Goal: Task Accomplishment & Management: Use online tool/utility

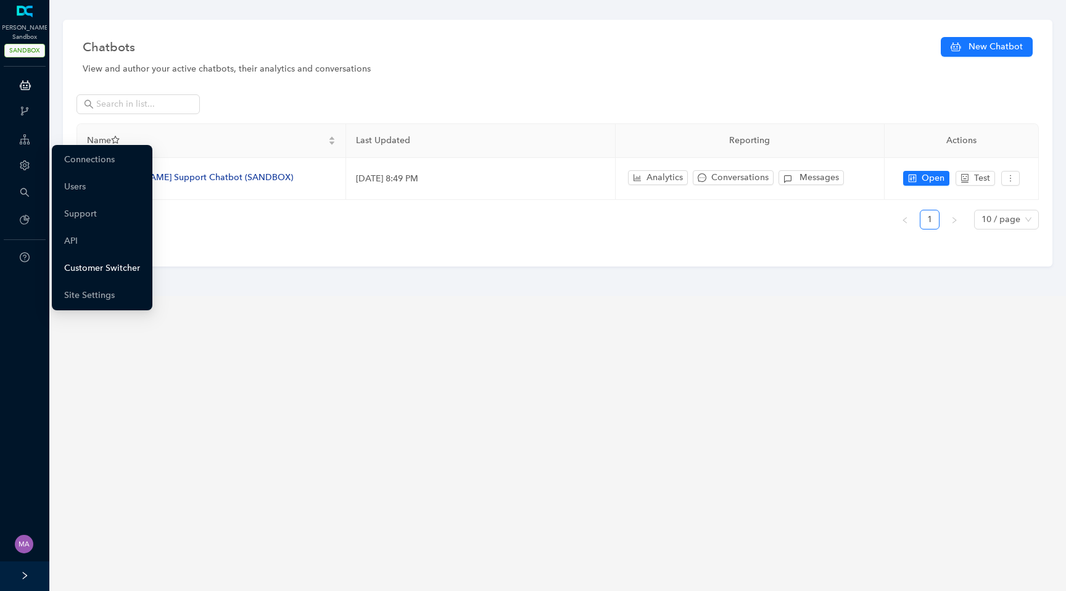
click at [95, 269] on link "Customer Switcher" at bounding box center [102, 268] width 76 height 25
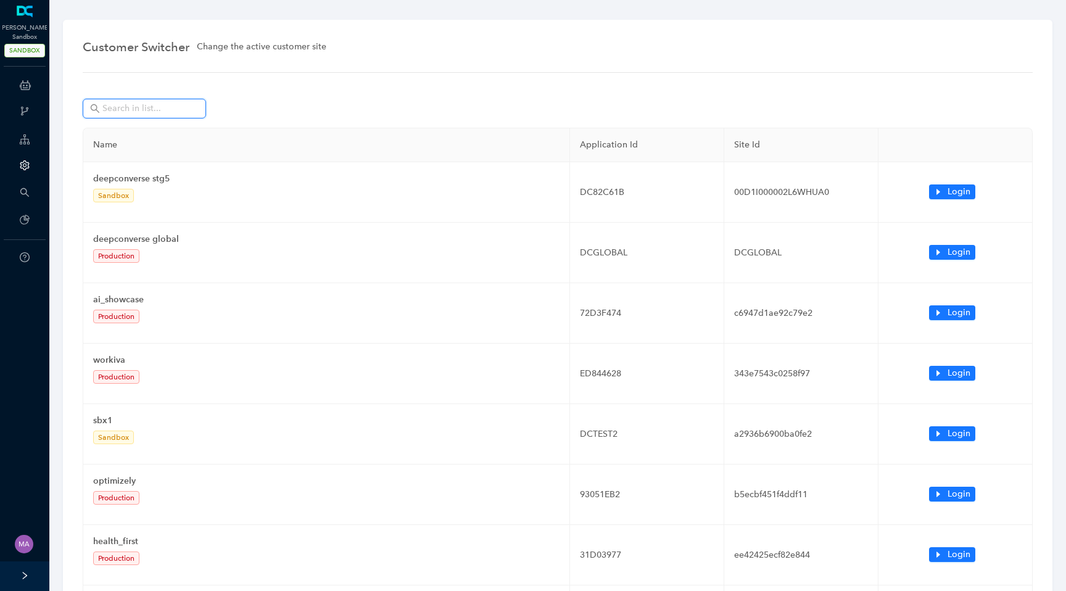
click at [144, 112] on input "text" at bounding box center [145, 109] width 86 height 14
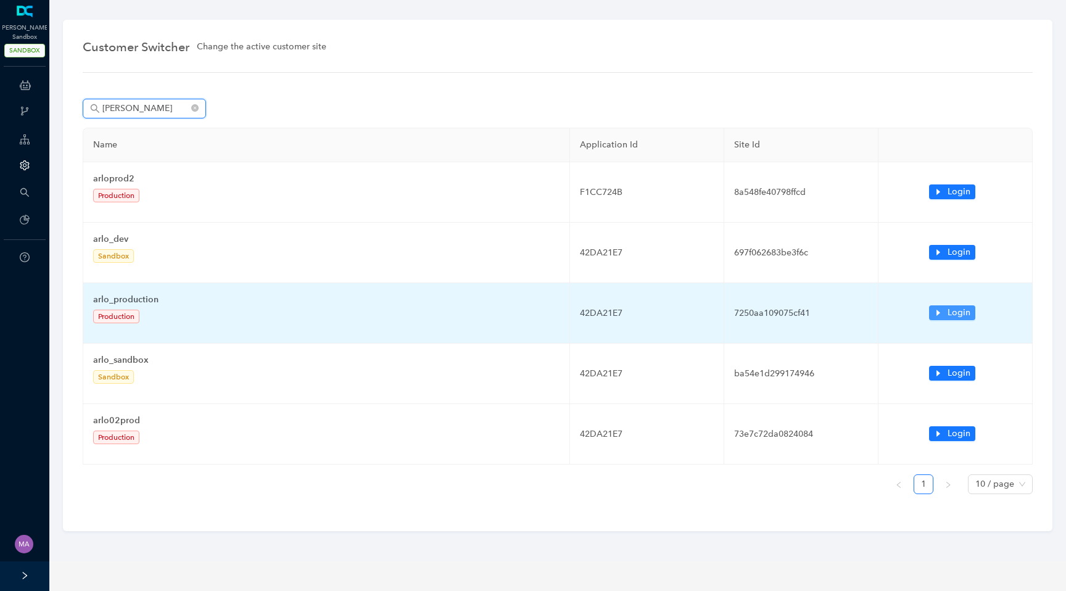
type input "arlo"
click at [940, 315] on icon "caret-right" at bounding box center [938, 312] width 9 height 9
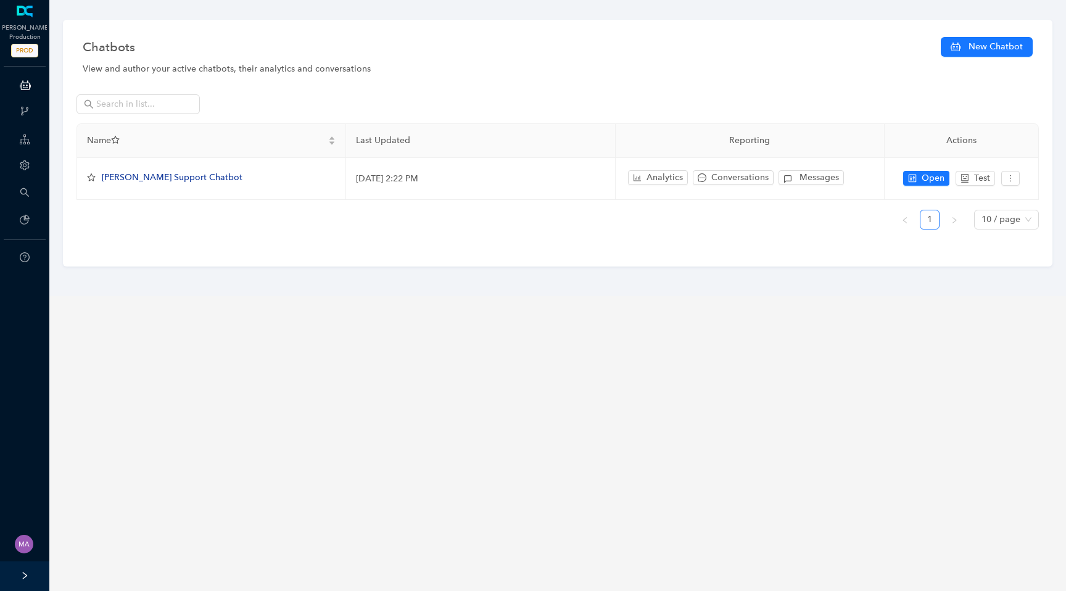
click at [30, 88] on icon at bounding box center [25, 85] width 11 height 25
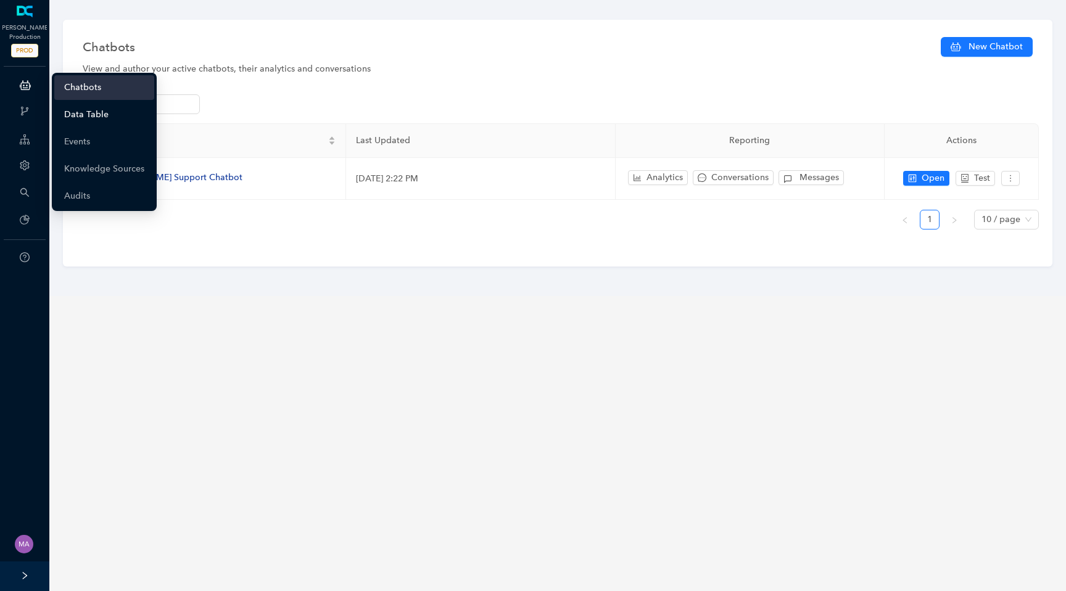
click at [91, 122] on link "Data Table" at bounding box center [86, 114] width 44 height 25
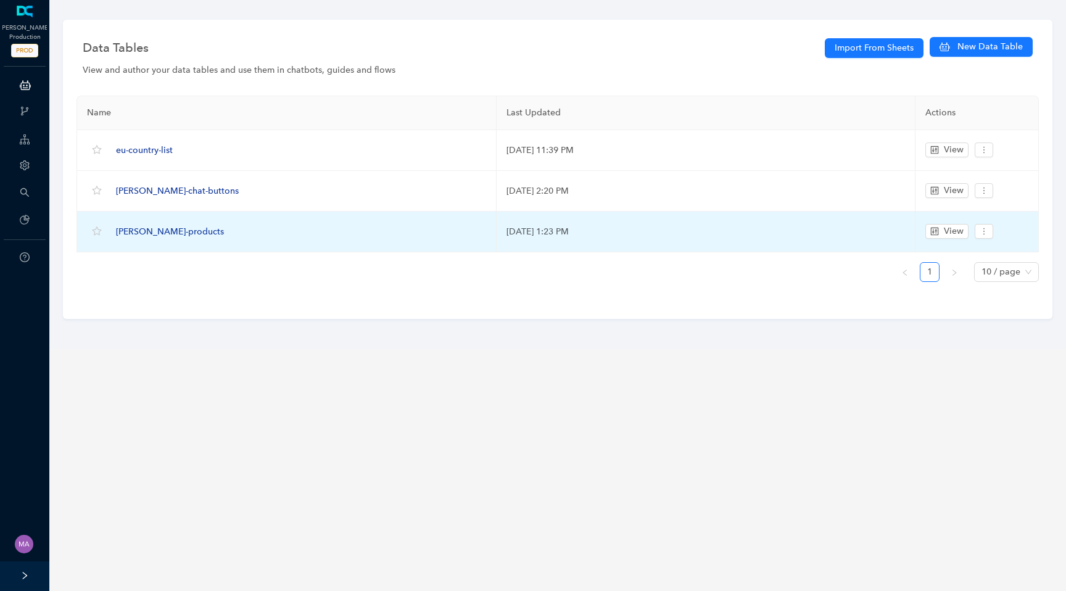
click at [162, 229] on span "[PERSON_NAME]-products" at bounding box center [170, 231] width 108 height 10
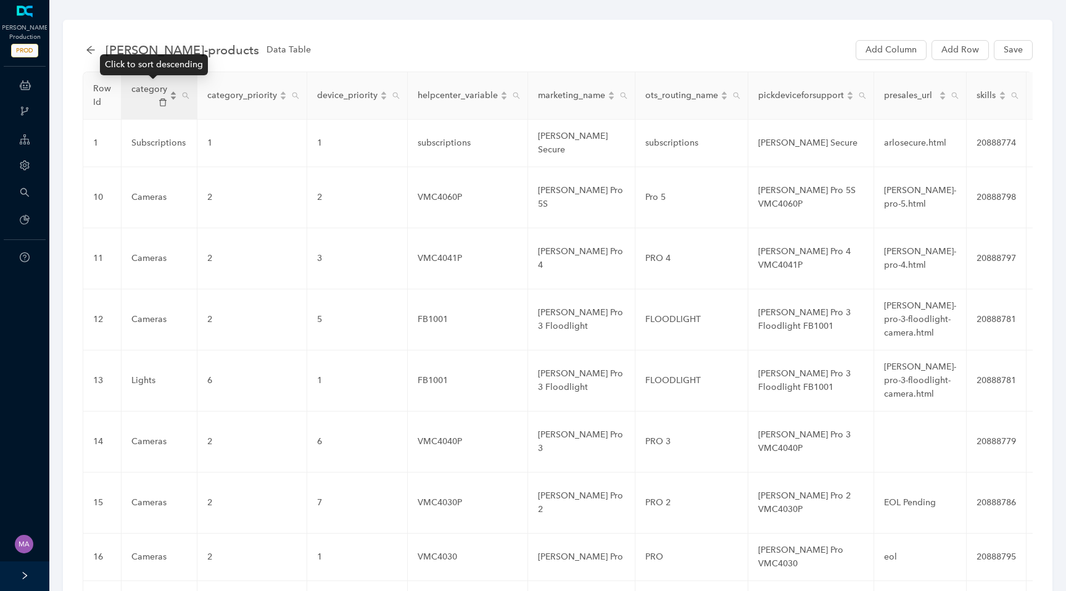
click at [169, 90] on div "category" at bounding box center [154, 96] width 46 height 26
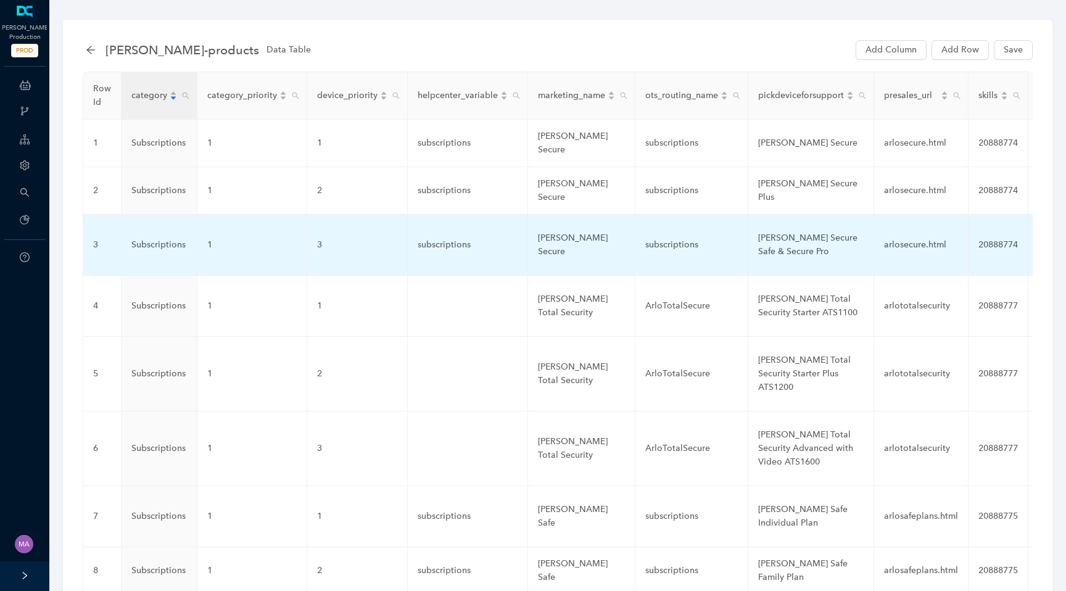
scroll to position [345, 0]
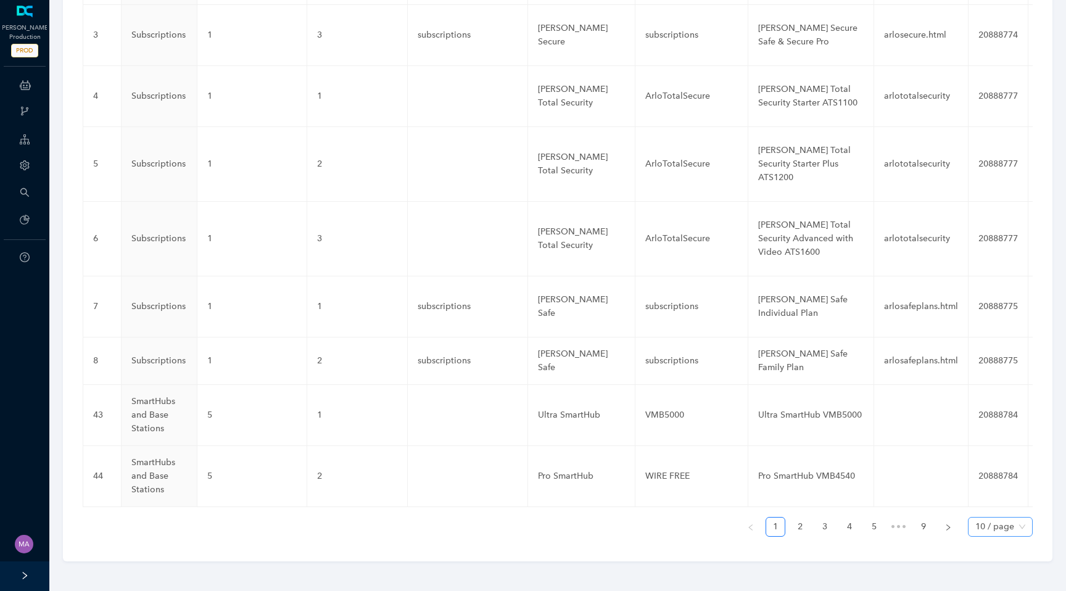
click at [998, 534] on span "10 / page" at bounding box center [1000, 526] width 50 height 19
click at [1010, 508] on div "100 / page" at bounding box center [999, 502] width 44 height 14
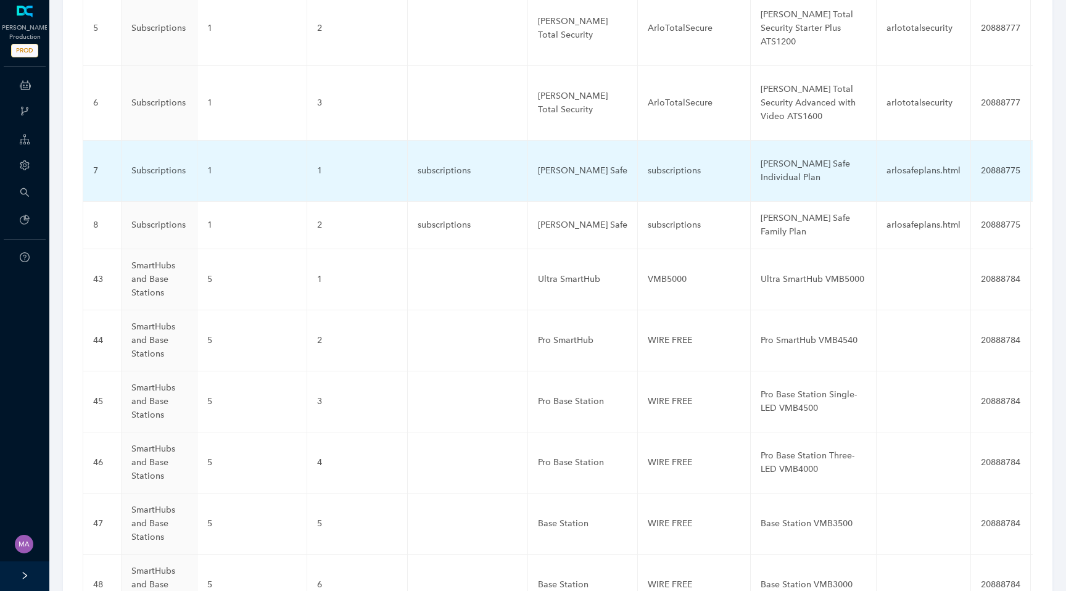
scroll to position [0, 0]
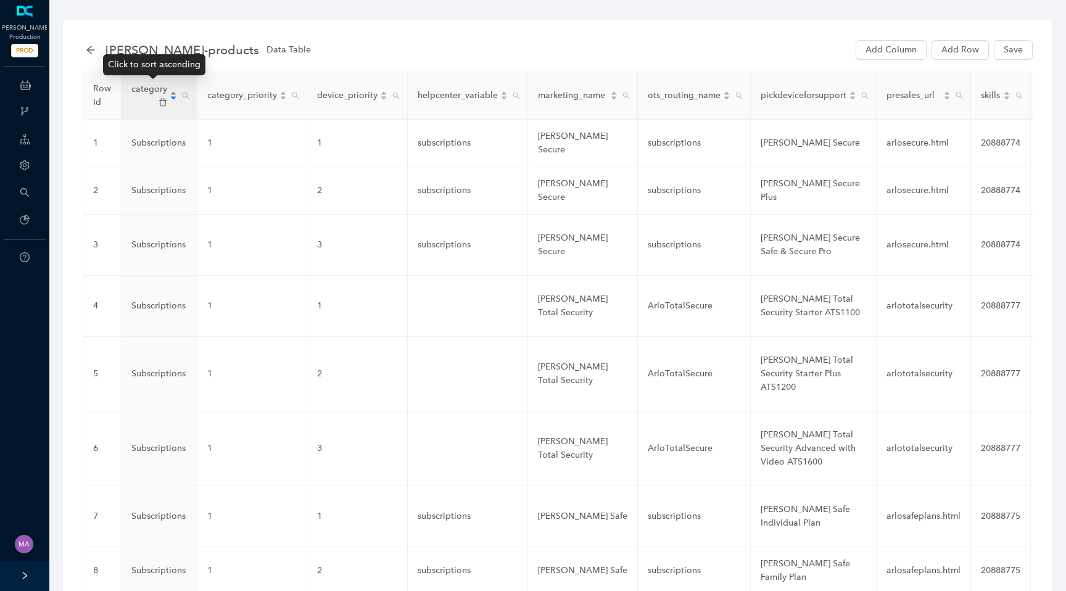
click at [175, 97] on div "category" at bounding box center [154, 96] width 46 height 26
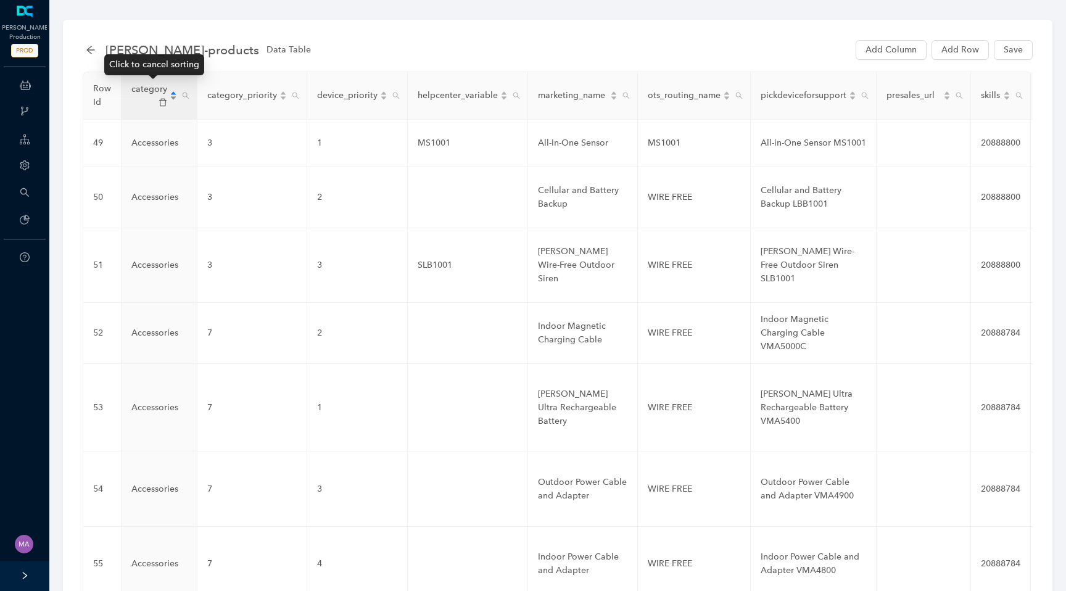
click at [175, 97] on div "category" at bounding box center [154, 96] width 46 height 26
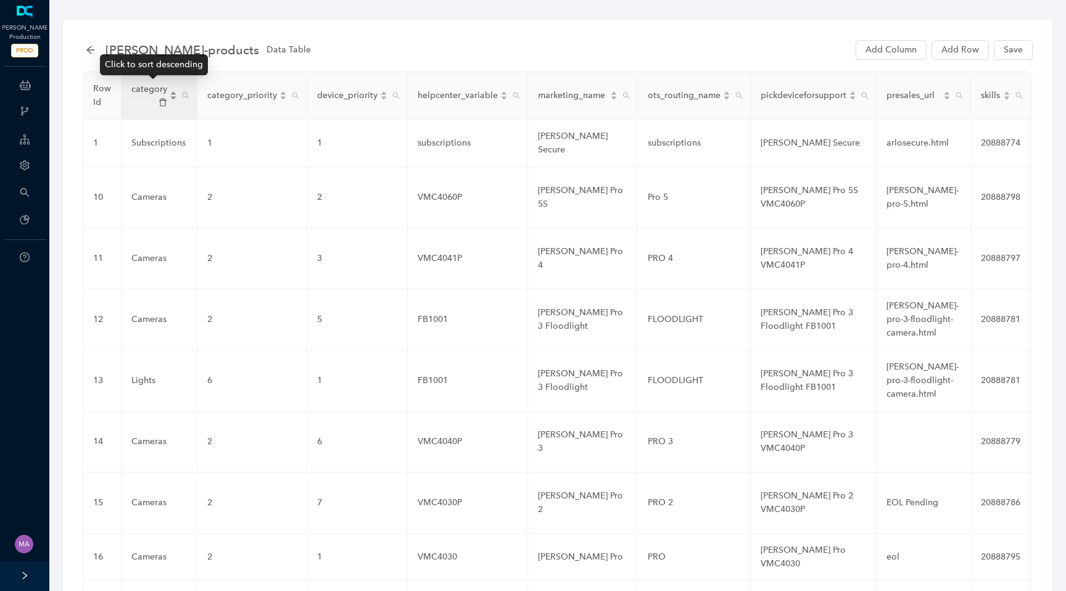
click at [141, 89] on span "category" at bounding box center [149, 89] width 36 height 10
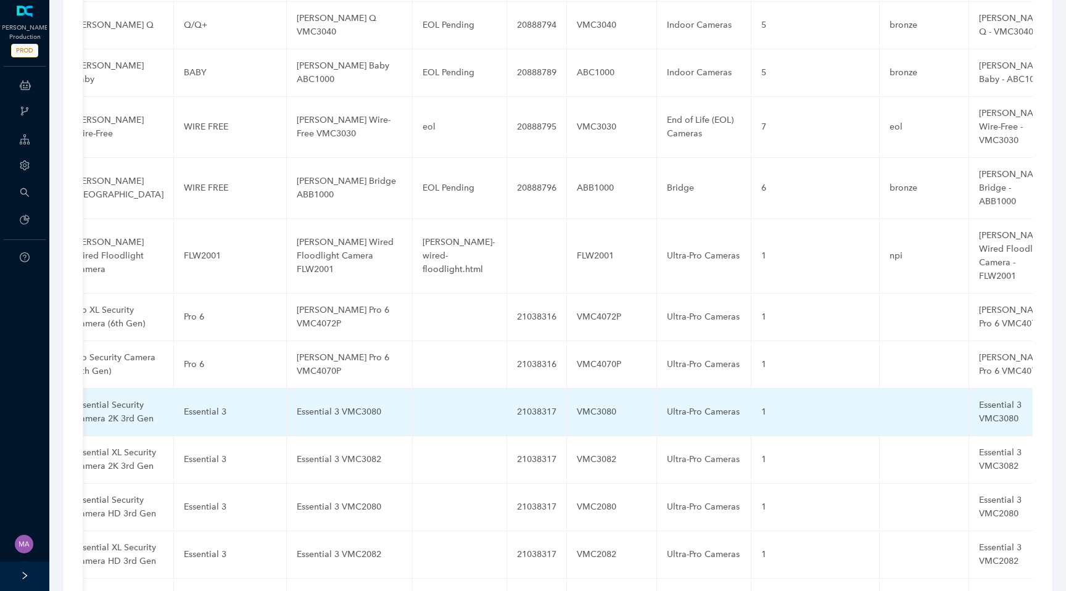
scroll to position [0, 488]
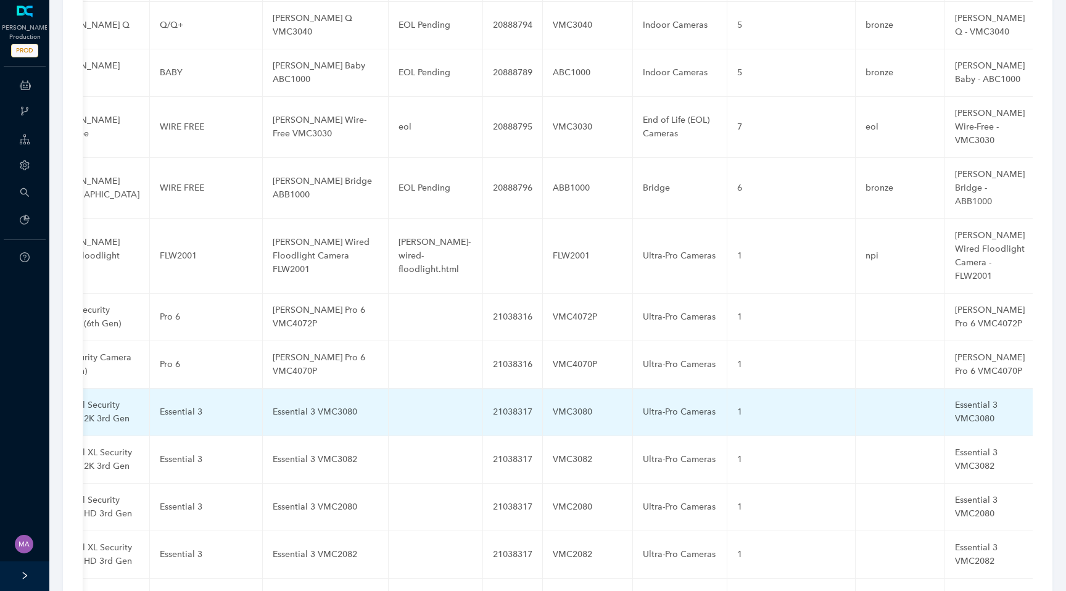
click at [648, 405] on div "Ultra-Pro Cameras" at bounding box center [680, 412] width 74 height 14
click at [643, 402] on input "Ultra-Pro Cameras" at bounding box center [660, 412] width 35 height 20
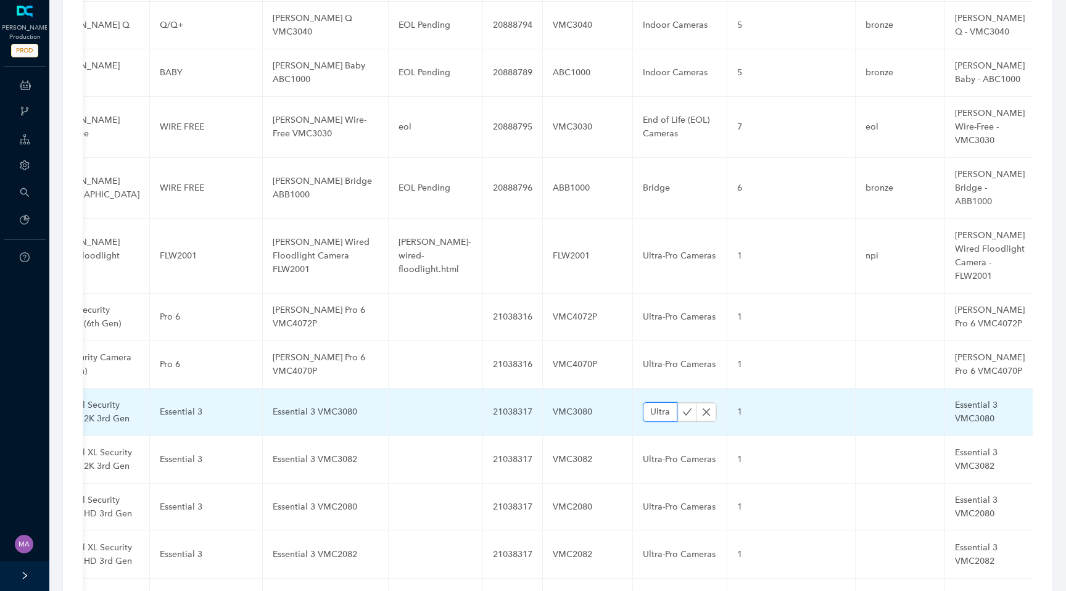
paste input "Essential"
type input "Essential Cameras"
click at [677, 403] on button "button" at bounding box center [687, 412] width 20 height 19
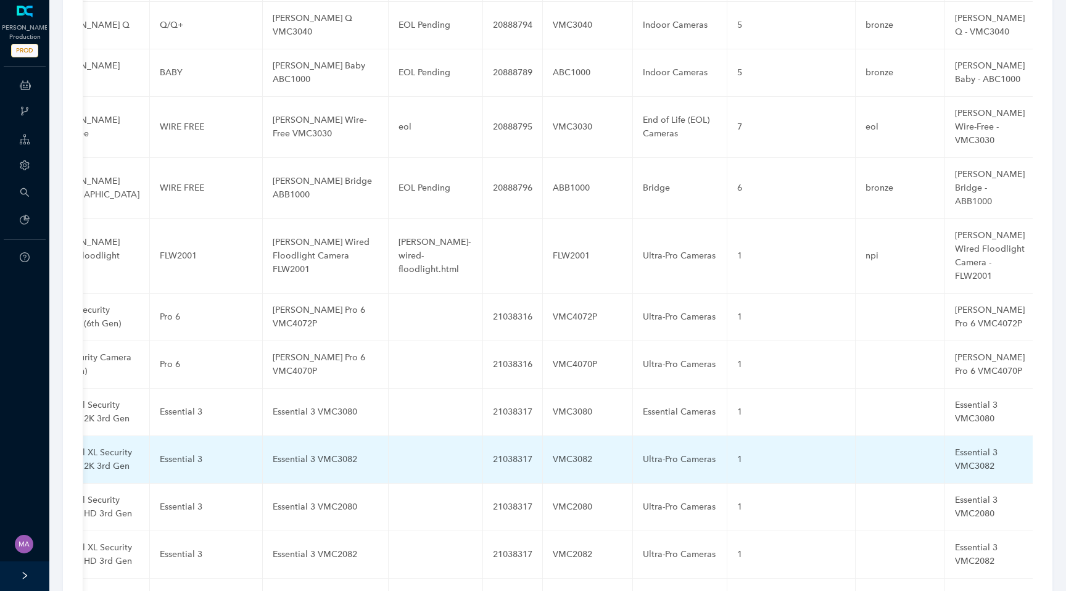
click at [643, 453] on div "Ultra-Pro Cameras" at bounding box center [680, 460] width 74 height 14
type input "Essential Cameras"
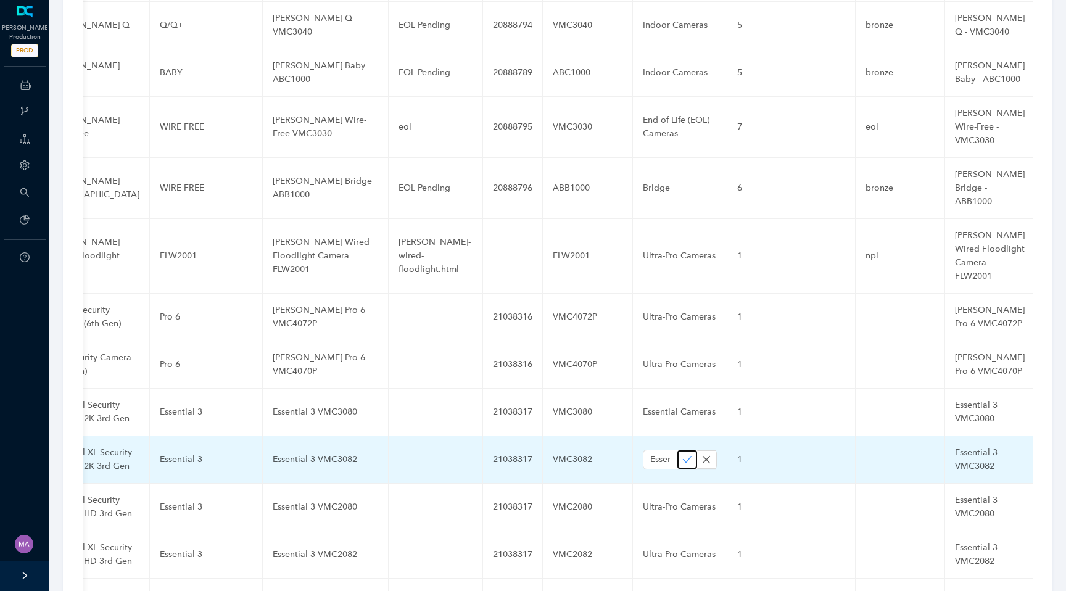
click at [682, 454] on icon "check" at bounding box center [687, 459] width 10 height 10
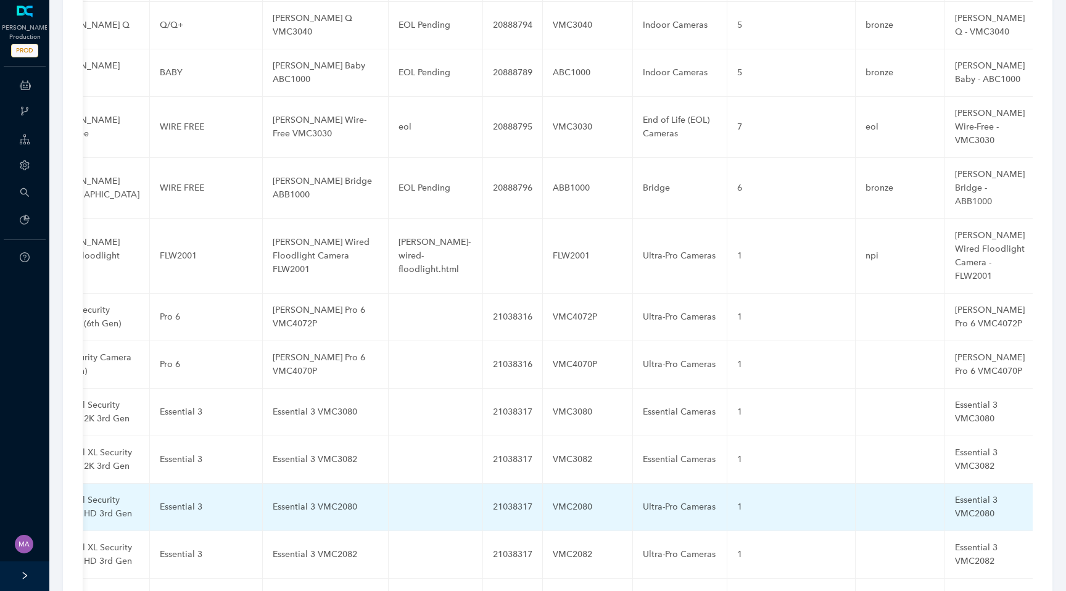
click at [643, 500] on div "Ultra-Pro Cameras" at bounding box center [680, 507] width 74 height 14
click at [643, 497] on input "Ultra-Pro Cameras" at bounding box center [660, 507] width 35 height 20
paste input "Essential Cameras"
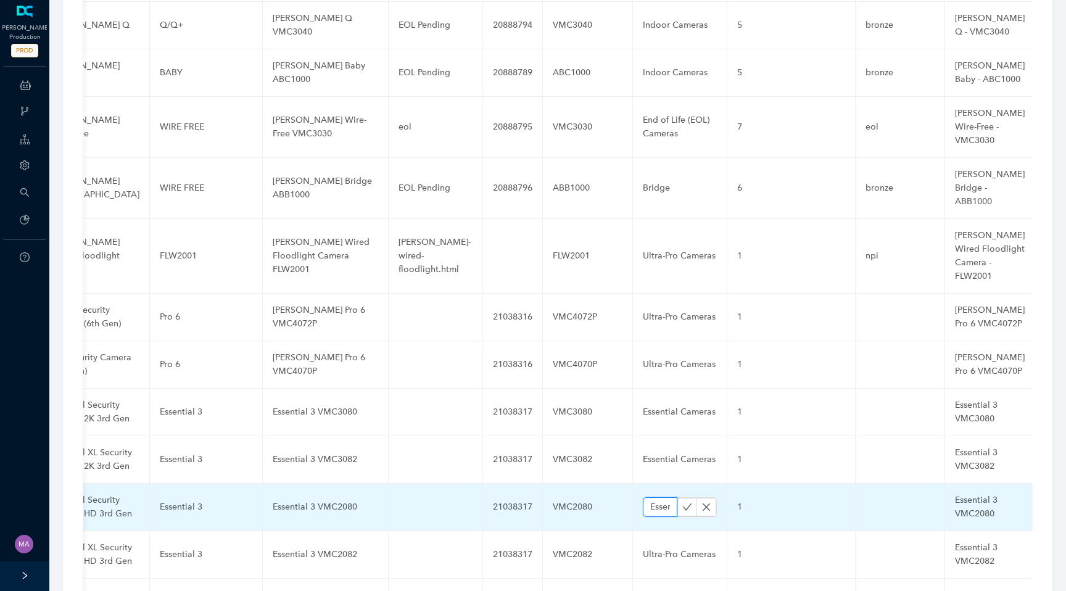
scroll to position [0, 53]
type input "Essential Cameras-Pro Cameras"
click at [682, 502] on icon "check" at bounding box center [687, 507] width 10 height 10
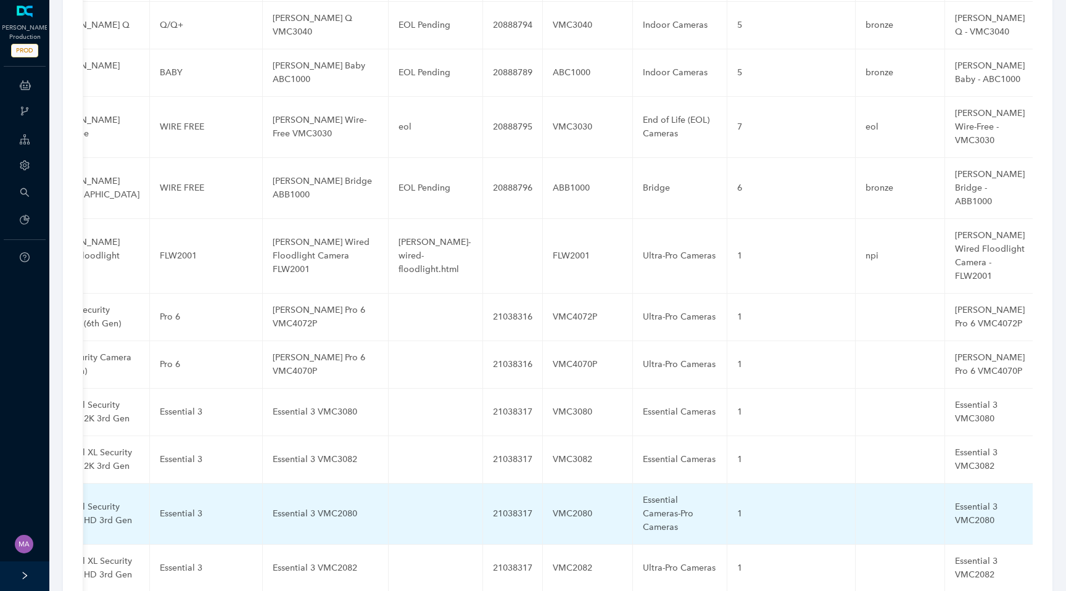
click at [643, 493] on div "Essential Cameras-Pro Cameras" at bounding box center [680, 513] width 74 height 41
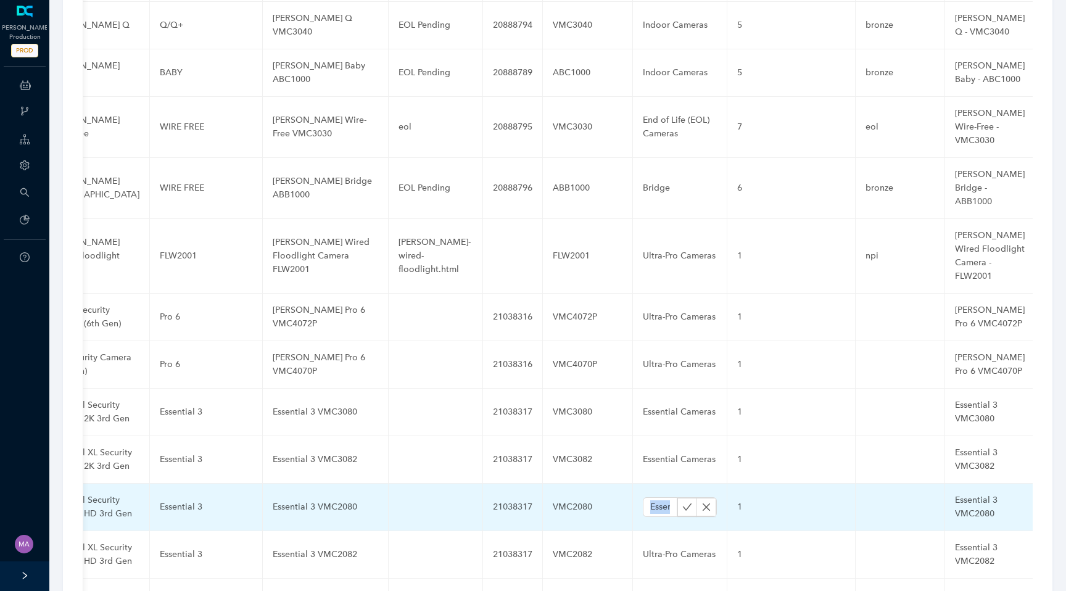
click at [633, 483] on td "Essential Cameras-Pro Cameras" at bounding box center [680, 506] width 94 height 47
click at [643, 497] on input "Essential Cameras-Pro Cameras" at bounding box center [660, 507] width 35 height 20
paste input "text"
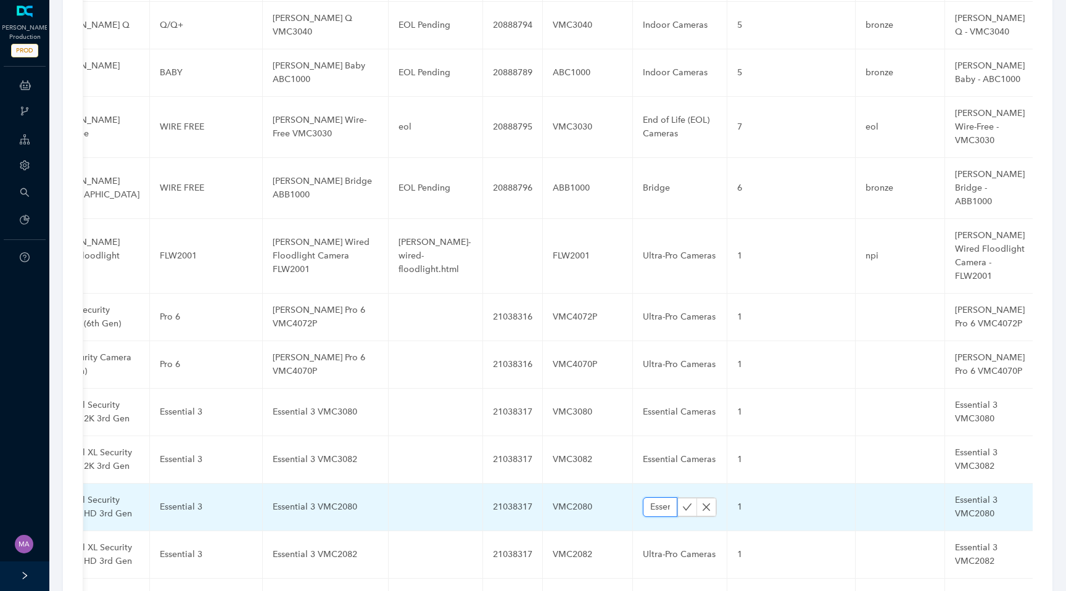
scroll to position [0, 52]
type input "Essential Cameras"
click at [677, 498] on button "button" at bounding box center [687, 507] width 20 height 19
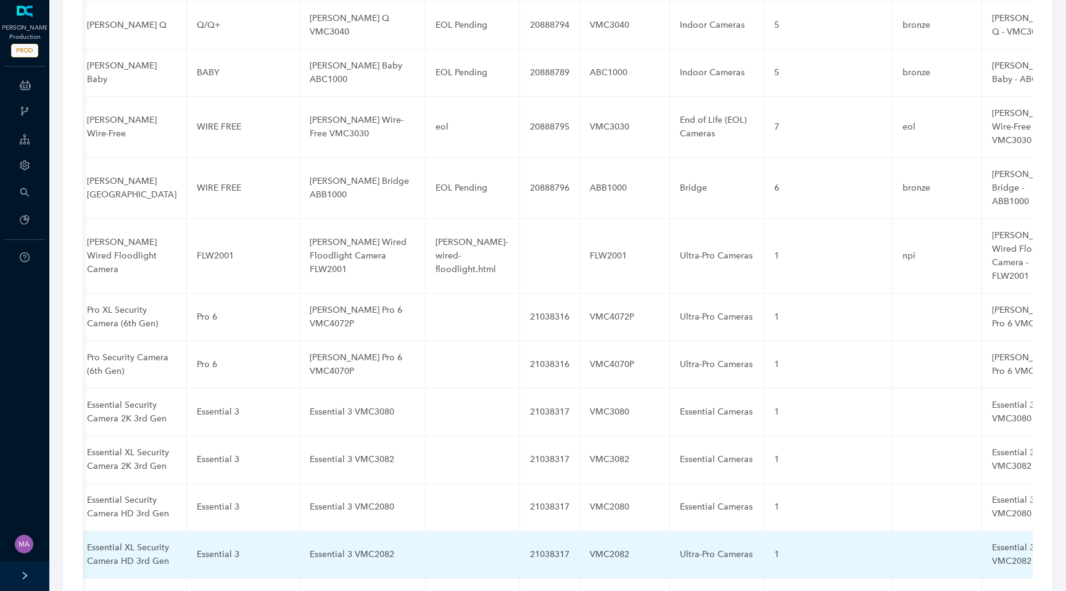
scroll to position [0, 471]
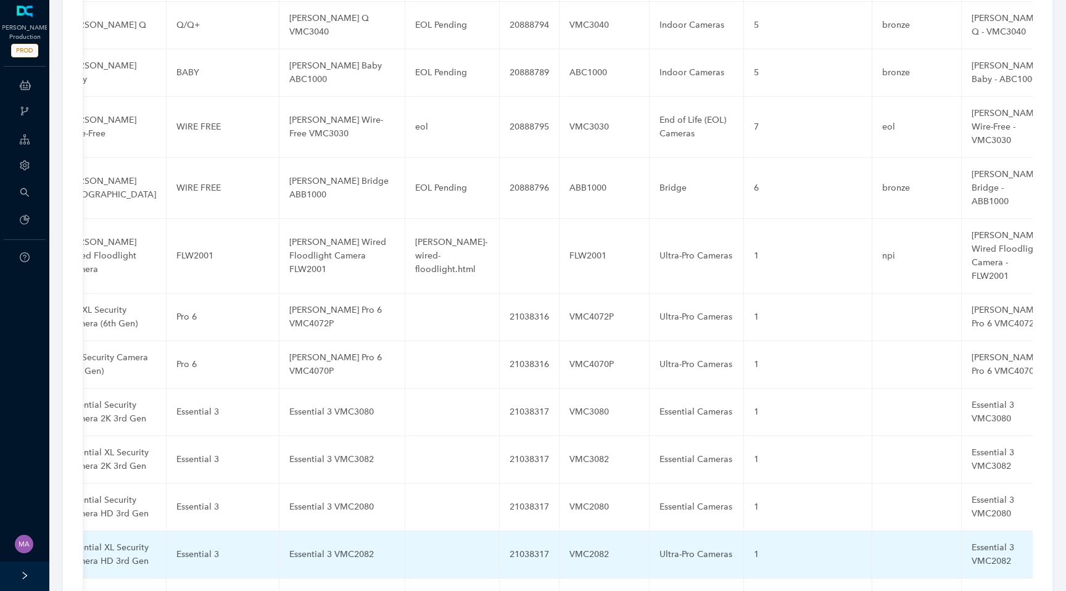
click at [659, 548] on div "Ultra-Pro Cameras" at bounding box center [696, 555] width 74 height 14
click at [659, 545] on input "Ultra-Pro Cameras" at bounding box center [676, 555] width 35 height 20
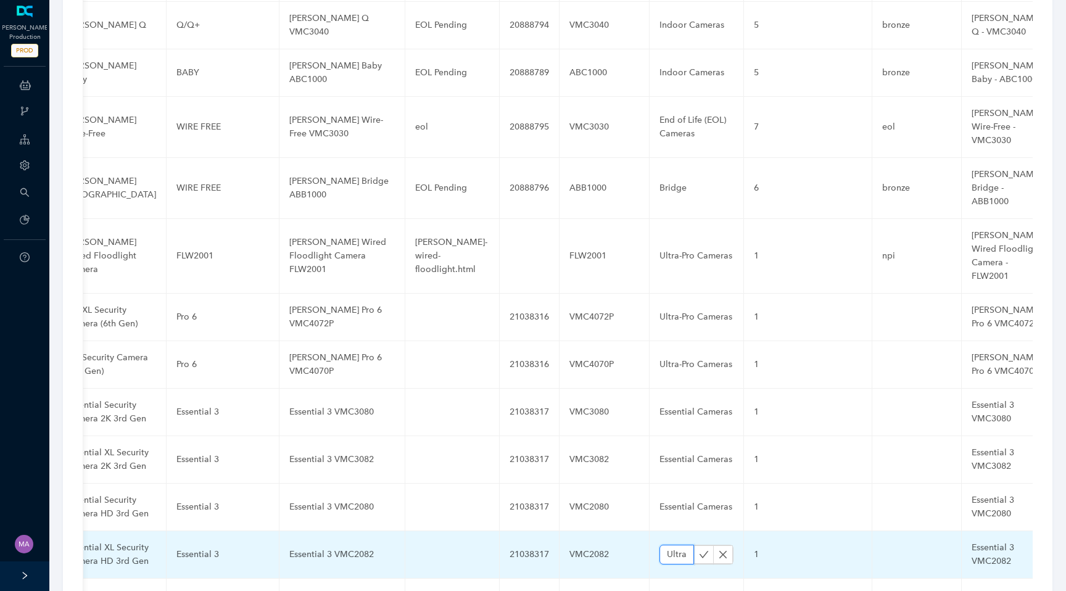
click at [659, 545] on input "Ultra-Pro Cameras" at bounding box center [676, 555] width 35 height 20
paste input "Essential"
type input "Essential Cameras"
click at [699, 551] on icon "check" at bounding box center [703, 554] width 9 height 7
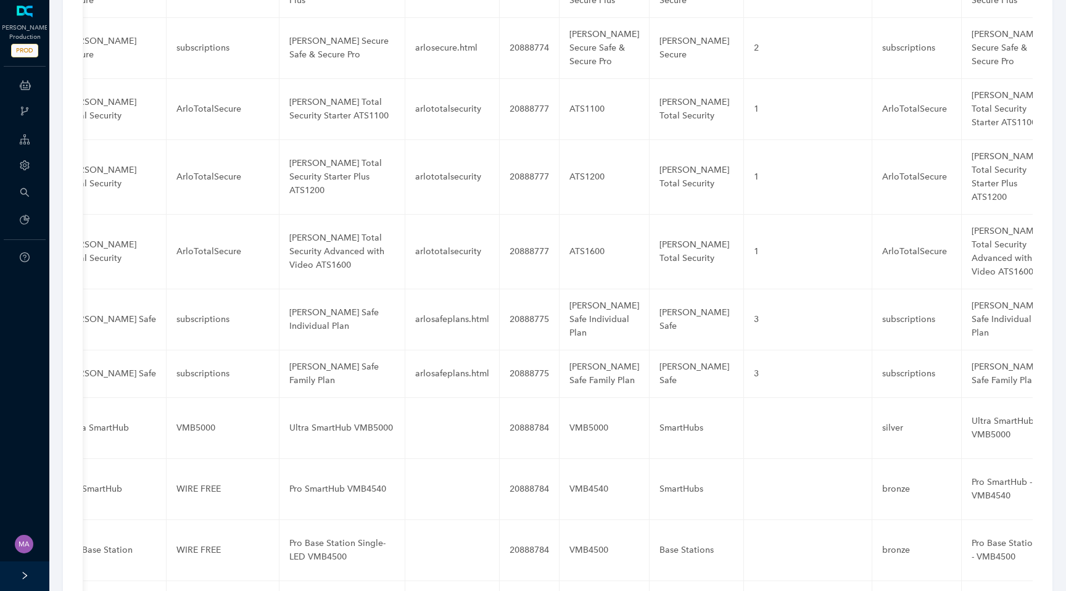
scroll to position [0, 0]
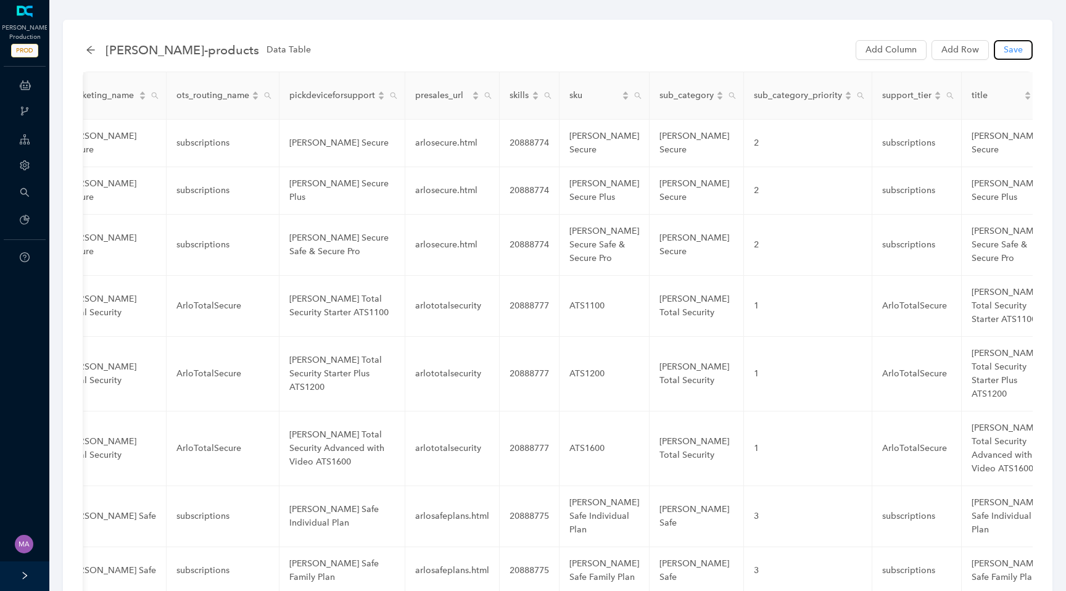
click at [1018, 56] on span "Save" at bounding box center [1012, 50] width 19 height 14
click at [963, 49] on span "Add Row" at bounding box center [960, 50] width 38 height 14
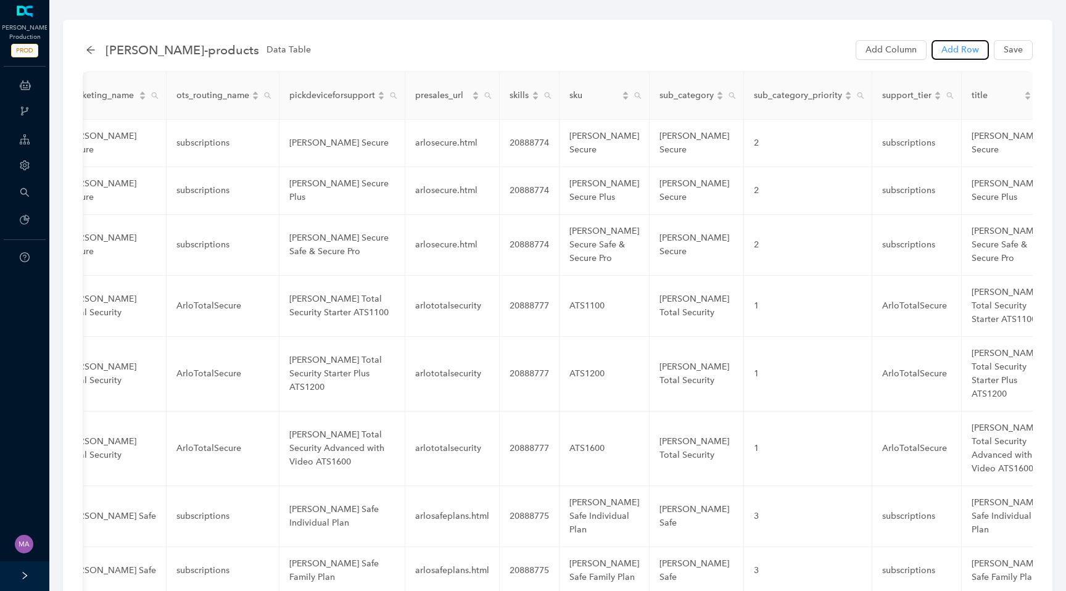
click at [963, 49] on span "Add Row" at bounding box center [960, 50] width 38 height 14
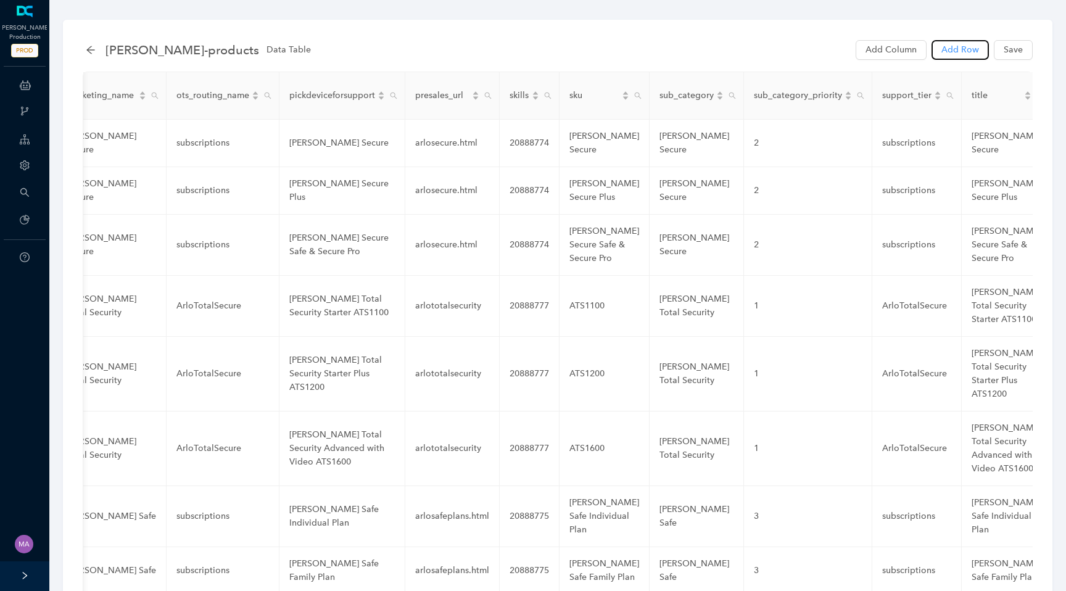
click at [963, 49] on span "Add Row" at bounding box center [960, 50] width 38 height 14
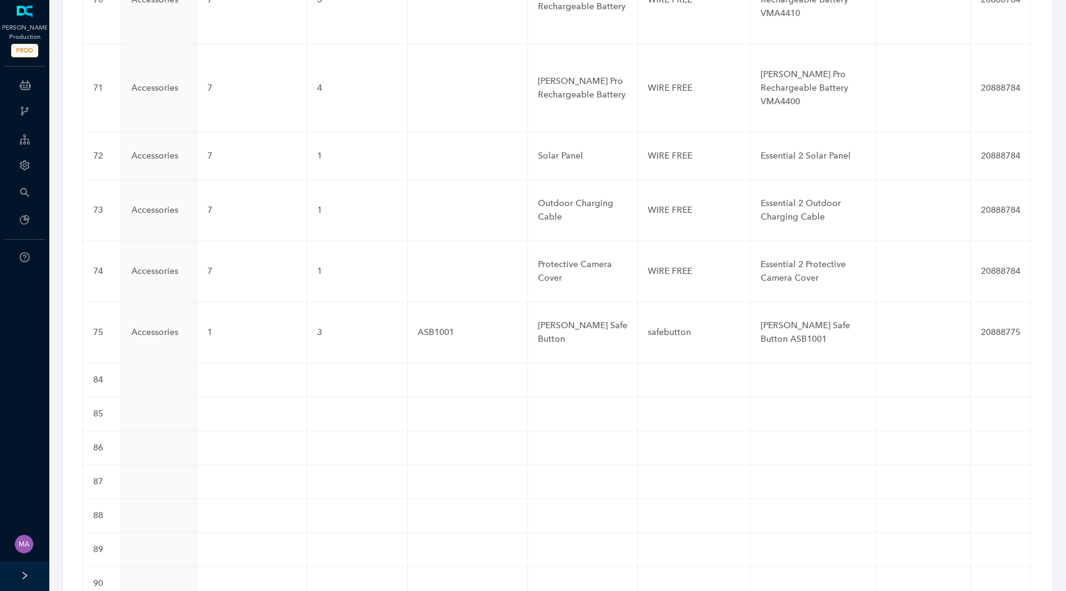
scroll to position [5128, 0]
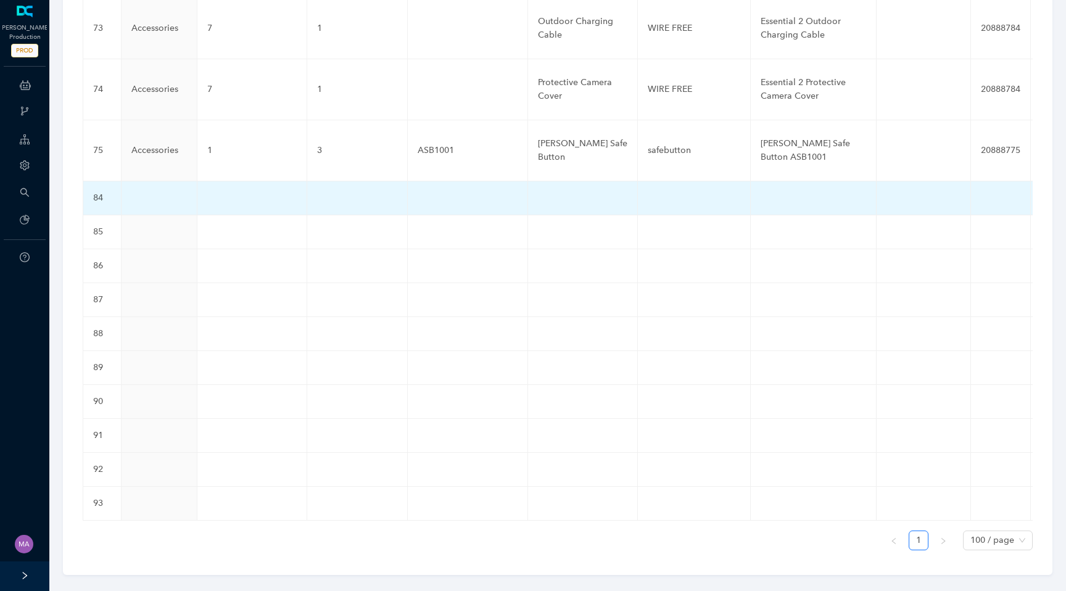
click at [143, 184] on td at bounding box center [159, 198] width 76 height 34
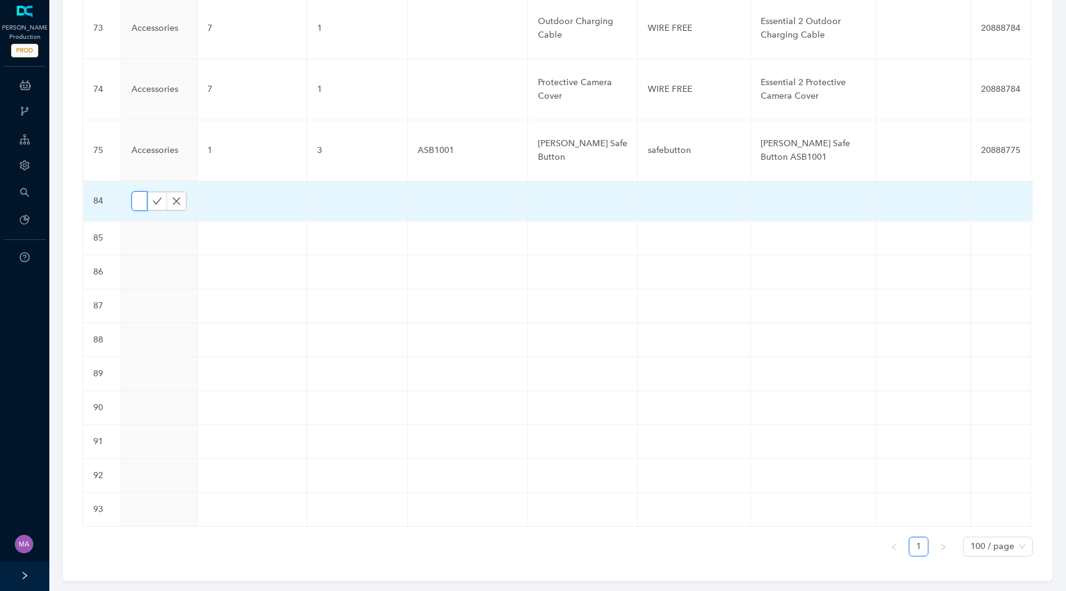
click at [138, 191] on input "text" at bounding box center [139, 201] width 16 height 20
paste input "Cameras"
type input "Cameras"
click at [154, 197] on icon "check" at bounding box center [157, 200] width 9 height 7
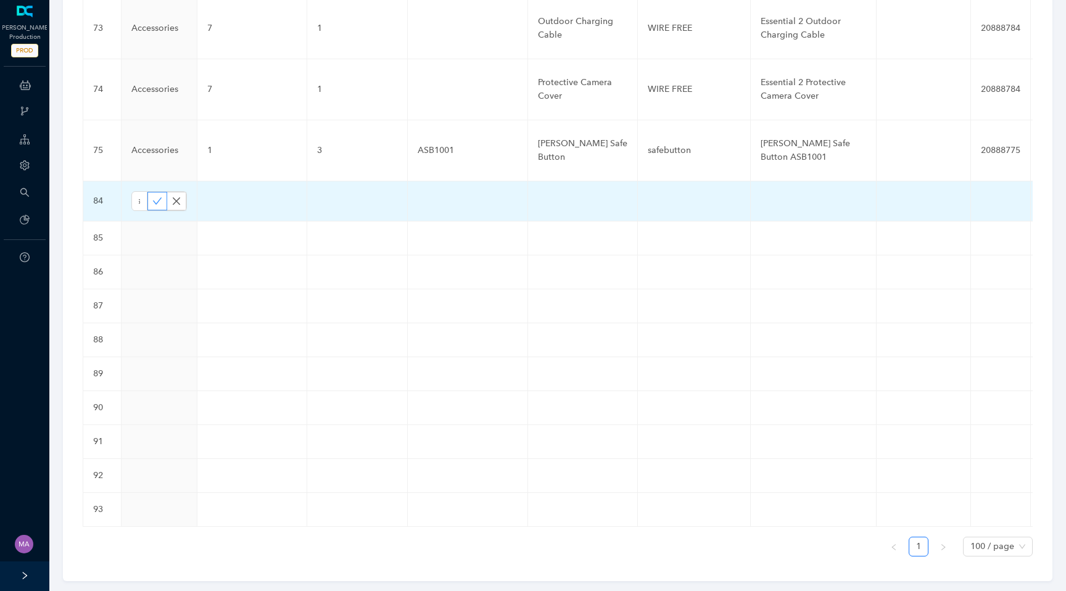
scroll to position [0, 0]
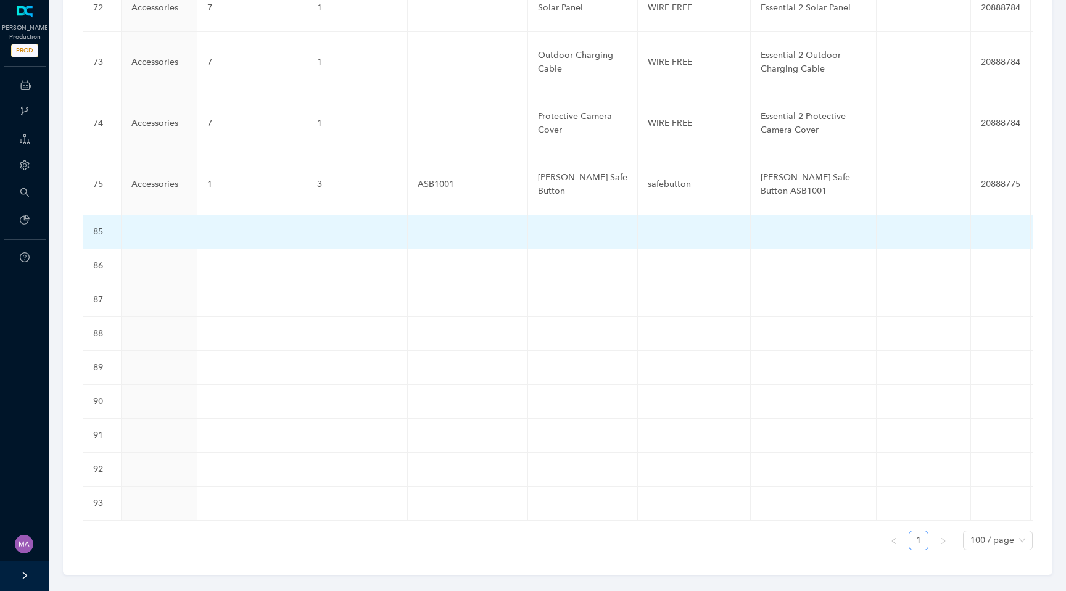
click at [144, 215] on td at bounding box center [159, 232] width 76 height 34
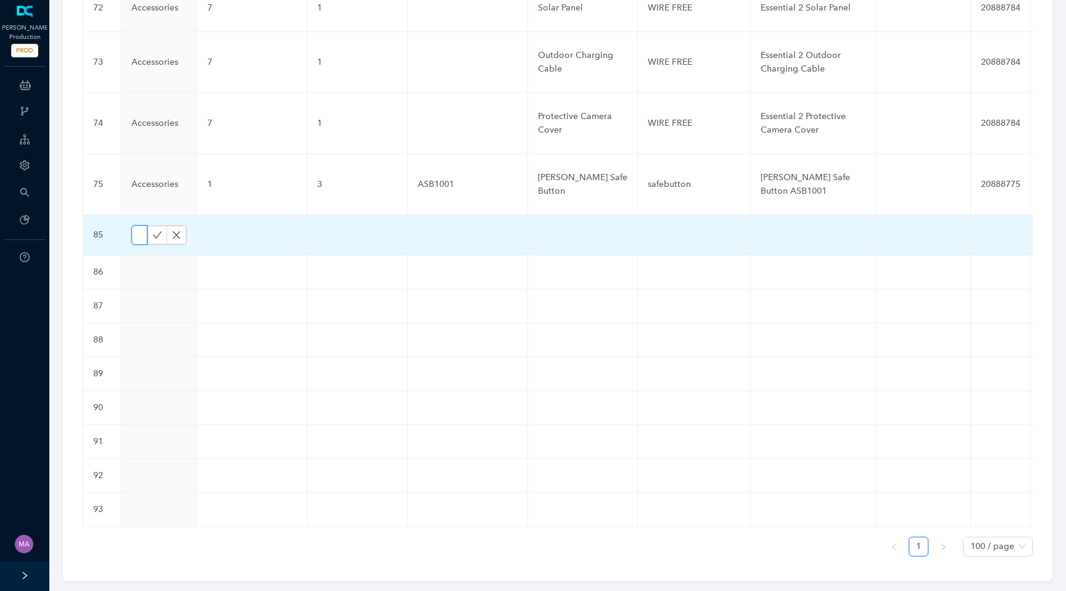
click at [139, 225] on input "text" at bounding box center [139, 235] width 16 height 20
paste input "Cameras"
type input "Cameras"
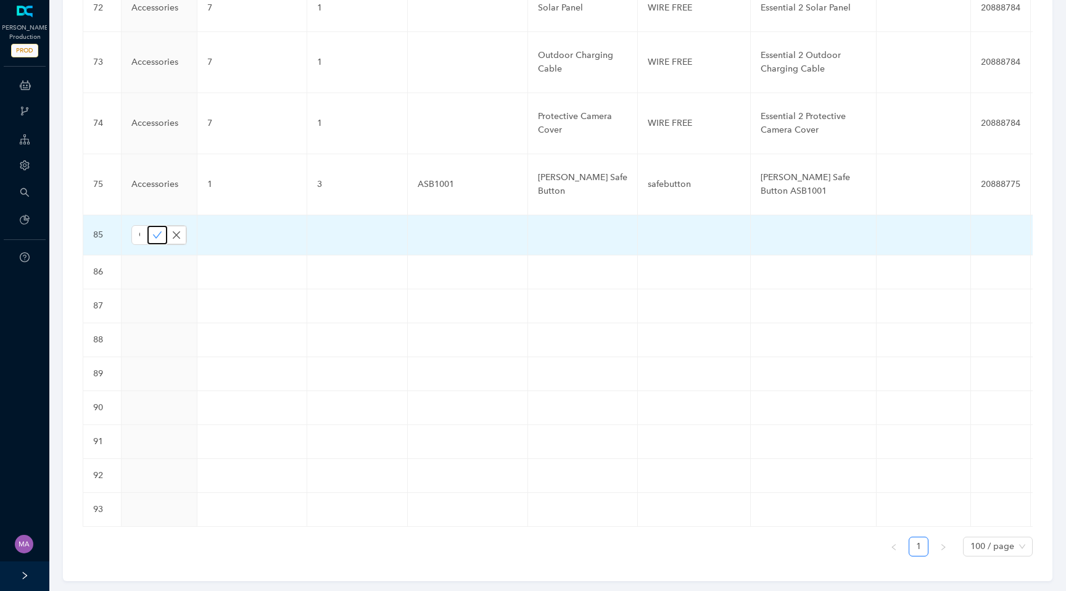
click at [153, 230] on icon "check" at bounding box center [157, 235] width 10 height 10
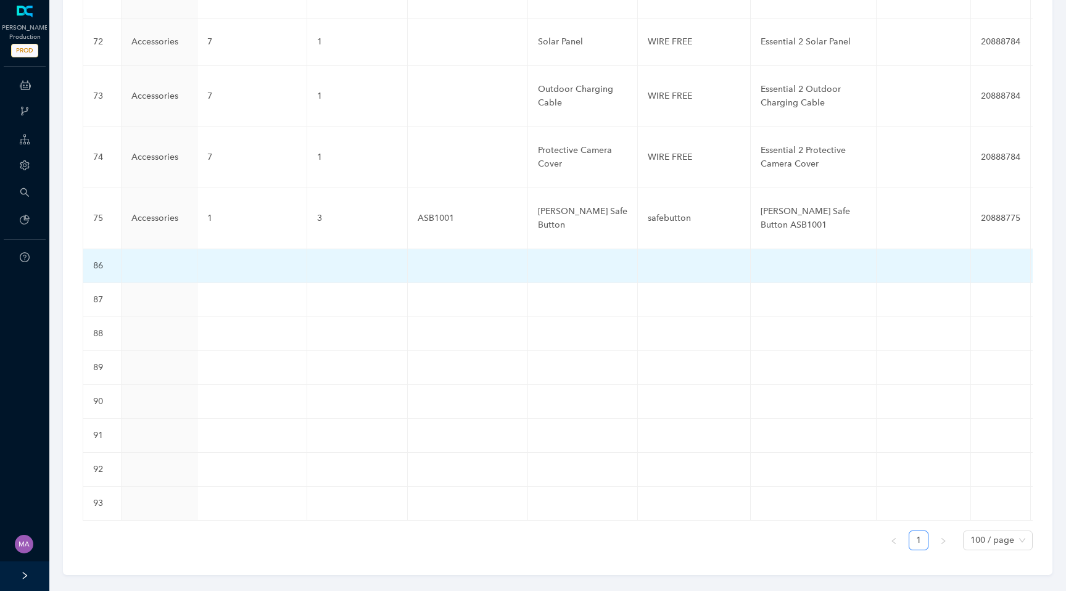
click at [139, 249] on td at bounding box center [159, 266] width 76 height 34
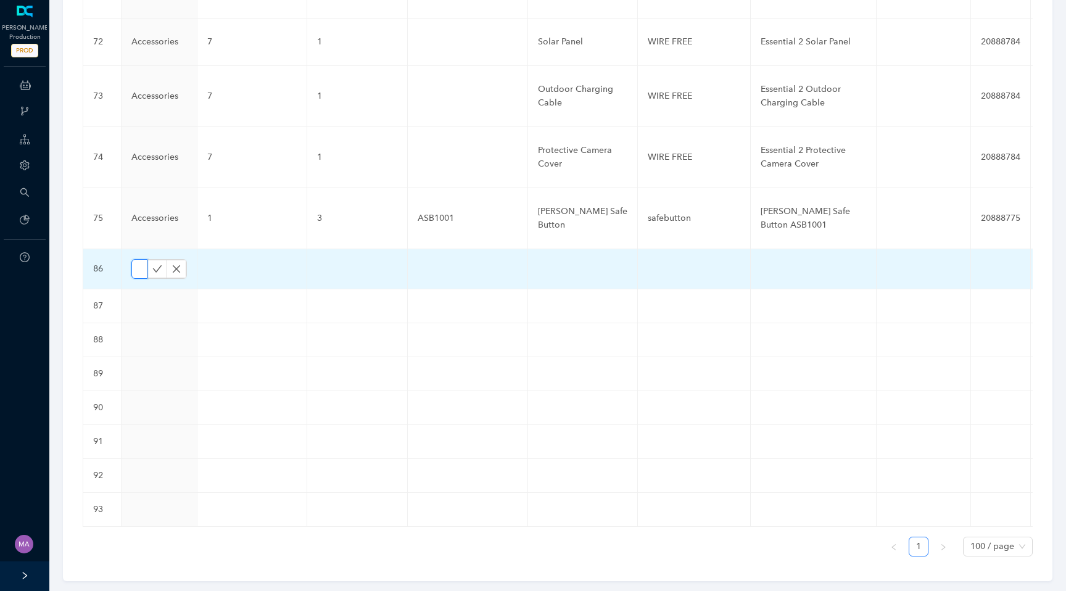
click at [140, 259] on input "text" at bounding box center [139, 269] width 16 height 20
paste input "Cameras"
type input "Cameras"
click at [155, 264] on icon "check" at bounding box center [157, 269] width 10 height 10
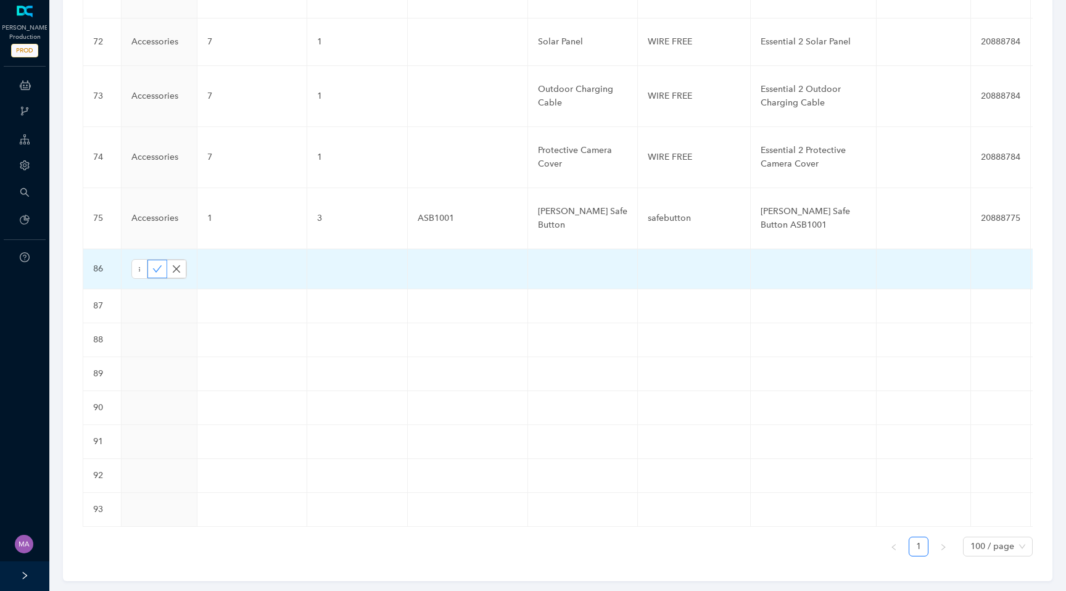
scroll to position [0, 0]
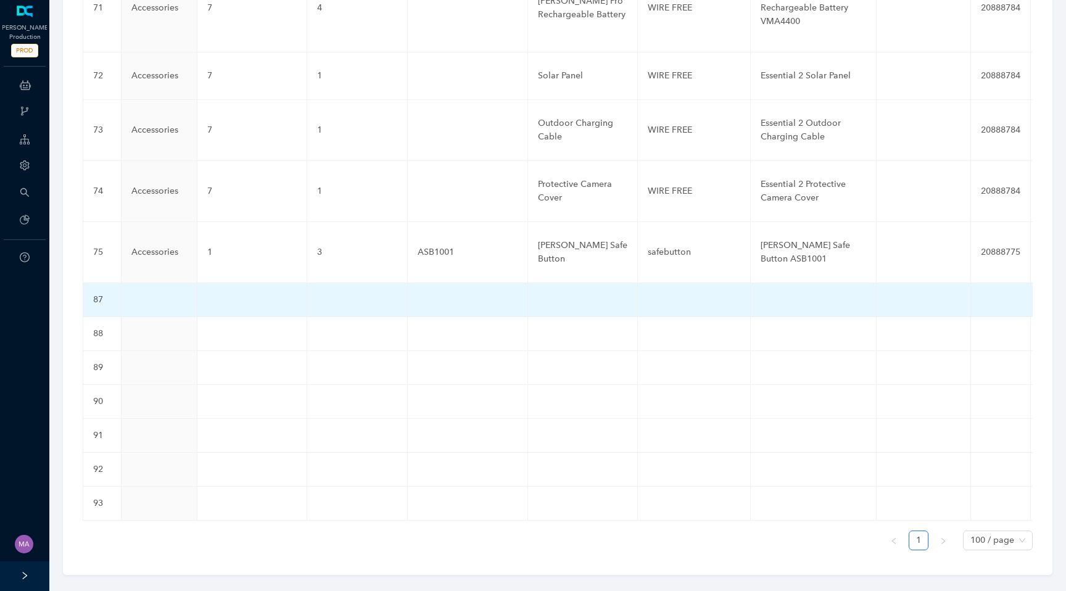
click at [144, 283] on td at bounding box center [159, 300] width 76 height 34
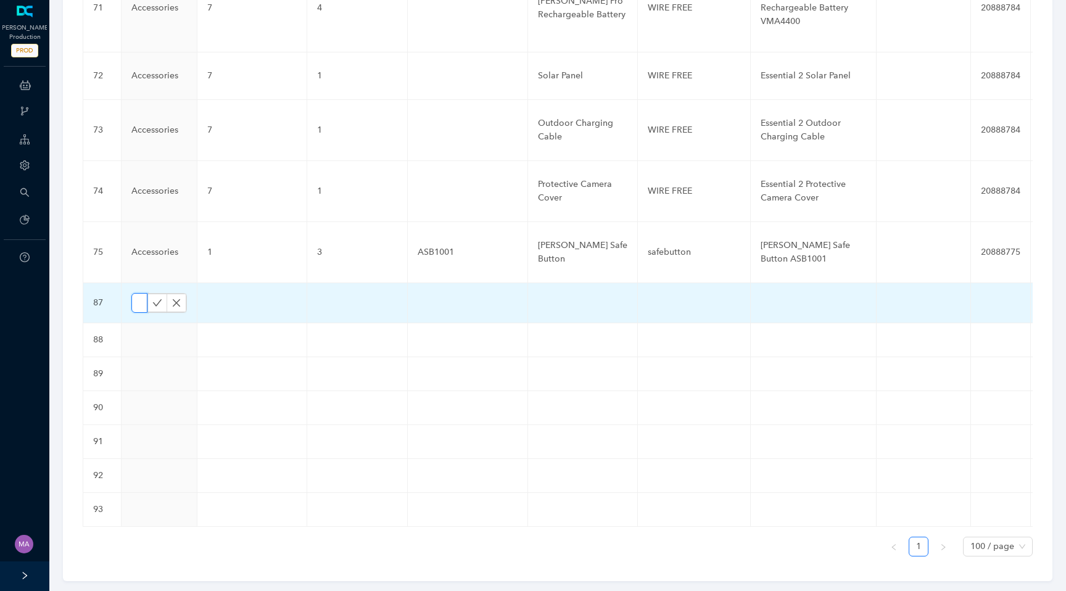
click at [144, 293] on input "text" at bounding box center [139, 303] width 16 height 20
paste input "Cameras"
type input "Cameras"
click at [152, 298] on icon "check" at bounding box center [157, 303] width 10 height 10
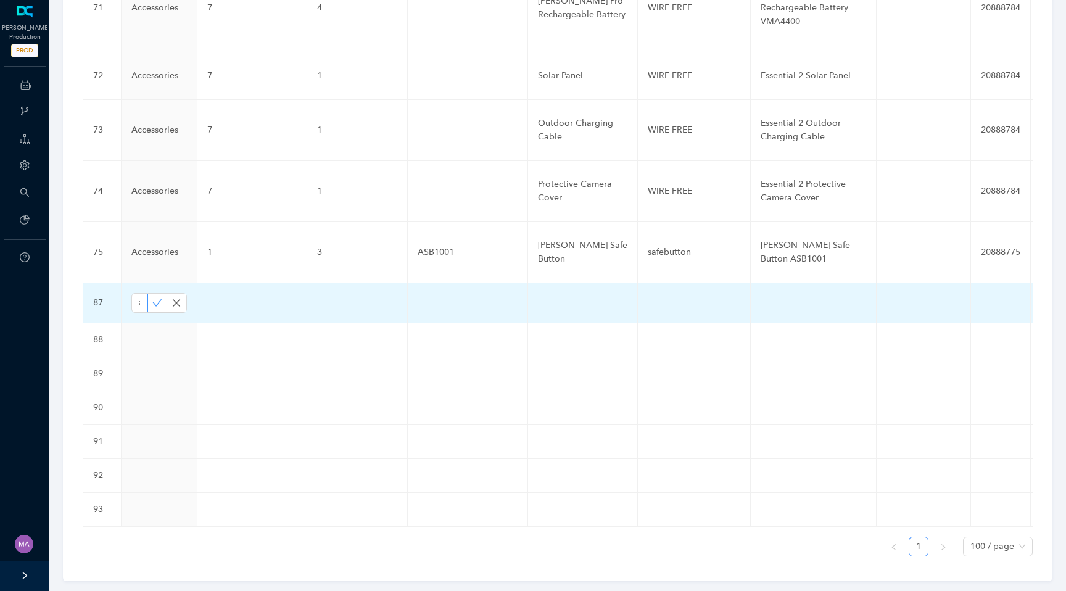
scroll to position [0, 0]
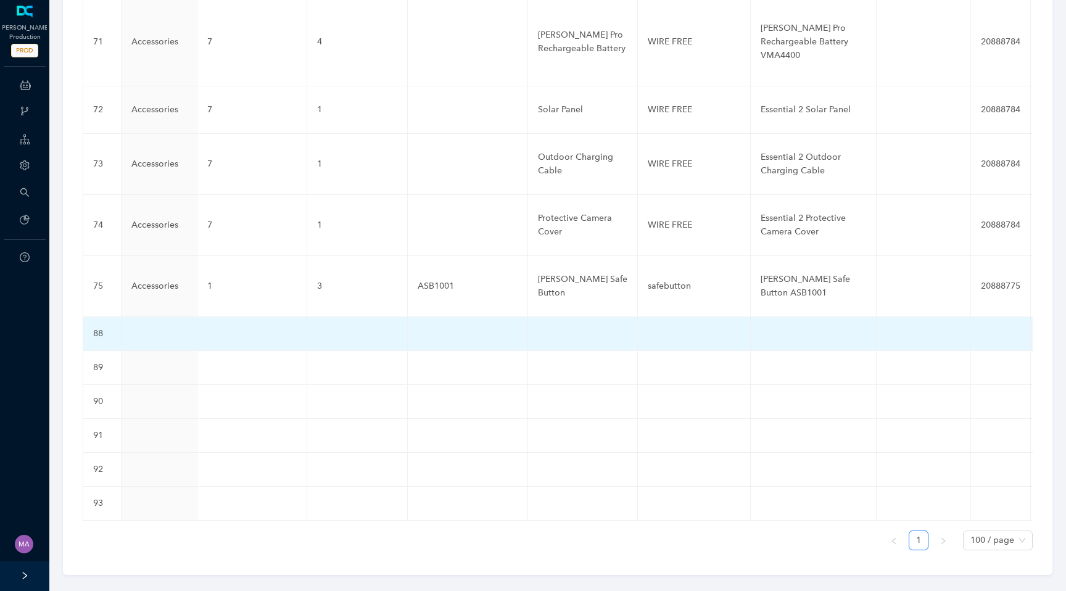
click at [141, 317] on td at bounding box center [159, 334] width 76 height 34
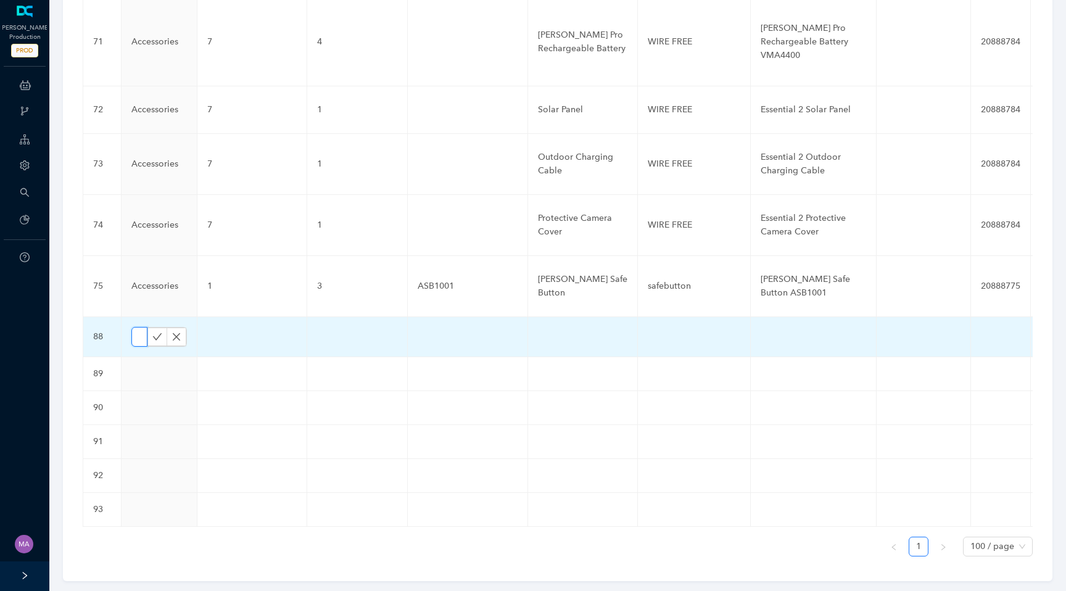
click at [140, 327] on input "text" at bounding box center [139, 337] width 16 height 20
paste input "Cameras"
type input "Cameras"
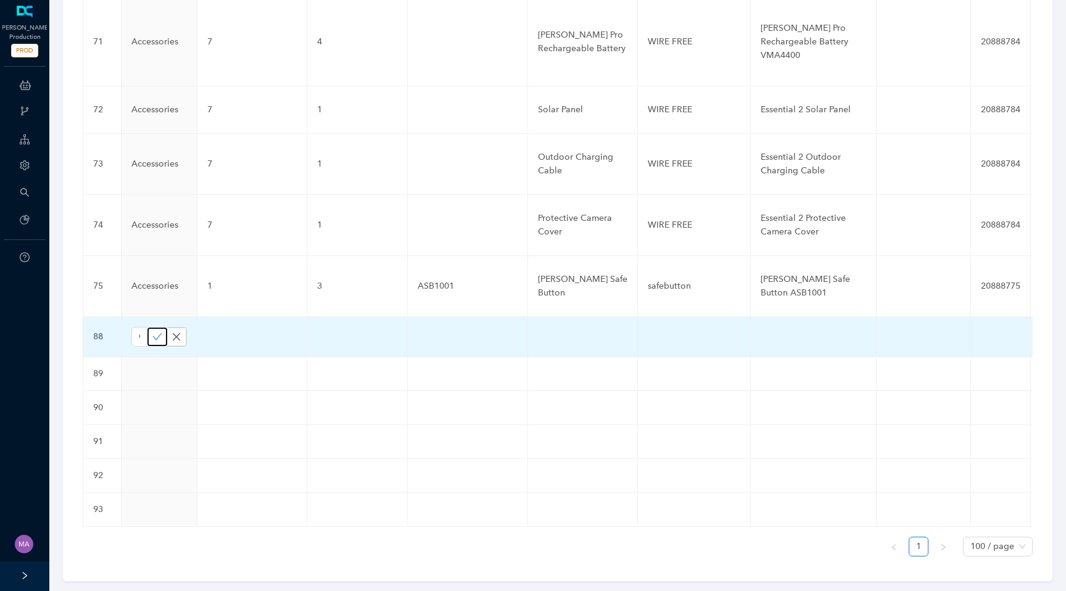
click at [153, 332] on icon "check" at bounding box center [157, 337] width 10 height 10
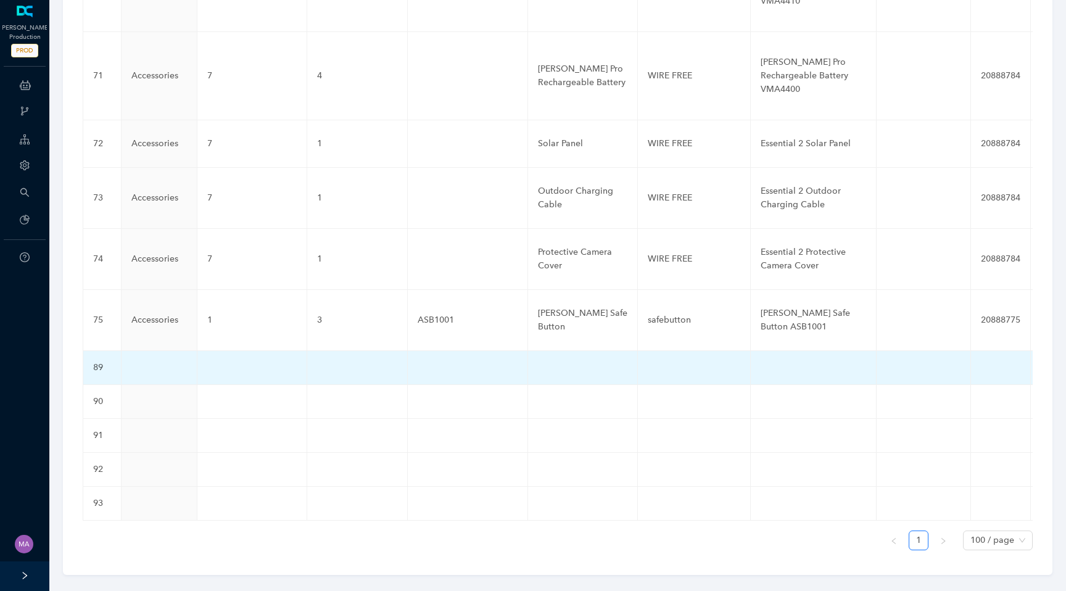
click at [142, 351] on td at bounding box center [159, 368] width 76 height 34
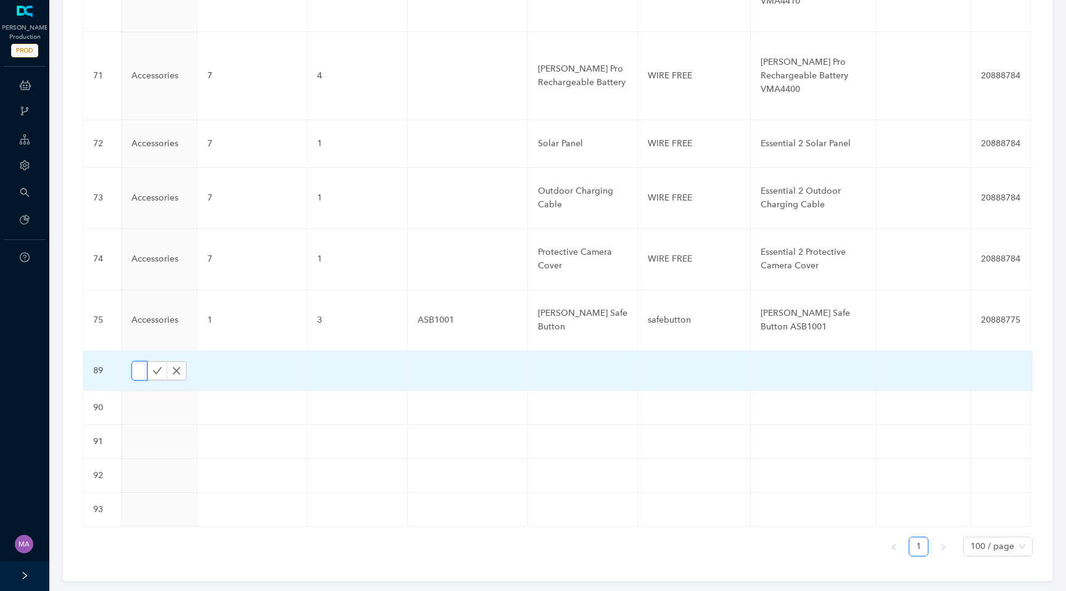
click at [142, 361] on input "text" at bounding box center [139, 371] width 16 height 20
paste input "Cameras"
type input "Cameras"
click at [153, 366] on icon "check" at bounding box center [157, 371] width 10 height 10
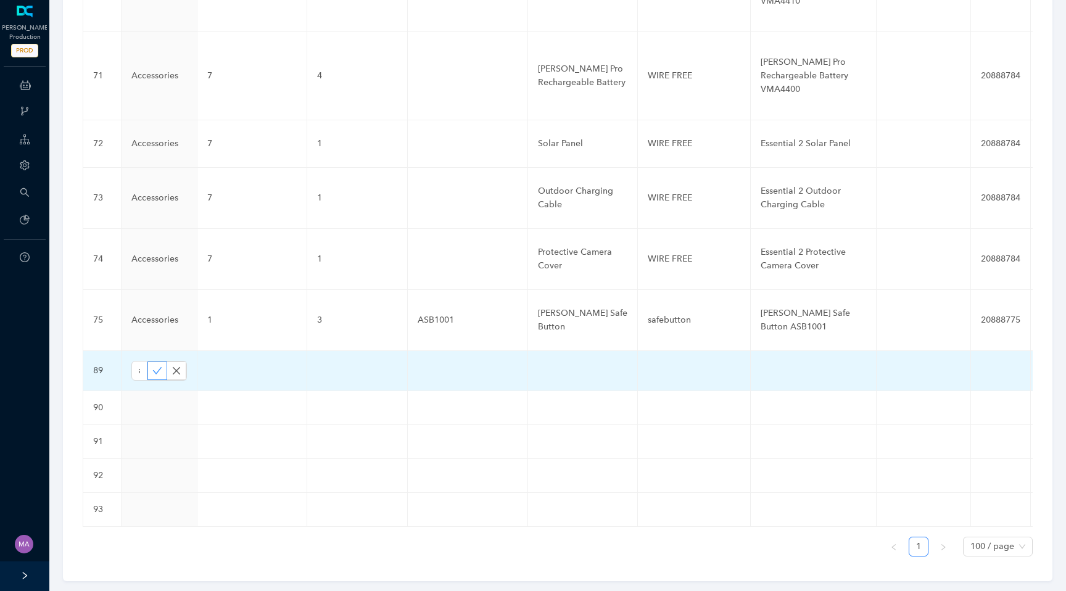
scroll to position [0, 0]
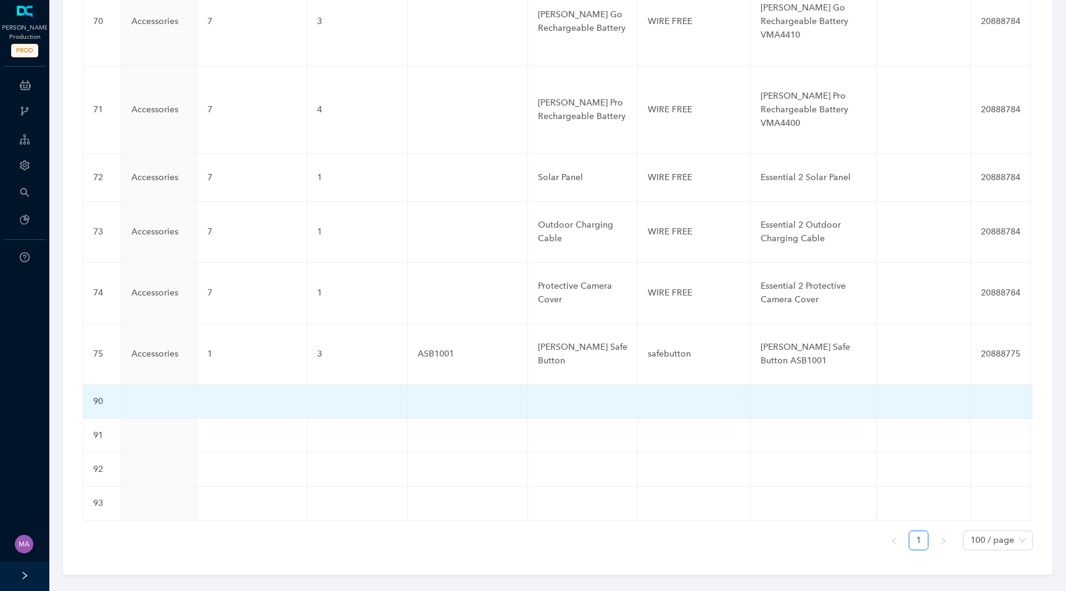
click at [147, 385] on td at bounding box center [159, 402] width 76 height 34
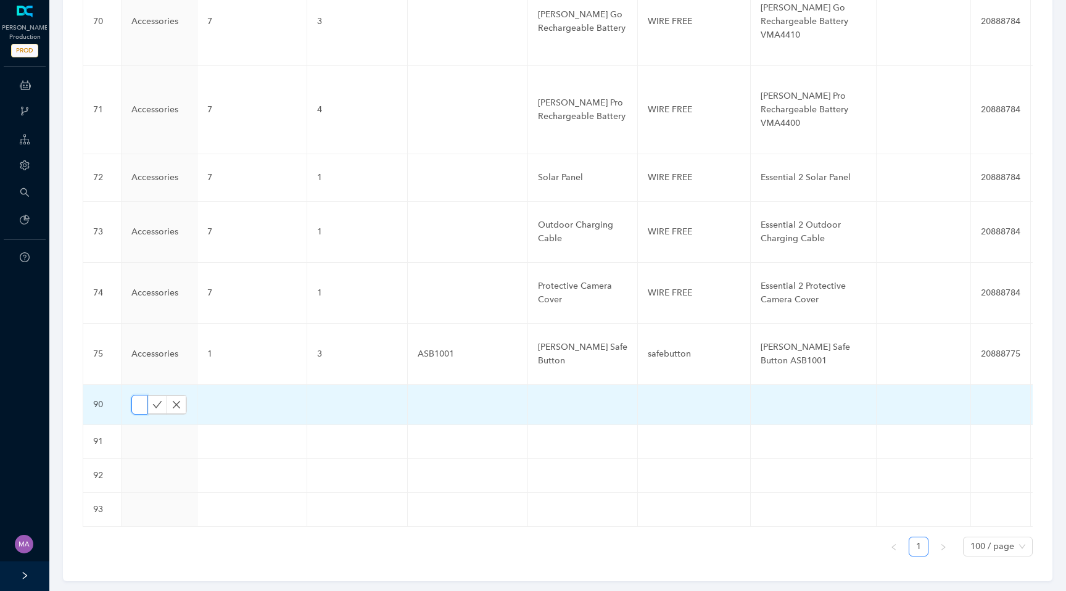
click at [141, 395] on input "text" at bounding box center [139, 405] width 16 height 20
paste input "Cameras"
type input "Cameras"
click at [154, 400] on icon "check" at bounding box center [157, 405] width 10 height 10
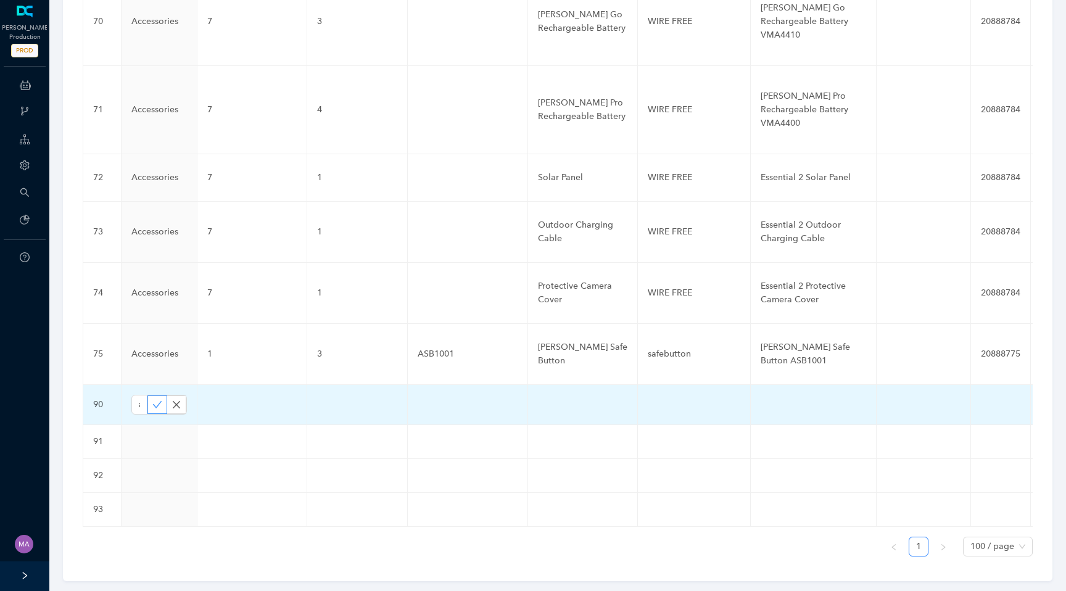
scroll to position [0, 0]
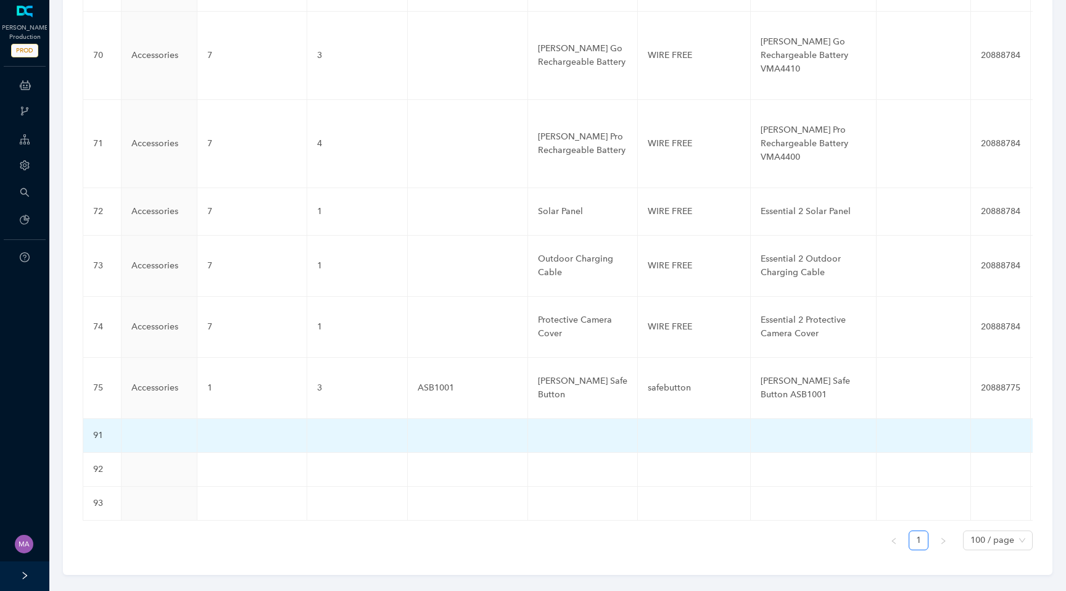
click at [141, 420] on td at bounding box center [159, 436] width 76 height 34
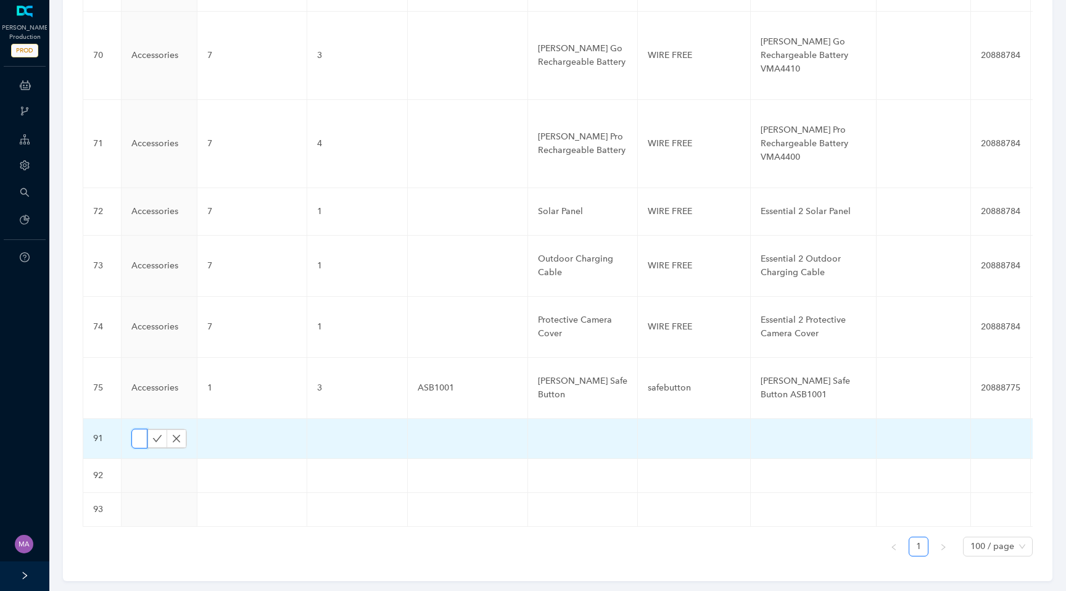
click at [141, 429] on input "text" at bounding box center [139, 439] width 16 height 20
paste input "Cameras"
type input "Cameras"
click at [156, 434] on icon "check" at bounding box center [157, 439] width 10 height 10
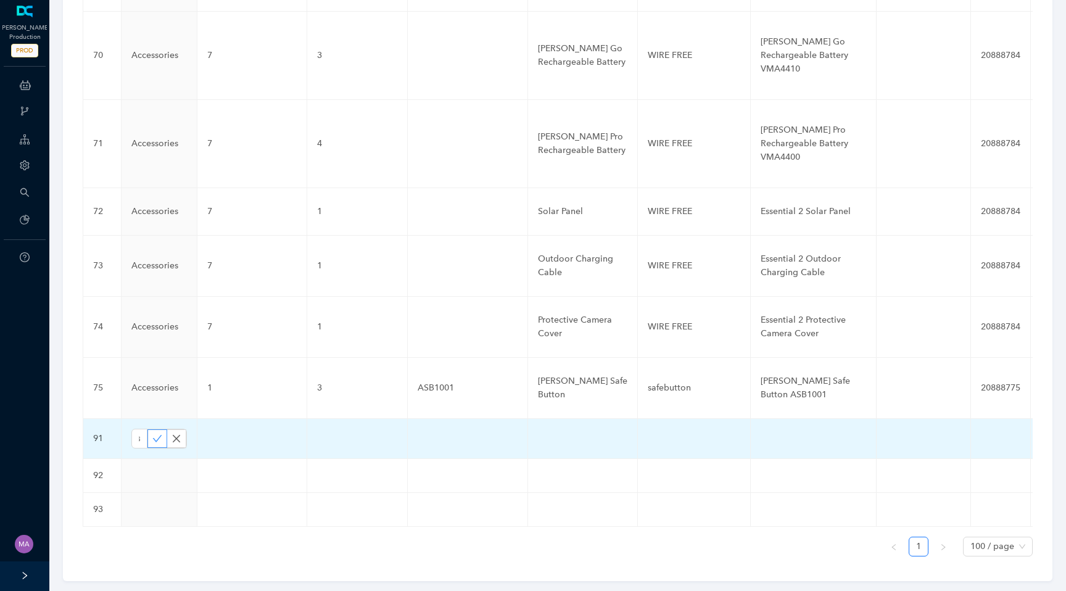
scroll to position [0, 0]
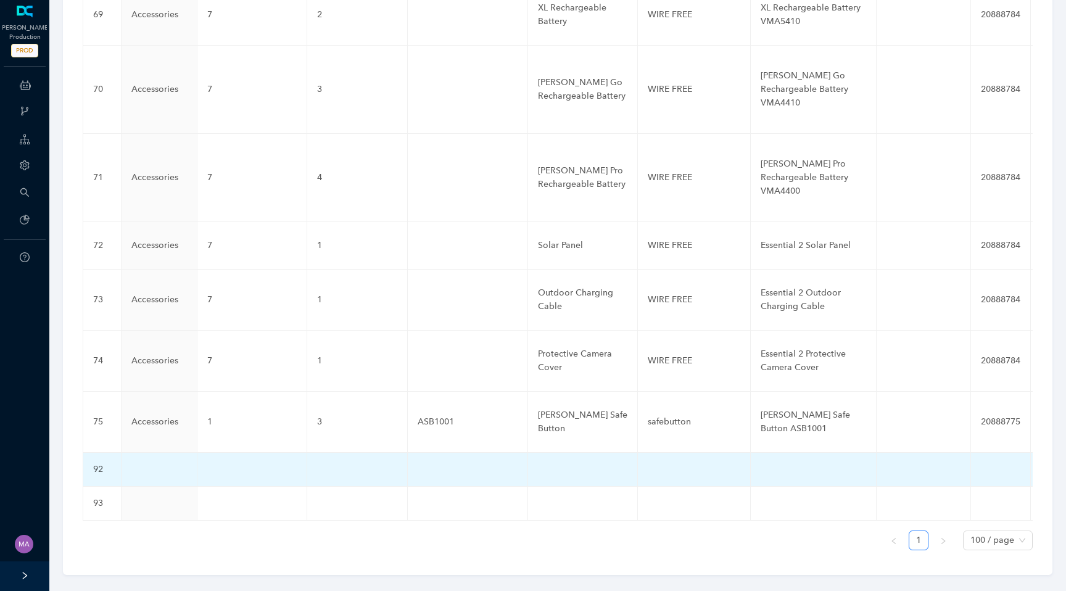
click at [145, 453] on td at bounding box center [159, 470] width 76 height 34
click at [141, 463] on input "text" at bounding box center [139, 473] width 16 height 20
paste input "Cameras"
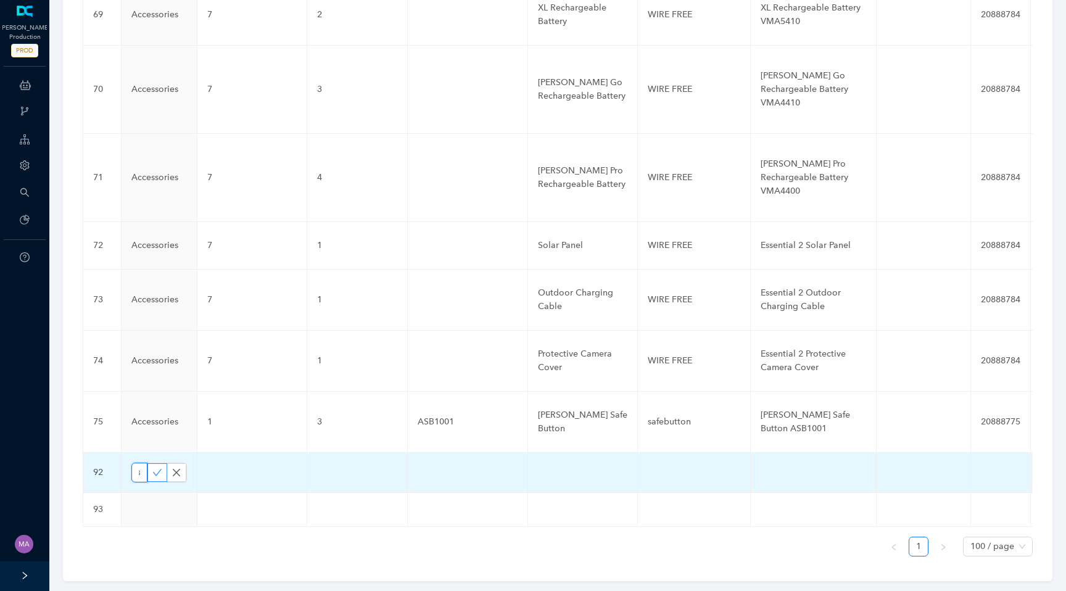
type input "Cameras"
click at [153, 469] on icon "check" at bounding box center [157, 472] width 9 height 7
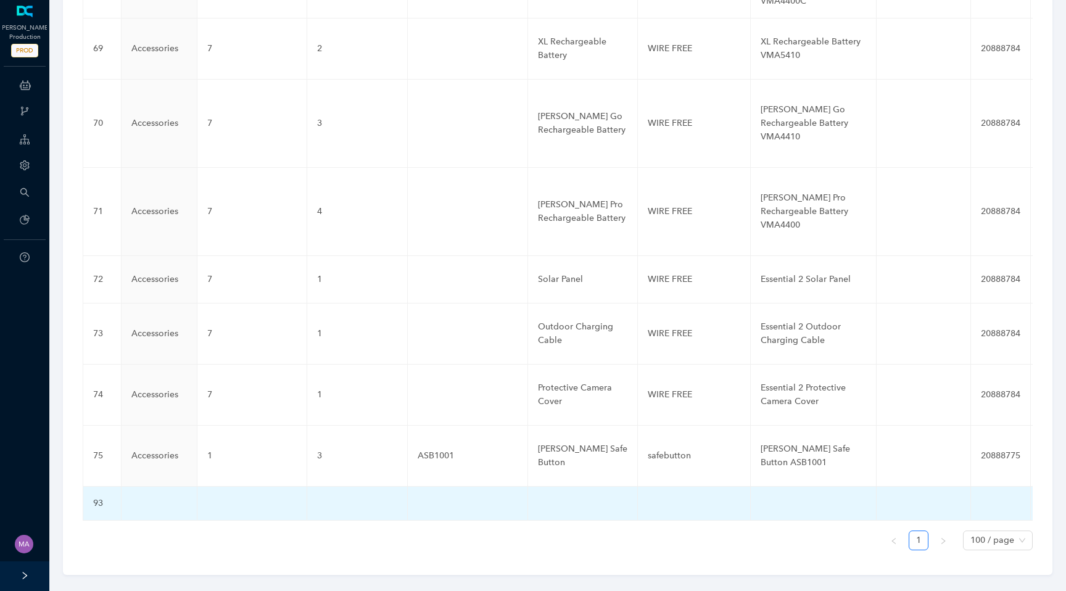
click at [142, 487] on td at bounding box center [159, 504] width 76 height 34
click at [142, 496] on input "text" at bounding box center [139, 506] width 16 height 20
paste input "Cameras"
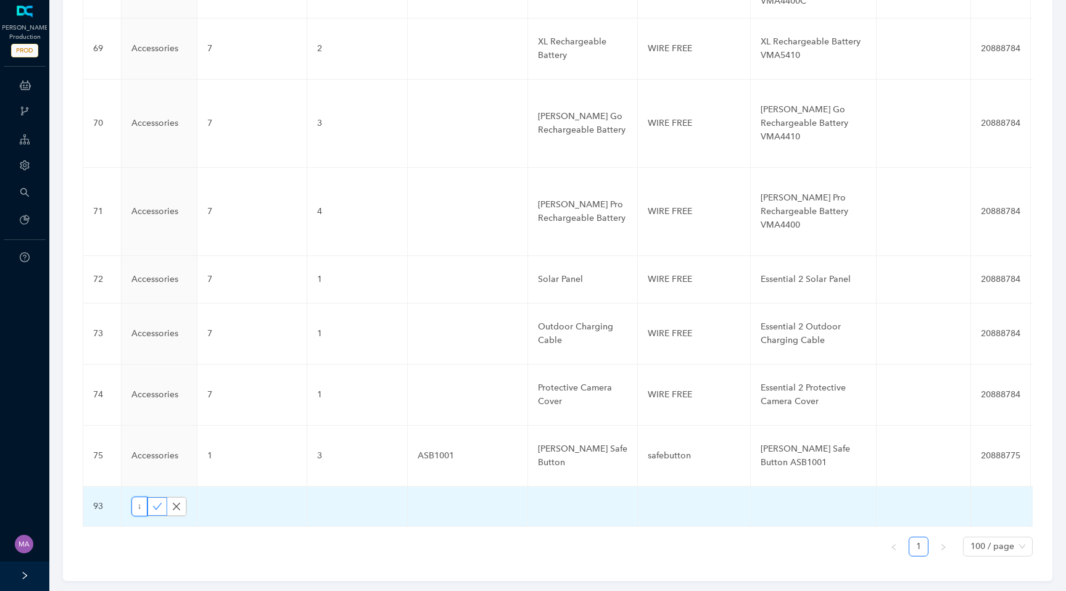
type input "Cameras"
click at [157, 501] on icon "check" at bounding box center [157, 506] width 10 height 10
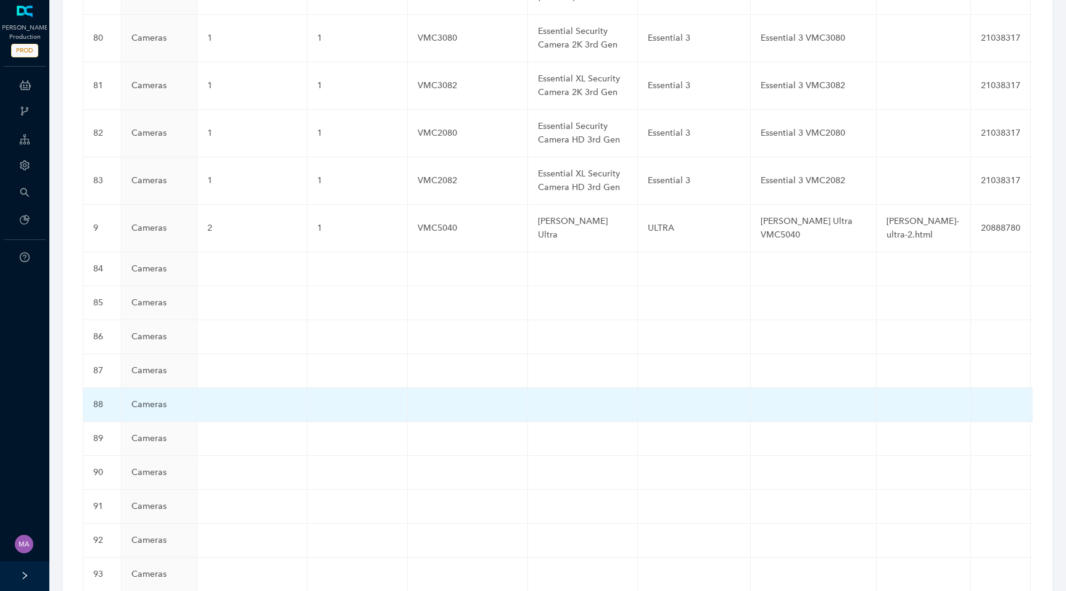
scroll to position [3342, 0]
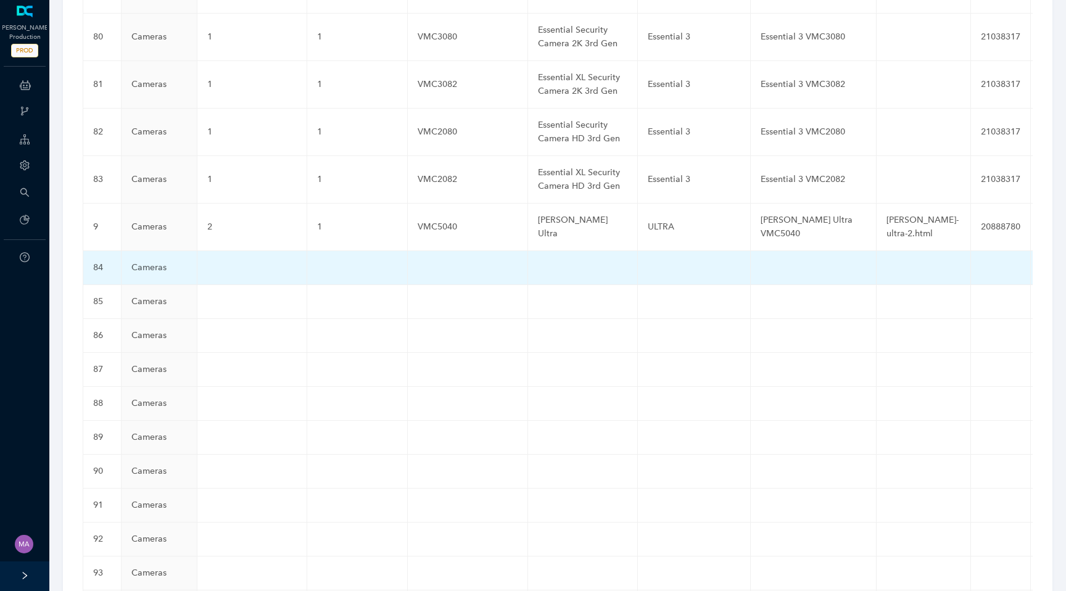
click at [228, 251] on td at bounding box center [252, 268] width 110 height 34
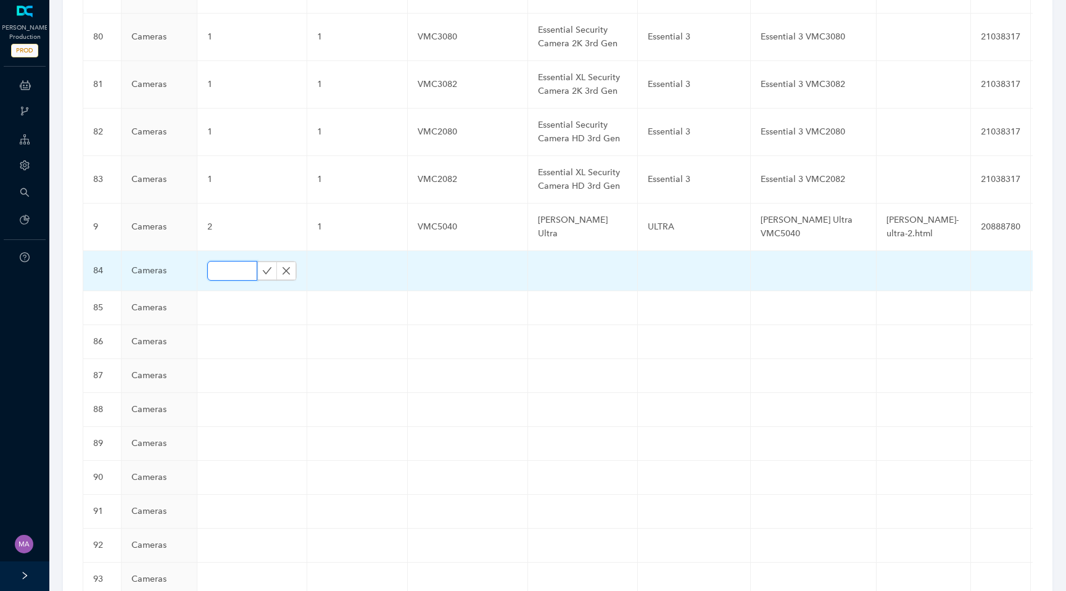
click at [228, 261] on input "text" at bounding box center [232, 271] width 50 height 20
paste input "1"
type input "1"
click at [265, 266] on icon "check" at bounding box center [267, 271] width 10 height 10
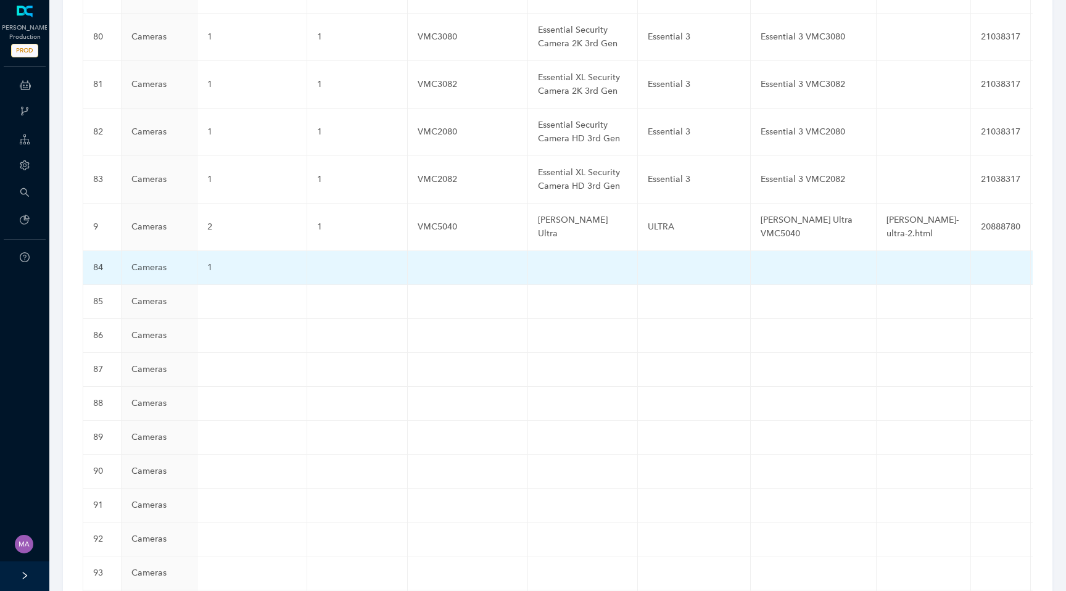
click at [335, 251] on td at bounding box center [357, 268] width 101 height 34
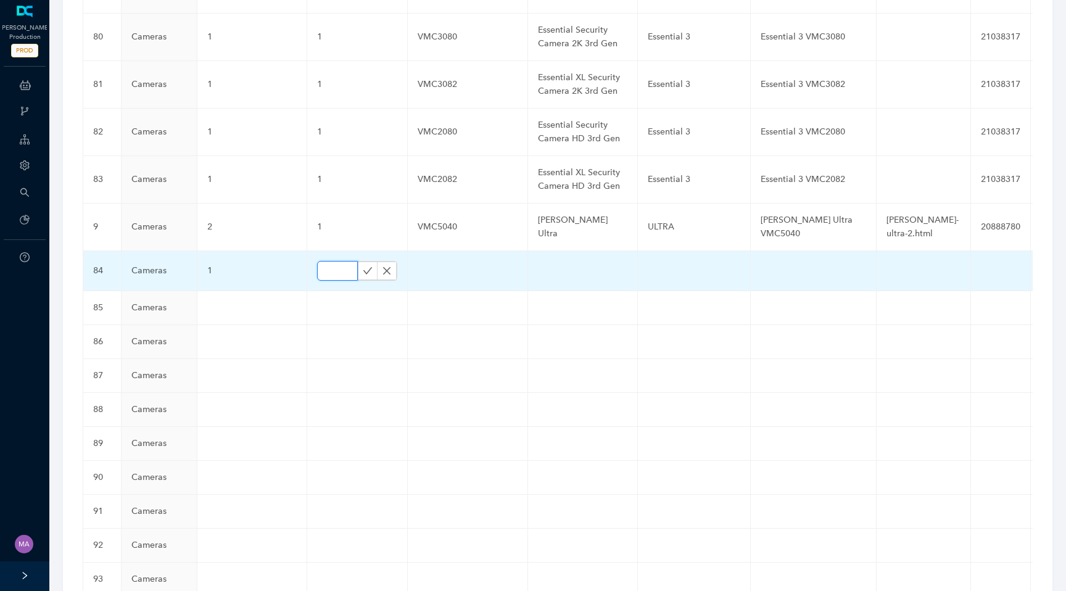
click at [335, 261] on input "text" at bounding box center [337, 271] width 41 height 20
paste input "1"
type input "1"
click at [363, 266] on icon "check" at bounding box center [368, 271] width 10 height 10
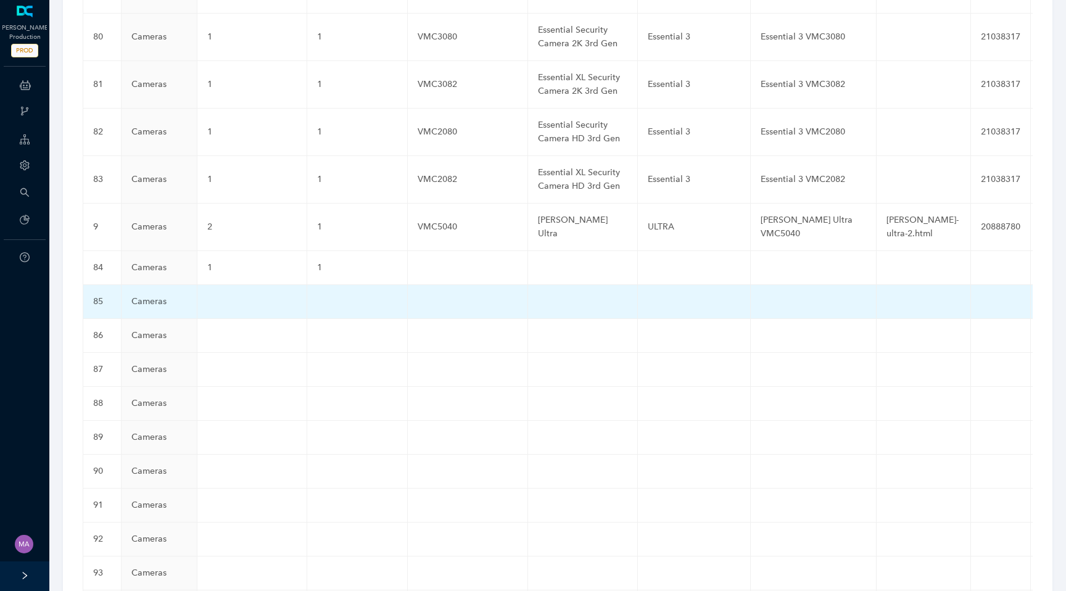
click at [266, 285] on td at bounding box center [252, 302] width 110 height 34
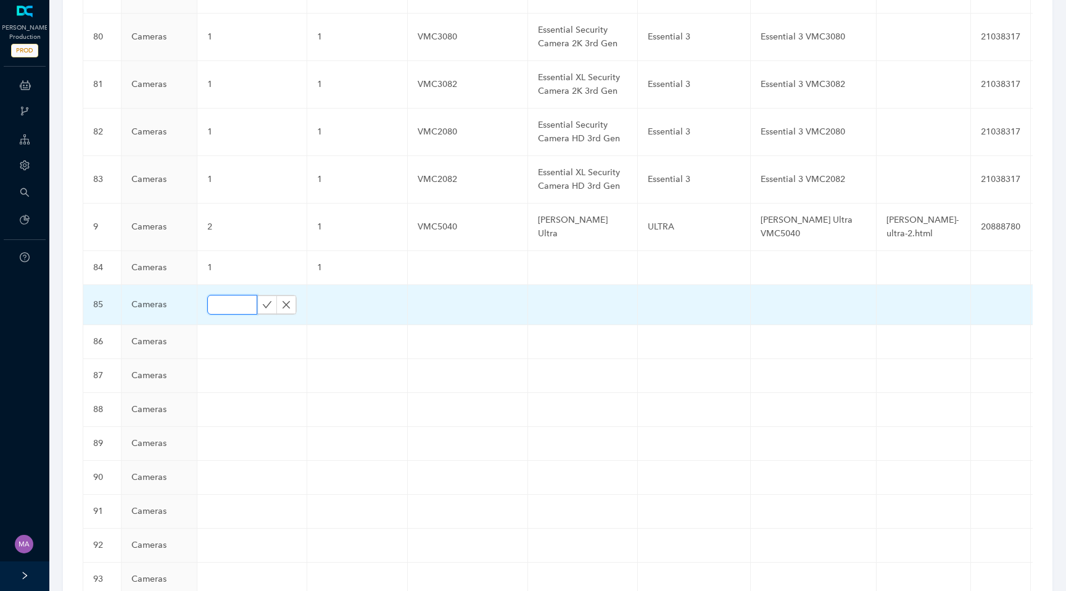
click at [233, 295] on input "text" at bounding box center [232, 305] width 50 height 20
paste input "1"
type input "1"
click at [267, 300] on icon "check" at bounding box center [267, 305] width 10 height 10
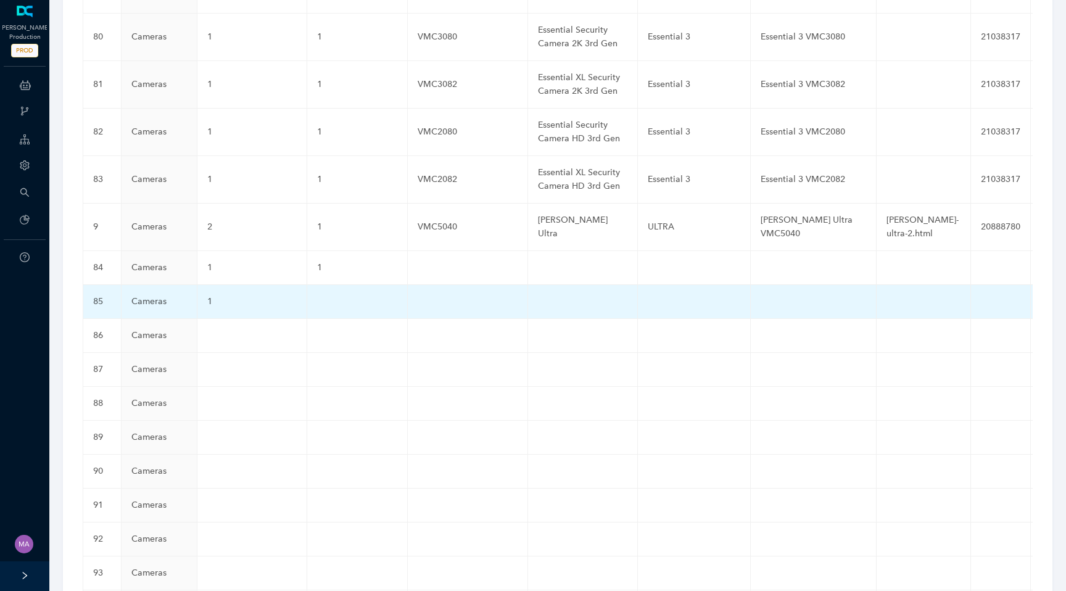
click at [323, 285] on td at bounding box center [357, 302] width 101 height 34
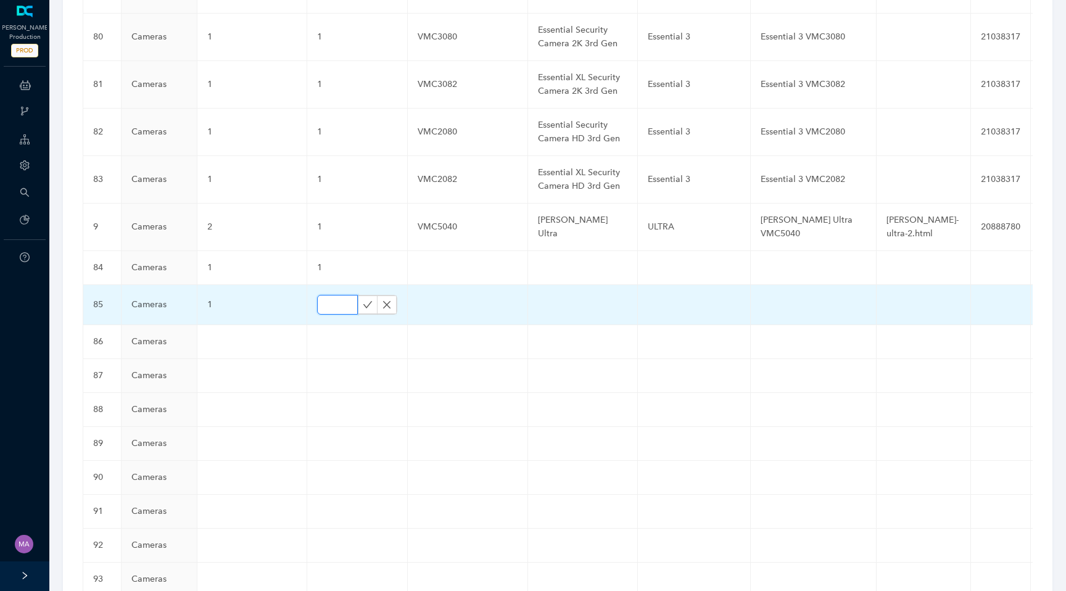
click at [319, 295] on input "text" at bounding box center [337, 305] width 41 height 20
paste input "1"
type input "1"
click at [363, 301] on icon "check" at bounding box center [367, 304] width 9 height 7
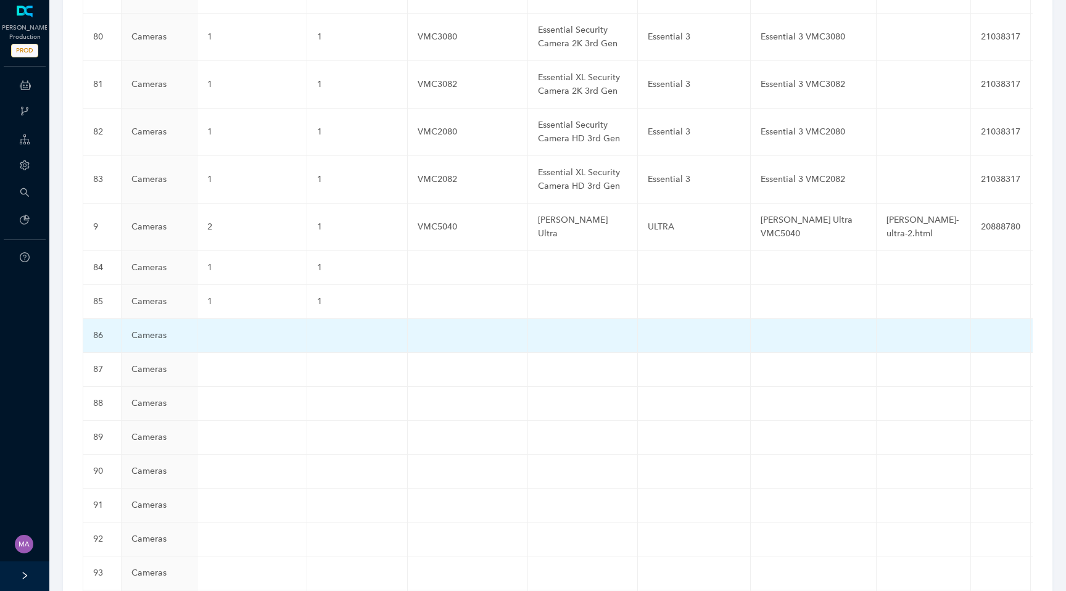
click at [232, 319] on td at bounding box center [252, 336] width 110 height 34
click at [227, 329] on input "text" at bounding box center [232, 339] width 50 height 20
paste input "1"
type input "1"
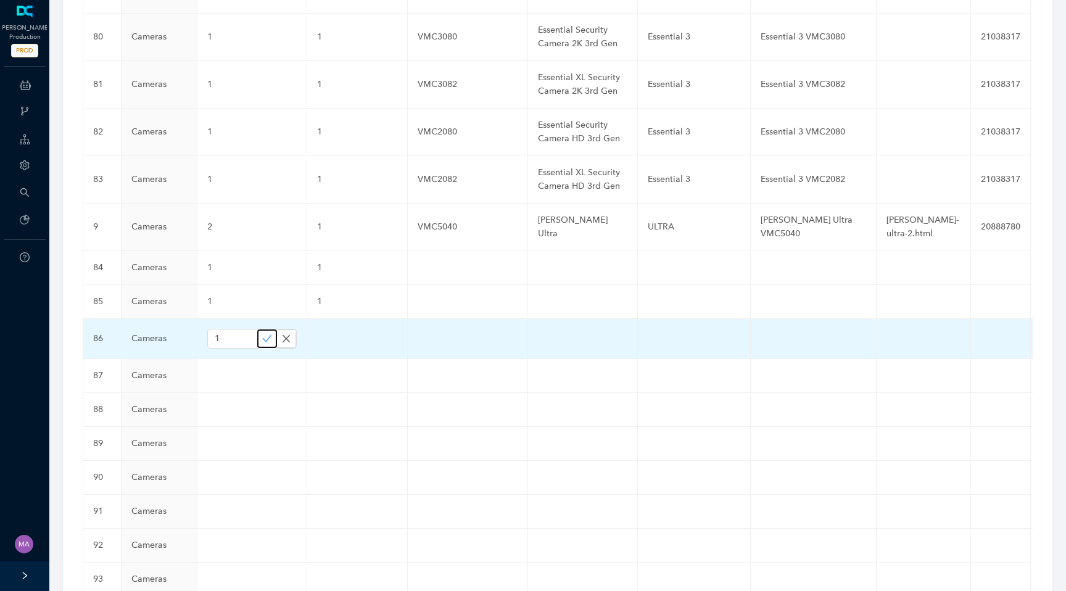
click at [265, 335] on icon "check" at bounding box center [267, 338] width 9 height 7
click at [340, 319] on td at bounding box center [357, 336] width 101 height 34
click at [332, 329] on input "text" at bounding box center [337, 339] width 41 height 20
paste input "1"
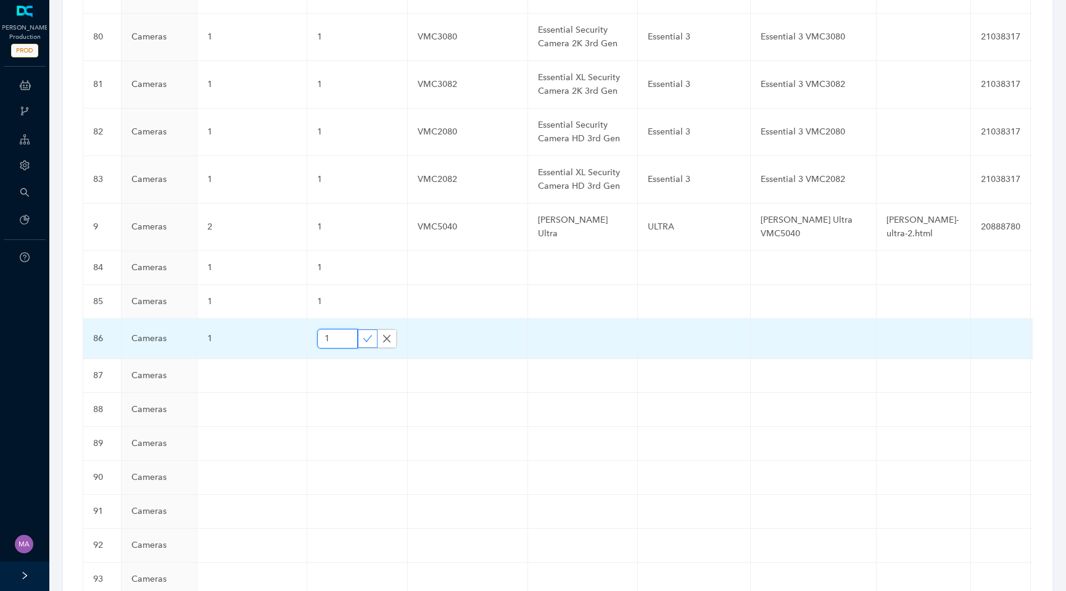
type input "1"
click at [365, 334] on icon "check" at bounding box center [368, 339] width 10 height 10
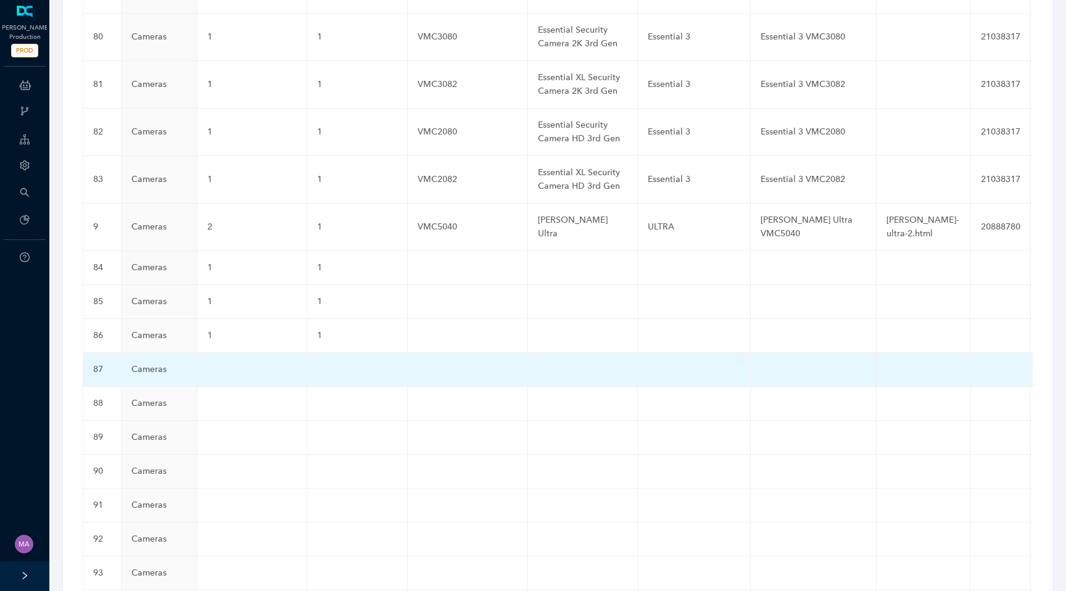
click at [231, 353] on td at bounding box center [252, 370] width 110 height 34
click at [227, 363] on input "text" at bounding box center [232, 373] width 50 height 20
paste input "1"
type input "1"
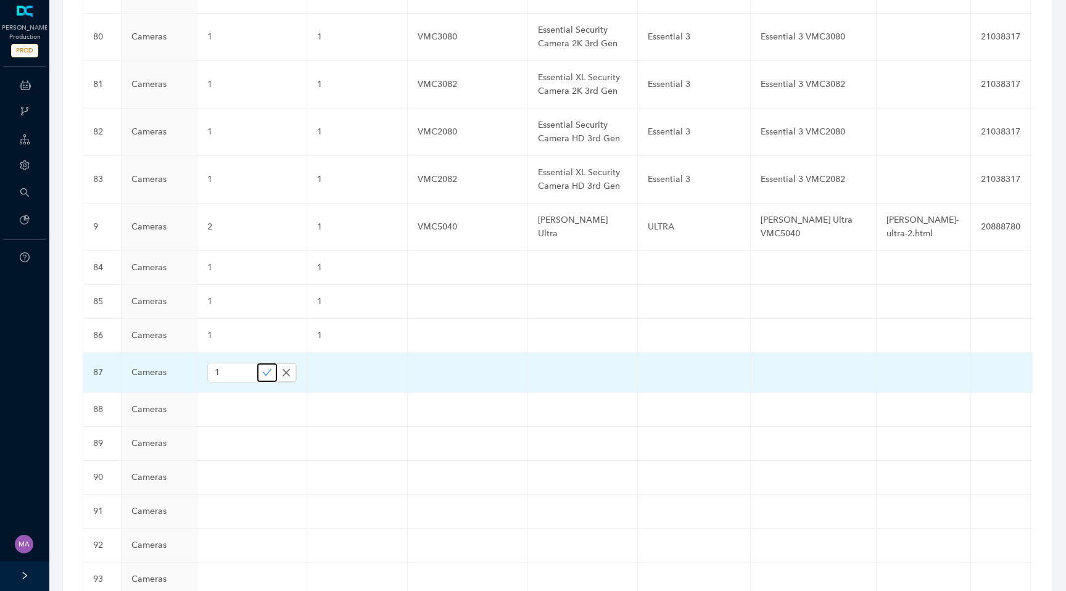
click at [263, 368] on icon "check" at bounding box center [267, 373] width 10 height 10
click at [328, 353] on td at bounding box center [357, 370] width 101 height 34
click at [325, 363] on input "text" at bounding box center [337, 373] width 41 height 20
paste input "1"
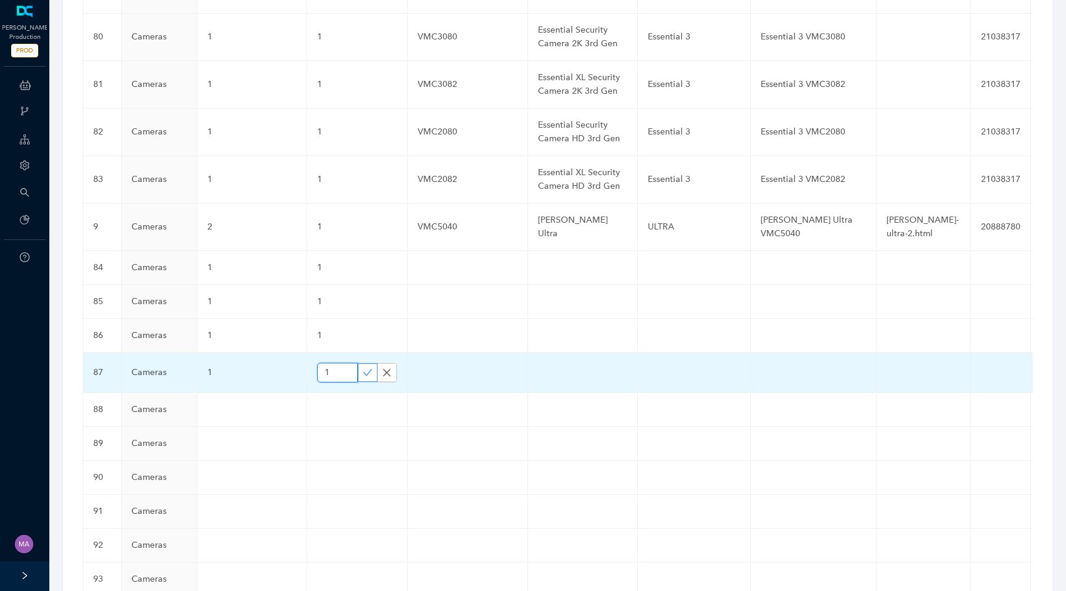
type input "1"
click at [363, 368] on icon "check" at bounding box center [368, 373] width 10 height 10
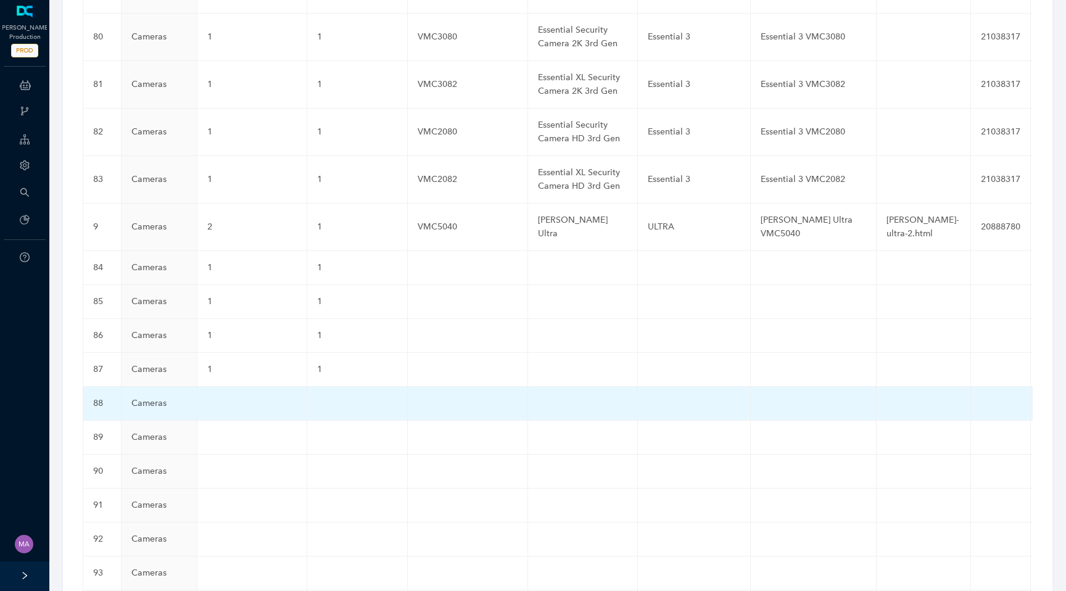
click at [234, 387] on td at bounding box center [252, 404] width 110 height 34
click at [229, 397] on input "text" at bounding box center [232, 407] width 50 height 20
paste input "1"
type input "1"
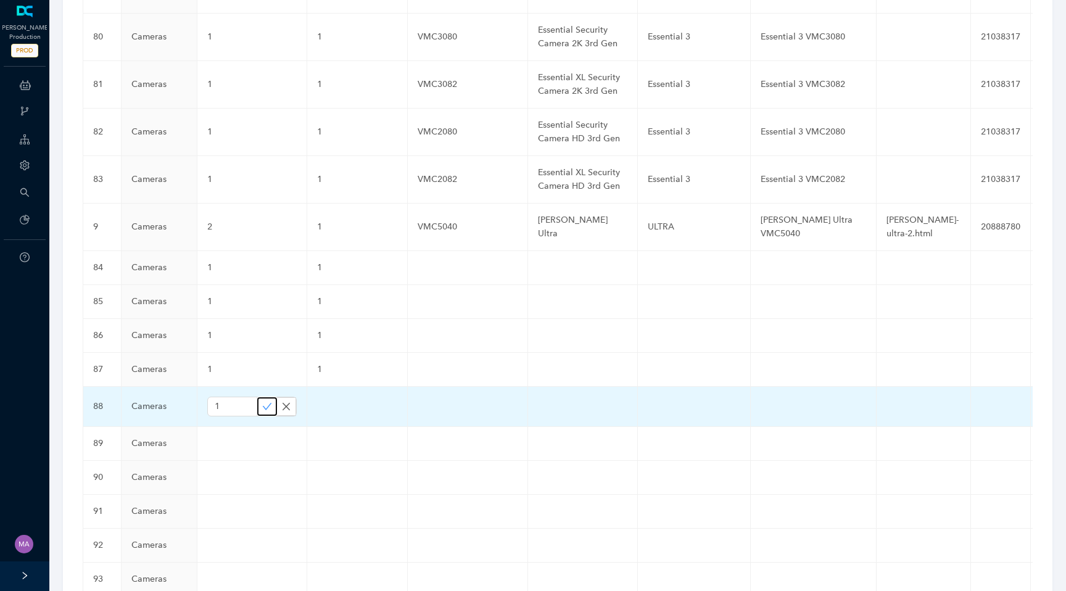
click at [266, 401] on icon "check" at bounding box center [267, 406] width 10 height 10
click at [322, 387] on td at bounding box center [357, 404] width 101 height 34
click at [322, 397] on input "text" at bounding box center [337, 407] width 41 height 20
paste input "1"
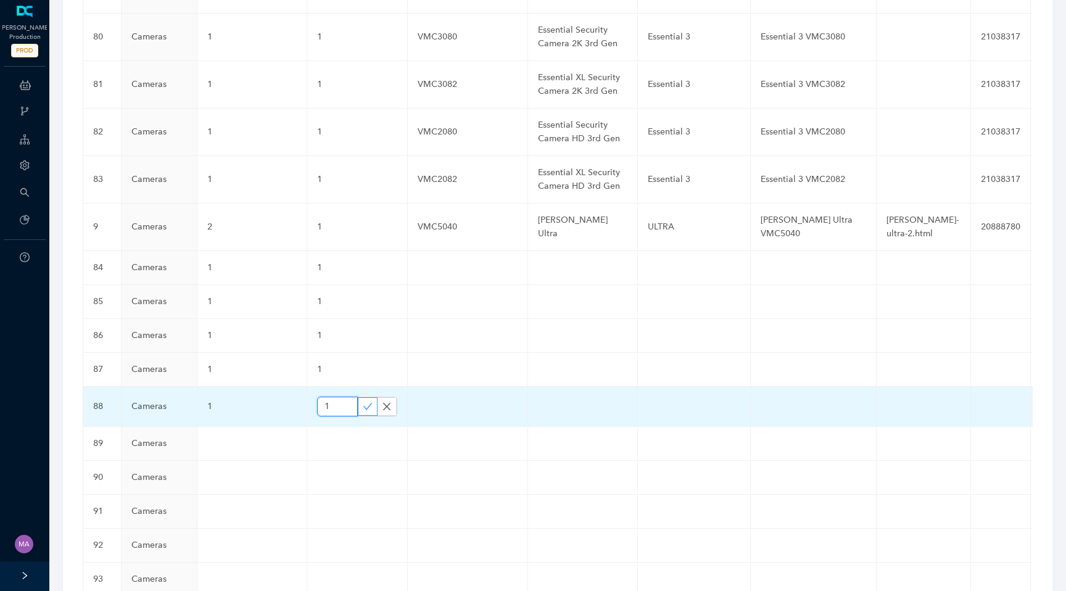
type input "1"
click at [363, 401] on icon "check" at bounding box center [368, 406] width 10 height 10
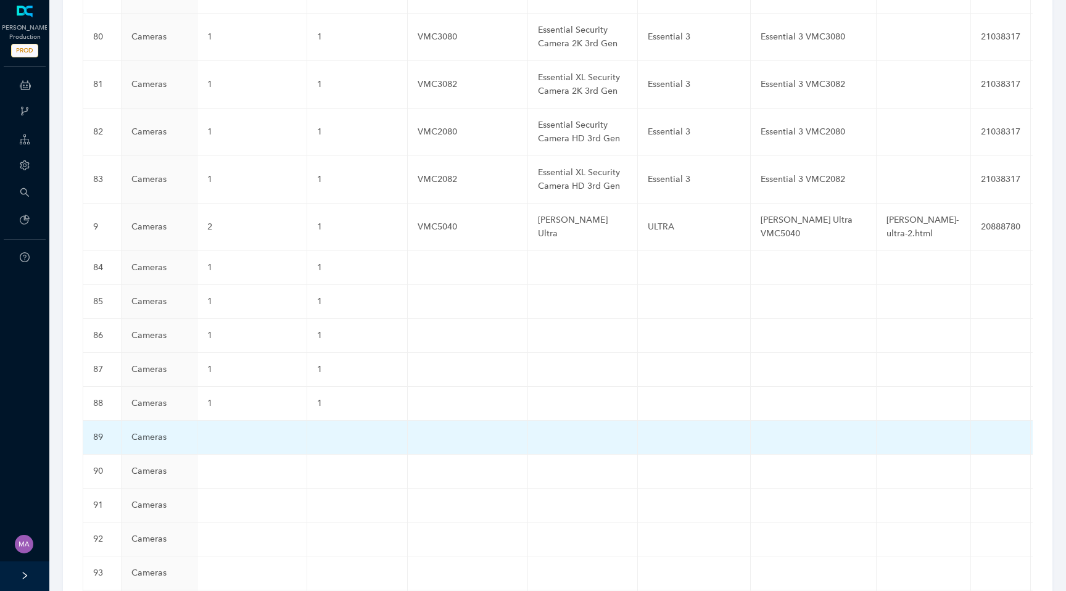
click at [221, 421] on td at bounding box center [252, 438] width 110 height 34
click at [221, 430] on input "text" at bounding box center [232, 440] width 50 height 20
paste input "1"
type input "1"
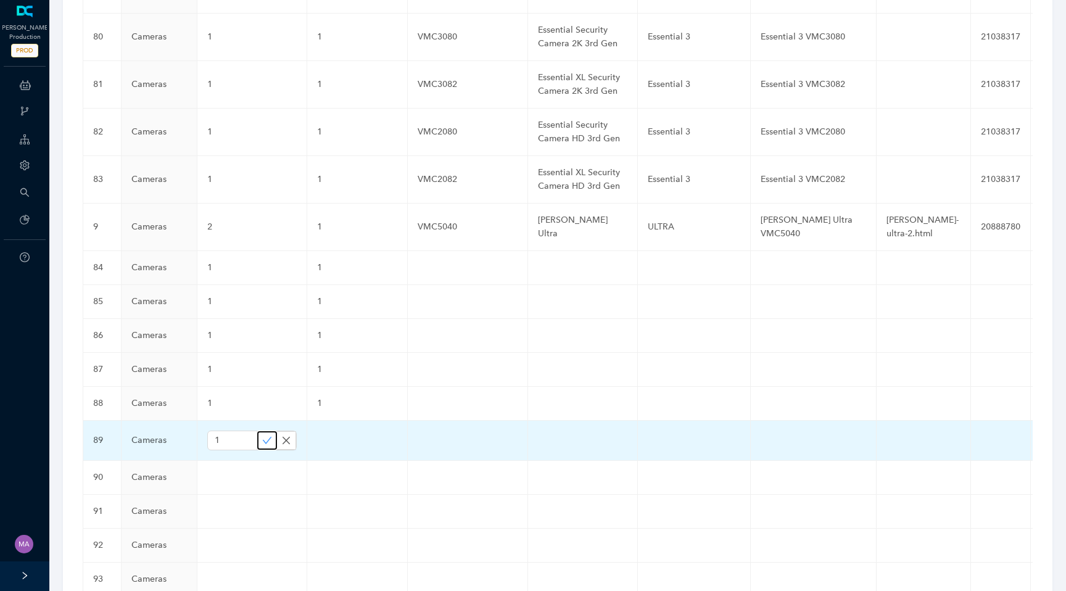
click at [263, 437] on icon "check" at bounding box center [267, 440] width 9 height 7
click at [330, 421] on td at bounding box center [357, 438] width 101 height 34
click at [330, 430] on input "text" at bounding box center [337, 440] width 41 height 20
paste input "1"
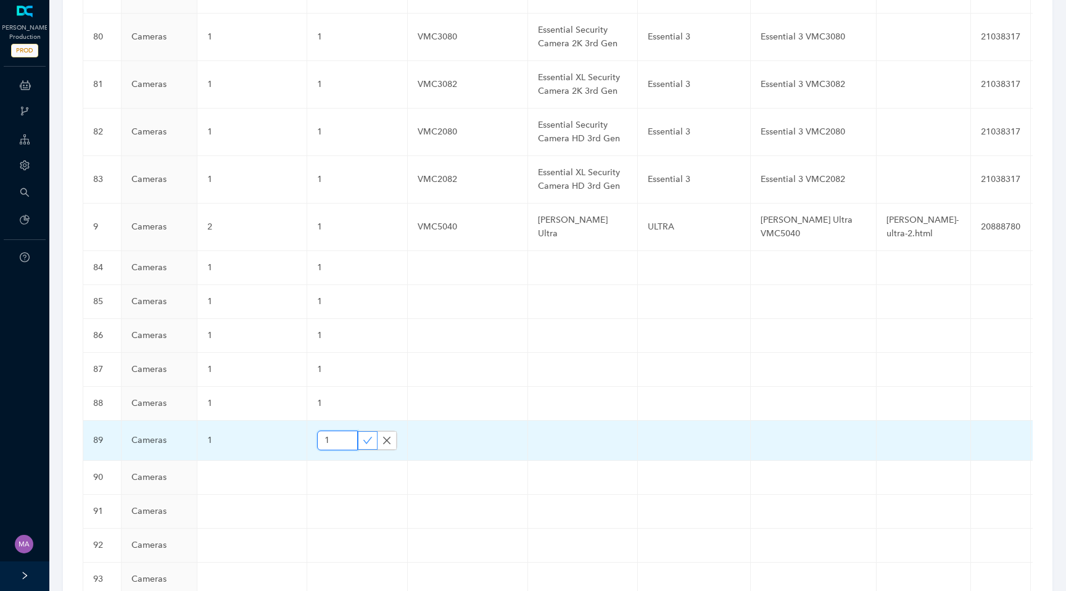
type input "1"
click at [363, 435] on icon "check" at bounding box center [368, 440] width 10 height 10
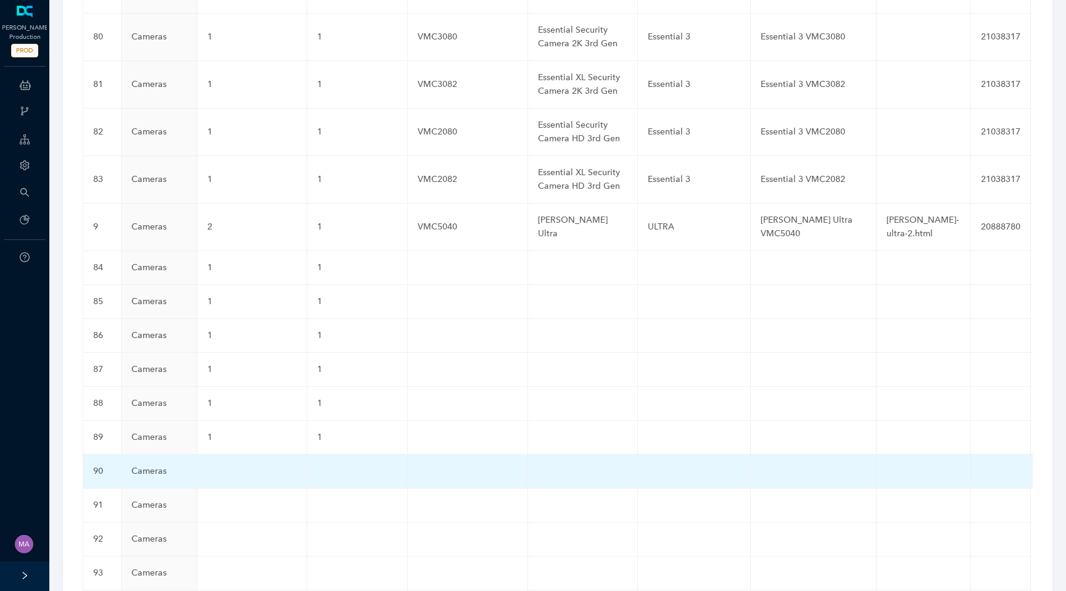
click at [231, 454] on td at bounding box center [252, 471] width 110 height 34
click at [228, 464] on input "text" at bounding box center [232, 474] width 50 height 20
paste input "1"
type input "1"
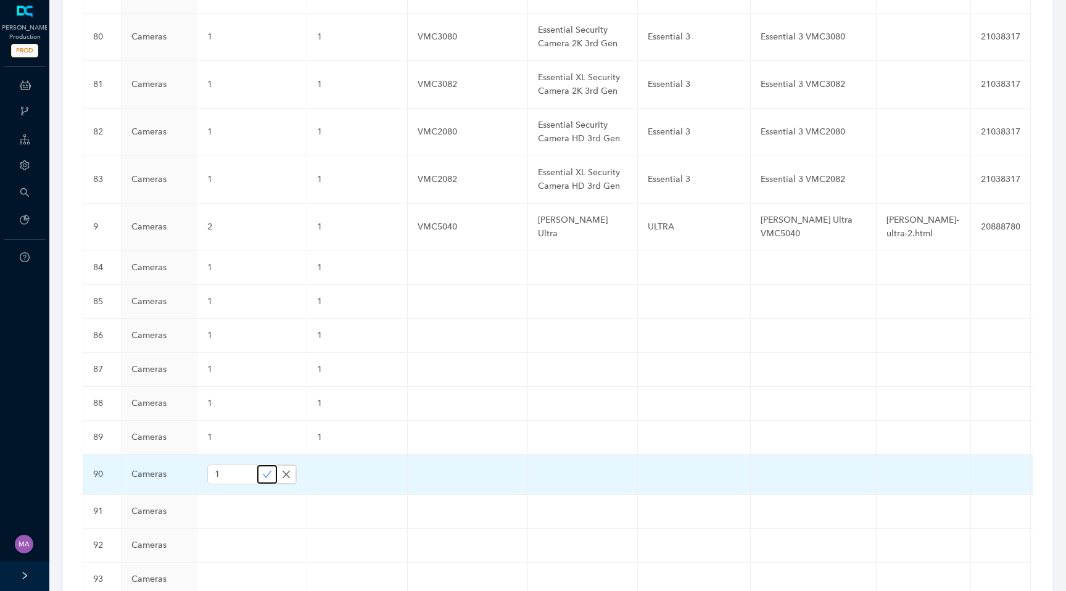
click at [266, 469] on icon "check" at bounding box center [267, 474] width 10 height 10
click at [335, 454] on td at bounding box center [357, 471] width 101 height 34
click at [324, 464] on input "text" at bounding box center [337, 474] width 41 height 20
paste input "1"
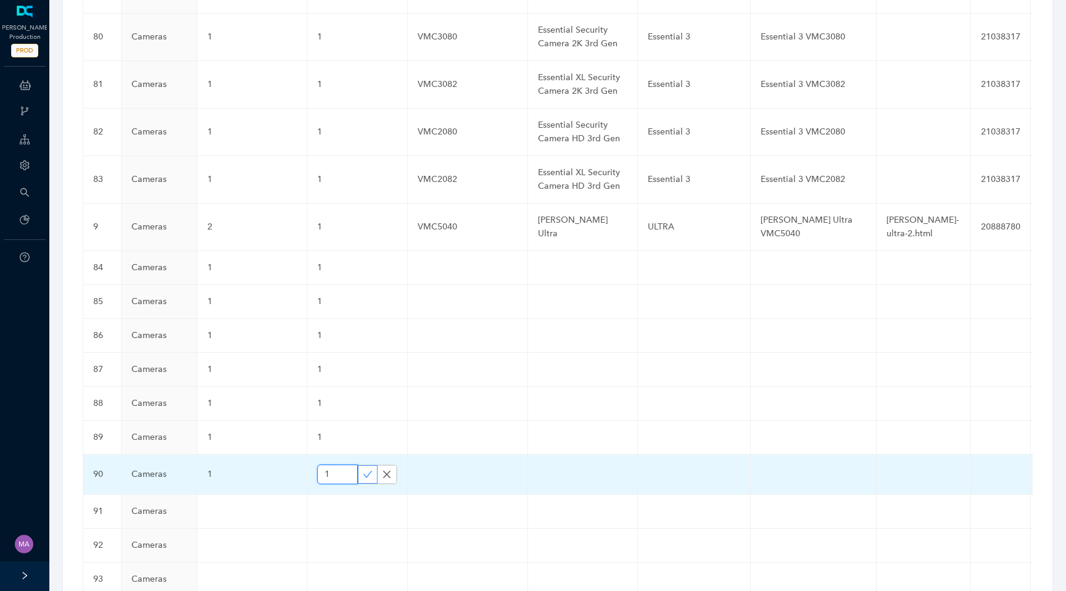
type input "1"
click at [363, 469] on icon "check" at bounding box center [368, 474] width 10 height 10
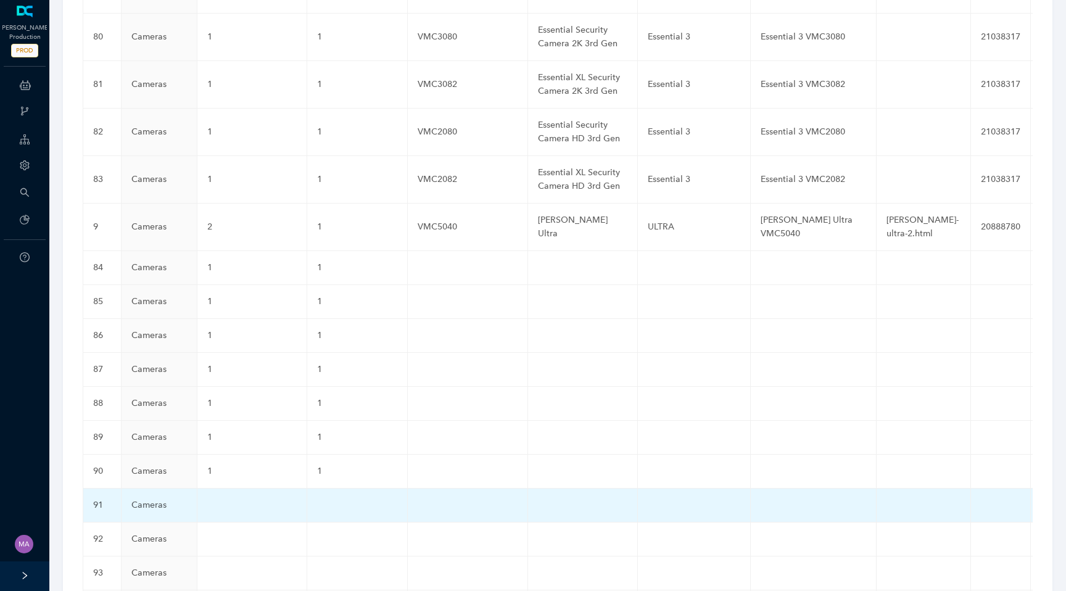
click at [226, 488] on td at bounding box center [252, 505] width 110 height 34
click at [223, 498] on input "text" at bounding box center [232, 508] width 50 height 20
paste input "1"
type input "1"
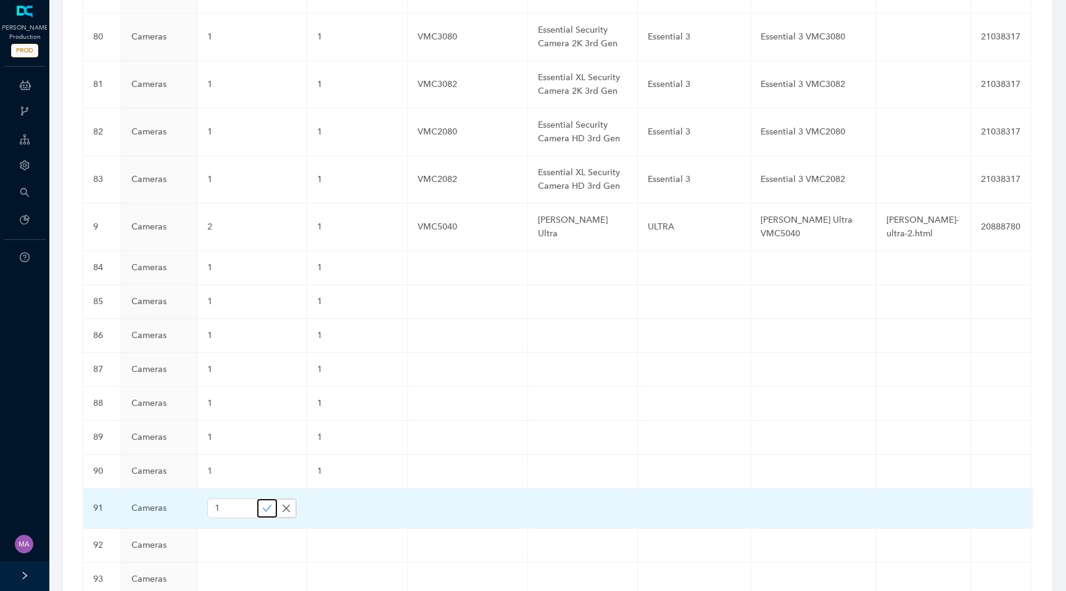
click at [266, 503] on icon "check" at bounding box center [267, 508] width 10 height 10
click at [327, 488] on td at bounding box center [357, 505] width 101 height 34
click at [327, 498] on input "text" at bounding box center [337, 508] width 41 height 20
paste input "1"
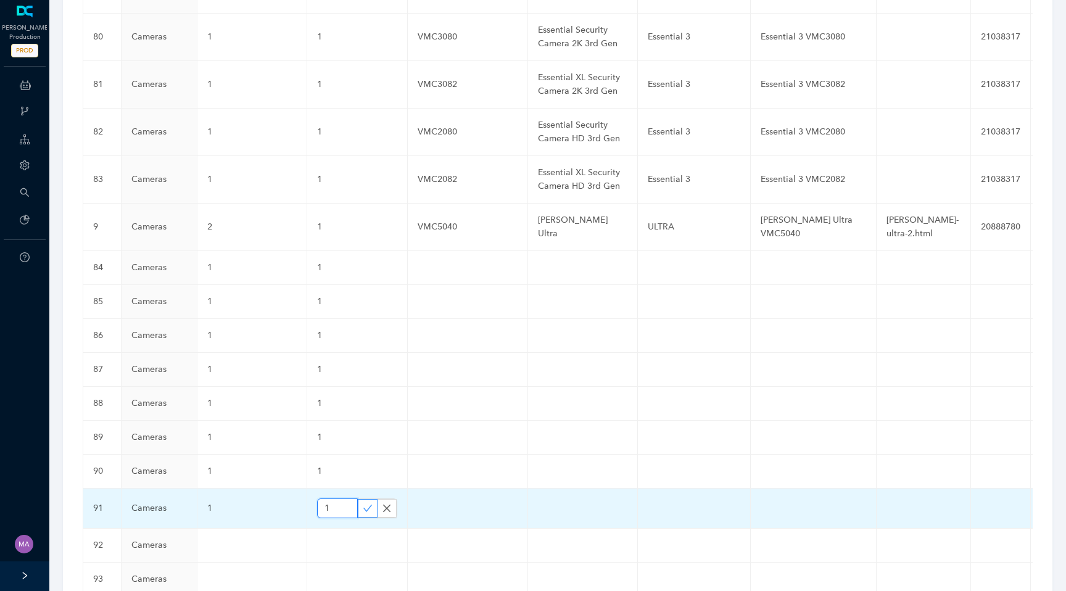
type input "1"
click at [363, 503] on icon "check" at bounding box center [368, 508] width 10 height 10
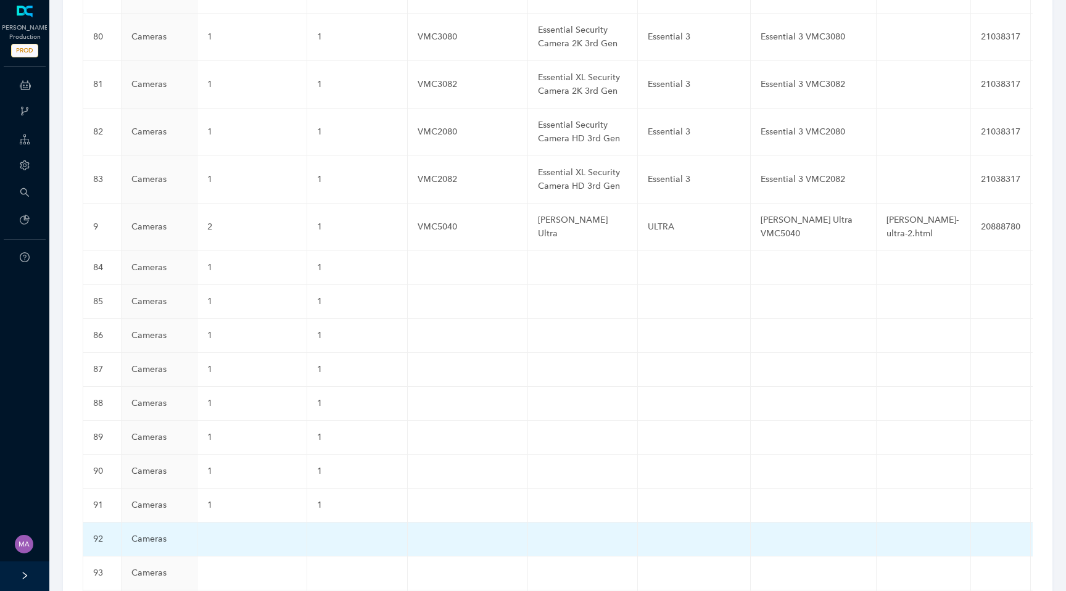
click at [211, 522] on td at bounding box center [252, 539] width 110 height 34
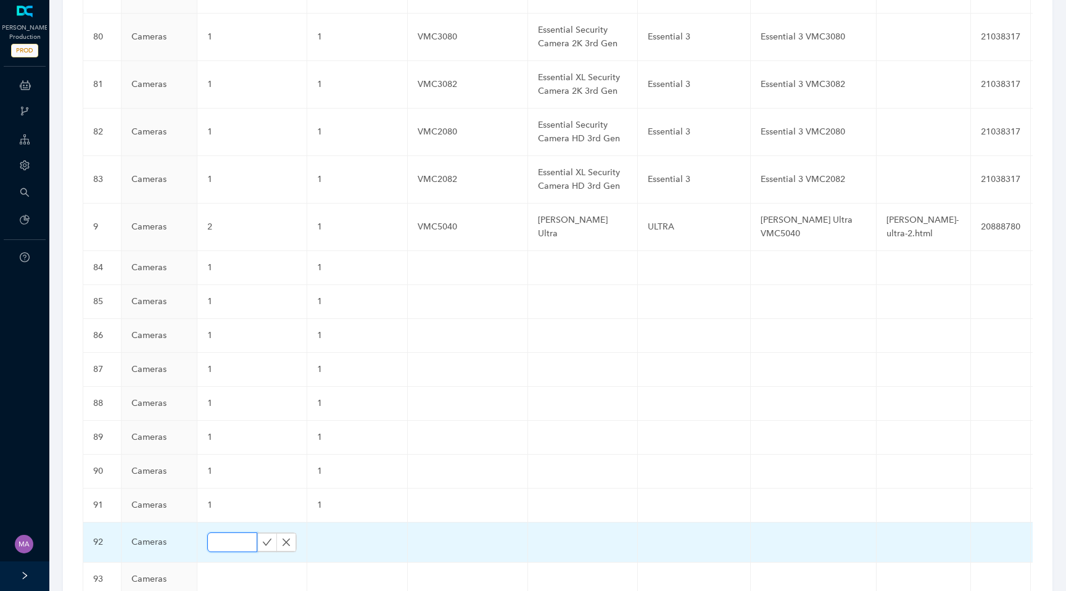
click at [220, 532] on input "text" at bounding box center [232, 542] width 50 height 20
paste input "1"
type input "1"
click at [263, 537] on icon "check" at bounding box center [267, 542] width 10 height 10
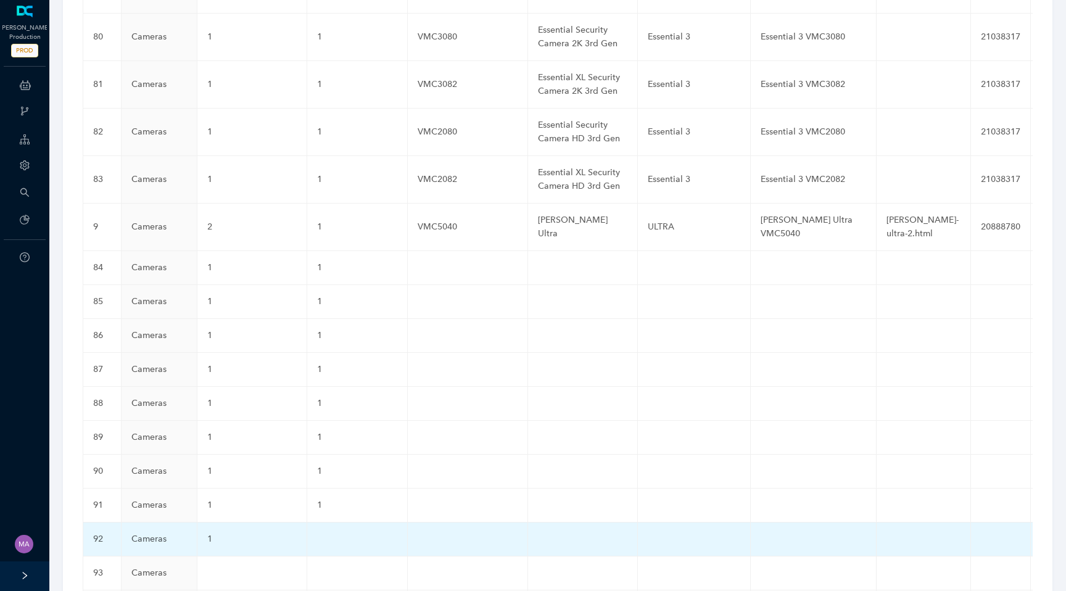
click at [338, 522] on td at bounding box center [357, 539] width 101 height 34
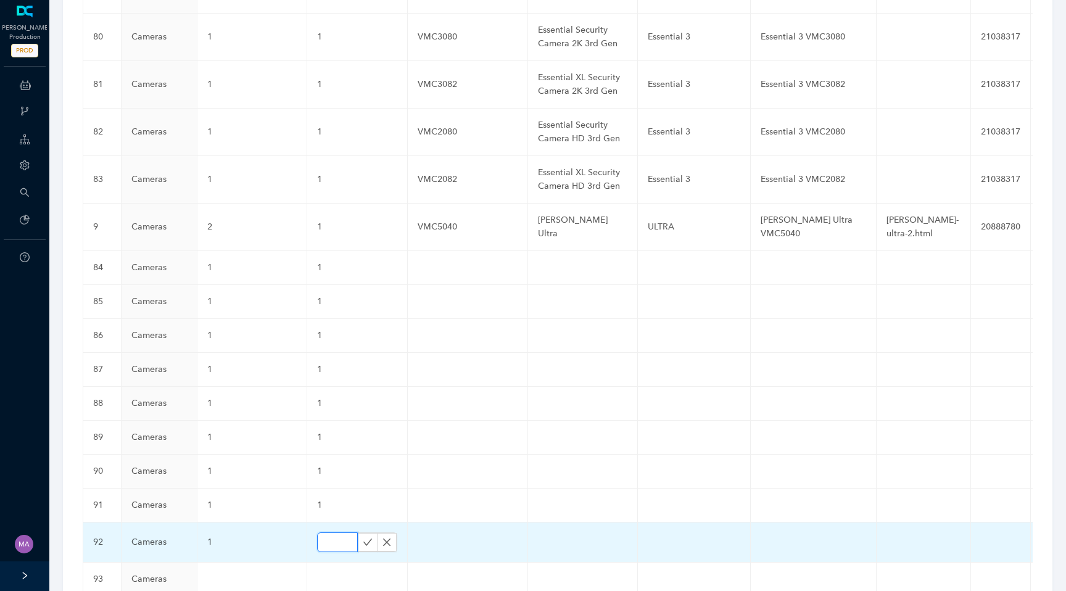
click at [332, 532] on input "text" at bounding box center [337, 542] width 41 height 20
paste input "1"
type input "1"
click at [363, 537] on icon "check" at bounding box center [368, 542] width 10 height 10
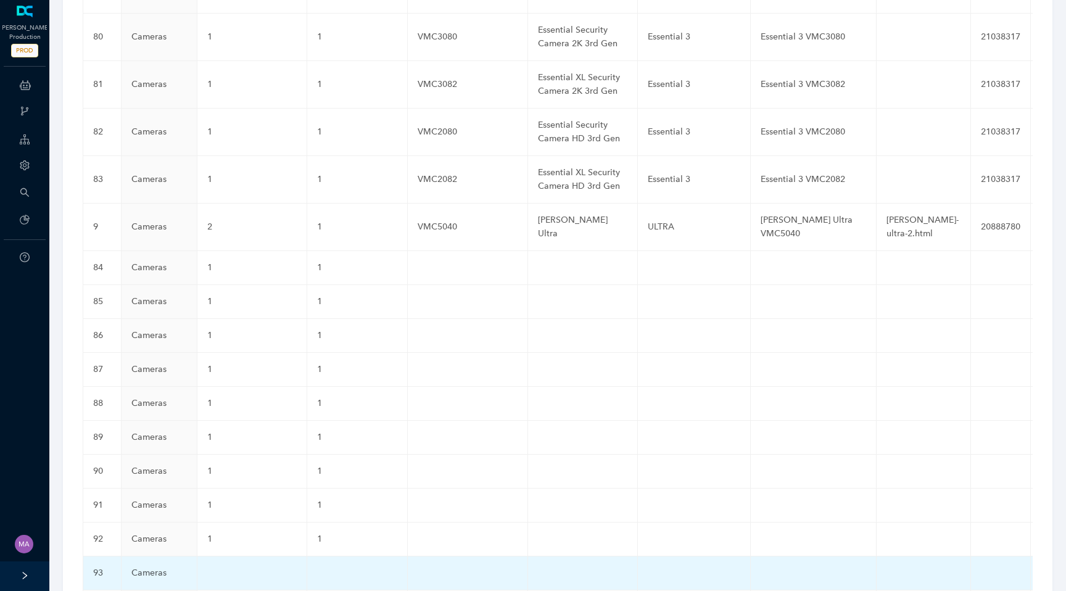
click at [224, 556] on td at bounding box center [252, 573] width 110 height 34
click at [224, 566] on input "text" at bounding box center [232, 576] width 50 height 20
paste input "1"
type input "1"
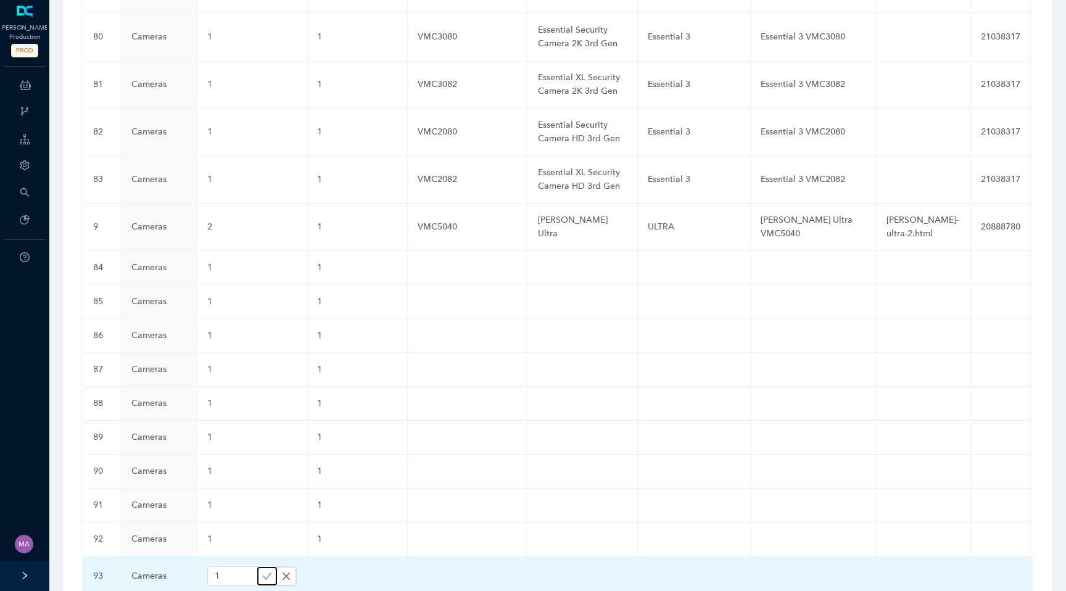
click at [262, 571] on icon "check" at bounding box center [267, 576] width 10 height 10
click at [335, 556] on td at bounding box center [357, 573] width 101 height 34
click at [327, 566] on input "text" at bounding box center [337, 576] width 41 height 20
paste input "1"
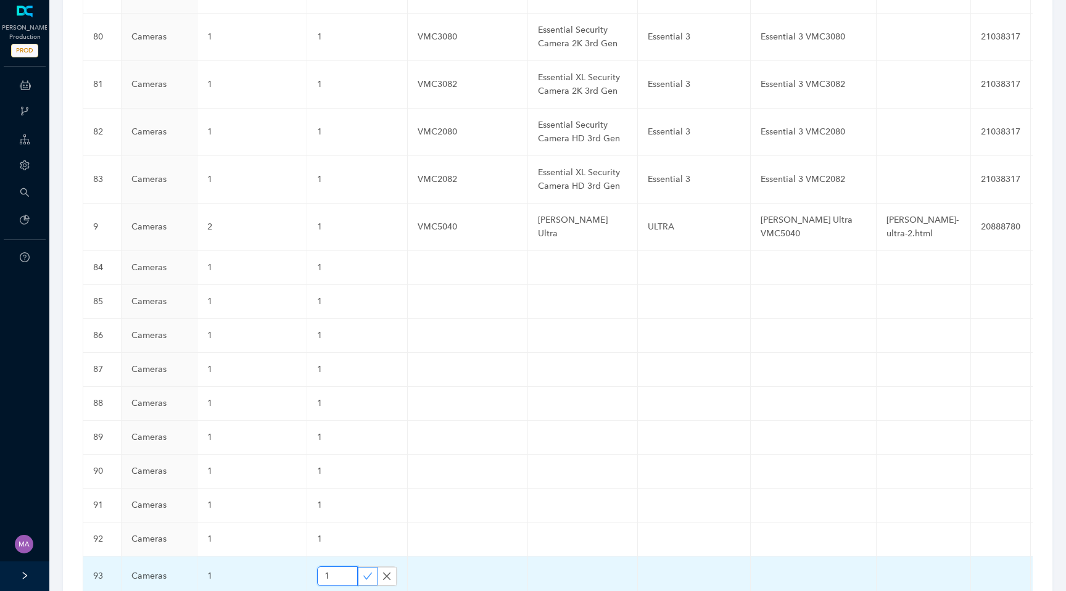
type input "1"
click at [363, 571] on icon "check" at bounding box center [368, 576] width 10 height 10
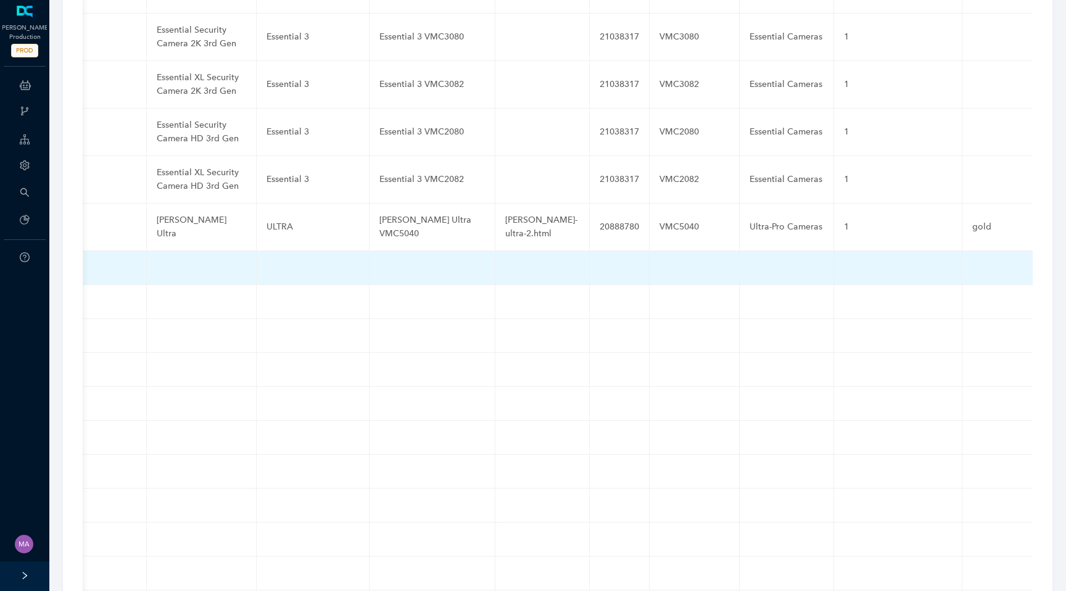
scroll to position [0, 488]
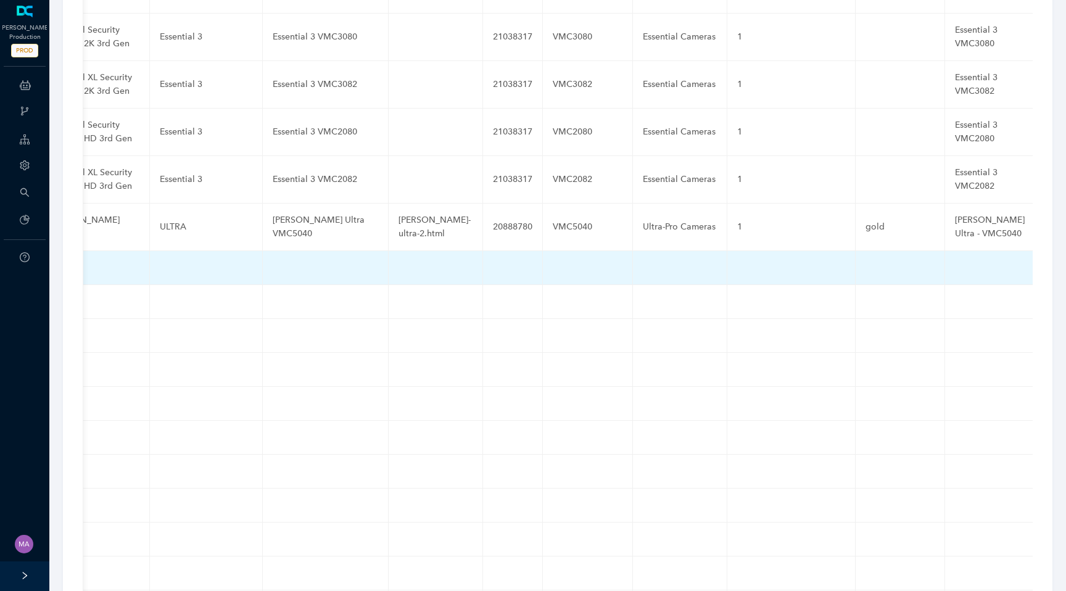
click at [727, 251] on td at bounding box center [791, 268] width 128 height 34
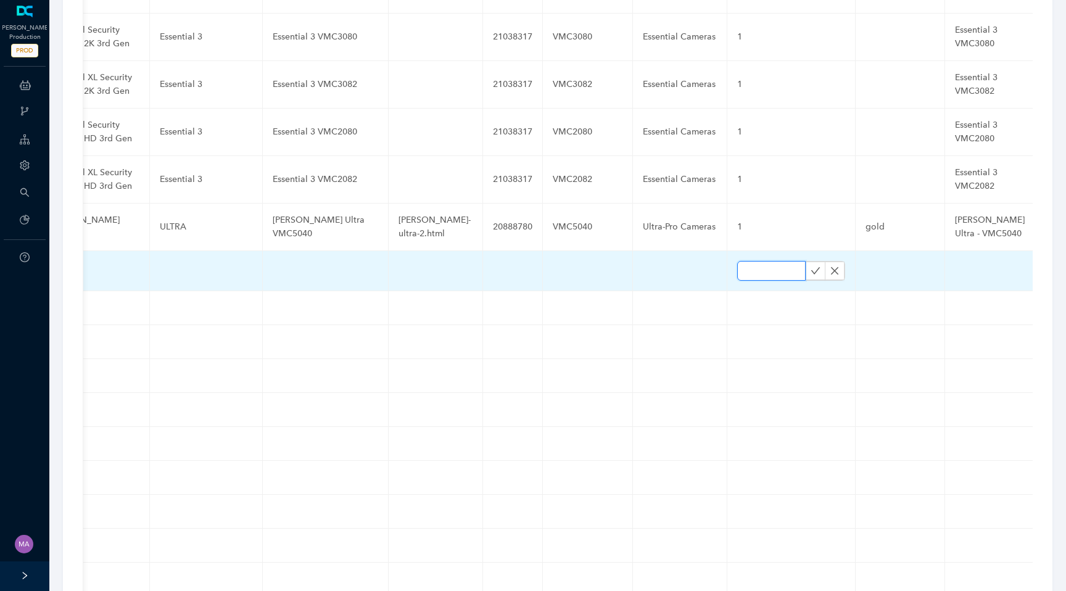
click at [737, 261] on input "text" at bounding box center [771, 271] width 68 height 20
paste input "1"
type input "1"
click at [810, 266] on icon "check" at bounding box center [815, 271] width 10 height 10
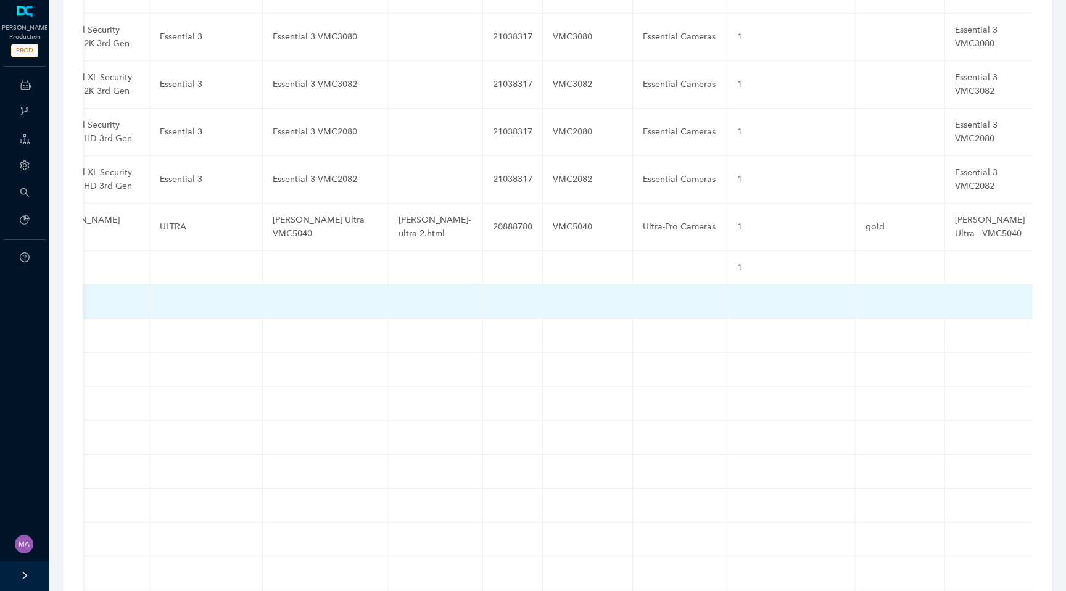
click at [727, 285] on td at bounding box center [791, 302] width 128 height 34
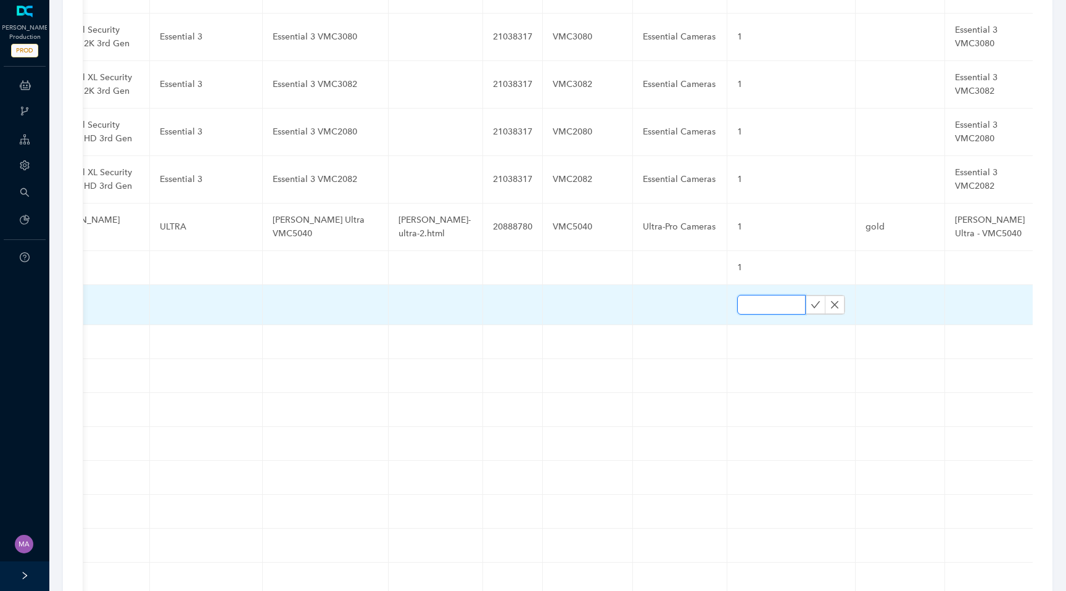
click at [737, 295] on input "text" at bounding box center [771, 305] width 68 height 20
paste input "1"
type input "1"
click at [810, 300] on icon "check" at bounding box center [815, 305] width 10 height 10
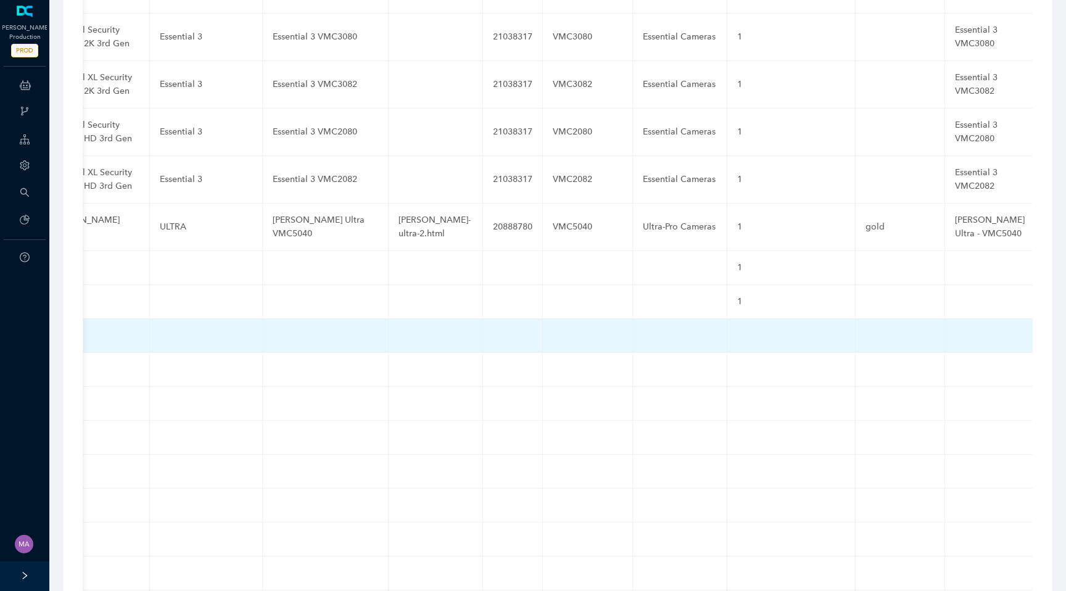
click at [727, 319] on td at bounding box center [791, 336] width 128 height 34
click at [737, 329] on input "text" at bounding box center [771, 339] width 68 height 20
paste input "1"
type input "1"
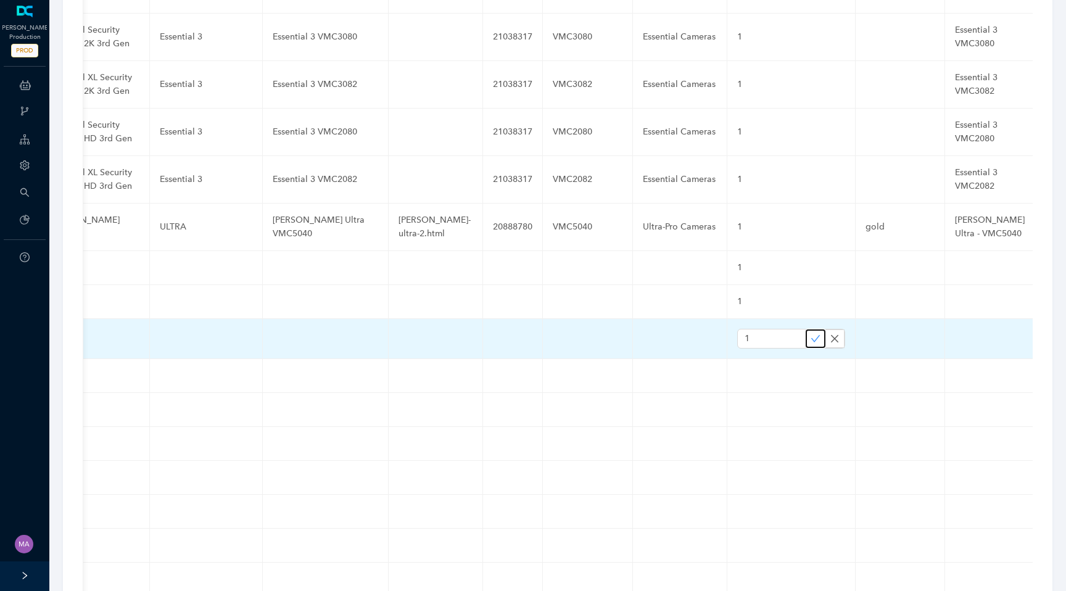
click at [810, 334] on icon "check" at bounding box center [815, 339] width 10 height 10
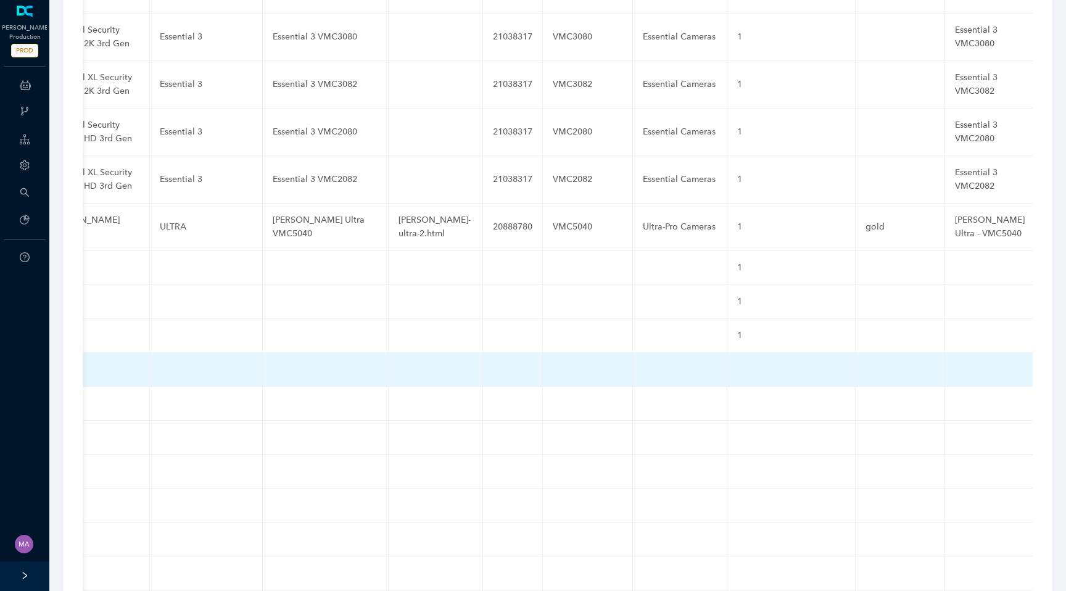
click at [727, 353] on td at bounding box center [791, 370] width 128 height 34
click at [737, 363] on input "text" at bounding box center [771, 373] width 68 height 20
paste input "1"
type input "1"
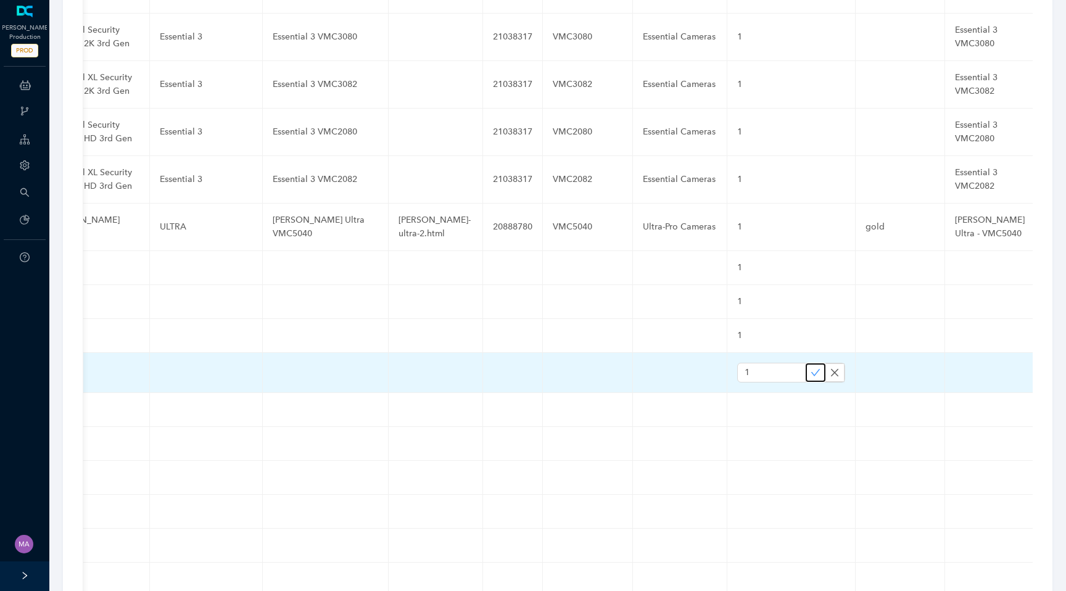
click at [810, 368] on icon "check" at bounding box center [815, 373] width 10 height 10
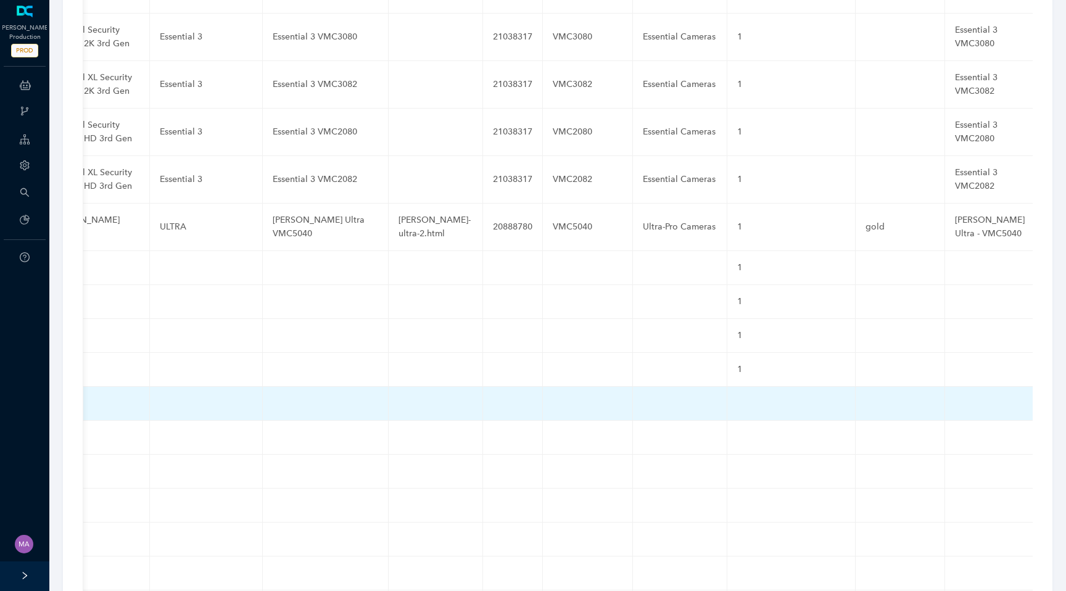
click at [727, 387] on td at bounding box center [791, 404] width 128 height 34
click at [737, 397] on input "text" at bounding box center [771, 407] width 68 height 20
paste input "1"
type input "1"
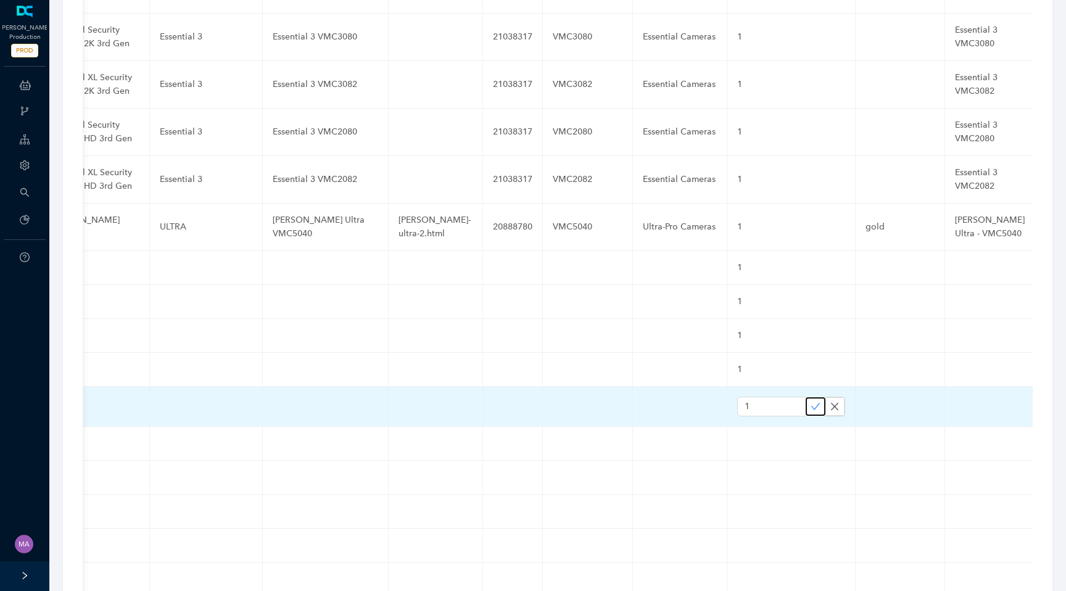
click at [810, 401] on icon "check" at bounding box center [815, 406] width 10 height 10
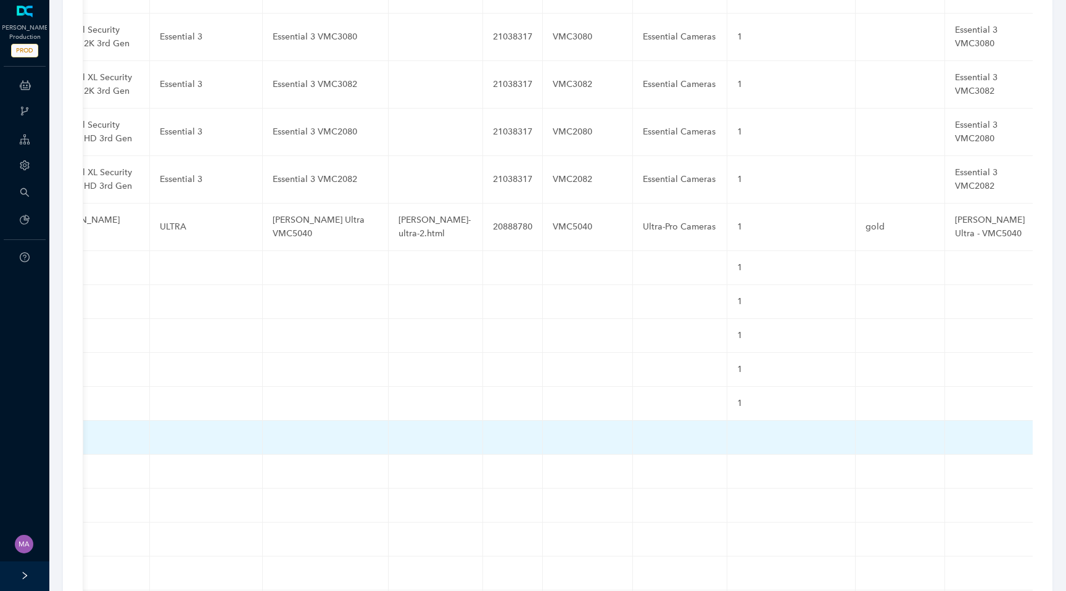
click at [727, 421] on td at bounding box center [791, 438] width 128 height 34
click at [737, 430] on input "text" at bounding box center [771, 440] width 68 height 20
paste input "1"
type input "1"
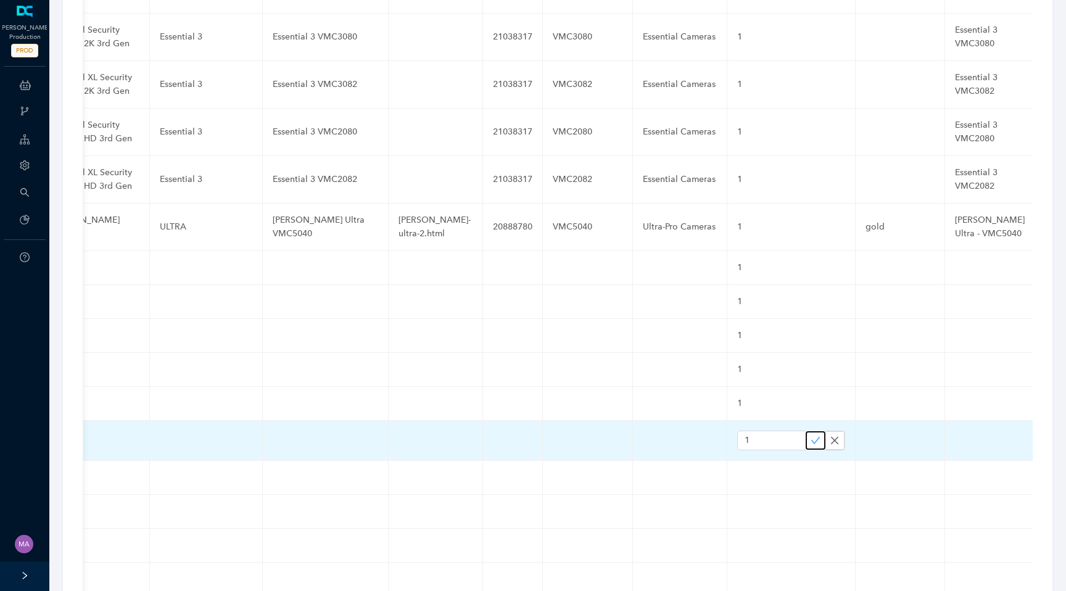
click at [810, 435] on icon "check" at bounding box center [815, 440] width 10 height 10
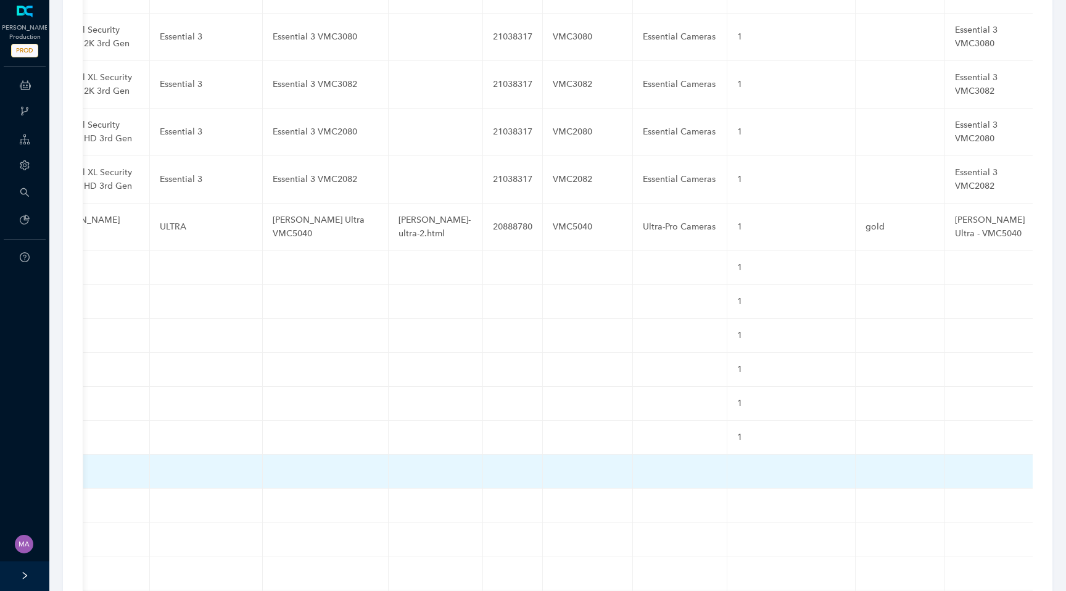
click at [727, 454] on td at bounding box center [791, 471] width 128 height 34
click at [737, 464] on input "text" at bounding box center [771, 474] width 68 height 20
paste input "1"
type input "1"
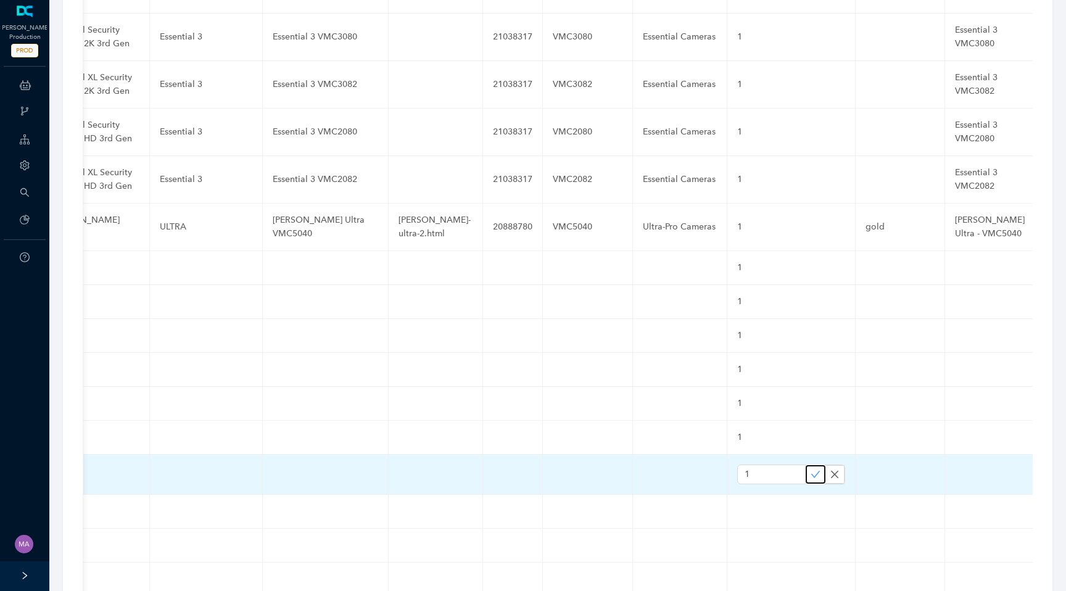
click at [810, 469] on icon "check" at bounding box center [815, 474] width 10 height 10
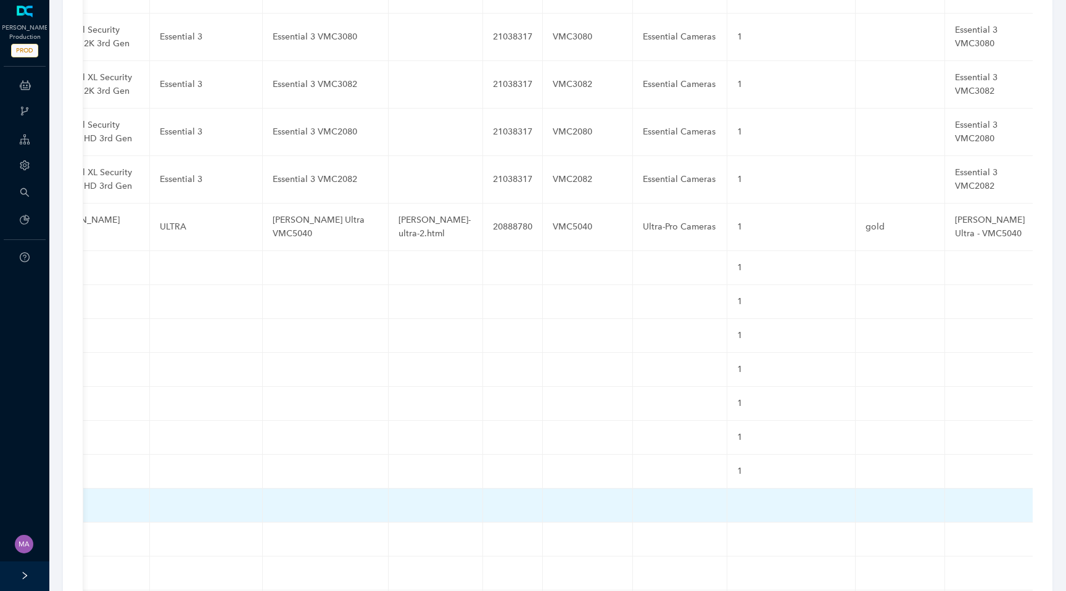
click at [727, 488] on td at bounding box center [791, 505] width 128 height 34
click at [737, 498] on input "text" at bounding box center [771, 508] width 68 height 20
paste input "1"
type input "1"
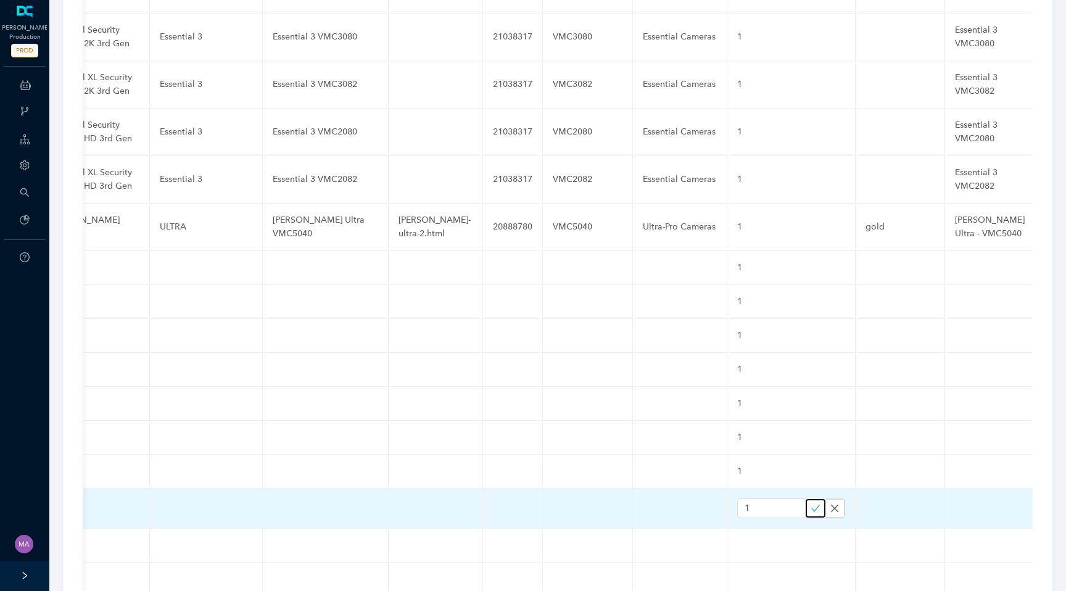
click at [810, 503] on icon "check" at bounding box center [815, 508] width 10 height 10
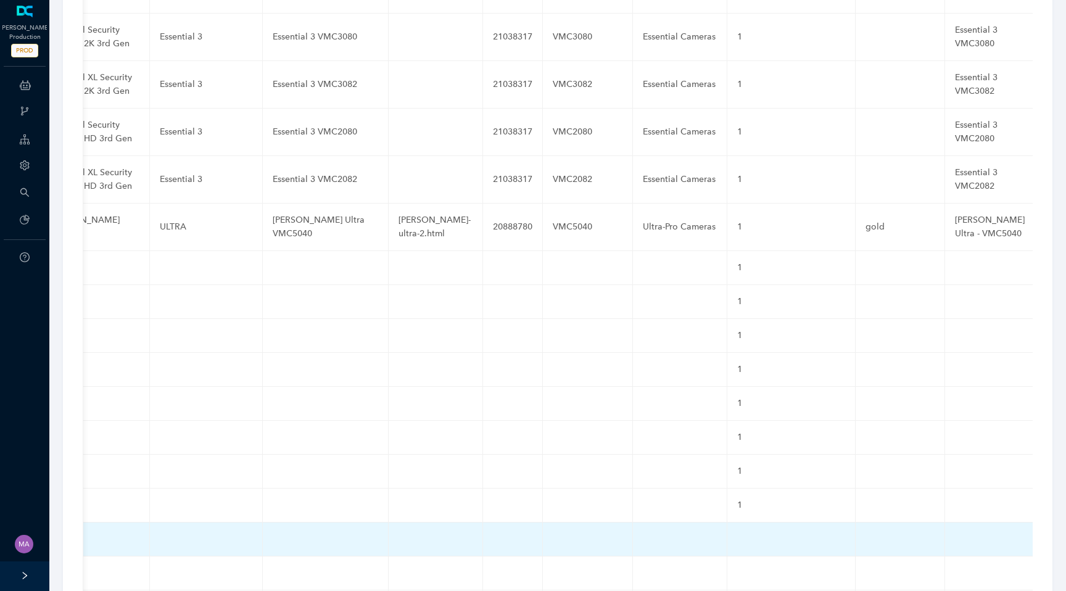
click at [727, 522] on td at bounding box center [791, 539] width 128 height 34
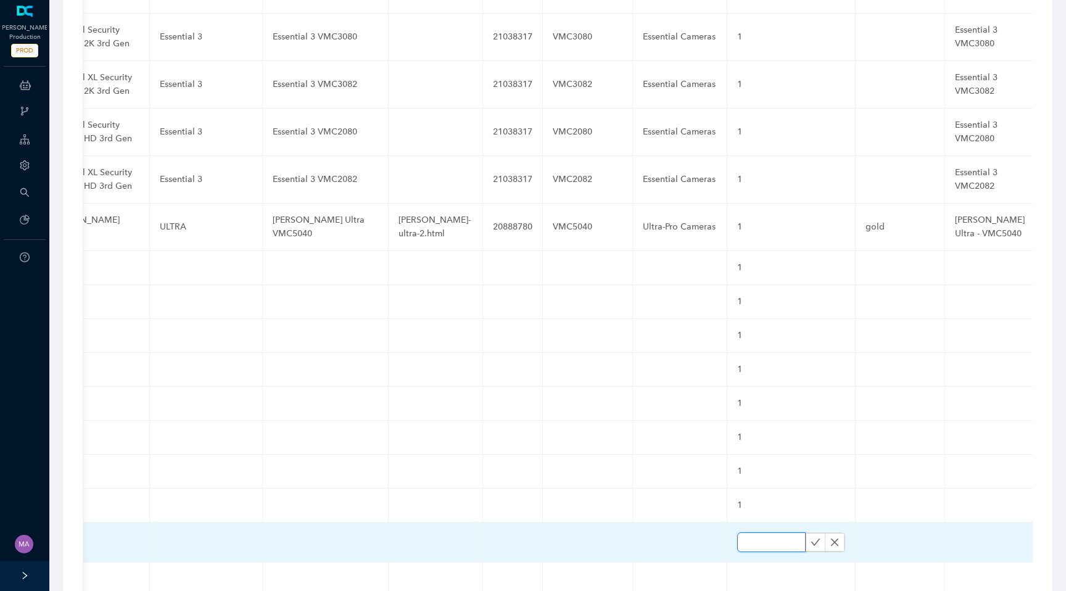
click at [737, 532] on input "text" at bounding box center [771, 542] width 68 height 20
paste input "1"
type input "1"
click at [811, 538] on icon "check" at bounding box center [815, 541] width 9 height 7
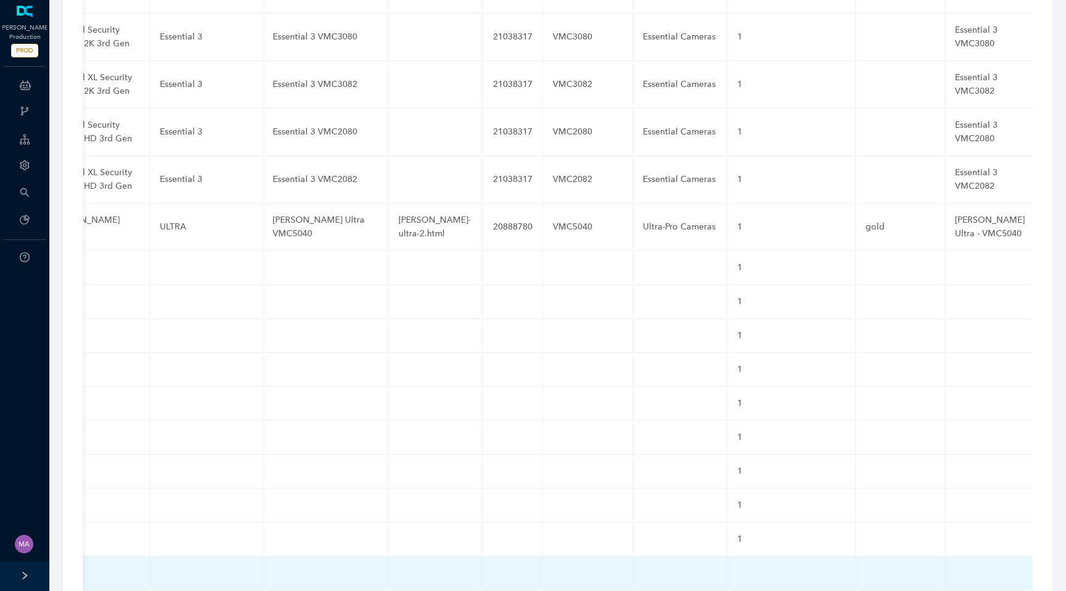
click at [727, 556] on td at bounding box center [791, 573] width 128 height 34
click at [737, 566] on input "text" at bounding box center [771, 576] width 68 height 20
paste input "1"
type input "1"
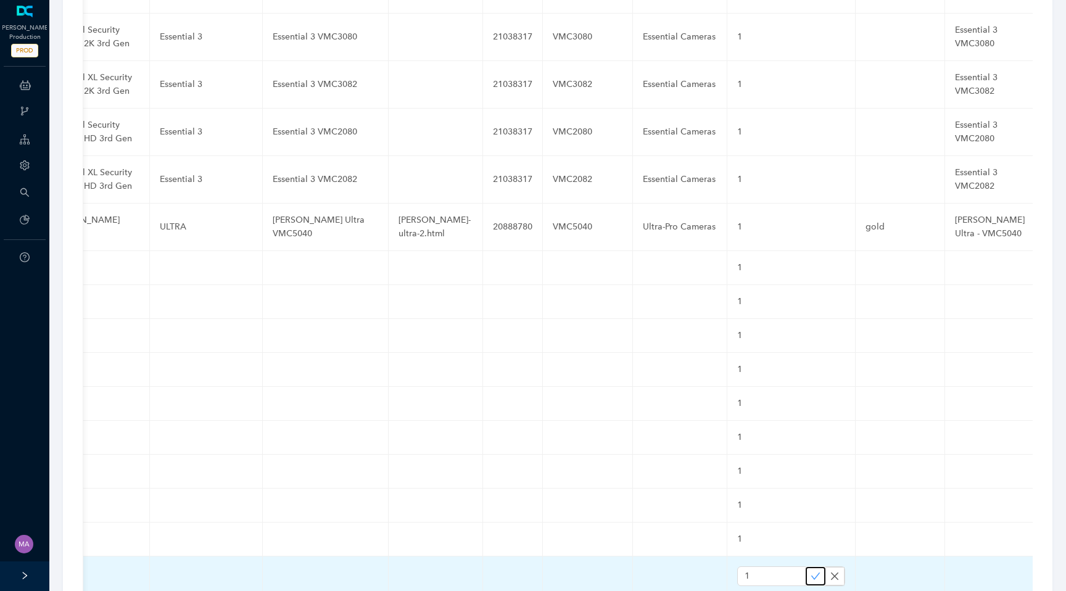
click at [810, 571] on icon "check" at bounding box center [815, 576] width 10 height 10
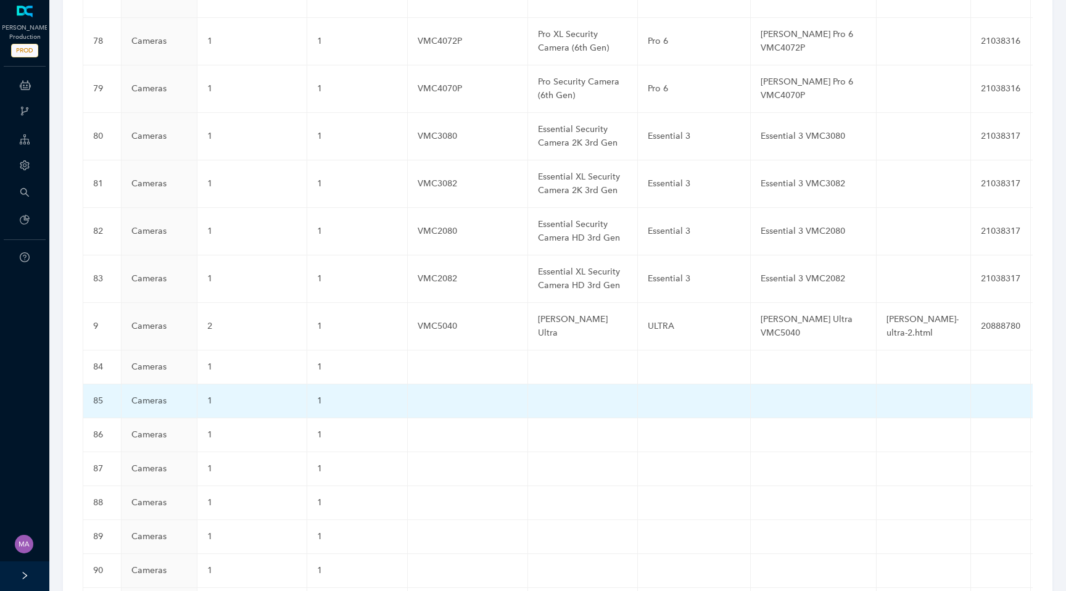
scroll to position [3242, 0]
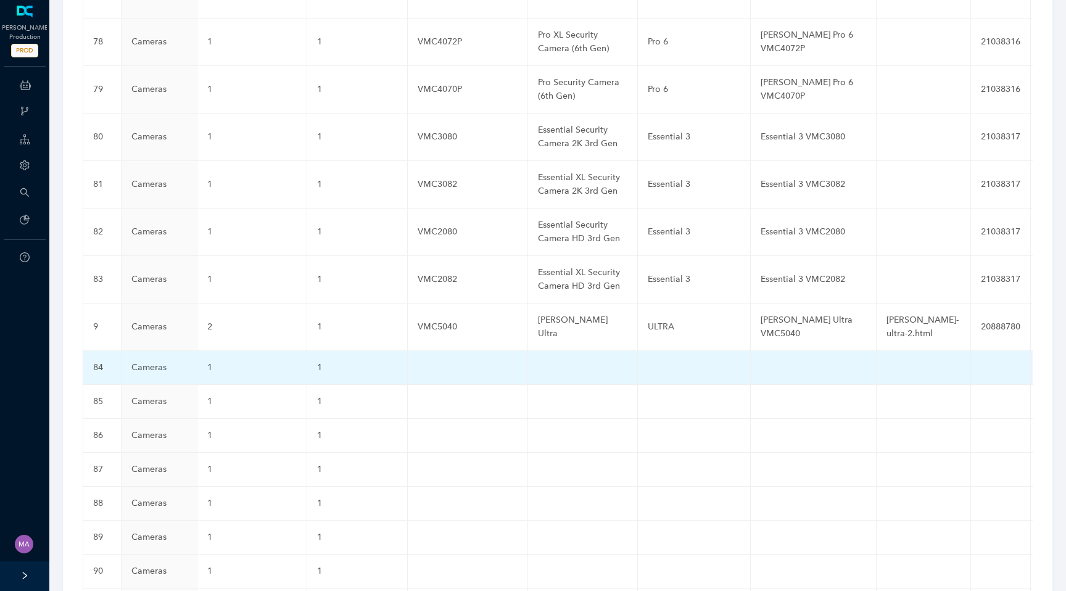
click at [449, 351] on td at bounding box center [468, 368] width 120 height 34
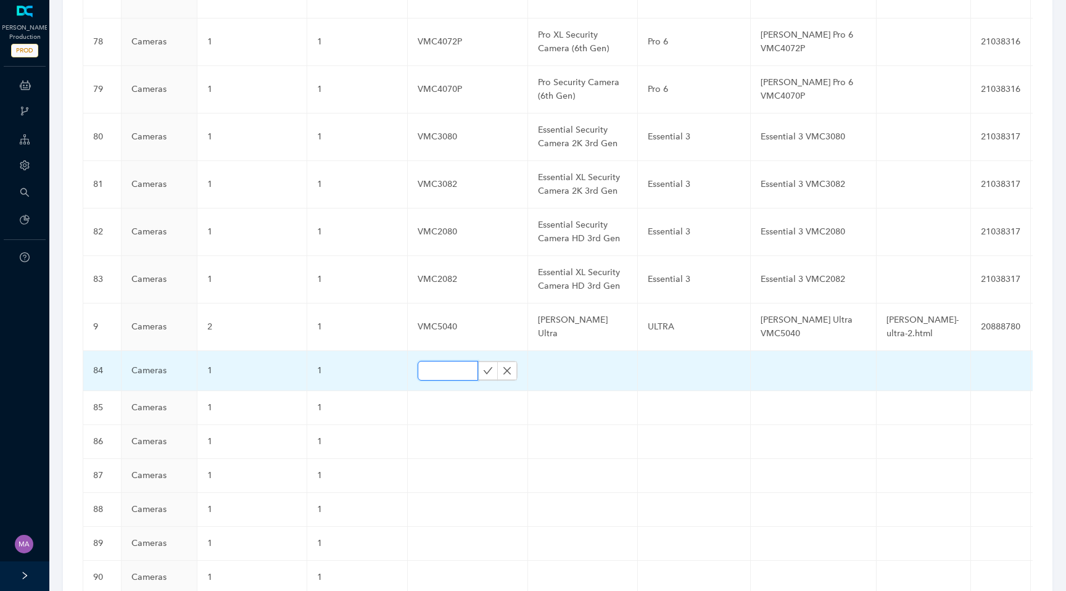
click at [449, 361] on input "text" at bounding box center [447, 371] width 60 height 20
paste input "VMC5050"
type input "VMC5050"
click at [483, 366] on icon "check" at bounding box center [488, 371] width 10 height 10
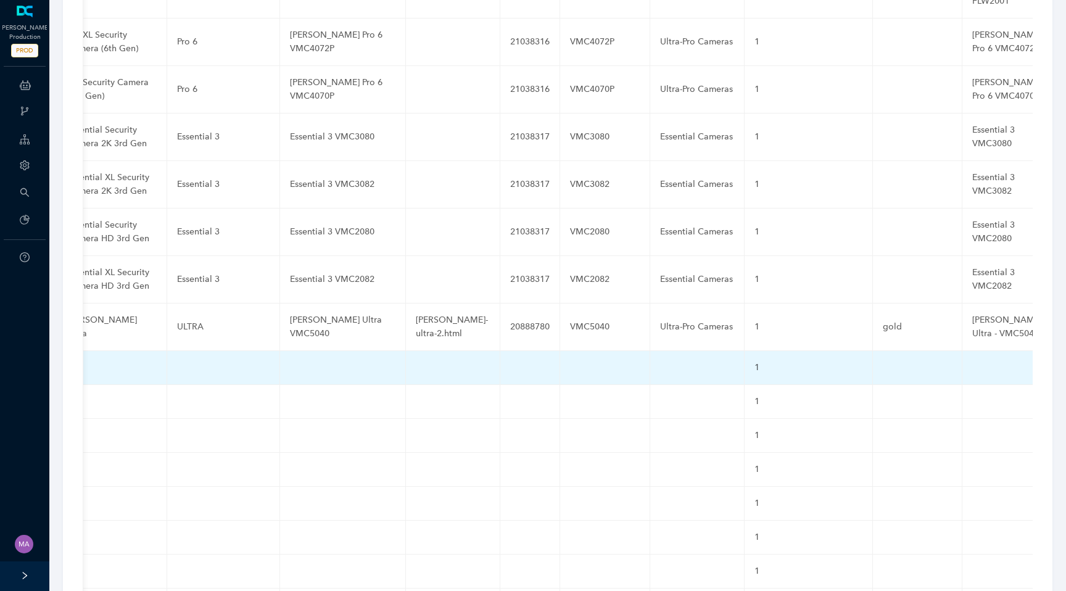
scroll to position [0, 488]
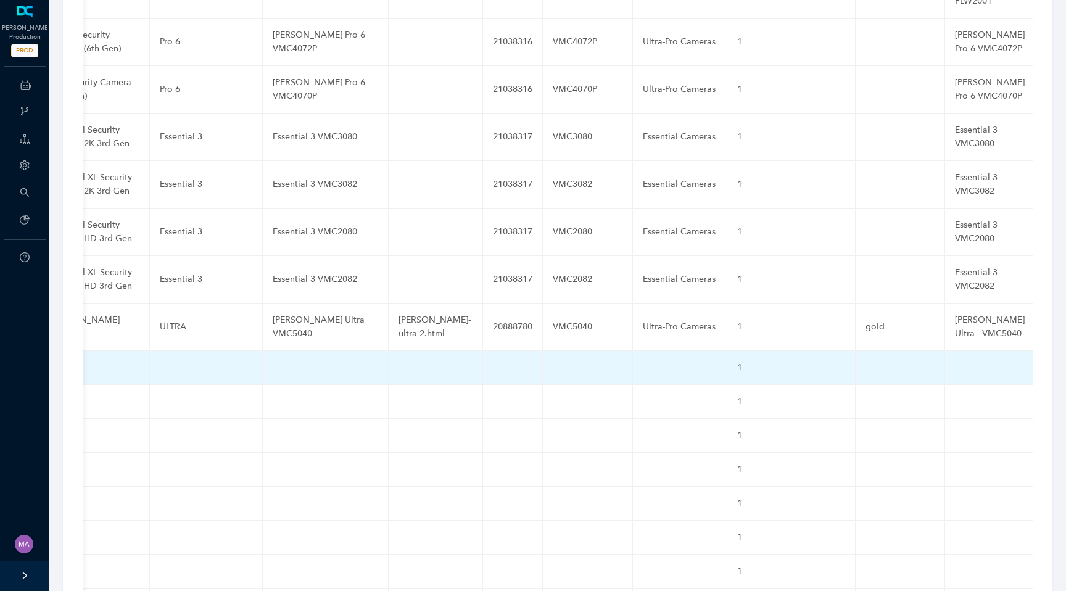
click at [556, 351] on td at bounding box center [588, 368] width 90 height 34
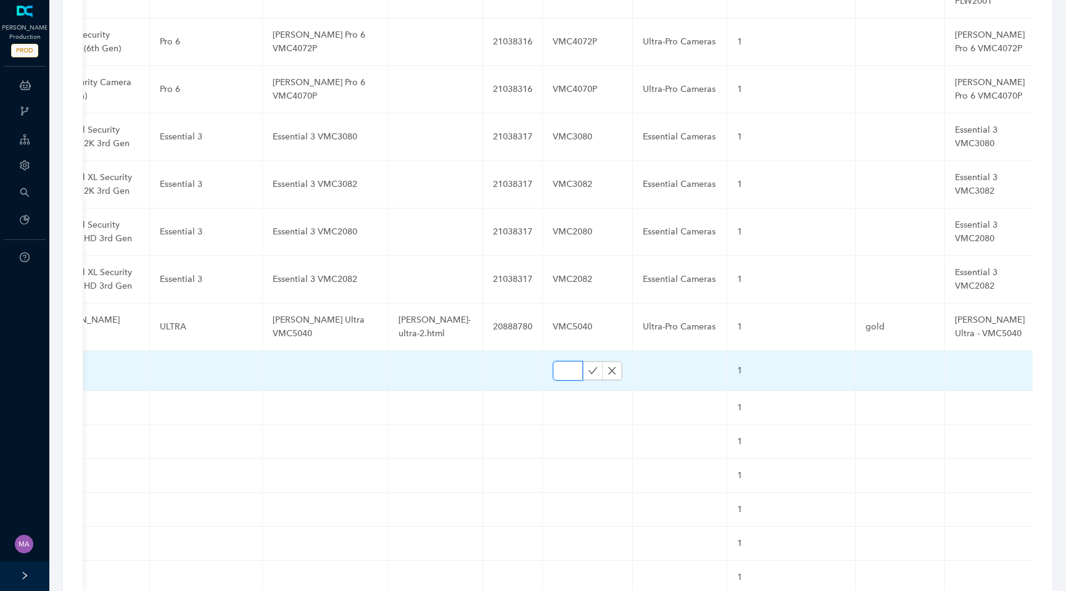
click at [553, 361] on input "text" at bounding box center [568, 371] width 30 height 20
paste input "VMC5050"
type input "VMC5050"
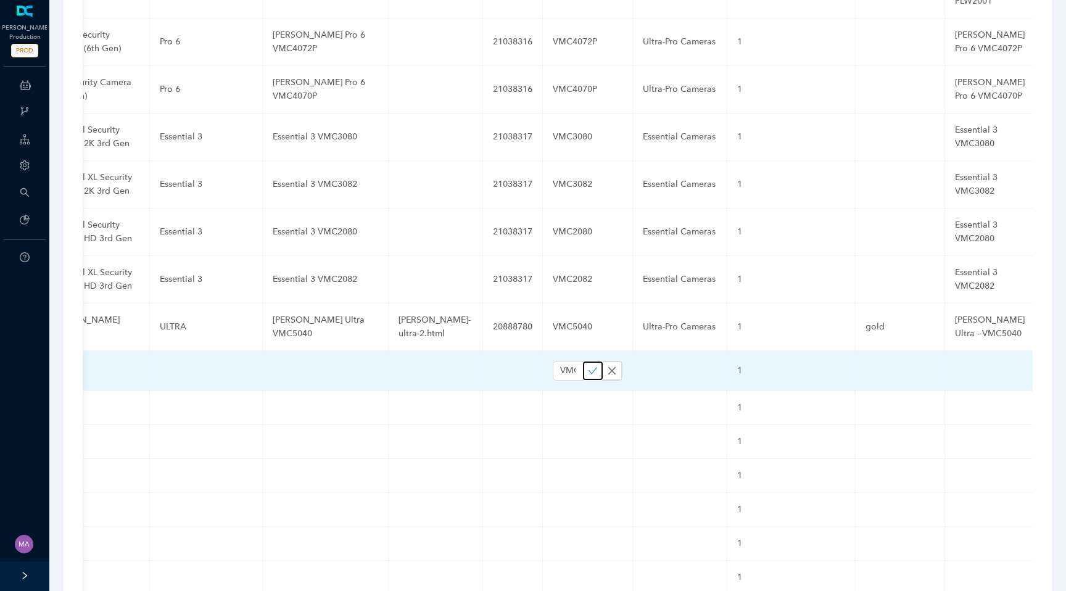
click at [588, 366] on icon "check" at bounding box center [593, 371] width 10 height 10
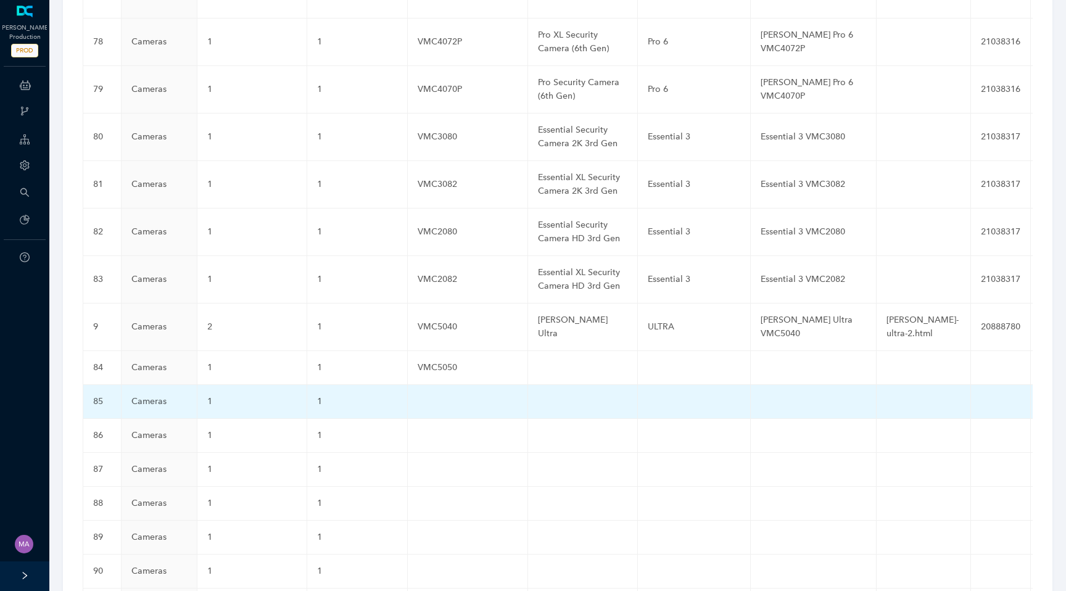
click at [430, 385] on td at bounding box center [468, 402] width 120 height 34
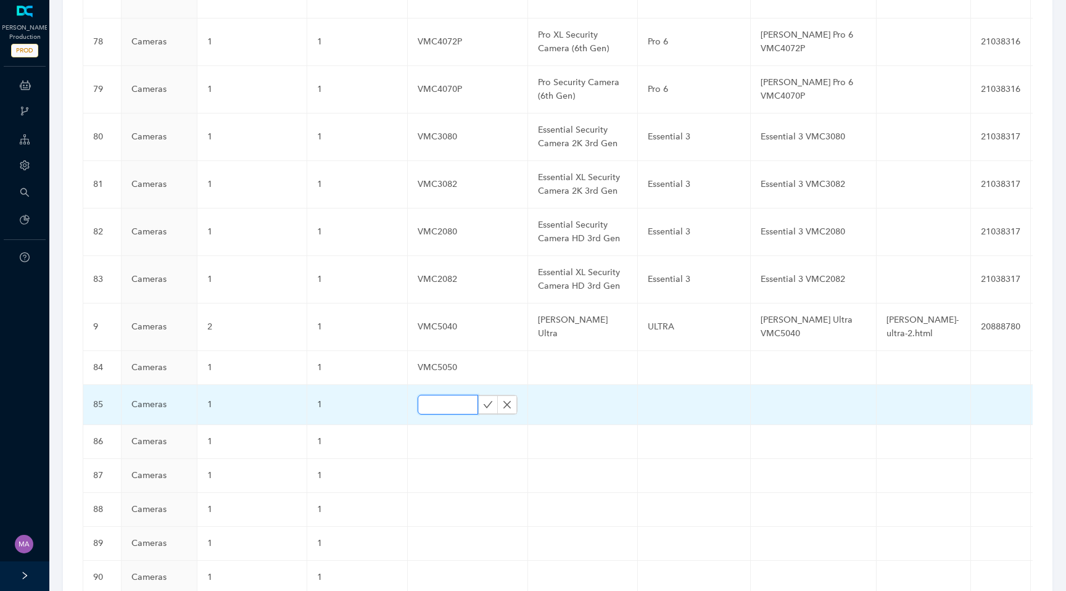
click at [433, 395] on input "text" at bounding box center [447, 405] width 60 height 20
paste input "VMC5050B"
type input "VMC5050B"
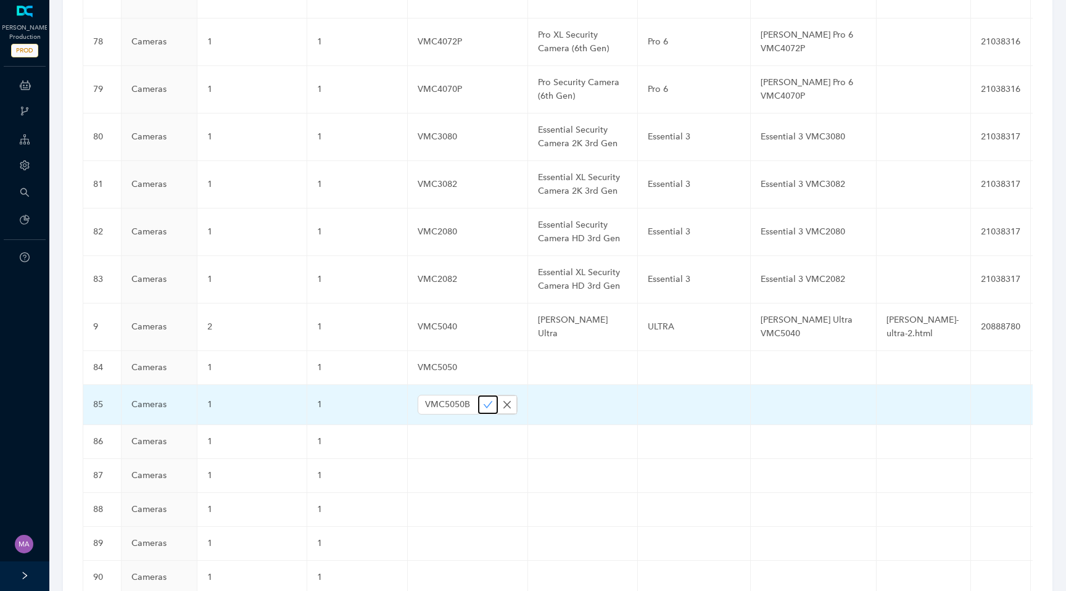
click at [483, 400] on icon "check" at bounding box center [488, 405] width 10 height 10
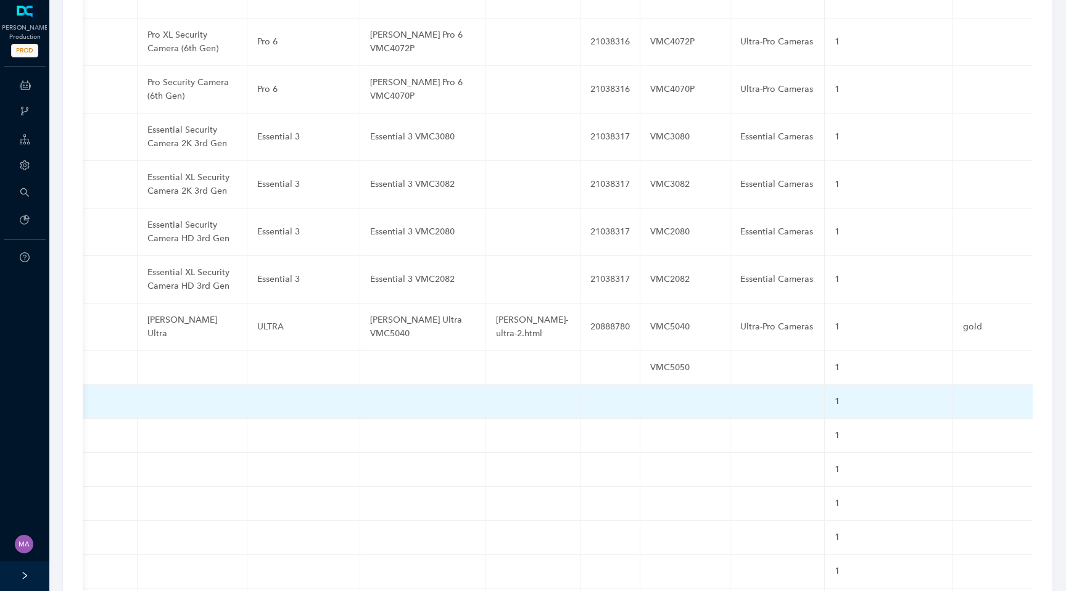
scroll to position [0, 488]
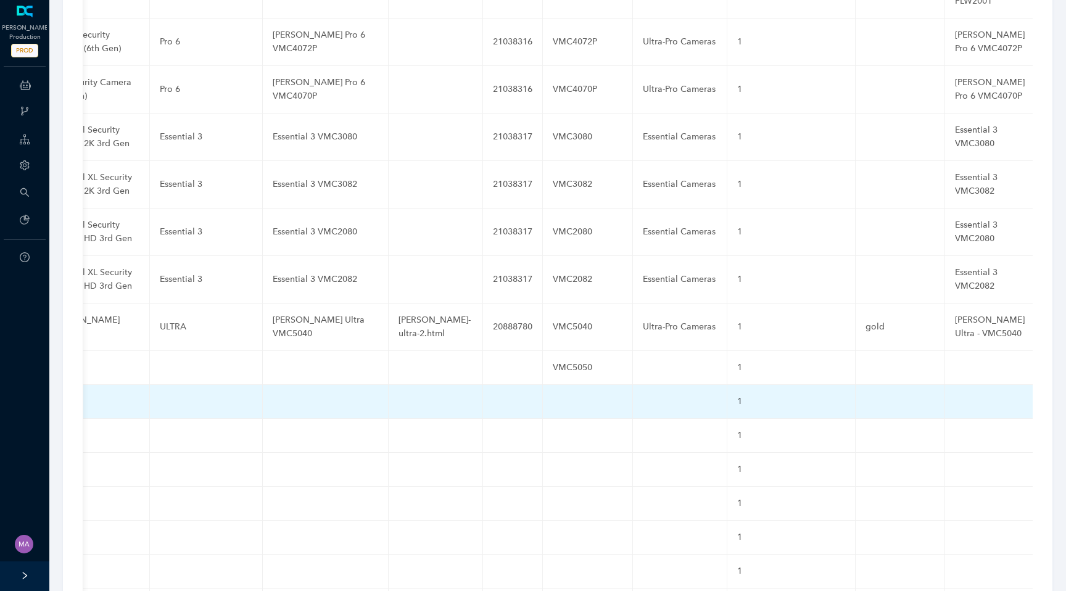
click at [556, 385] on td at bounding box center [588, 402] width 90 height 34
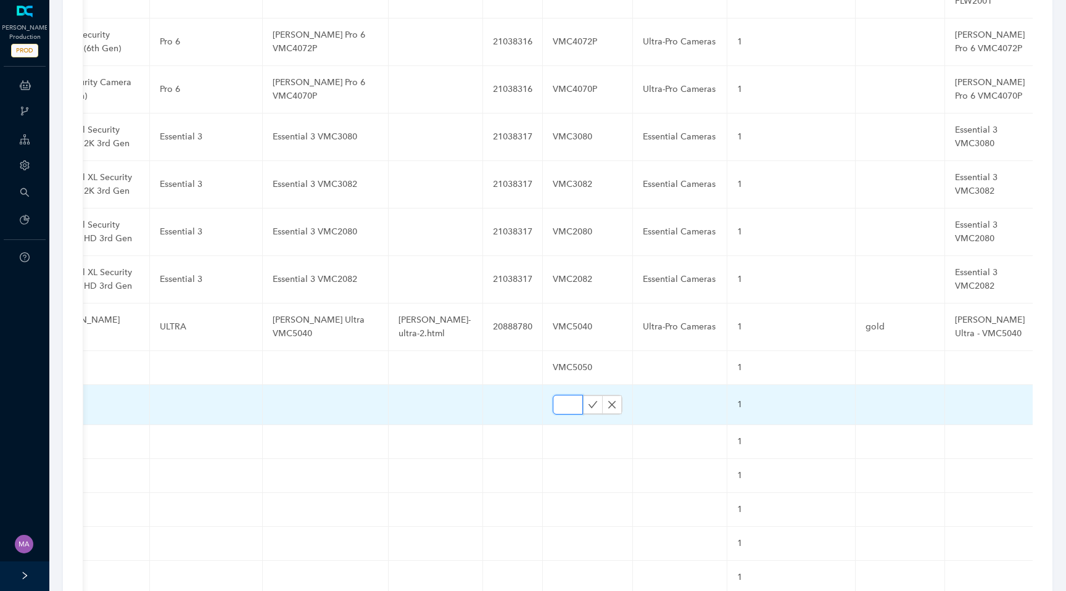
click at [553, 395] on input "text" at bounding box center [568, 405] width 30 height 20
paste input "VMC5050B"
type input "VMC5050B"
click at [588, 400] on icon "check" at bounding box center [593, 405] width 10 height 10
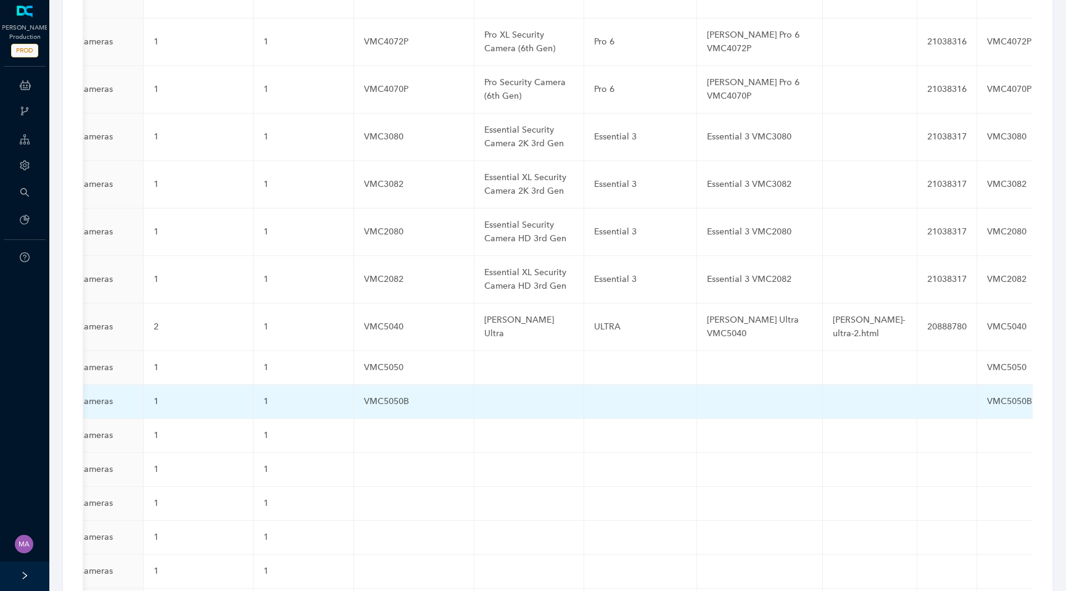
scroll to position [0, 0]
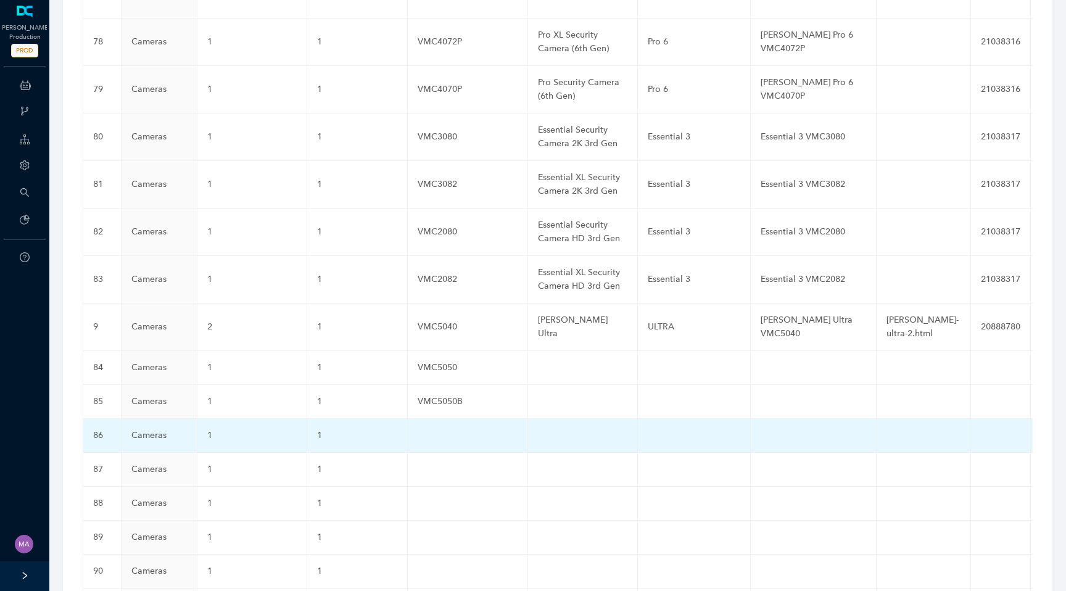
click at [439, 419] on td at bounding box center [468, 436] width 120 height 34
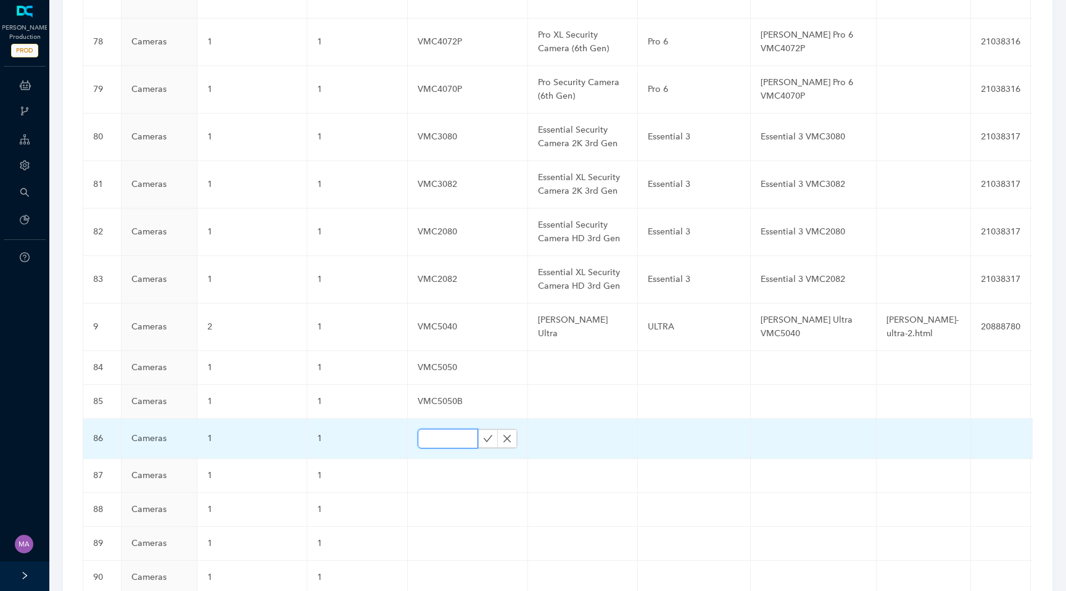
click at [436, 429] on input "text" at bounding box center [447, 439] width 60 height 20
paste input "VMC3070"
type input "VMC3070"
click at [484, 434] on icon "check" at bounding box center [488, 439] width 10 height 10
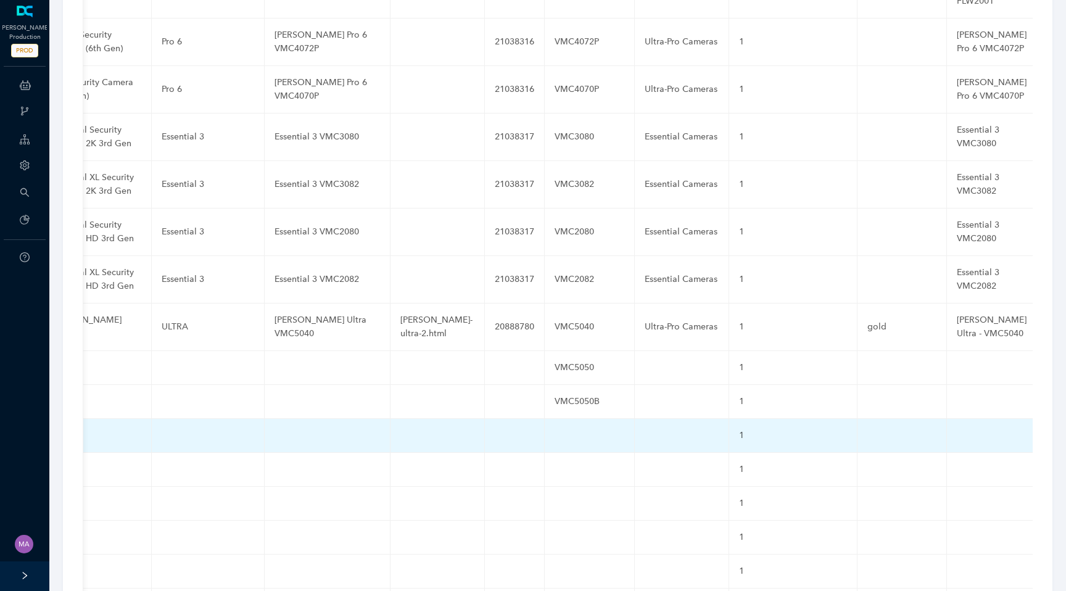
scroll to position [0, 488]
click at [547, 419] on td at bounding box center [588, 436] width 90 height 34
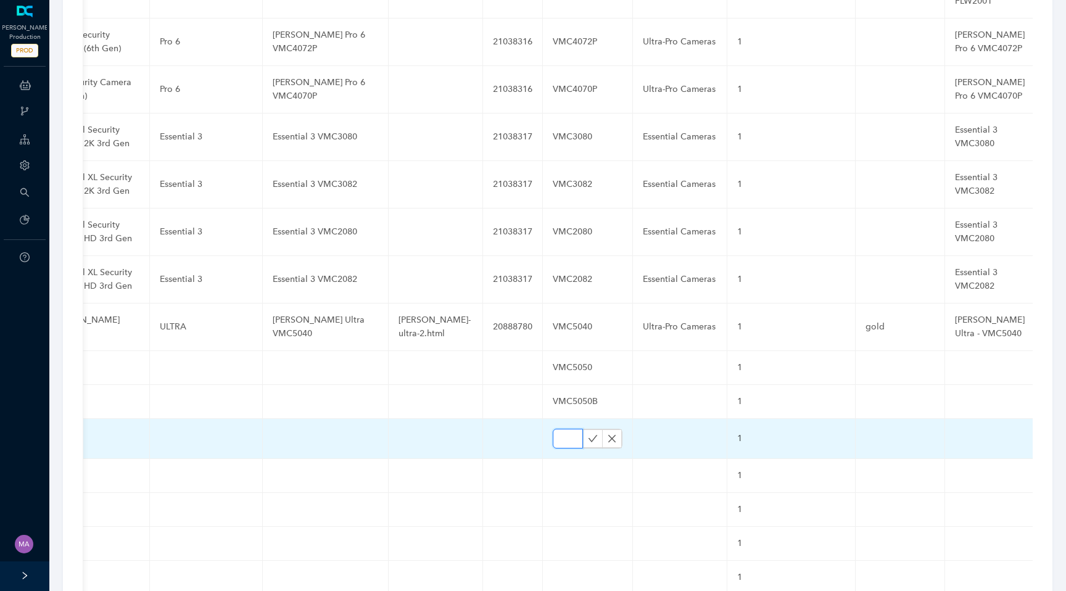
click at [553, 429] on input "text" at bounding box center [568, 439] width 30 height 20
paste input "VMC3070"
type input "VMC3070"
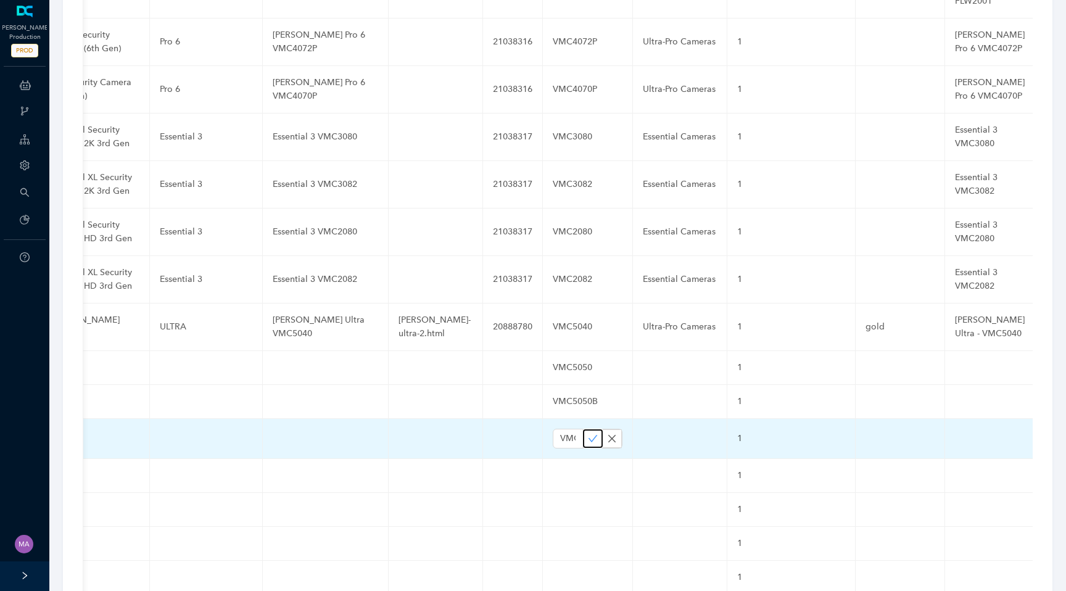
click at [588, 435] on icon "check" at bounding box center [592, 438] width 9 height 7
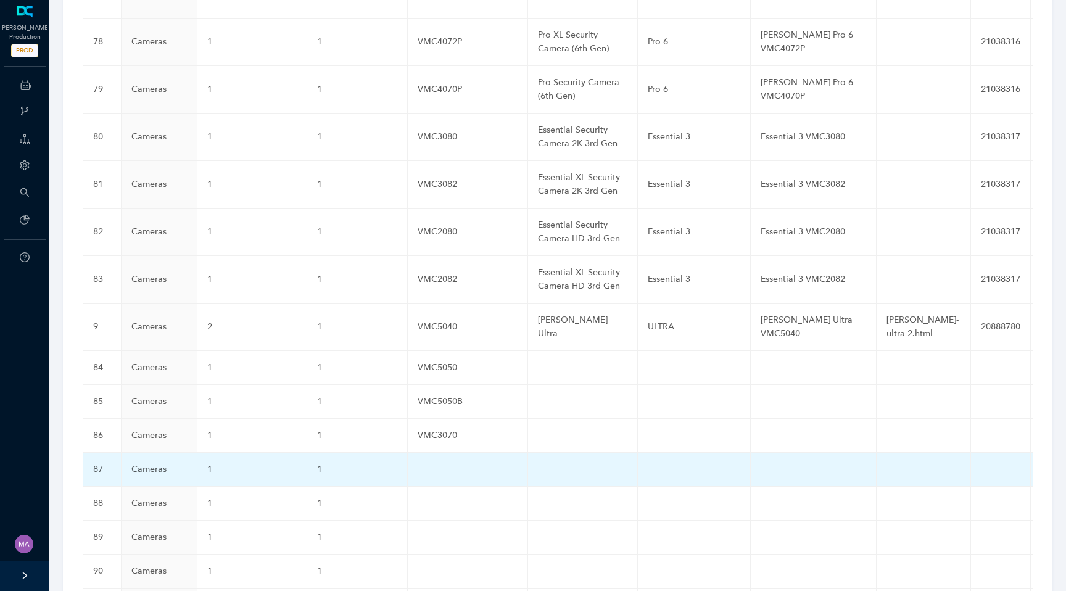
click at [431, 453] on td at bounding box center [468, 470] width 120 height 34
click at [431, 463] on input "text" at bounding box center [447, 473] width 60 height 20
paste input "VMC2070"
type input "VMC2070"
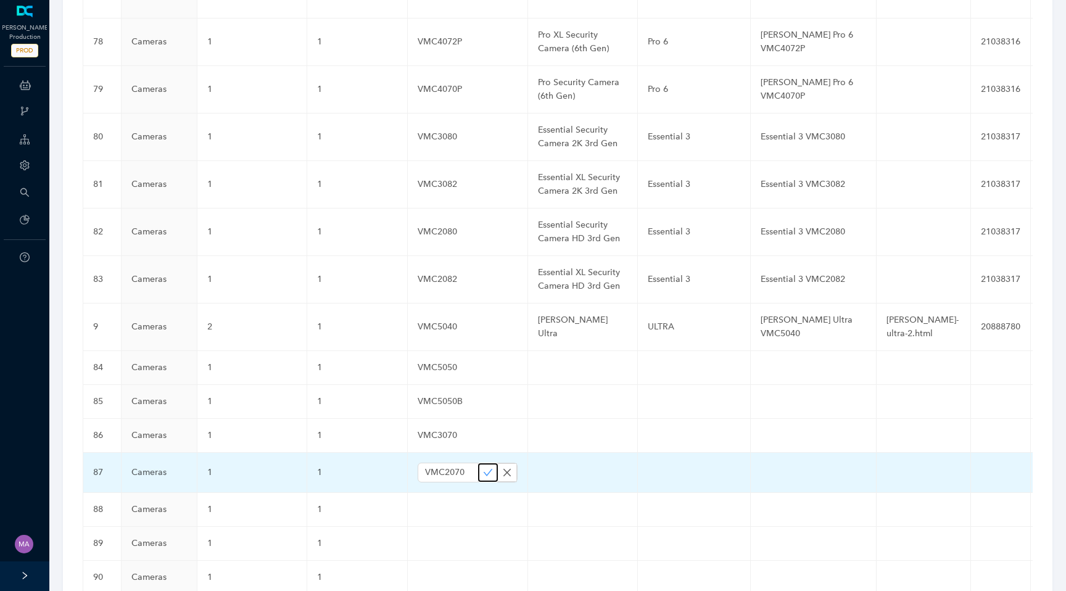
click at [483, 467] on icon "check" at bounding box center [488, 472] width 10 height 10
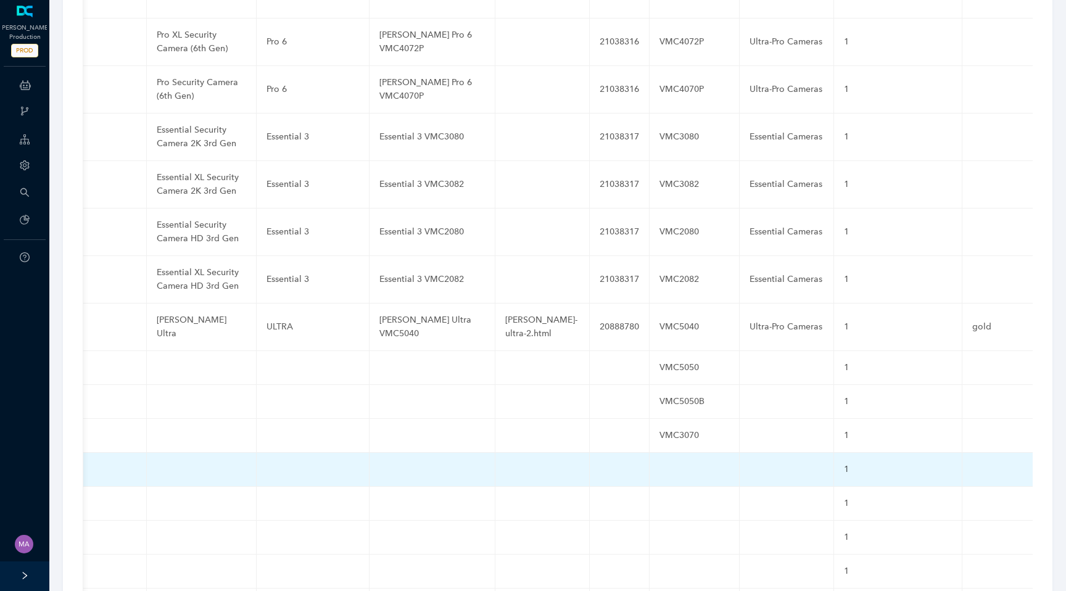
scroll to position [0, 488]
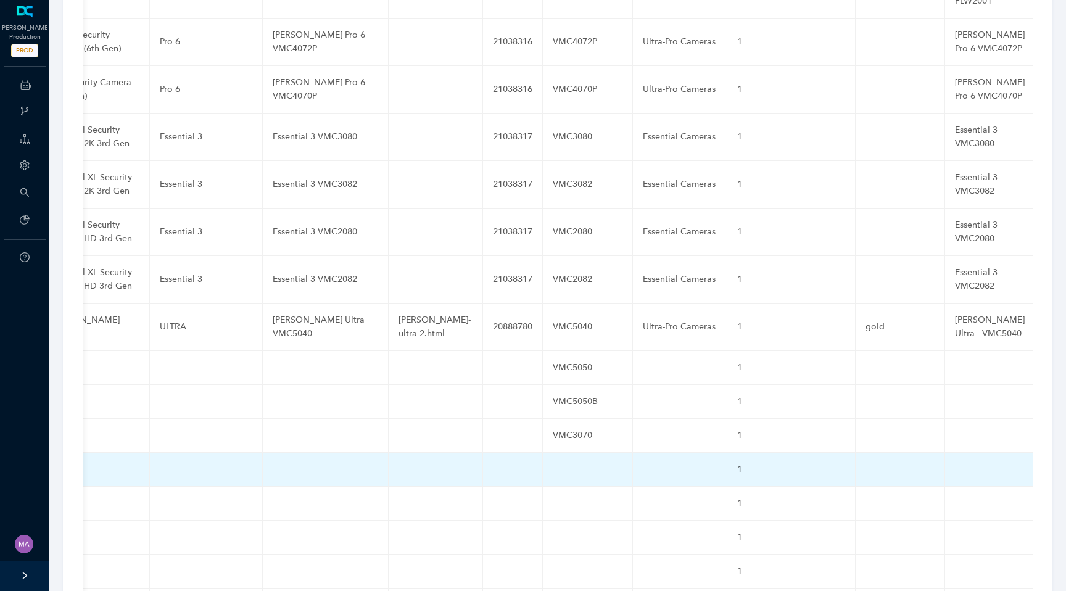
click at [555, 453] on td at bounding box center [588, 470] width 90 height 34
click at [553, 463] on input "text" at bounding box center [568, 473] width 30 height 20
paste input "VMC2070"
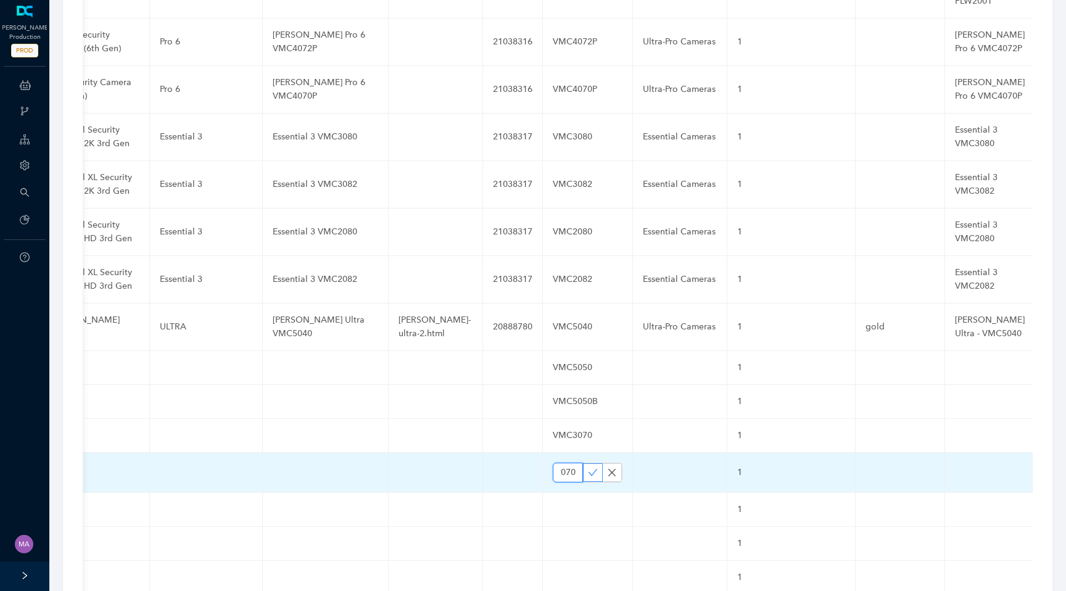
type input "VMC2070"
click at [588, 467] on icon "check" at bounding box center [593, 472] width 10 height 10
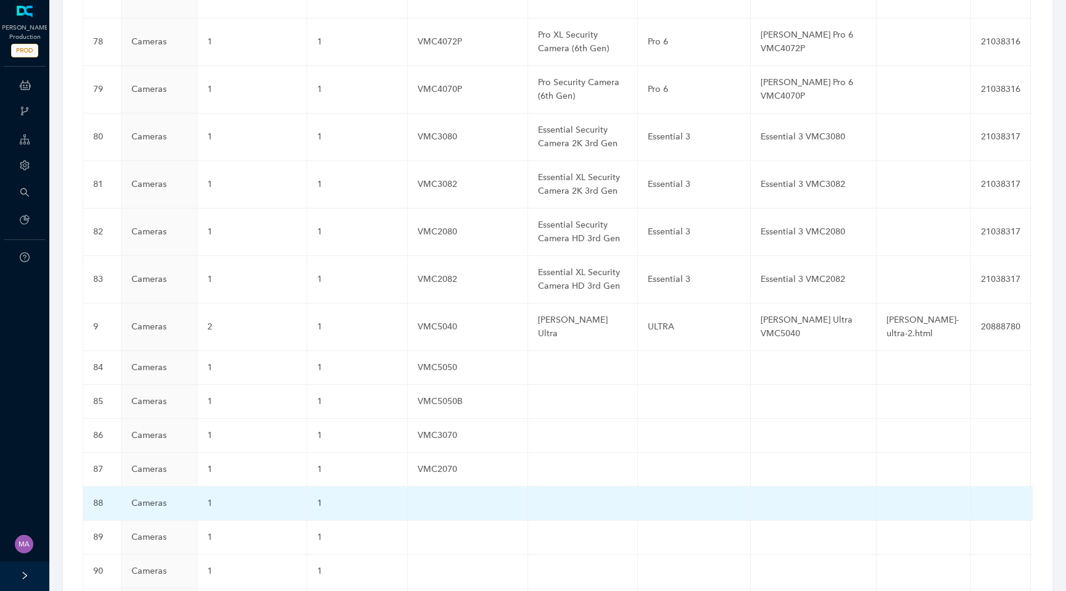
click at [432, 487] on td at bounding box center [468, 504] width 120 height 34
click at [432, 496] on input "text" at bounding box center [447, 506] width 60 height 20
paste input "VMC3083"
type input "VMC3083"
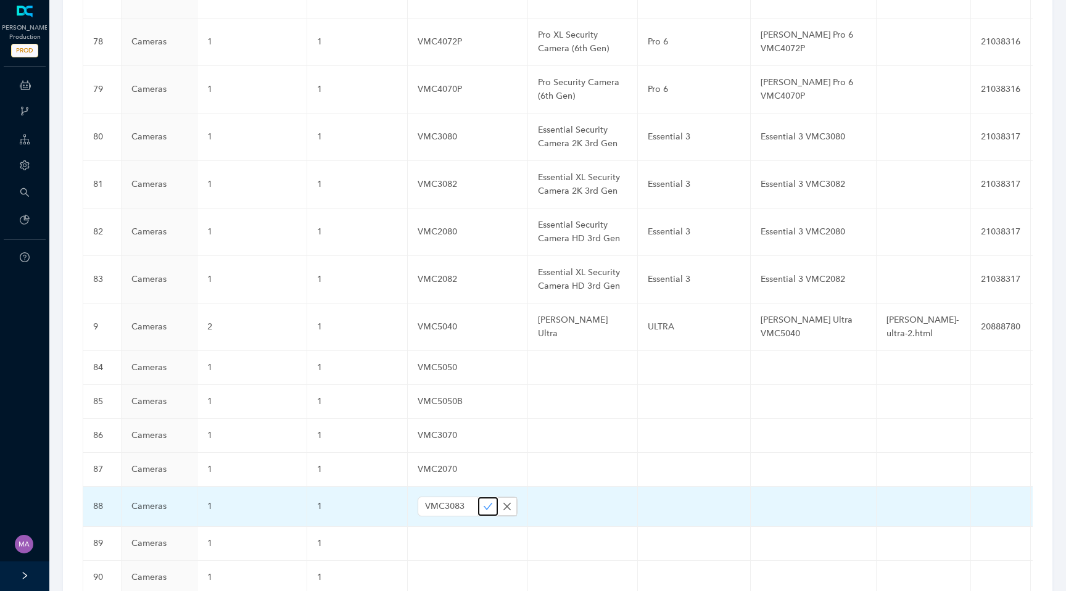
click at [483, 501] on icon "check" at bounding box center [488, 506] width 10 height 10
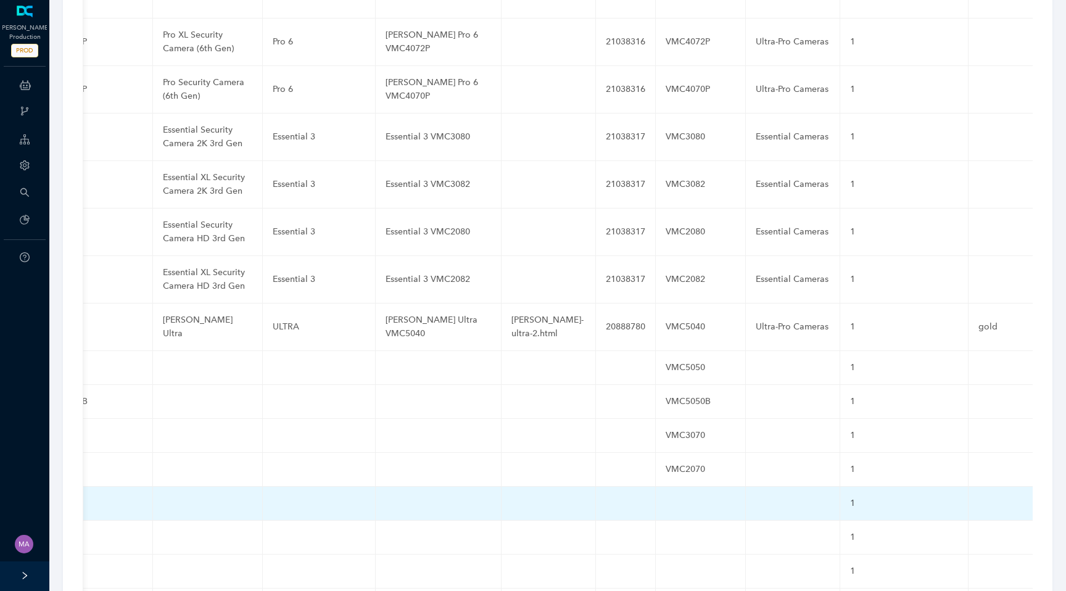
scroll to position [0, 488]
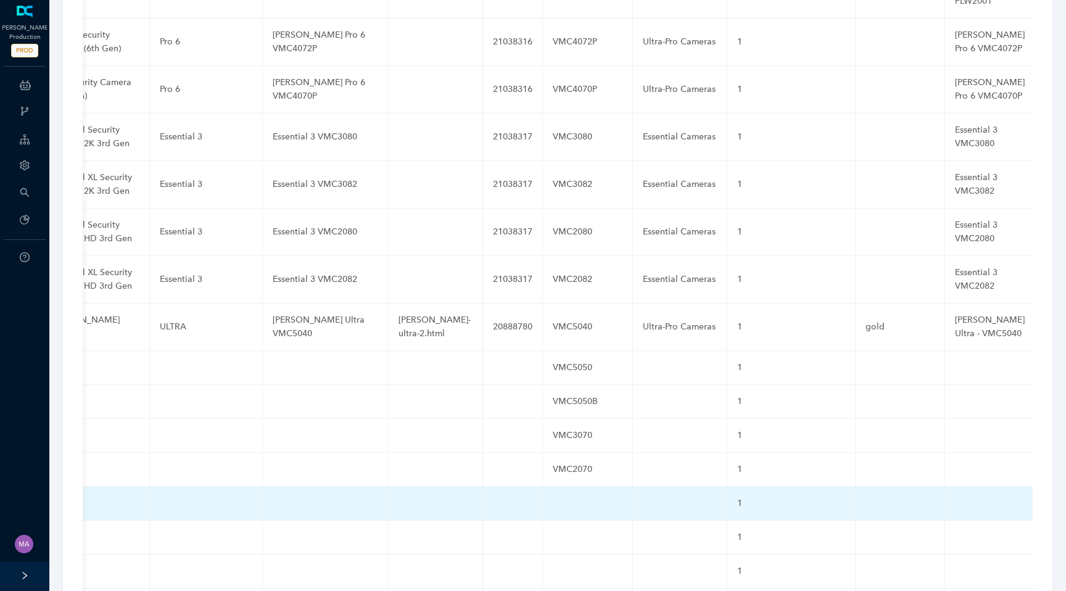
click at [567, 487] on td at bounding box center [588, 504] width 90 height 34
click at [553, 496] on input "text" at bounding box center [568, 506] width 30 height 20
paste input "VMC3083"
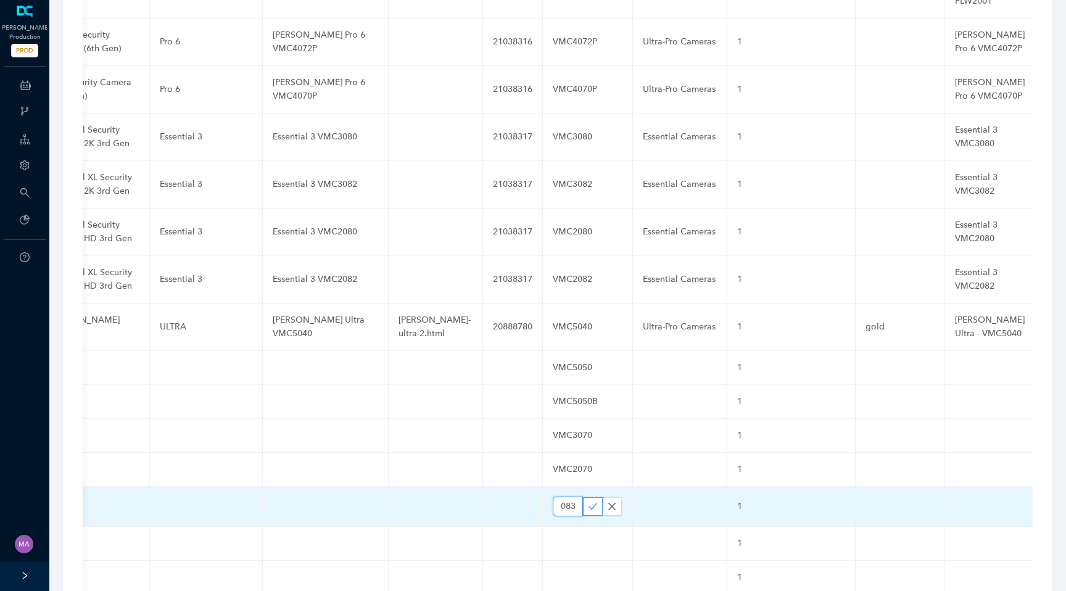
type input "VMC3083"
click at [588, 501] on icon "check" at bounding box center [593, 506] width 10 height 10
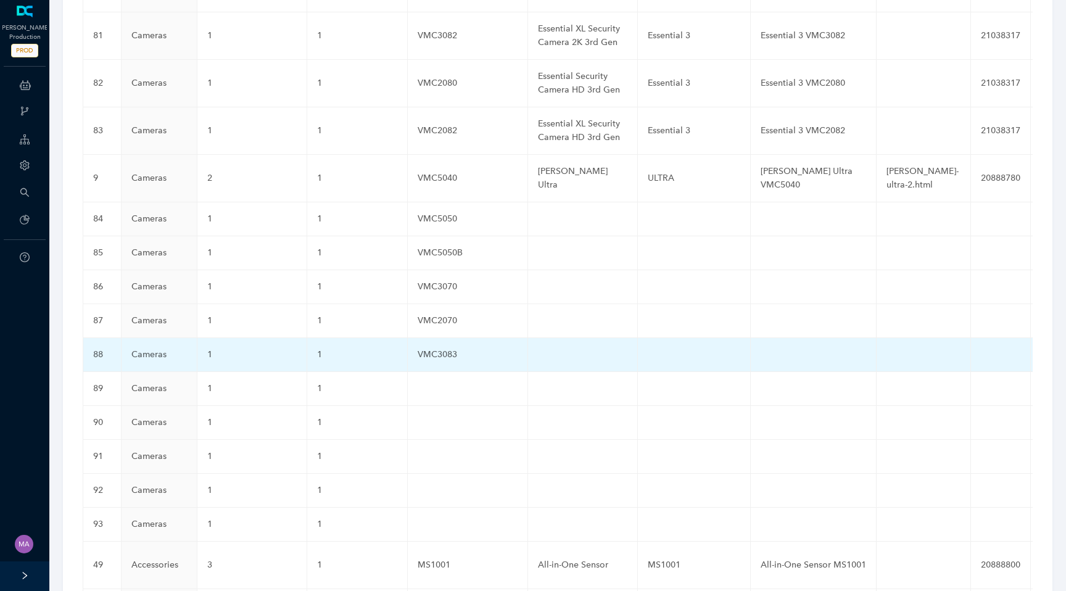
scroll to position [3400, 0]
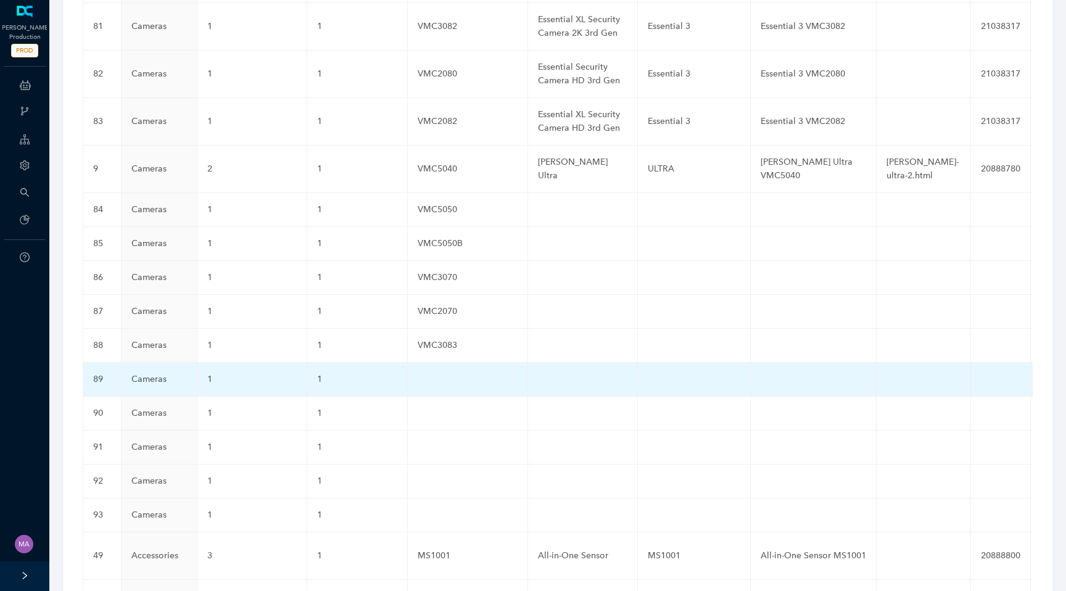
click at [428, 363] on td at bounding box center [468, 380] width 120 height 34
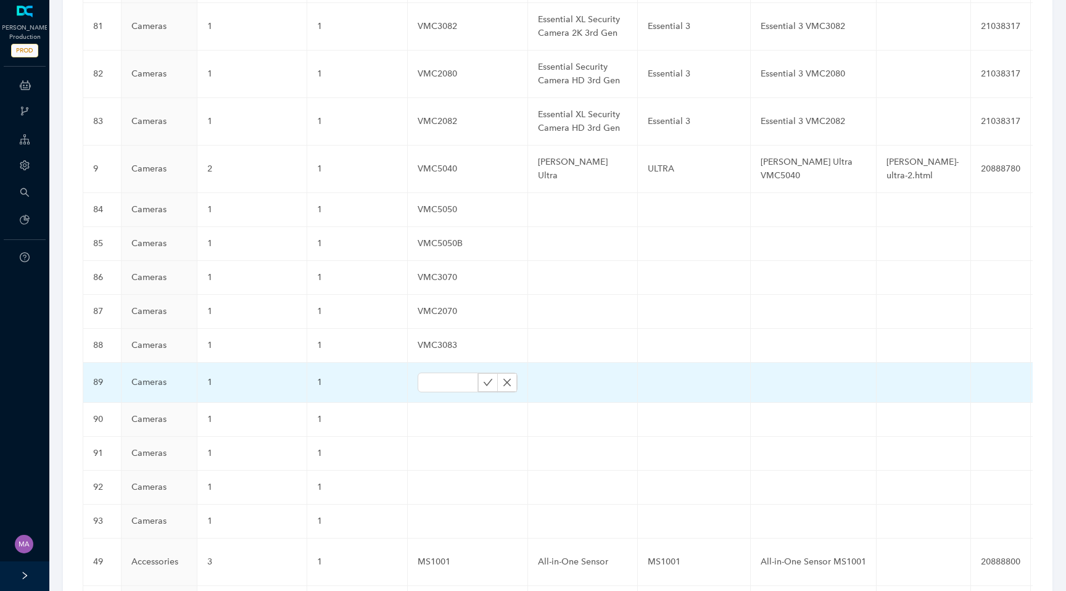
click at [428, 372] on input "text" at bounding box center [447, 382] width 60 height 20
type input "VMC2083"
click at [483, 377] on icon "check" at bounding box center [488, 382] width 10 height 10
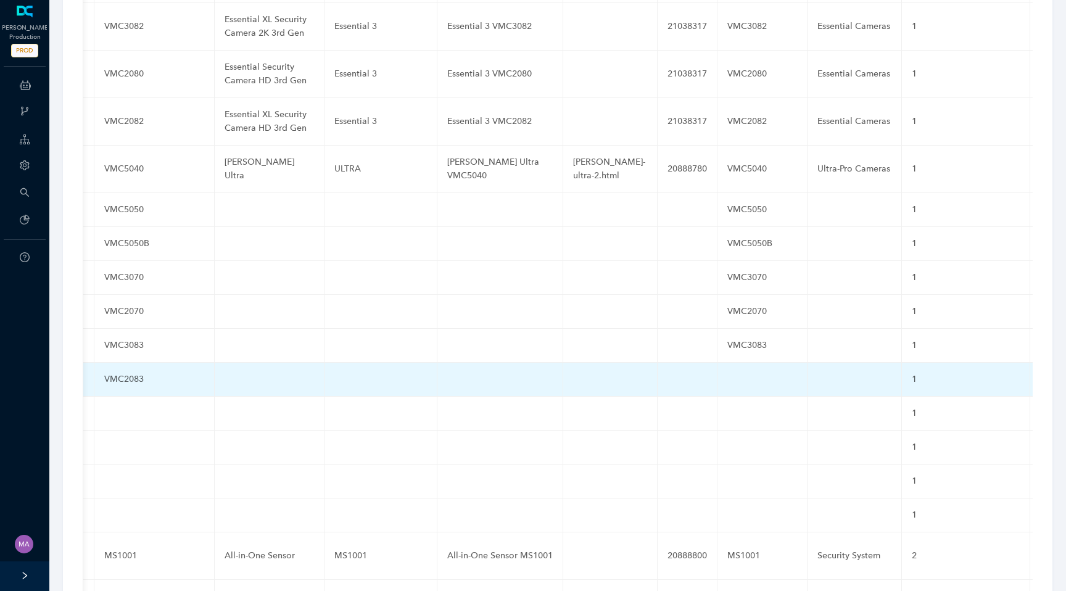
scroll to position [0, 488]
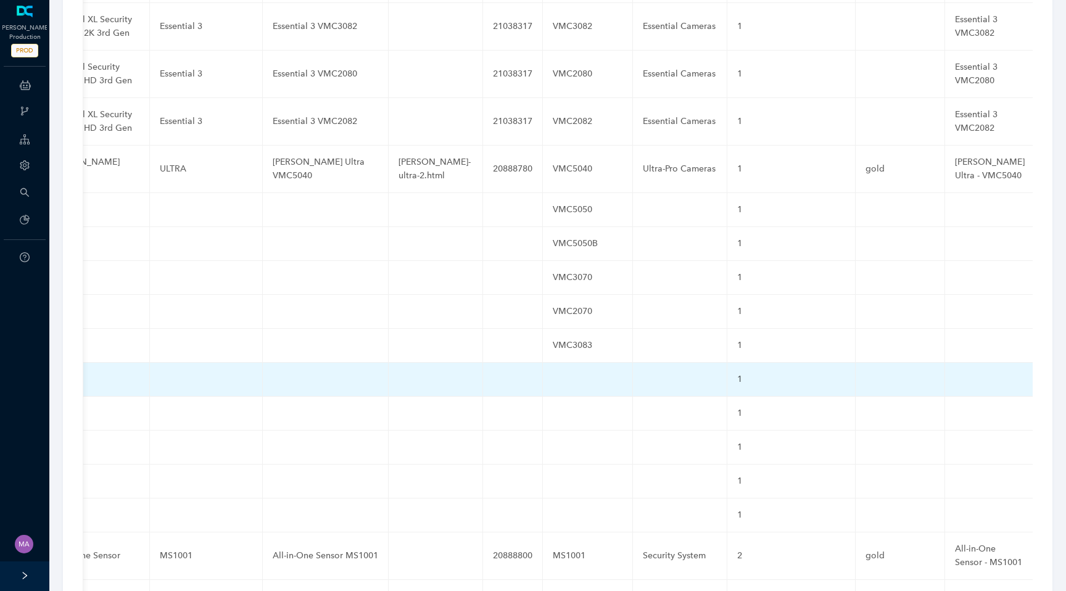
click at [557, 363] on td at bounding box center [588, 380] width 90 height 34
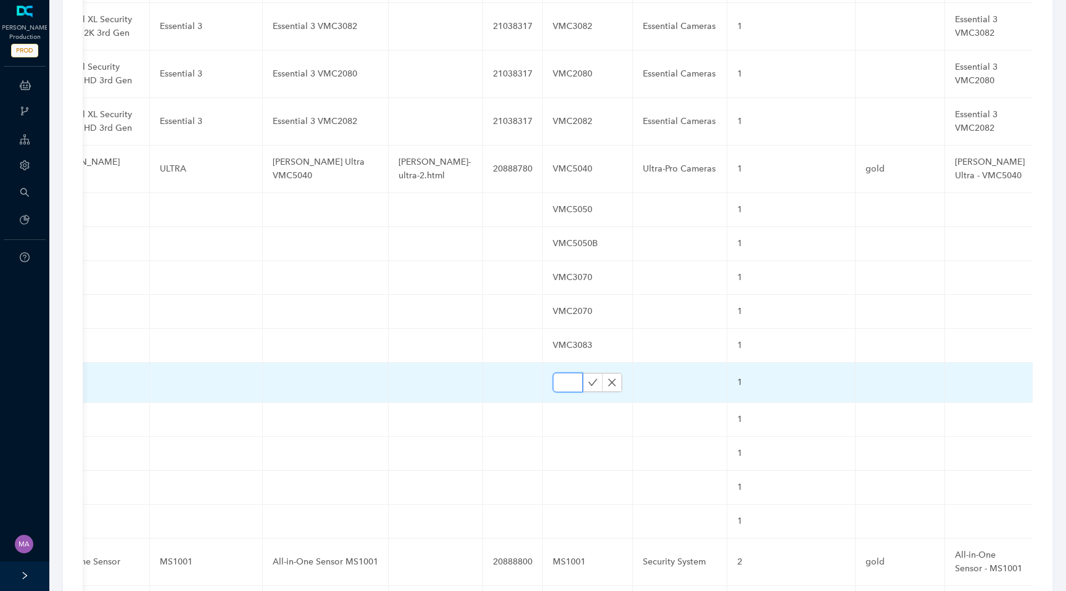
click at [553, 372] on input "text" at bounding box center [568, 382] width 30 height 20
paste input "VMC2083"
type input "VMC2083"
click at [588, 377] on icon "check" at bounding box center [593, 382] width 10 height 10
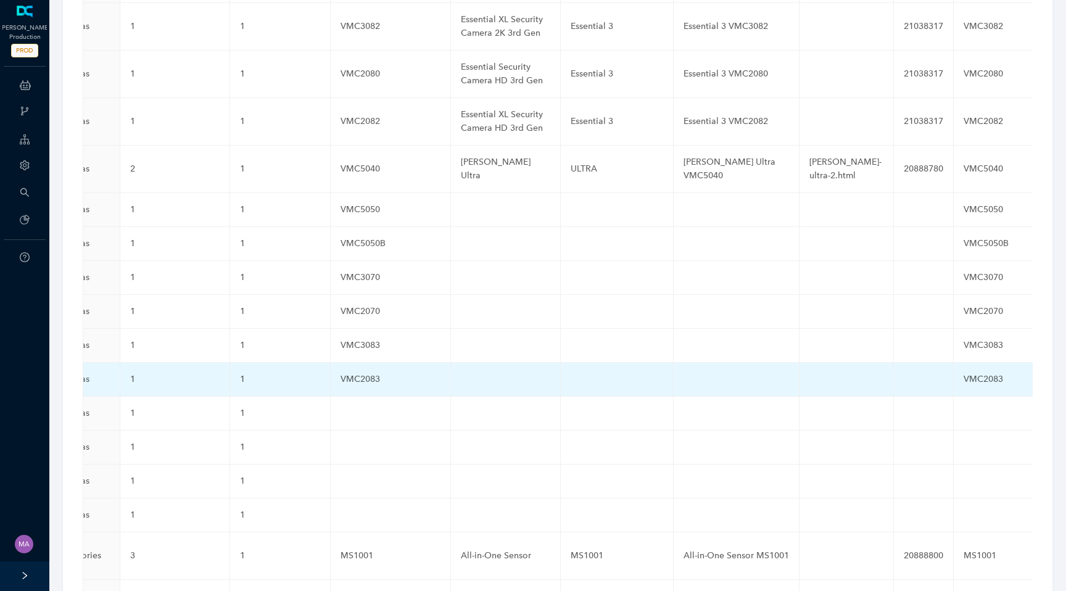
scroll to position [0, 0]
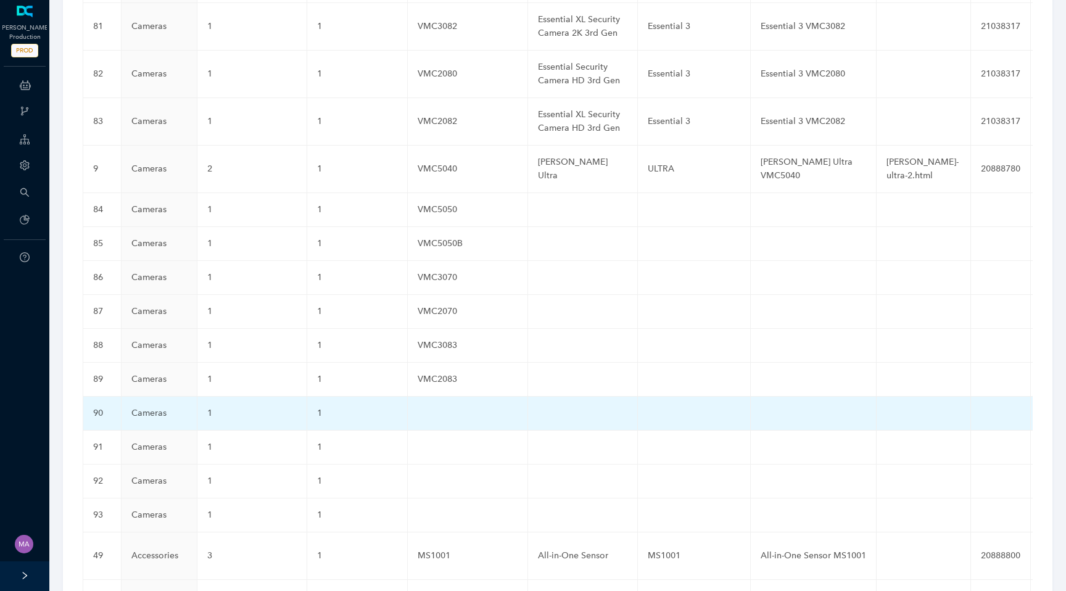
click at [439, 397] on td at bounding box center [468, 414] width 120 height 34
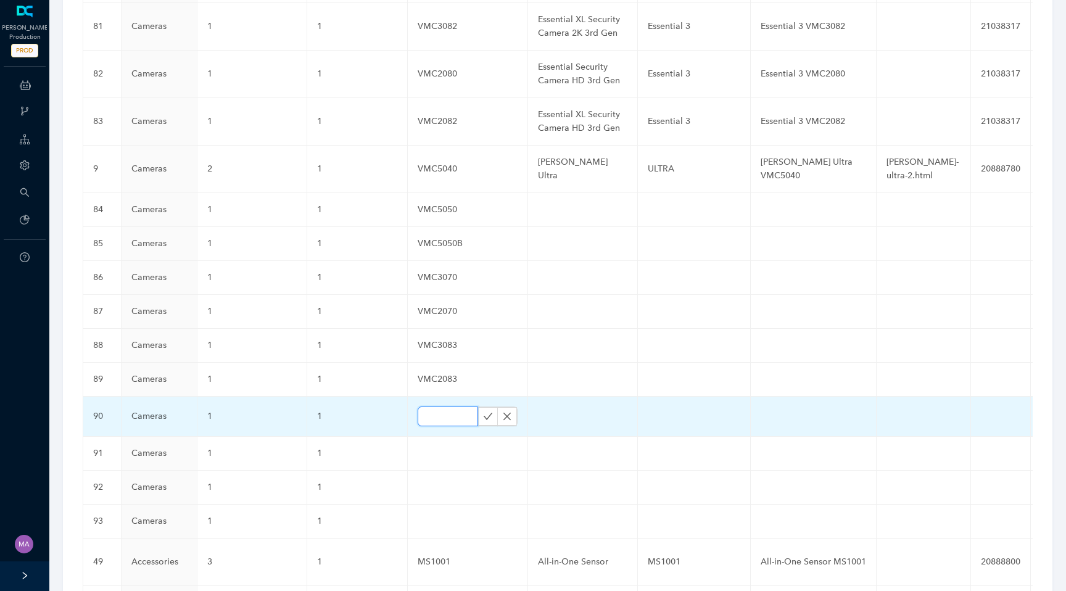
click at [435, 406] on input "text" at bounding box center [447, 416] width 60 height 20
paste input "VMC3073"
type input "VMC3073"
click at [483, 411] on icon "check" at bounding box center [488, 416] width 10 height 10
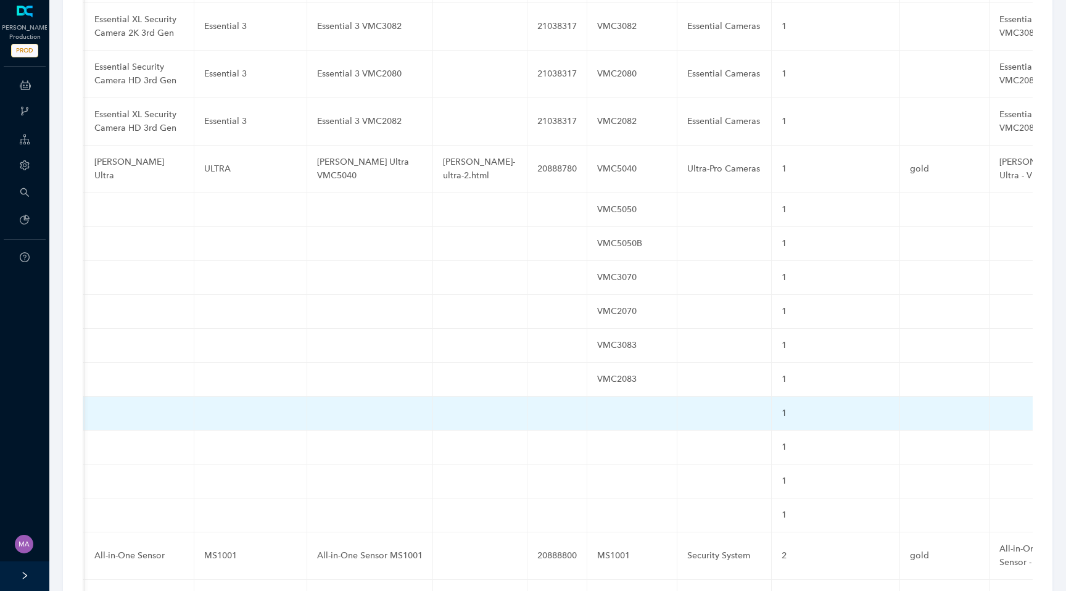
scroll to position [0, 488]
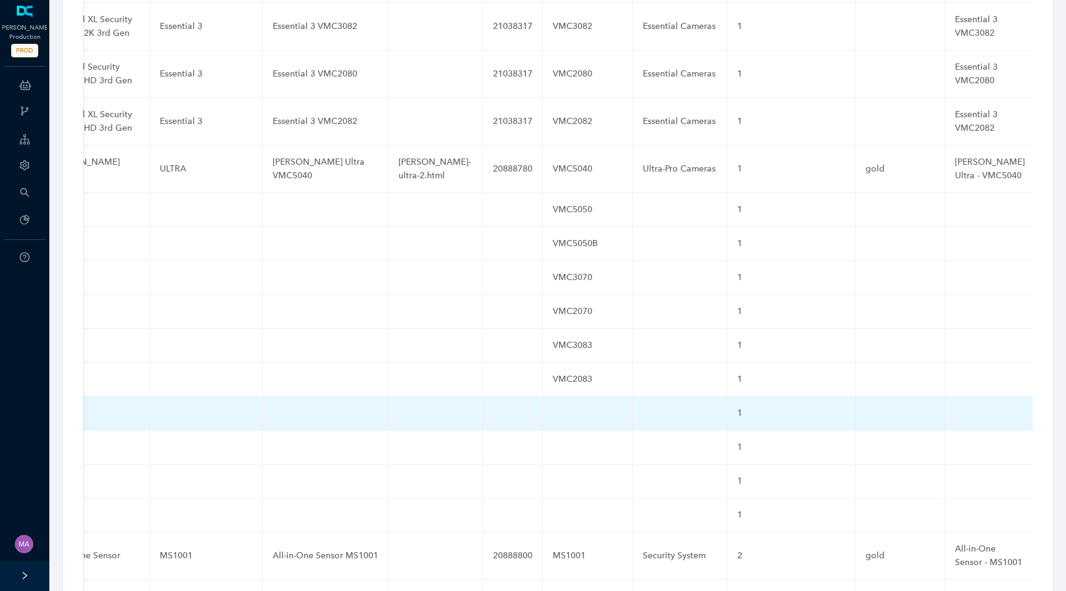
click at [557, 397] on td at bounding box center [588, 414] width 90 height 34
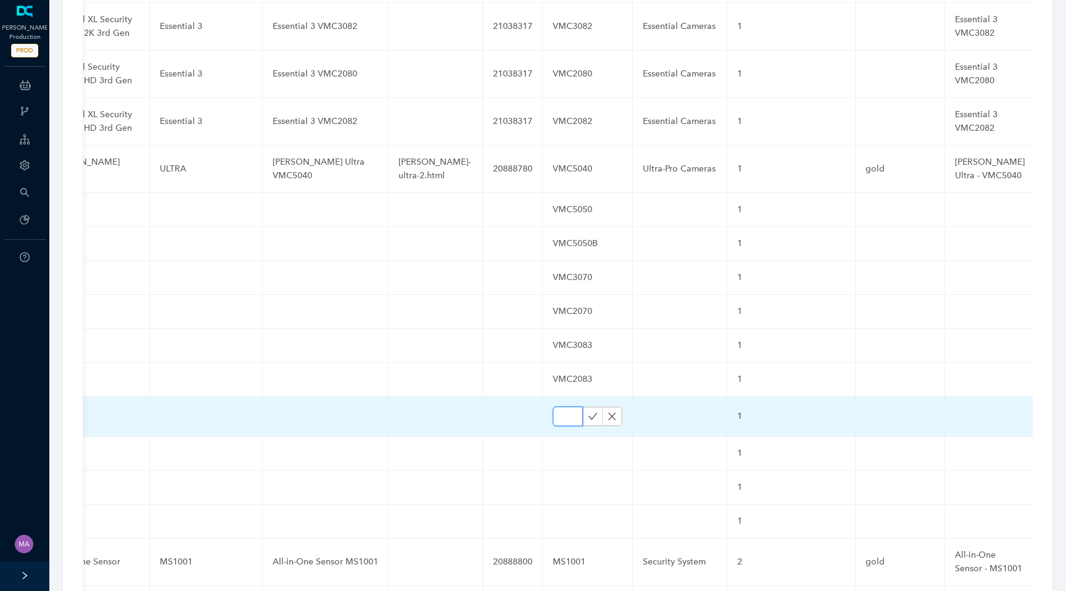
click at [553, 406] on input "text" at bounding box center [568, 416] width 30 height 20
paste input "VMC3073"
type input "VMC3073"
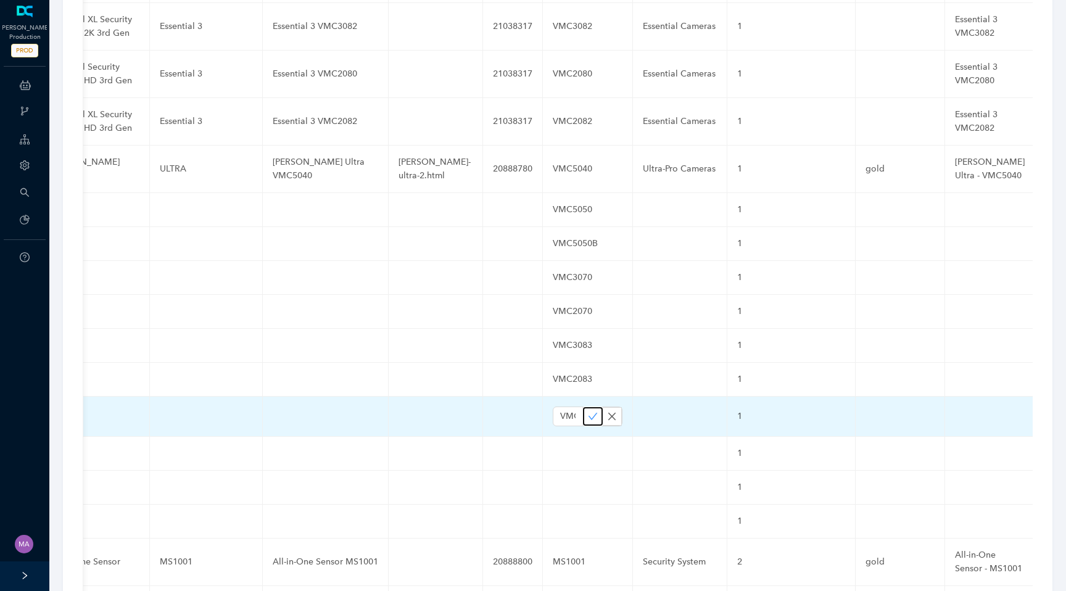
click at [588, 411] on icon "check" at bounding box center [593, 416] width 10 height 10
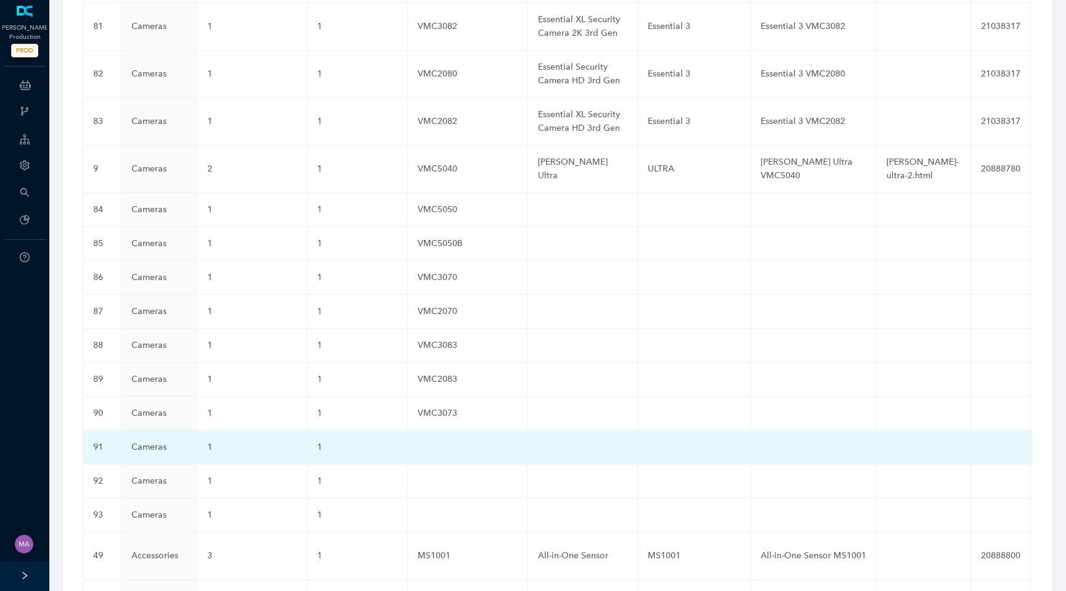
click at [432, 430] on td at bounding box center [468, 447] width 120 height 34
click at [431, 440] on input "text" at bounding box center [447, 450] width 60 height 20
paste input "VMC2073"
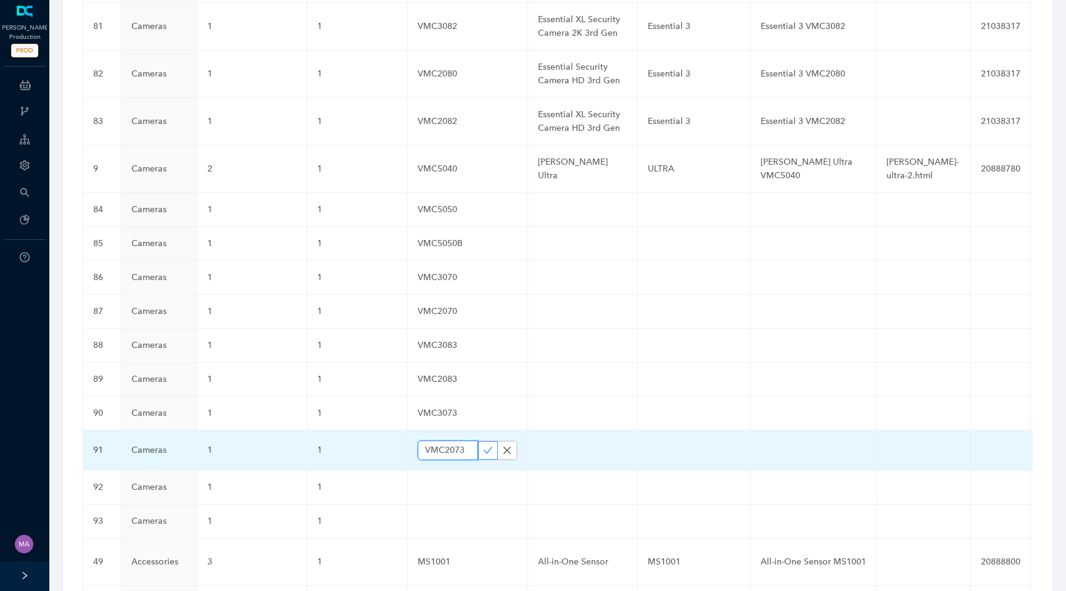
type input "VMC2073"
click at [483, 446] on icon "check" at bounding box center [487, 449] width 9 height 7
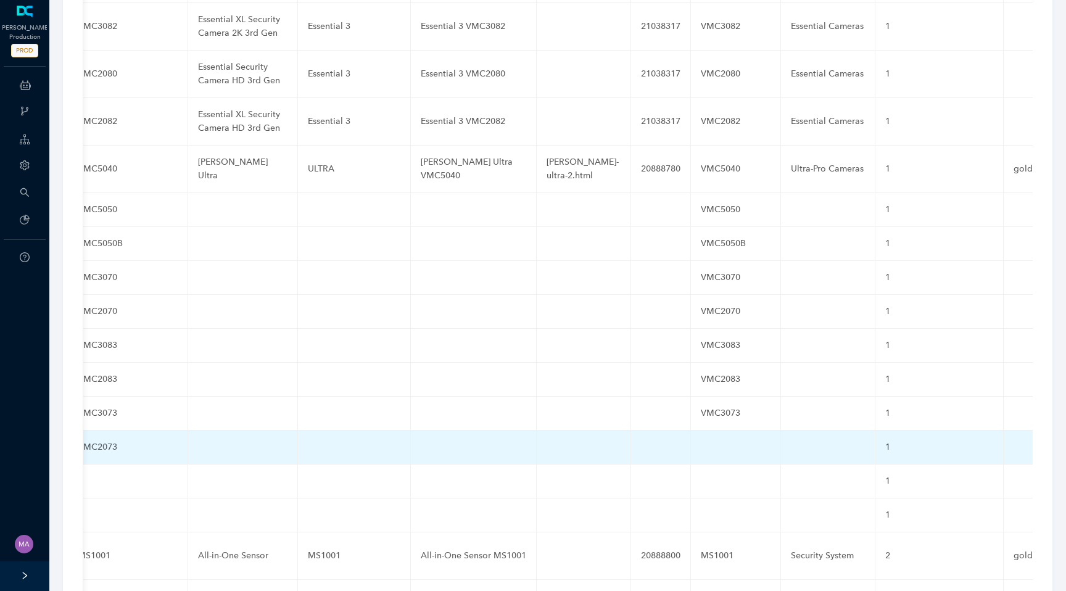
scroll to position [0, 488]
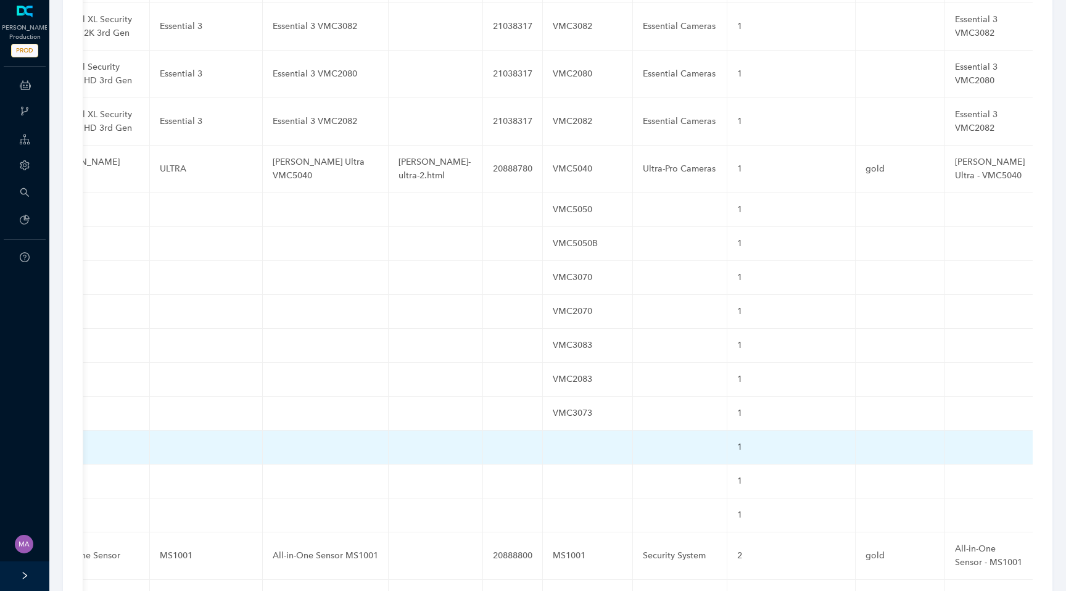
click at [553, 430] on td at bounding box center [588, 447] width 90 height 34
click at [553, 440] on input "text" at bounding box center [568, 450] width 30 height 20
paste input "VMC2073"
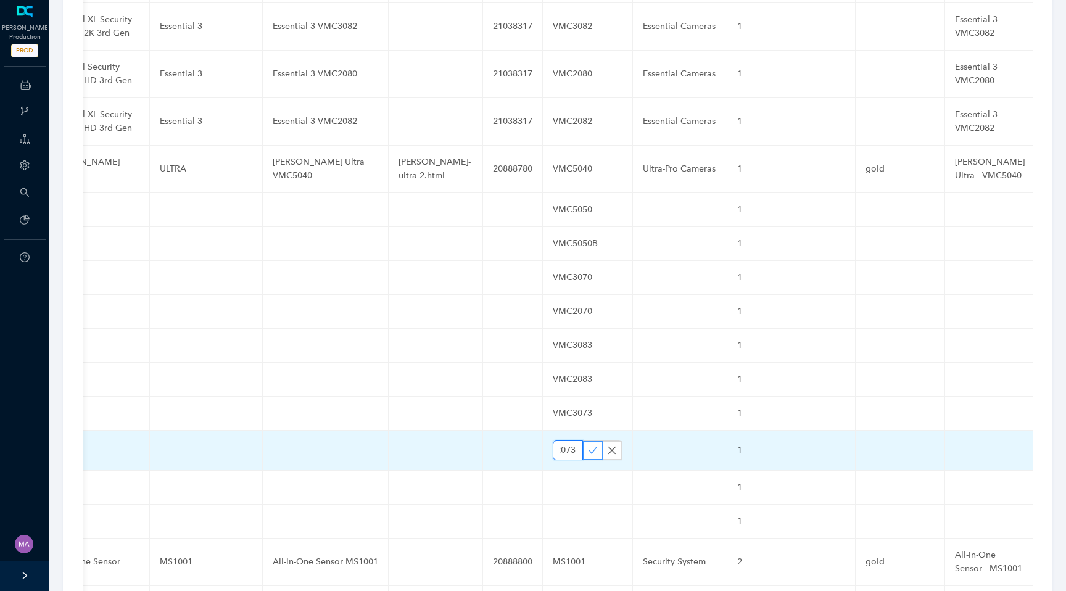
type input "VMC2073"
click at [588, 445] on icon "check" at bounding box center [593, 450] width 10 height 10
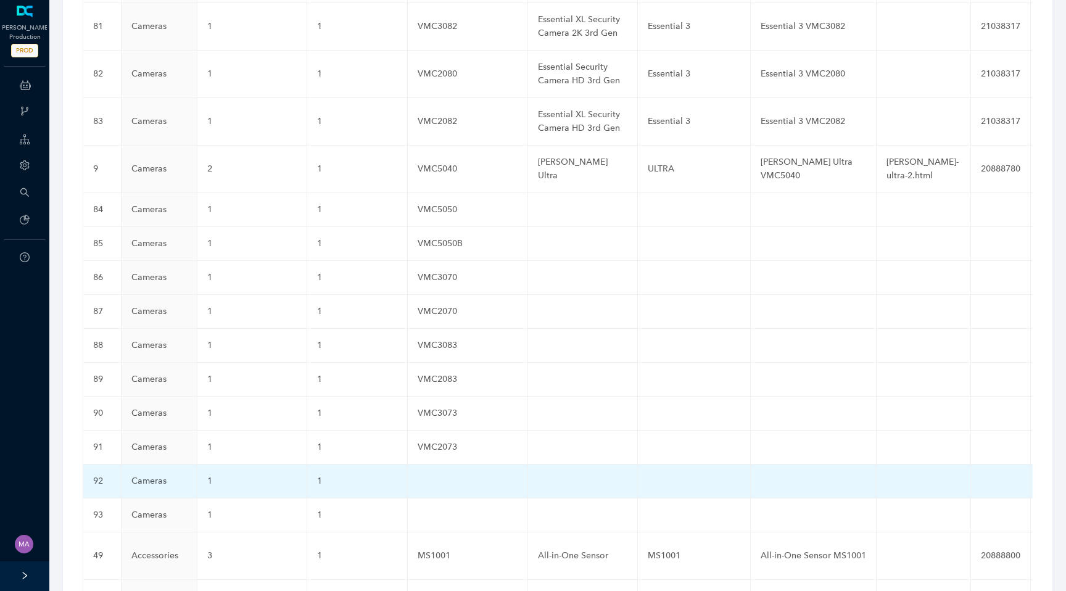
click at [429, 464] on td at bounding box center [468, 481] width 120 height 34
click at [429, 474] on input "text" at bounding box center [447, 484] width 60 height 20
paste input "VMC3081"
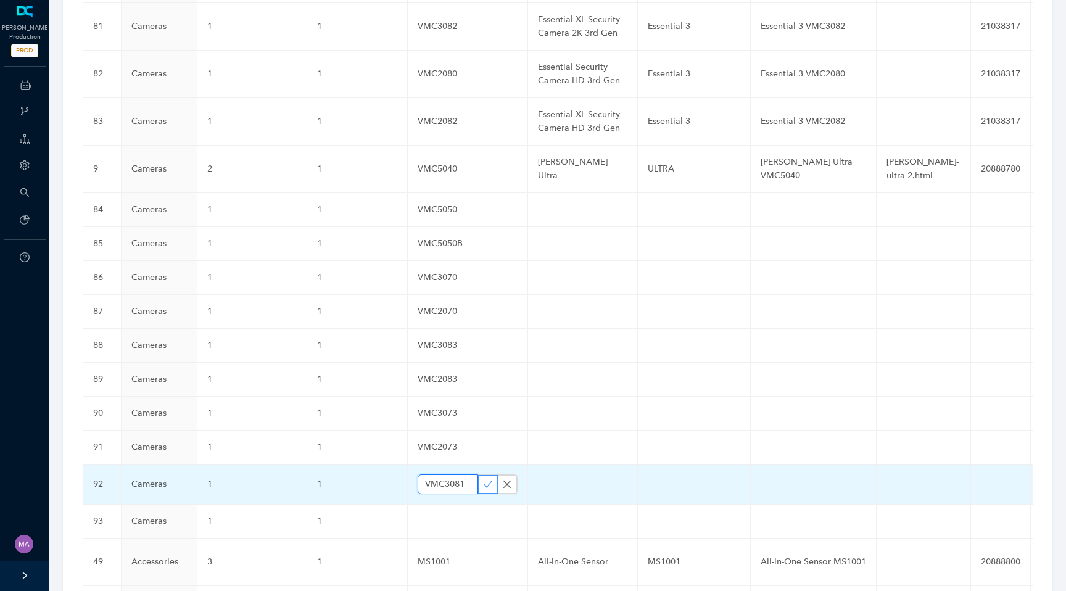
type input "VMC3081"
click at [483, 479] on icon "check" at bounding box center [488, 484] width 10 height 10
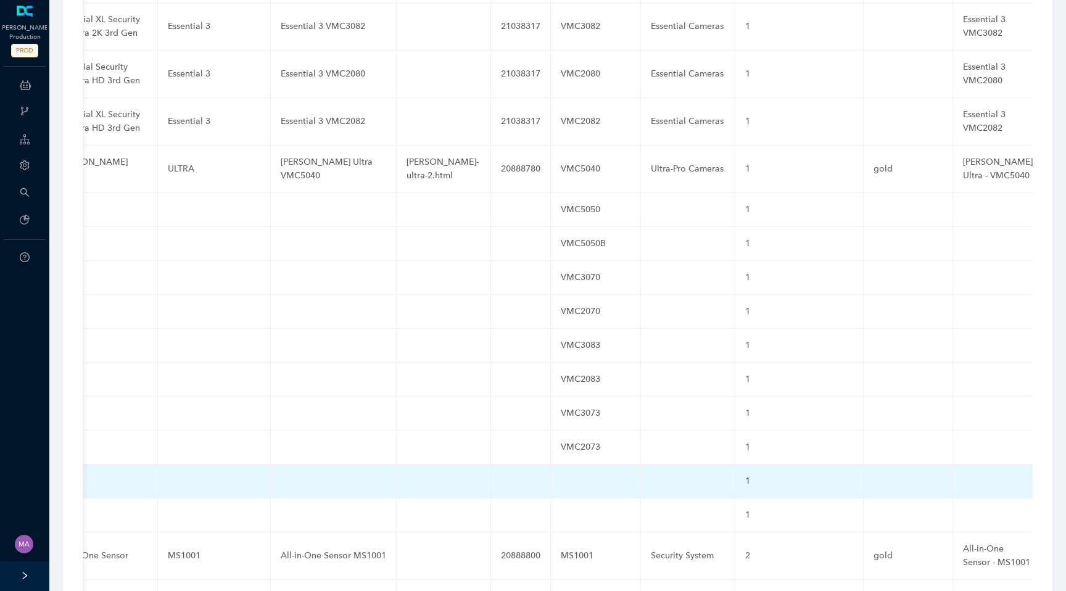
scroll to position [0, 488]
click at [557, 464] on td at bounding box center [588, 481] width 90 height 34
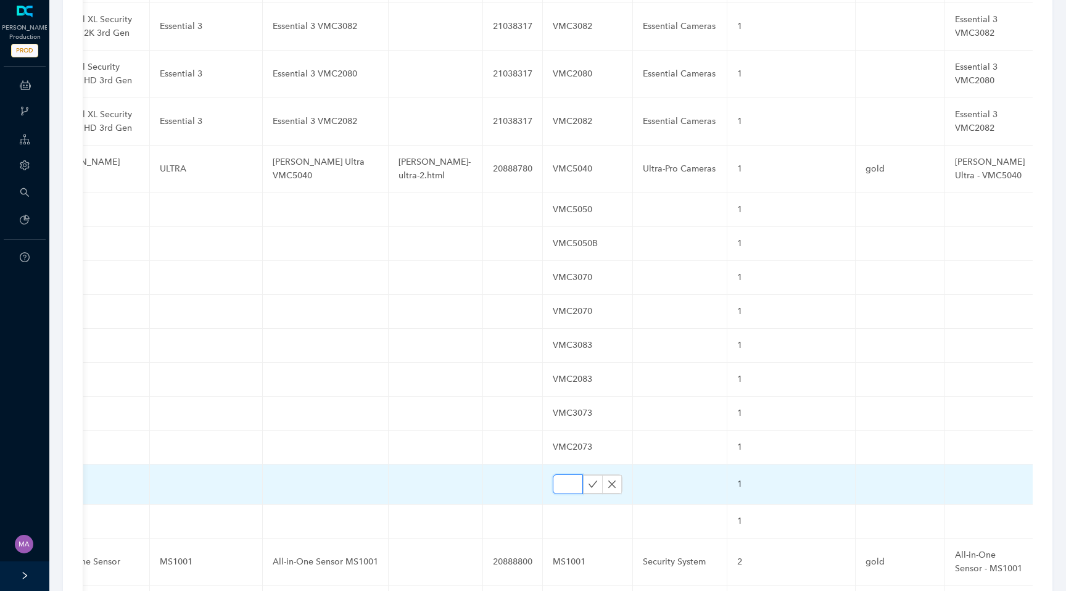
click at [553, 474] on input "text" at bounding box center [568, 484] width 30 height 20
paste input "VMC3081"
type input "VMC3081"
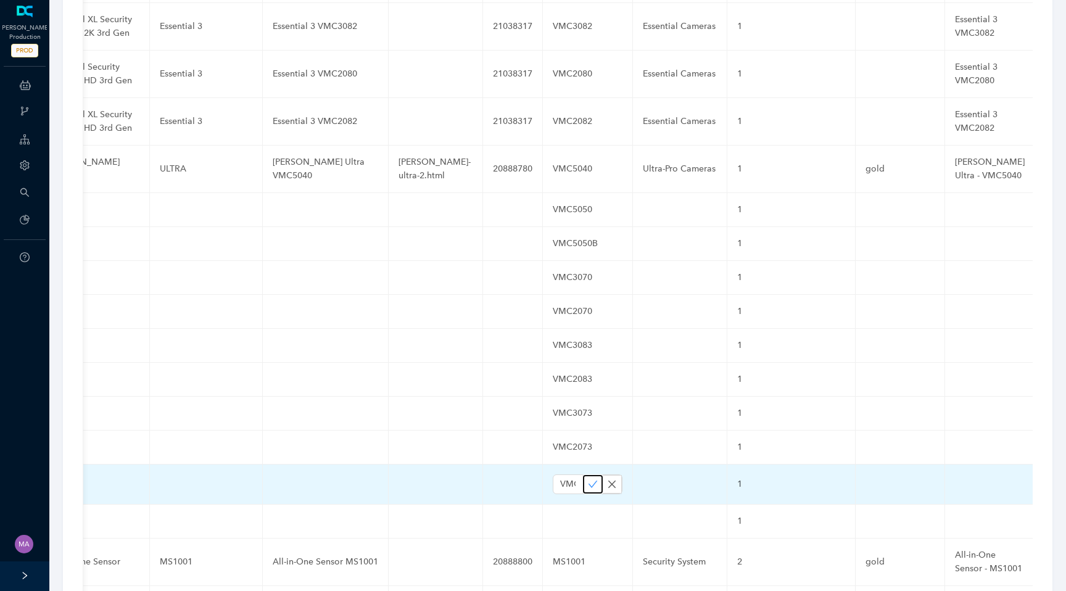
click at [588, 479] on icon "check" at bounding box center [593, 484] width 10 height 10
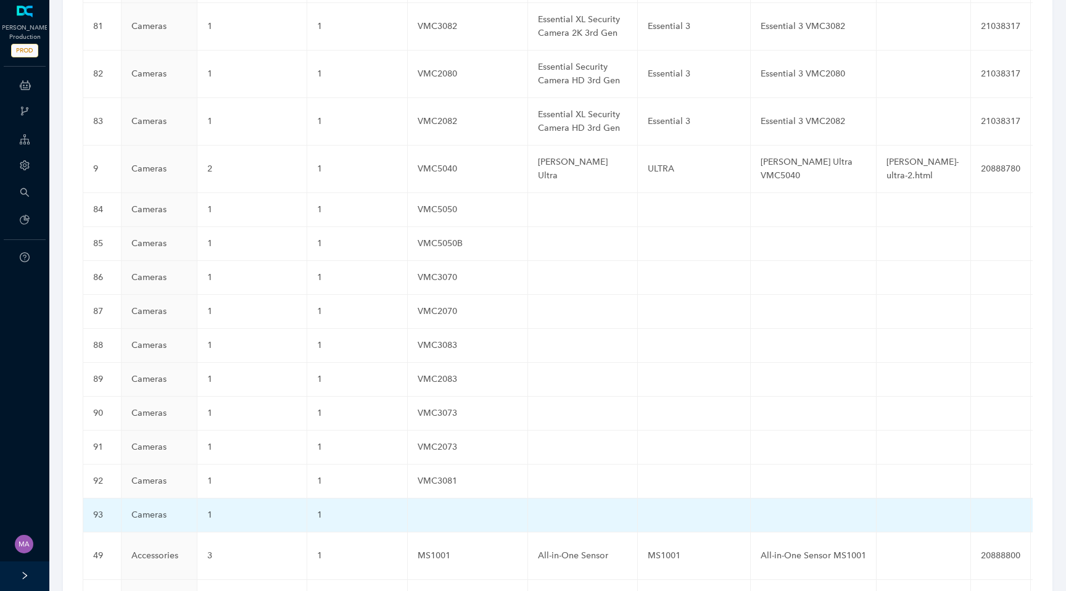
click at [430, 498] on td at bounding box center [468, 515] width 120 height 34
click at [430, 508] on input "text" at bounding box center [447, 518] width 60 height 20
paste input "VMC2081"
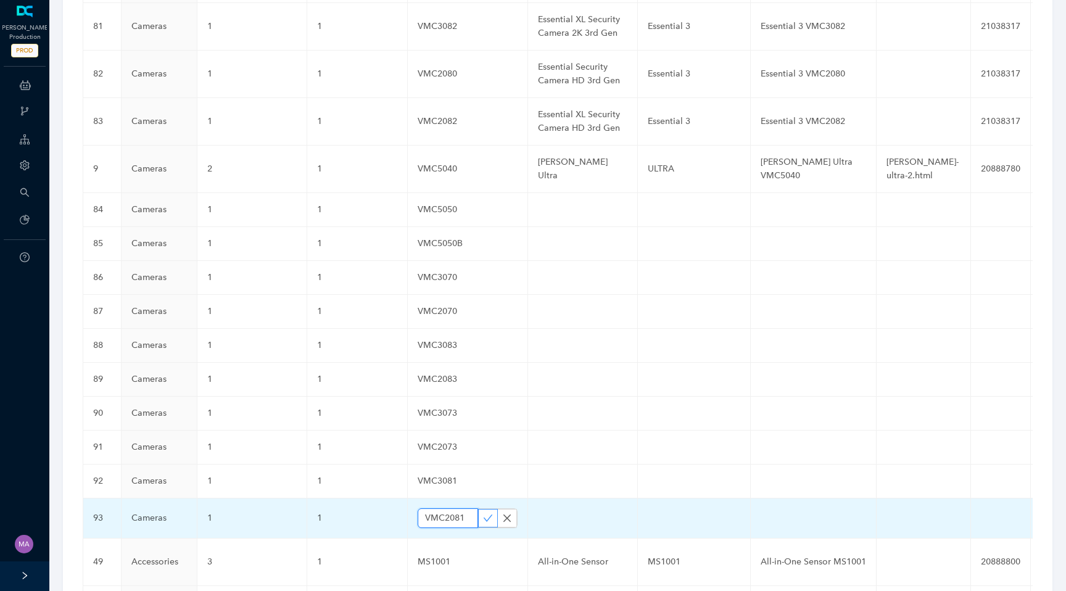
type input "VMC2081"
click at [483, 513] on icon "check" at bounding box center [488, 518] width 10 height 10
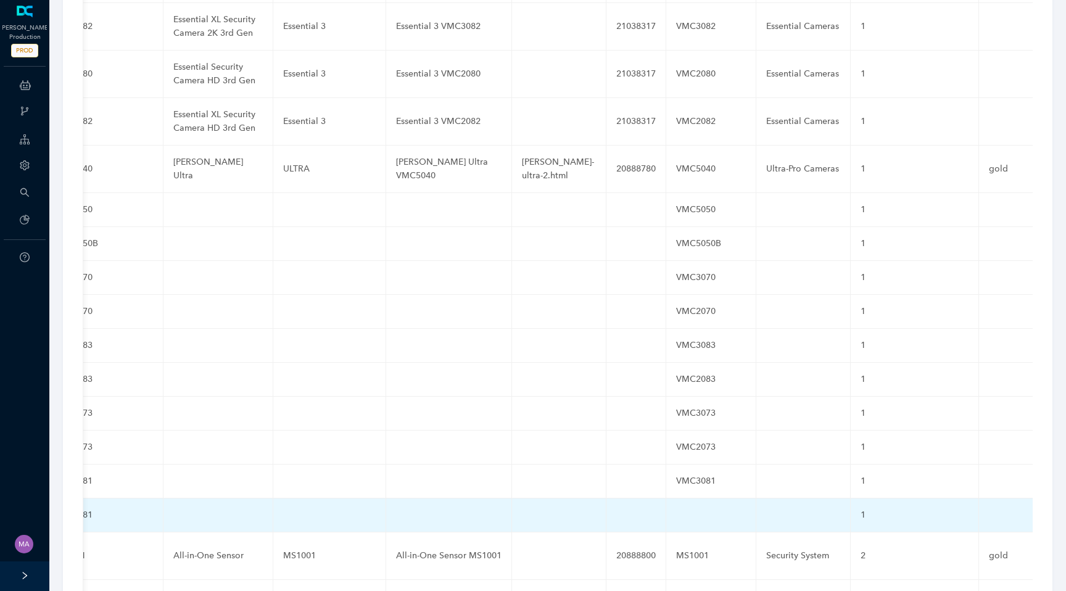
scroll to position [0, 488]
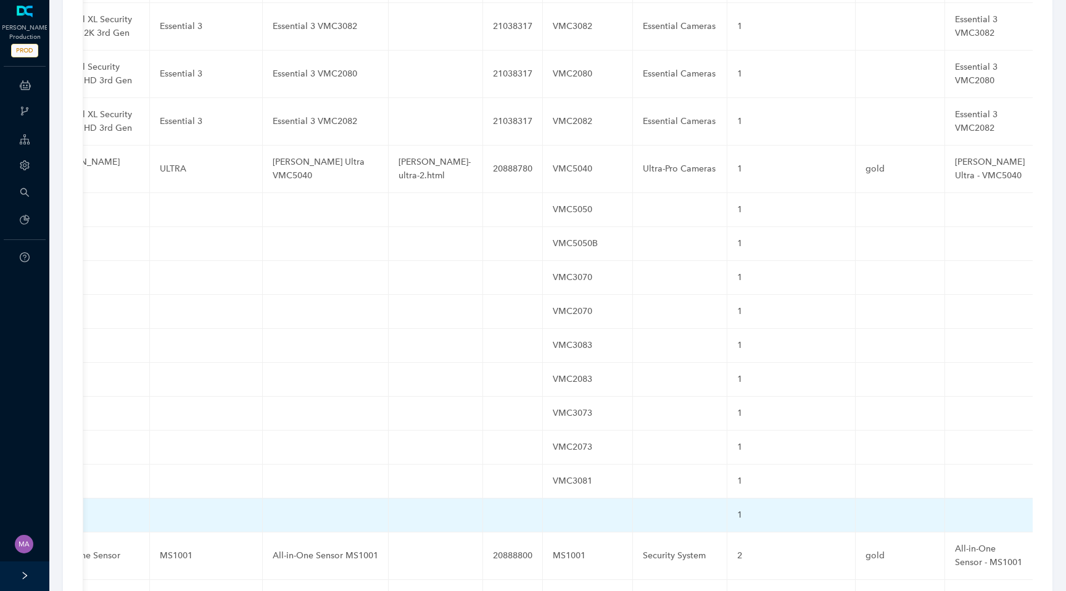
click at [551, 498] on td at bounding box center [588, 515] width 90 height 34
click at [553, 508] on input "text" at bounding box center [568, 518] width 30 height 20
paste input "VMC2081"
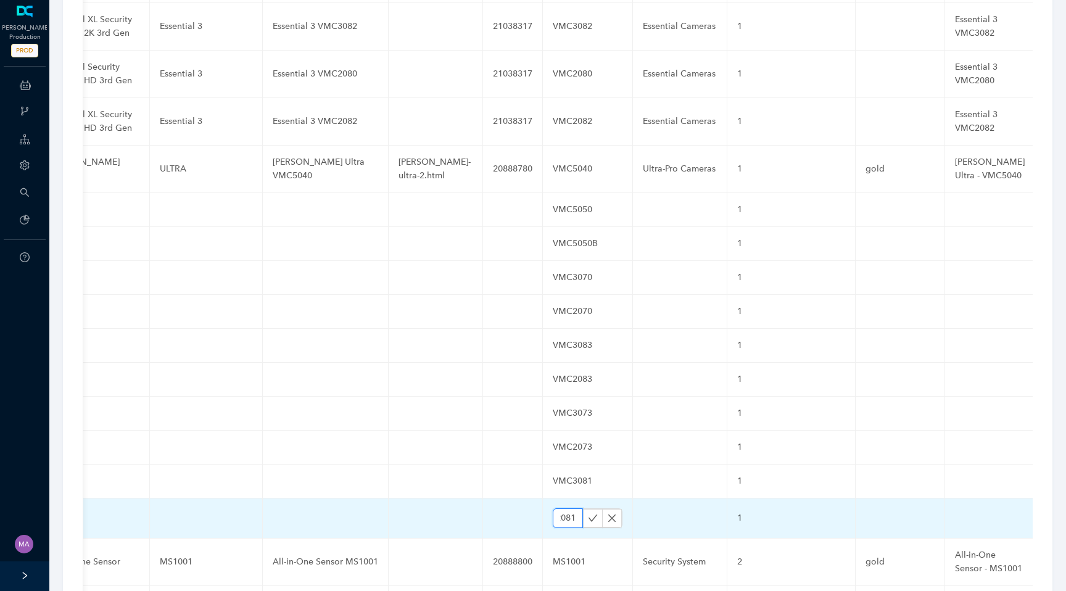
click at [553, 508] on input "VMC2081" at bounding box center [568, 518] width 30 height 20
paste input "VMC2081"
type input "VMC2081VMC2081"
click at [553, 508] on input "VMC2081VMC2081" at bounding box center [568, 518] width 30 height 20
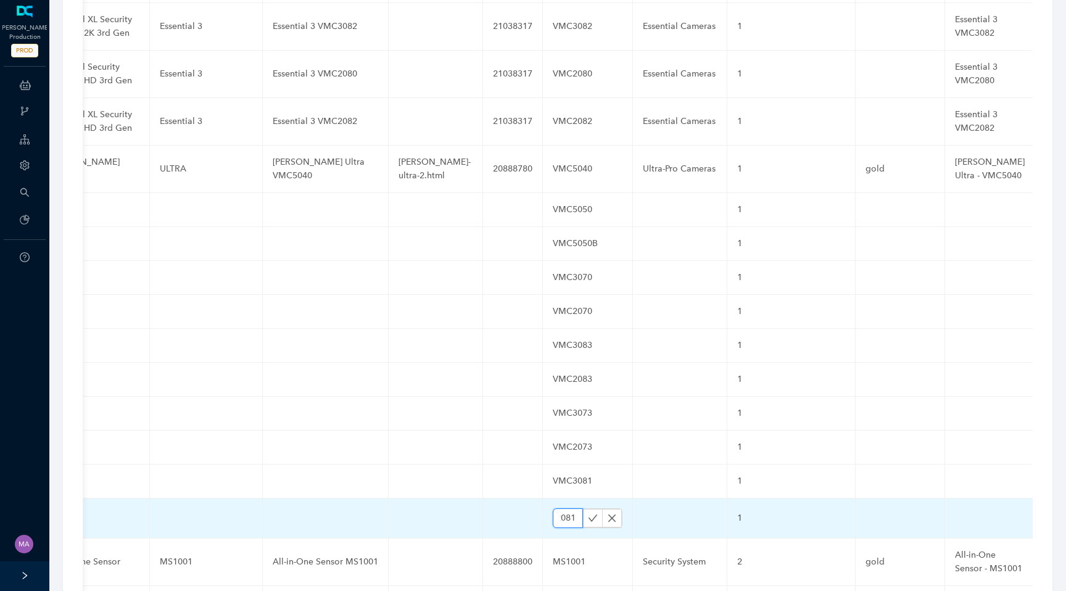
click at [553, 508] on input "VMC2081VMC2081" at bounding box center [568, 518] width 30 height 20
click at [553, 508] on input "text" at bounding box center [568, 518] width 30 height 20
paste input "VMC2081"
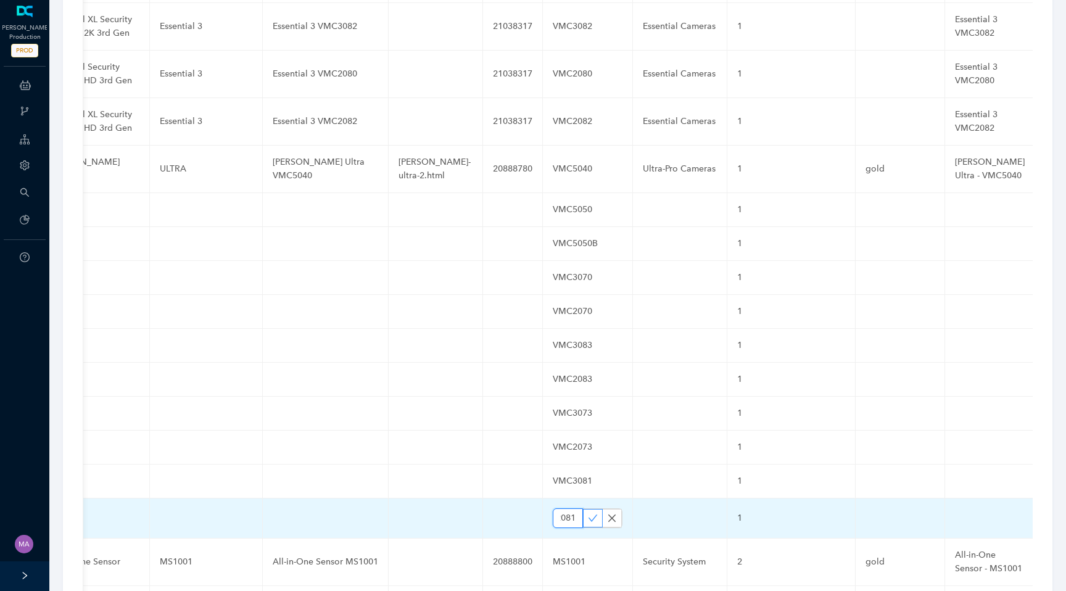
type input "VMC2081"
click at [588, 513] on icon "check" at bounding box center [593, 518] width 10 height 10
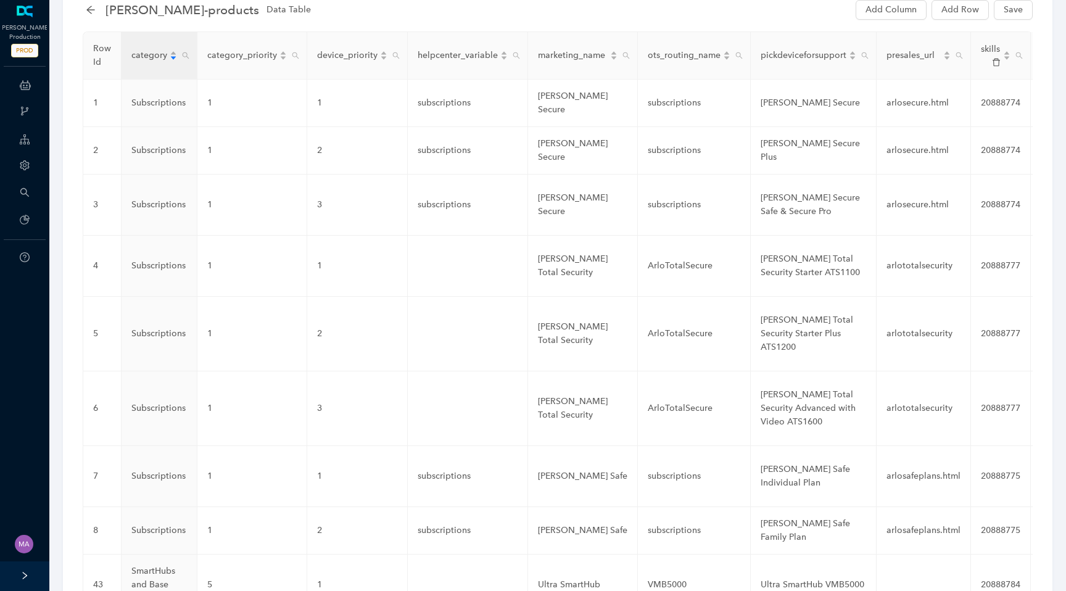
scroll to position [0, 0]
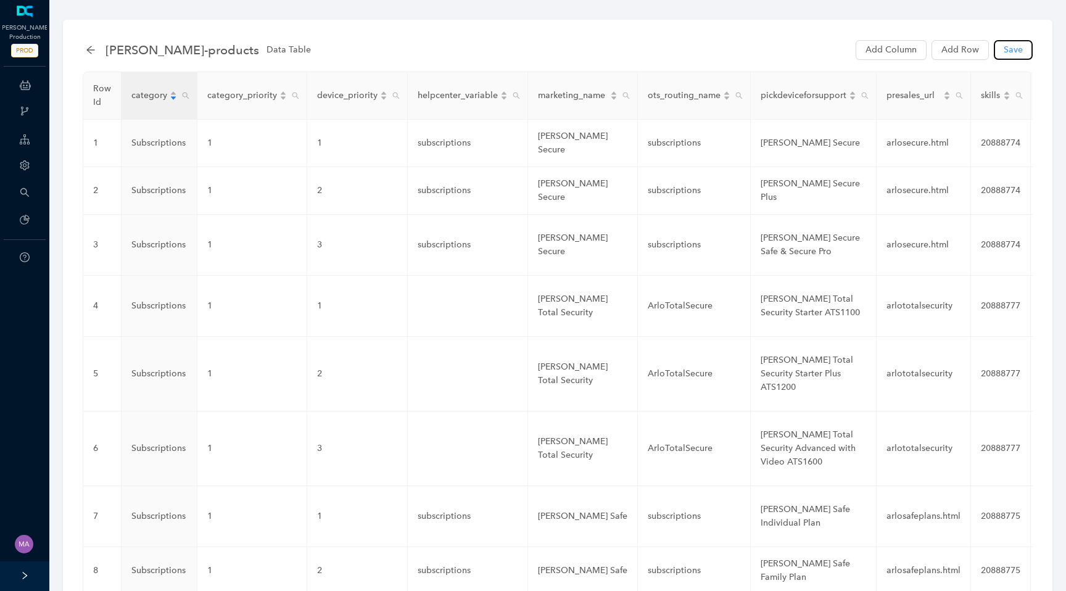
click at [1012, 54] on span "Save" at bounding box center [1012, 50] width 19 height 14
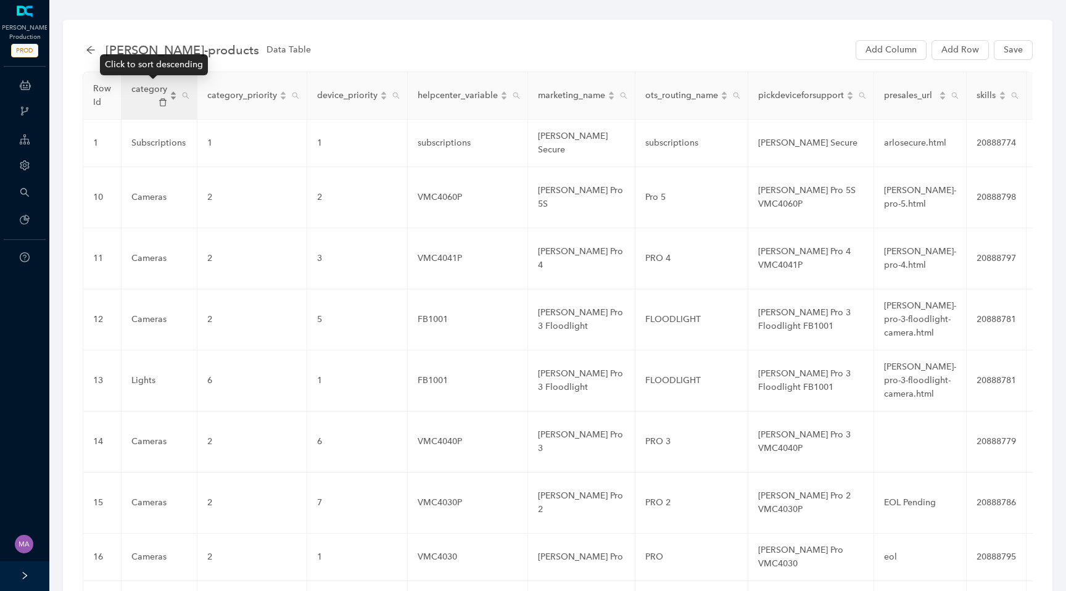
click at [170, 93] on div "category" at bounding box center [154, 96] width 46 height 26
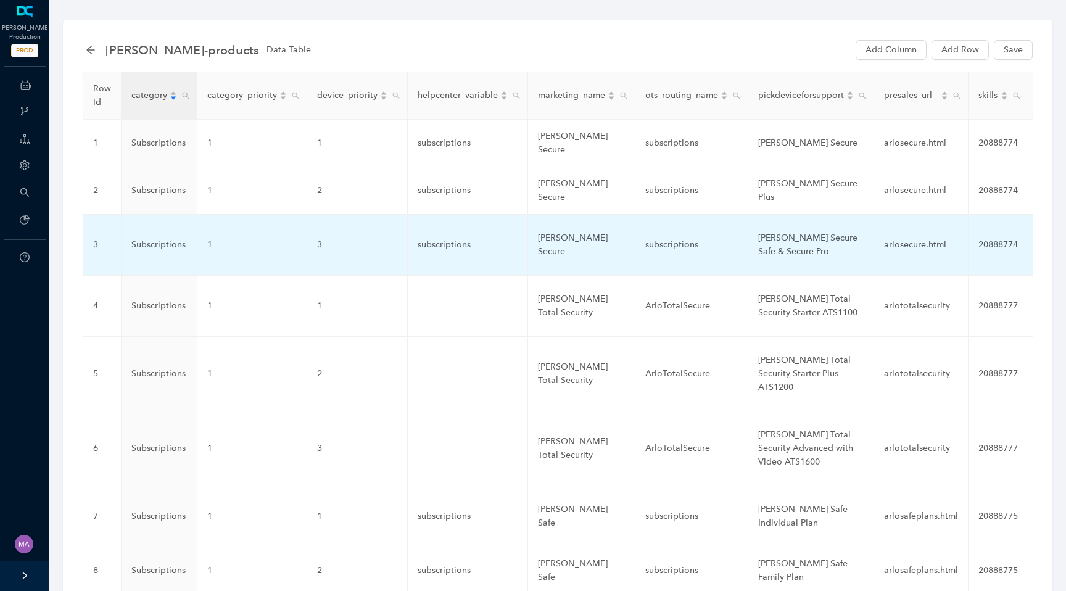
scroll to position [345, 0]
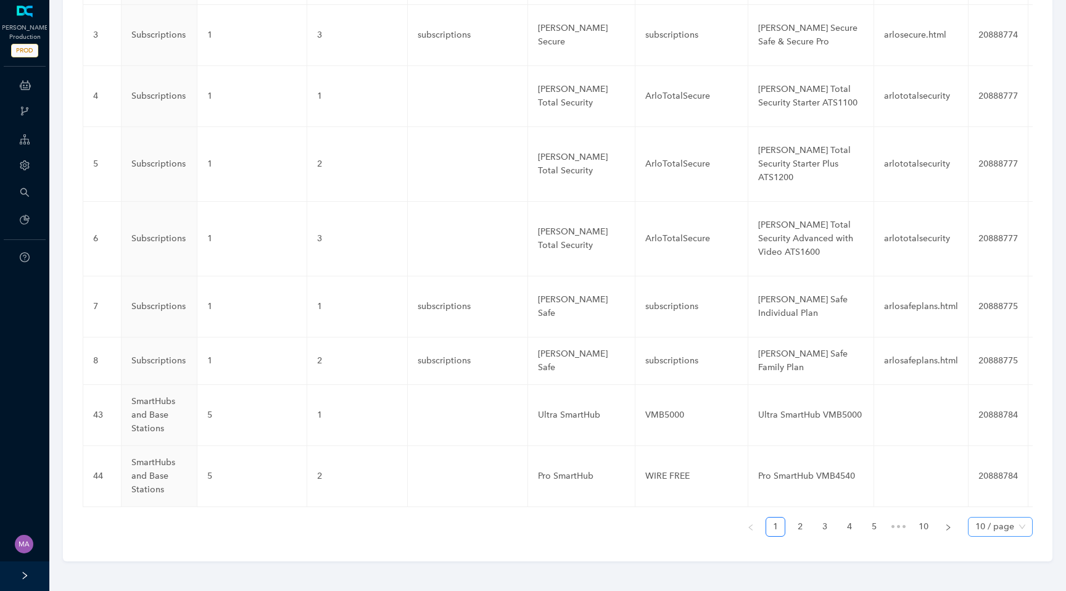
click at [984, 522] on span "10 / page" at bounding box center [1000, 526] width 50 height 19
click at [992, 507] on div "100 / page" at bounding box center [999, 502] width 44 height 14
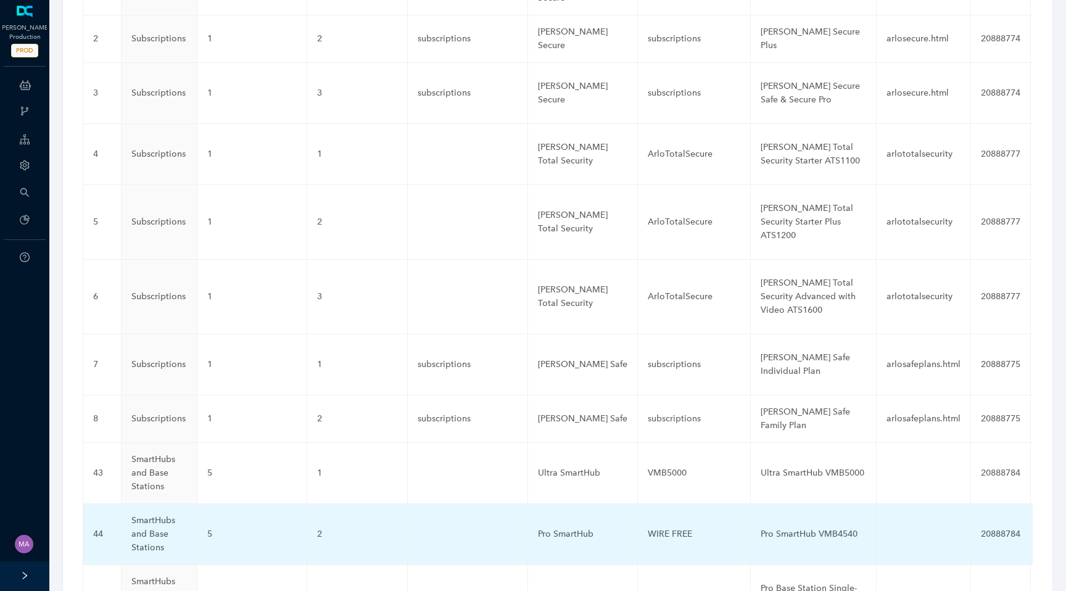
scroll to position [0, 0]
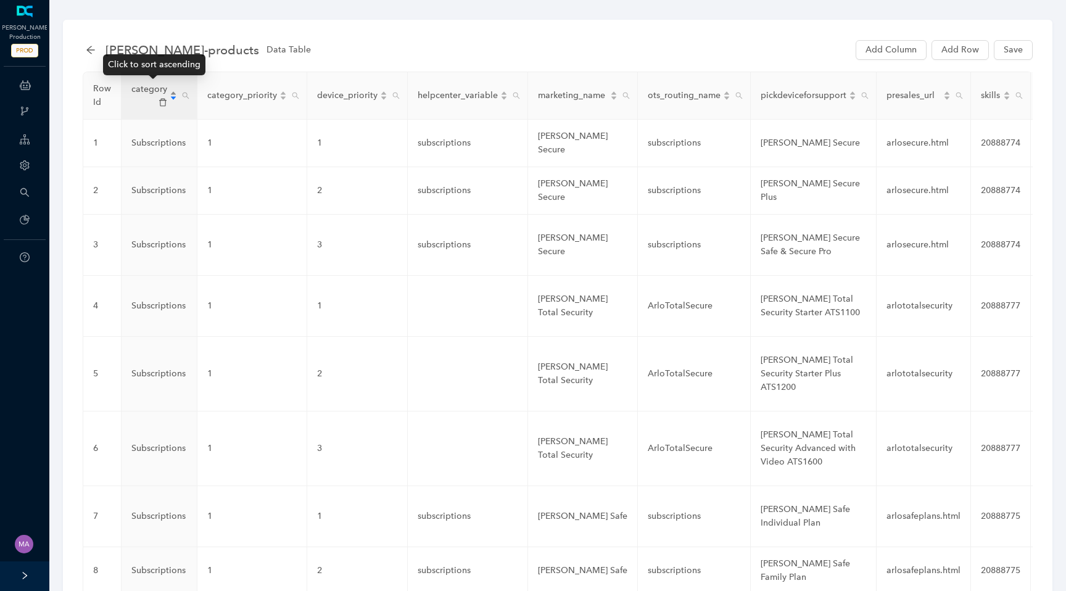
click at [171, 96] on div "category" at bounding box center [154, 96] width 46 height 26
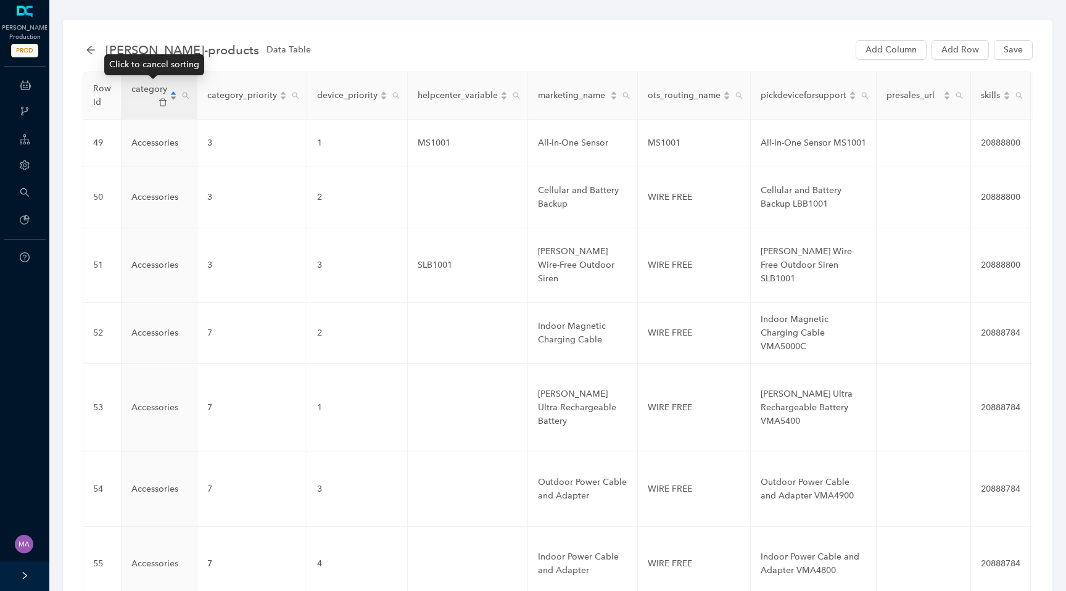
click at [171, 99] on div "category" at bounding box center [154, 96] width 46 height 26
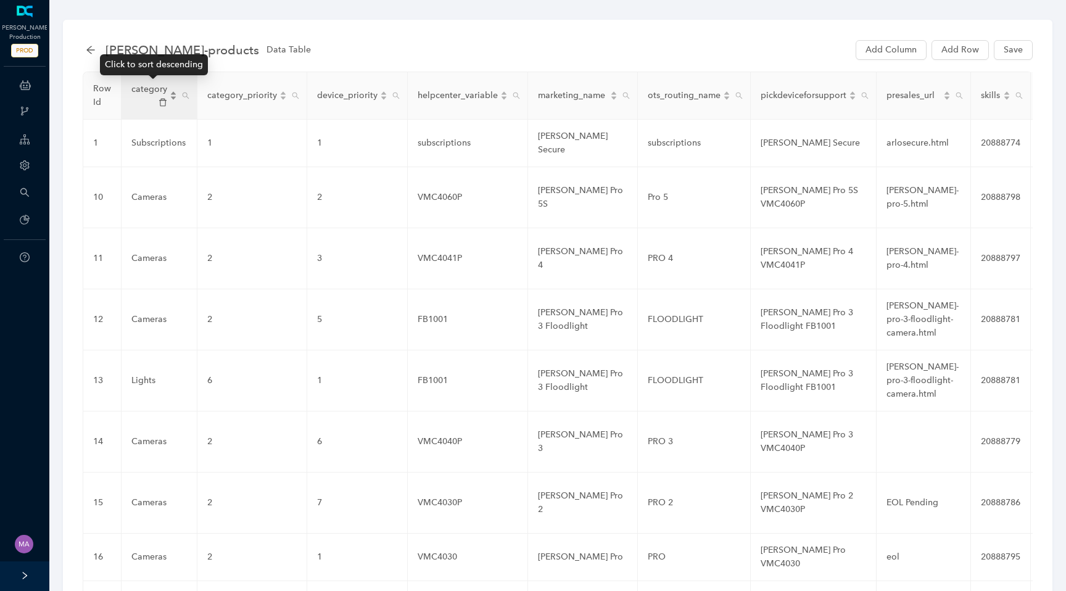
click at [171, 99] on div "category" at bounding box center [154, 96] width 46 height 26
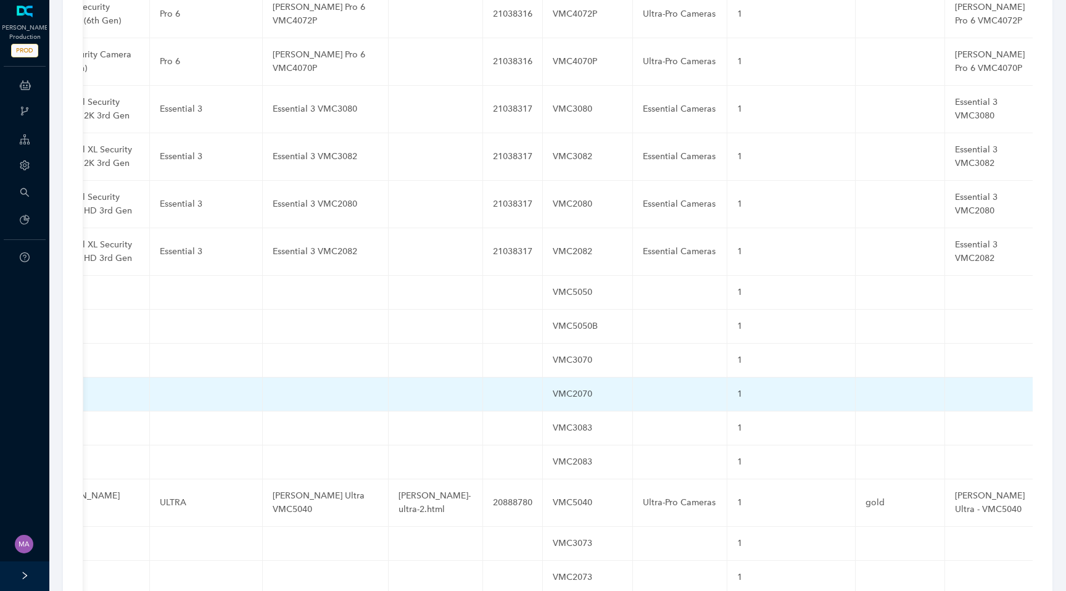
scroll to position [3254, 0]
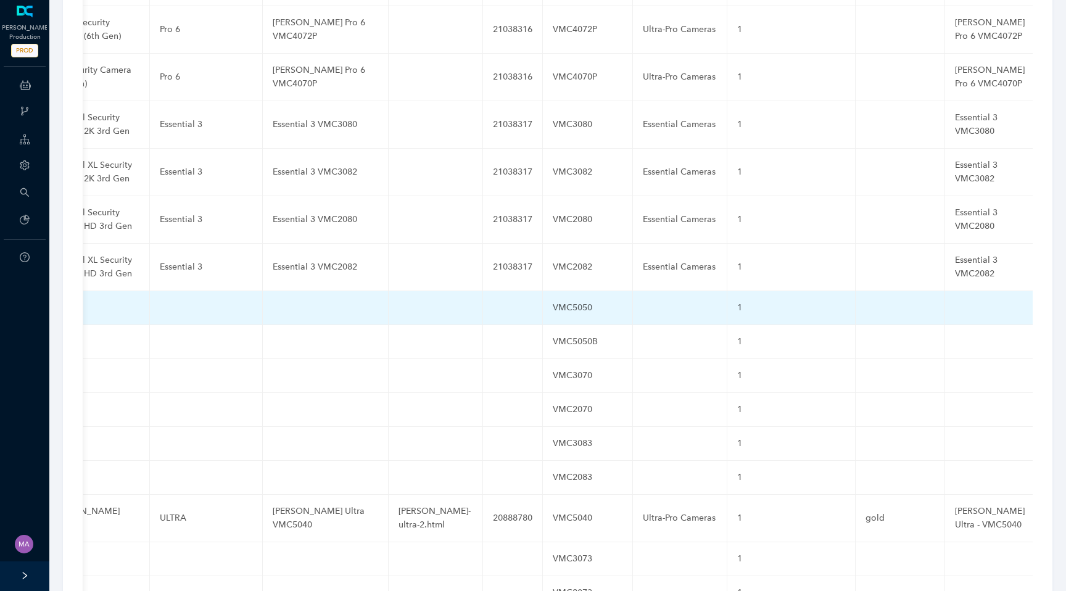
click at [317, 291] on td at bounding box center [326, 308] width 126 height 34
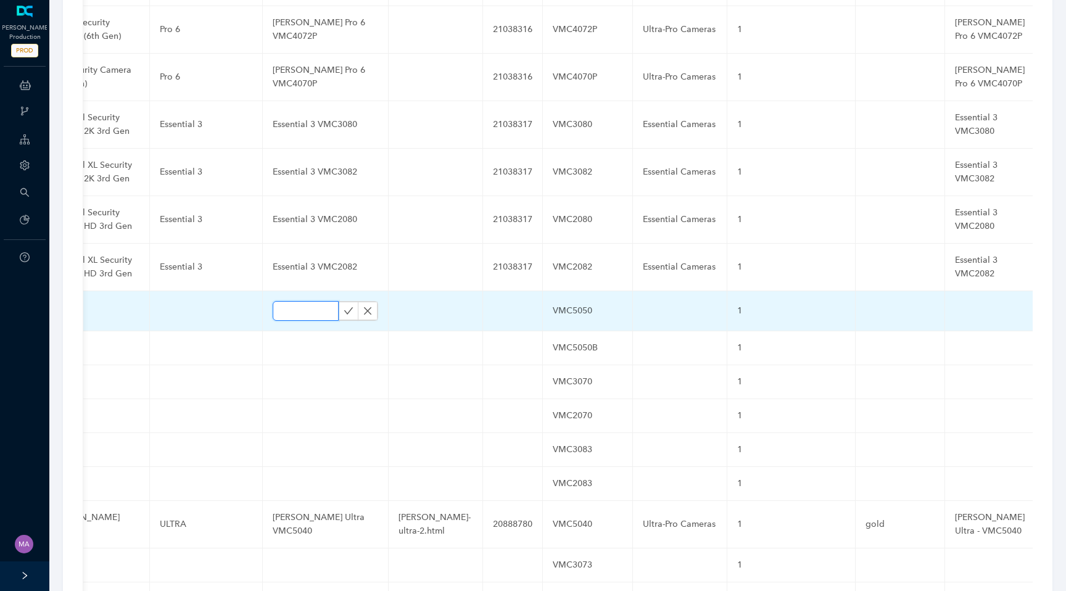
click at [301, 301] on input "text" at bounding box center [306, 311] width 66 height 20
paste input "Ultra 3 VMC5050"
type input "Ultra 3 VMC5050"
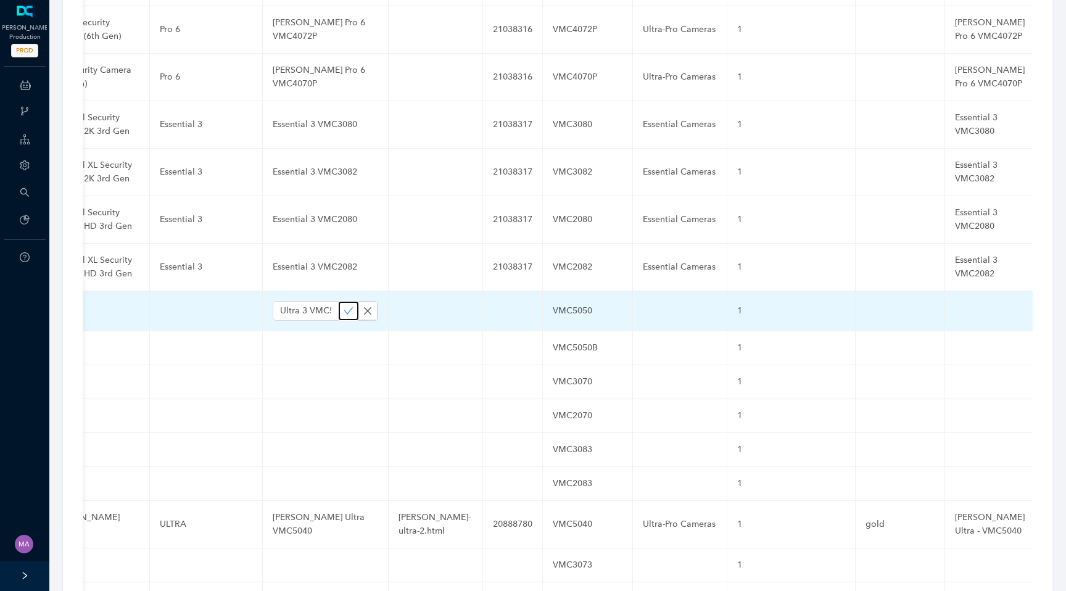
click at [343, 306] on icon "check" at bounding box center [348, 311] width 10 height 10
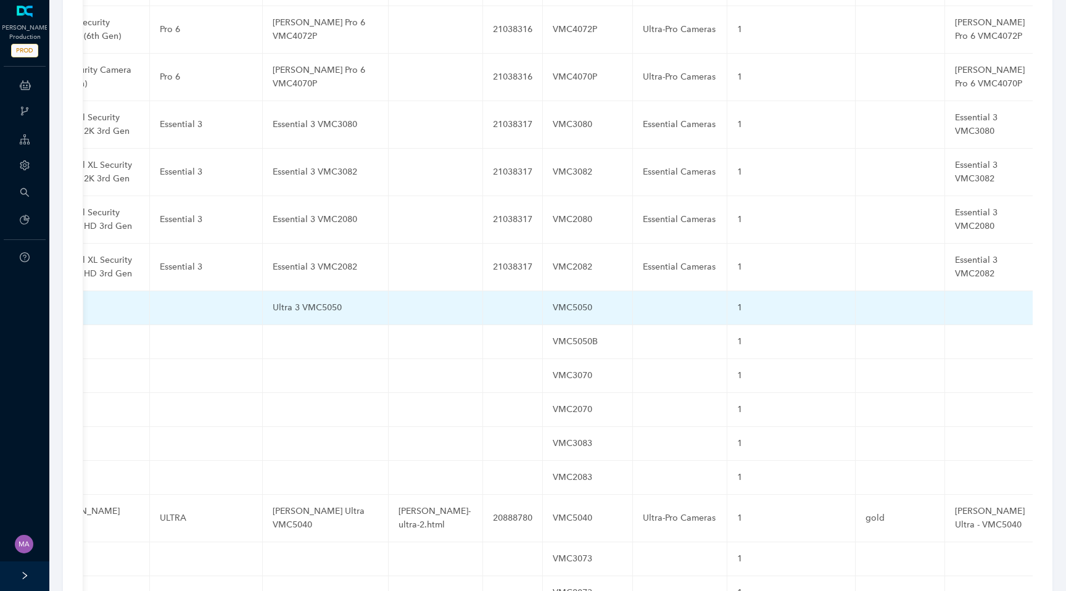
click at [945, 291] on td at bounding box center [990, 308] width 90 height 34
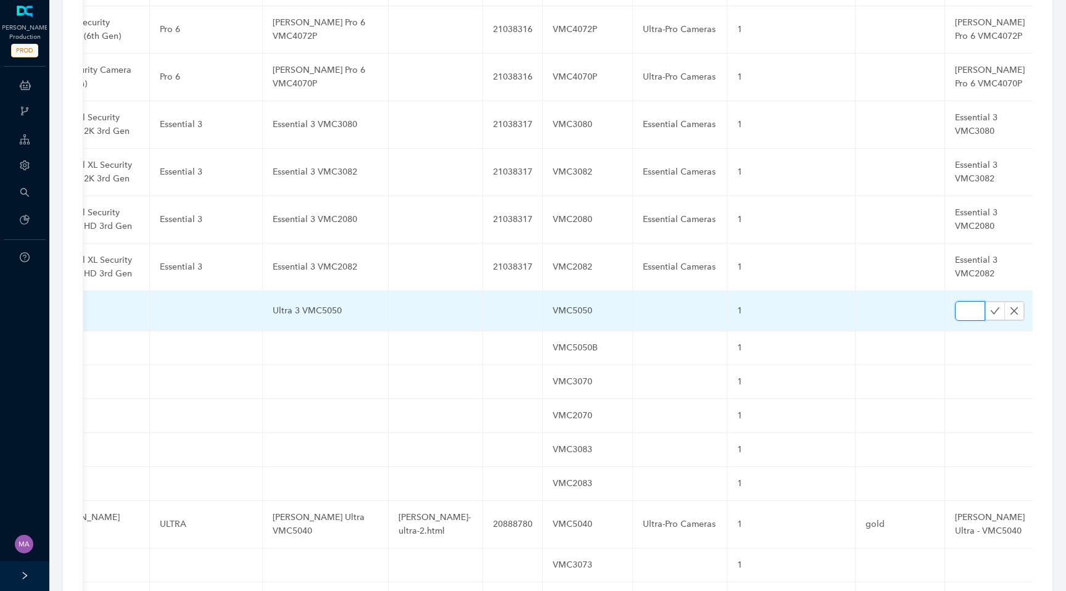
click at [955, 301] on input "text" at bounding box center [970, 311] width 30 height 20
paste input "Ultra 3 VMC5050"
type input "Ultra 3 VMC5050"
click at [990, 307] on icon "check" at bounding box center [994, 310] width 9 height 7
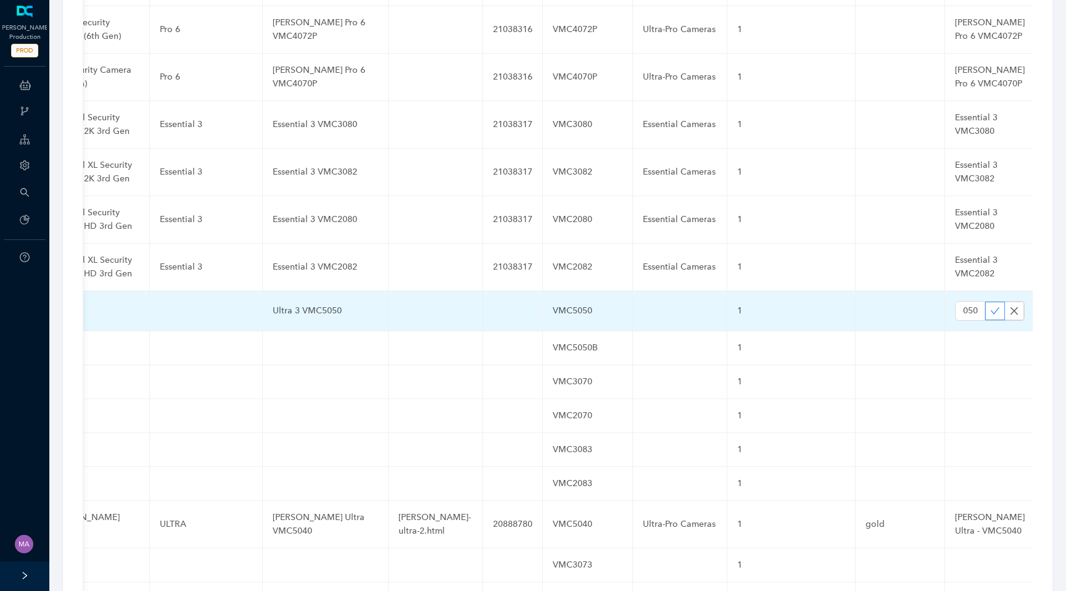
scroll to position [0, 0]
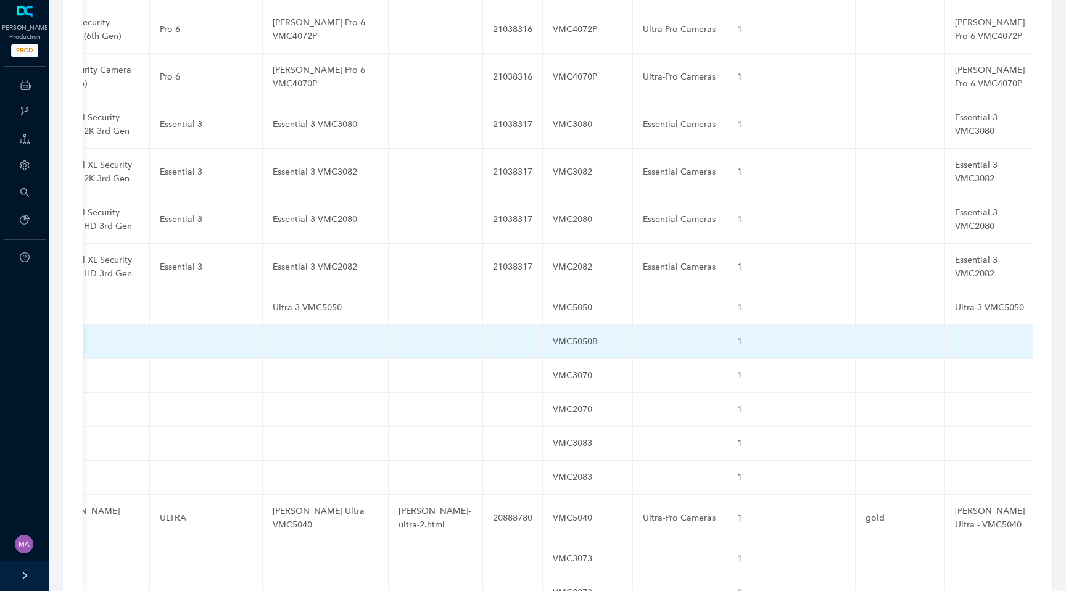
click at [305, 325] on td at bounding box center [326, 342] width 126 height 34
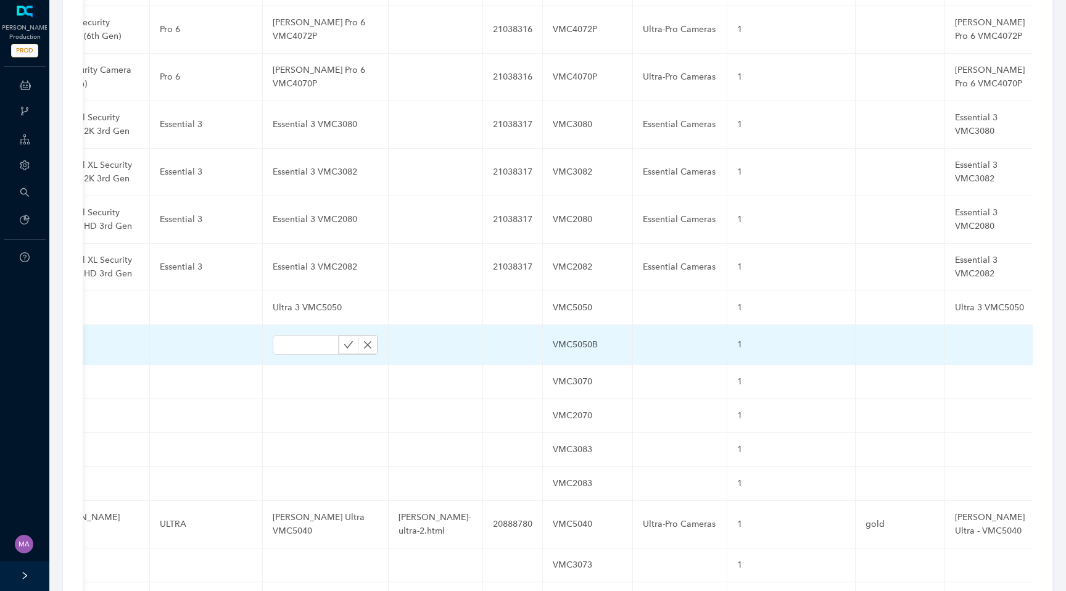
click at [305, 335] on input "text" at bounding box center [306, 345] width 66 height 20
type input "Ultra 3 VMC5050B"
click at [343, 340] on icon "check" at bounding box center [348, 345] width 10 height 10
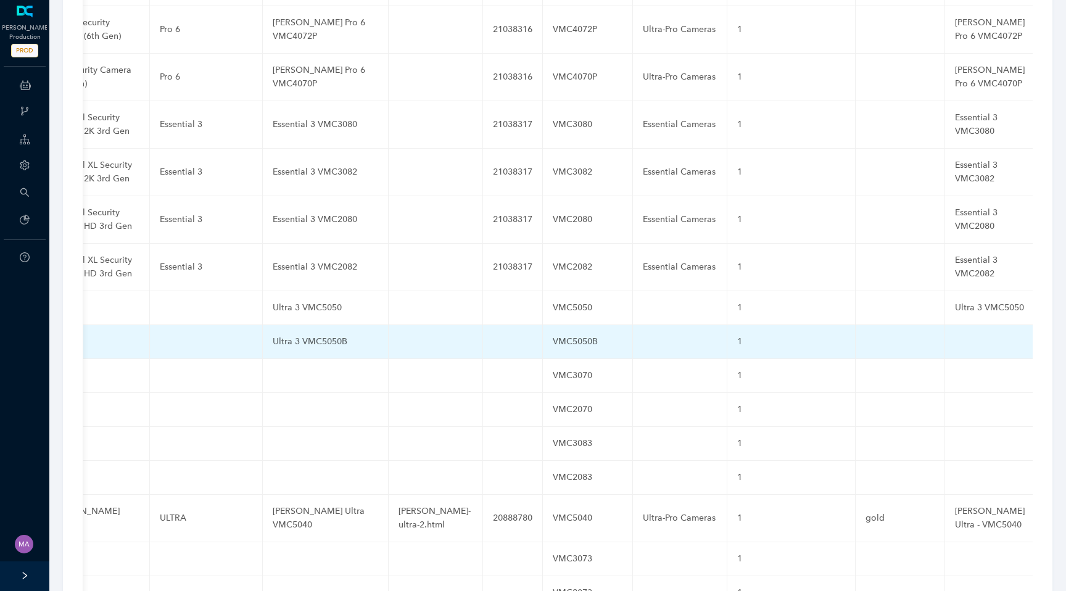
click at [945, 325] on td at bounding box center [990, 342] width 90 height 34
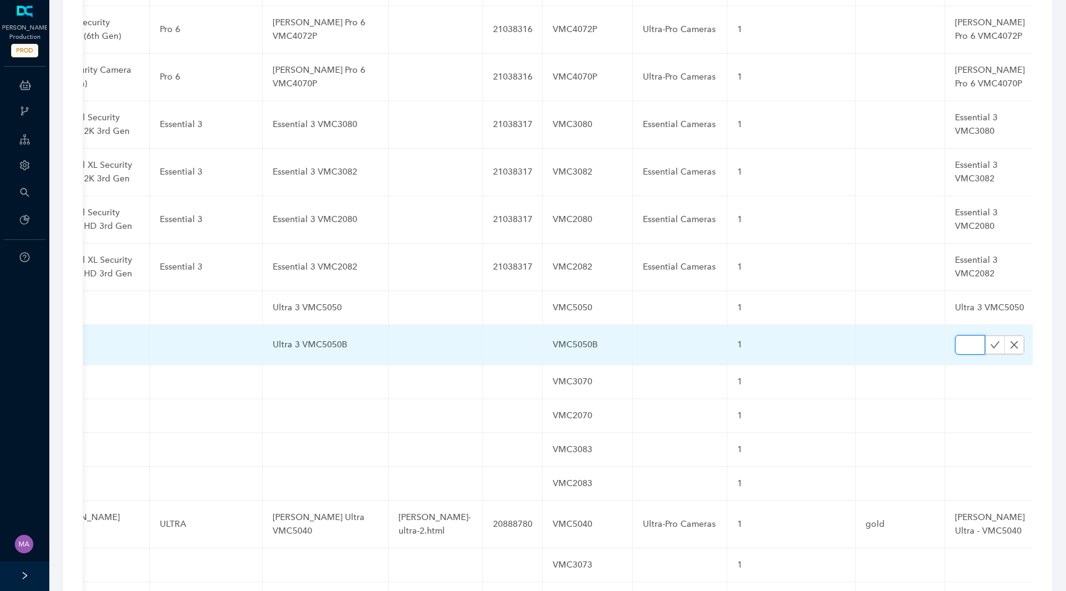
click at [955, 335] on input "text" at bounding box center [970, 345] width 30 height 20
paste input "Ultra 3 VMC5050B"
type input "Ultra 3 VMC5050B"
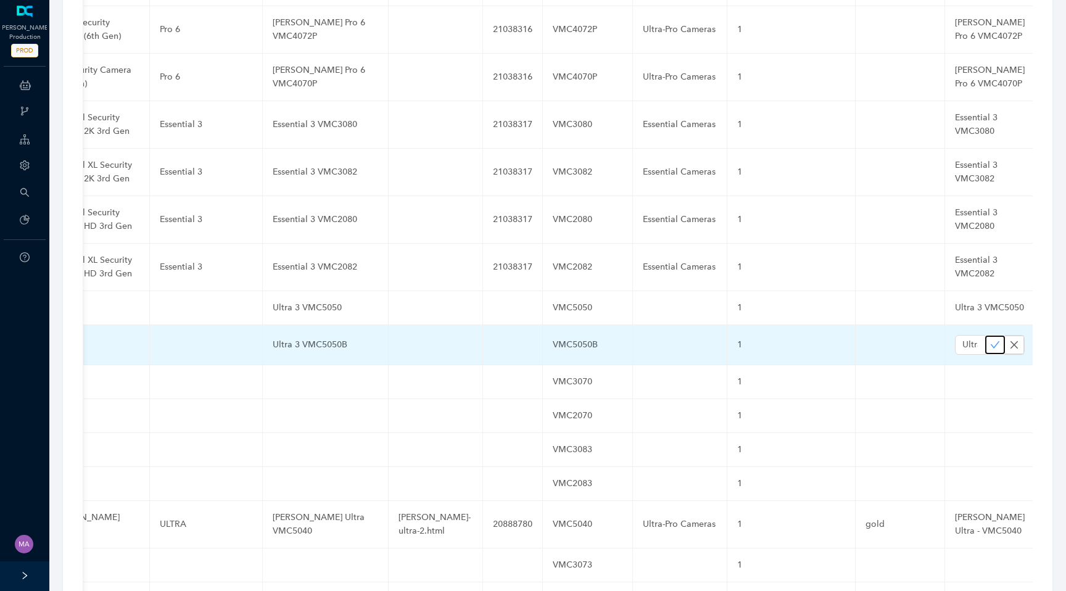
click at [990, 340] on icon "check" at bounding box center [995, 345] width 10 height 10
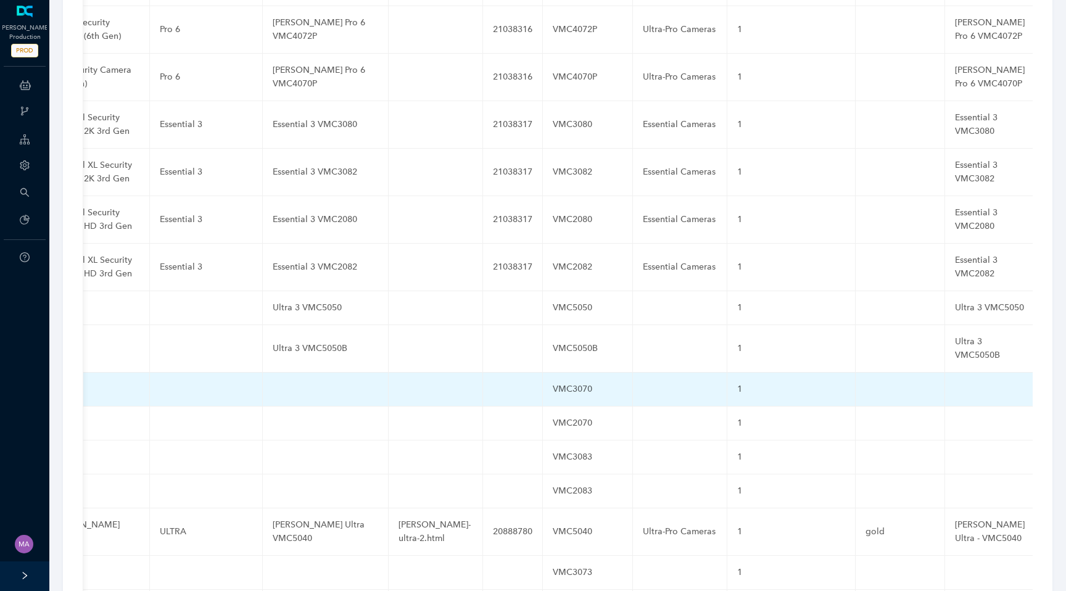
click at [294, 372] on td at bounding box center [326, 389] width 126 height 34
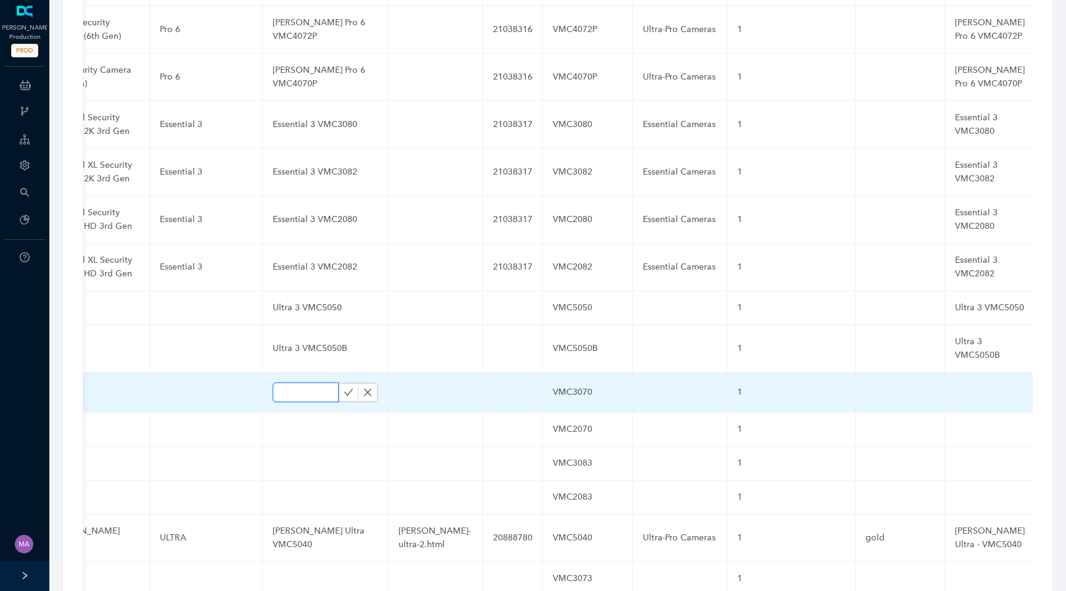
click at [292, 382] on input "text" at bounding box center [306, 392] width 66 height 20
paste input "Essential 3 VMC3070"
type input "Essential 3 VMC3070"
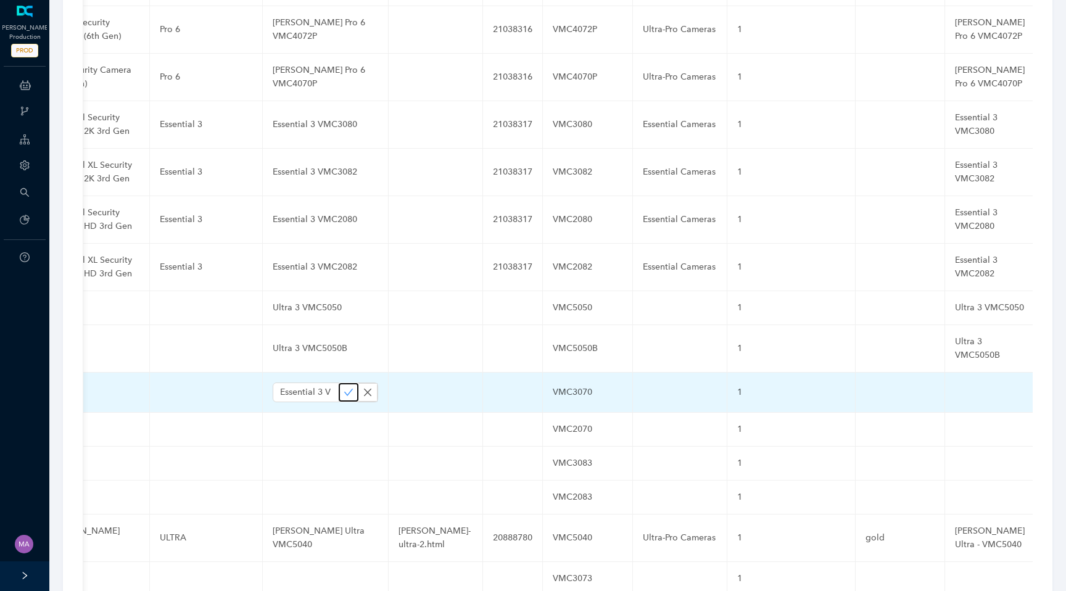
click at [344, 389] on icon "check" at bounding box center [348, 392] width 9 height 7
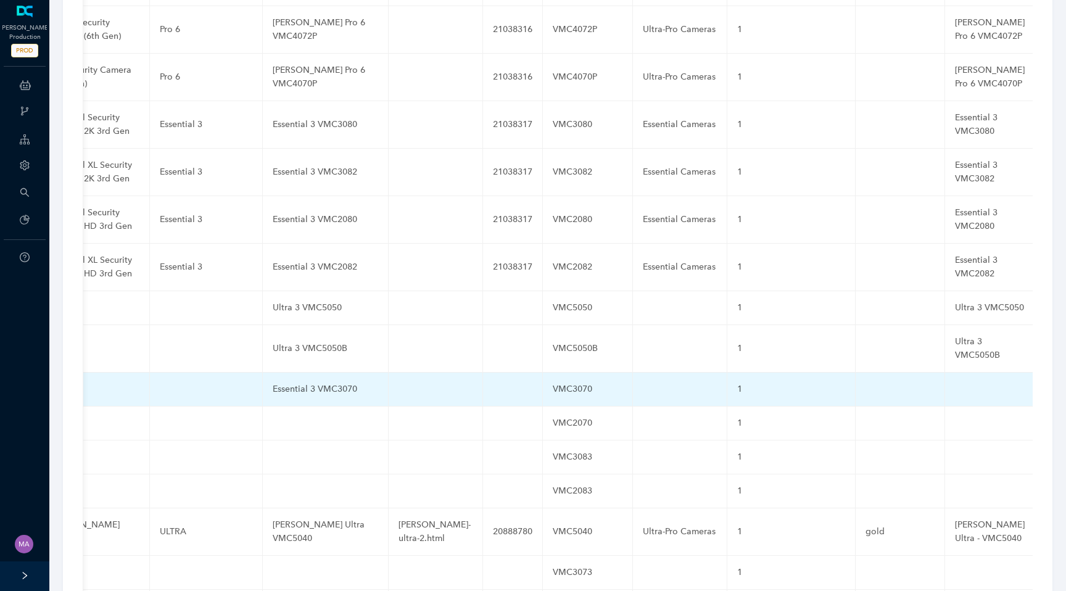
click at [945, 372] on td at bounding box center [990, 389] width 90 height 34
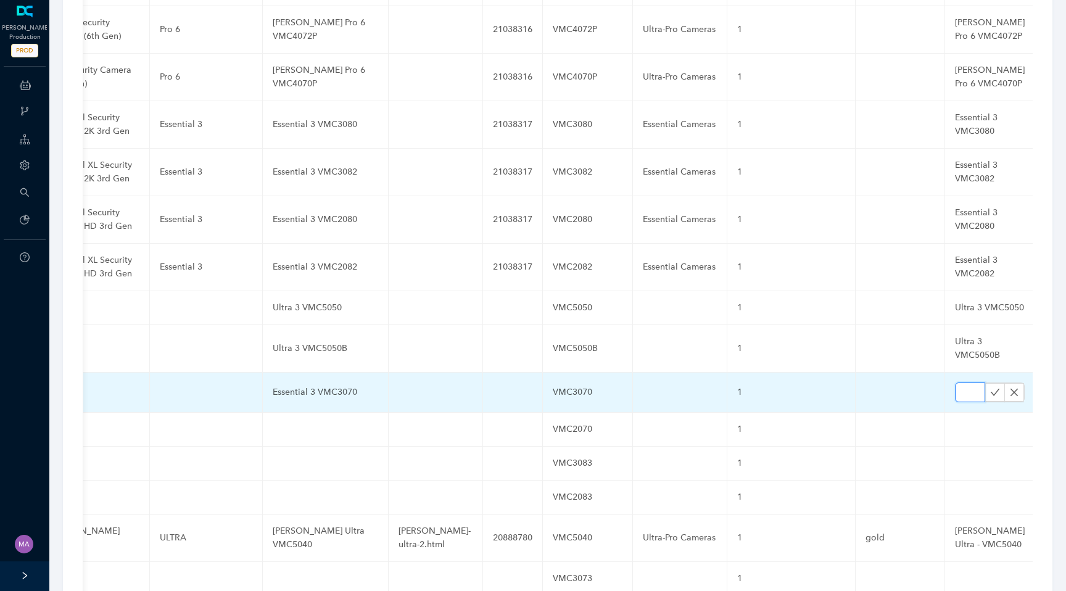
click at [955, 382] on input "text" at bounding box center [970, 392] width 30 height 20
paste input "Essential 3 VMC3070"
type input "Essential 3 VMC3070"
click at [990, 387] on icon "check" at bounding box center [995, 392] width 10 height 10
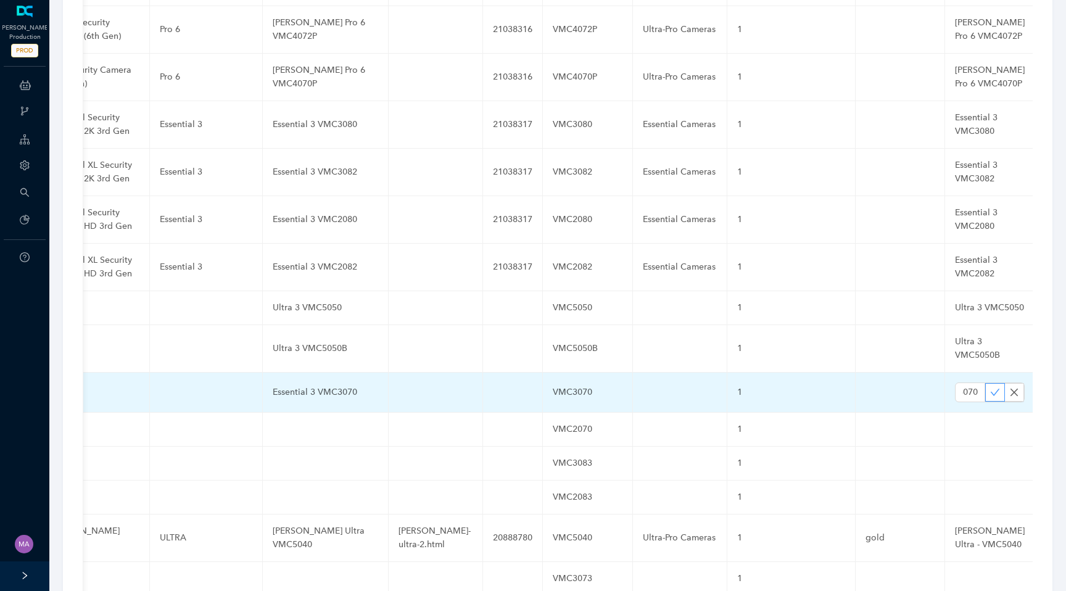
scroll to position [0, 0]
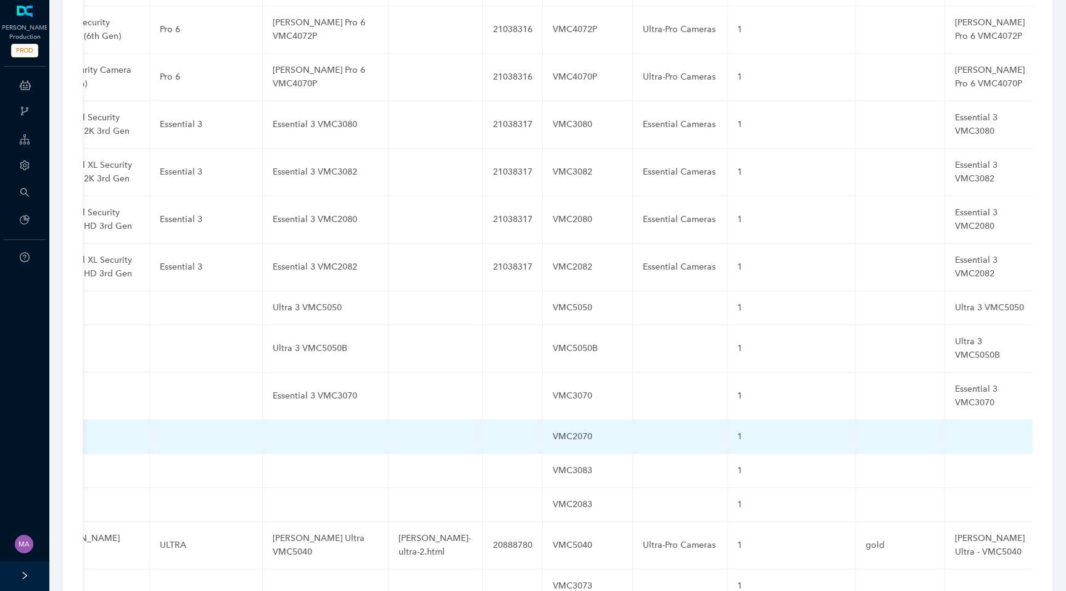
click at [301, 420] on td at bounding box center [326, 437] width 126 height 34
click at [299, 430] on input "text" at bounding box center [306, 440] width 66 height 20
paste input "Essential 3 VMC2070"
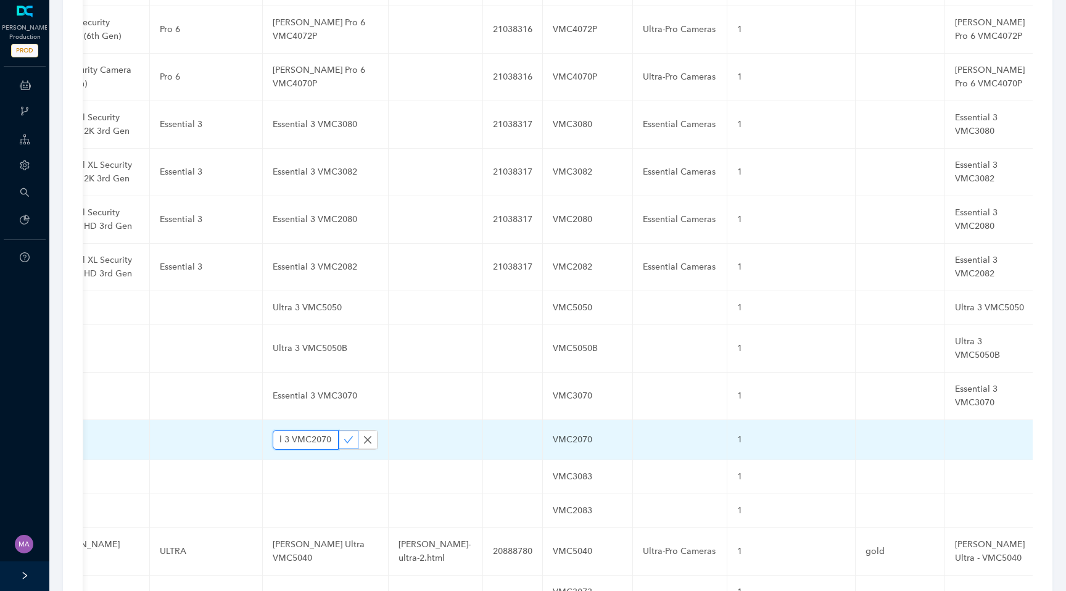
type input "Essential 3 VMC2070"
click at [343, 435] on icon "check" at bounding box center [348, 440] width 10 height 10
click at [945, 420] on td at bounding box center [990, 437] width 90 height 34
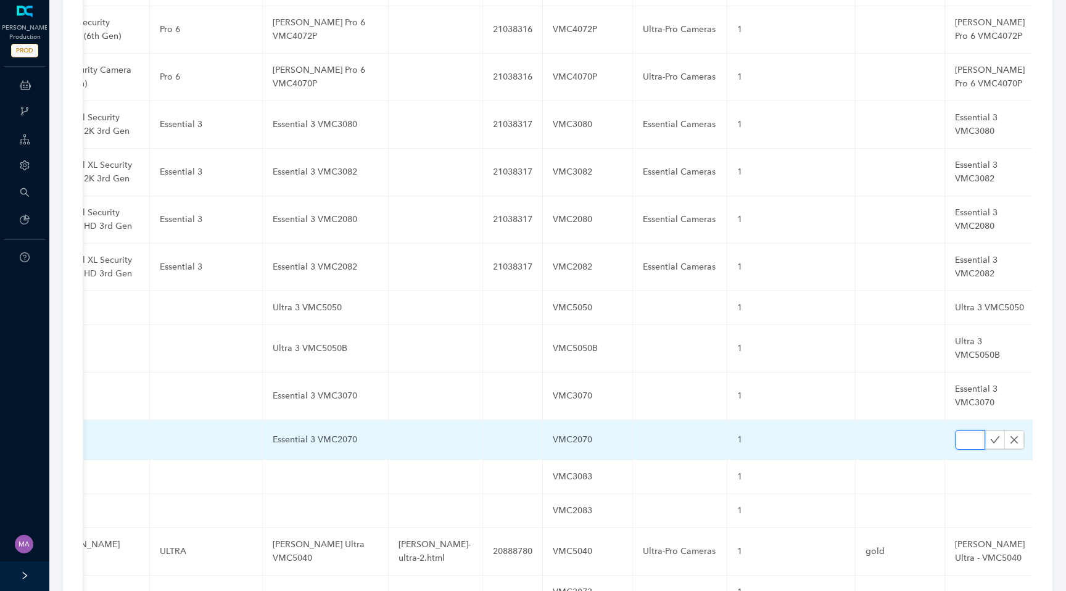
click at [955, 430] on input "text" at bounding box center [970, 440] width 30 height 20
paste input "Essential 3 VMC2070"
type input "Essential 3 VMC2070"
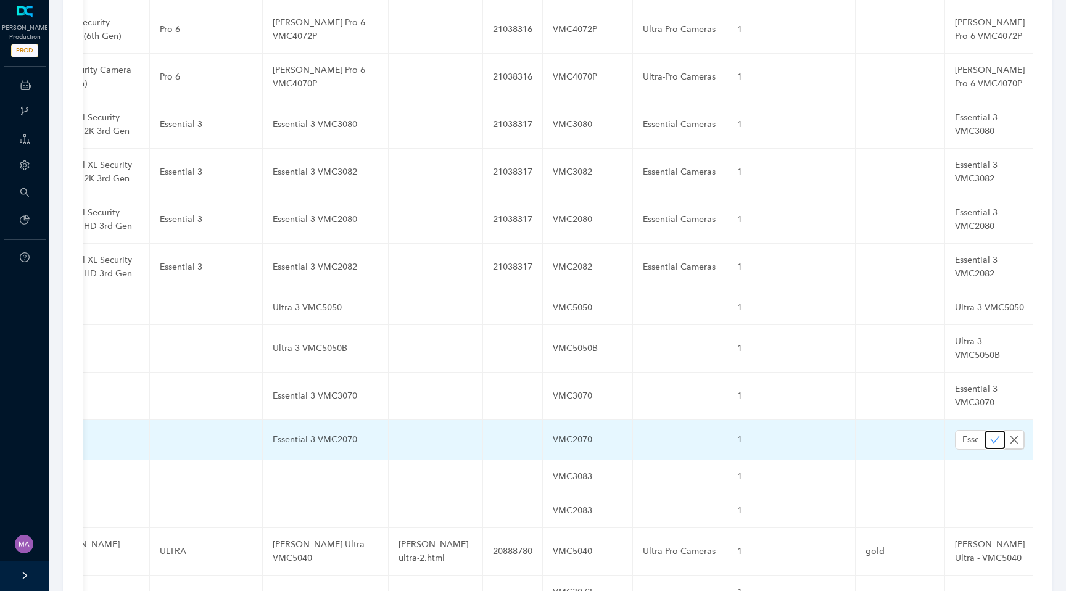
click at [990, 435] on icon "check" at bounding box center [995, 440] width 10 height 10
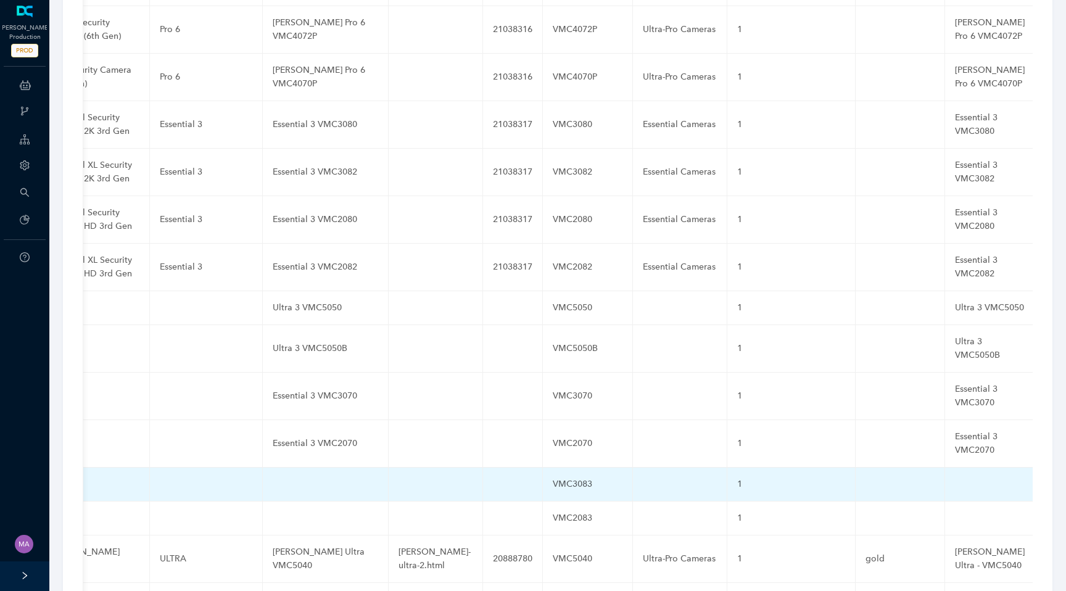
click at [300, 467] on td at bounding box center [326, 484] width 126 height 34
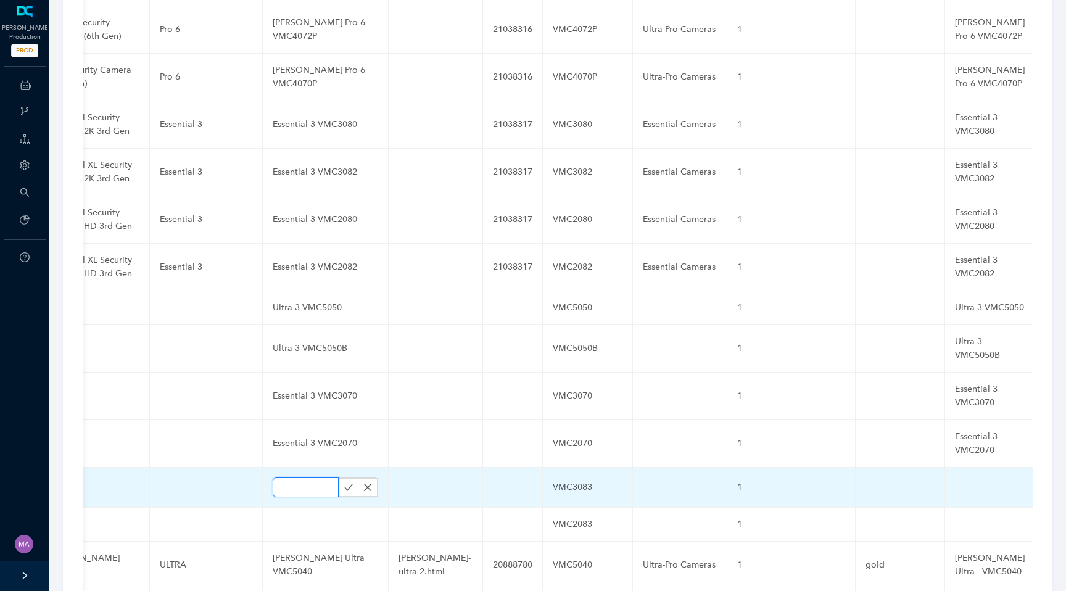
click at [297, 477] on input "text" at bounding box center [306, 487] width 66 height 20
paste input "Essential VMC3083"
type input "Essential VMC3083"
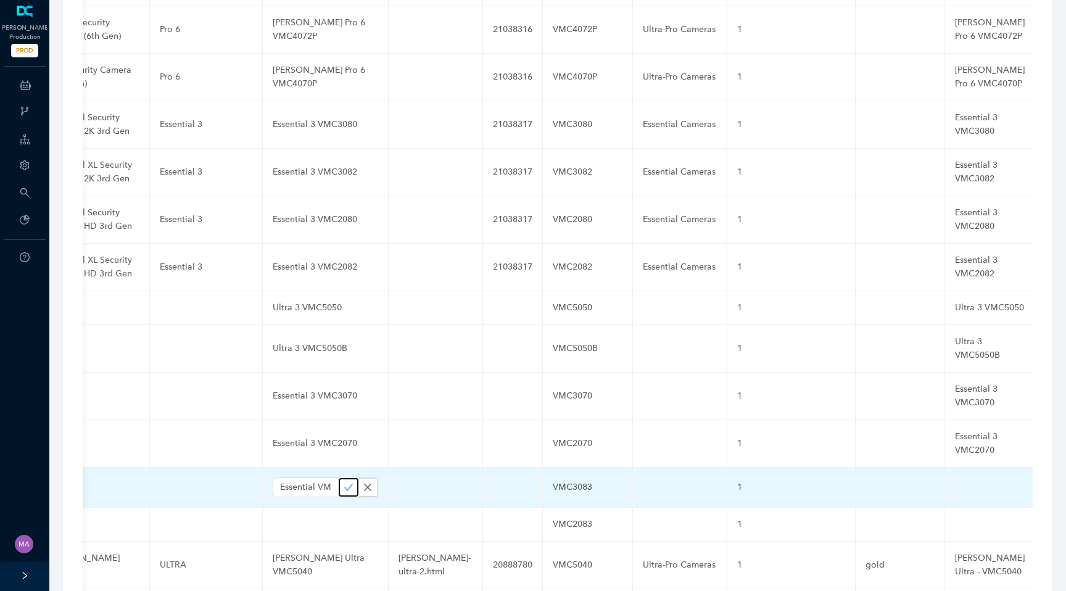
click at [343, 482] on icon "check" at bounding box center [348, 487] width 10 height 10
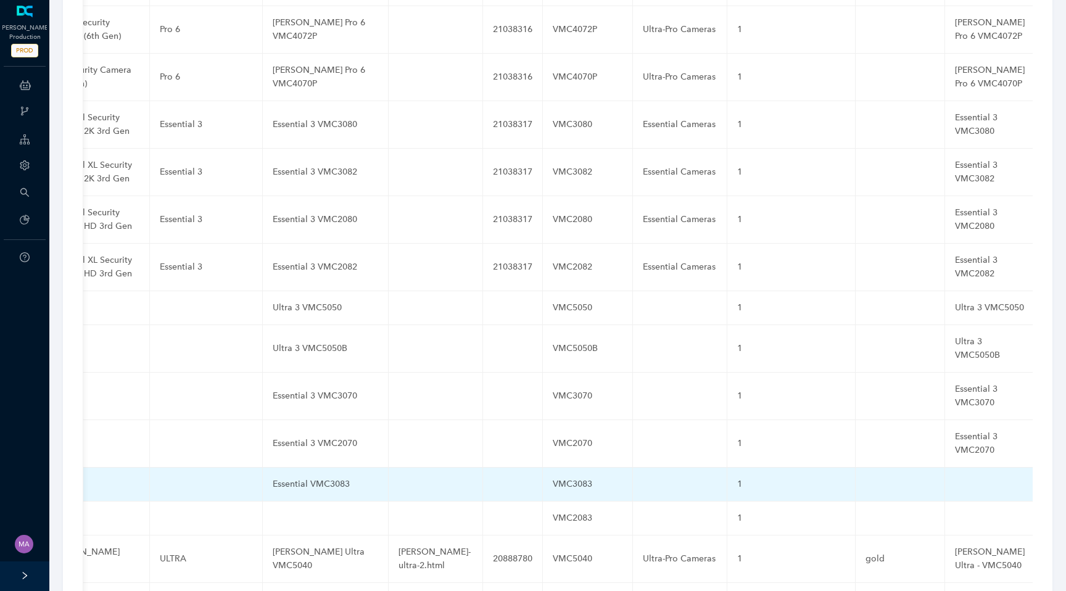
click at [945, 467] on td at bounding box center [990, 484] width 90 height 34
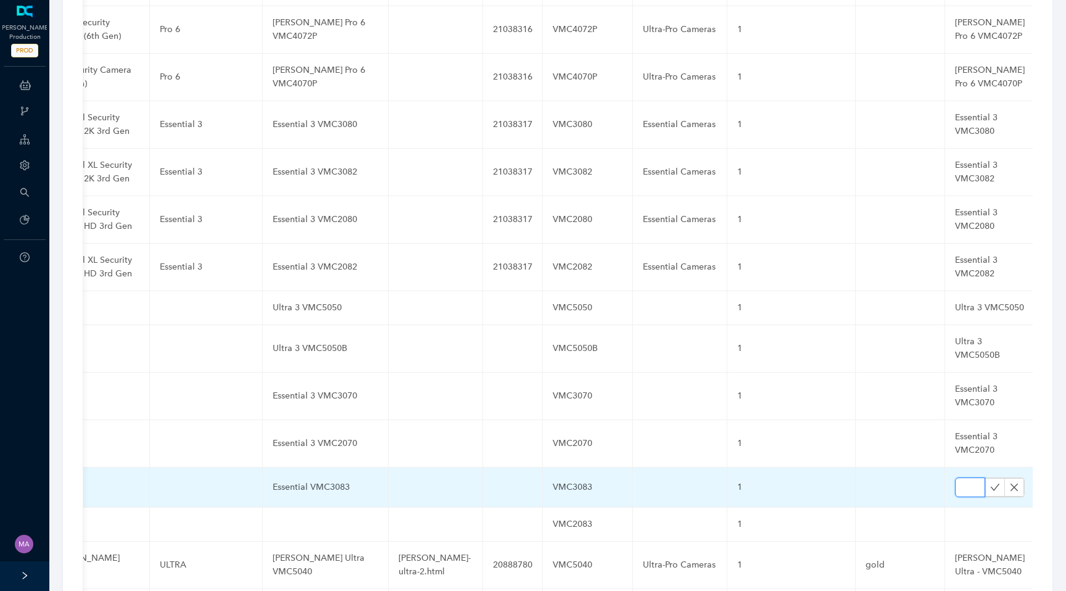
click at [955, 477] on input "text" at bounding box center [970, 487] width 30 height 20
paste input "Essential VMC3083"
type input "Essential VMC3083"
click at [990, 483] on icon "check" at bounding box center [994, 486] width 9 height 7
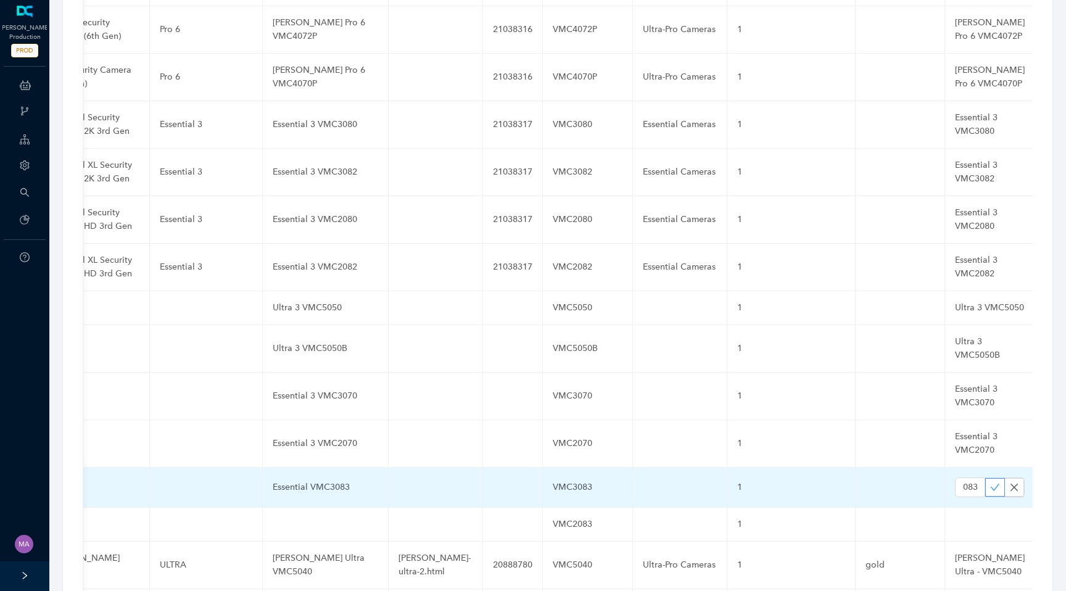
scroll to position [0, 0]
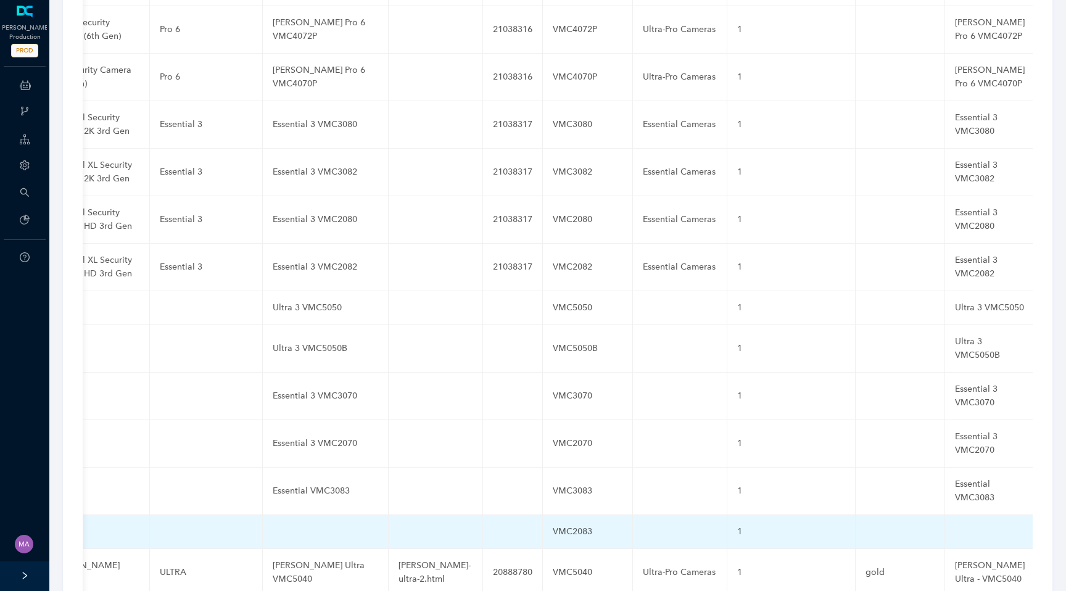
click at [295, 515] on td at bounding box center [326, 532] width 126 height 34
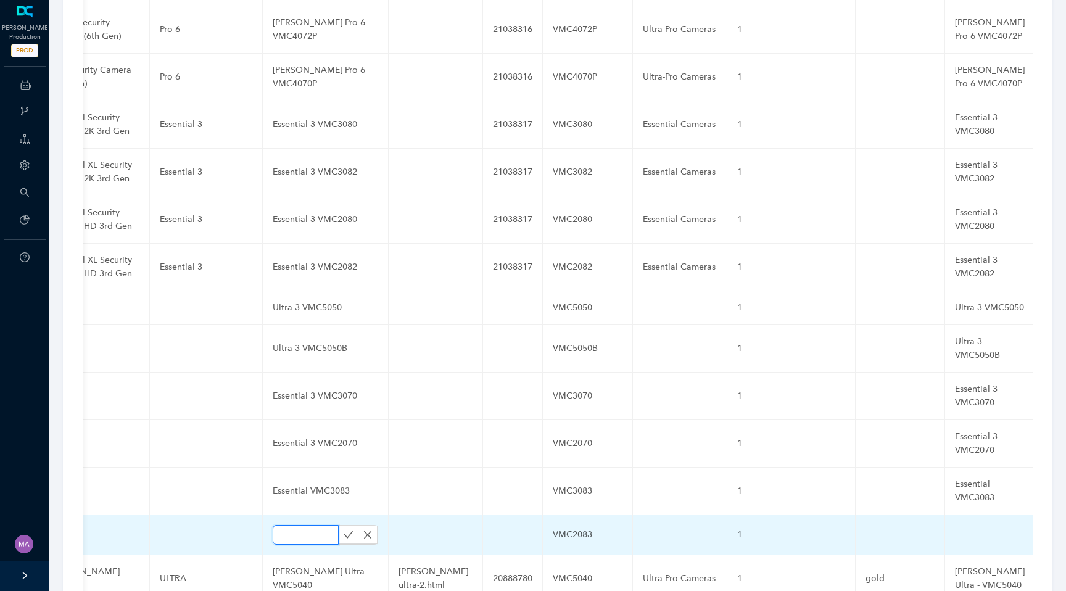
click at [294, 525] on input "text" at bounding box center [306, 535] width 66 height 20
paste input "Essential VMC2083"
type input "Essential VMC2083"
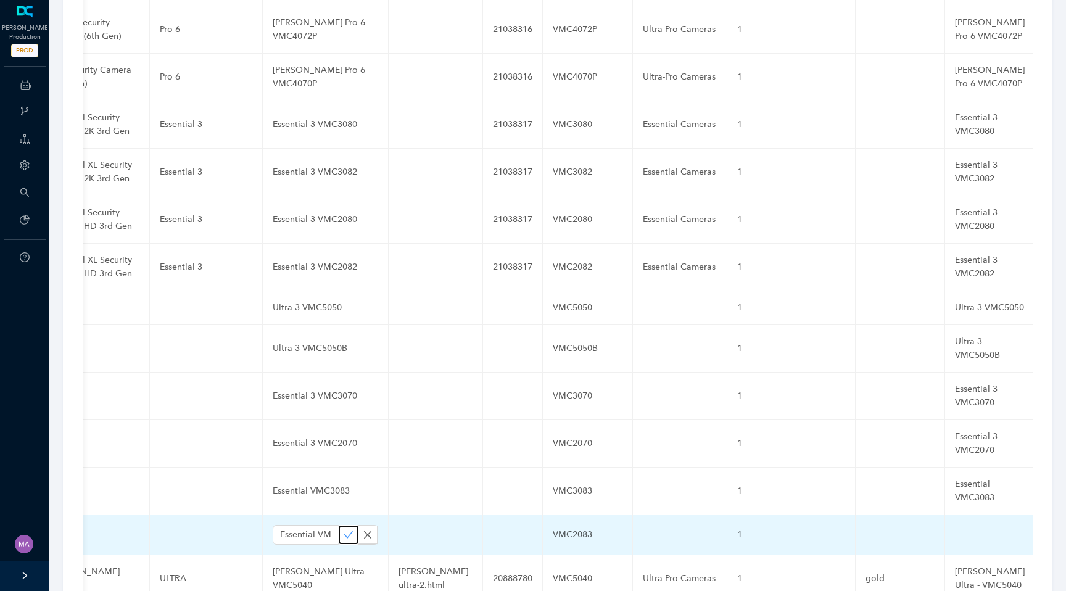
click at [343, 530] on icon "check" at bounding box center [348, 535] width 10 height 10
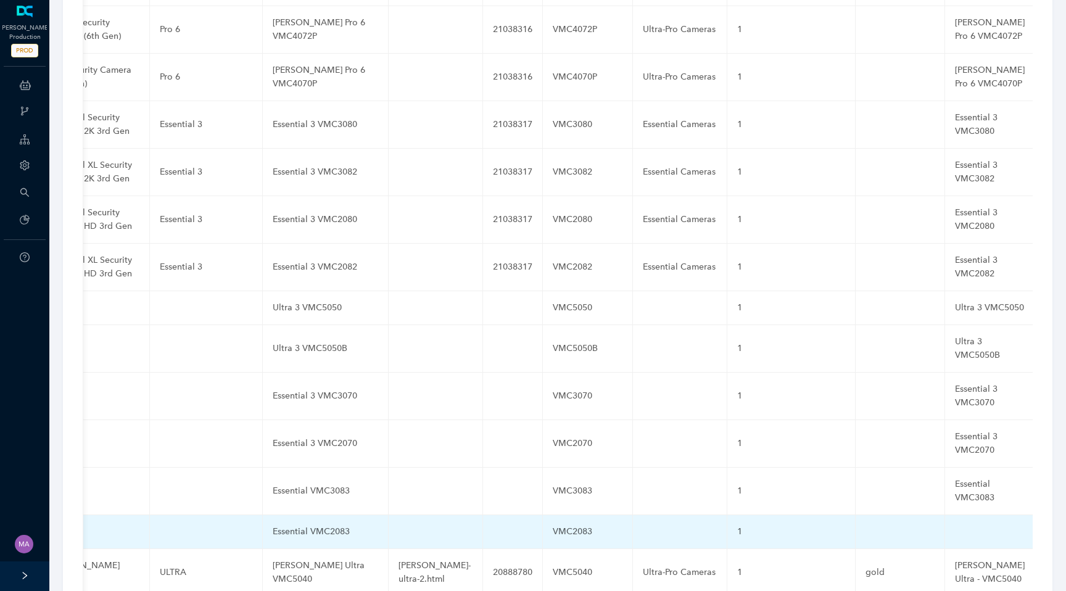
click at [945, 515] on td at bounding box center [990, 532] width 90 height 34
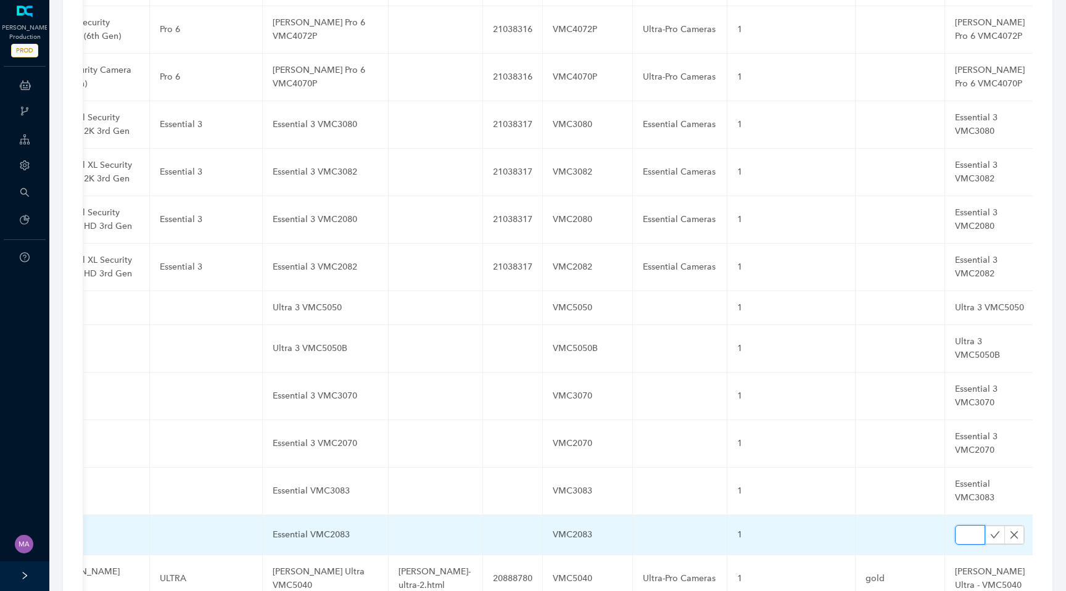
click at [955, 525] on input "text" at bounding box center [970, 535] width 30 height 20
paste input "Essential VMC2083"
type input "Essential VMC2083"
click at [990, 531] on icon "check" at bounding box center [994, 534] width 9 height 7
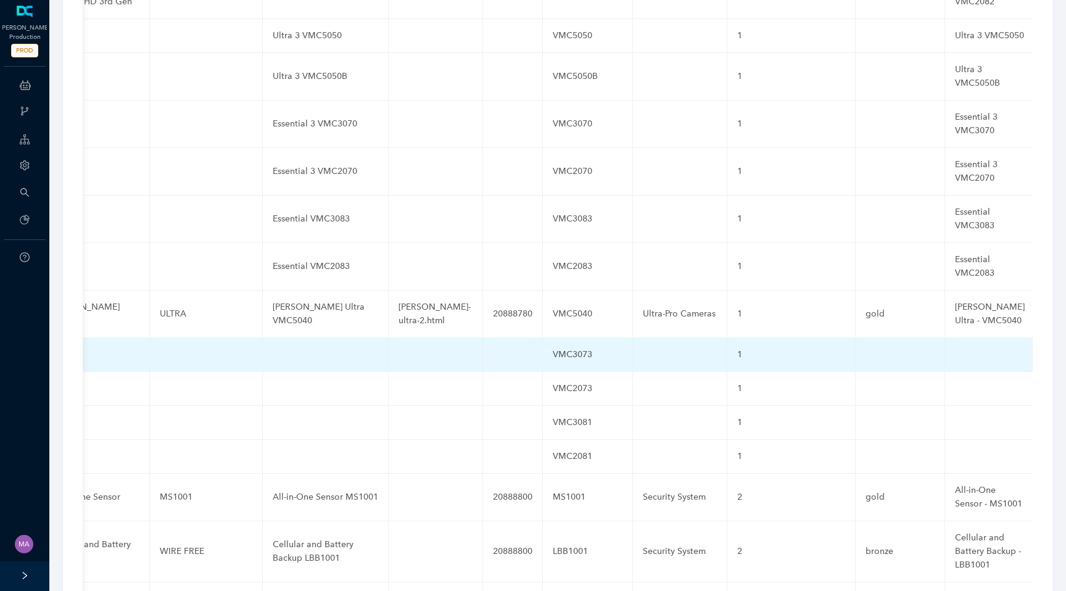
scroll to position [3543, 0]
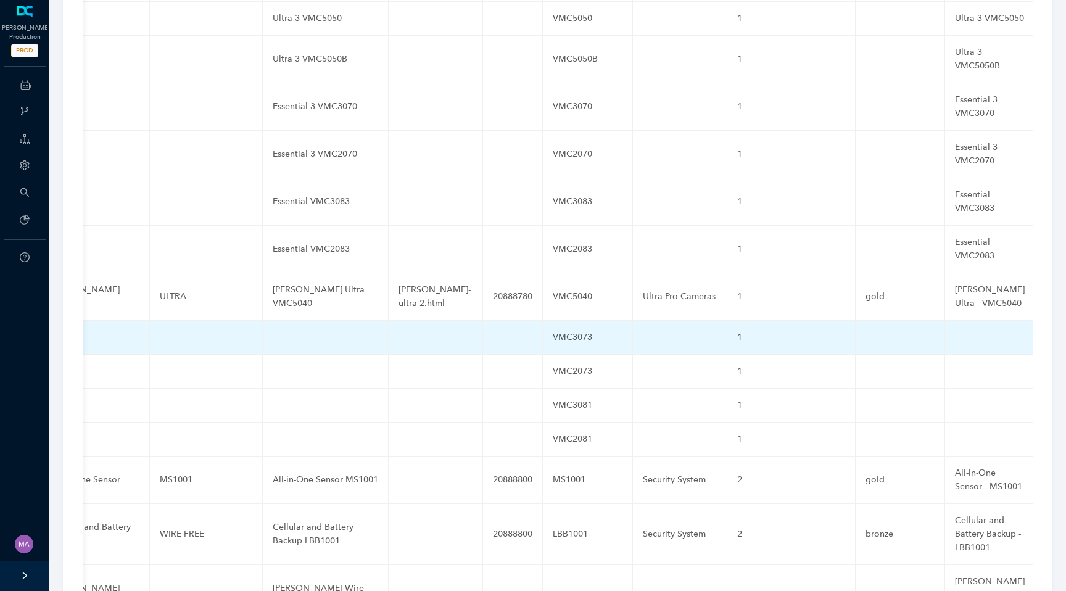
click at [297, 321] on td at bounding box center [326, 338] width 126 height 34
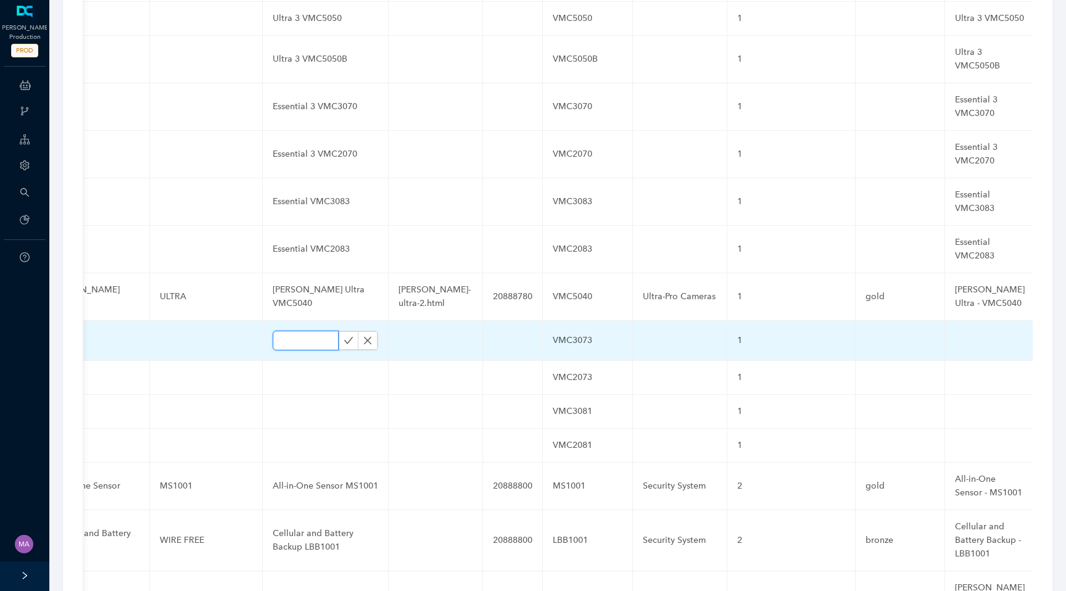
click at [294, 331] on input "text" at bounding box center [306, 341] width 66 height 20
paste input "Essential VMC3073"
type input "Essential VMC3073"
click at [343, 335] on icon "check" at bounding box center [348, 340] width 10 height 10
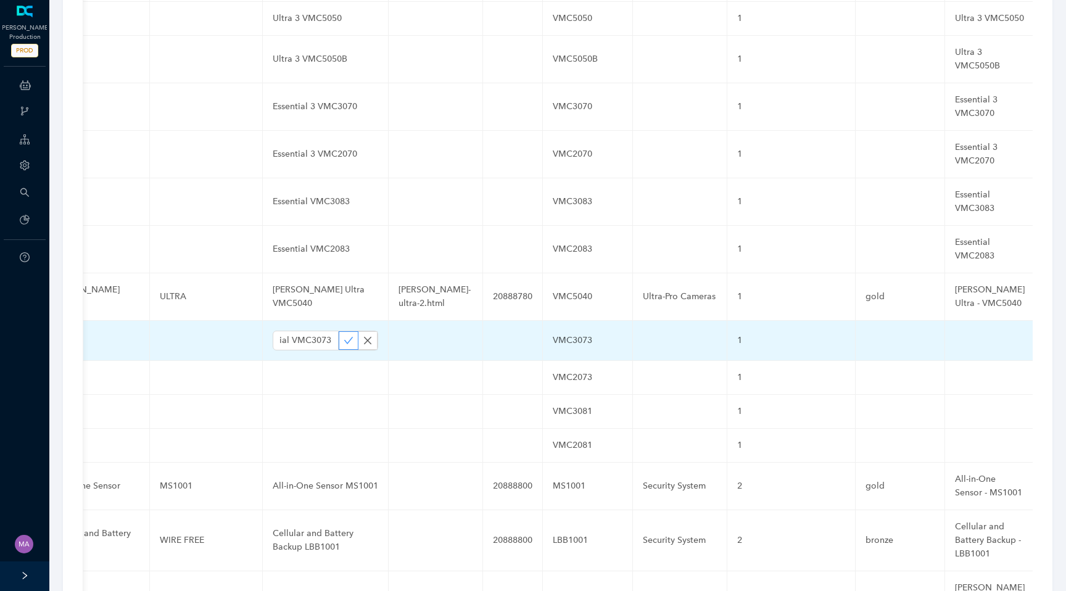
scroll to position [0, 0]
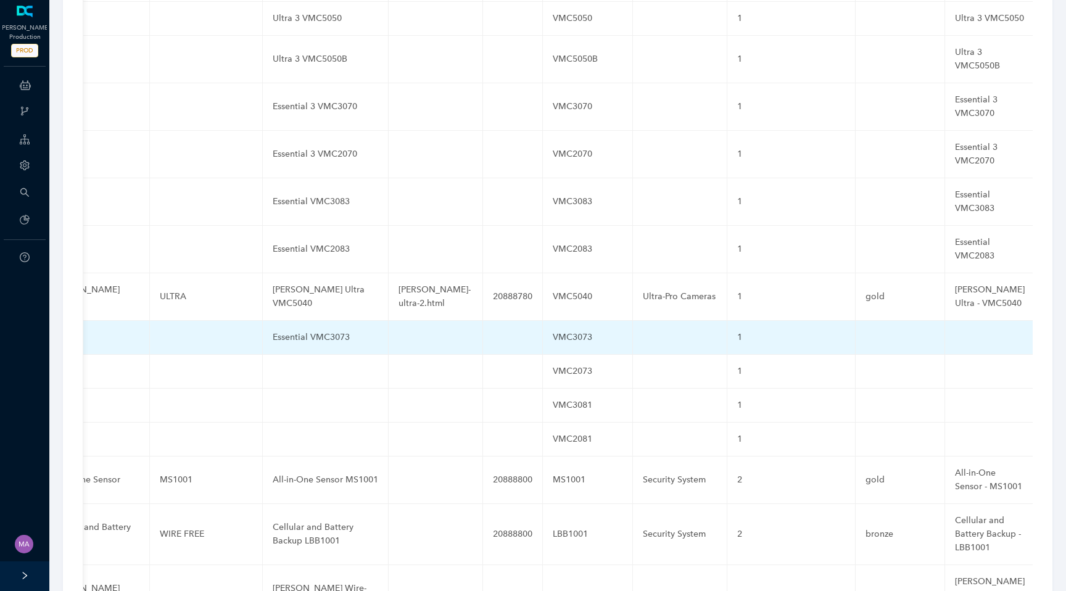
click at [945, 321] on td at bounding box center [990, 338] width 90 height 34
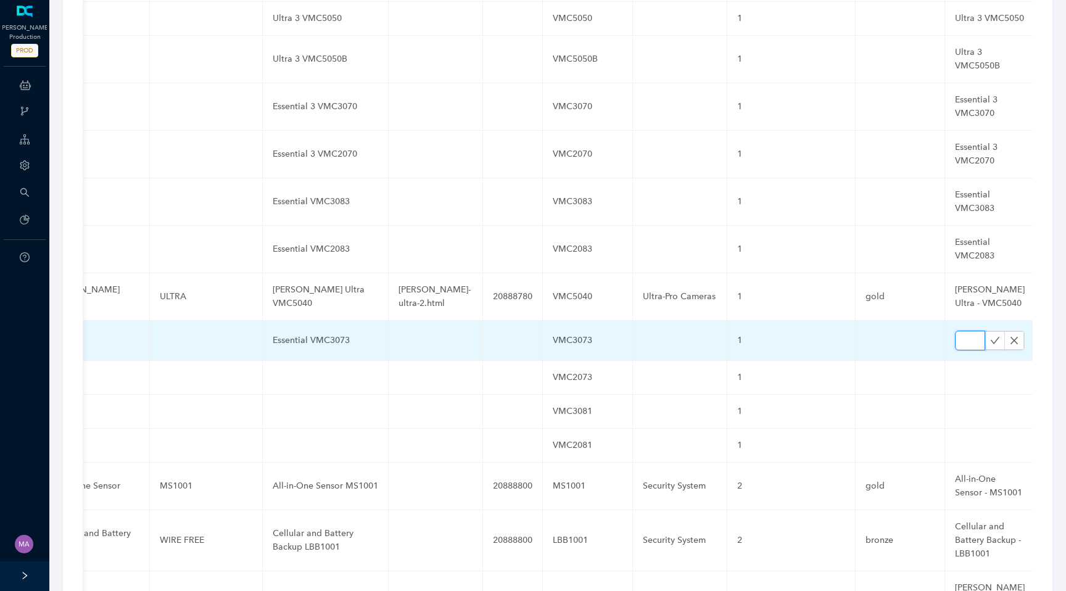
click at [955, 331] on input "text" at bounding box center [970, 341] width 30 height 20
paste input "Essential VMC3073"
type input "Essential VMC3073"
click at [990, 337] on icon "check" at bounding box center [994, 340] width 9 height 7
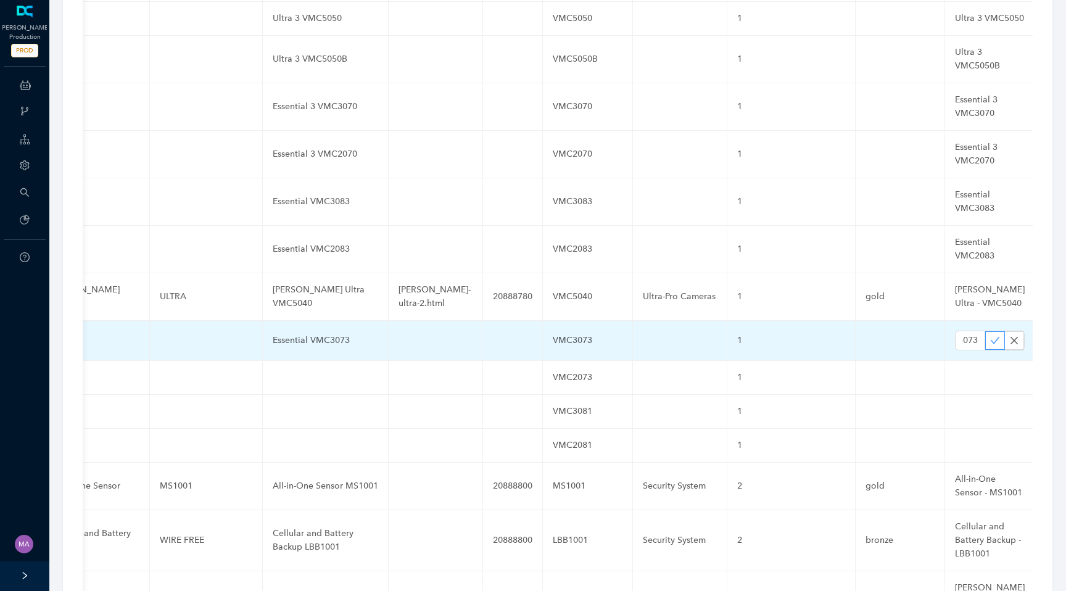
scroll to position [0, 0]
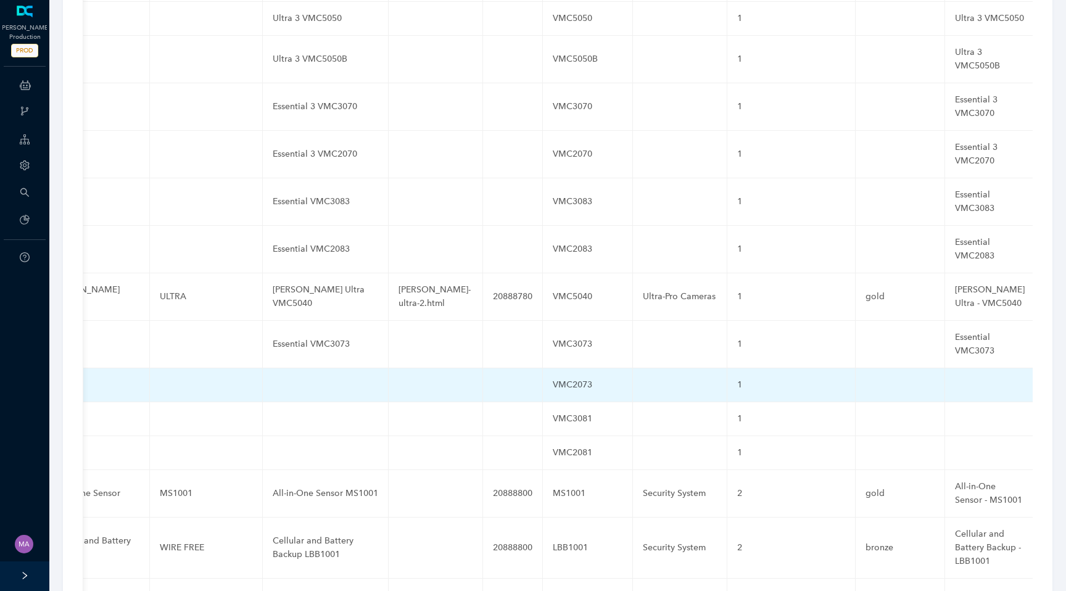
click at [315, 368] on td at bounding box center [326, 385] width 126 height 34
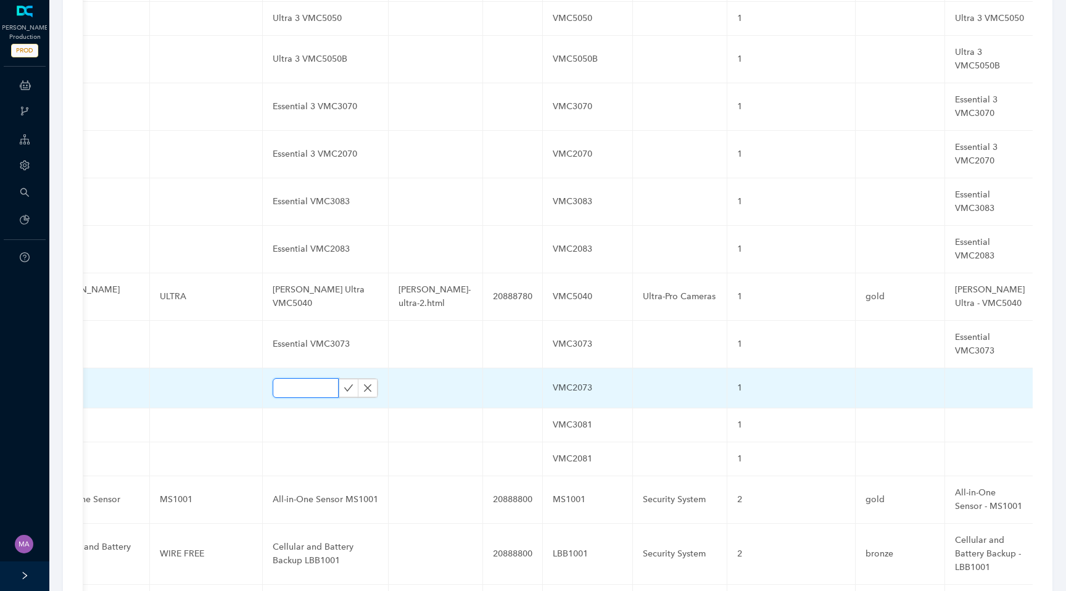
click at [315, 378] on input "text" at bounding box center [306, 388] width 66 height 20
paste input "Essential VMC2073"
type input "Essential VMC2073"
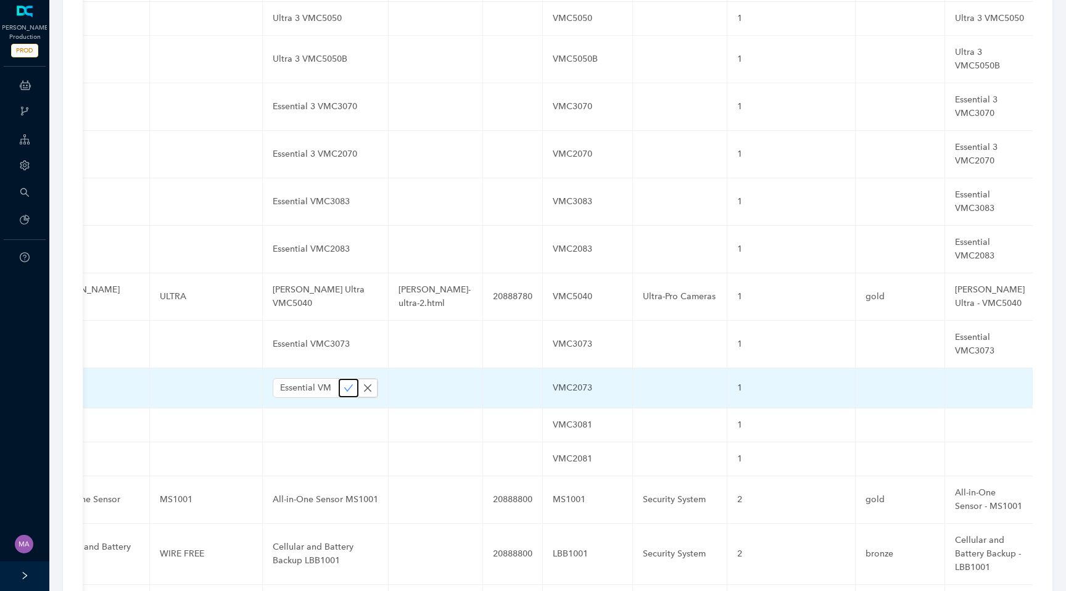
click at [343, 383] on icon "check" at bounding box center [348, 388] width 10 height 10
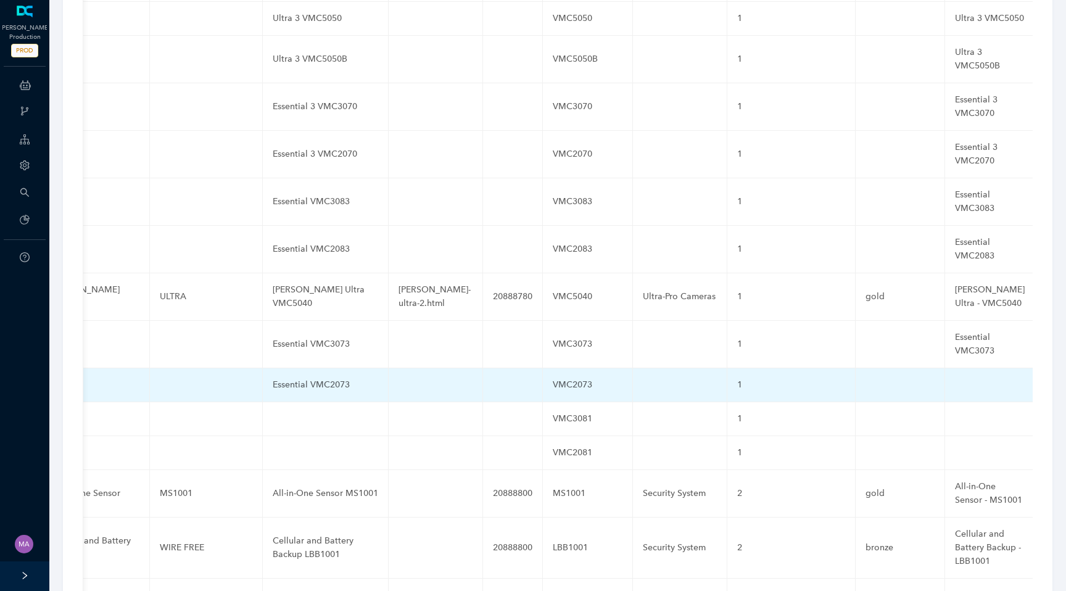
click at [945, 368] on td at bounding box center [990, 385] width 90 height 34
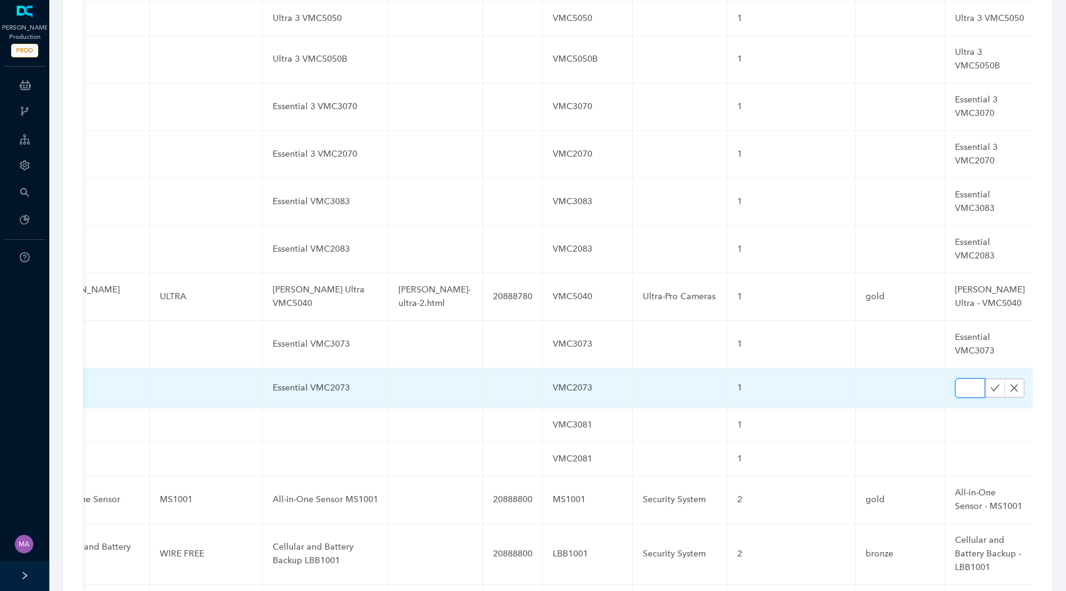
click at [955, 378] on input "text" at bounding box center [970, 388] width 30 height 20
paste input "Essential VMC2073"
type input "Essential VMC2073"
click at [990, 384] on icon "check" at bounding box center [994, 387] width 9 height 7
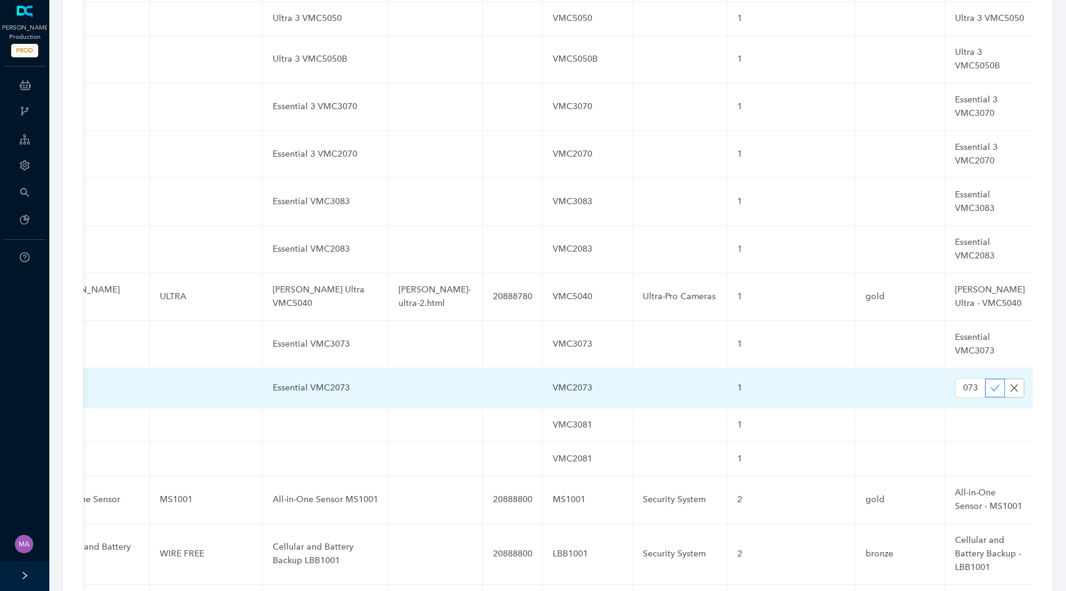
scroll to position [0, 0]
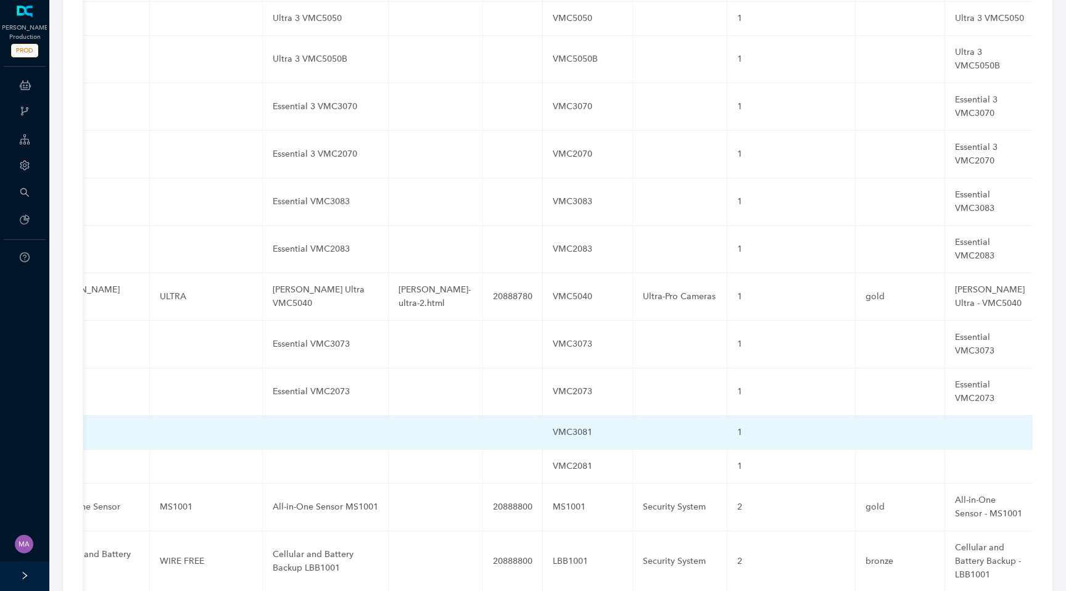
click at [302, 416] on td at bounding box center [326, 433] width 126 height 34
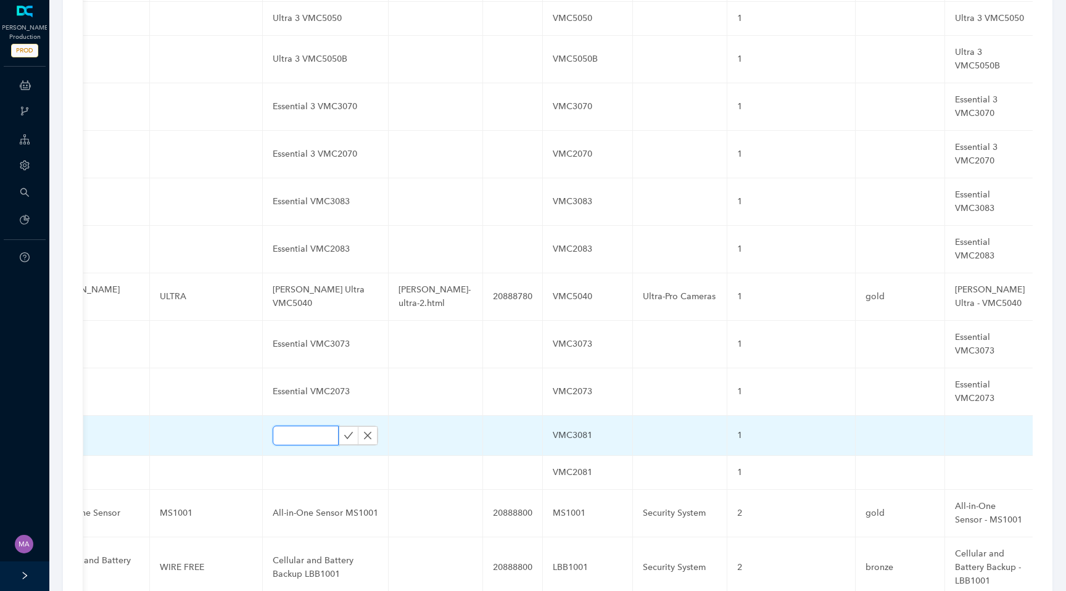
click at [302, 426] on input "text" at bounding box center [306, 436] width 66 height 20
paste input "Essential VMC3081"
type input "Essential VMC3081"
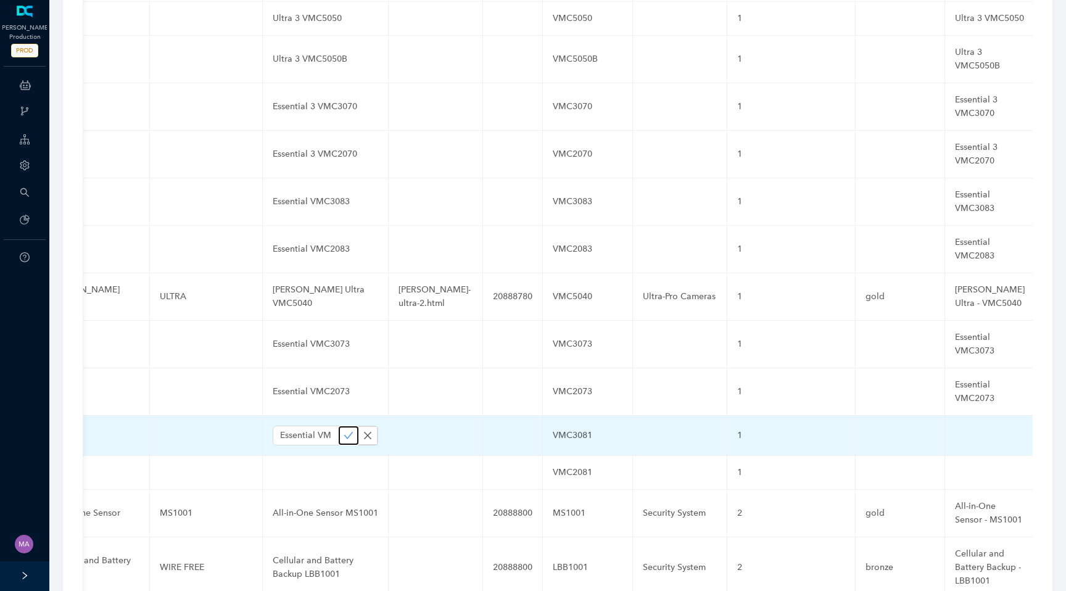
click at [343, 430] on icon "check" at bounding box center [348, 435] width 10 height 10
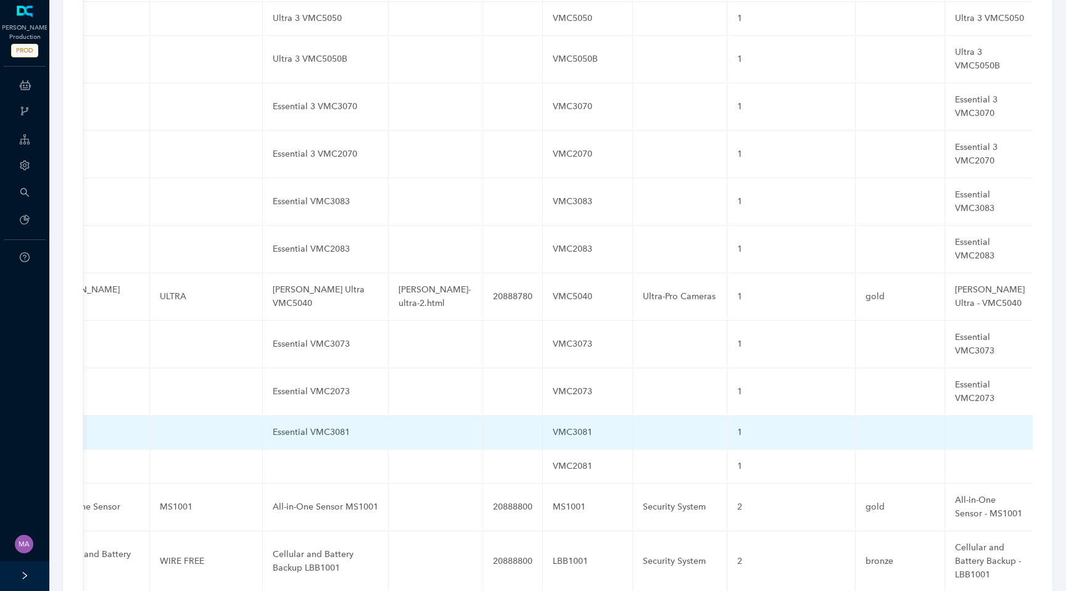
click at [945, 416] on td at bounding box center [990, 433] width 90 height 34
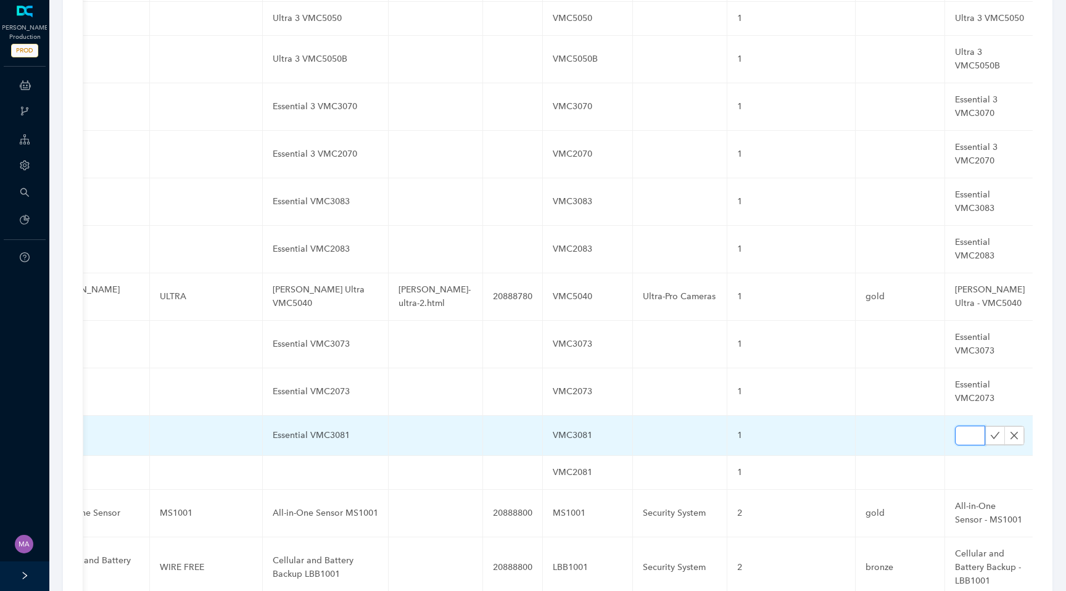
click at [955, 426] on input "text" at bounding box center [970, 436] width 30 height 20
paste input "Essential VMC3081"
type input "Essential VMC3081"
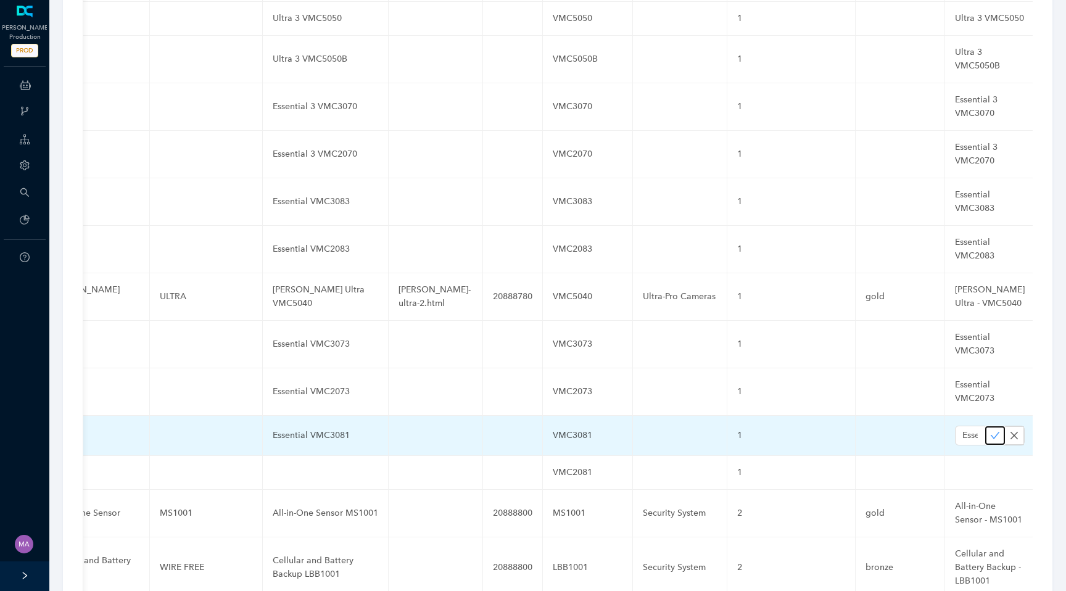
click at [990, 432] on icon "check" at bounding box center [994, 435] width 9 height 7
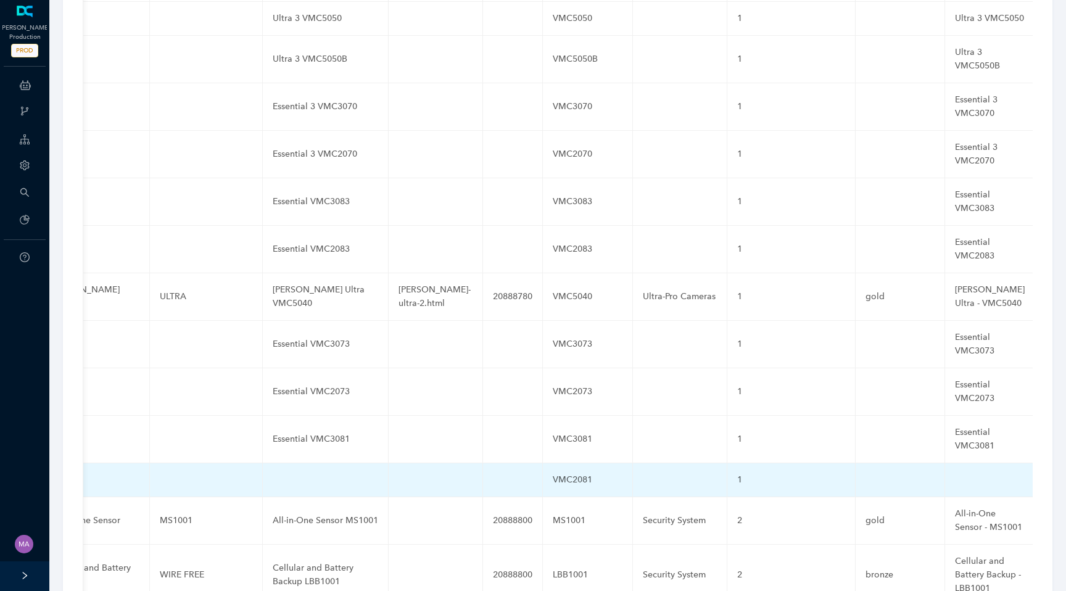
click at [308, 463] on td at bounding box center [326, 480] width 126 height 34
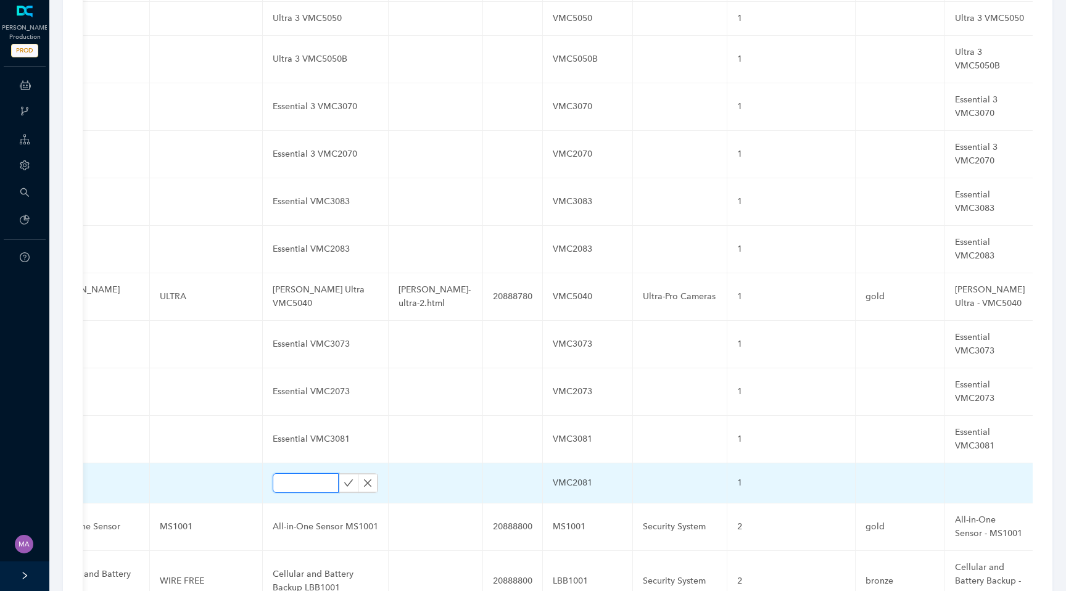
click at [308, 473] on input "text" at bounding box center [306, 483] width 66 height 20
paste input "Essential VMC2081"
type input "Essential VMC2081"
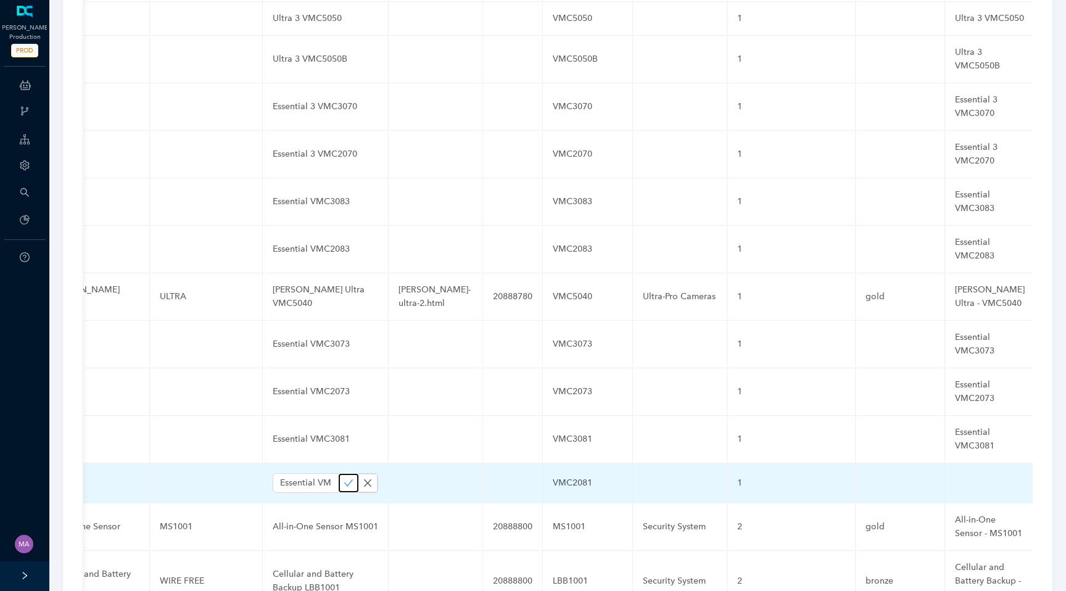
click at [343, 478] on icon "check" at bounding box center [348, 483] width 10 height 10
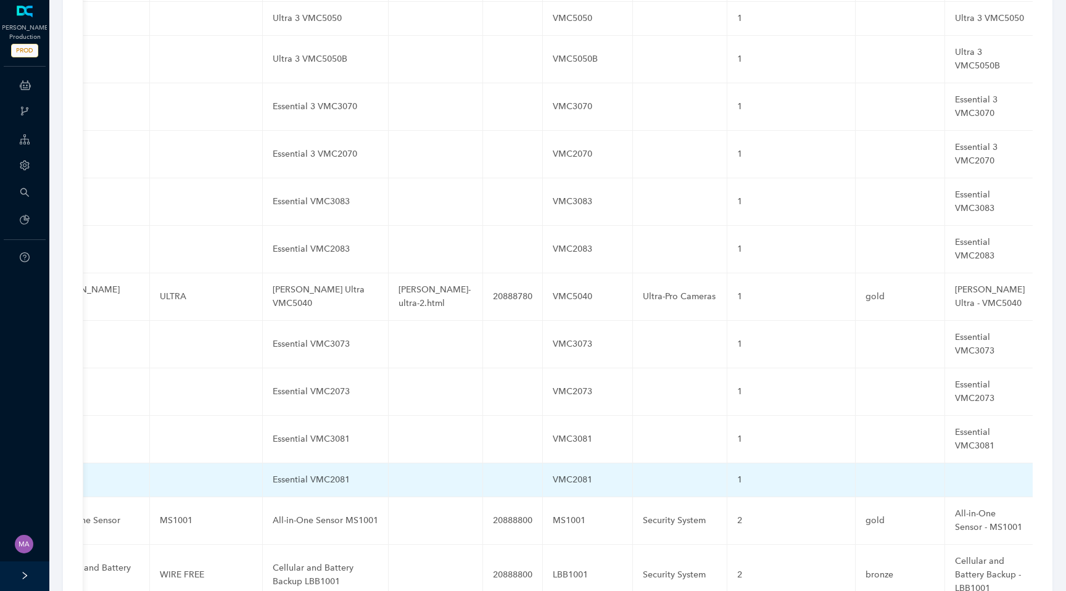
click at [945, 463] on td at bounding box center [990, 480] width 90 height 34
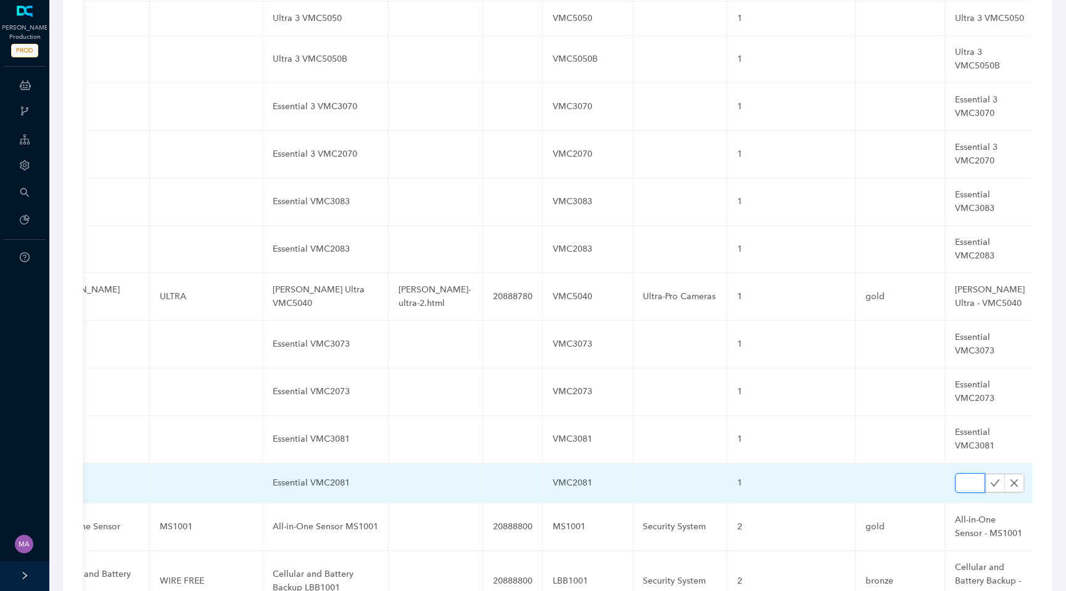
click at [955, 473] on input "text" at bounding box center [970, 483] width 30 height 20
paste input "Essential VMC2081"
type input "Essential VMC2081"
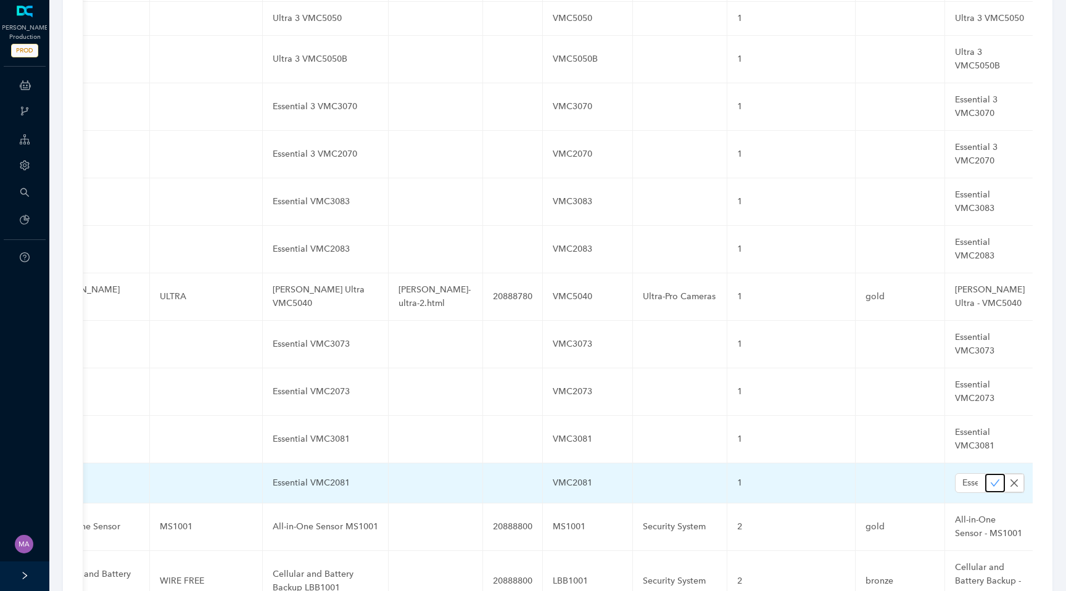
click at [990, 478] on icon "check" at bounding box center [995, 483] width 10 height 10
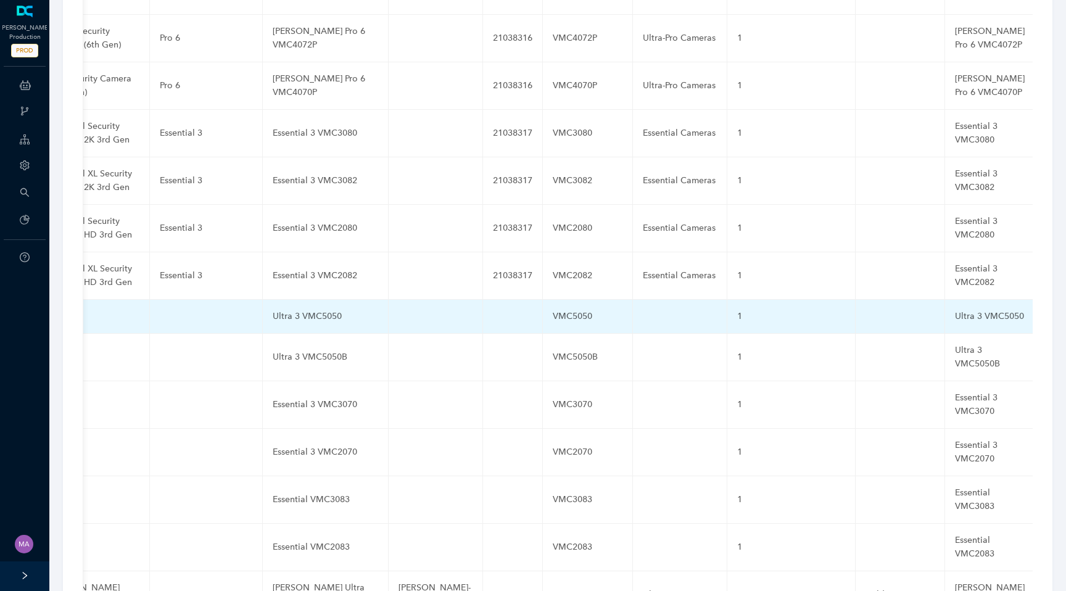
scroll to position [3244, 0]
click at [633, 302] on td at bounding box center [680, 319] width 94 height 34
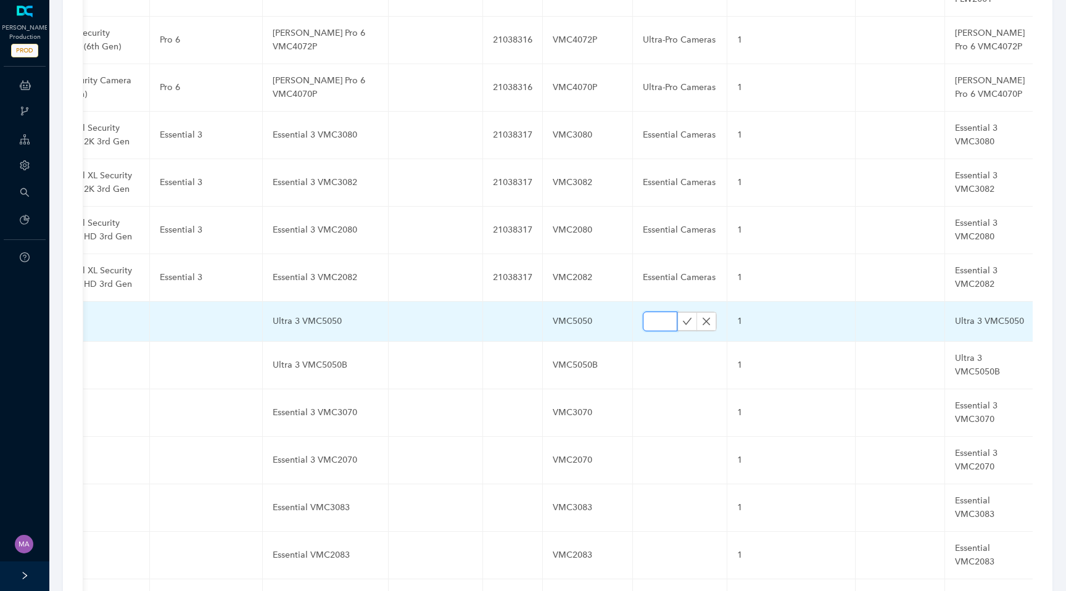
click at [643, 311] on input "text" at bounding box center [660, 321] width 35 height 20
paste input "Ultra-Pro Cameras"
type input "Ultra-Pro Cameras"
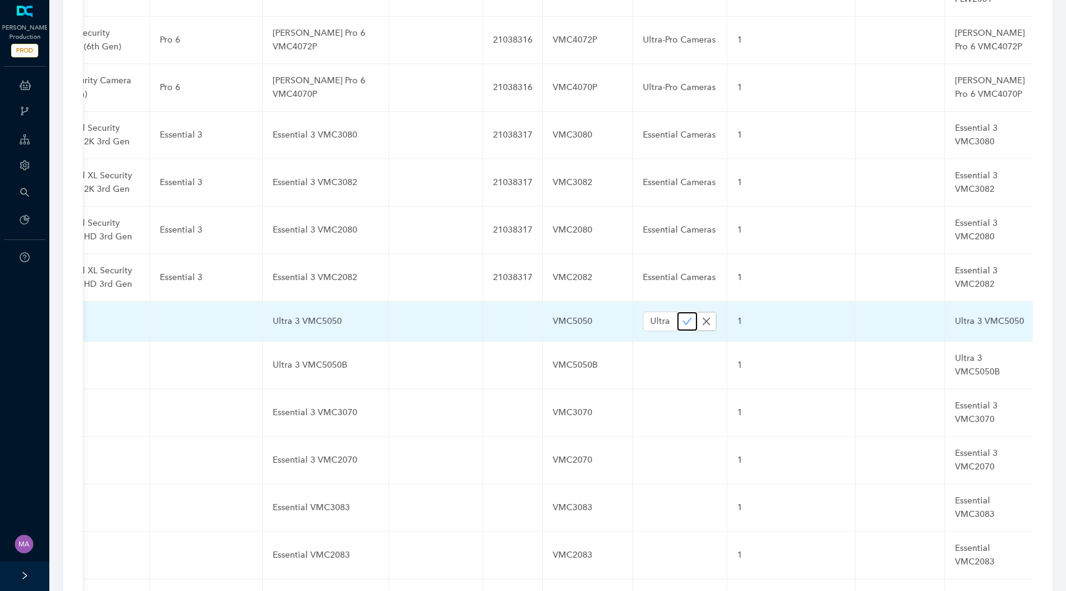
click at [683, 318] on icon "check" at bounding box center [687, 321] width 9 height 7
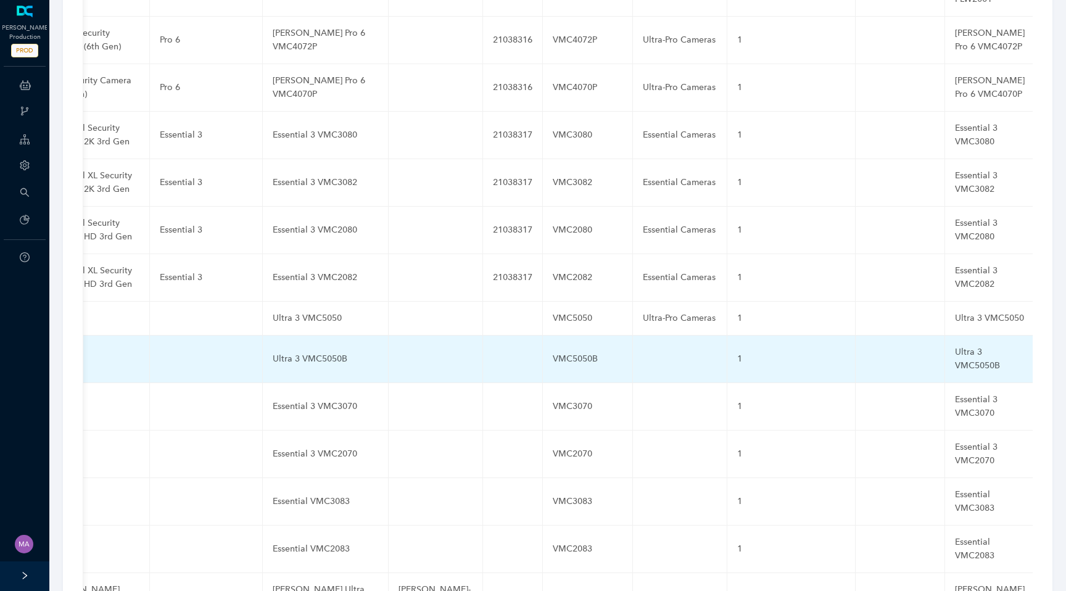
click at [633, 335] on td at bounding box center [680, 358] width 94 height 47
click at [643, 349] on input "text" at bounding box center [660, 359] width 35 height 20
paste input "Ultra-Pro Cameras"
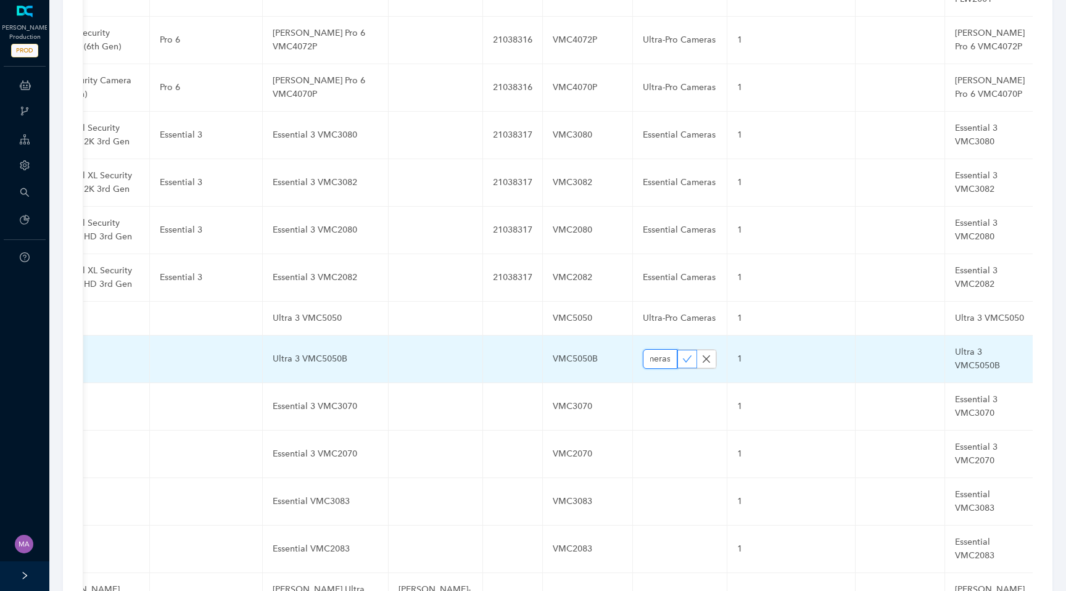
type input "Ultra-Pro Cameras"
click at [682, 354] on icon "check" at bounding box center [687, 359] width 10 height 10
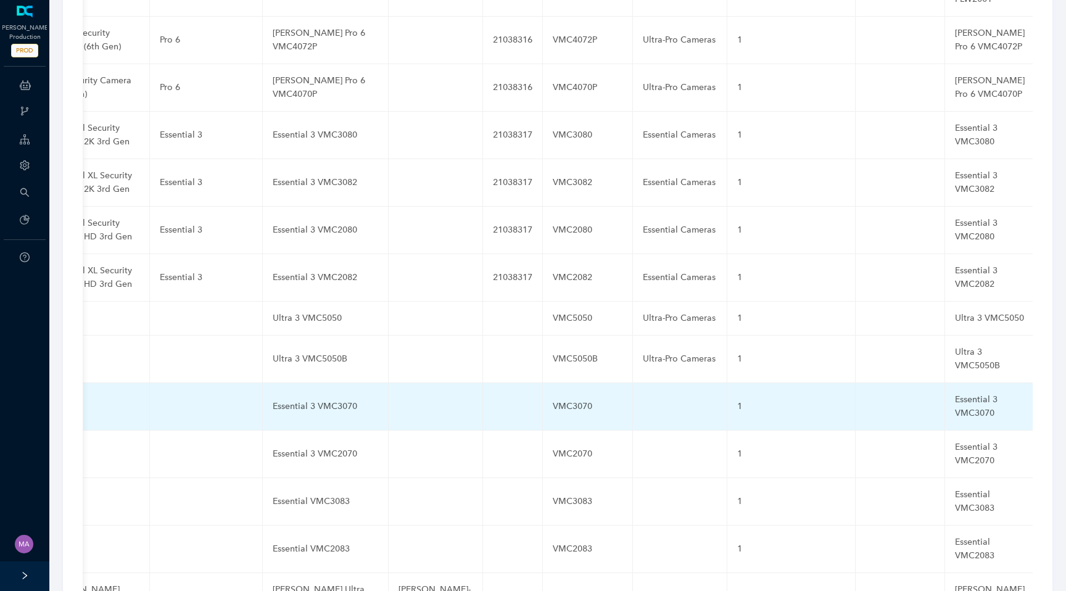
click at [636, 383] on td at bounding box center [680, 406] width 94 height 47
click at [643, 397] on input "text" at bounding box center [660, 407] width 35 height 20
paste input "Essential Cameras"
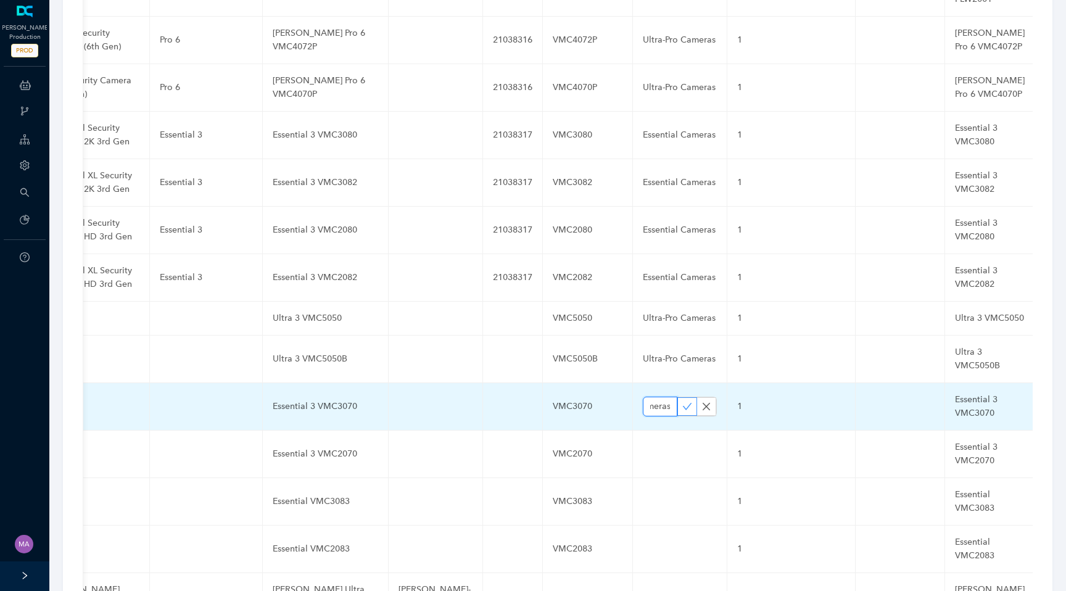
type input "Essential Cameras"
click at [682, 401] on icon "check" at bounding box center [687, 406] width 10 height 10
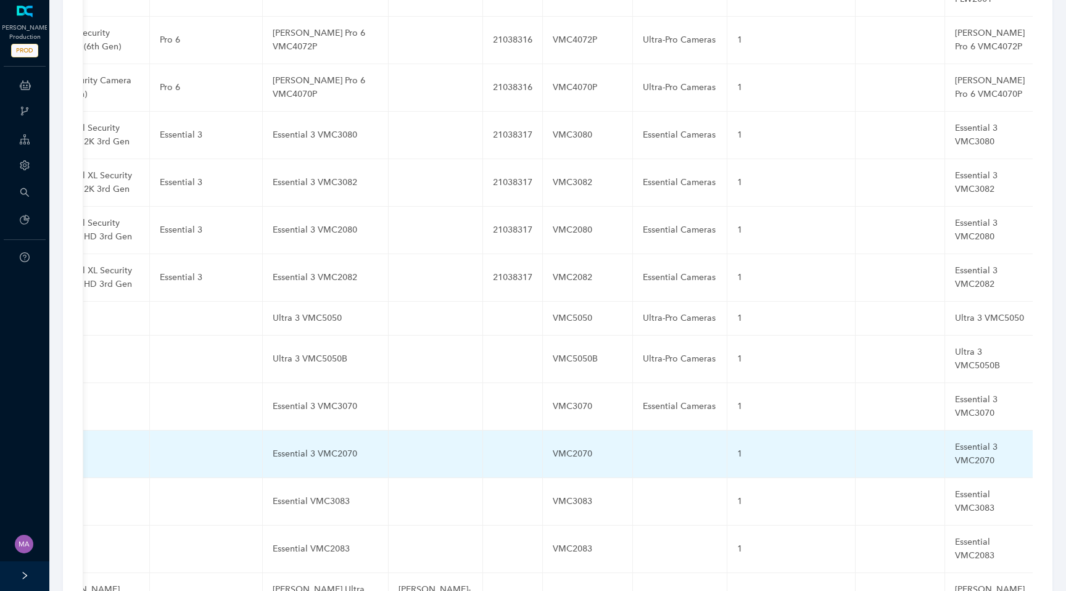
click at [633, 430] on td at bounding box center [680, 453] width 94 height 47
click at [643, 444] on input "text" at bounding box center [660, 454] width 35 height 20
paste input "Essential Cameras"
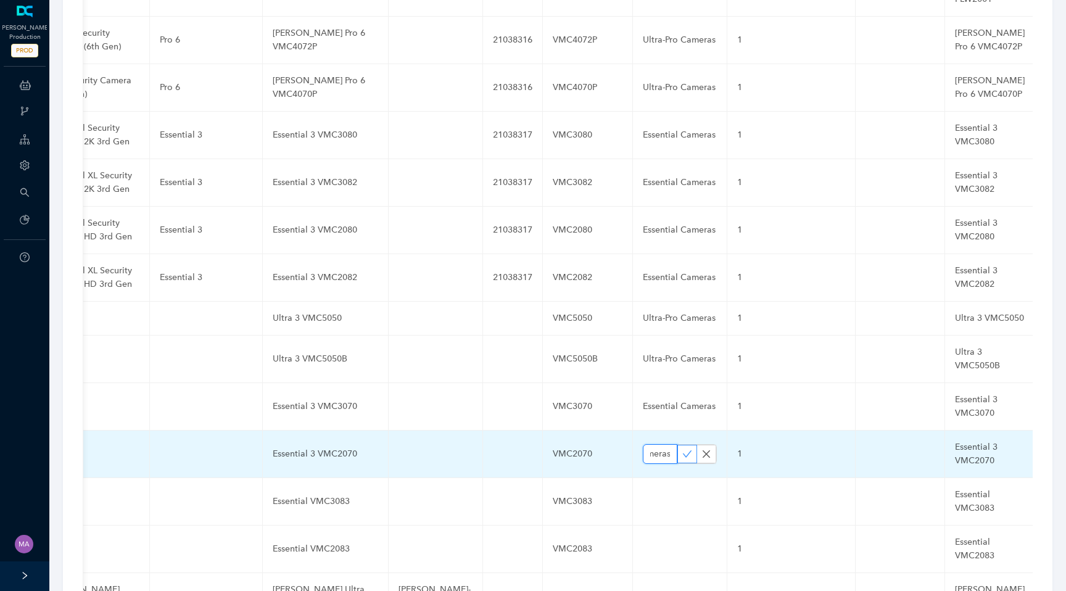
type input "Essential Cameras"
click at [677, 445] on button "button" at bounding box center [687, 454] width 20 height 19
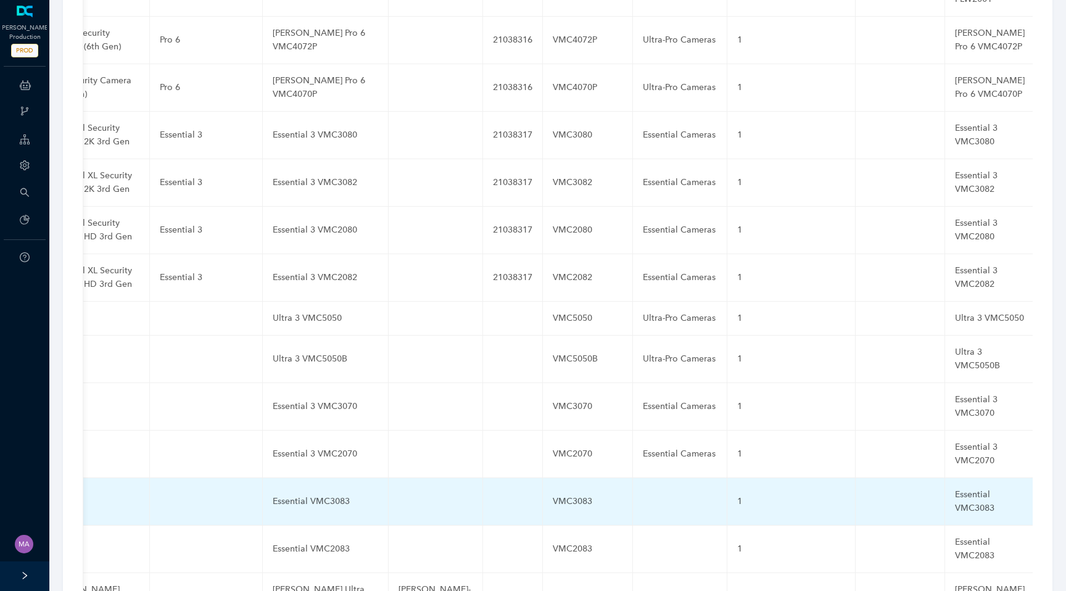
click at [634, 478] on td at bounding box center [680, 501] width 94 height 47
click at [643, 491] on input "text" at bounding box center [660, 501] width 35 height 20
paste input "Essential Cameras"
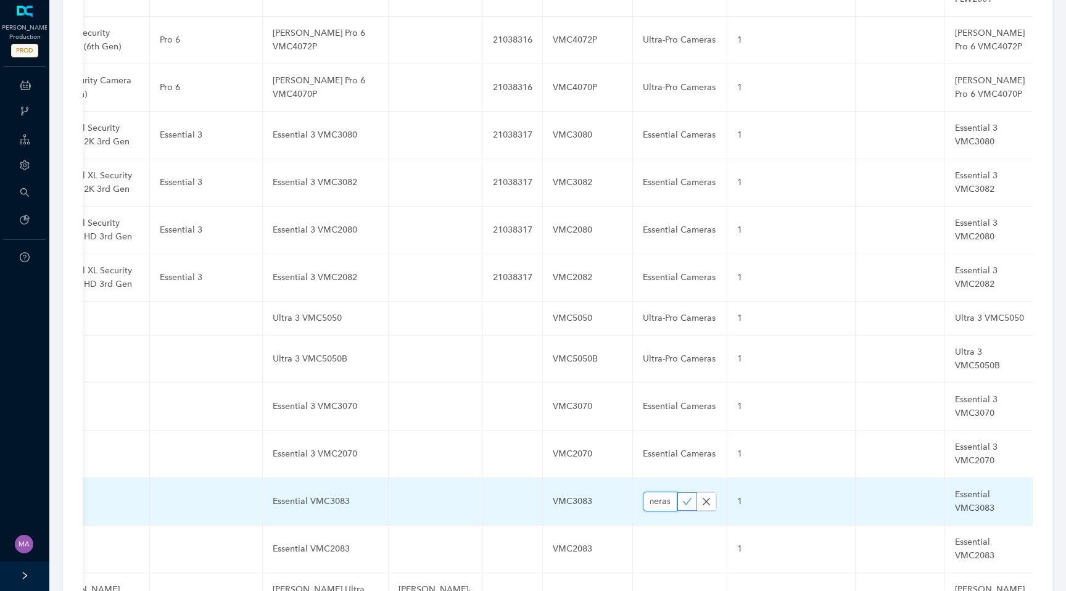
type input "Essential Cameras"
click at [682, 496] on icon "check" at bounding box center [687, 501] width 10 height 10
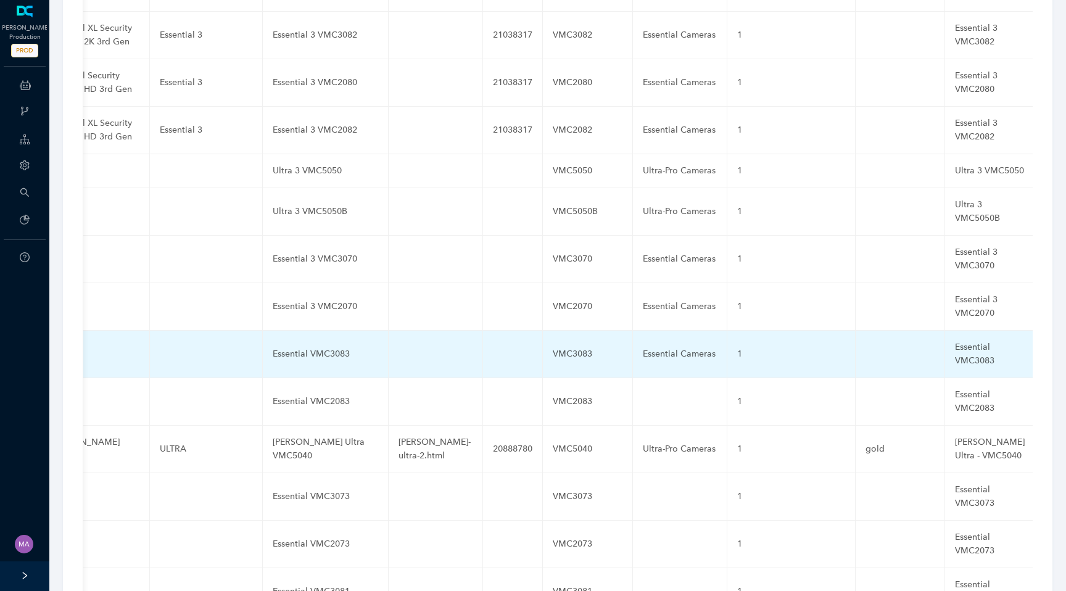
scroll to position [3399, 0]
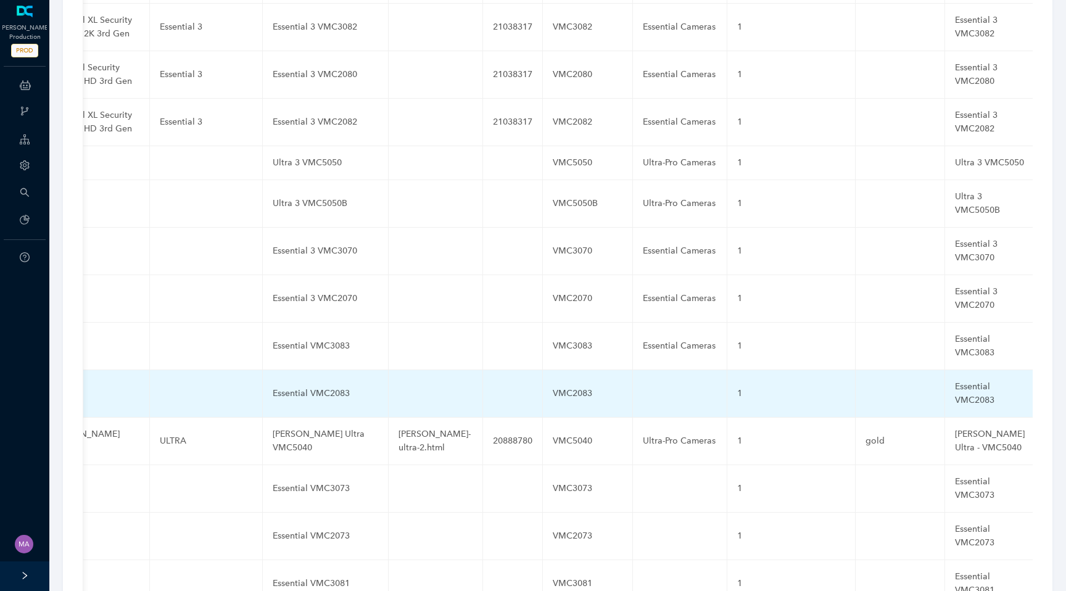
click at [633, 370] on td at bounding box center [680, 393] width 94 height 47
click at [643, 384] on input "text" at bounding box center [660, 394] width 35 height 20
paste input "Essential Cameras"
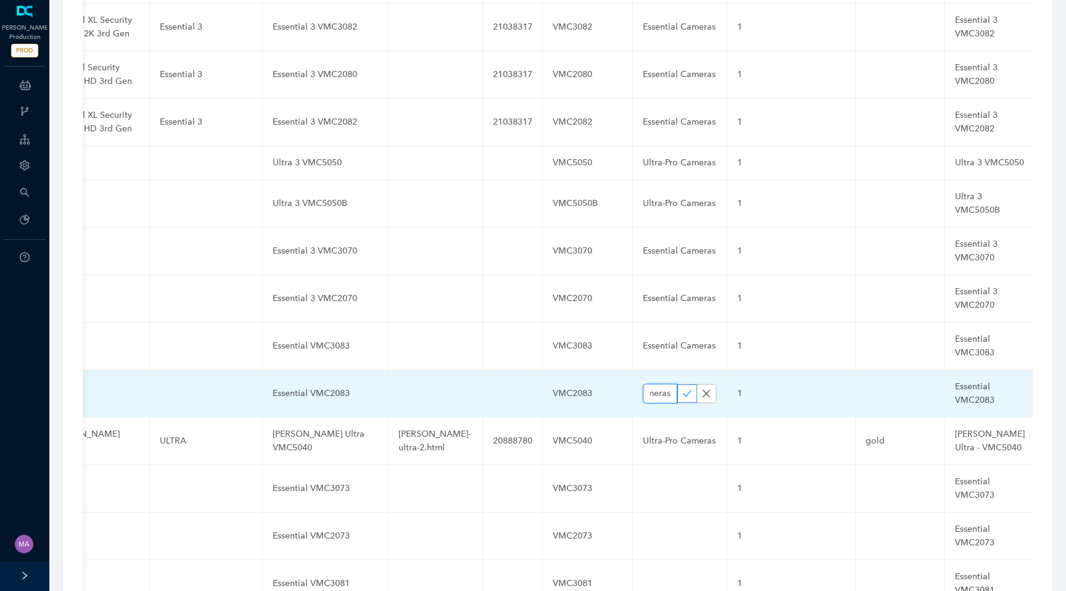
type input "Essential Cameras"
click at [682, 389] on icon "check" at bounding box center [687, 394] width 10 height 10
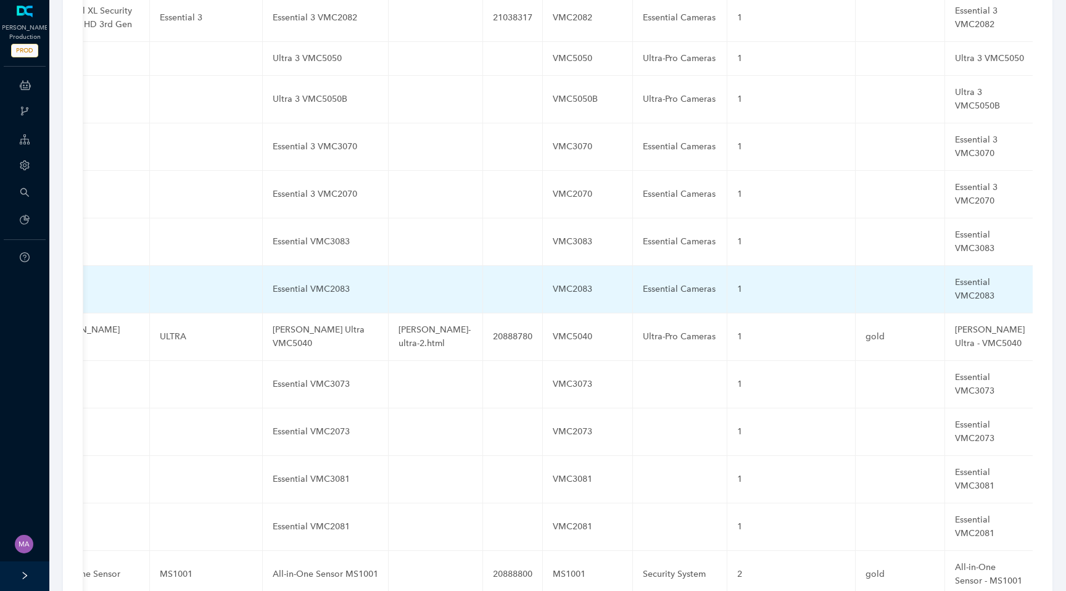
scroll to position [3517, 0]
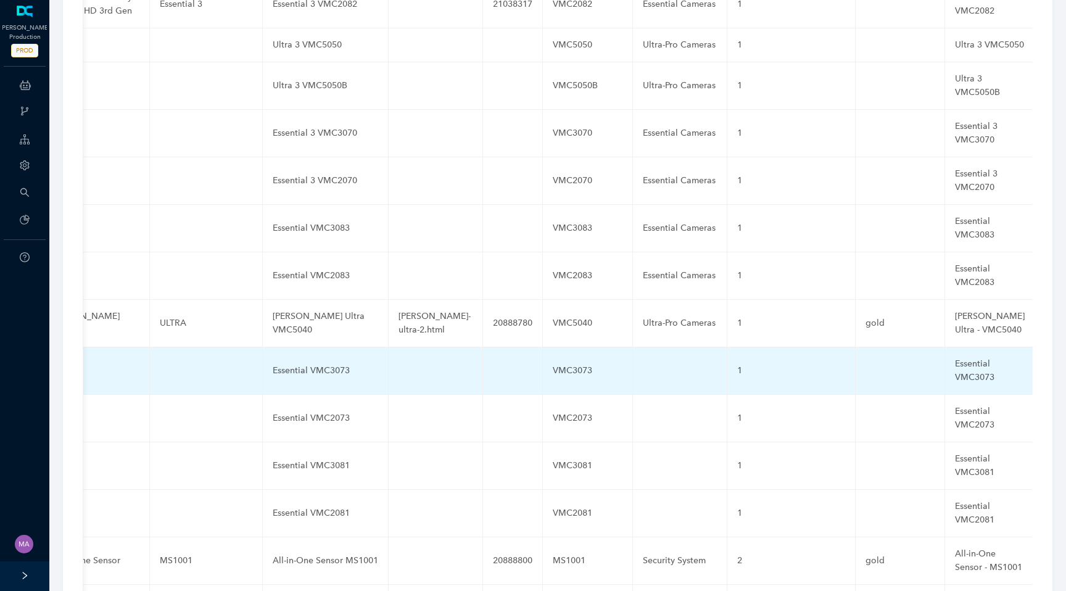
click at [633, 347] on td at bounding box center [680, 370] width 94 height 47
click at [643, 361] on input "text" at bounding box center [660, 371] width 35 height 20
paste input "Essential Cameras"
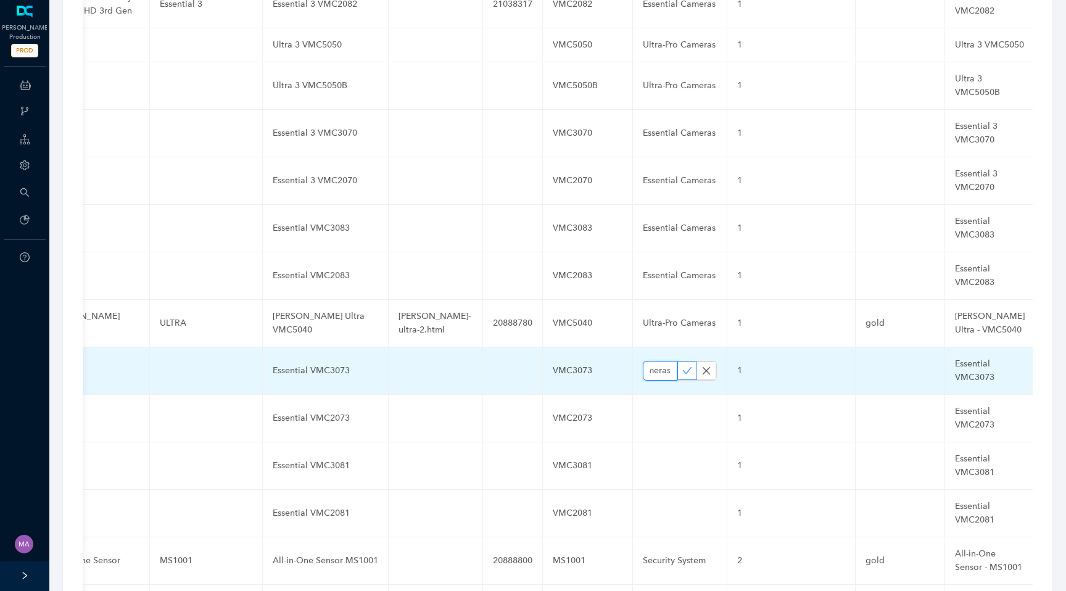
type input "Essential Cameras"
click at [682, 366] on icon "check" at bounding box center [687, 371] width 10 height 10
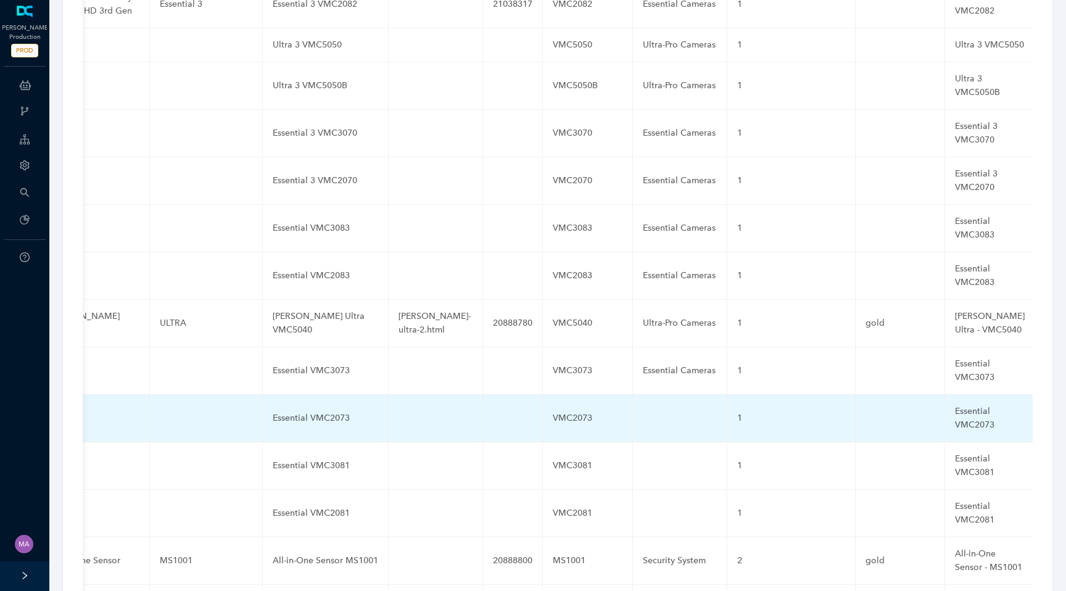
click at [633, 395] on td at bounding box center [680, 418] width 94 height 47
click at [643, 408] on input "text" at bounding box center [660, 418] width 35 height 20
paste input "Essential Cameras"
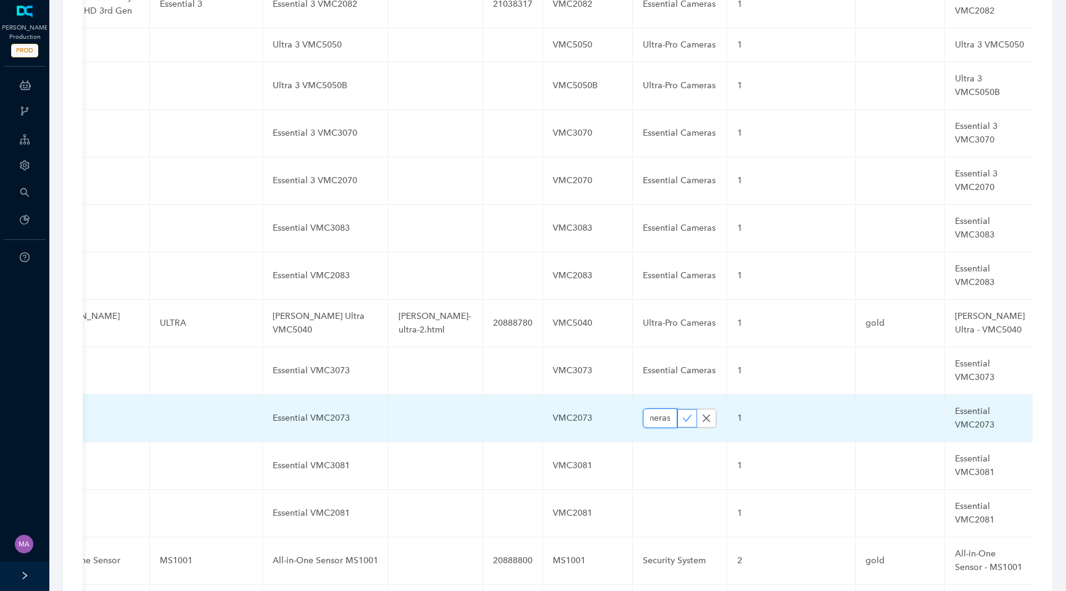
type input "Essential Cameras"
click at [677, 409] on button "button" at bounding box center [687, 418] width 20 height 19
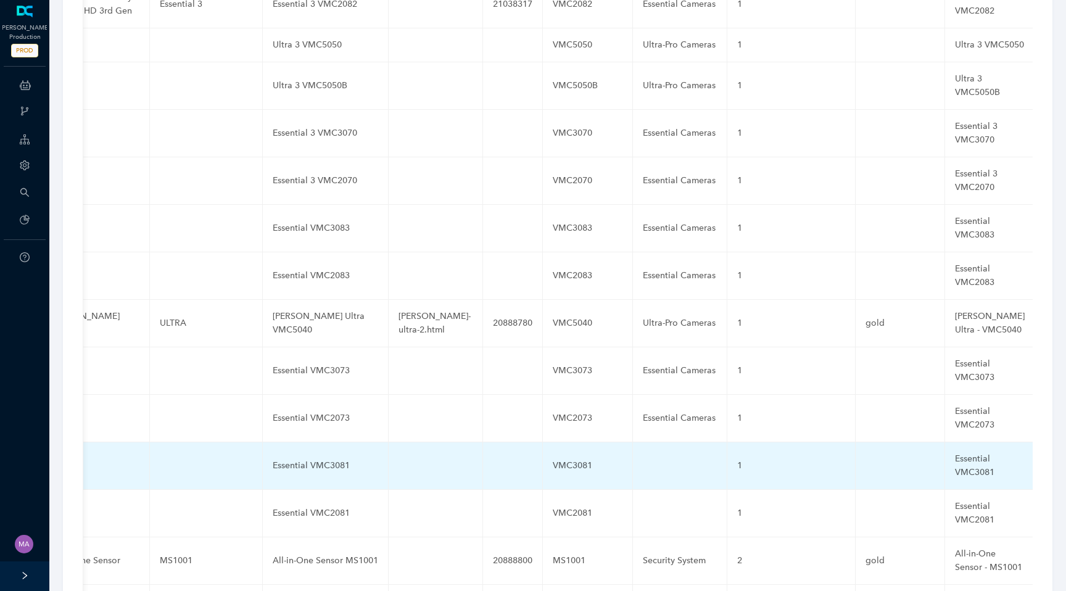
click at [633, 442] on td at bounding box center [680, 465] width 94 height 47
click at [643, 456] on input "text" at bounding box center [660, 466] width 35 height 20
paste input "Essential Cameras"
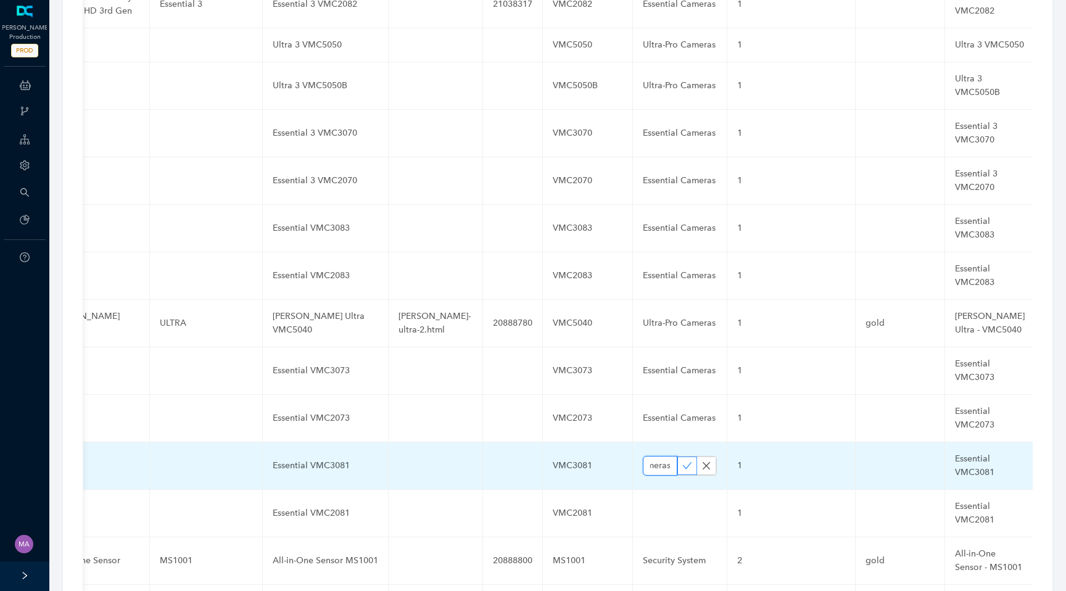
type input "Essential Cameras"
click at [682, 461] on icon "check" at bounding box center [687, 466] width 10 height 10
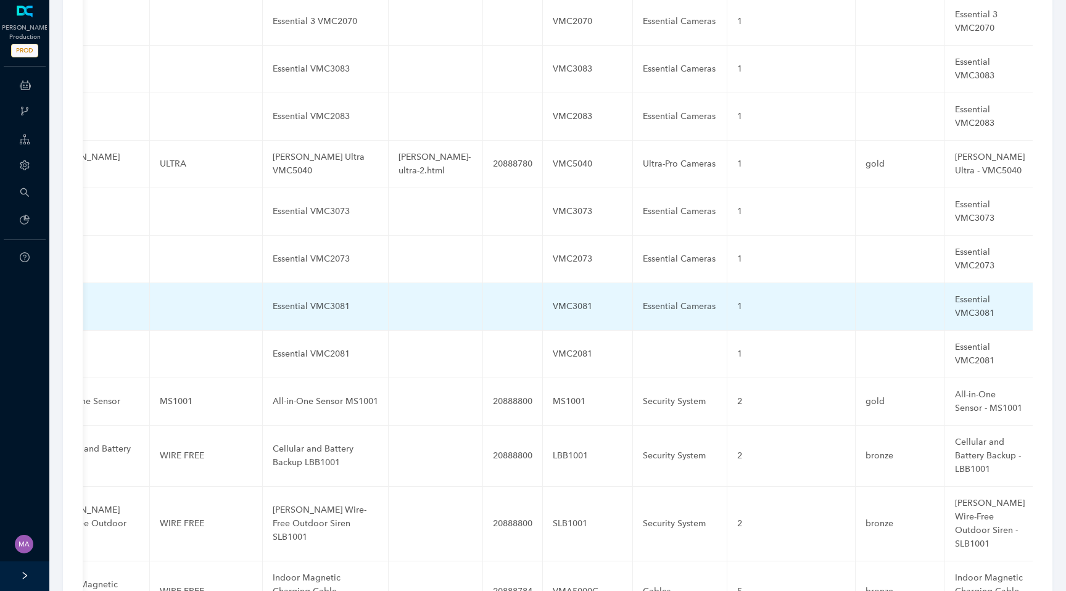
scroll to position [3679, 0]
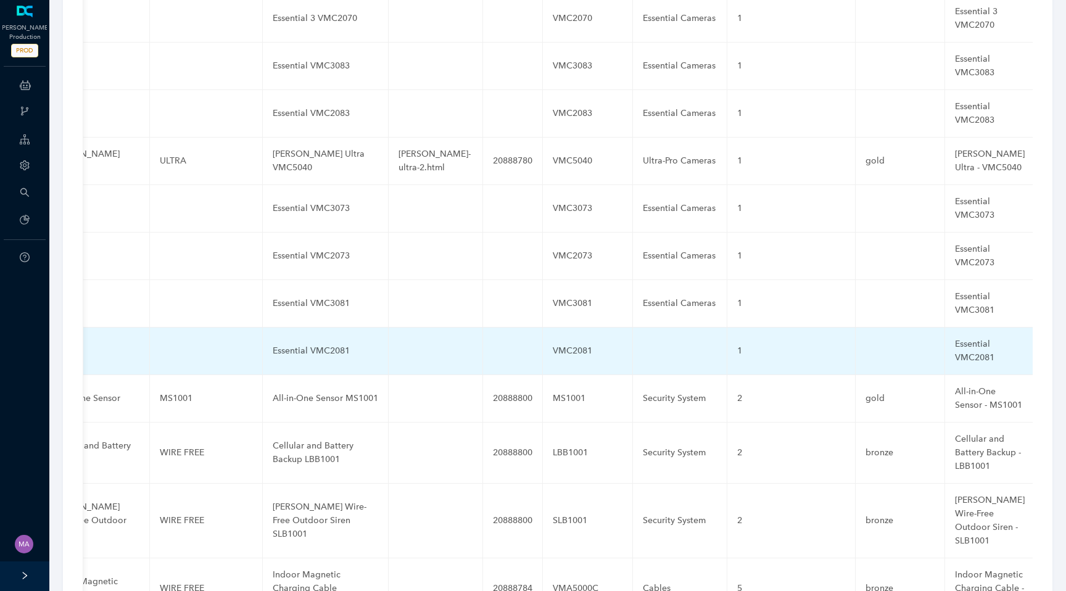
click at [633, 327] on td at bounding box center [680, 350] width 94 height 47
click at [643, 341] on input "text" at bounding box center [660, 351] width 35 height 20
paste input "Essential Cameras"
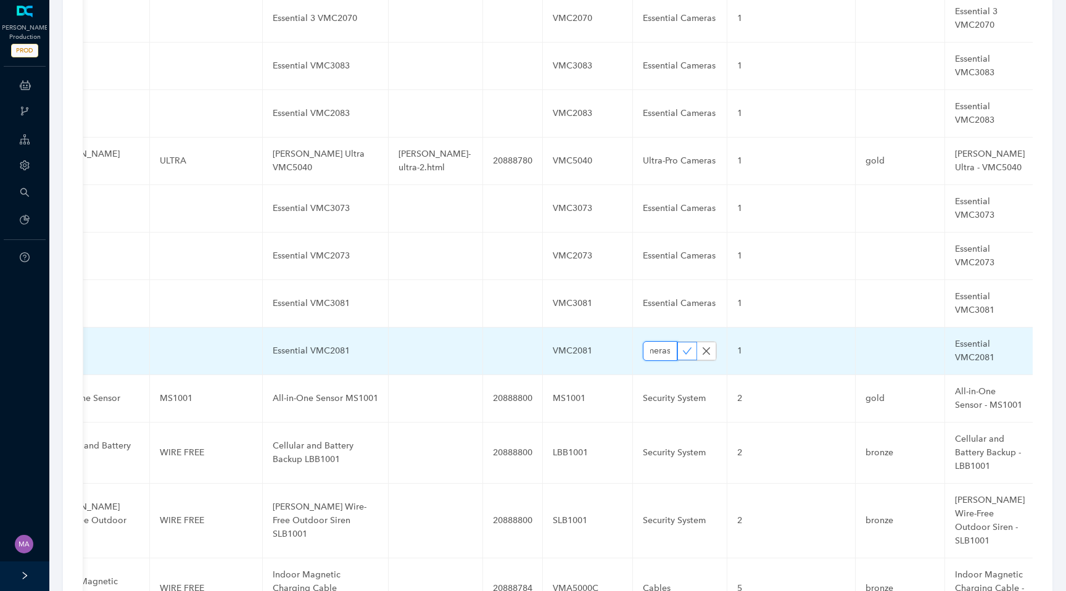
type input "Essential Cameras"
click at [683, 347] on icon "check" at bounding box center [687, 350] width 9 height 7
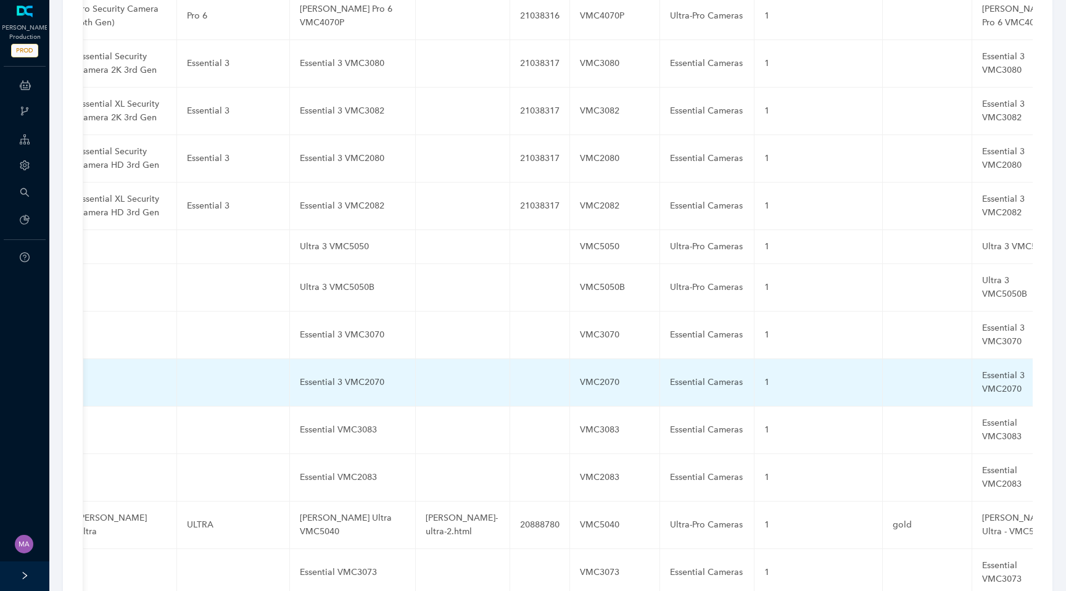
scroll to position [0, 488]
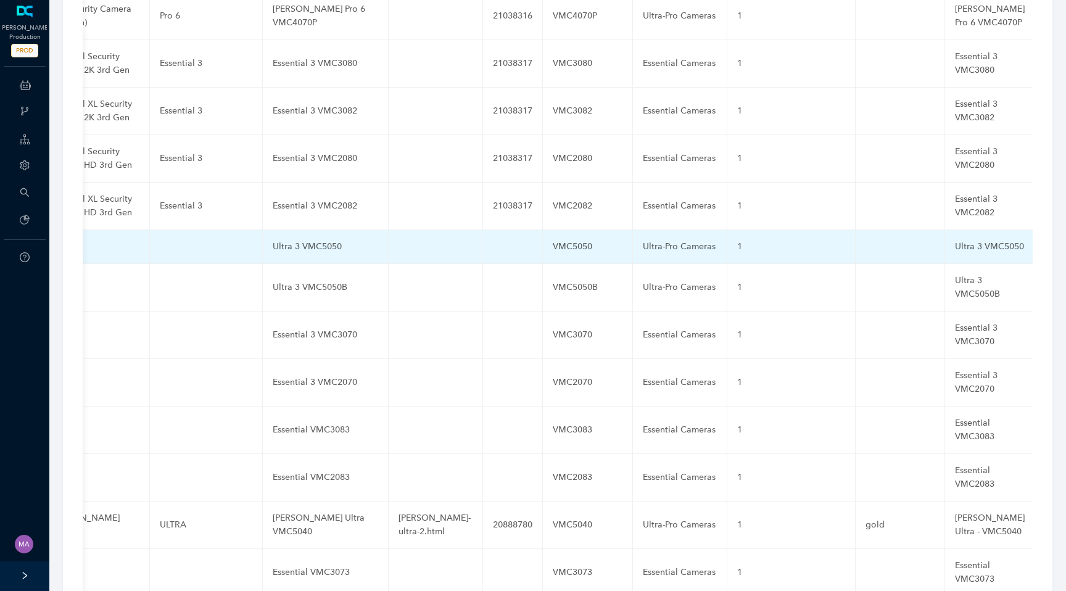
click at [491, 230] on td at bounding box center [513, 247] width 60 height 34
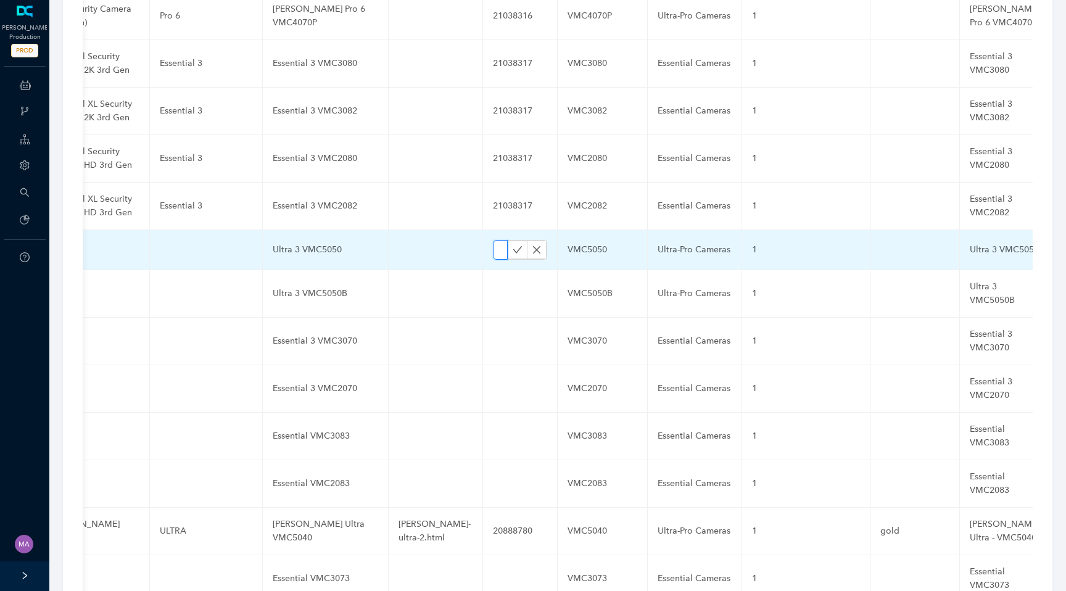
click at [493, 240] on input "text" at bounding box center [500, 250] width 15 height 20
paste input "21038315"
type input "21038315"
click at [512, 245] on icon "check" at bounding box center [517, 250] width 10 height 10
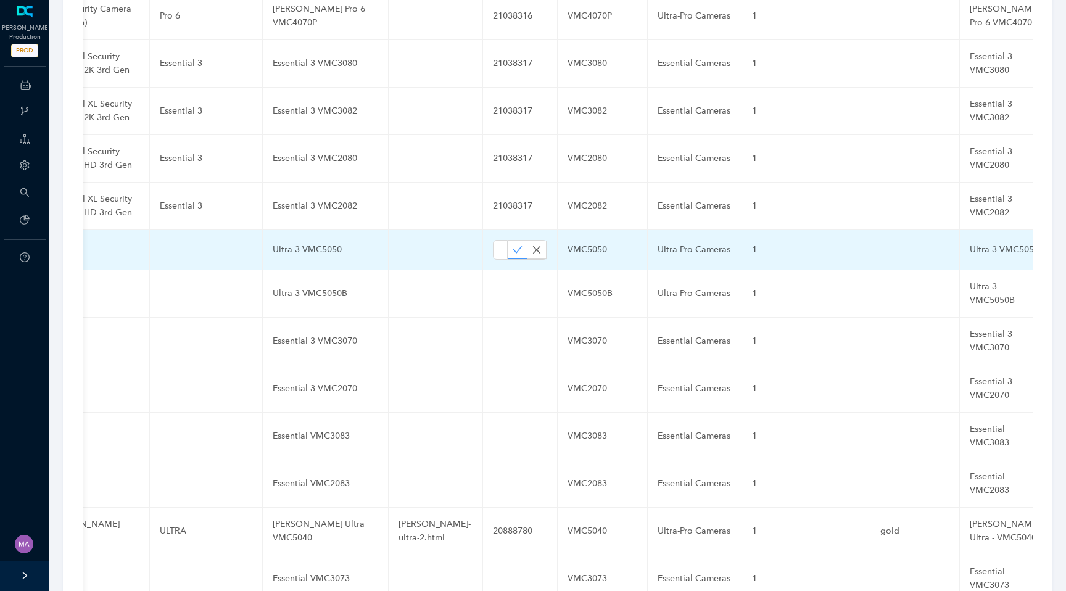
scroll to position [0, 0]
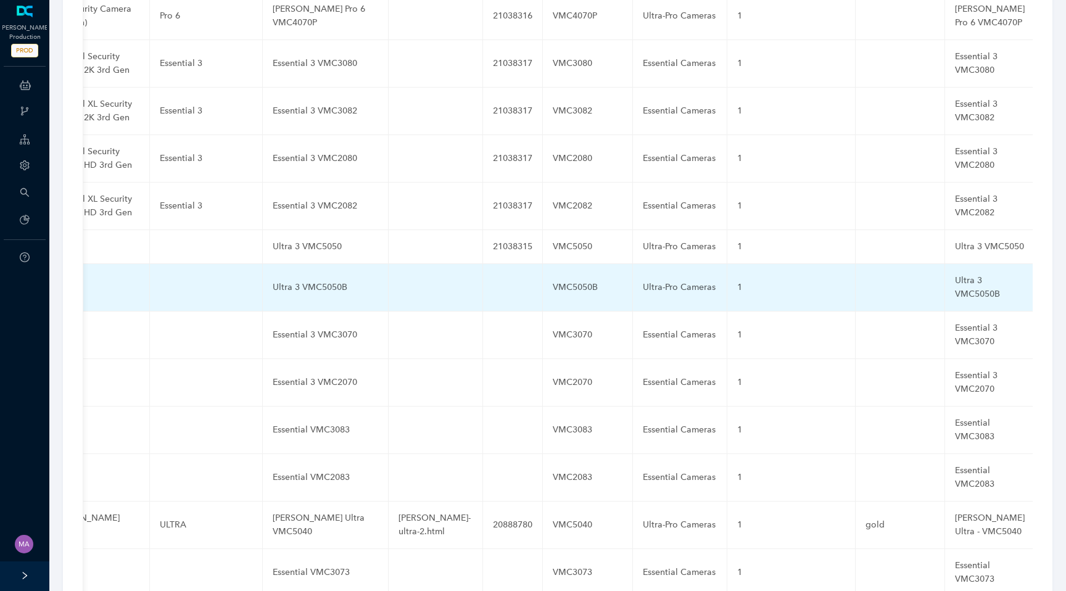
click at [495, 264] on td at bounding box center [513, 287] width 60 height 47
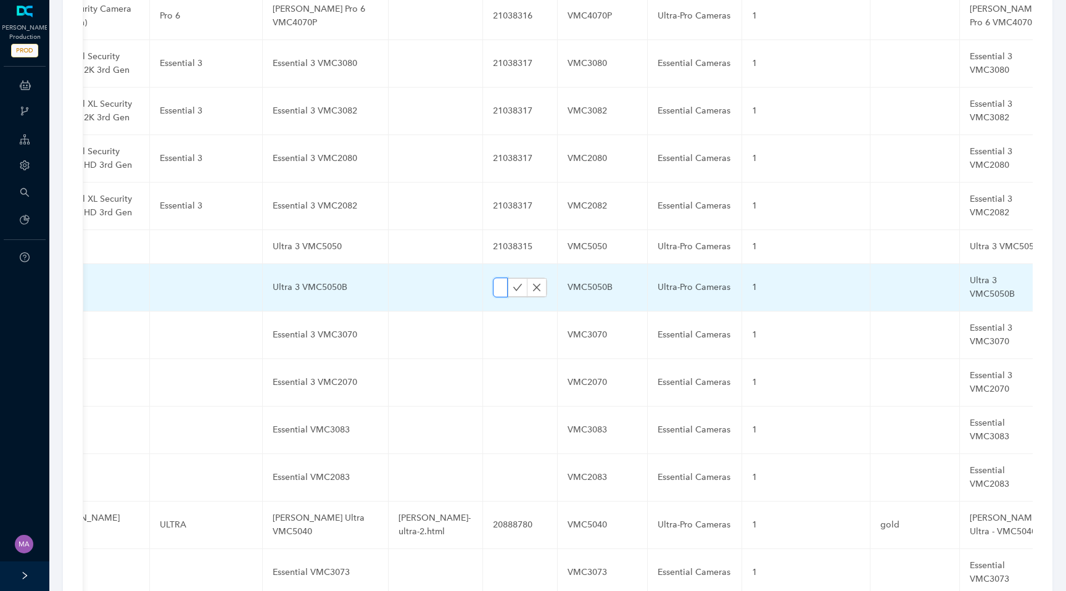
click at [493, 278] on input "text" at bounding box center [500, 288] width 15 height 20
paste input "21038315"
type input "21038315"
click at [512, 282] on icon "check" at bounding box center [517, 287] width 10 height 10
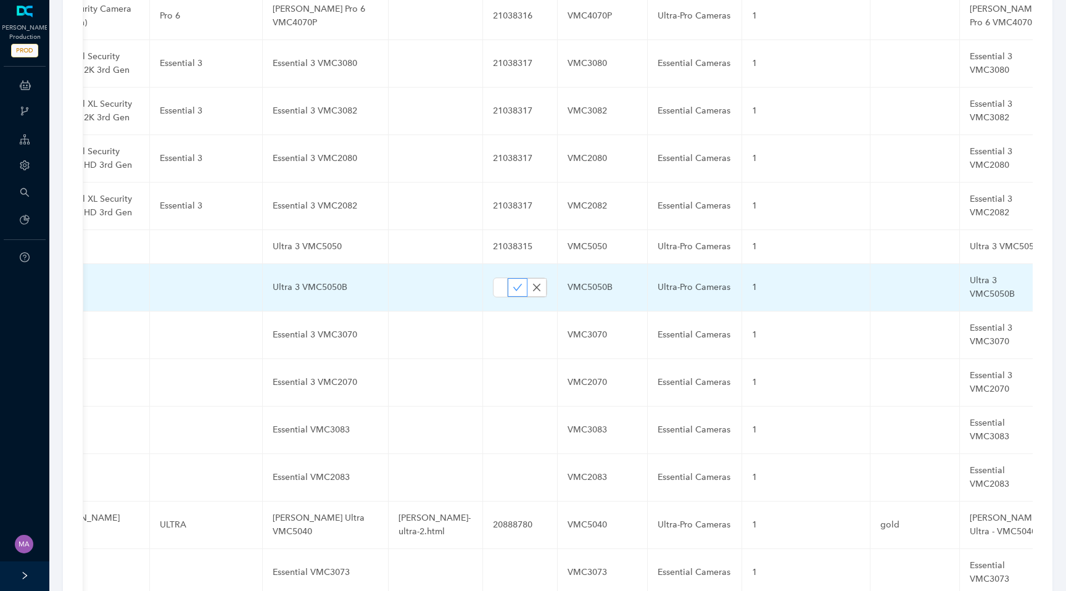
scroll to position [0, 0]
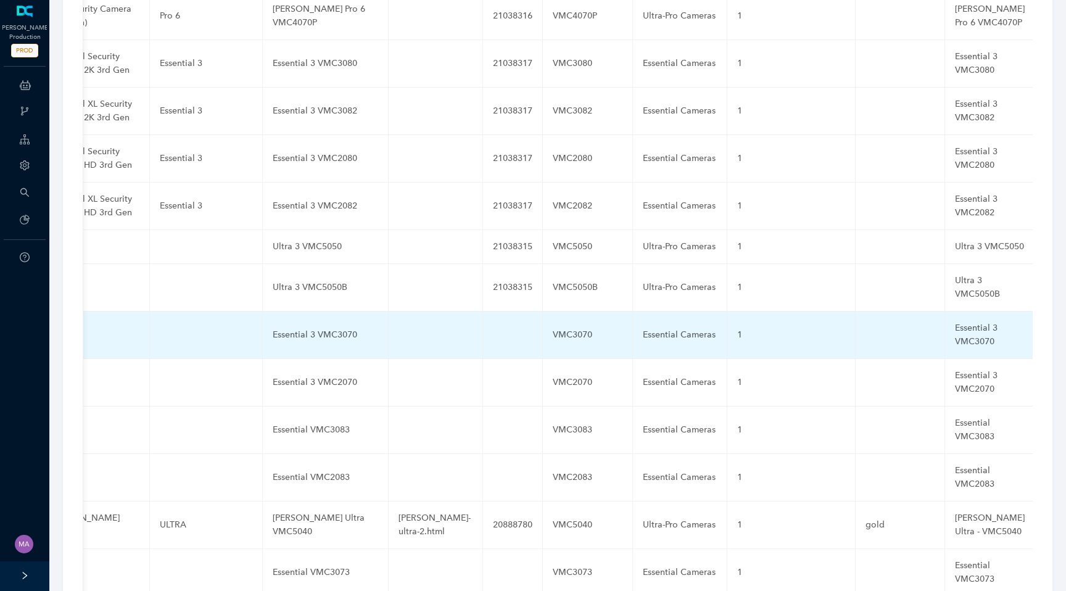
click at [489, 311] on td at bounding box center [513, 334] width 60 height 47
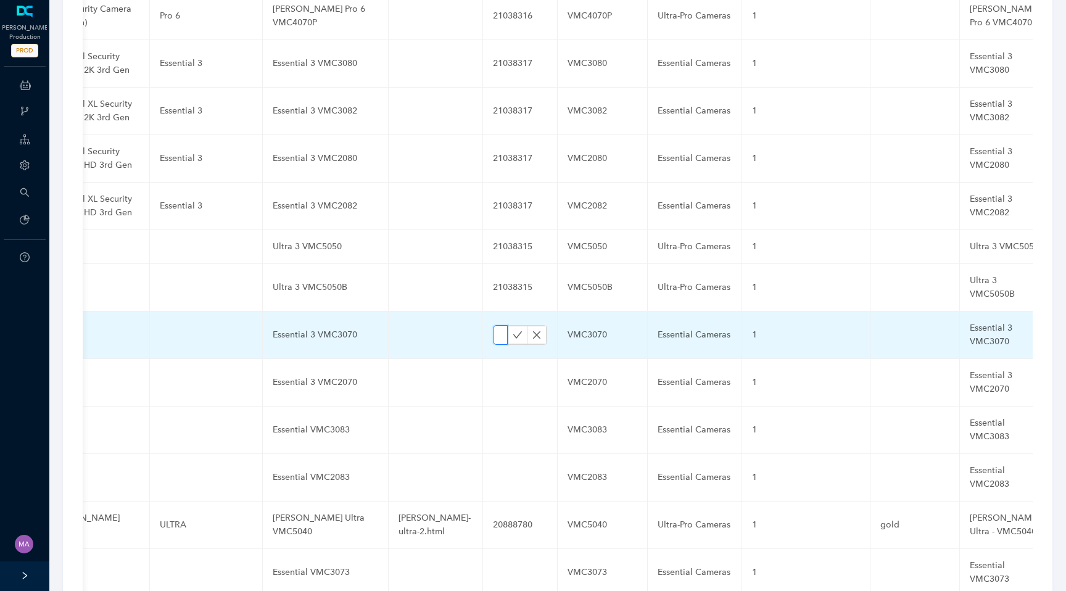
click at [493, 325] on input "text" at bounding box center [500, 335] width 15 height 20
paste input "21038317"
type input "21038317"
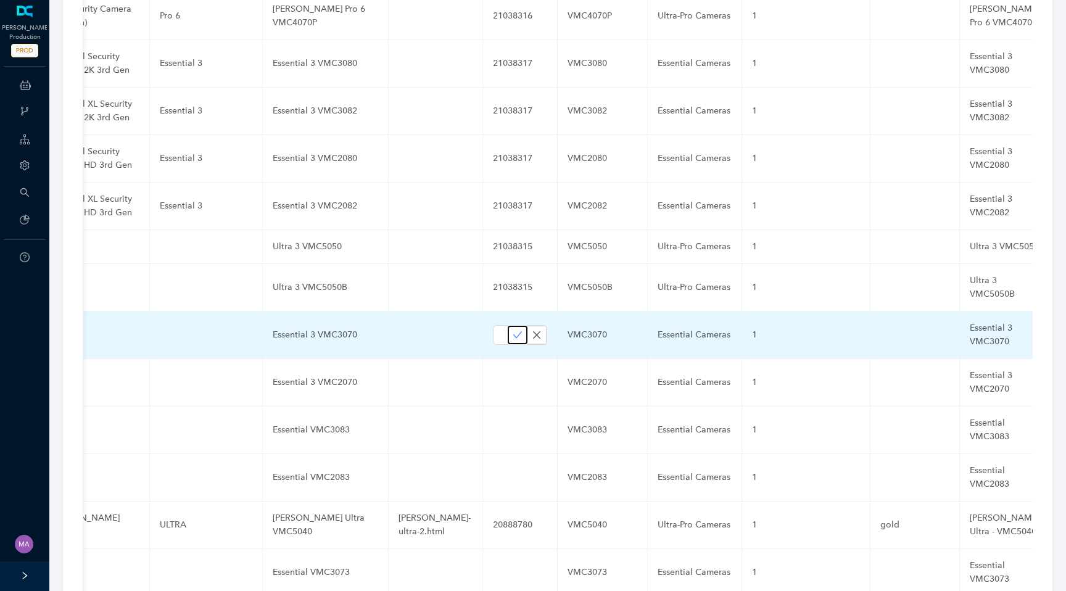
click at [512, 330] on icon "check" at bounding box center [517, 335] width 10 height 10
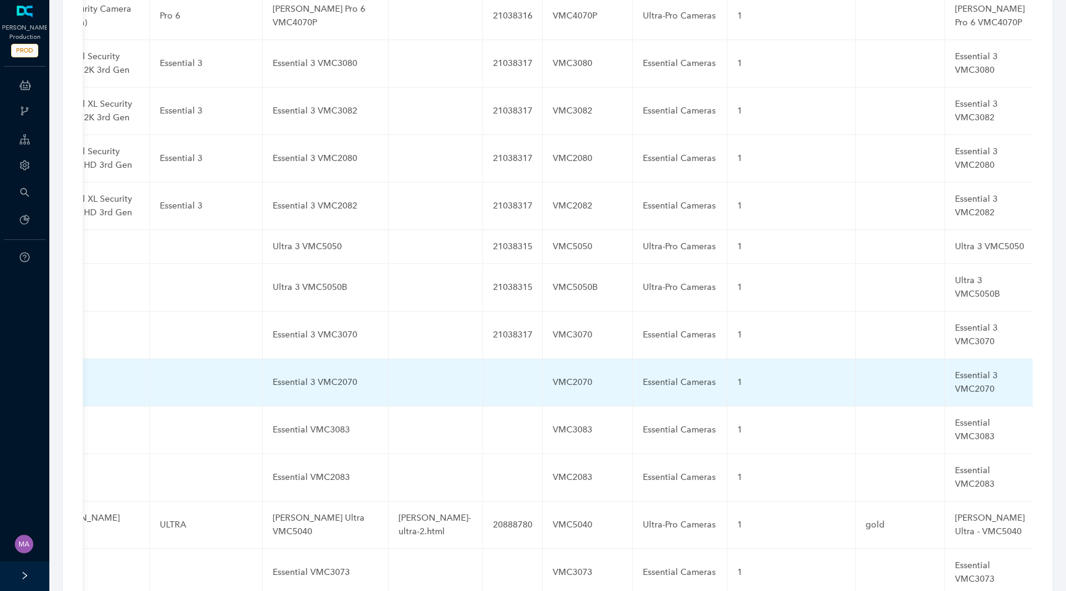
click at [487, 359] on td at bounding box center [513, 382] width 60 height 47
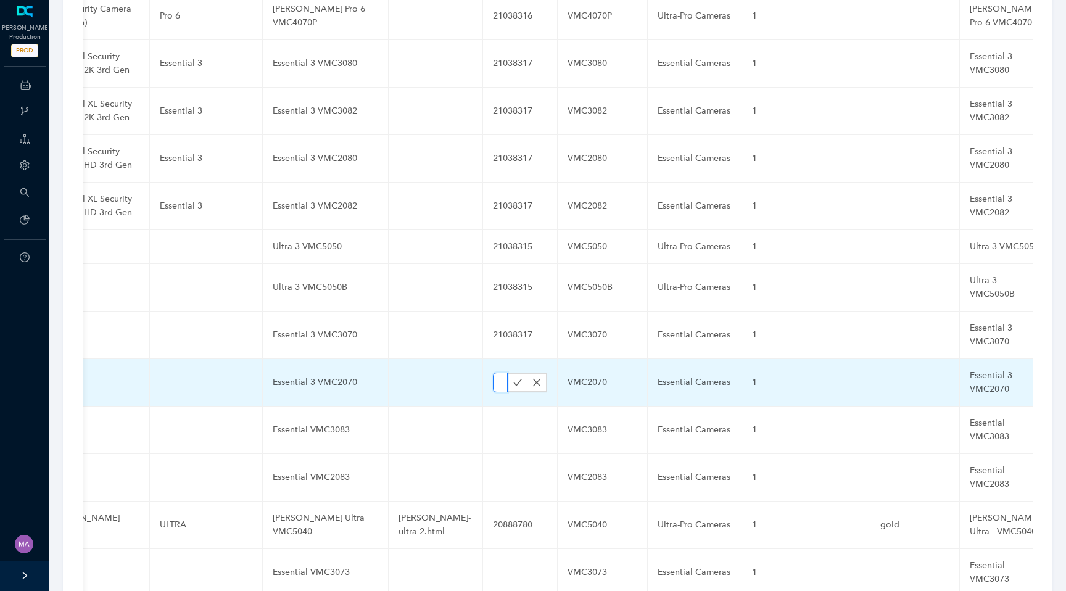
click at [493, 372] on input "text" at bounding box center [500, 382] width 15 height 20
paste input "21038317"
type input "21038317"
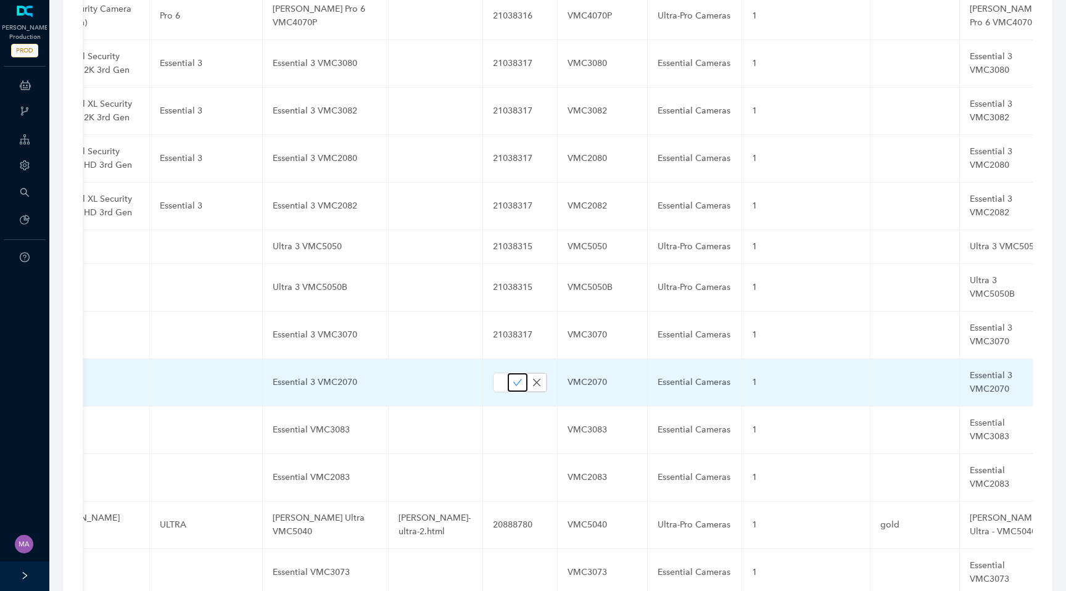
click at [513, 379] on icon "check" at bounding box center [517, 382] width 9 height 7
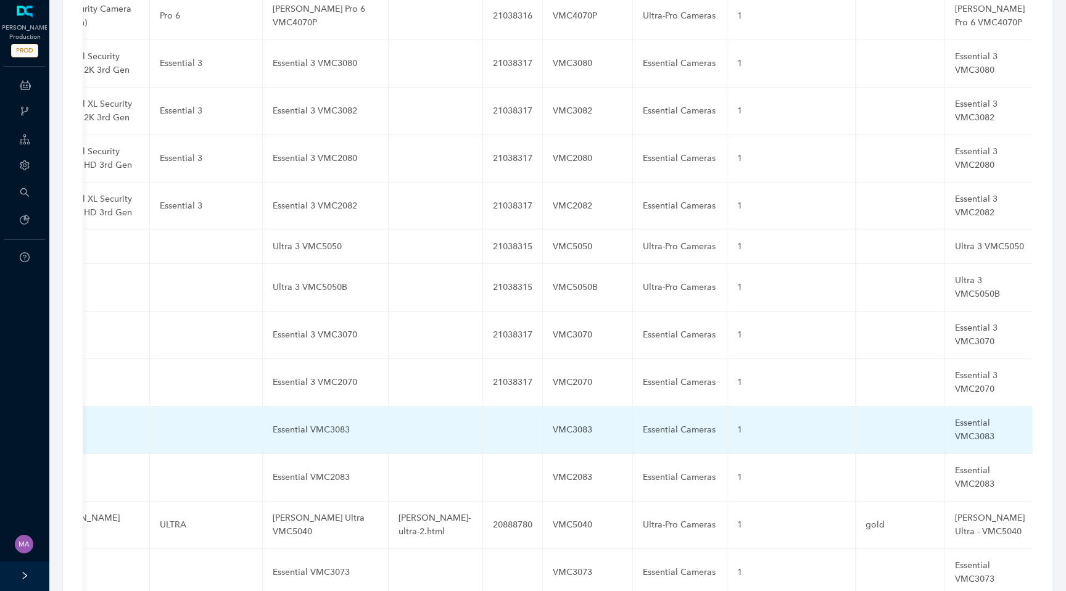
click at [493, 406] on td at bounding box center [513, 429] width 60 height 47
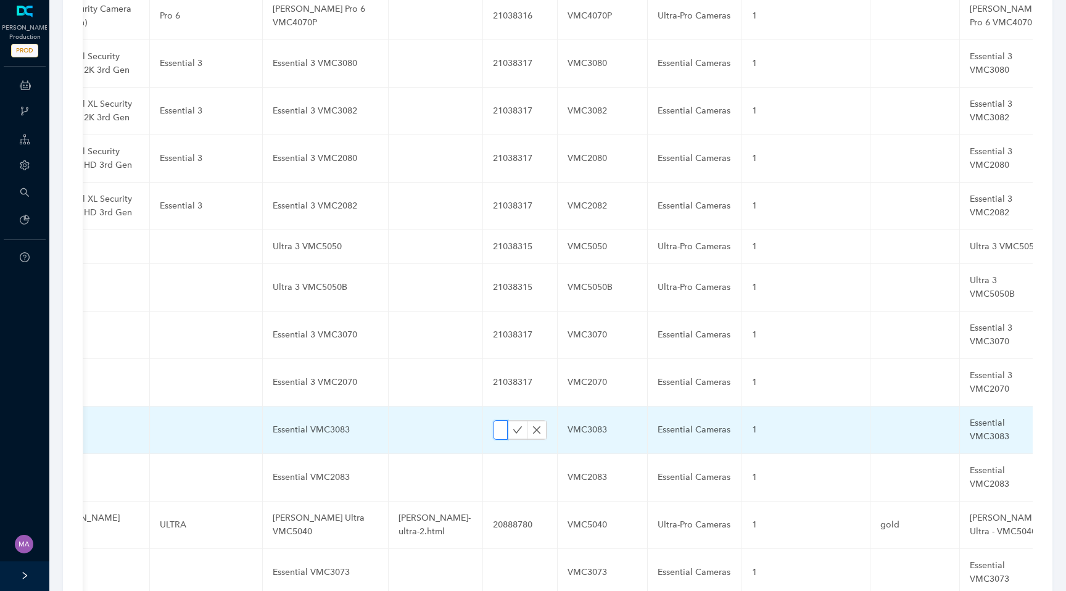
click at [493, 420] on input "text" at bounding box center [500, 430] width 15 height 20
paste input "21038317"
type input "21038317"
click at [512, 425] on icon "check" at bounding box center [517, 430] width 10 height 10
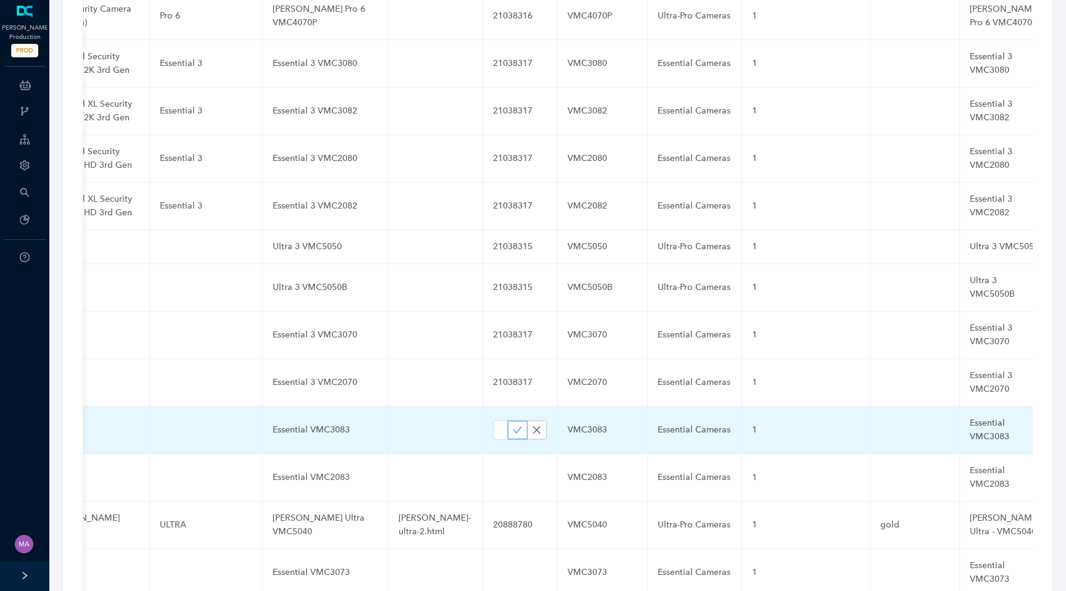
scroll to position [0, 0]
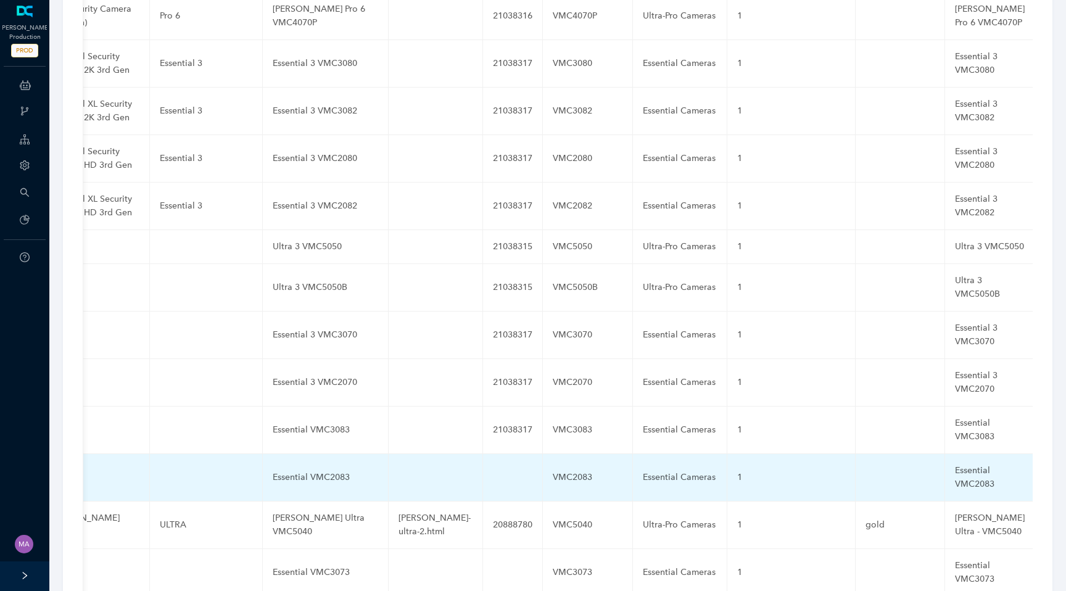
click at [494, 454] on td at bounding box center [513, 477] width 60 height 47
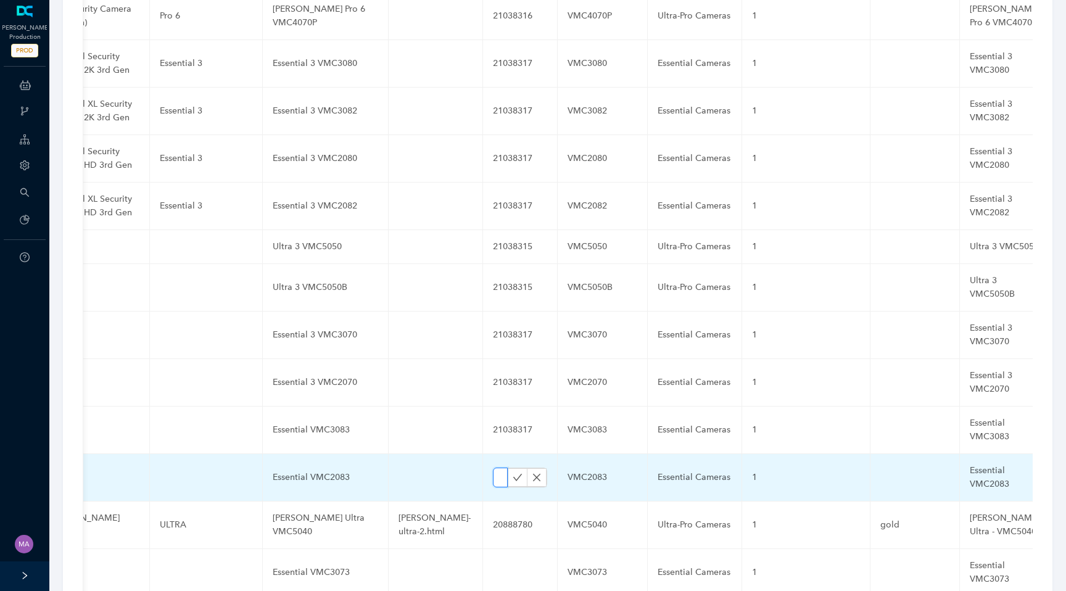
click at [493, 467] on input "text" at bounding box center [500, 477] width 15 height 20
paste input "21038317"
type input "21038317"
click at [512, 472] on icon "check" at bounding box center [517, 477] width 10 height 10
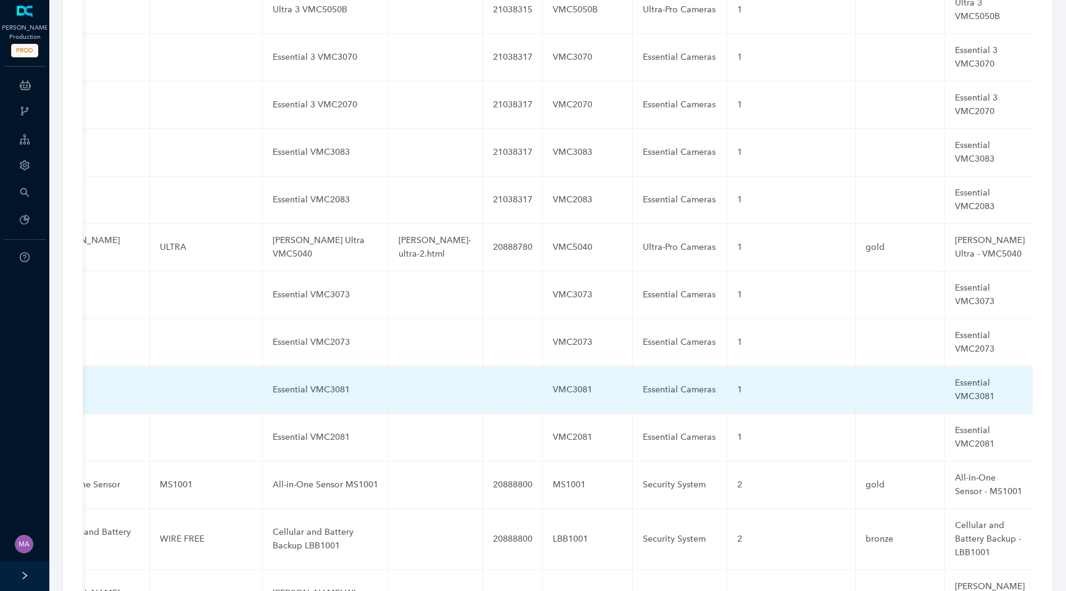
scroll to position [3594, 0]
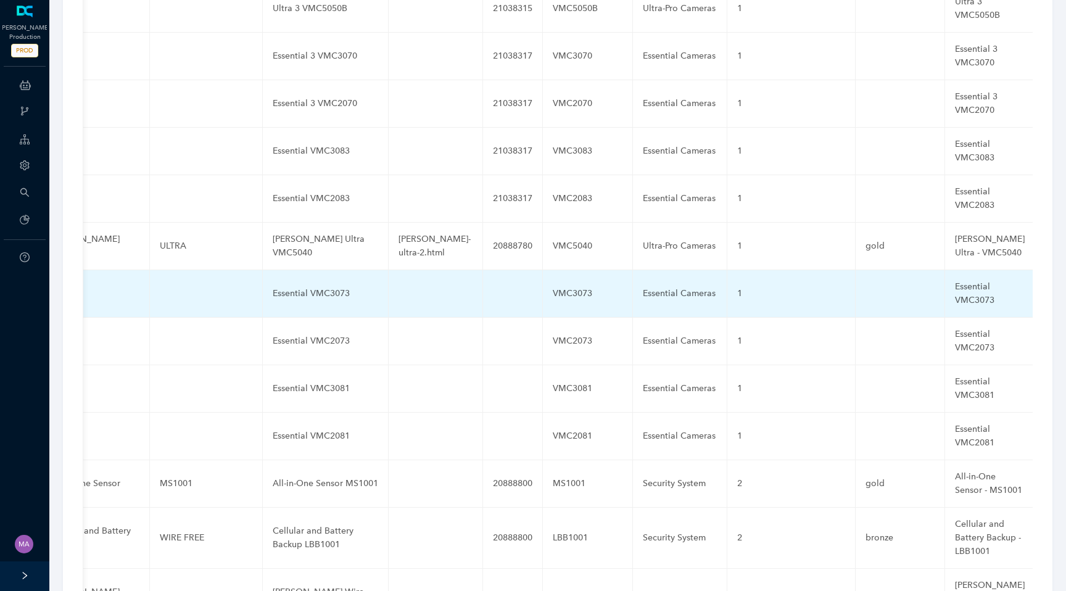
click at [488, 270] on td at bounding box center [513, 293] width 60 height 47
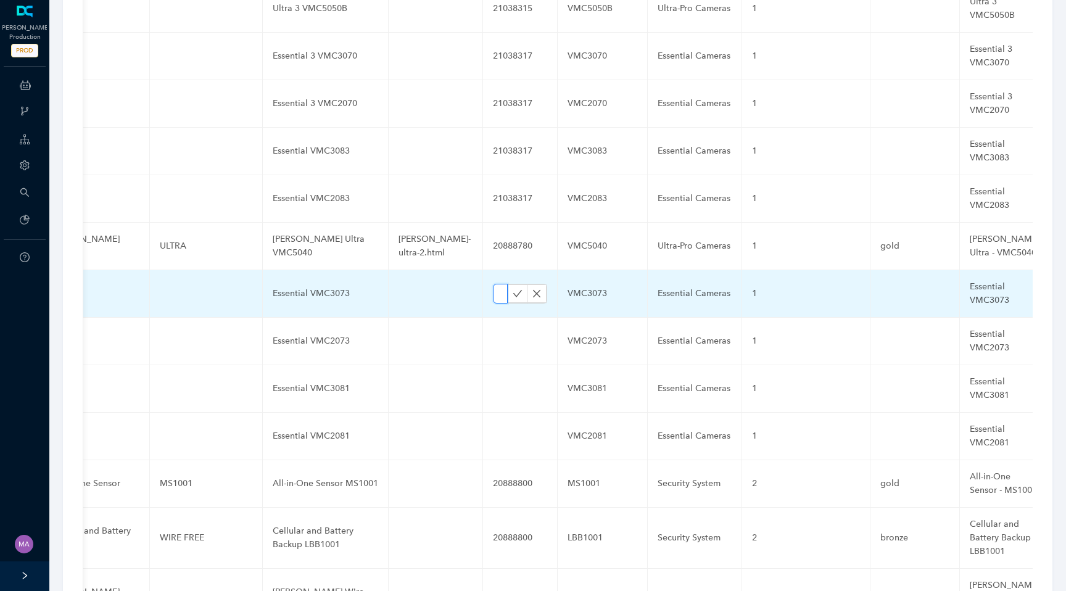
click at [493, 284] on input "text" at bounding box center [500, 294] width 15 height 20
paste input "21038317"
type input "21038317"
click at [512, 289] on icon "check" at bounding box center [517, 294] width 10 height 10
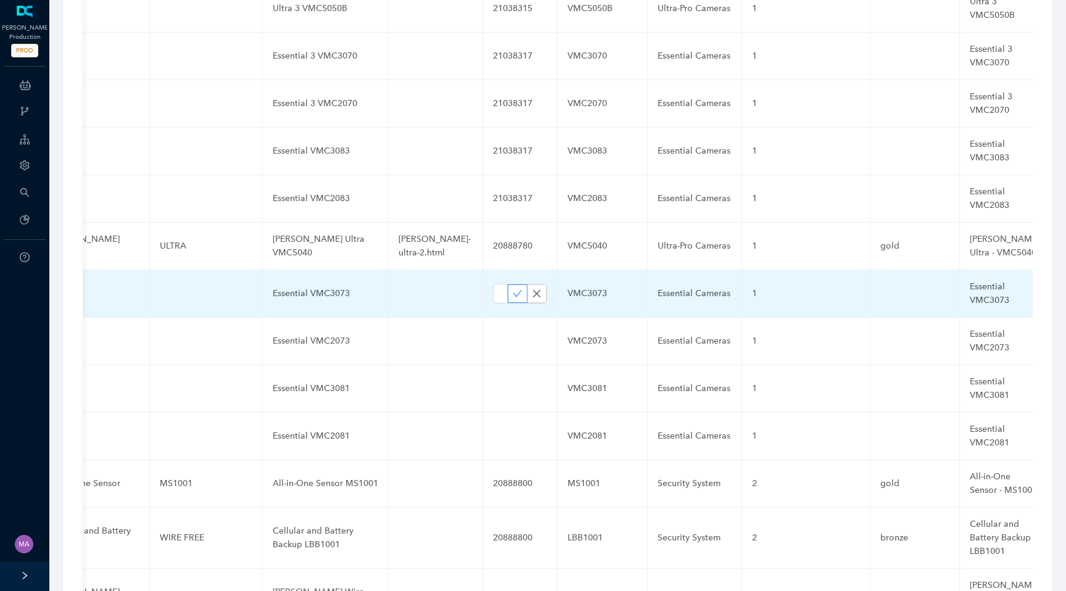
scroll to position [0, 0]
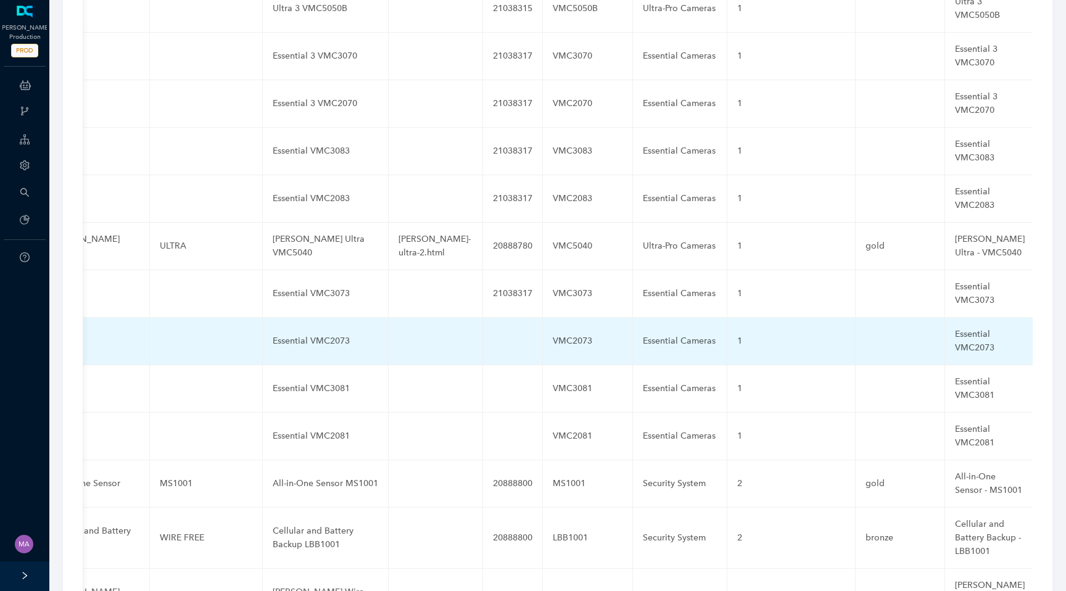
click at [492, 318] on td at bounding box center [513, 341] width 60 height 47
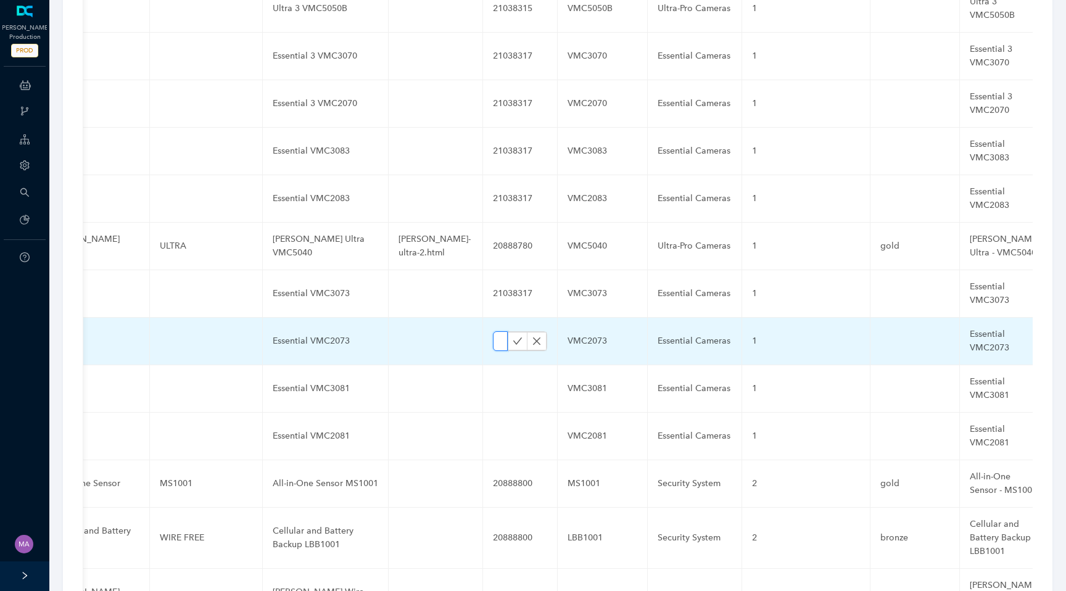
click at [493, 331] on input "text" at bounding box center [500, 341] width 15 height 20
paste input "21038317"
type input "21038317"
click at [512, 336] on icon "check" at bounding box center [517, 341] width 10 height 10
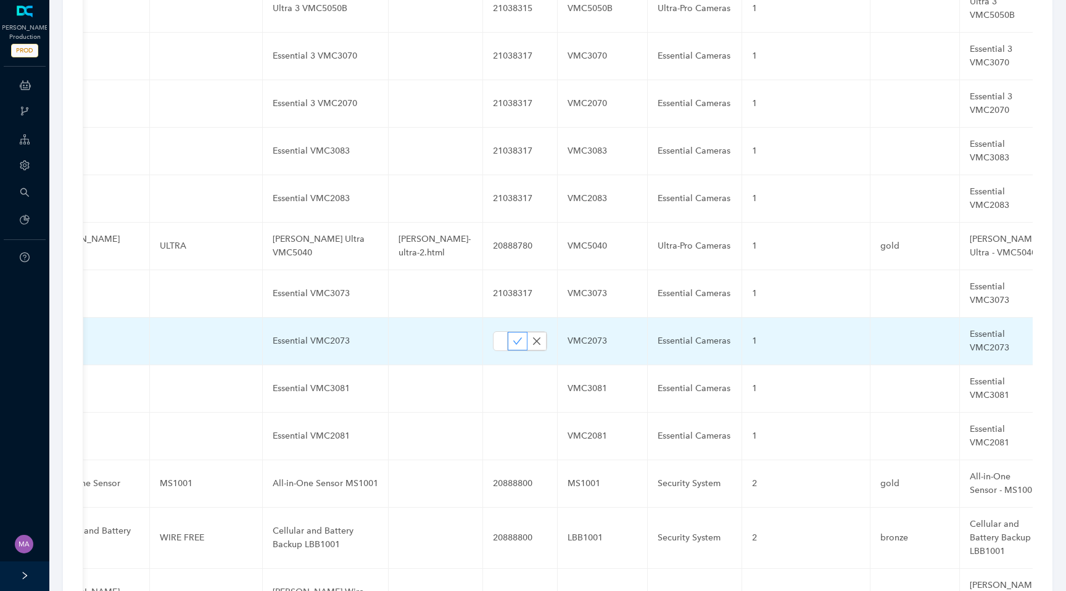
scroll to position [0, 0]
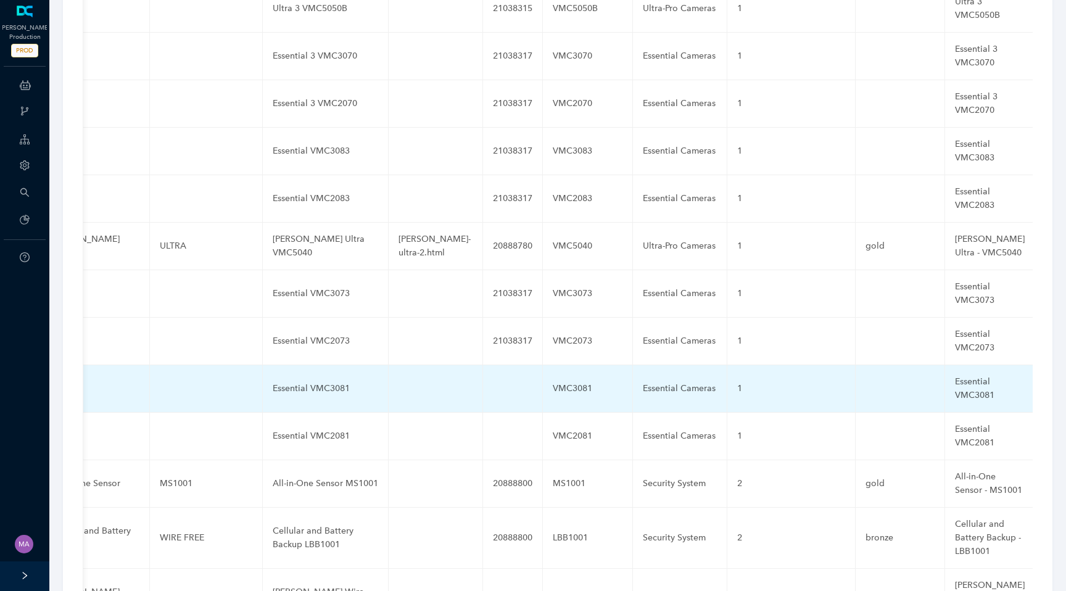
click at [490, 365] on td at bounding box center [513, 388] width 60 height 47
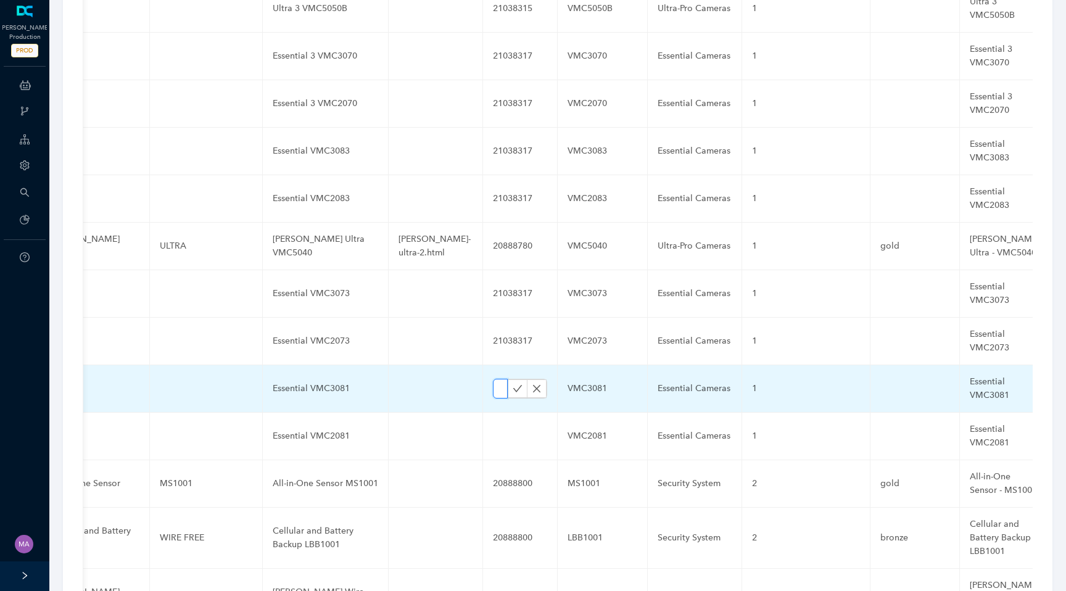
click at [493, 379] on input "text" at bounding box center [500, 389] width 15 height 20
paste input "21038317"
type input "21038317"
click at [513, 385] on icon "check" at bounding box center [517, 388] width 9 height 7
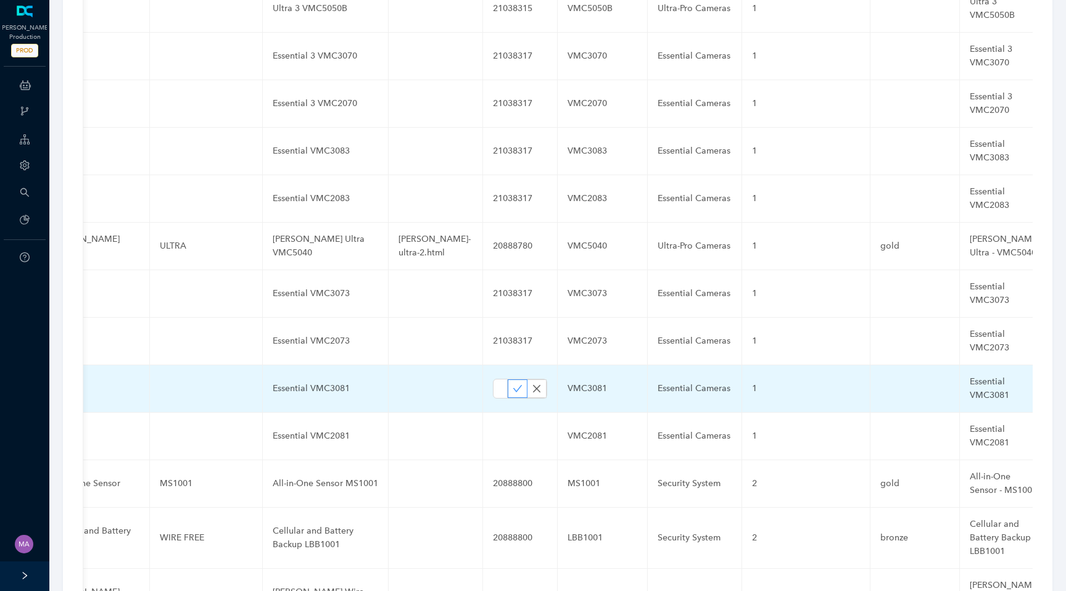
scroll to position [0, 0]
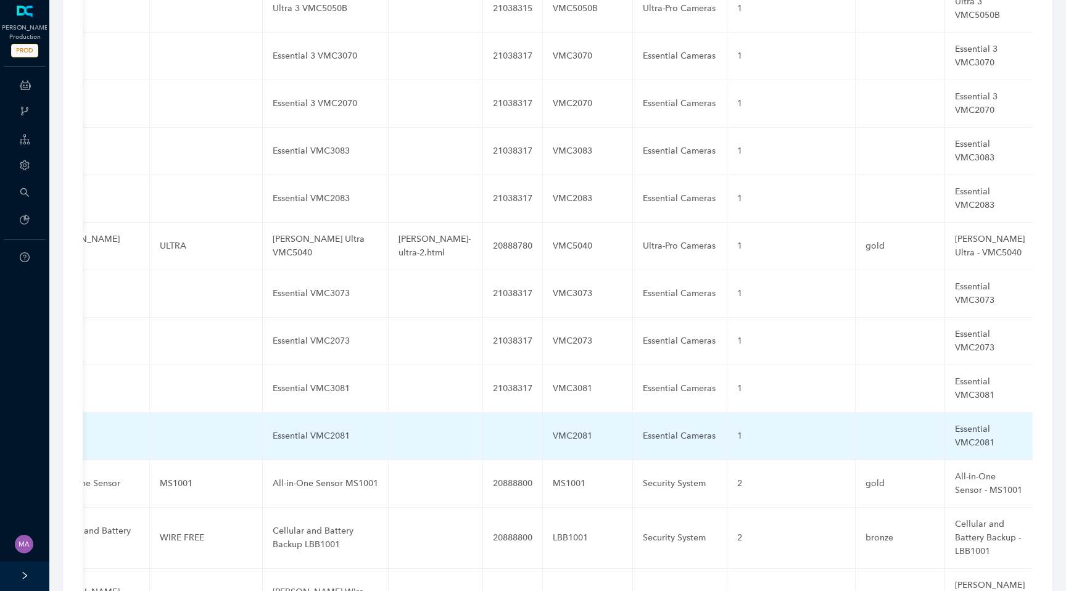
click at [503, 413] on td at bounding box center [513, 436] width 60 height 47
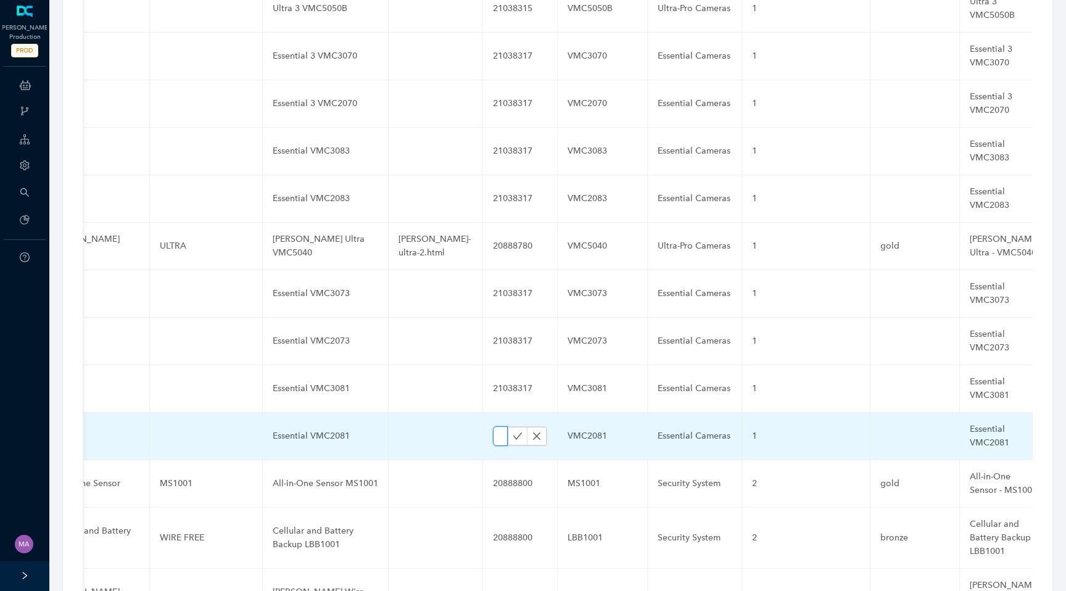
click at [493, 426] on input "text" at bounding box center [500, 436] width 15 height 20
paste input "21038317"
type input "21038317"
click at [512, 431] on icon "check" at bounding box center [517, 436] width 10 height 10
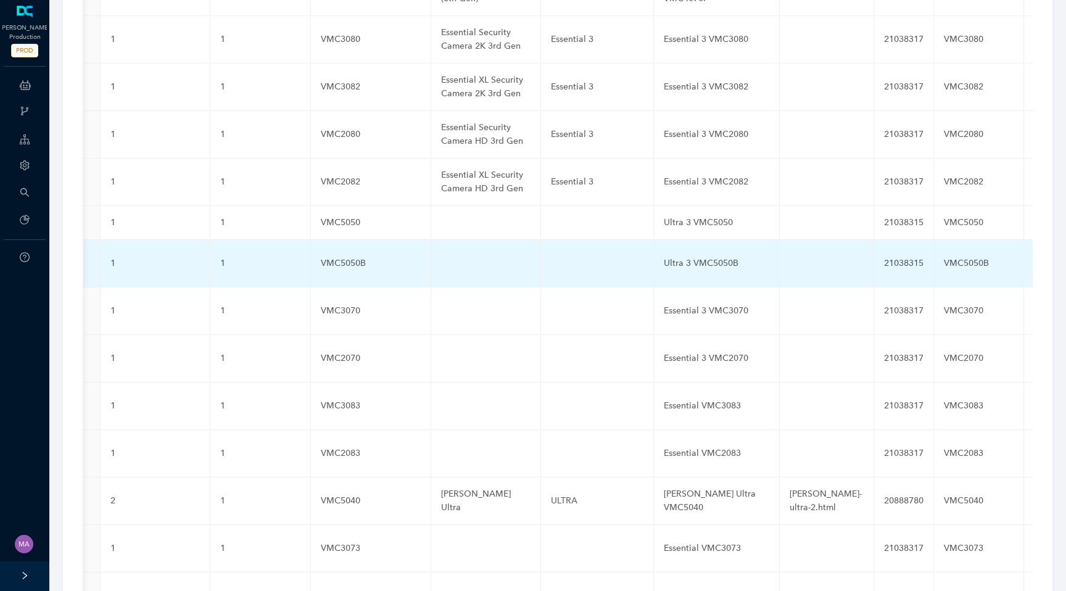
scroll to position [0, 0]
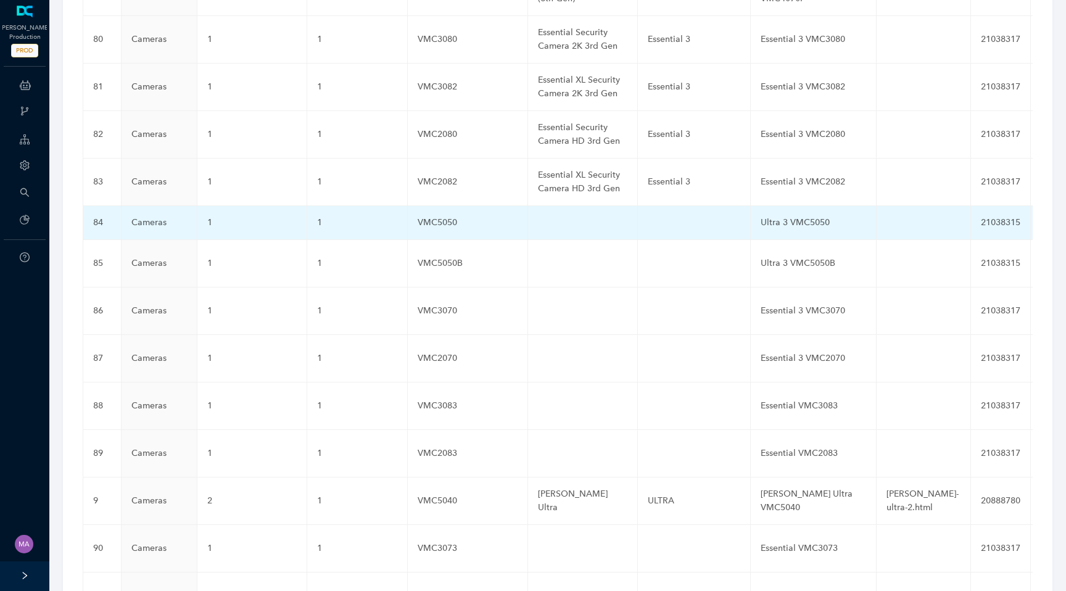
click at [678, 206] on td at bounding box center [694, 223] width 113 height 34
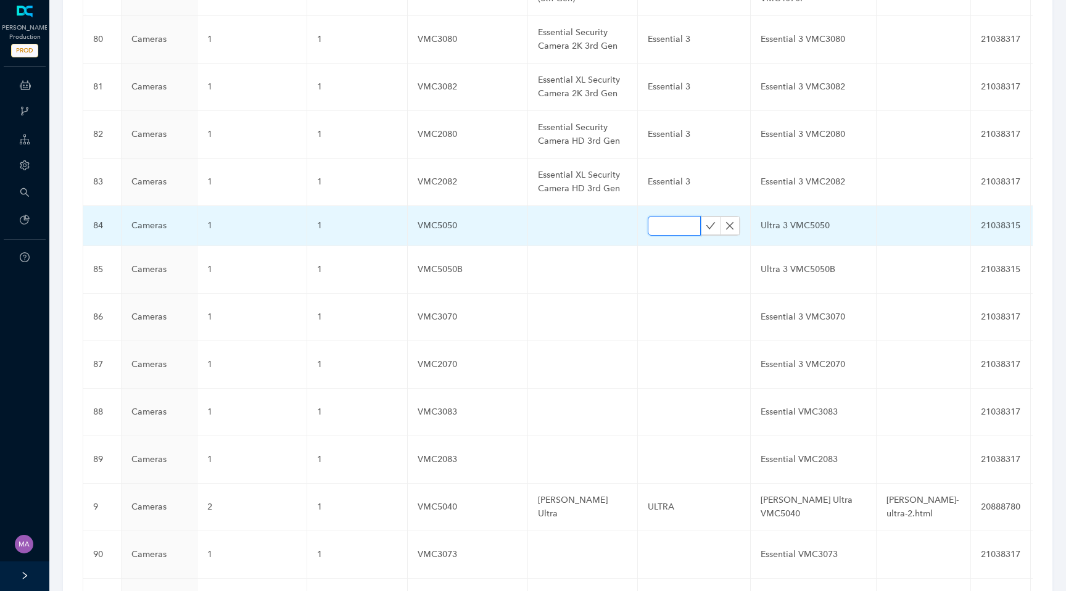
click at [671, 216] on input "text" at bounding box center [674, 226] width 53 height 20
paste input "Ultra 3"
type input "Ultra 3"
click at [705, 221] on icon "check" at bounding box center [710, 226] width 10 height 10
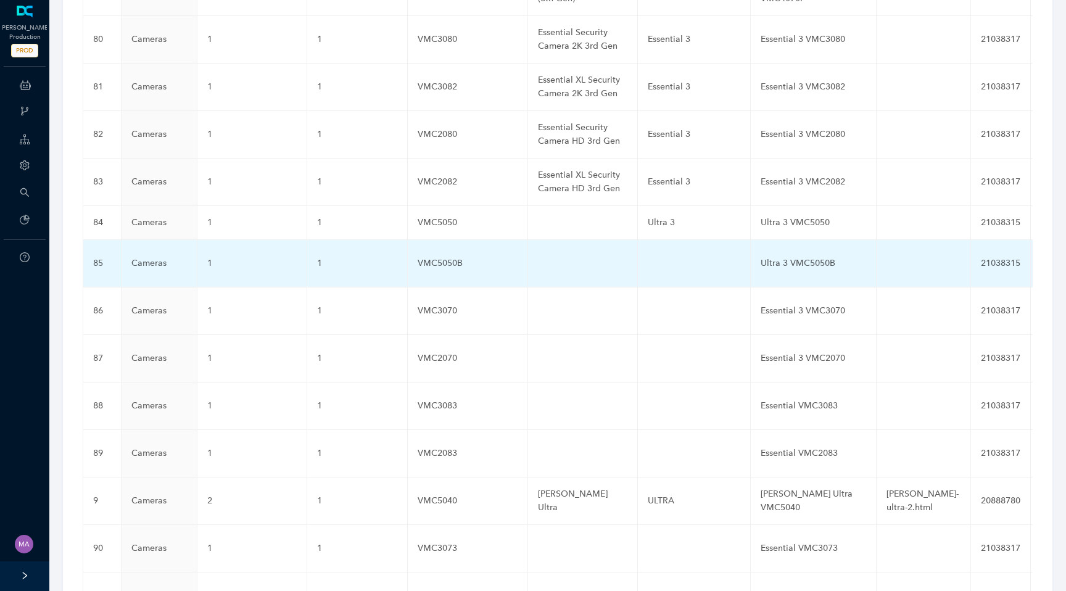
click at [647, 240] on td at bounding box center [694, 263] width 113 height 47
click at [648, 253] on input "text" at bounding box center [674, 263] width 53 height 20
paste input "Ultra 3"
type input "Ultra 3"
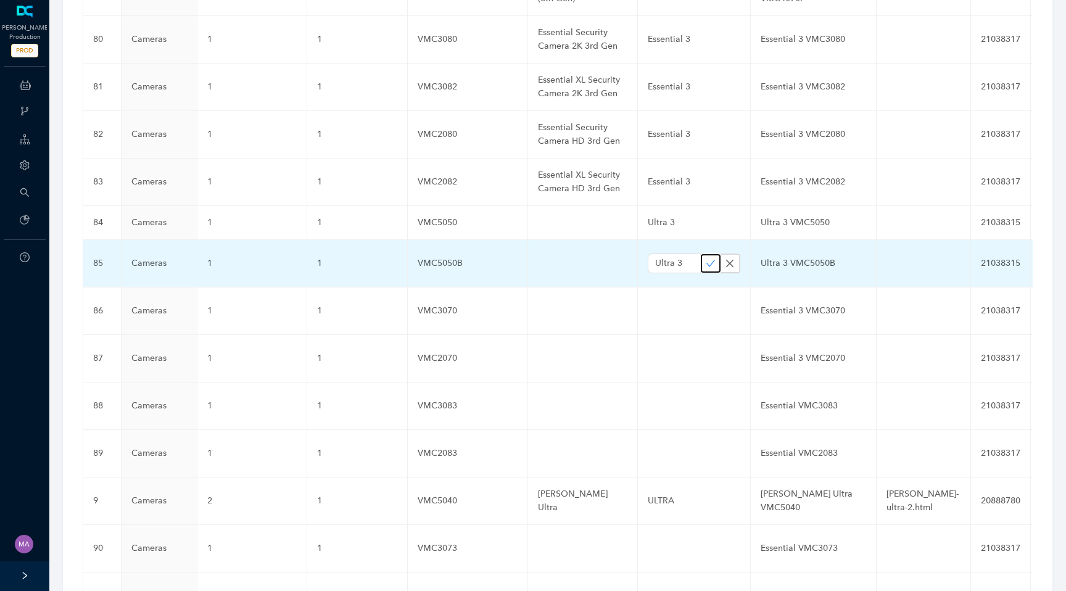
click at [706, 260] on icon "check" at bounding box center [710, 263] width 9 height 7
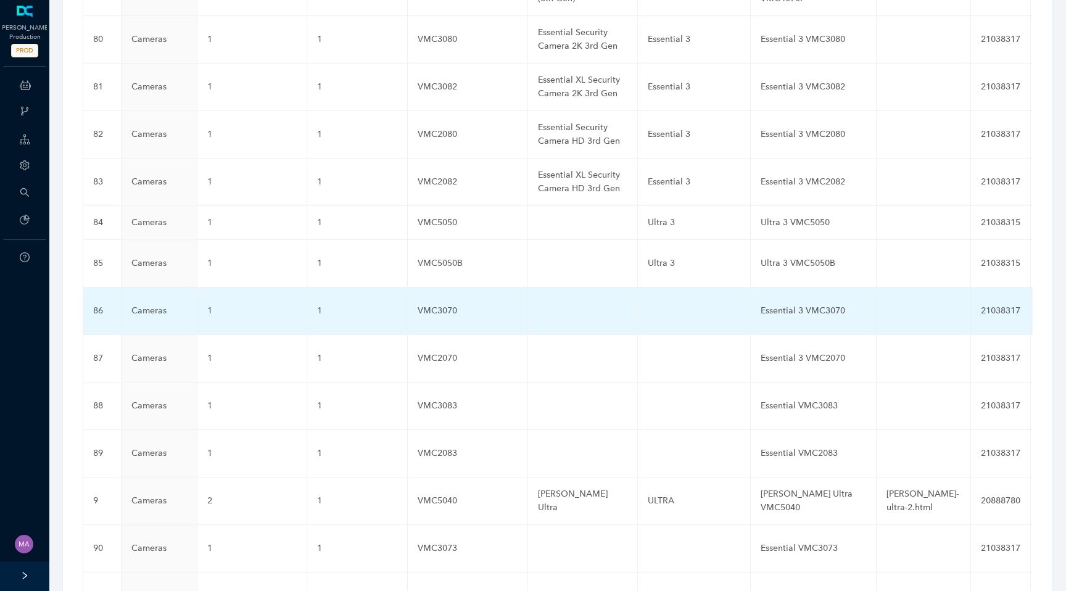
click at [666, 287] on td at bounding box center [694, 310] width 113 height 47
click at [664, 301] on input "text" at bounding box center [674, 311] width 53 height 20
paste input "Essential 3"
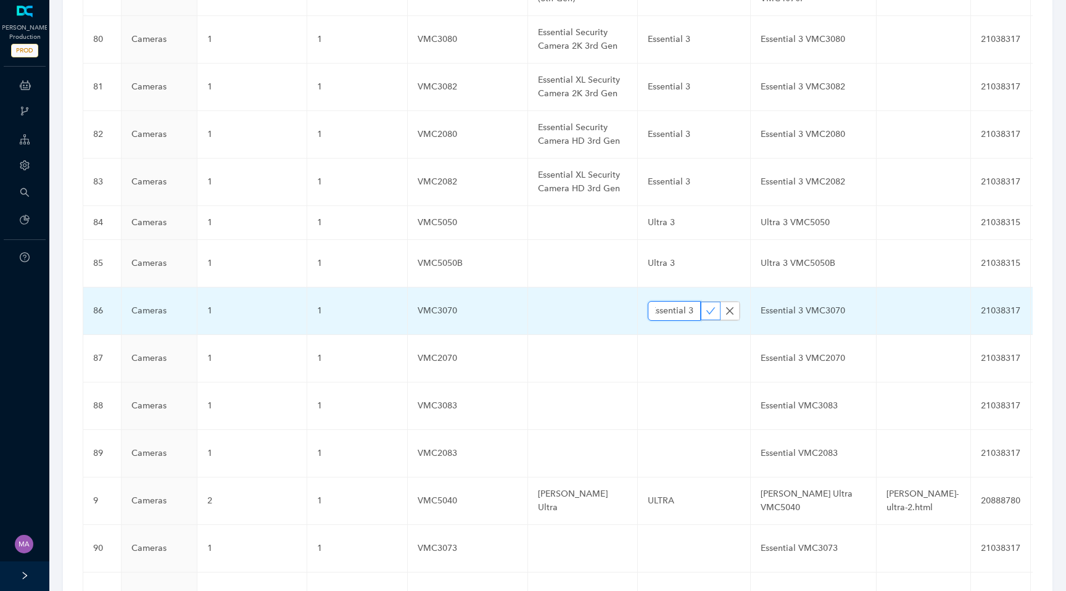
type input "Essential 3"
click at [705, 306] on icon "check" at bounding box center [710, 311] width 10 height 10
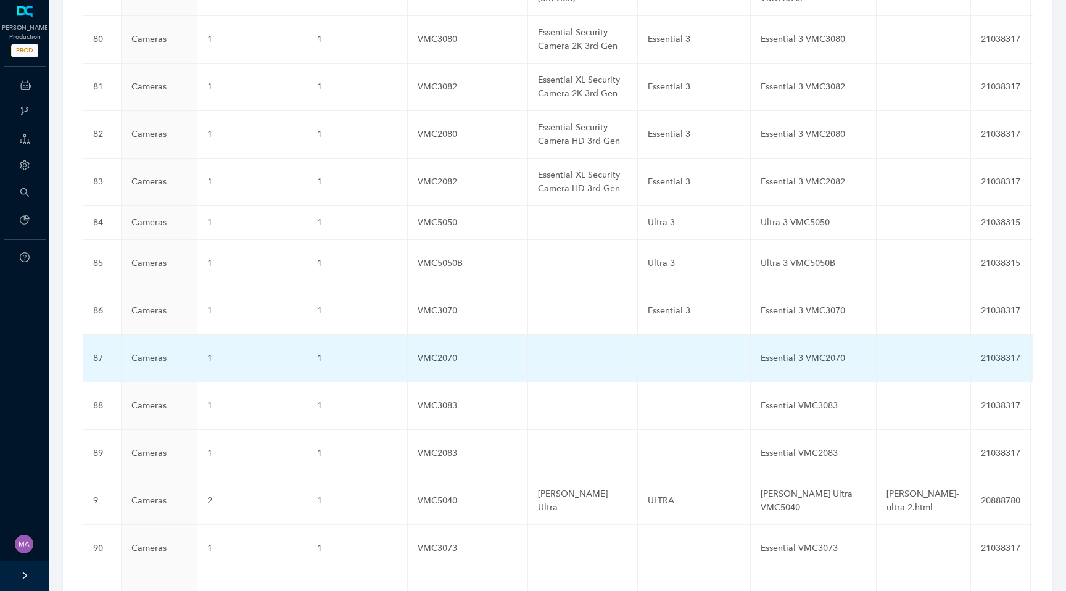
click at [656, 335] on td at bounding box center [694, 358] width 113 height 47
click at [659, 348] on input "text" at bounding box center [674, 358] width 53 height 20
paste input "Essential 3"
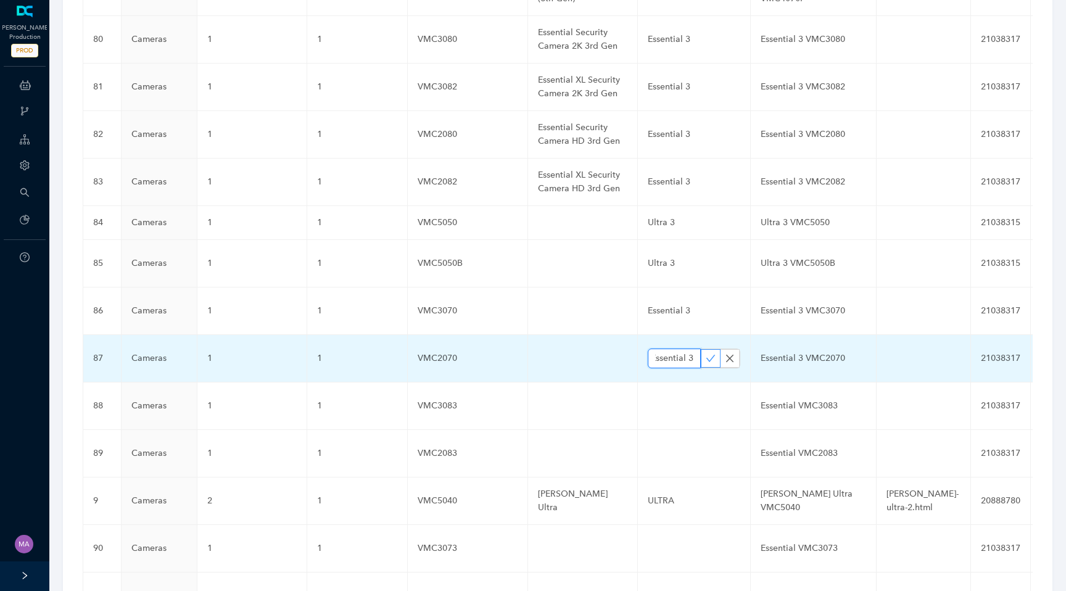
type input "Essential 3"
click at [705, 353] on icon "check" at bounding box center [710, 358] width 10 height 10
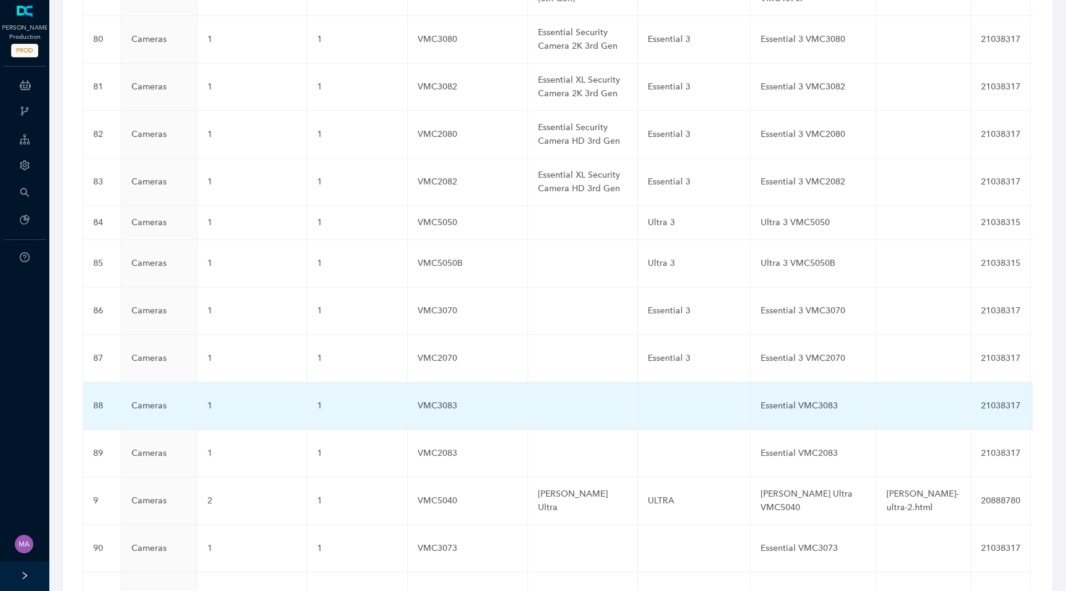
click at [672, 382] on td at bounding box center [694, 405] width 113 height 47
click at [659, 396] on input "text" at bounding box center [674, 406] width 53 height 20
paste input "Essential"
type input "Essential"
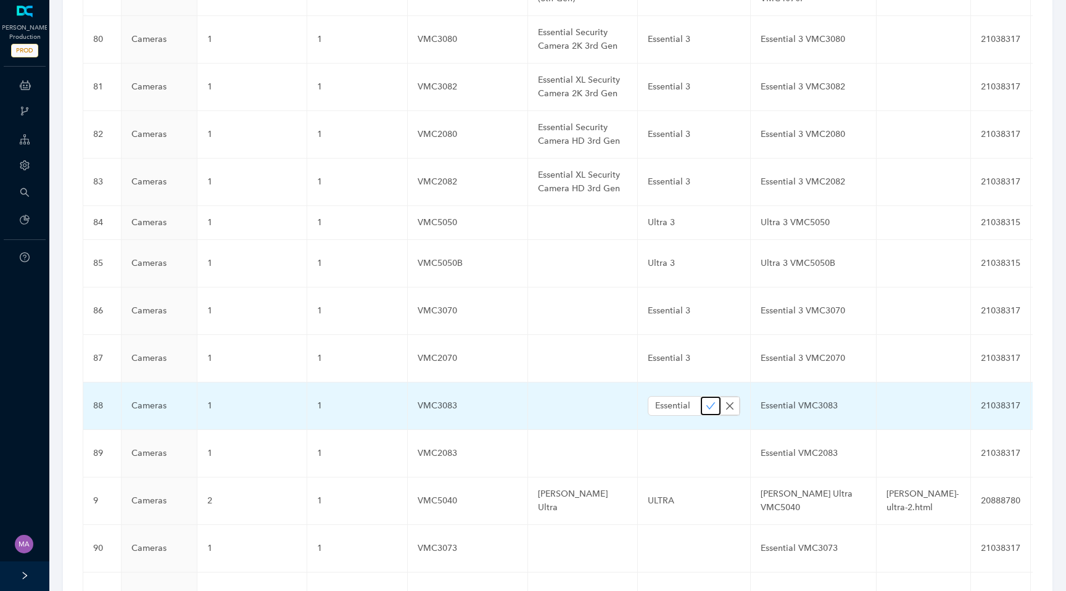
click at [705, 401] on icon "check" at bounding box center [710, 406] width 10 height 10
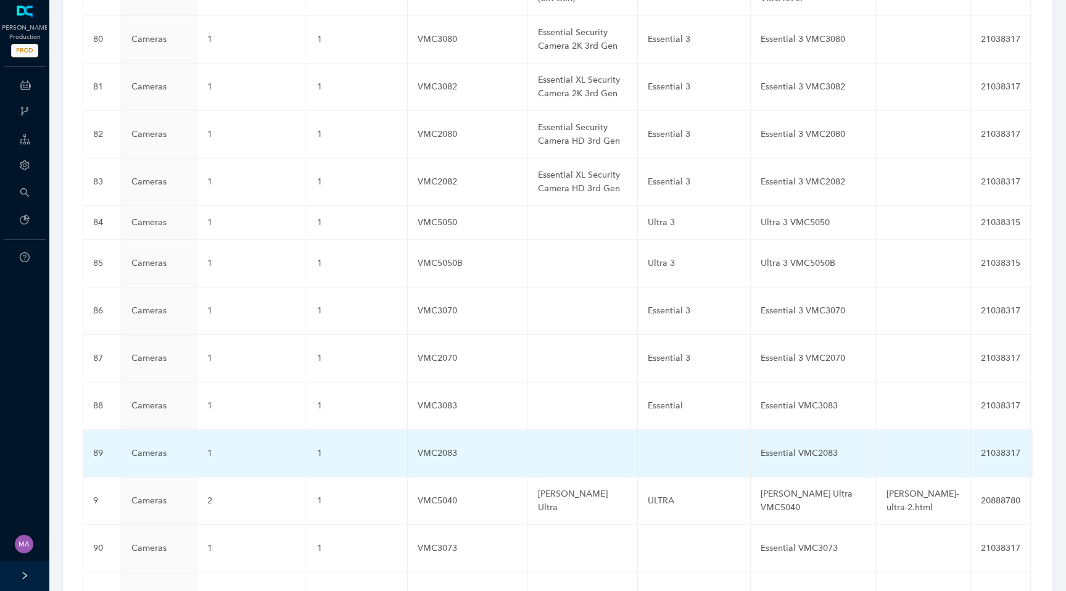
click at [650, 430] on td at bounding box center [694, 453] width 113 height 47
click at [660, 443] on input "text" at bounding box center [674, 453] width 53 height 20
paste input "Essential"
type input "Essential"
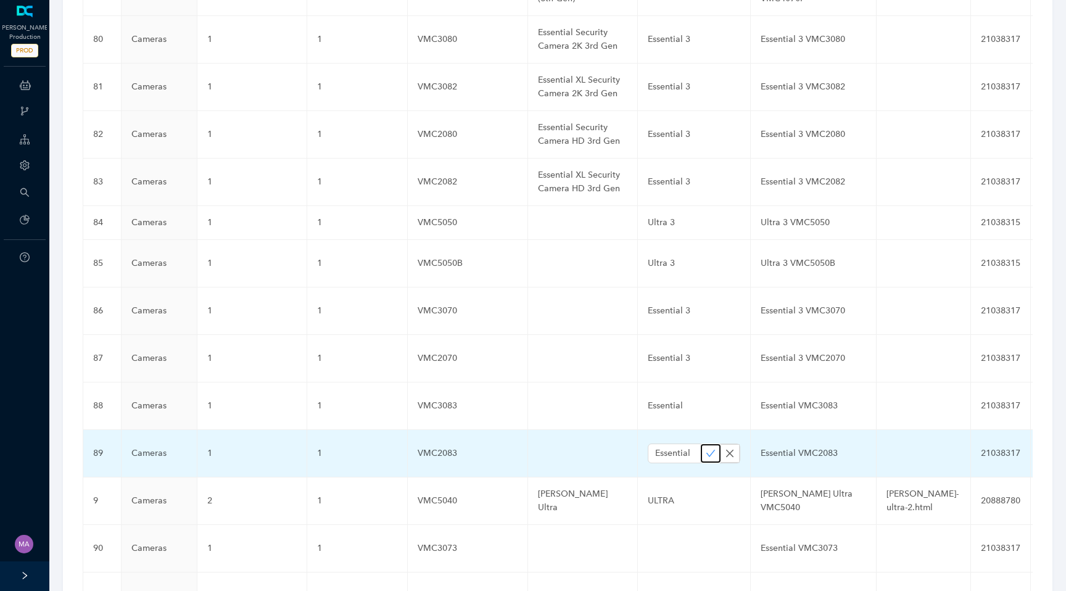
click at [705, 448] on icon "check" at bounding box center [710, 453] width 10 height 10
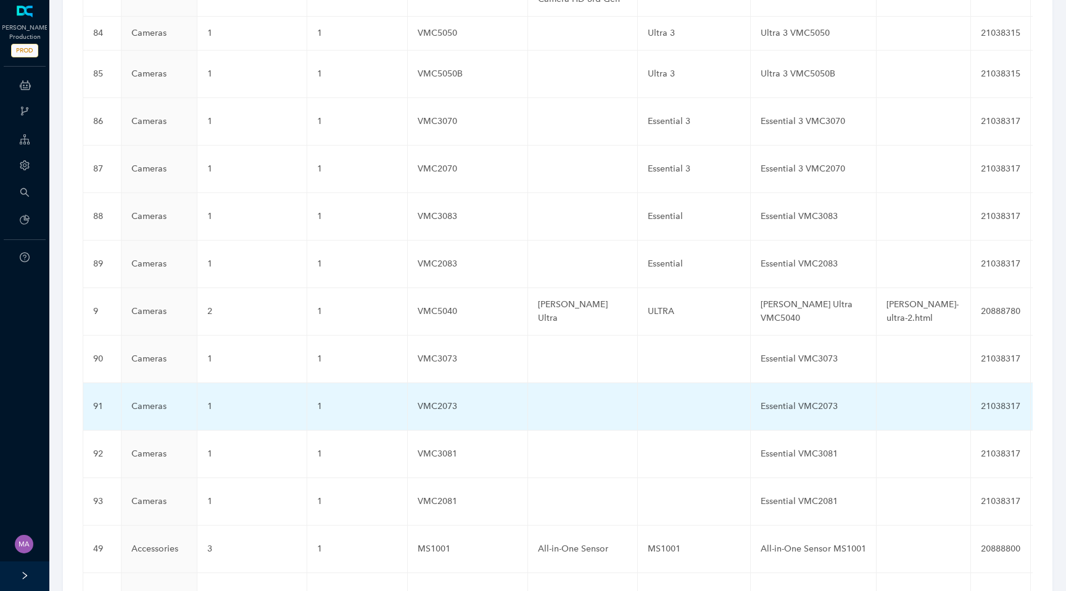
scroll to position [3551, 0]
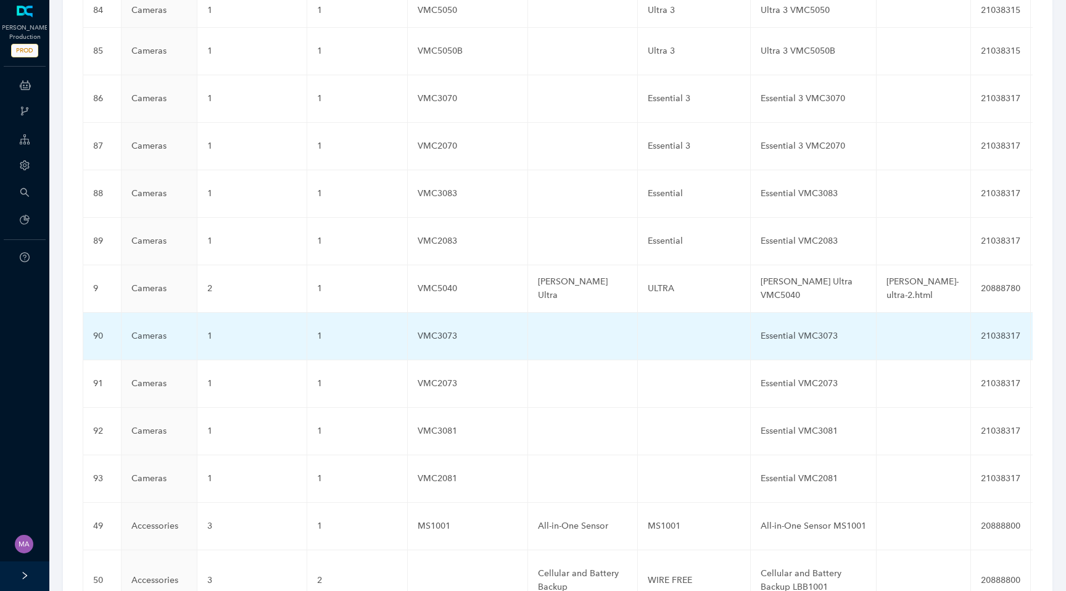
click at [657, 313] on td at bounding box center [694, 336] width 113 height 47
click at [659, 326] on input "text" at bounding box center [674, 336] width 53 height 20
paste input "Essential"
type input "Essential"
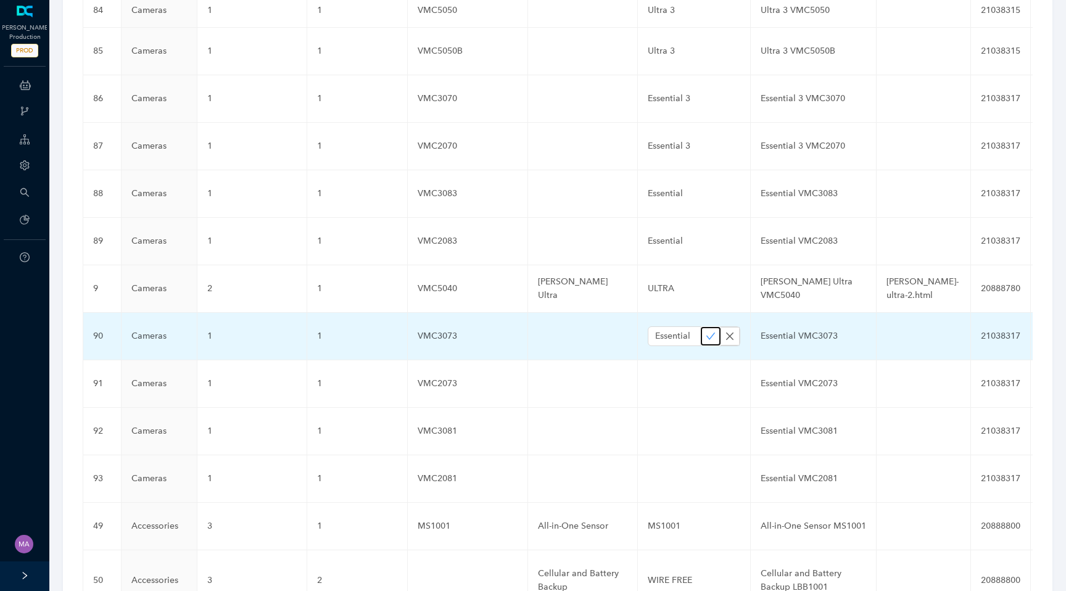
click at [705, 331] on icon "check" at bounding box center [710, 336] width 10 height 10
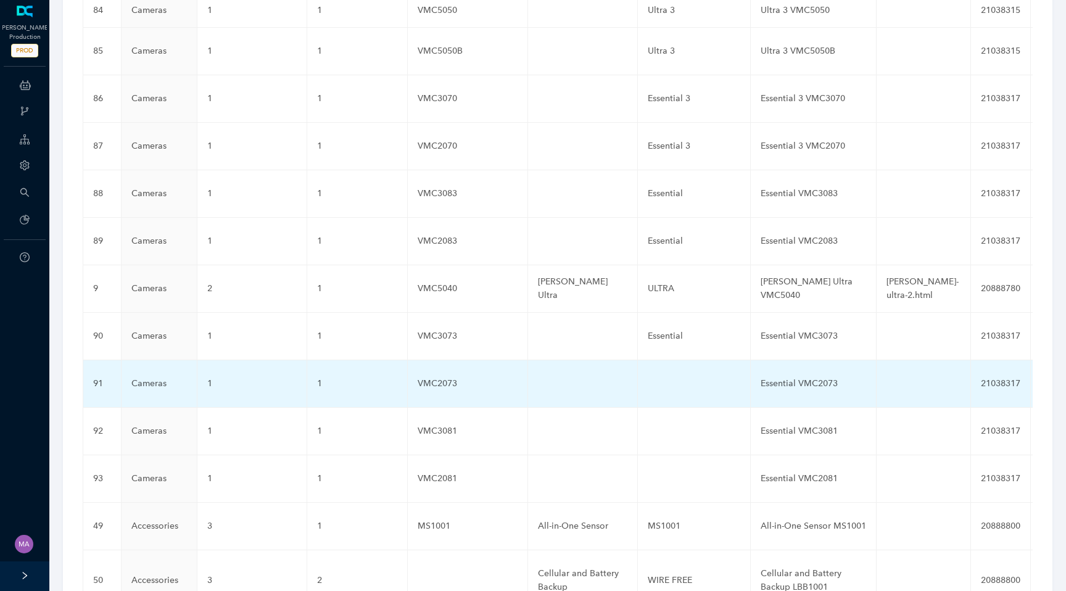
click at [661, 360] on td at bounding box center [694, 383] width 113 height 47
click at [659, 374] on input "text" at bounding box center [674, 384] width 53 height 20
paste input "Essential"
type input "Essential"
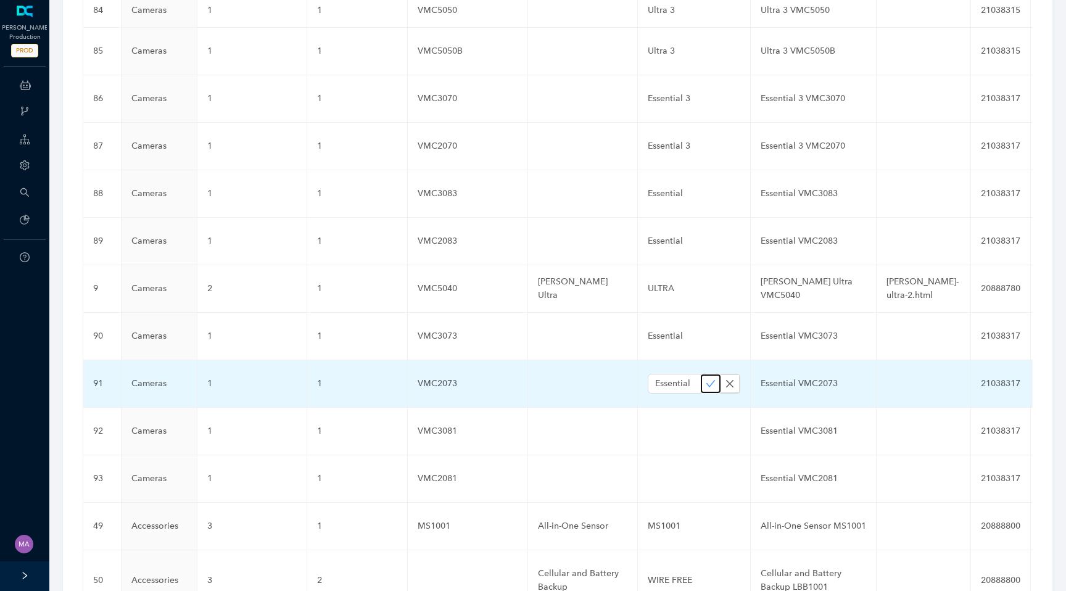
click at [705, 379] on icon "check" at bounding box center [710, 384] width 10 height 10
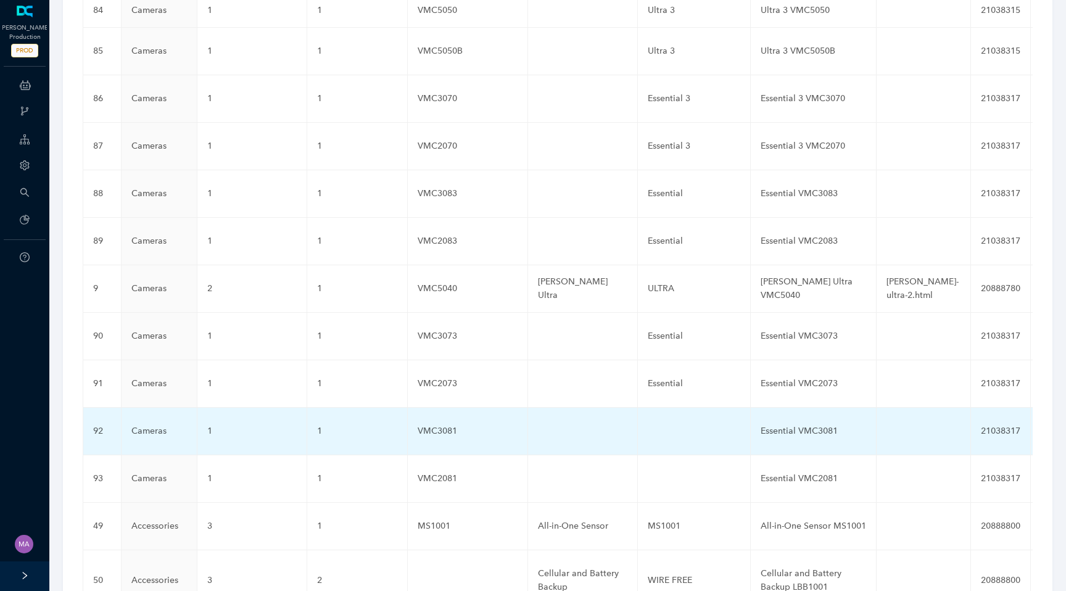
click at [662, 408] on td at bounding box center [694, 431] width 113 height 47
click at [663, 421] on input "text" at bounding box center [674, 431] width 53 height 20
paste input "Essential"
type input "Essential"
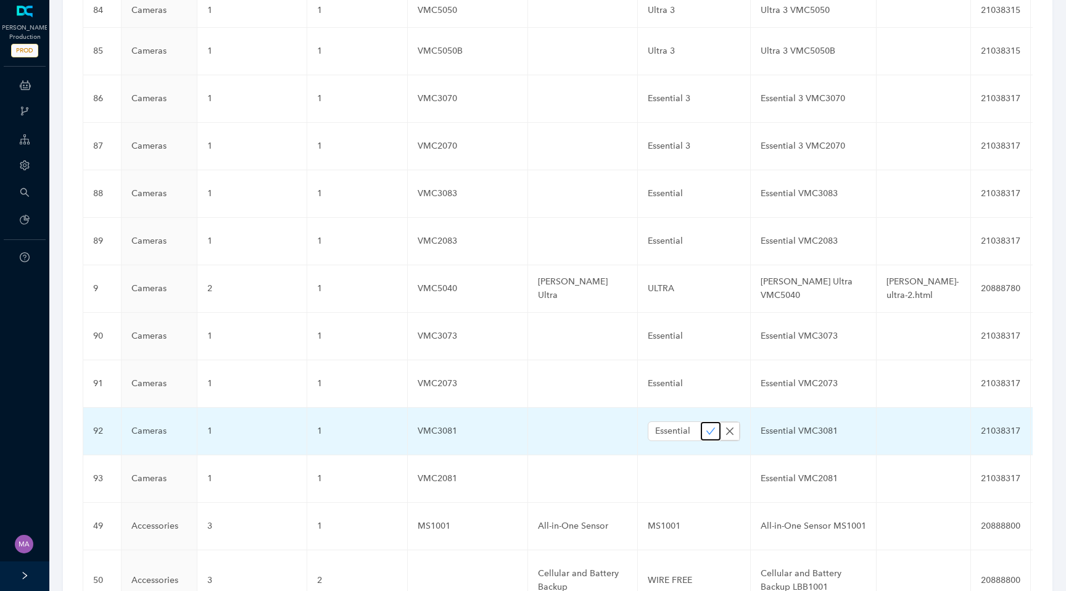
click at [705, 426] on icon "check" at bounding box center [710, 431] width 10 height 10
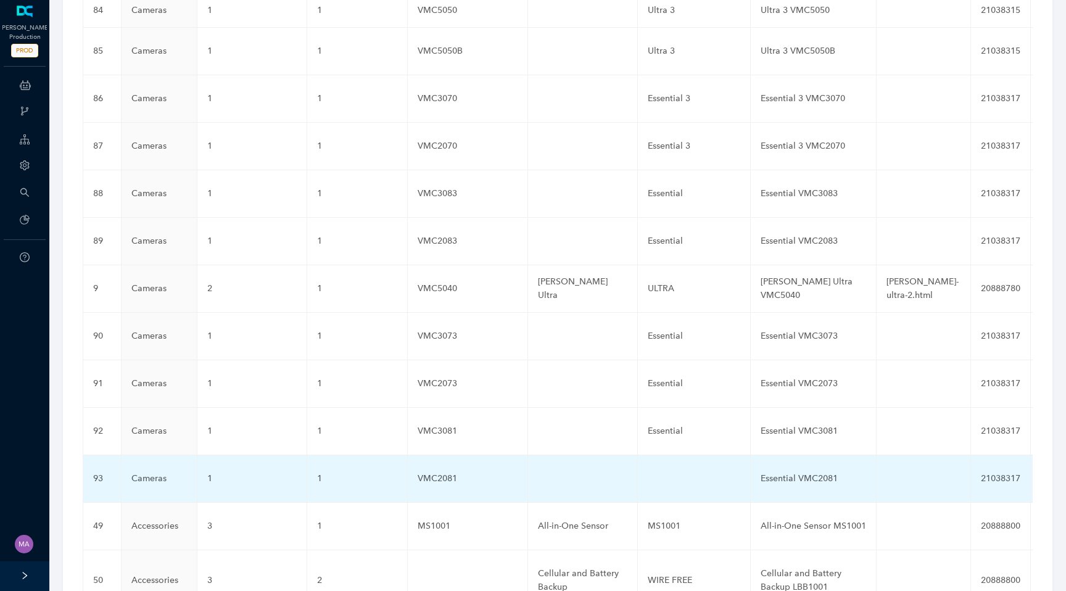
click at [664, 455] on td at bounding box center [694, 478] width 113 height 47
click at [661, 469] on input "text" at bounding box center [674, 479] width 53 height 20
paste input "Essential"
type input "Essential"
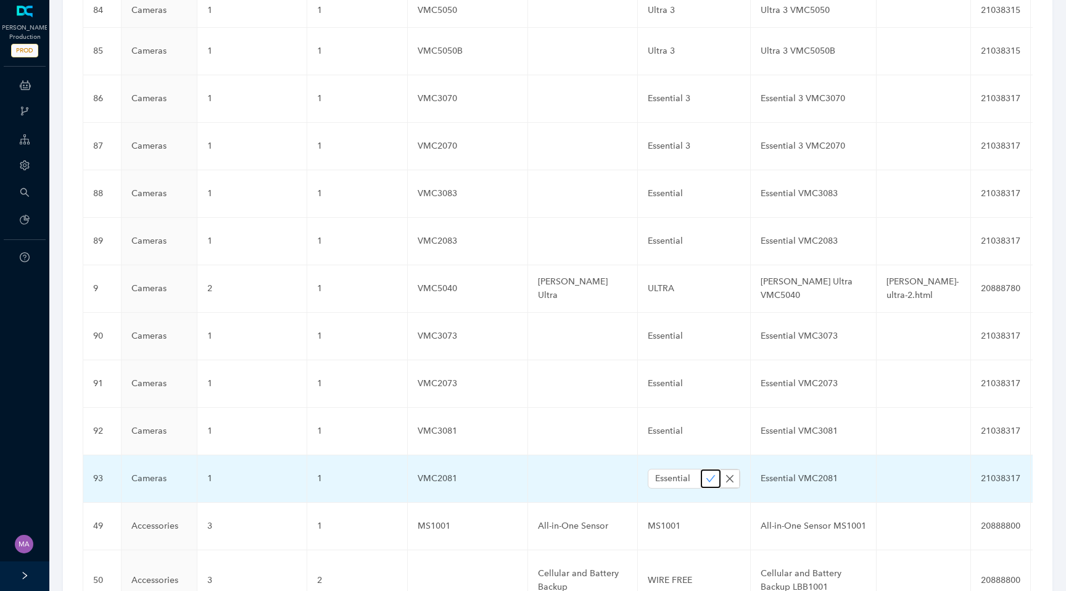
click at [705, 474] on icon "check" at bounding box center [710, 479] width 10 height 10
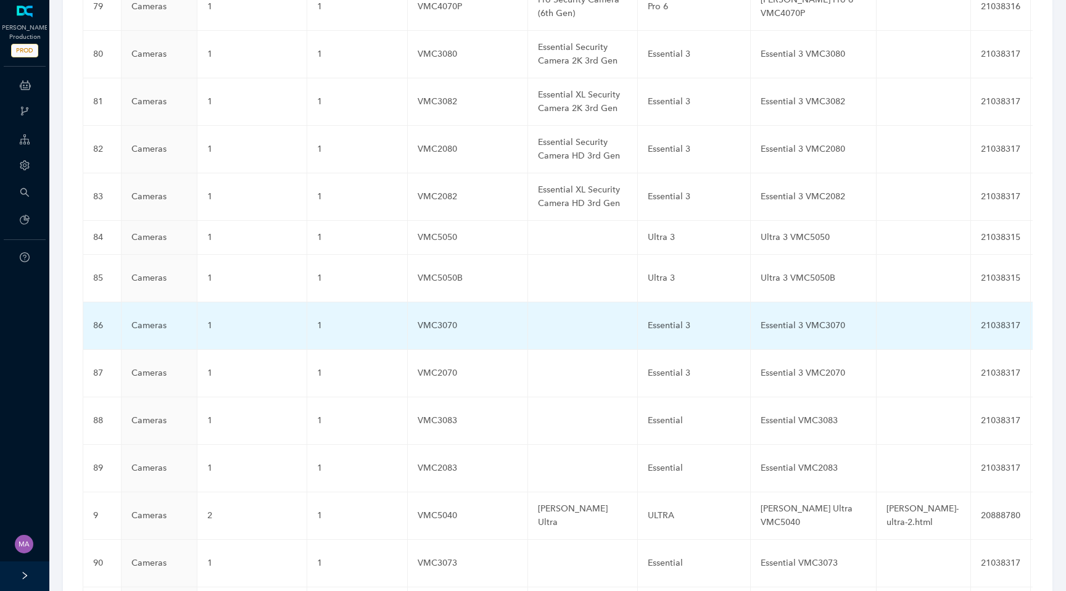
scroll to position [3314, 0]
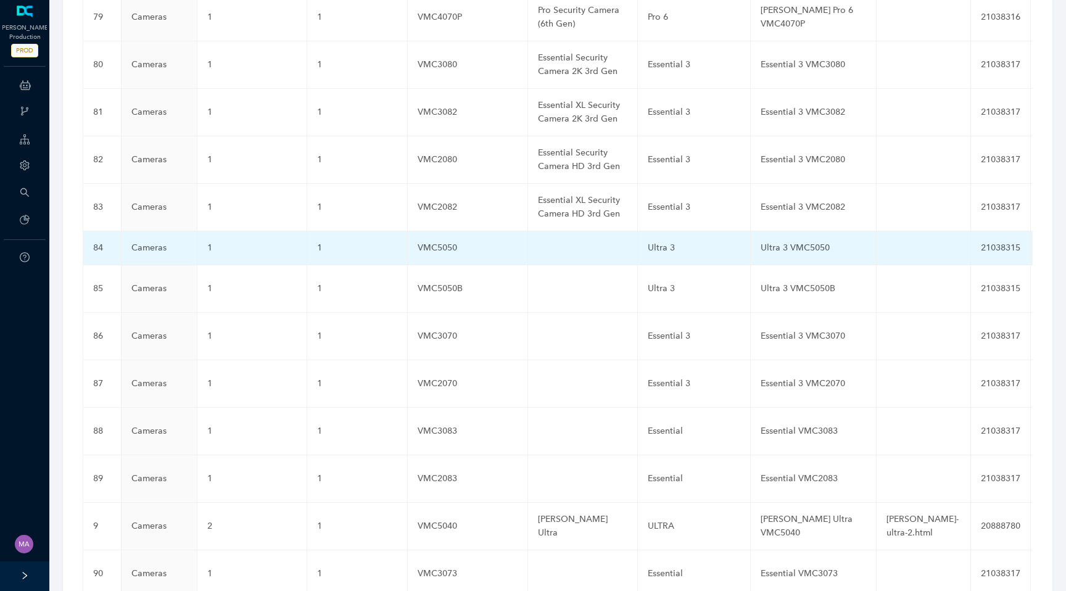
click at [558, 231] on td at bounding box center [583, 248] width 110 height 34
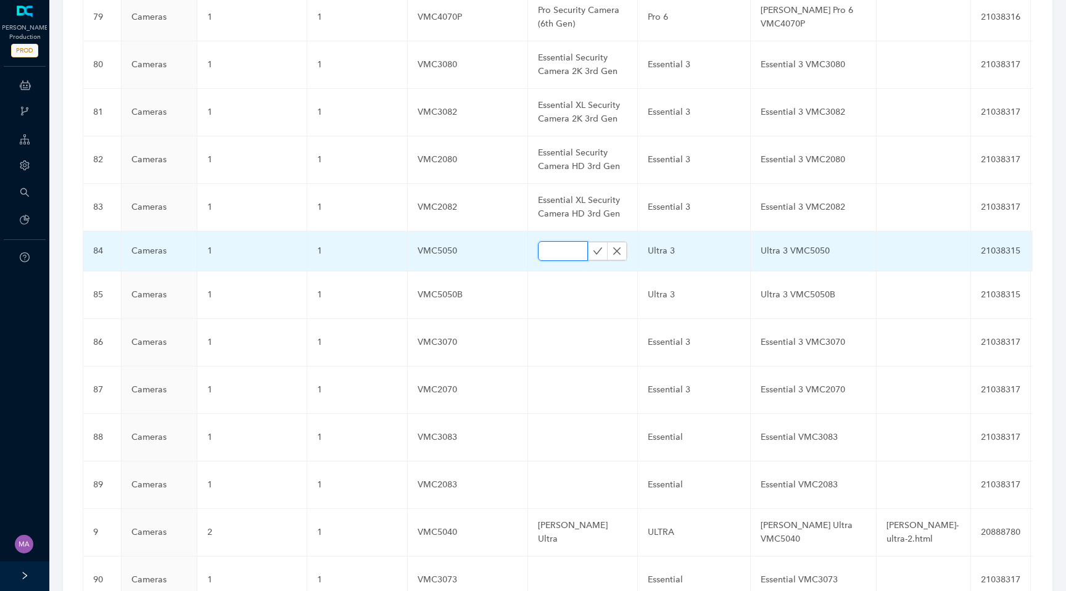
click at [553, 241] on input "text" at bounding box center [563, 251] width 50 height 20
paste input "Ultra Security Camera 4K 3rd Gen"
type input "Ultra Security Camera 4K 3rd Gen"
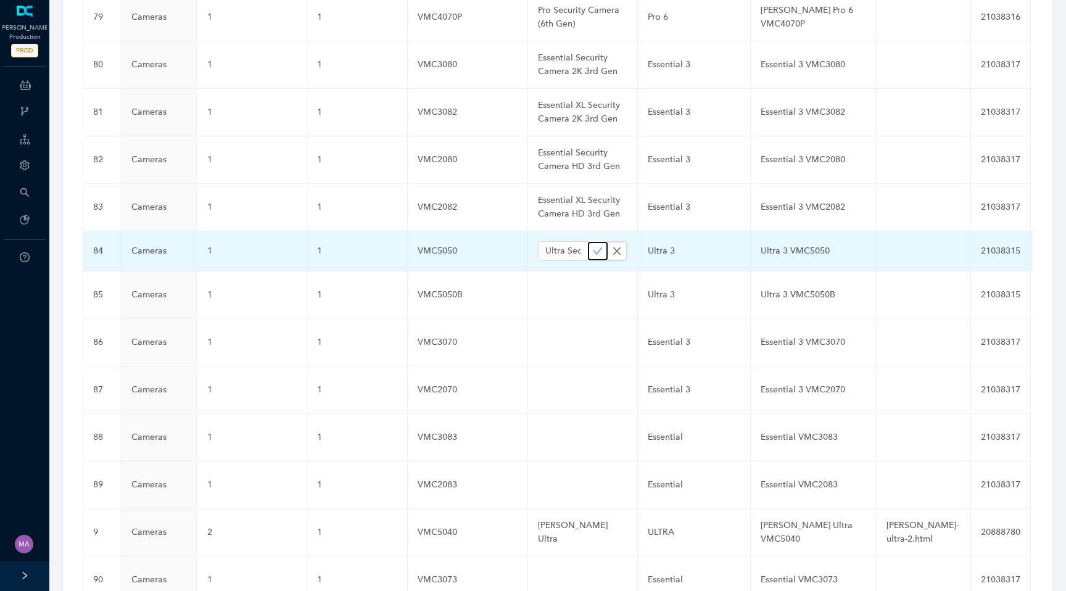
click at [593, 246] on icon "check" at bounding box center [598, 251] width 10 height 10
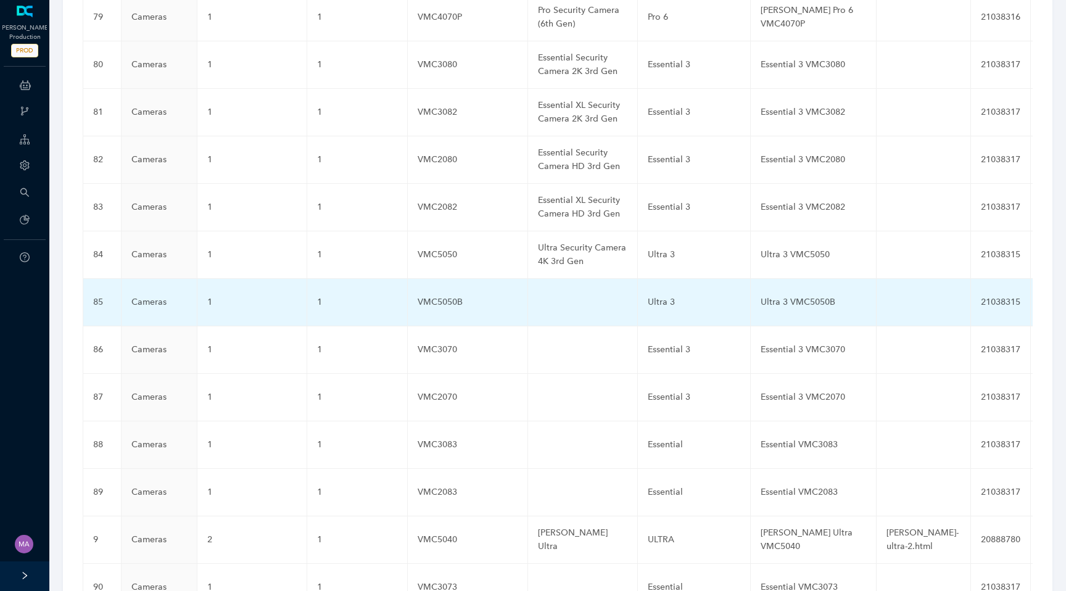
click at [557, 279] on td at bounding box center [583, 302] width 110 height 47
click at [558, 292] on input "text" at bounding box center [563, 302] width 50 height 20
paste input "Ultra Security Camera 4K Black 3rd Gen"
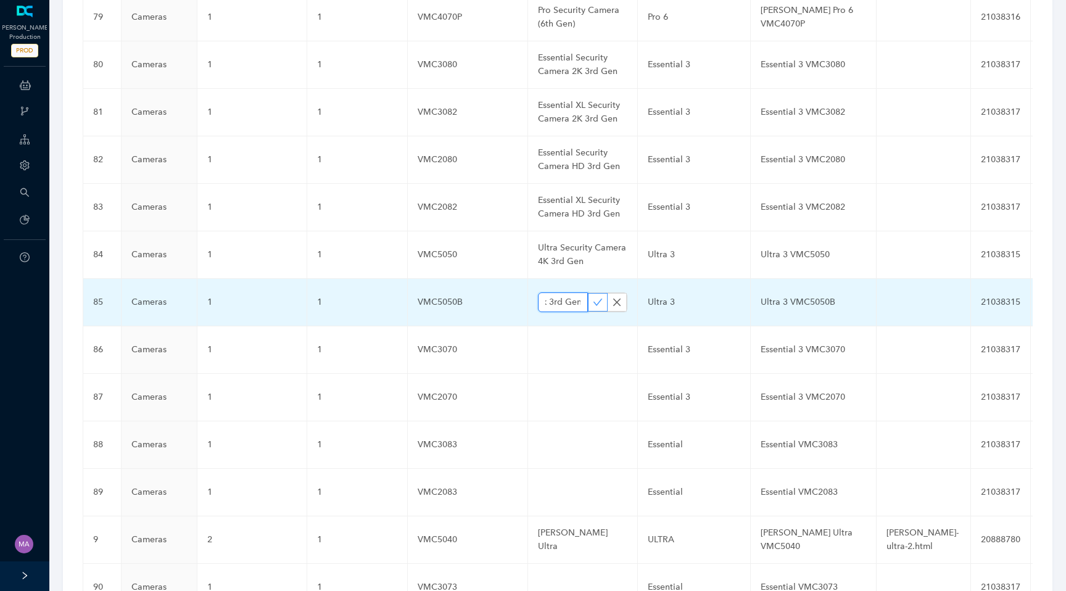
type input "Ultra Security Camera 4K Black 3rd Gen"
click at [593, 297] on icon "check" at bounding box center [598, 302] width 10 height 10
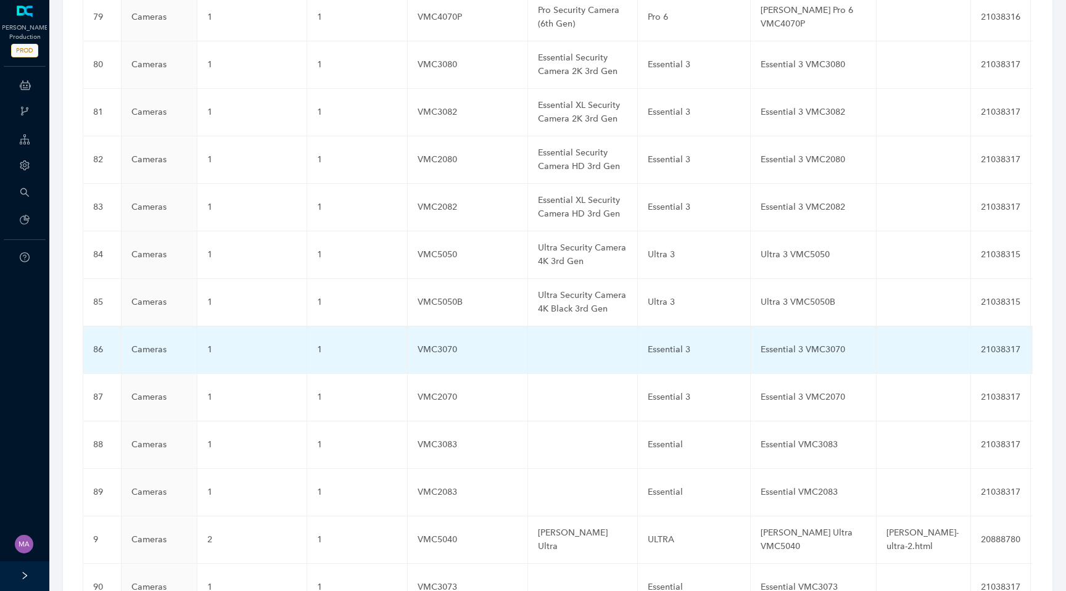
click at [574, 326] on td at bounding box center [583, 349] width 110 height 47
click at [557, 340] on input "text" at bounding box center [563, 350] width 50 height 20
paste input "Essential Indoor Camera 2K 3rd Gen Plug-in"
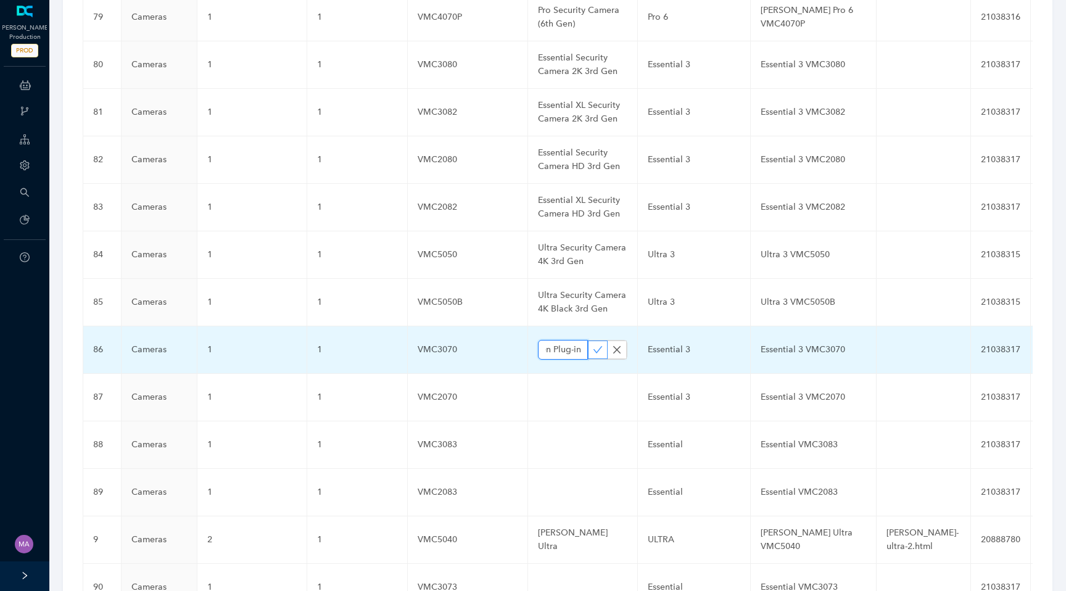
type input "Essential Indoor Camera 2K 3rd Gen Plug-in"
click at [593, 345] on icon "check" at bounding box center [598, 350] width 10 height 10
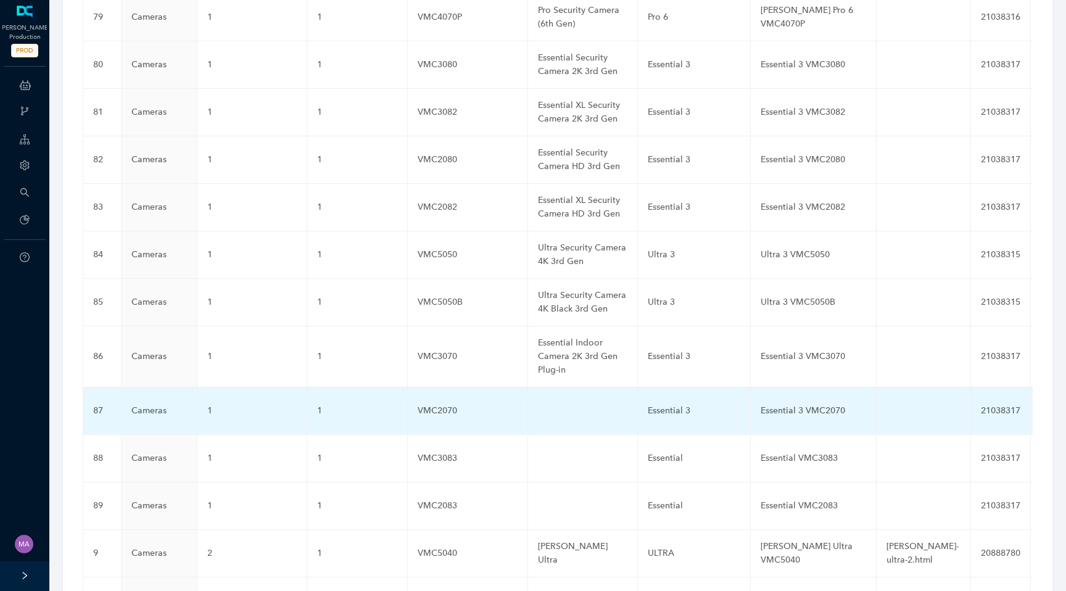
click at [561, 387] on td at bounding box center [583, 410] width 110 height 47
click at [554, 387] on td at bounding box center [583, 410] width 110 height 47
click at [553, 401] on input "text" at bounding box center [563, 411] width 50 height 20
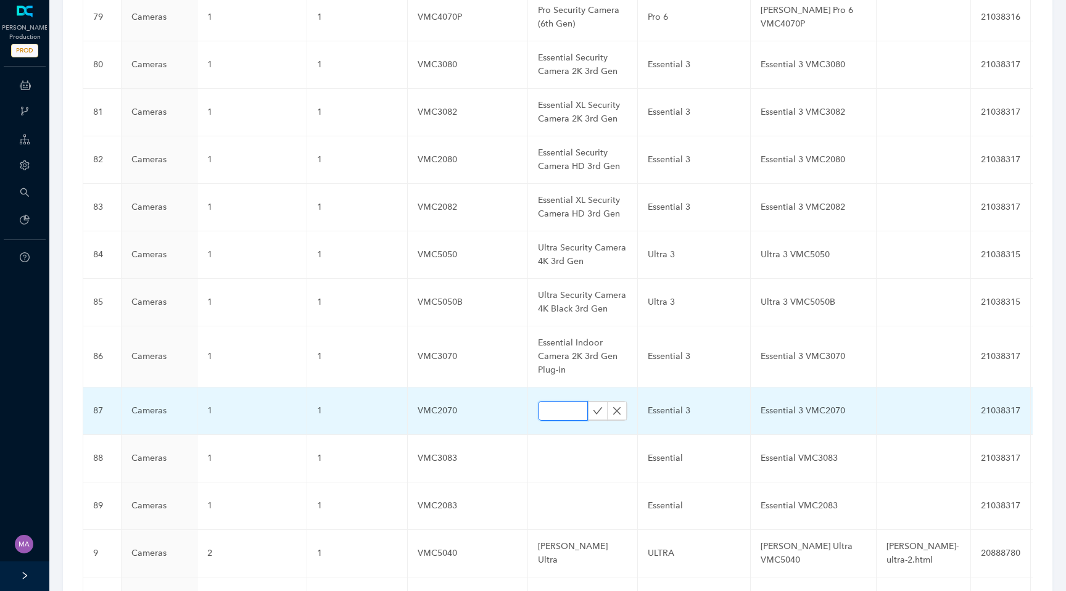
paste input "Essential Indoor Camera HD 3rd Gen Plug-in"
type input "Essential Indoor Camera HD 3rd Gen Plug-in"
click at [593, 406] on icon "check" at bounding box center [598, 411] width 10 height 10
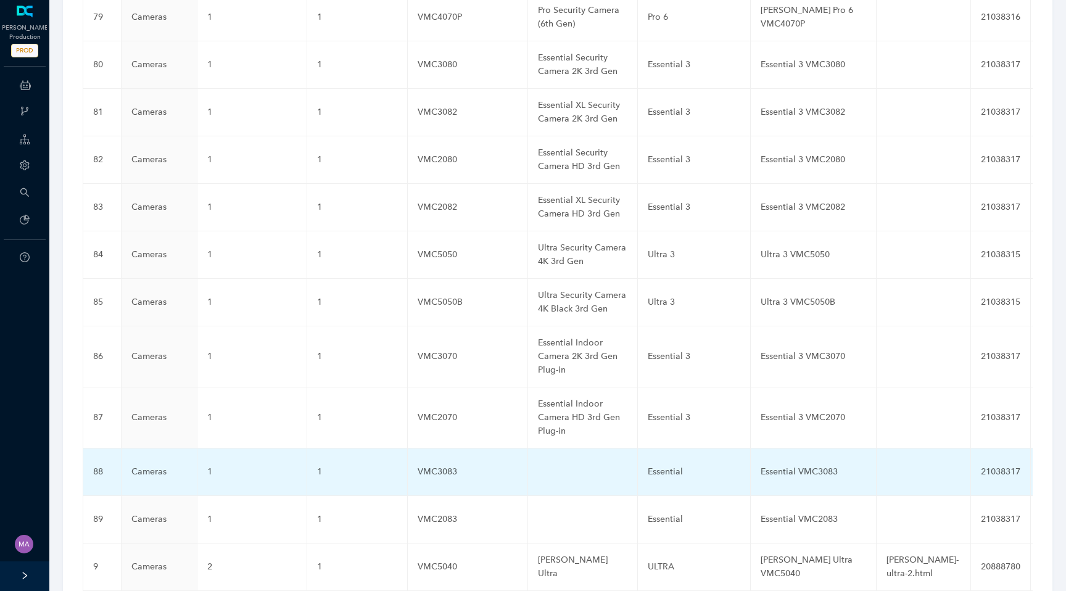
click at [558, 448] on td at bounding box center [583, 471] width 110 height 47
click at [553, 462] on input "text" at bounding box center [563, 472] width 50 height 20
paste input "Essential Pan Tilt Security Camera 2k Plug-in"
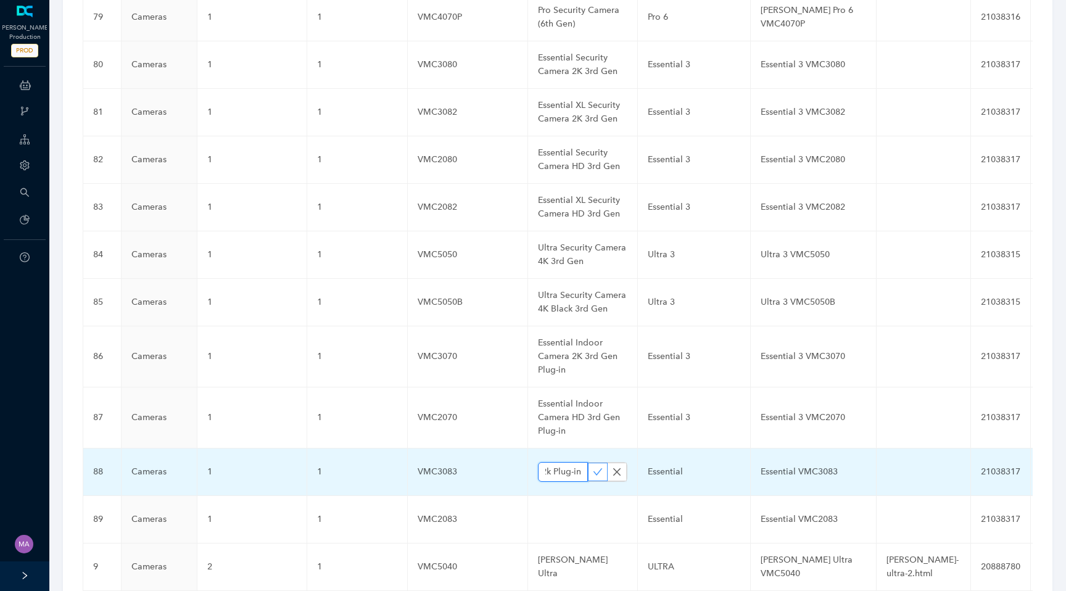
type input "Essential Pan Tilt Security Camera 2k Plug-in"
click at [593, 467] on icon "check" at bounding box center [598, 472] width 10 height 10
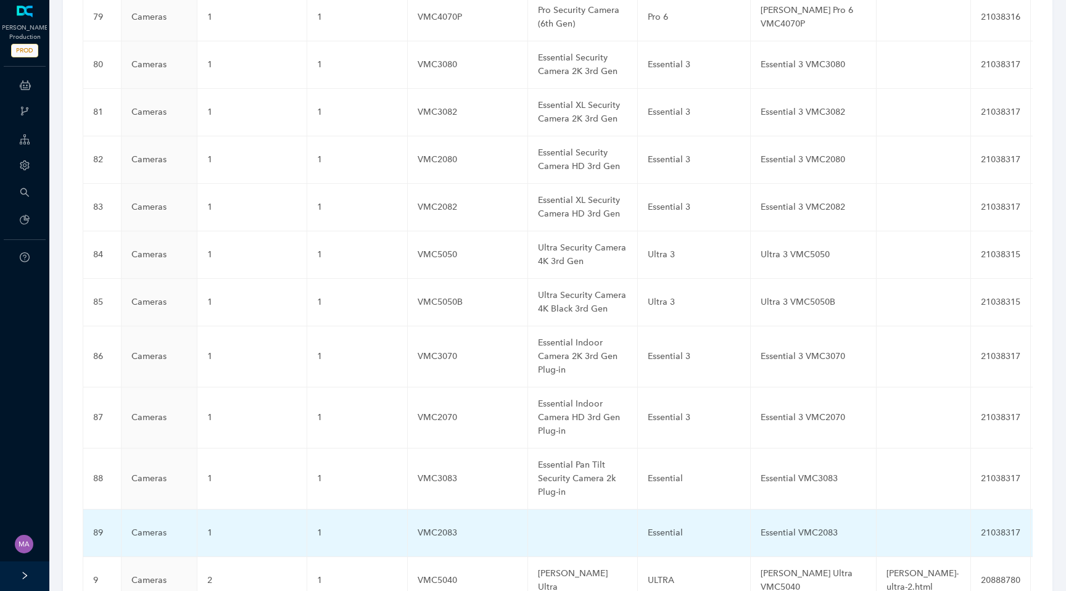
click at [550, 509] on td at bounding box center [583, 532] width 110 height 47
click at [548, 523] on input "text" at bounding box center [563, 533] width 50 height 20
paste input "Essential Pan Tilt Security Camera 2k Plug-in"
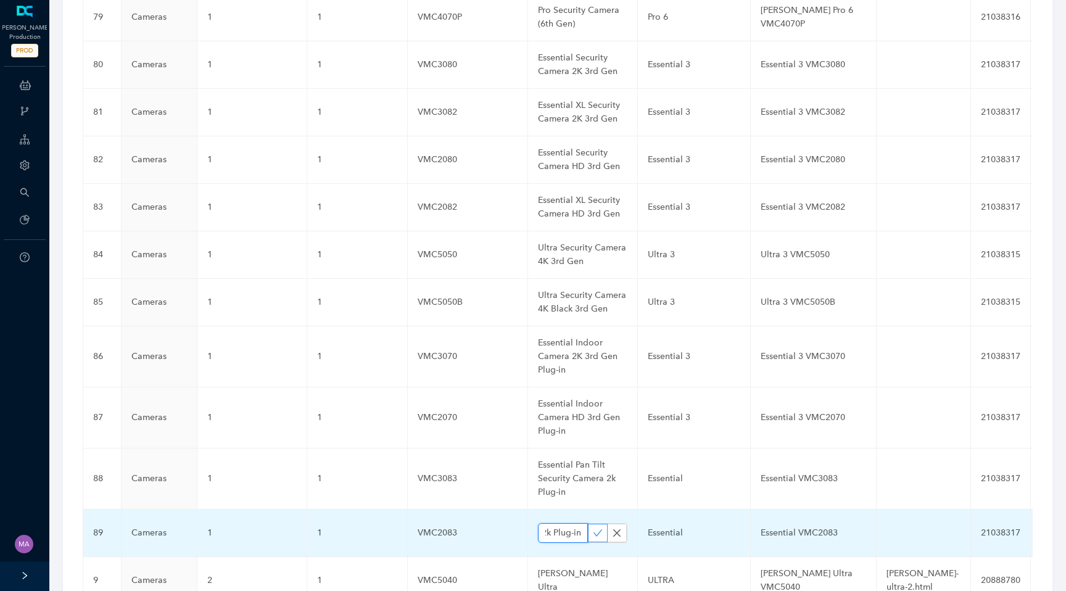
type input "Essential Pan Tilt Security Camera 2k Plug-in"
click at [593, 529] on icon "check" at bounding box center [597, 532] width 9 height 7
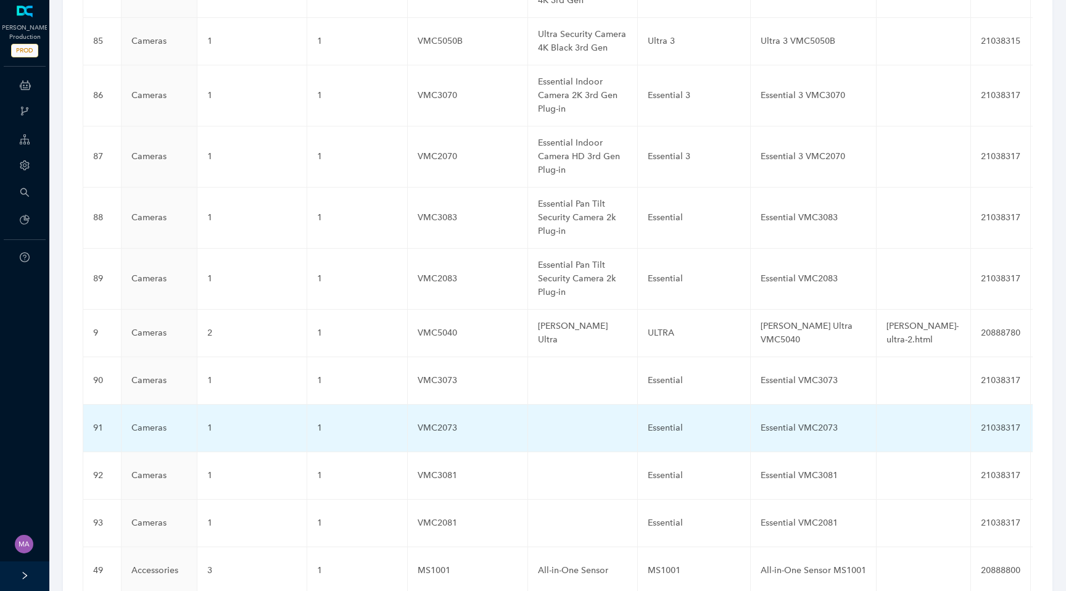
scroll to position [3582, 0]
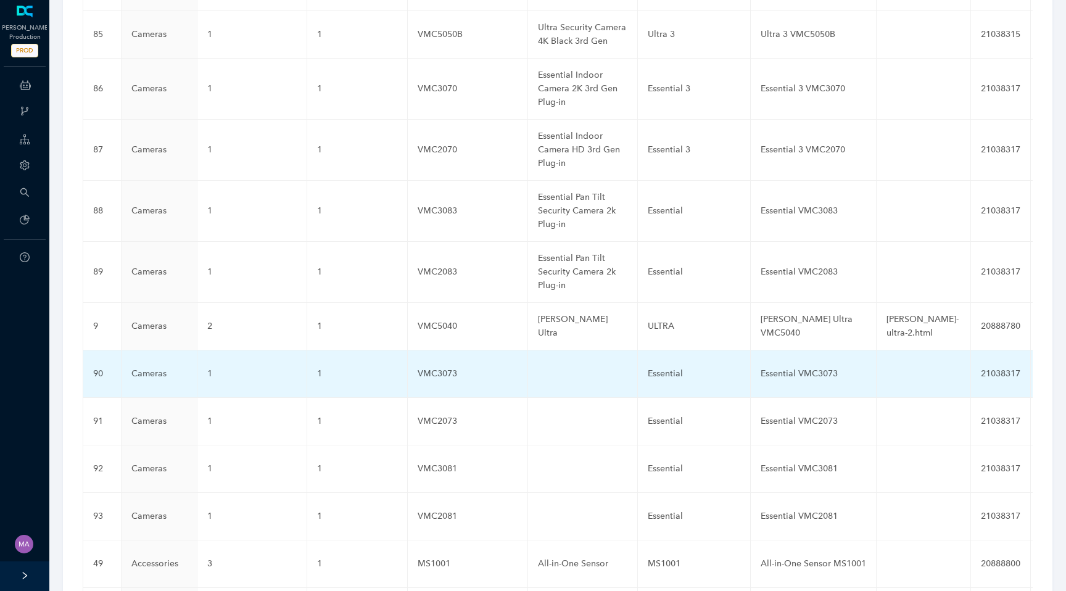
click at [552, 350] on td at bounding box center [583, 373] width 110 height 47
click at [546, 364] on input "text" at bounding box center [563, 374] width 50 height 20
paste input "Essential Pan Tilt Security Camera HD Plug-in"
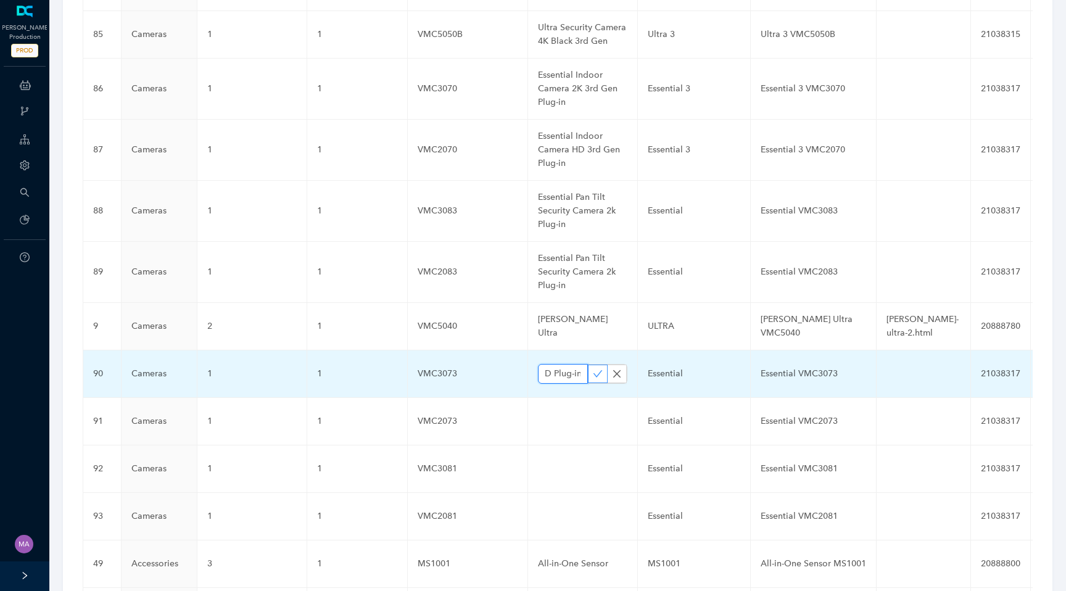
type input "Essential Pan Tilt Security Camera HD Plug-in"
click at [593, 369] on icon "check" at bounding box center [598, 374] width 10 height 10
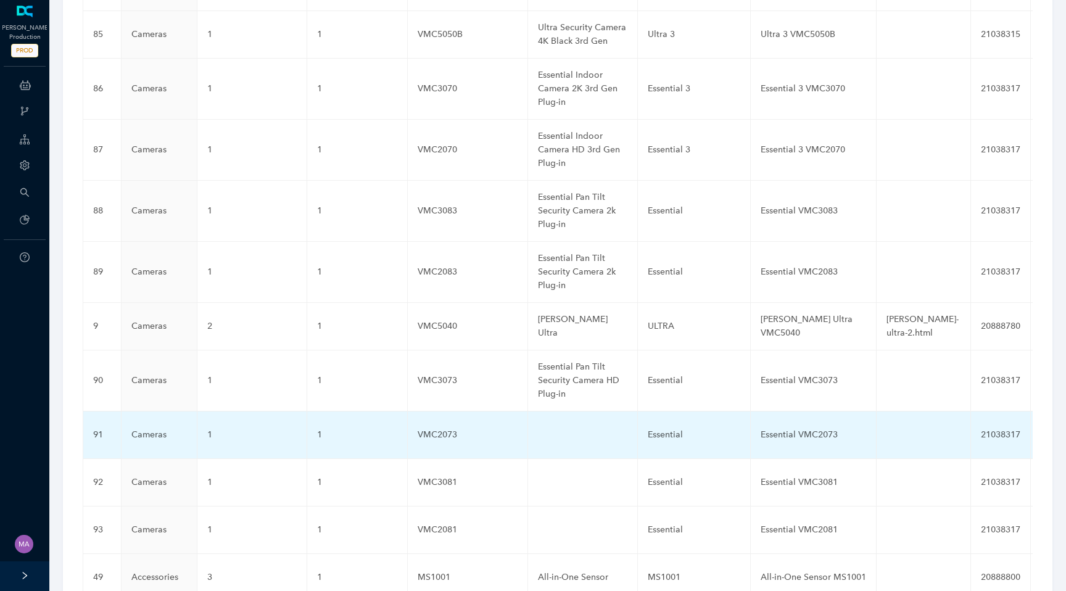
click at [557, 411] on td at bounding box center [583, 434] width 110 height 47
click at [555, 425] on input "text" at bounding box center [563, 435] width 50 height 20
paste input "Essential Pan Tilt Indoor Camera 2K Plug-in"
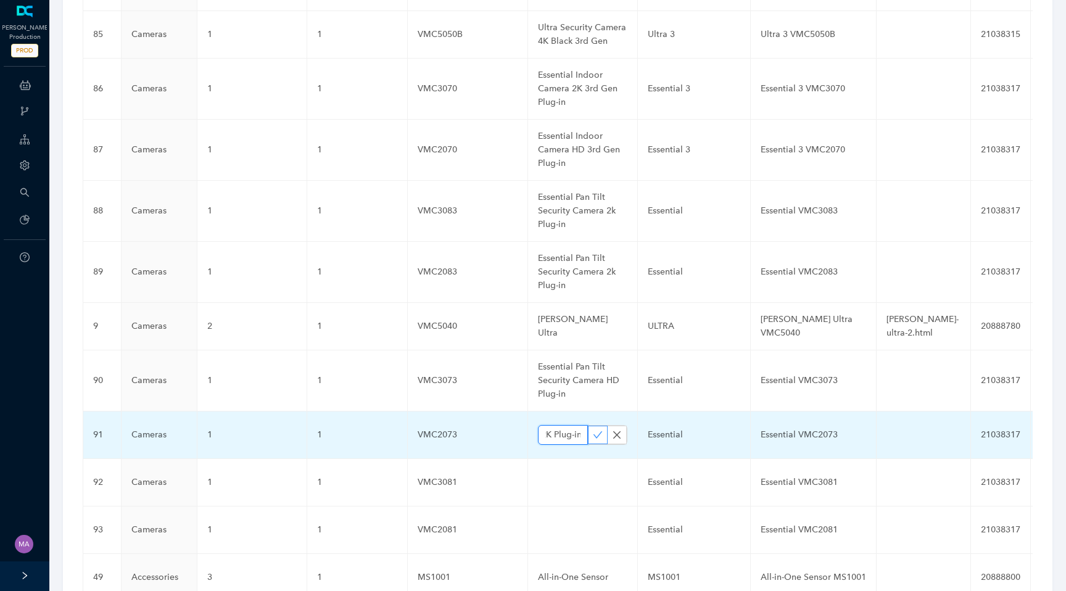
type input "Essential Pan Tilt Indoor Camera 2K Plug-in"
click at [596, 426] on button "button" at bounding box center [598, 435] width 20 height 19
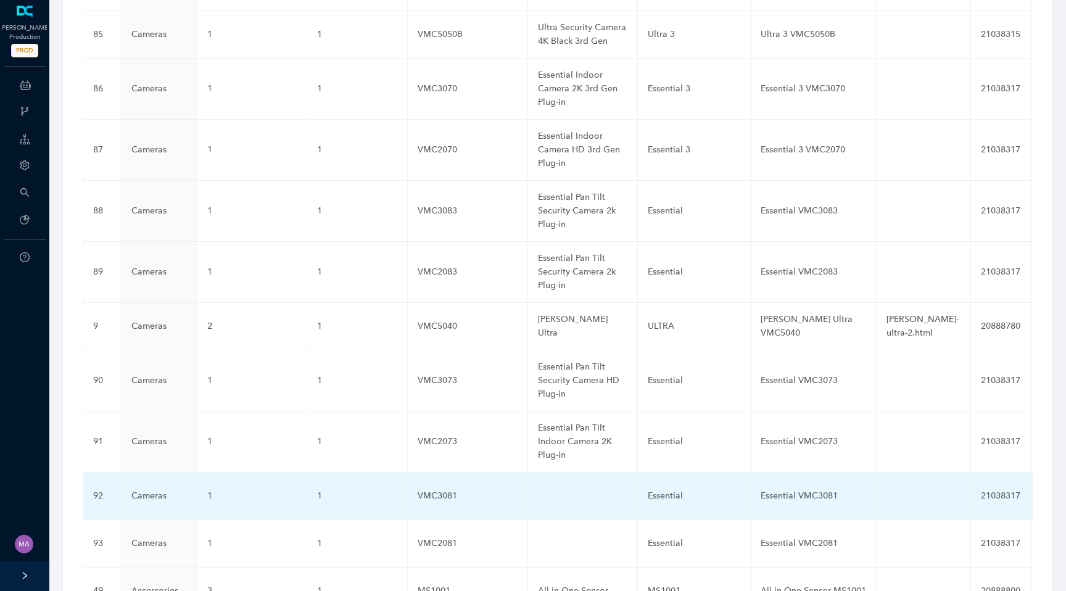
click at [567, 472] on td at bounding box center [583, 495] width 110 height 47
click at [555, 486] on input "text" at bounding box center [563, 496] width 50 height 20
paste input "Essential Pan Tilt Indoor Camera HD Plug-in"
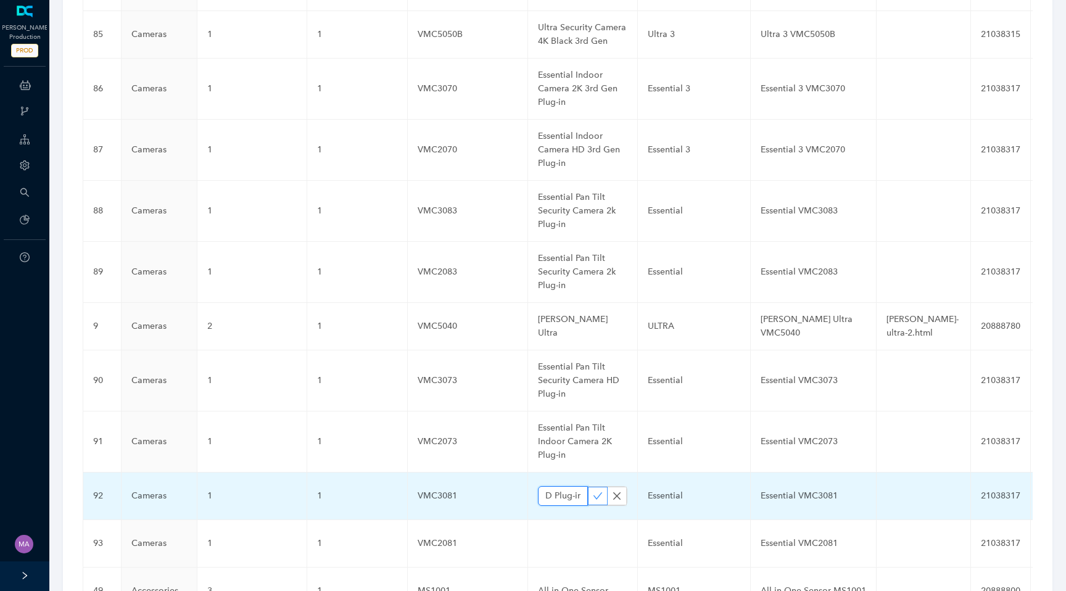
type input "Essential Pan Tilt Indoor Camera HD Plug-in"
click at [593, 491] on icon "check" at bounding box center [598, 496] width 10 height 10
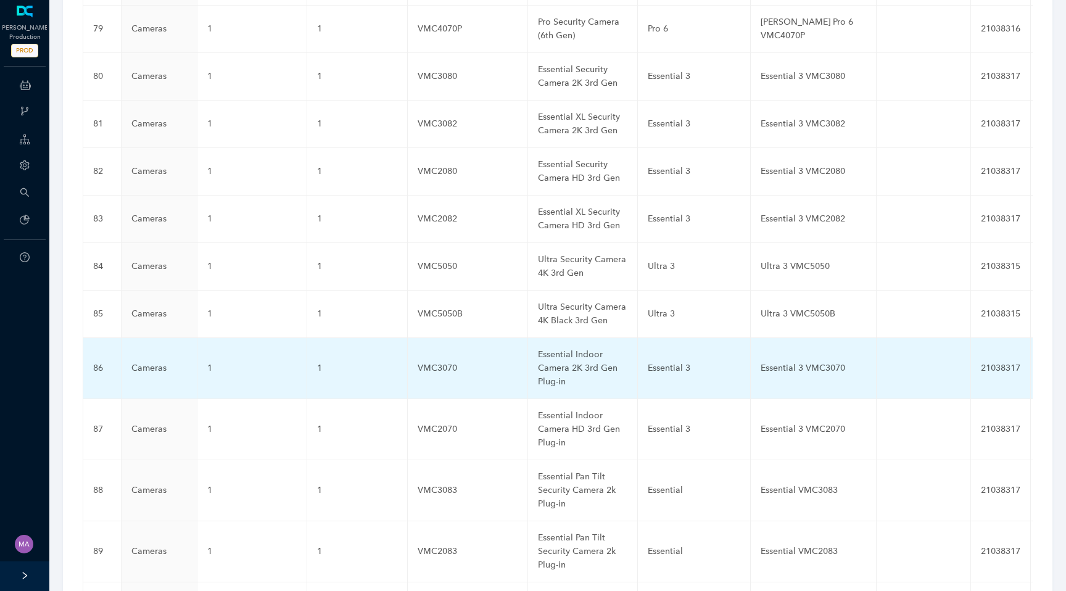
scroll to position [3292, 0]
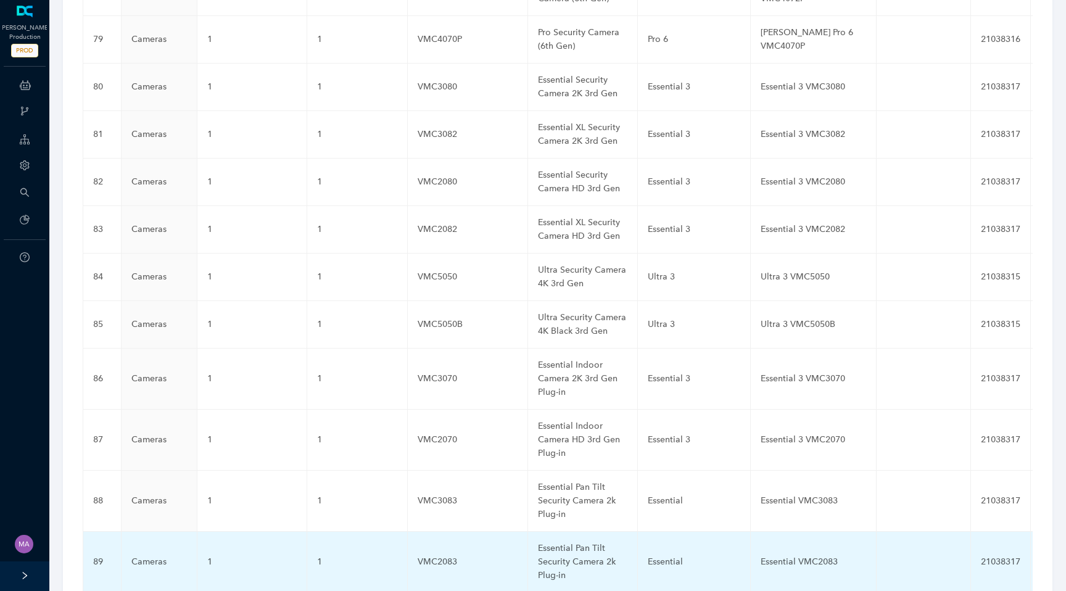
click at [552, 541] on div "Essential Pan Tilt Security Camera 2k Plug-in" at bounding box center [582, 561] width 89 height 41
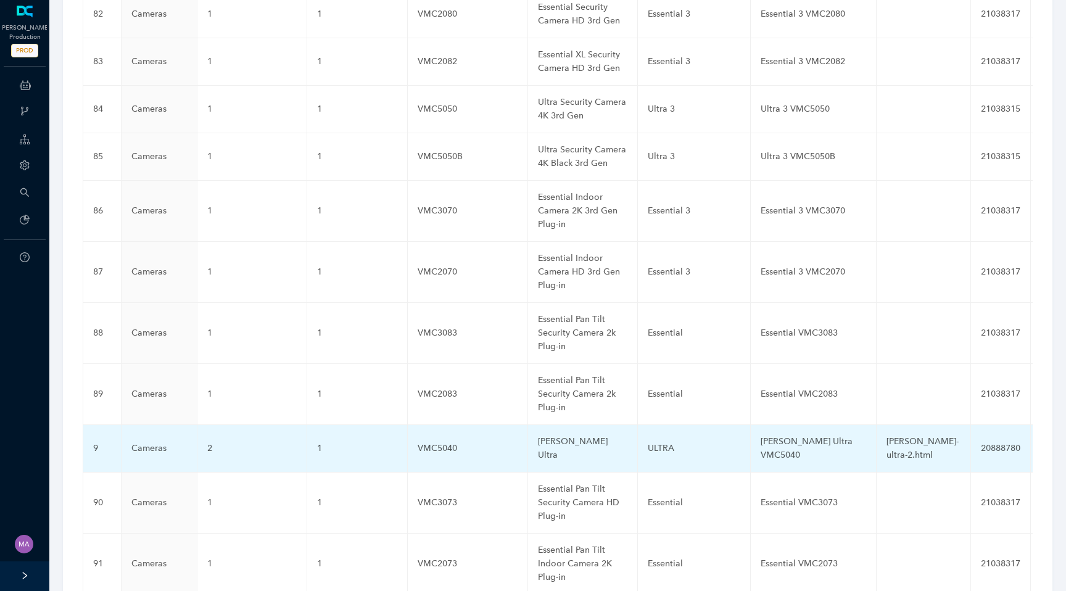
scroll to position [3436, 0]
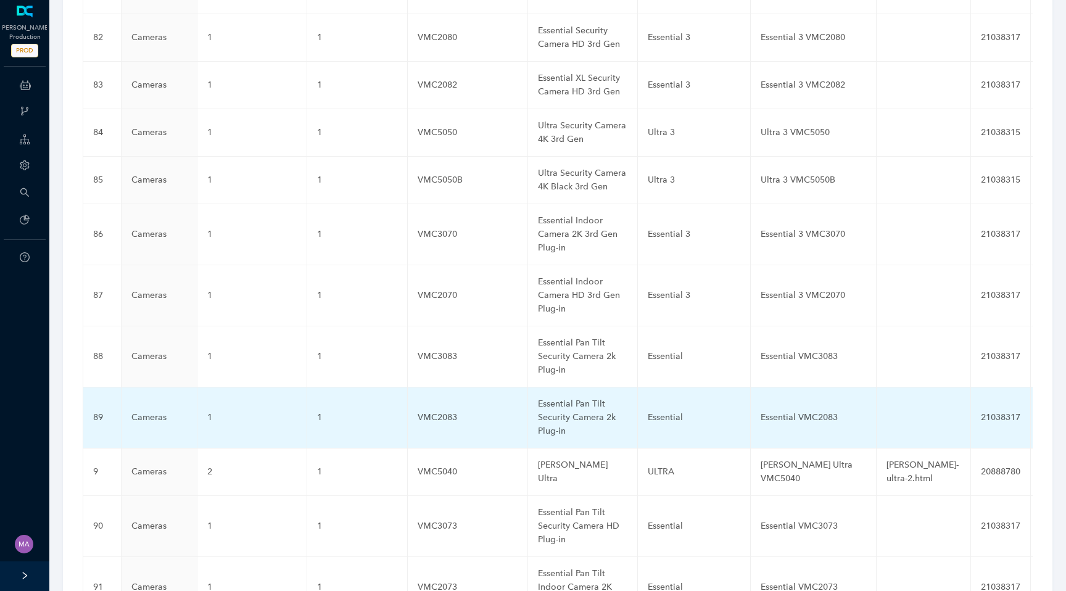
click at [569, 397] on div "Essential Pan Tilt Security Camera 2k Plug-in" at bounding box center [582, 417] width 89 height 41
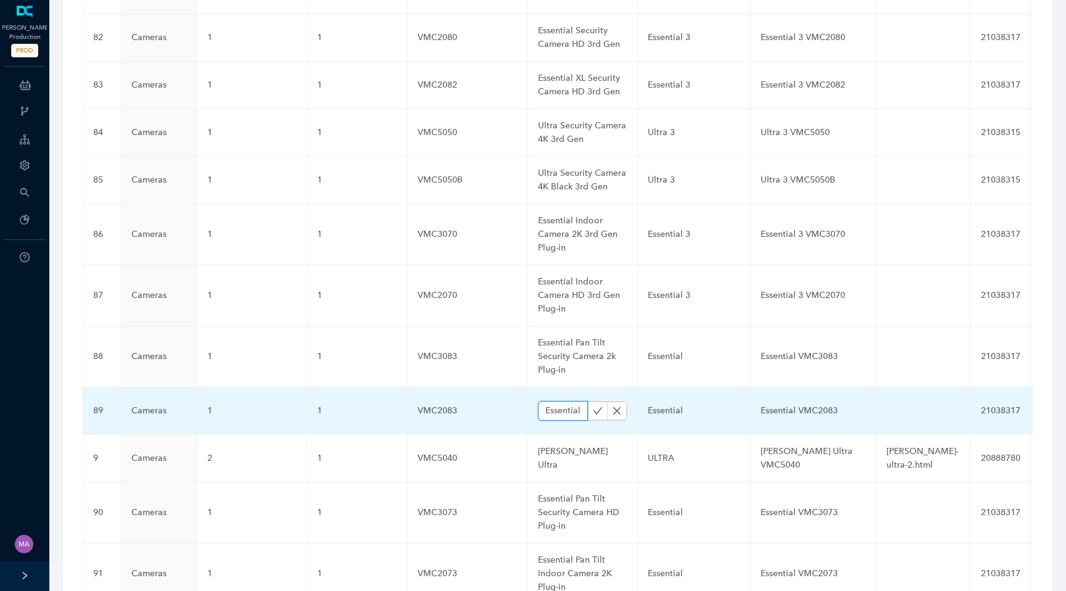
click at [556, 401] on input "Essential Pan Tilt Security Camera 2k Plug-in" at bounding box center [563, 411] width 50 height 20
paste input "HD"
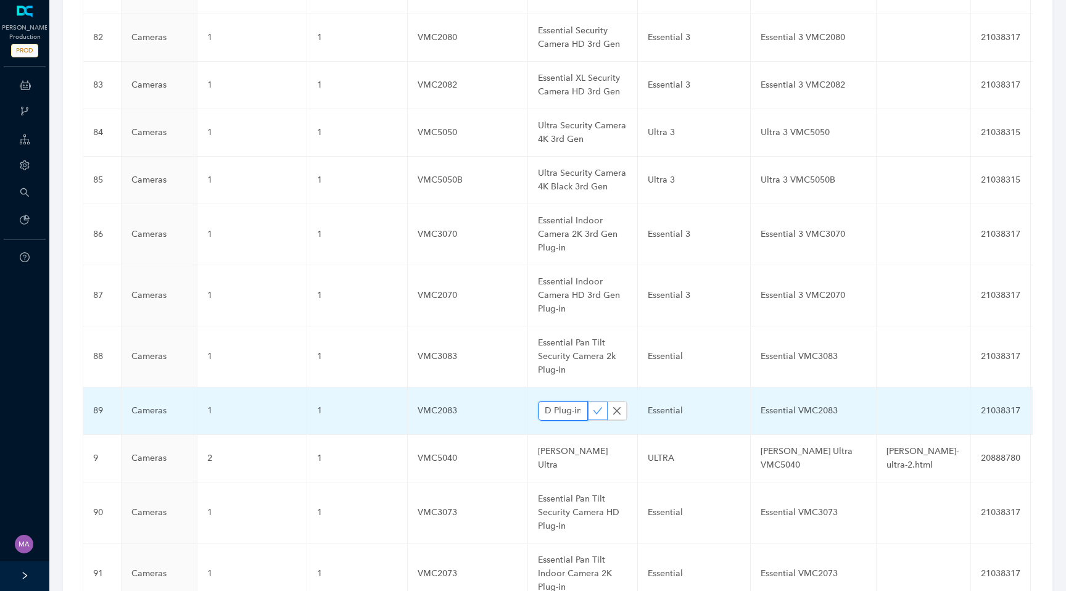
type input "Essential Pan Tilt Security Camera HD Plug-in"
click at [593, 406] on icon "check" at bounding box center [598, 411] width 10 height 10
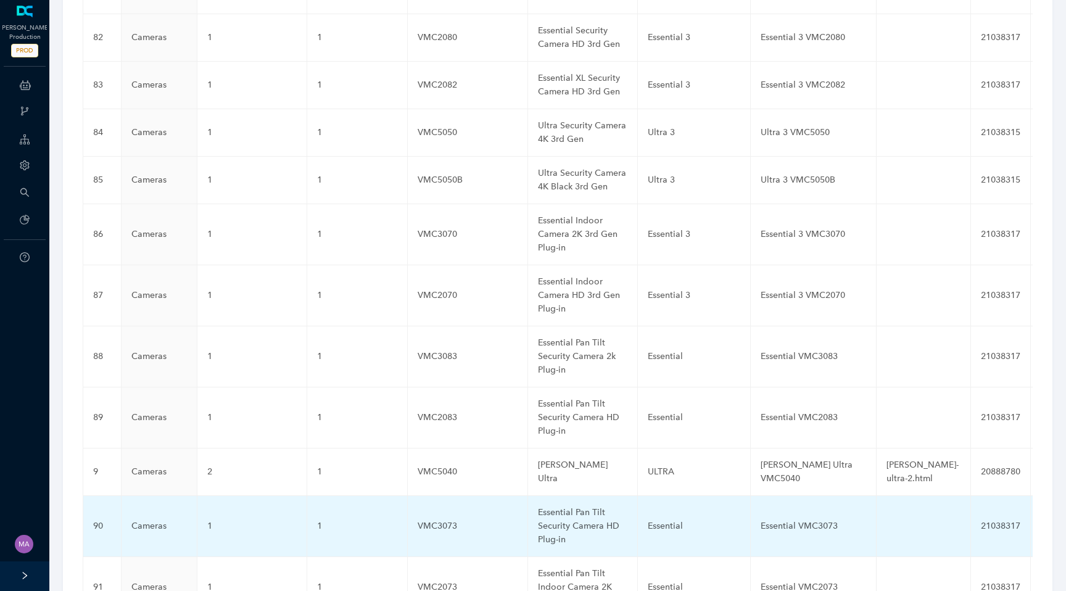
click at [564, 506] on div "Essential Pan Tilt Security Camera HD Plug-in" at bounding box center [582, 526] width 89 height 41
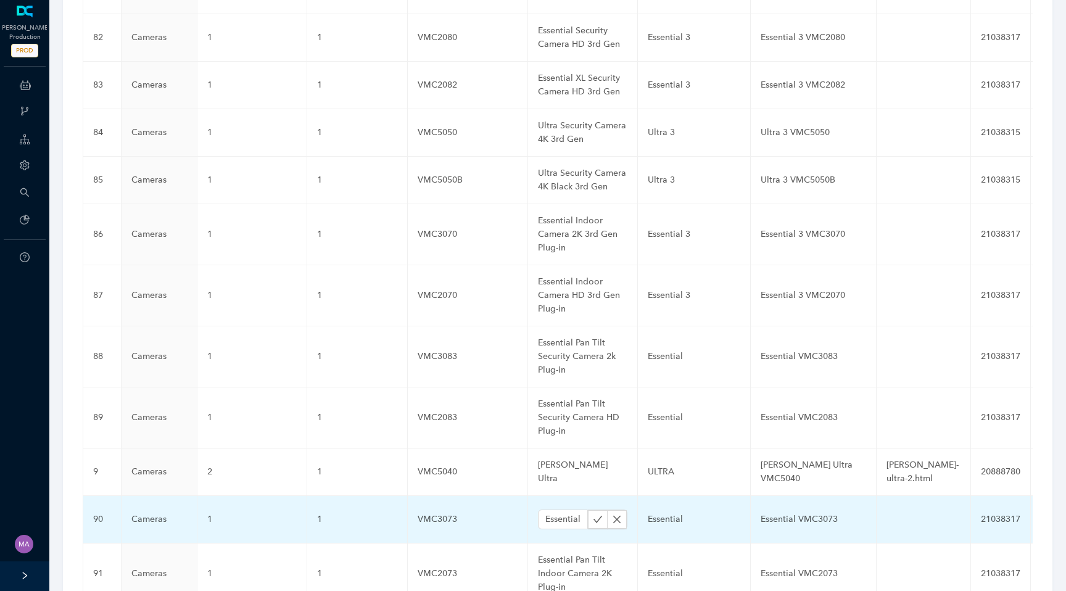
click at [564, 509] on input "Essential Pan Tilt Security Camera HD Plug-in" at bounding box center [563, 519] width 50 height 20
type input "Essential Pan Tilt Indoor Camera 2K Plug-in"
click at [593, 514] on icon "check" at bounding box center [598, 519] width 10 height 10
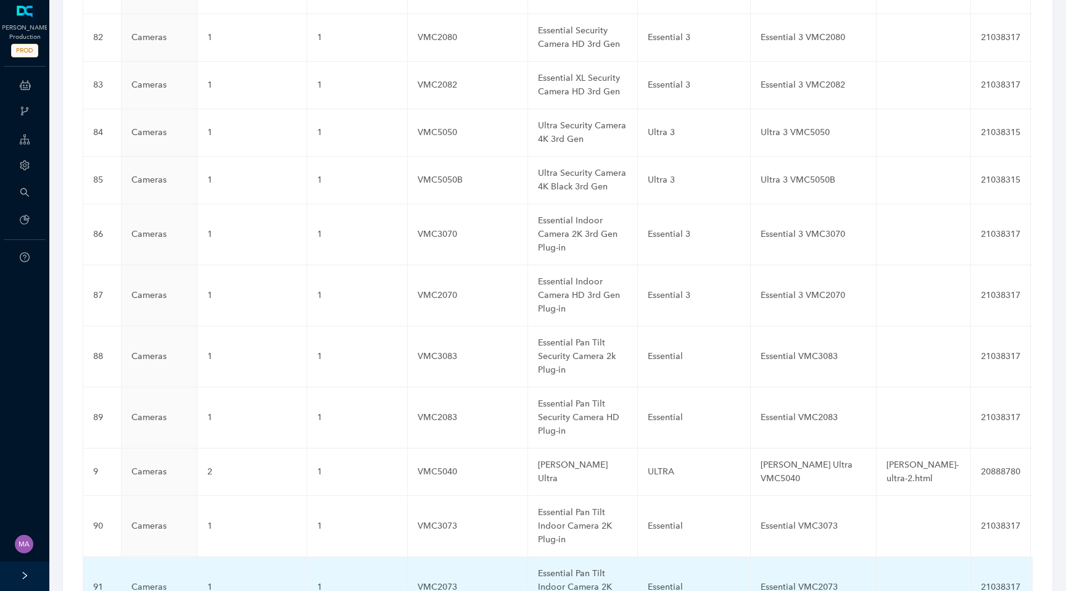
click at [567, 567] on div "Essential Pan Tilt Indoor Camera 2K Plug-in" at bounding box center [582, 587] width 89 height 41
click at [567, 570] on input "Essential Pan Tilt Indoor Camera 2K Plug-in" at bounding box center [563, 580] width 50 height 20
type input "Essential Pan Tilt Indoor Camera HD Plug-in"
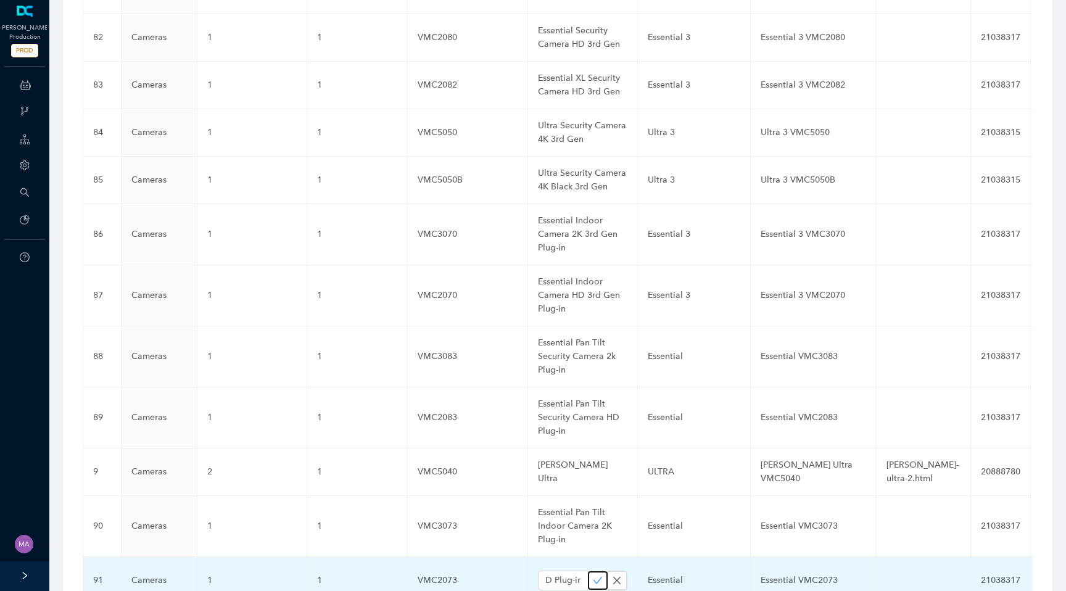
scroll to position [0, 0]
click at [593, 575] on icon "check" at bounding box center [598, 580] width 10 height 10
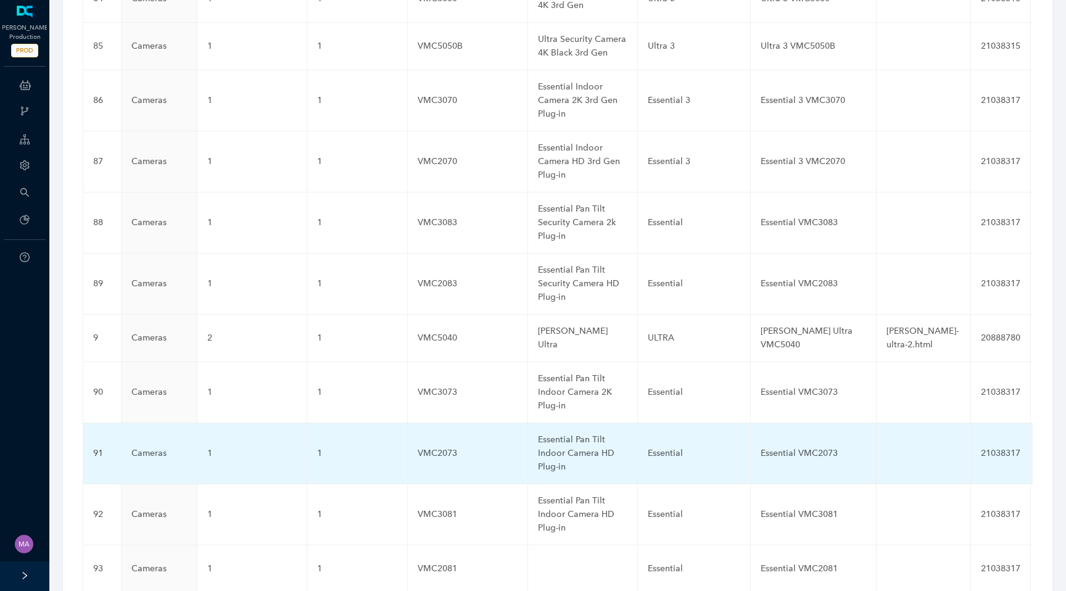
scroll to position [3581, 0]
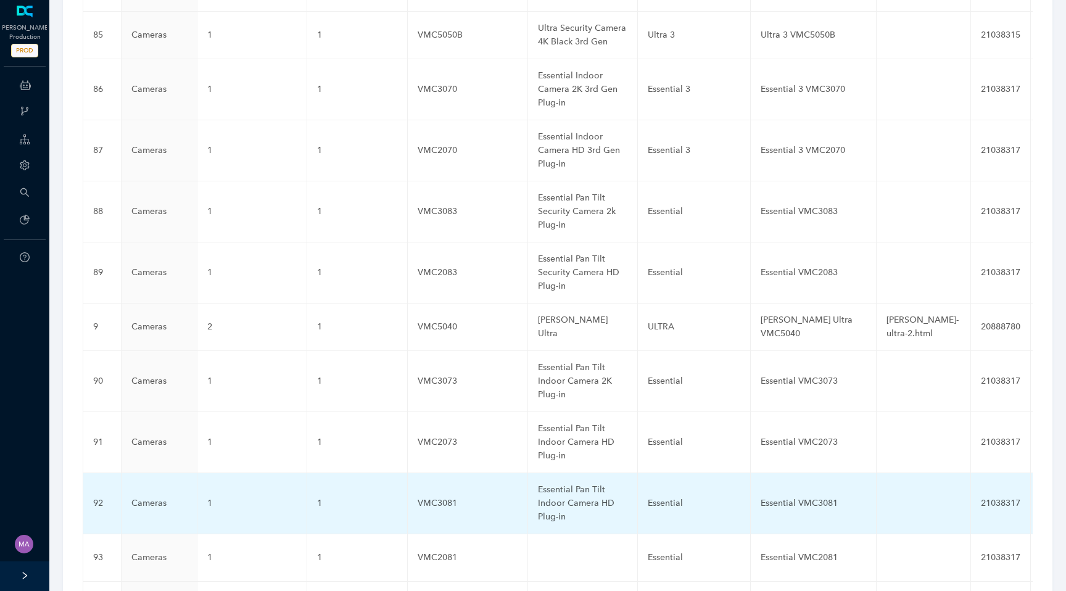
click at [554, 483] on div "Essential Pan Tilt Indoor Camera HD Plug-in" at bounding box center [582, 503] width 89 height 41
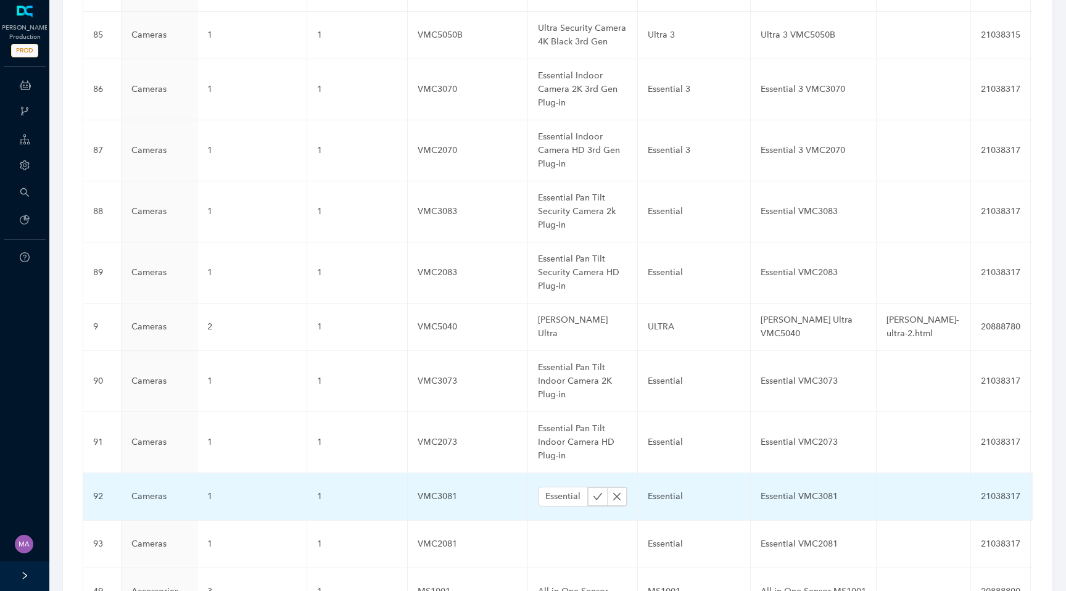
click at [554, 487] on input "Essential Pan Tilt Indoor Camera HD Plug-in" at bounding box center [563, 497] width 50 height 20
type input "Essential Security Camera 2K Plug-in"
click at [594, 487] on button "button" at bounding box center [598, 496] width 20 height 19
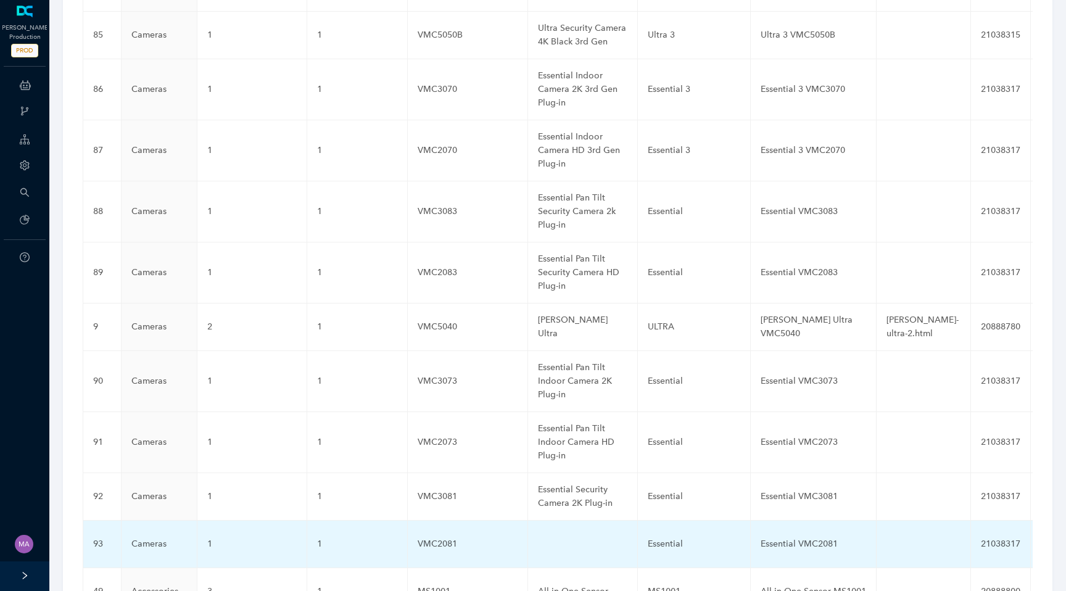
click at [556, 520] on td at bounding box center [583, 543] width 110 height 47
click at [556, 534] on input "text" at bounding box center [563, 544] width 50 height 20
type input "Essential Security Camera HD Plug-in"
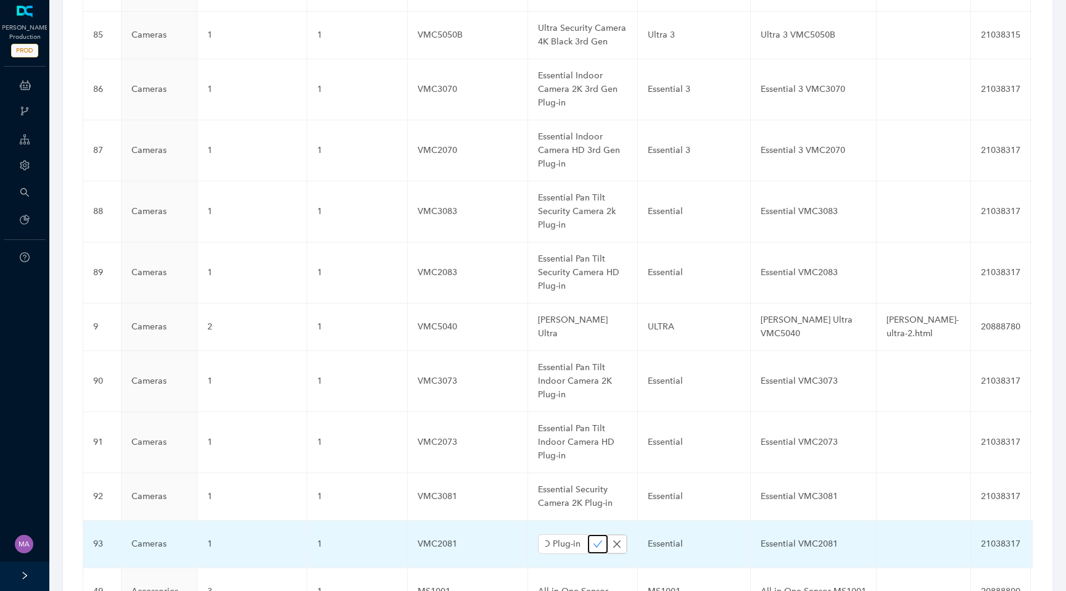
scroll to position [0, 0]
click at [593, 539] on icon "check" at bounding box center [598, 544] width 10 height 10
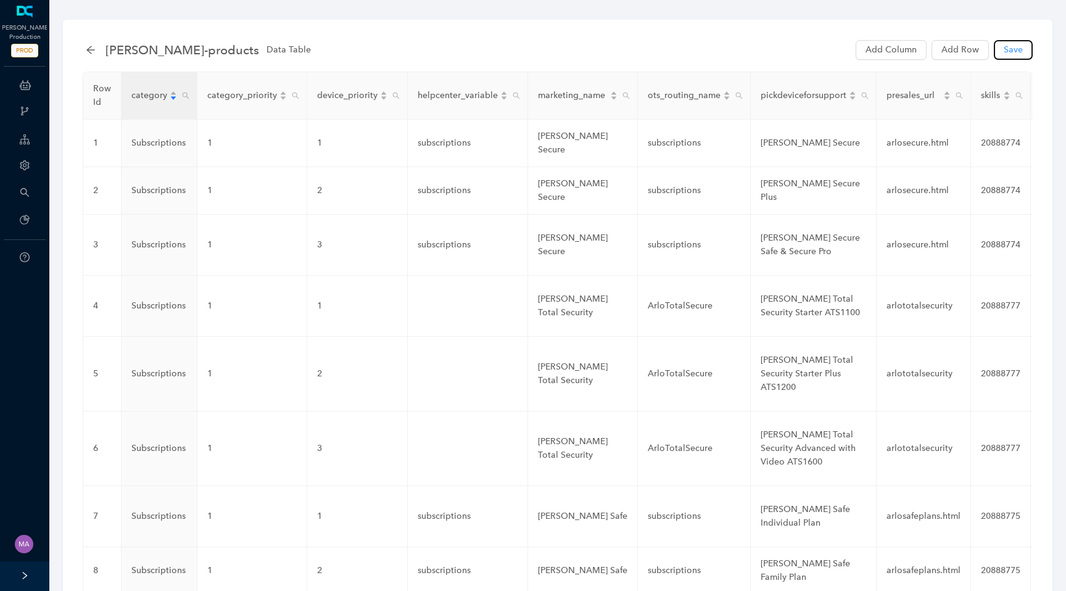
click at [1020, 48] on span "Save" at bounding box center [1012, 50] width 19 height 14
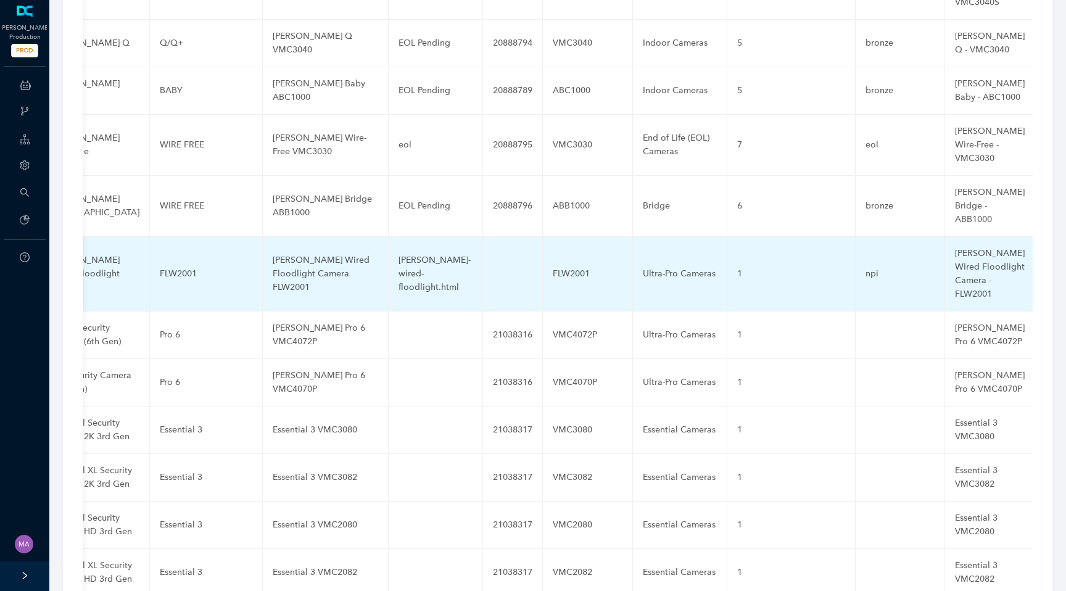
scroll to position [2961, 0]
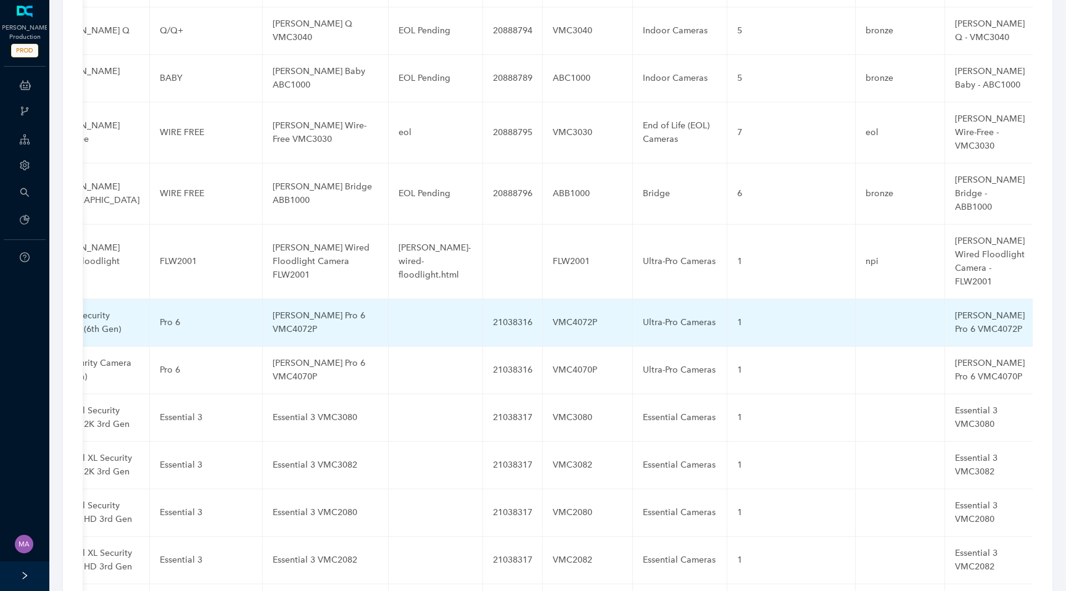
click at [313, 309] on div "[PERSON_NAME] Pro 6 VMC4072P" at bounding box center [325, 322] width 105 height 27
click at [313, 313] on input "[PERSON_NAME] Pro 6 VMC4072P" at bounding box center [306, 323] width 66 height 20
type input "Arlo Pro 6 XL VMC4072P"
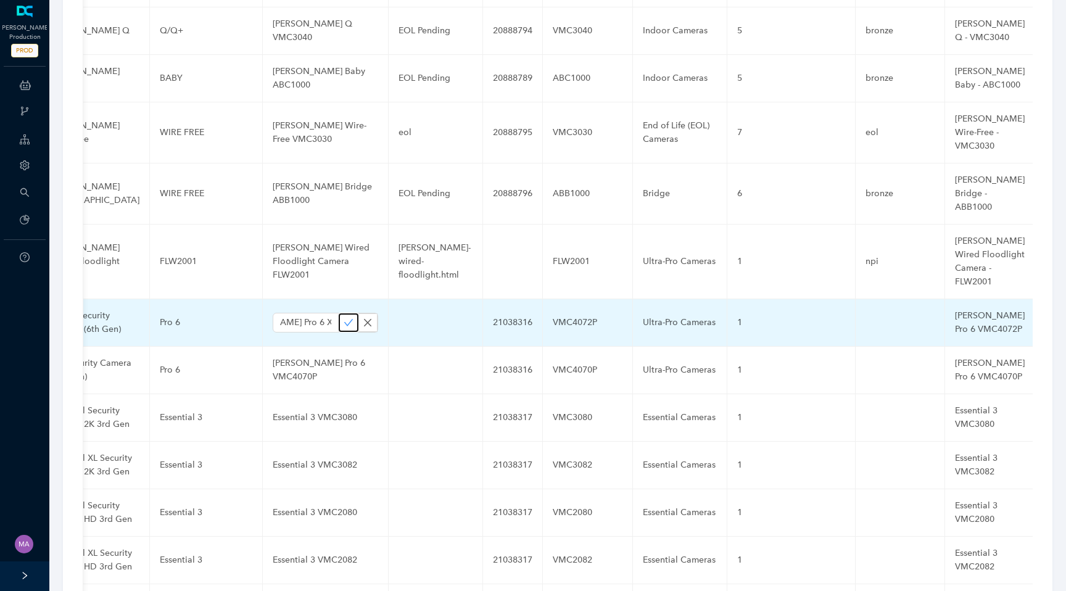
scroll to position [0, 0]
click at [344, 319] on icon "check" at bounding box center [348, 322] width 9 height 7
click at [955, 309] on div "[PERSON_NAME] Pro 6 VMC4072P" at bounding box center [990, 322] width 70 height 27
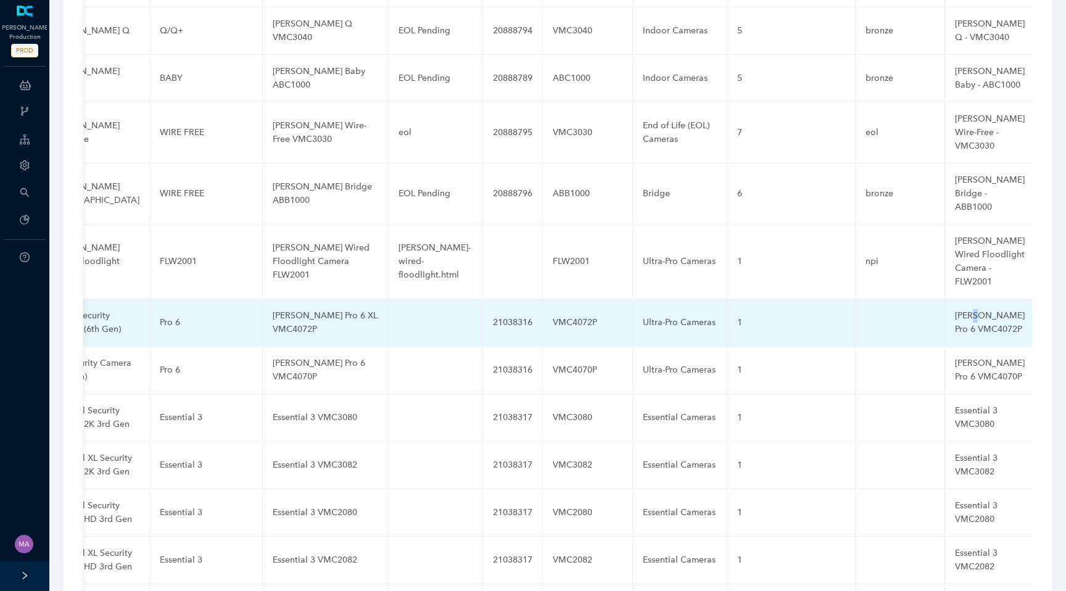
click at [955, 309] on div "[PERSON_NAME] Pro 6 VMC4072P" at bounding box center [990, 322] width 70 height 27
click at [955, 313] on input "[PERSON_NAME] Pro 6 VMC4072P" at bounding box center [970, 323] width 30 height 20
paste input "XL"
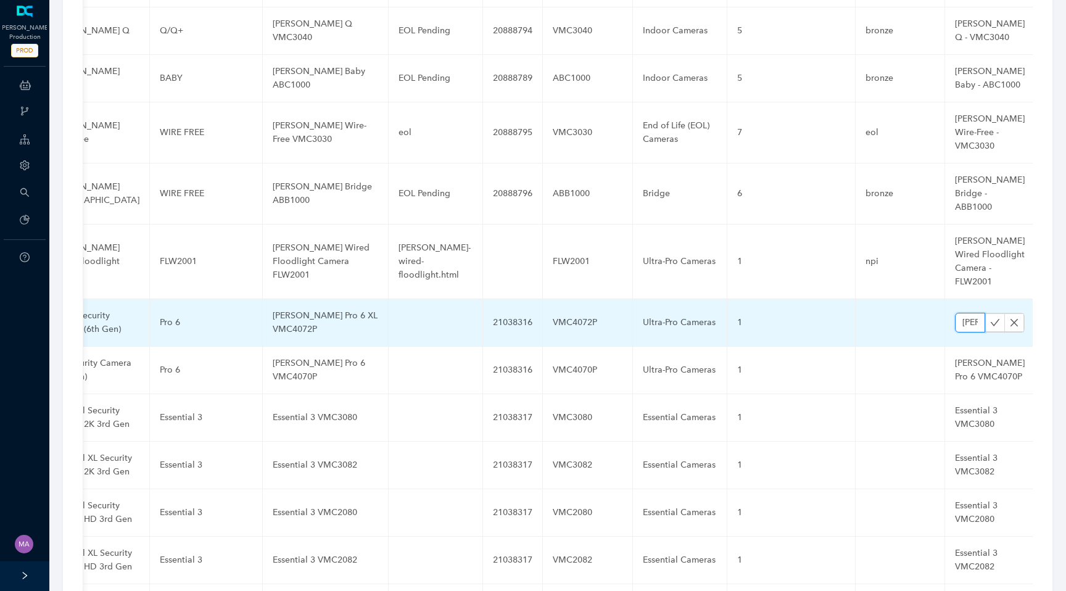
scroll to position [0, 97]
type input "Arlo Pro 6 XL VMC4072P"
click at [990, 319] on icon "check" at bounding box center [994, 322] width 9 height 7
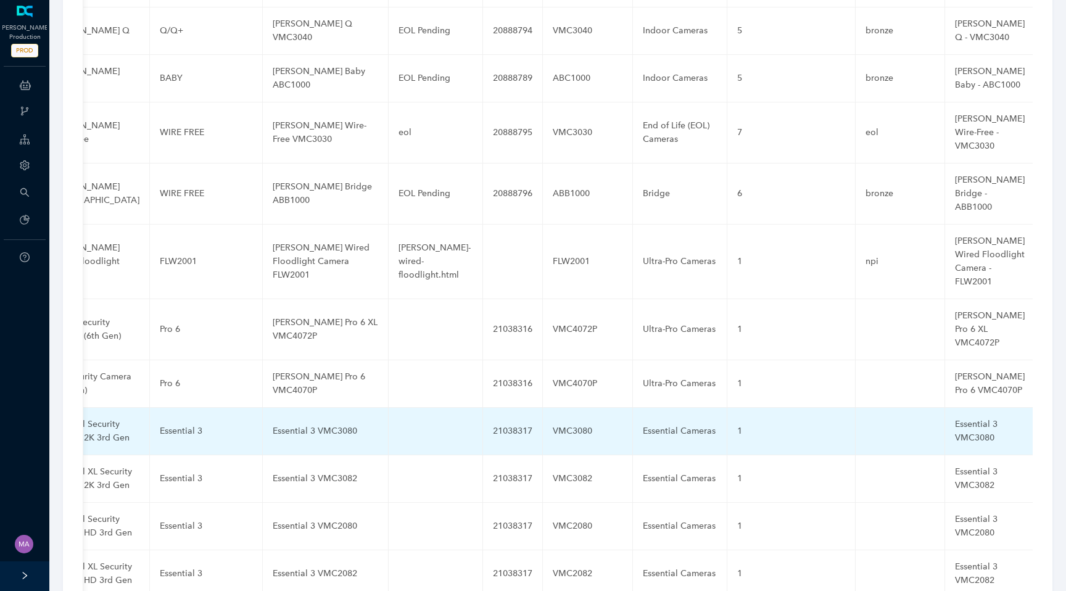
click at [297, 424] on div "Essential 3 VMC3080" at bounding box center [325, 431] width 105 height 14
click at [295, 421] on input "Essential 3 VMC3080" at bounding box center [306, 431] width 66 height 20
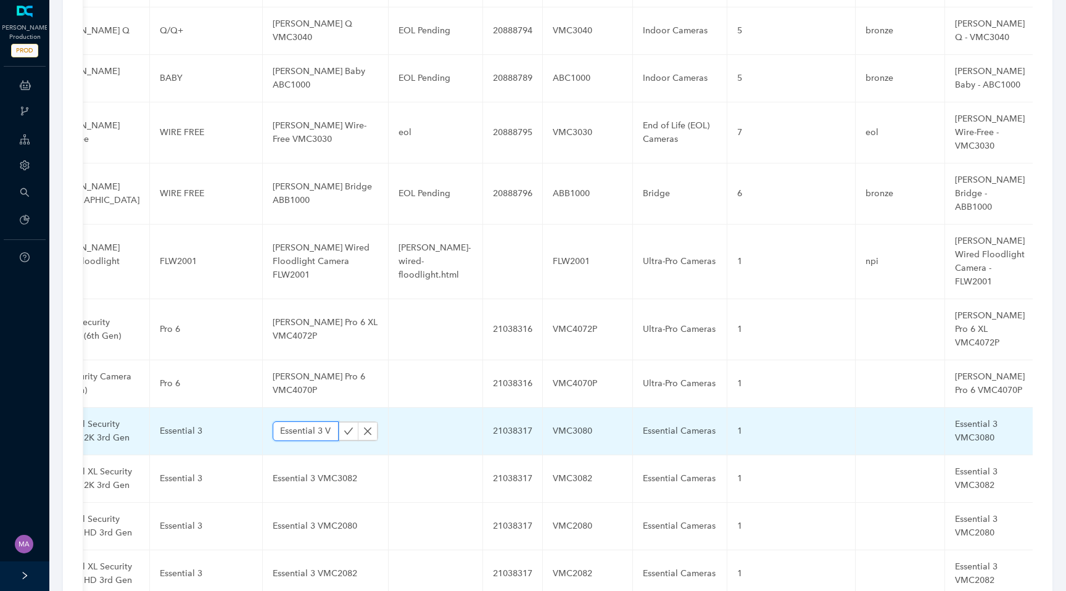
paste input "Security 2K"
type input "Essential 3 Security 2K VMC3080"
click at [339, 422] on button "button" at bounding box center [349, 431] width 20 height 19
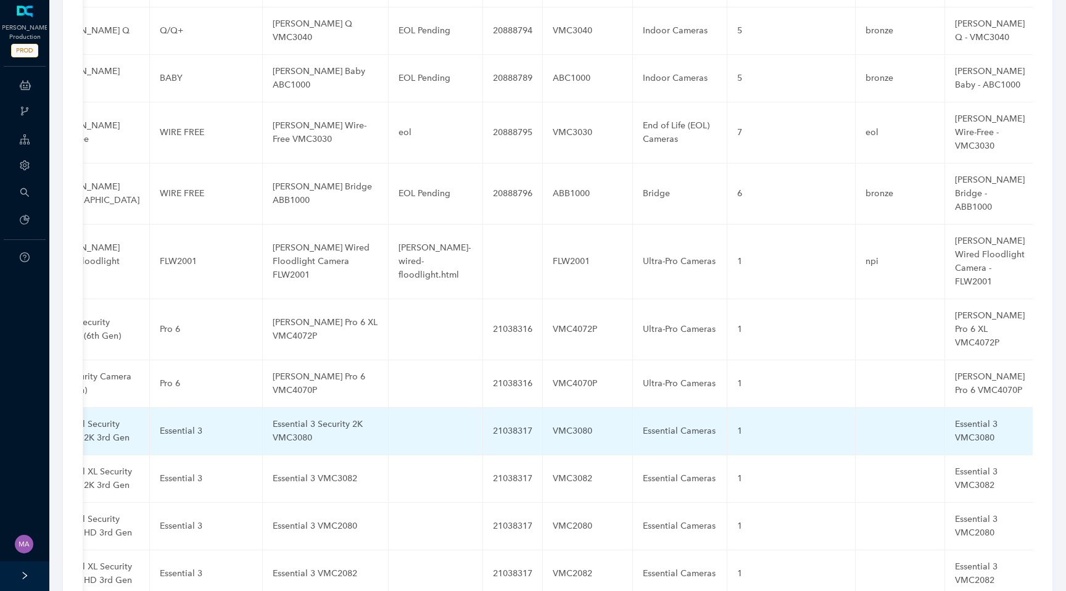
click at [955, 417] on div "Essential 3 VMC3080" at bounding box center [990, 430] width 70 height 27
click at [955, 421] on input "Essential 3 VMC3080" at bounding box center [970, 431] width 30 height 20
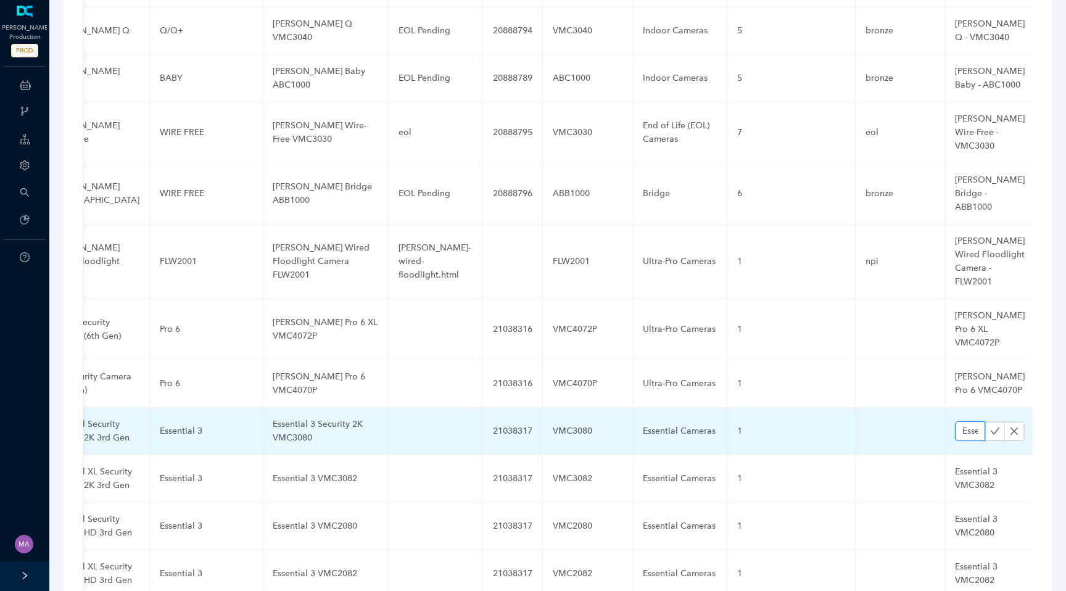
paste input "Essential 3 Security 2K VMC3080"
type input "Essential 3 Security 2K VMC3080Essential 3 VMC3080"
click at [990, 426] on icon "check" at bounding box center [995, 431] width 10 height 10
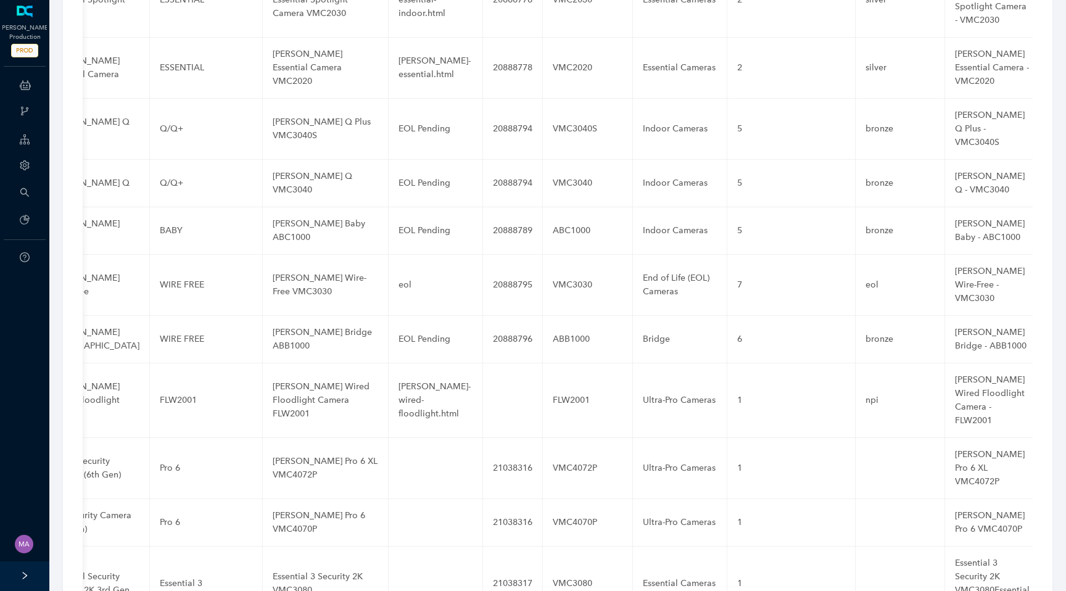
scroll to position [2700, 0]
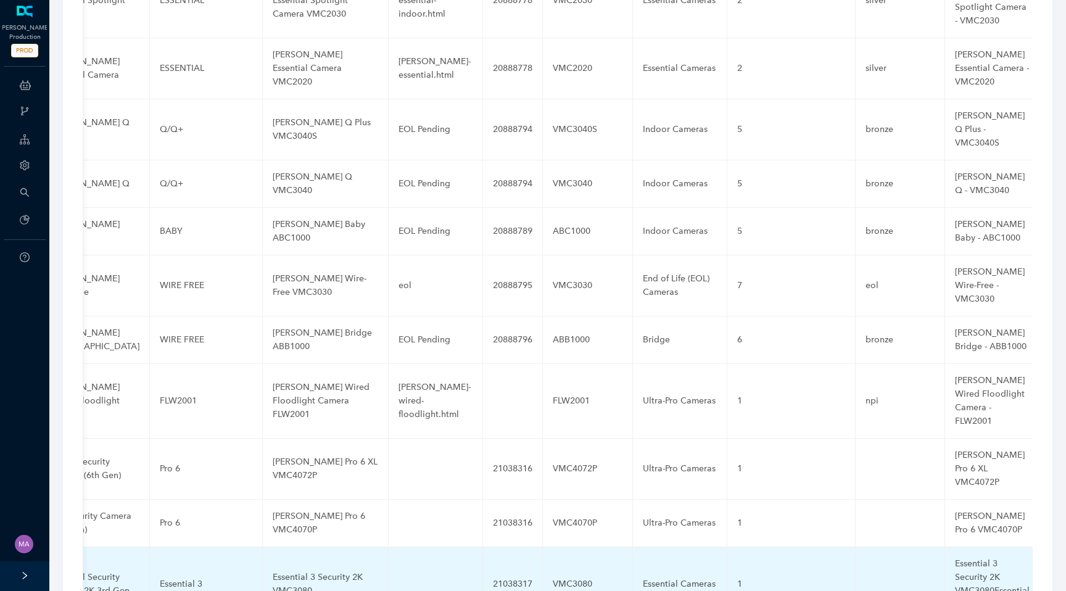
click at [955, 557] on div "Essential 3 Security 2K VMC3080Essential 3 VMC3080" at bounding box center [992, 584] width 75 height 54
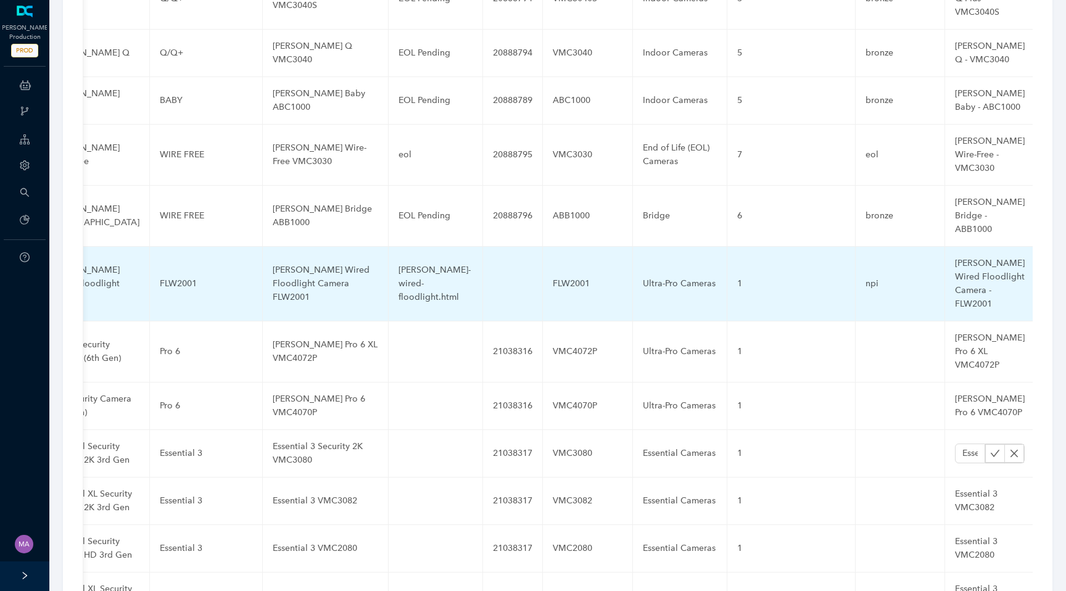
scroll to position [2951, 0]
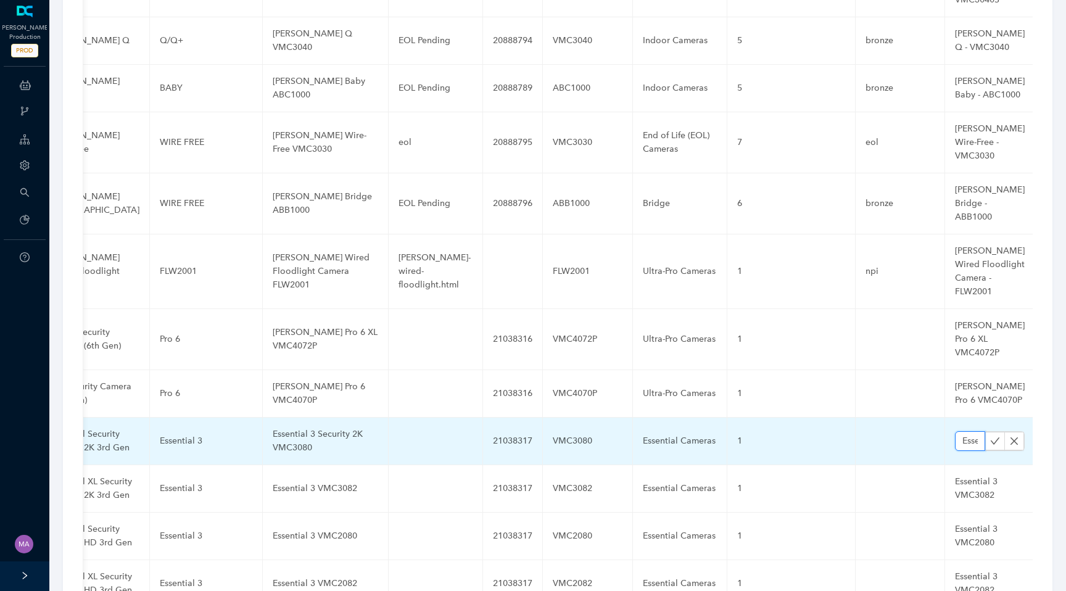
click at [955, 431] on input "Essential 3 Security 2K VMC3080Essential 3 VMC3080" at bounding box center [970, 441] width 30 height 20
paste input "text"
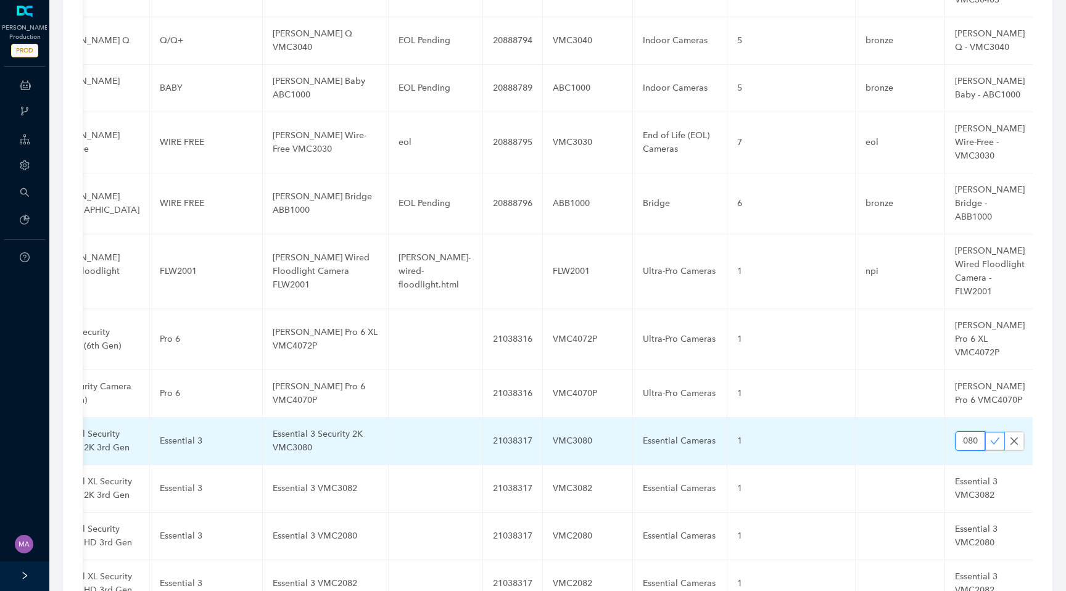
type input "Essential 3 Security 2K VMC3080"
click at [990, 437] on icon "check" at bounding box center [994, 440] width 9 height 7
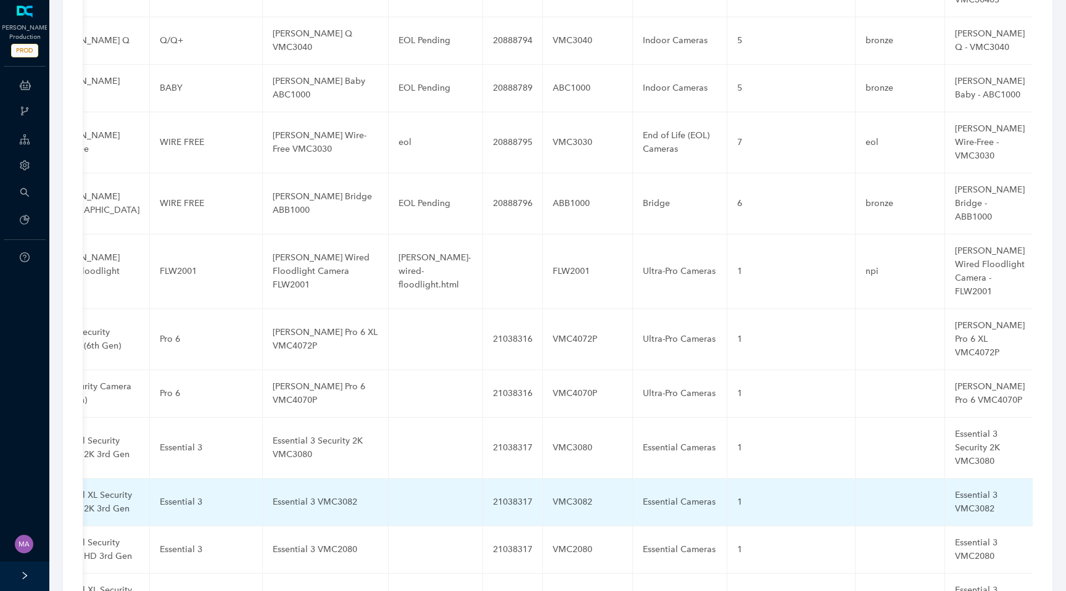
click at [301, 495] on div "Essential 3 VMC3082" at bounding box center [325, 502] width 105 height 14
click at [290, 492] on input "Essential 3 VMC3082" at bounding box center [306, 502] width 66 height 20
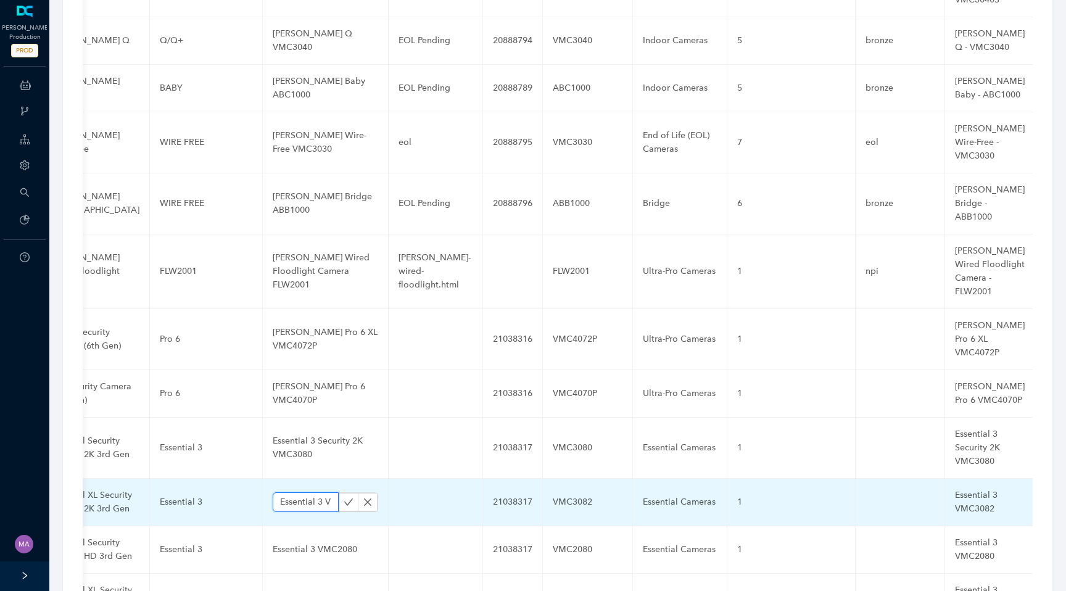
paste input "Security XL 2K"
type input "Essential 3 Security XL 2K VMC3082"
click at [343, 497] on icon "check" at bounding box center [348, 502] width 10 height 10
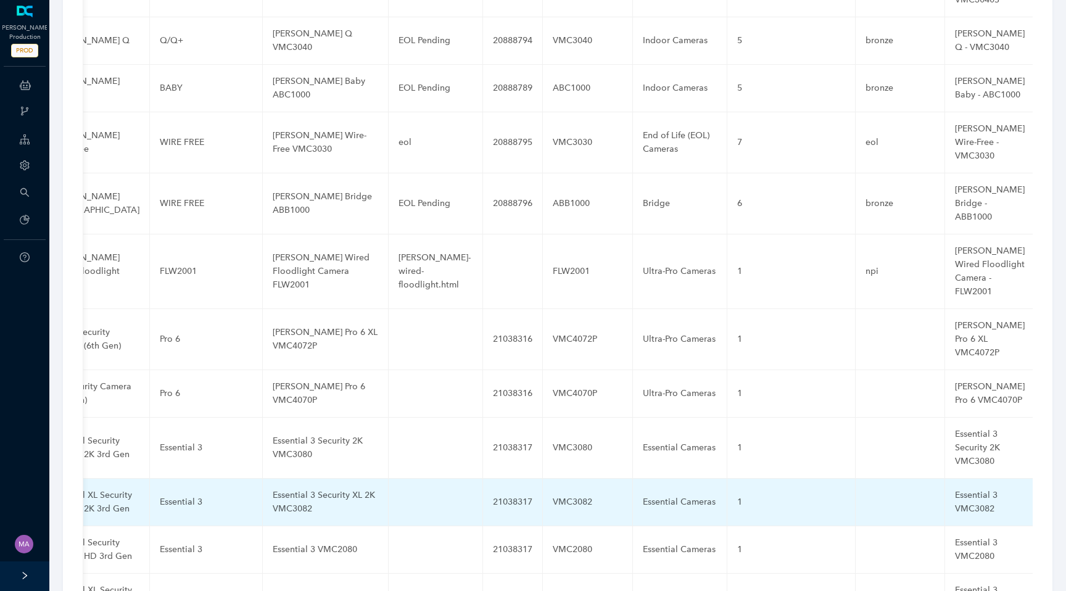
click at [955, 488] on div "Essential 3 VMC3082" at bounding box center [990, 501] width 70 height 27
click at [955, 492] on input "Essential 3 VMC3082" at bounding box center [970, 502] width 30 height 20
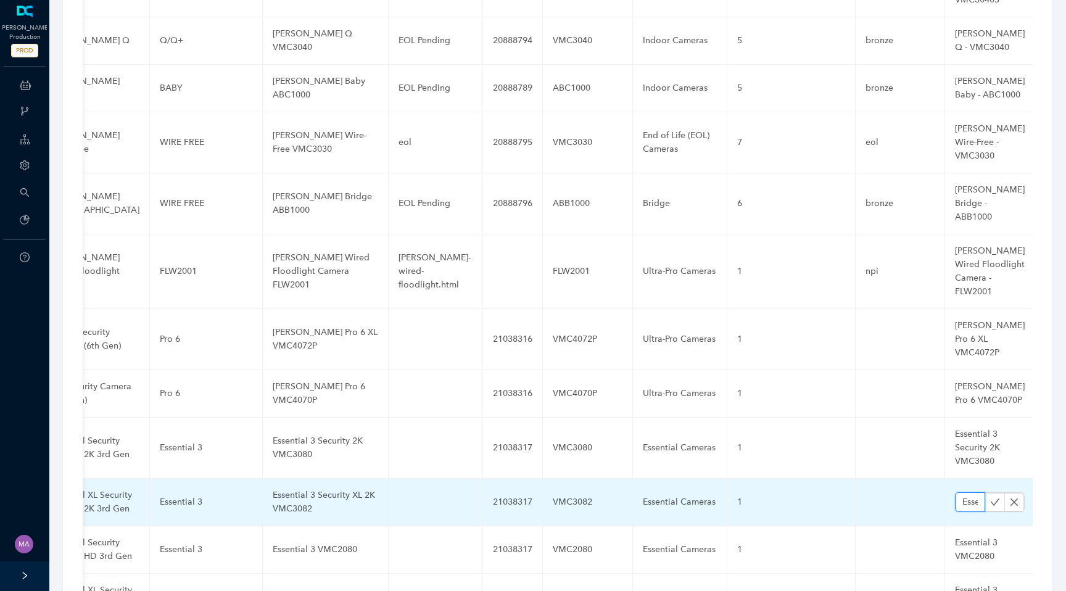
click at [955, 492] on input "Essential 3 VMC3082" at bounding box center [970, 502] width 30 height 20
paste input "Security XL 2K"
type input "Essential 3 Security XL 2K VMC3082"
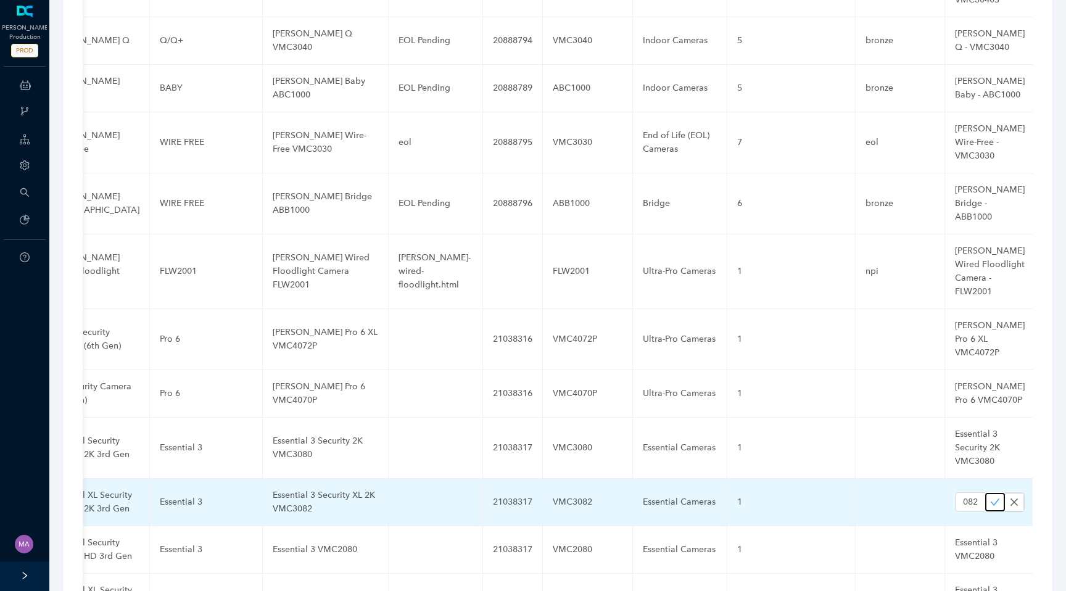
click at [990, 497] on icon "check" at bounding box center [995, 502] width 10 height 10
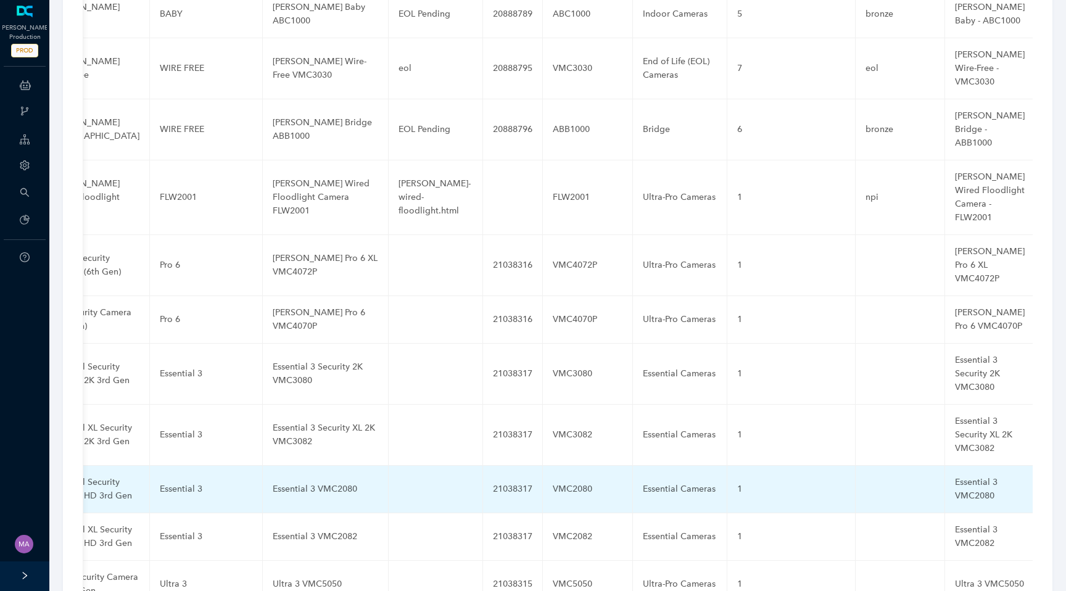
scroll to position [3043, 0]
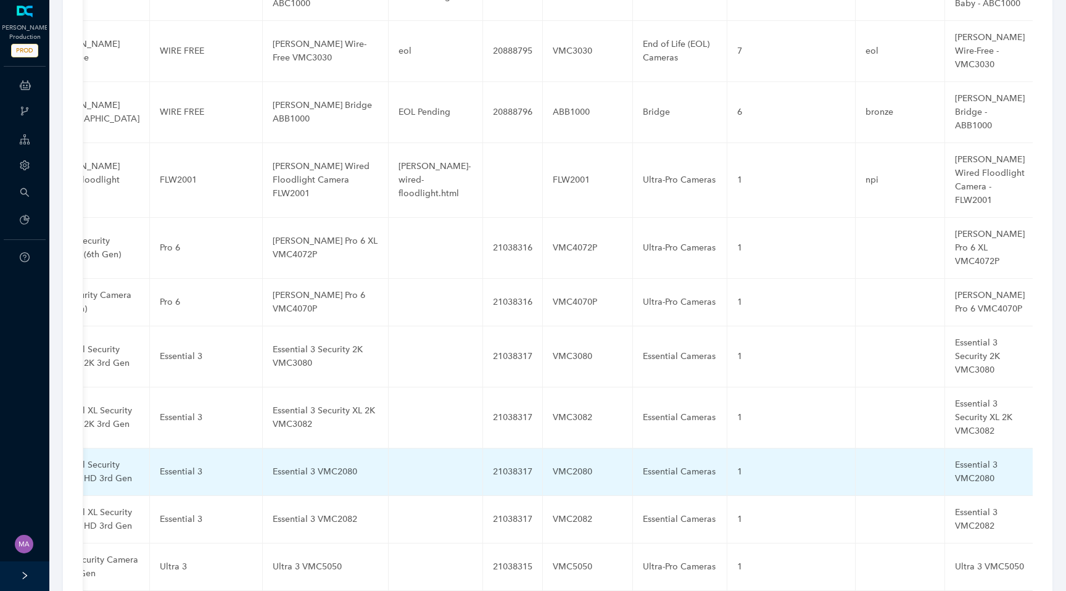
click at [310, 465] on div "Essential 3 VMC2080" at bounding box center [325, 472] width 105 height 14
click at [298, 462] on input "Essential 3 VMC2080" at bounding box center [306, 472] width 66 height 20
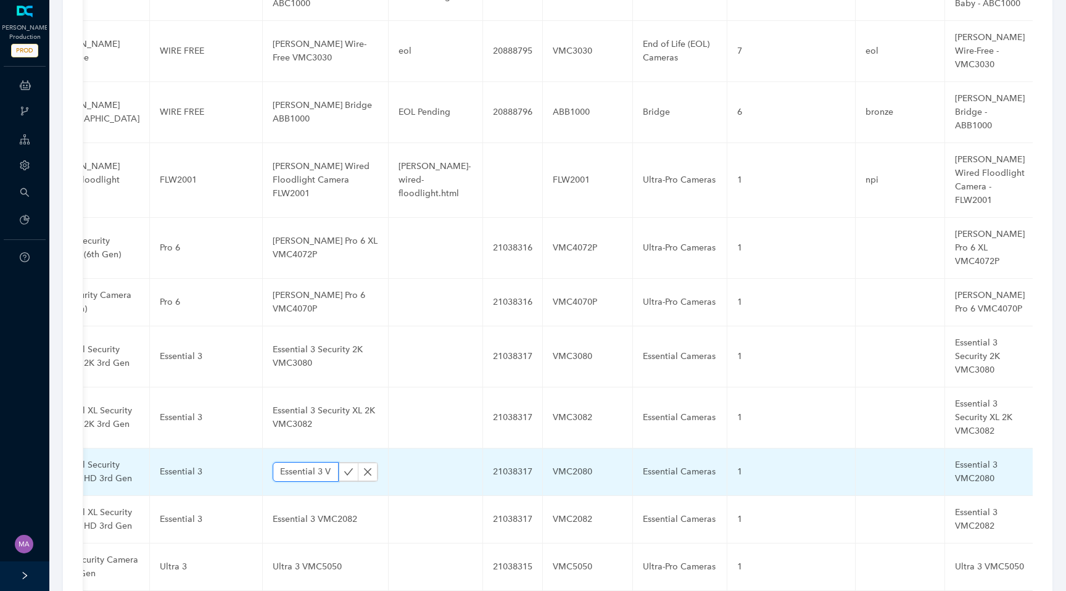
paste input "Security FHD"
type input "Essential 3 Security FHD VMC2080"
click at [343, 467] on icon "check" at bounding box center [348, 472] width 10 height 10
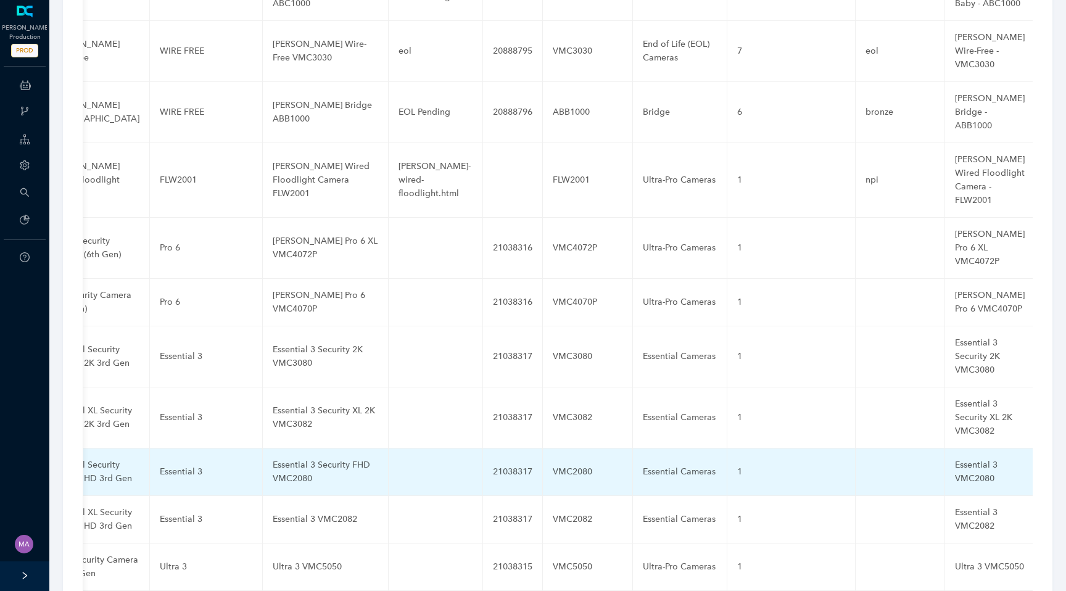
click at [955, 458] on div "Essential 3 VMC2080" at bounding box center [990, 471] width 70 height 27
click at [955, 462] on input "Essential 3 VMC2080" at bounding box center [970, 472] width 30 height 20
paste input "Security FHD"
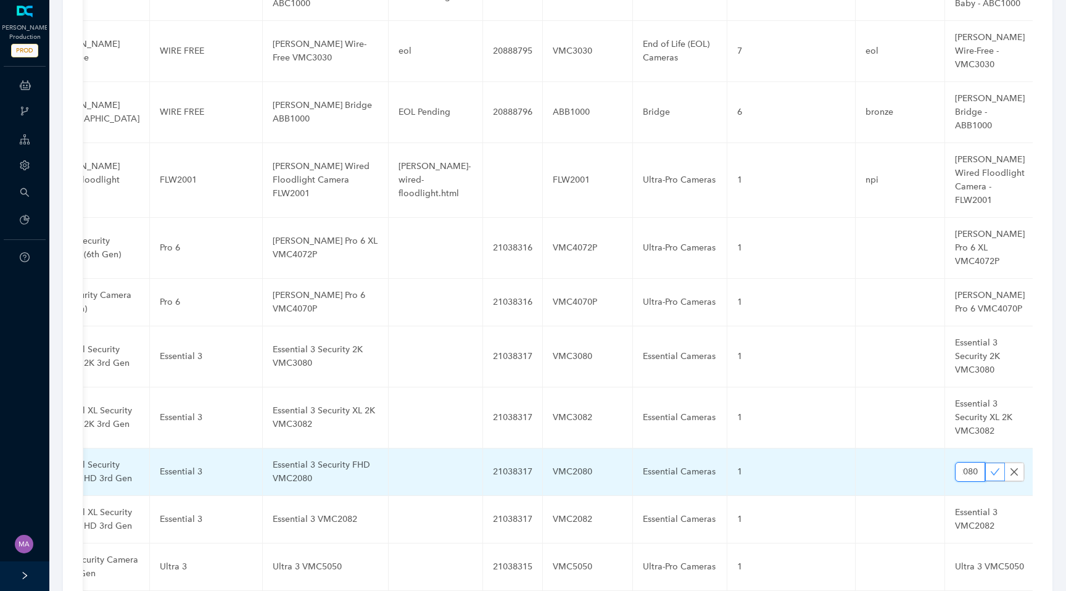
type input "Essential 3 Security FHD VMC2080"
click at [990, 467] on icon "check" at bounding box center [995, 472] width 10 height 10
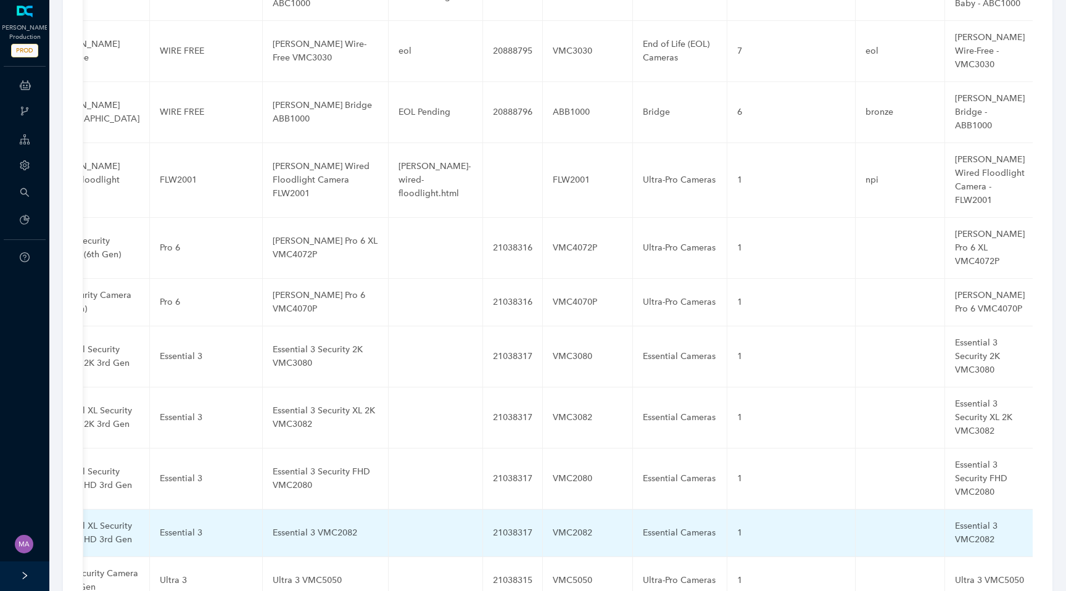
click at [327, 526] on div "Essential 3 VMC2082" at bounding box center [325, 533] width 105 height 14
click at [304, 523] on input "Essential 3 VMC2082" at bounding box center [306, 533] width 66 height 20
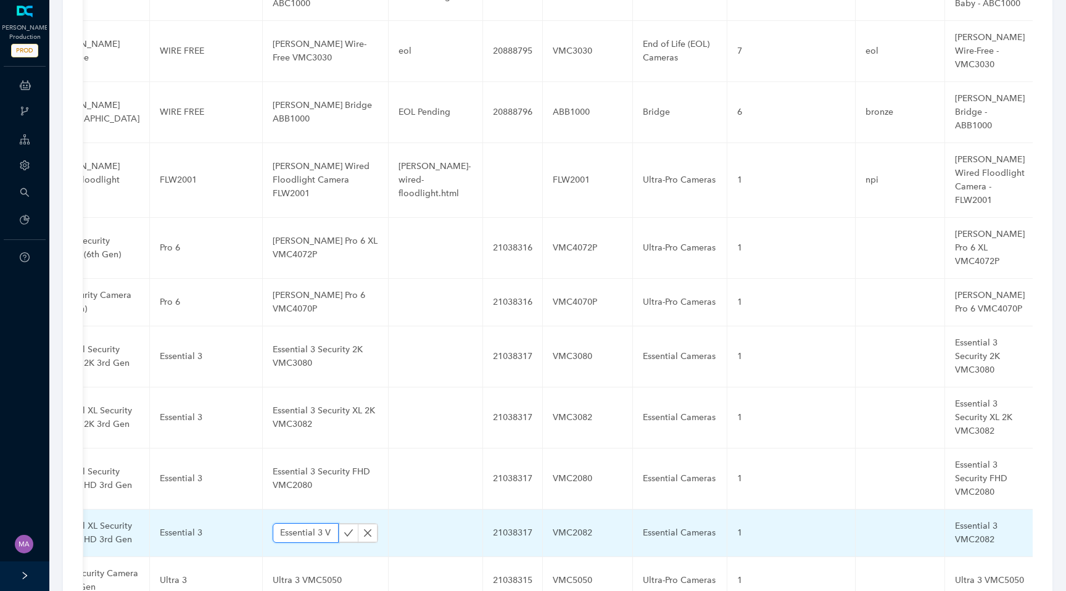
paste input "Security XL 2K"
type input "Essential 3 Security XL 2K VMC2082"
click at [343, 528] on icon "check" at bounding box center [348, 533] width 10 height 10
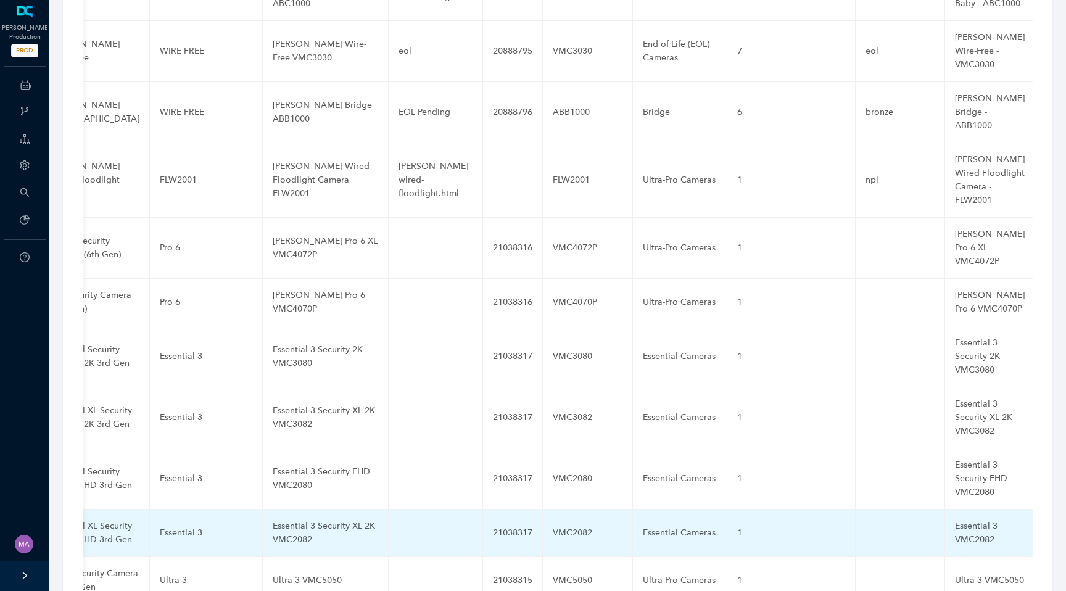
click at [955, 519] on div "Essential 3 VMC2082" at bounding box center [990, 532] width 70 height 27
click at [955, 523] on input "Essential 3 VMC2082" at bounding box center [970, 533] width 30 height 20
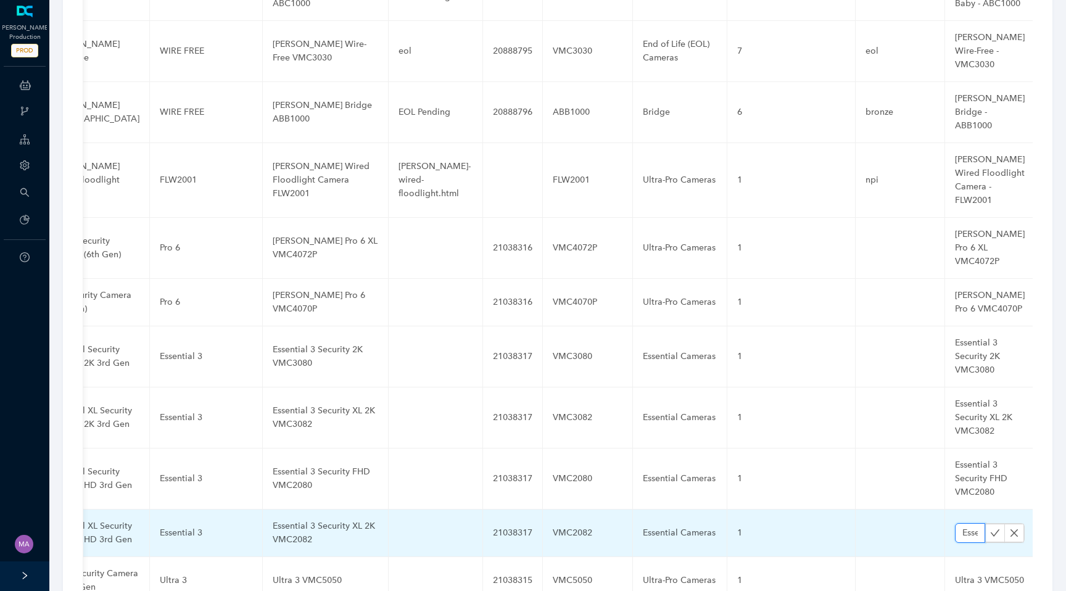
paste input "Security XL 2K"
type input "Essential 3 Security XL 2K VMC2082"
click at [990, 528] on icon "check" at bounding box center [995, 533] width 10 height 10
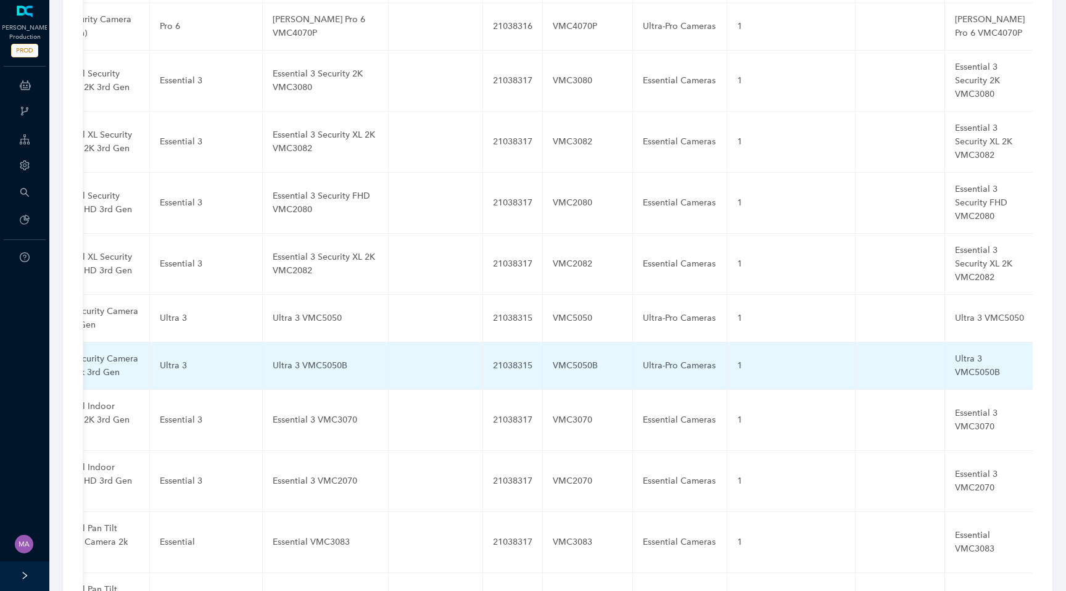
scroll to position [3317, 0]
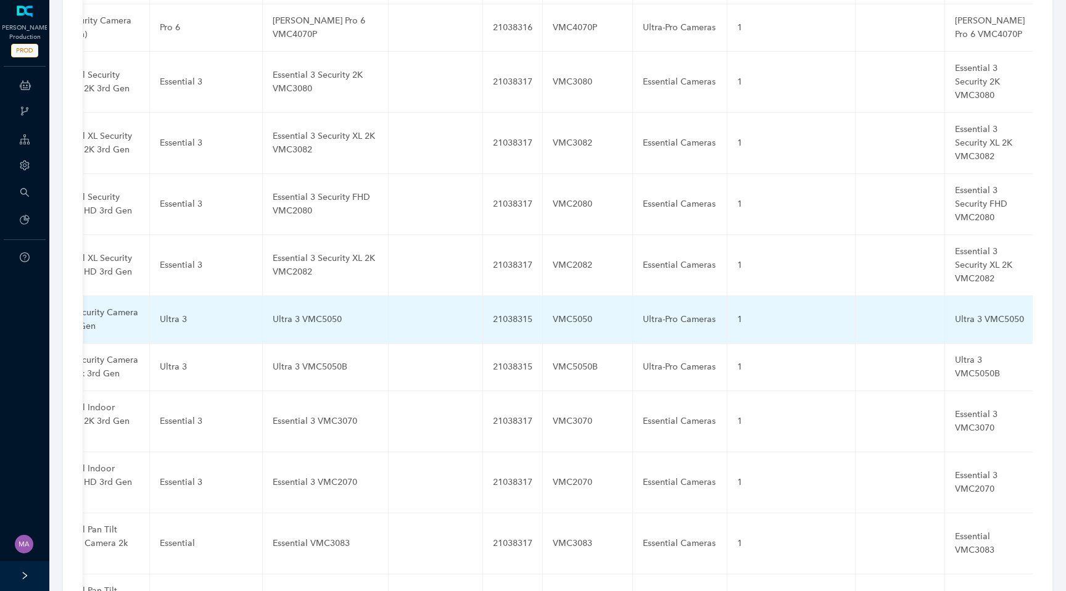
click at [300, 296] on td "Ultra 3 VMC5050" at bounding box center [326, 319] width 126 height 47
click at [297, 310] on input "Ultra 3 VMC5050" at bounding box center [306, 320] width 66 height 20
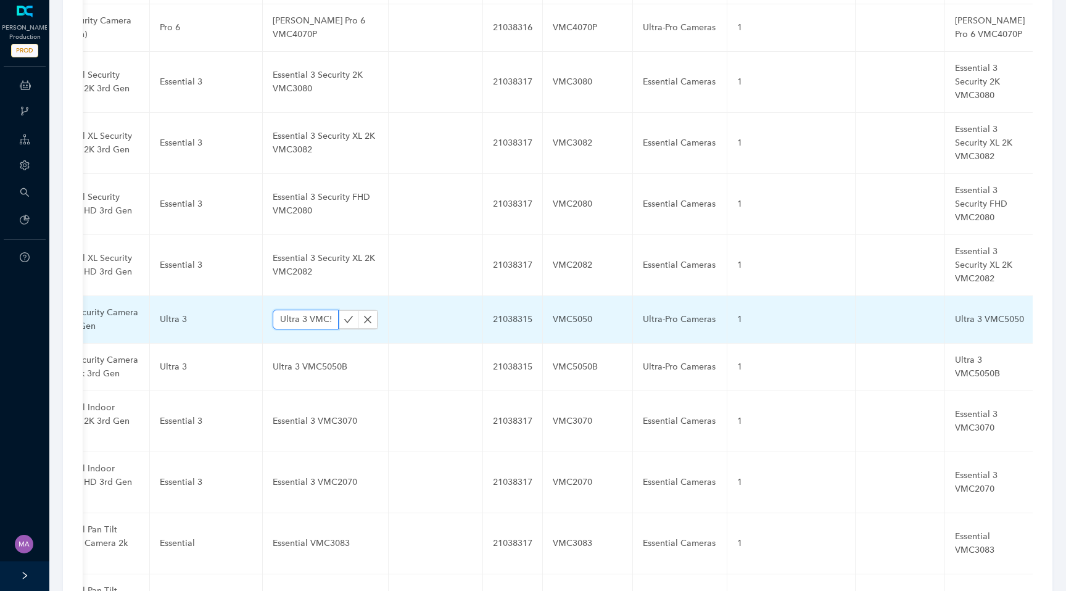
paste input "Security 4K"
type input "Ultra 3 Security 4K VMC5050"
click at [344, 316] on icon "check" at bounding box center [348, 319] width 9 height 7
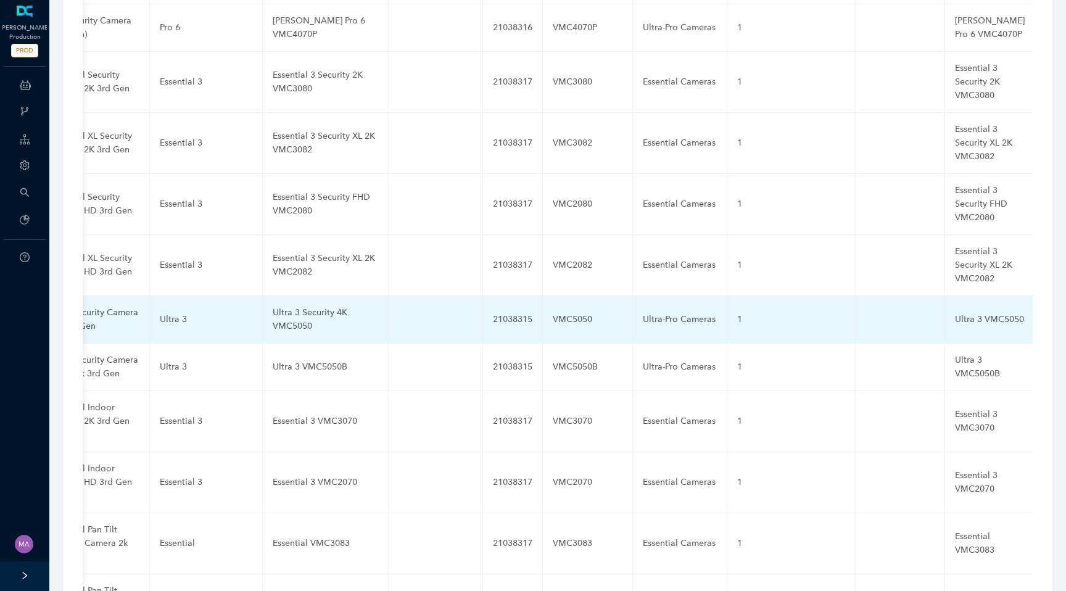
click at [955, 313] on div "Ultra 3 VMC5050" at bounding box center [990, 320] width 70 height 14
click at [955, 310] on input "Ultra 3 VMC5050" at bounding box center [970, 320] width 30 height 20
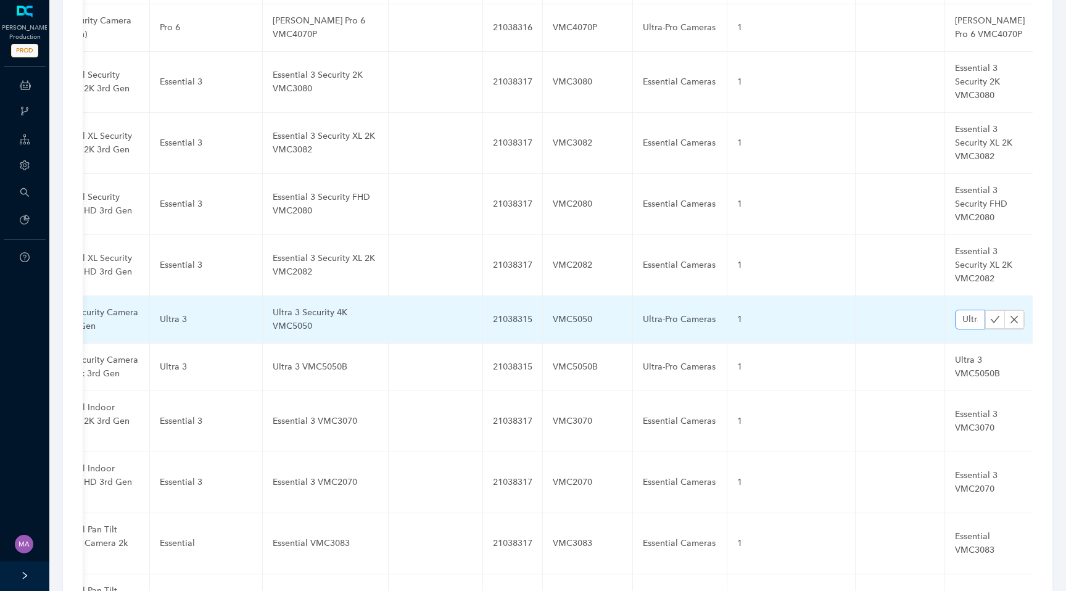
scroll to position [0, 114]
type input "Ultra 3 Security 4K VMC5050"
click at [990, 316] on icon "check" at bounding box center [994, 319] width 9 height 7
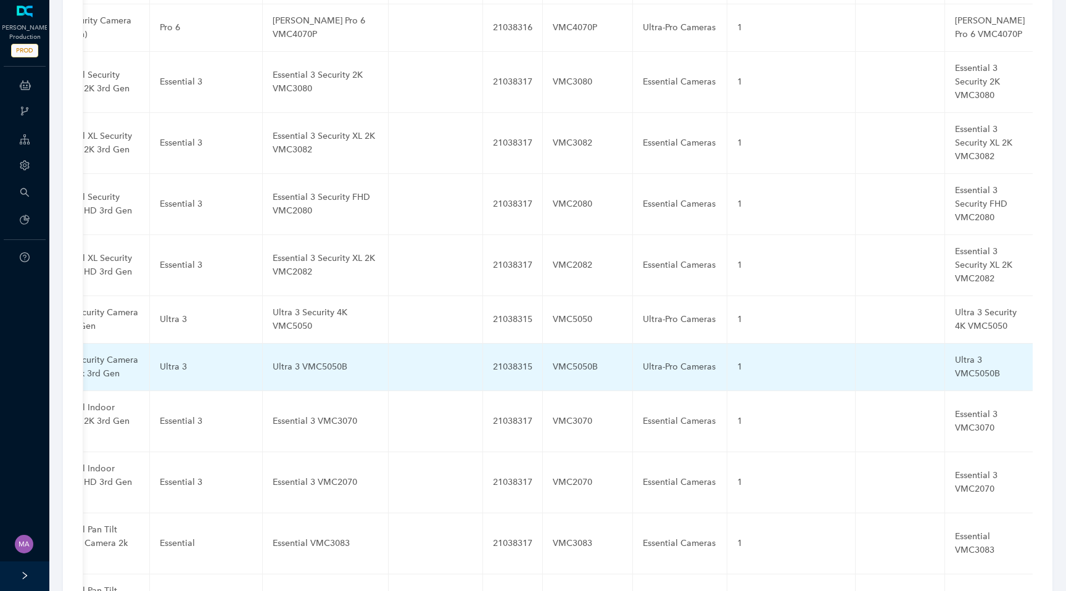
click at [295, 360] on div "Ultra 3 VMC5050B" at bounding box center [325, 367] width 105 height 14
type input "Ultra 3 Security 4K Black VMC5050B"
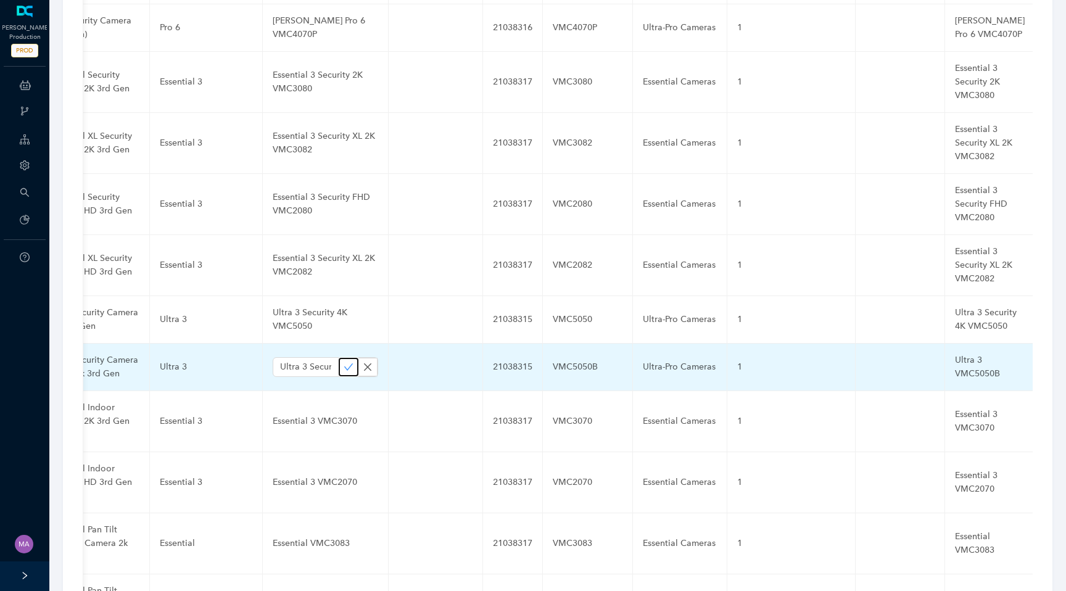
click at [343, 362] on icon "check" at bounding box center [348, 367] width 10 height 10
click at [955, 353] on div "Ultra 3 VMC5050B" at bounding box center [990, 366] width 70 height 27
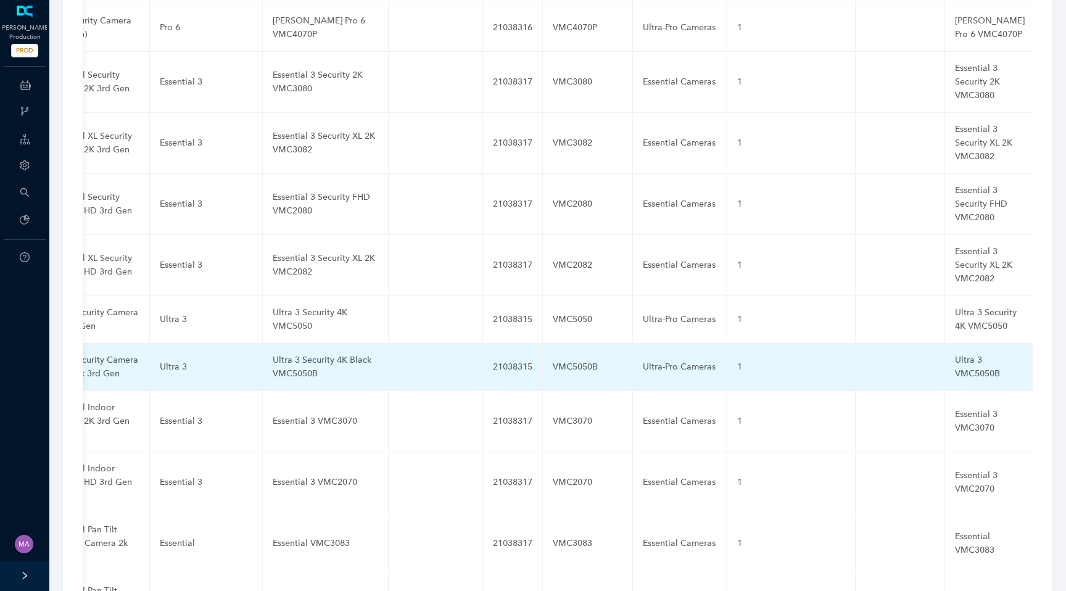
click at [955, 353] on div "Ultra 3 VMC5050B" at bounding box center [990, 366] width 70 height 27
click at [955, 357] on input "Ultra 3 VMC5050B" at bounding box center [970, 367] width 30 height 20
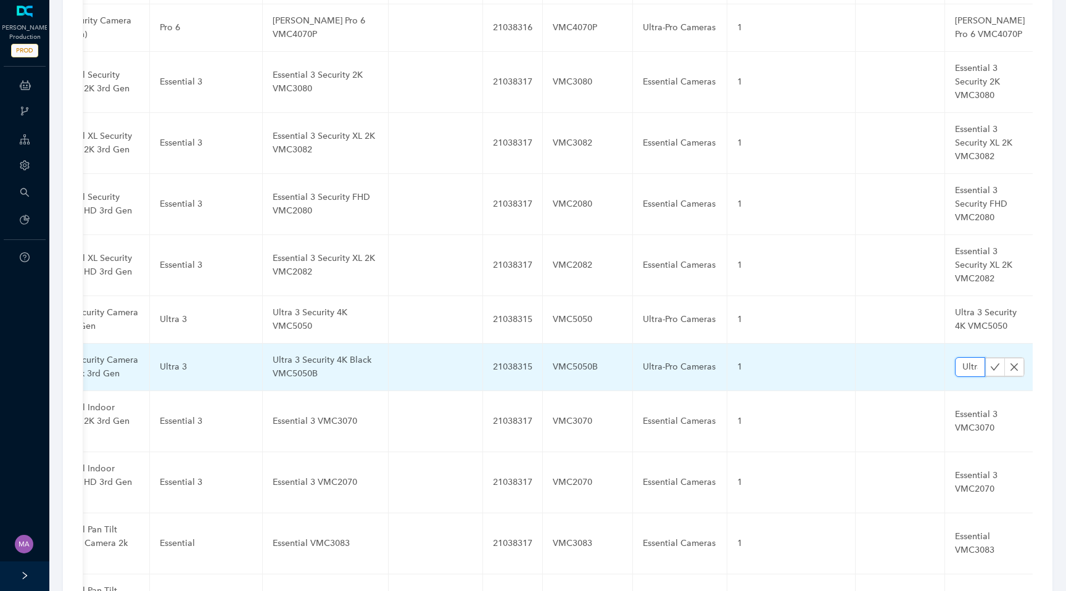
click at [955, 357] on input "Ultra 3 VMC5050B" at bounding box center [970, 367] width 30 height 20
paste input "Security 4K Black"
type input "Ultra 3 Security 4K Black VMC5050B"
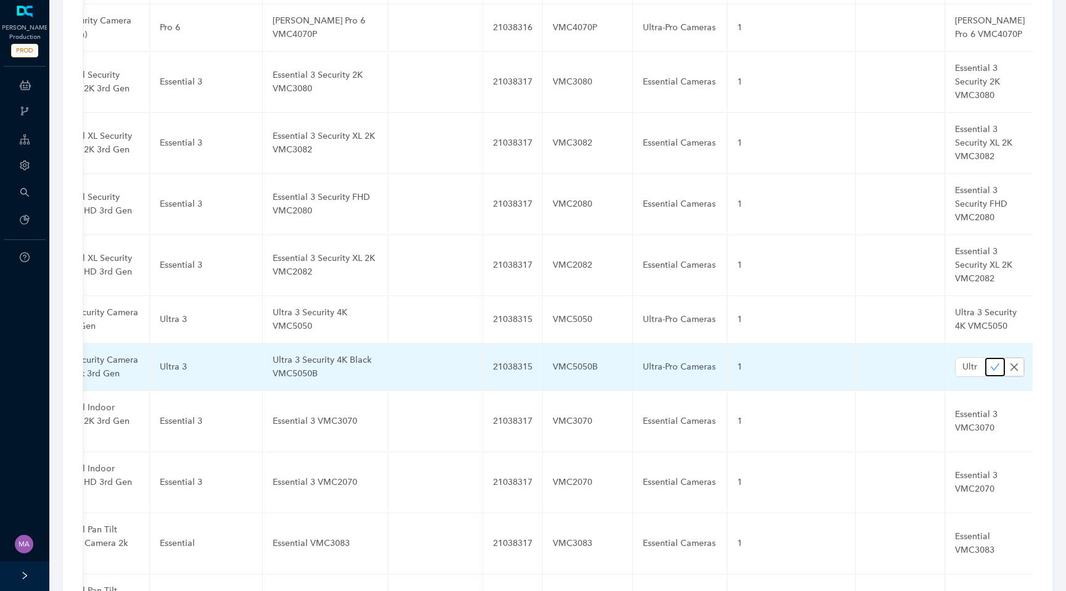
click at [990, 362] on icon "check" at bounding box center [995, 367] width 10 height 10
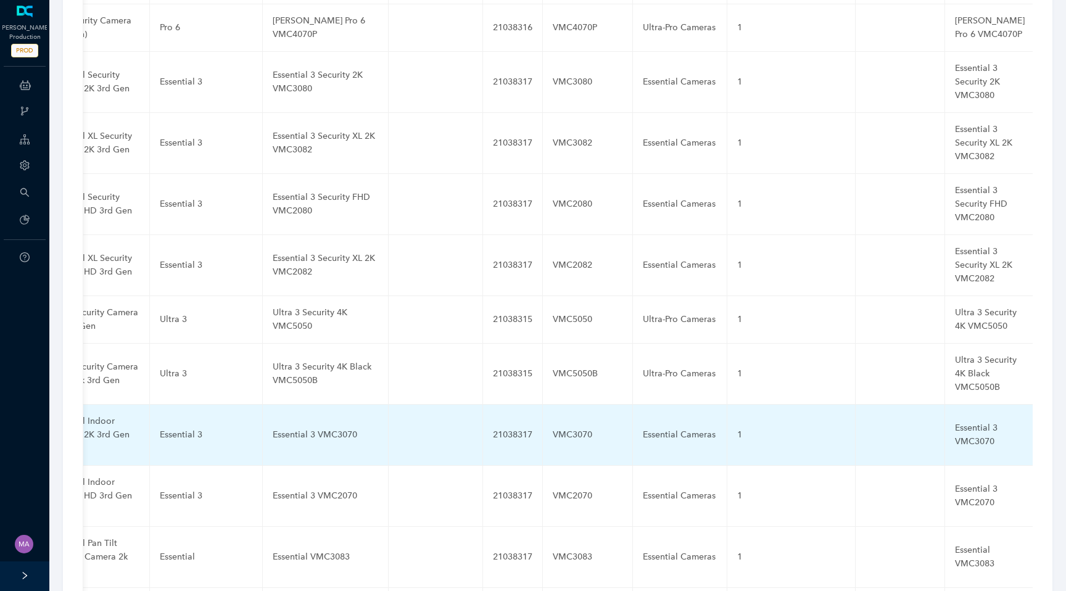
click at [296, 428] on div "Essential 3 VMC3070" at bounding box center [325, 435] width 105 height 14
click at [298, 425] on input "Essential 3 VMC3070" at bounding box center [306, 435] width 66 height 20
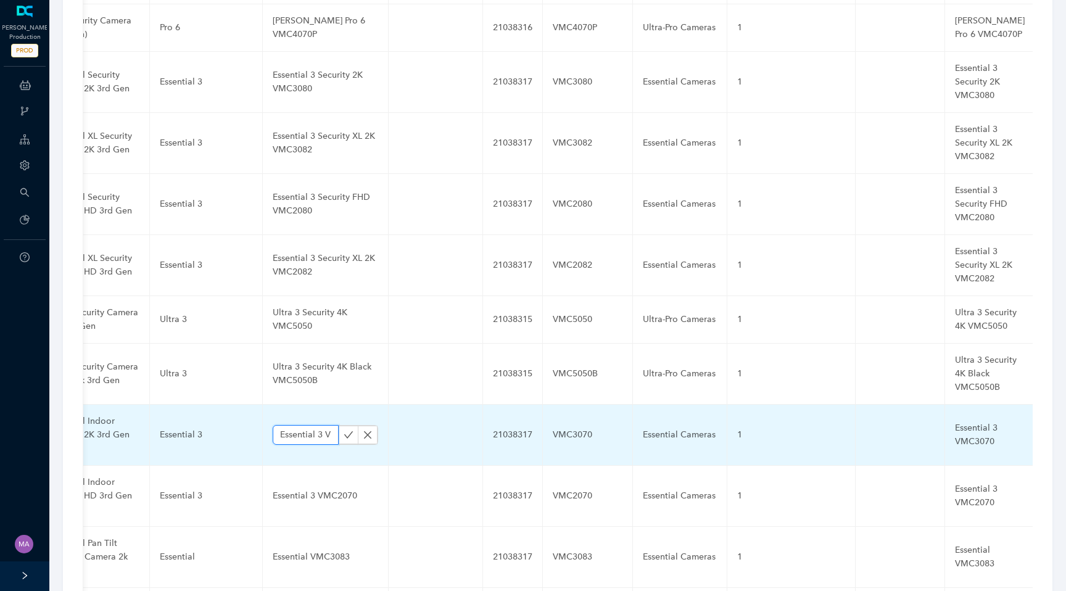
paste input "Indoor 2K"
type input "Essential 3 Indoor 2K VMC3070"
click at [344, 431] on icon "check" at bounding box center [348, 434] width 9 height 7
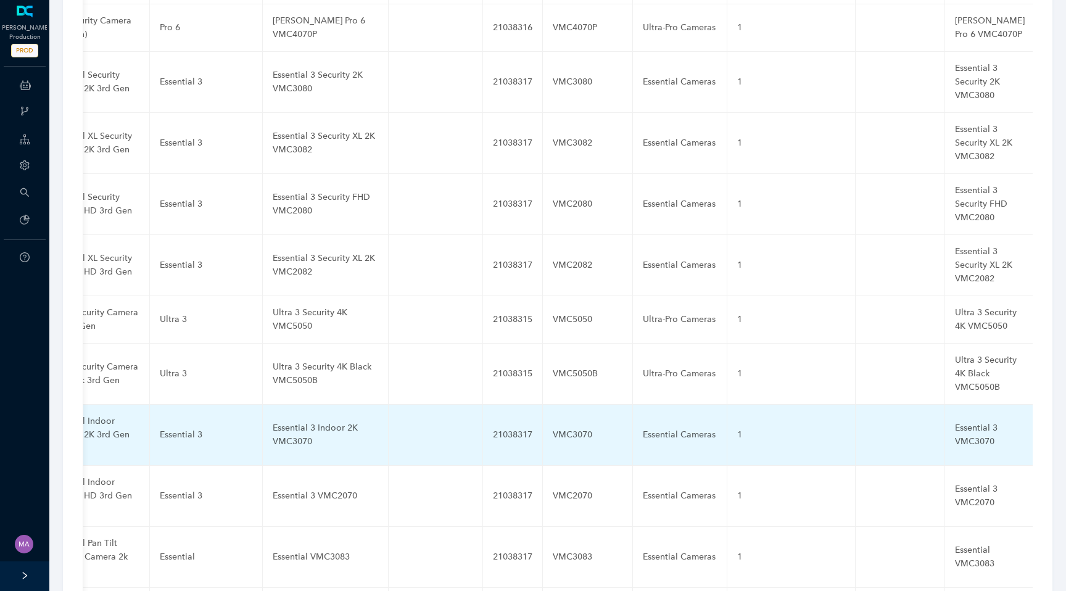
click at [955, 421] on div "Essential 3 VMC3070" at bounding box center [990, 434] width 70 height 27
click at [955, 425] on input "Essential 3 VMC3070" at bounding box center [970, 435] width 30 height 20
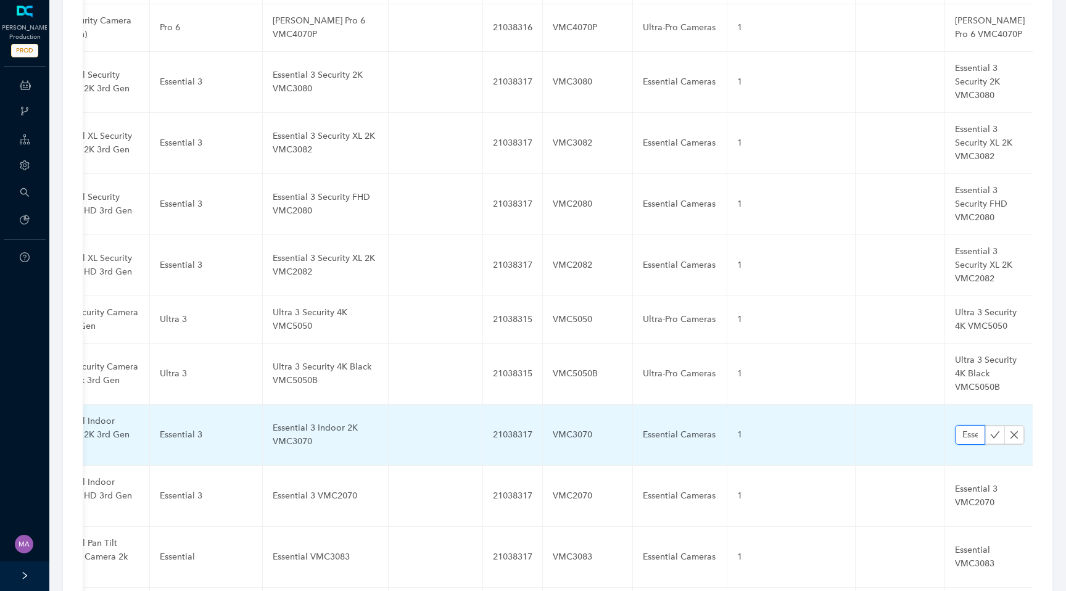
paste input "Indoor 2K"
type input "Essential 3 Indoor 2K VMC3070"
click at [990, 430] on icon "check" at bounding box center [995, 435] width 10 height 10
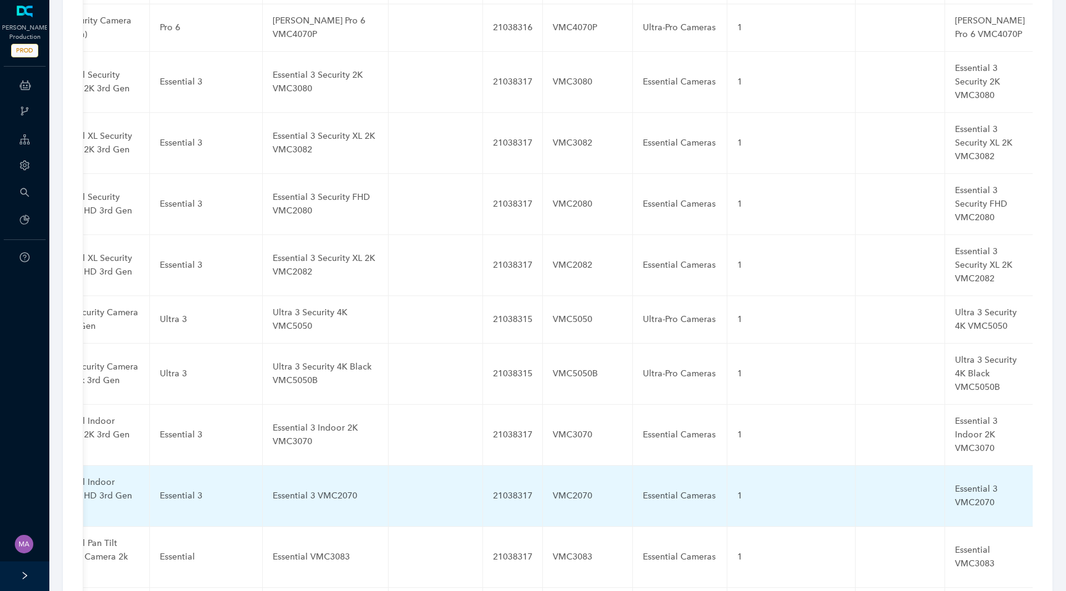
click at [297, 489] on div "Essential 3 VMC2070" at bounding box center [325, 496] width 105 height 14
click at [297, 486] on input "Essential 3 VMC2070" at bounding box center [306, 496] width 66 height 20
paste input "Indoor FHD"
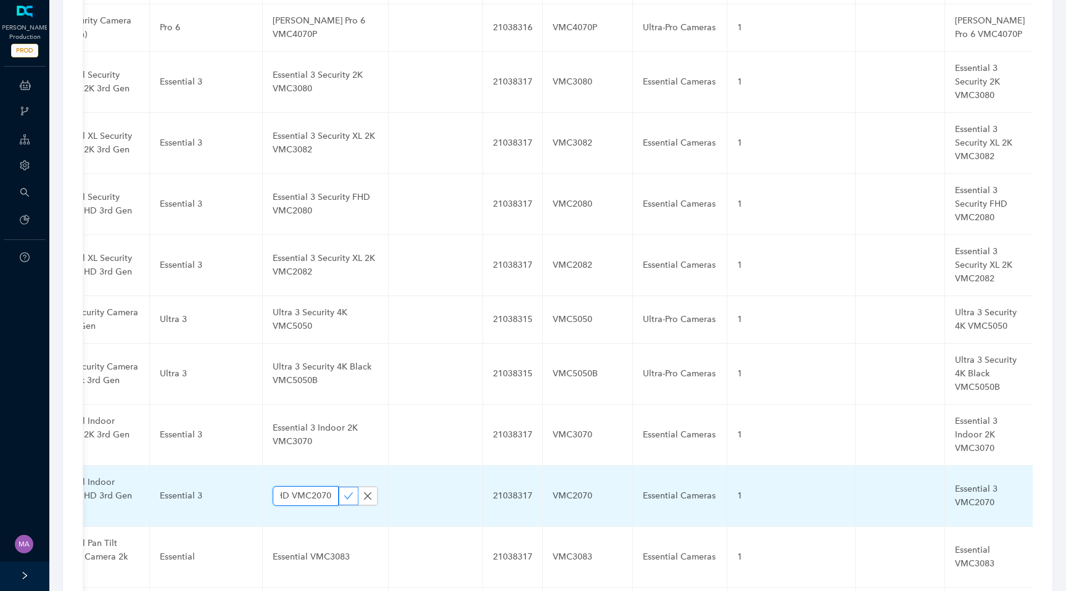
type input "Essential 3 Indoor FHD VMC2070"
click at [343, 491] on icon "check" at bounding box center [348, 496] width 10 height 10
click at [955, 482] on div "Essential 3 VMC2070" at bounding box center [990, 495] width 70 height 27
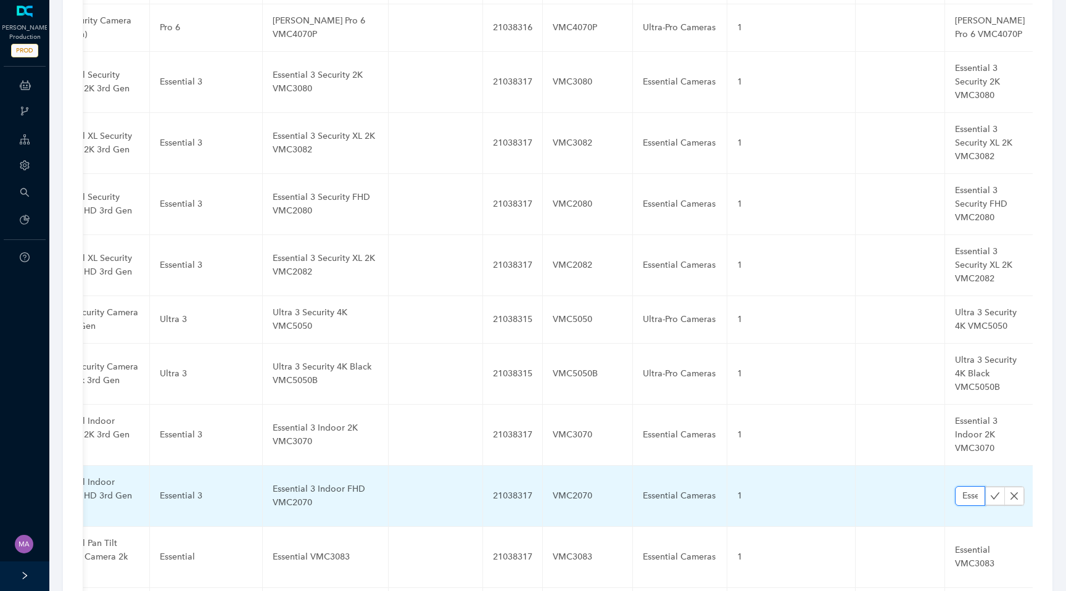
click at [955, 486] on input "Essential 3 VMC2070" at bounding box center [970, 496] width 30 height 20
paste input "Indoor FHD"
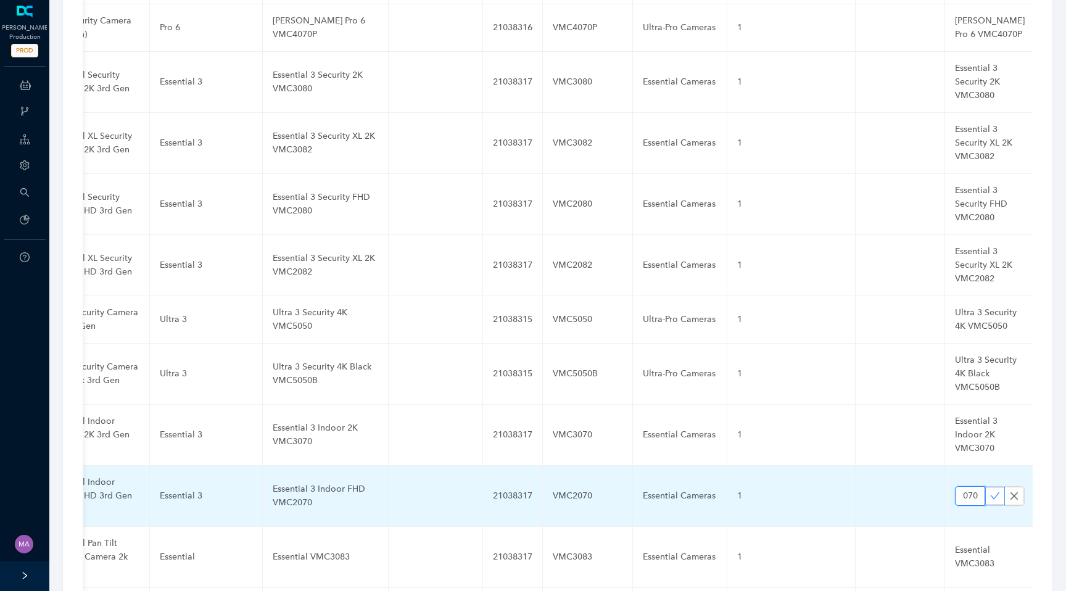
type input "Essential 3 Indoor FHD VMC2070"
click at [990, 491] on icon "check" at bounding box center [995, 496] width 10 height 10
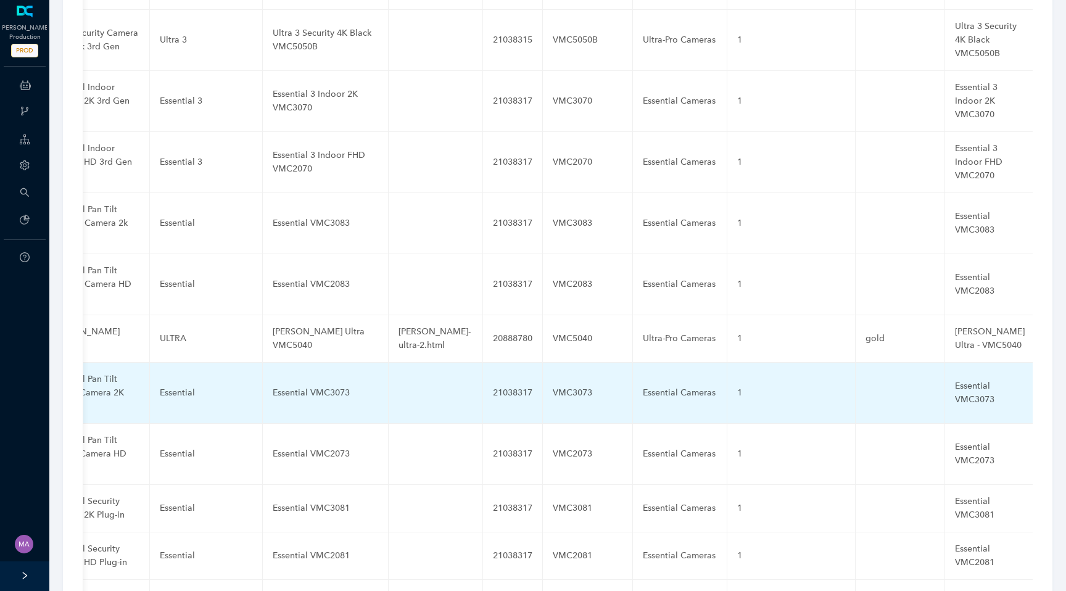
scroll to position [3656, 0]
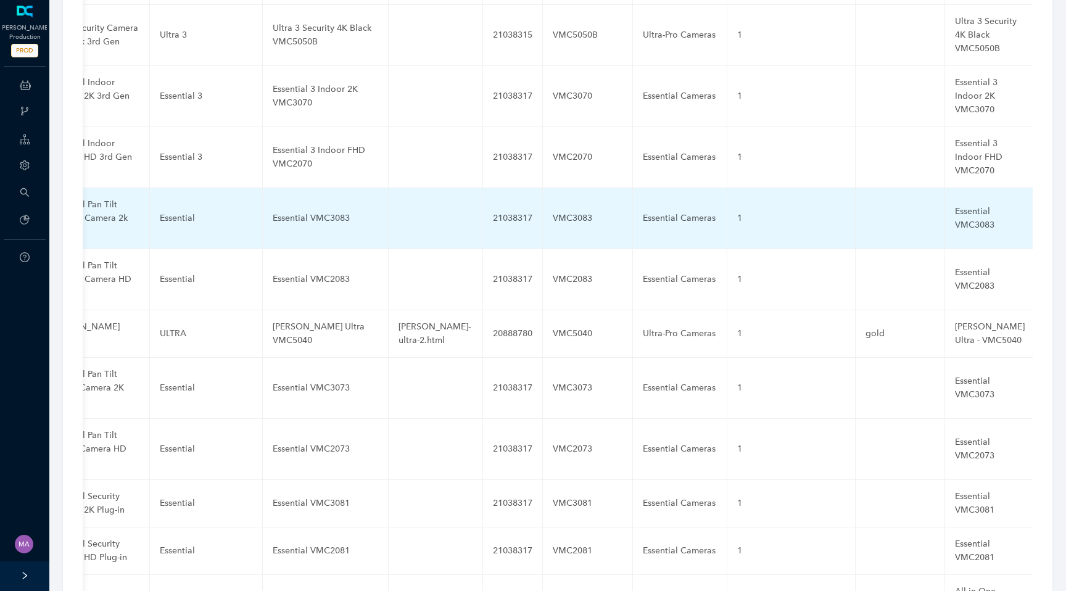
click at [302, 212] on div "Essential VMC3083" at bounding box center [325, 219] width 105 height 14
click at [297, 208] on input "Essential VMC3083" at bounding box center [306, 218] width 66 height 20
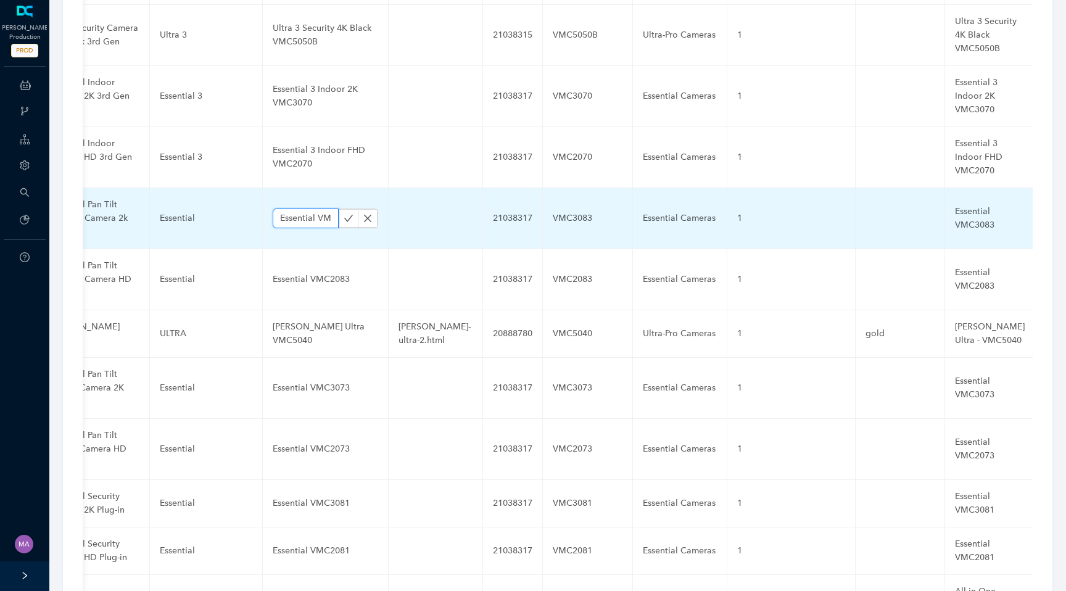
paste input "3 Pan Tilt Security (Plug-In) 2K"
type input "Essential 3 Pan Tilt Security (Plug-In) 2K VMC3083"
click at [343, 213] on icon "check" at bounding box center [348, 218] width 10 height 10
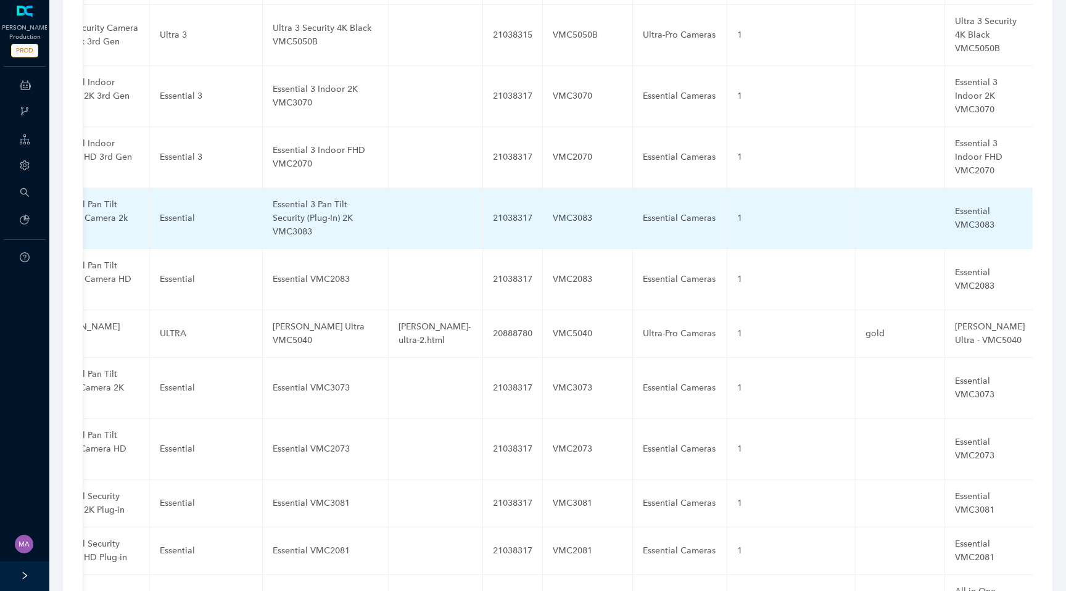
click at [955, 205] on div "Essential VMC3083" at bounding box center [990, 218] width 70 height 27
click at [955, 208] on input "Essential VMC3083" at bounding box center [970, 218] width 30 height 20
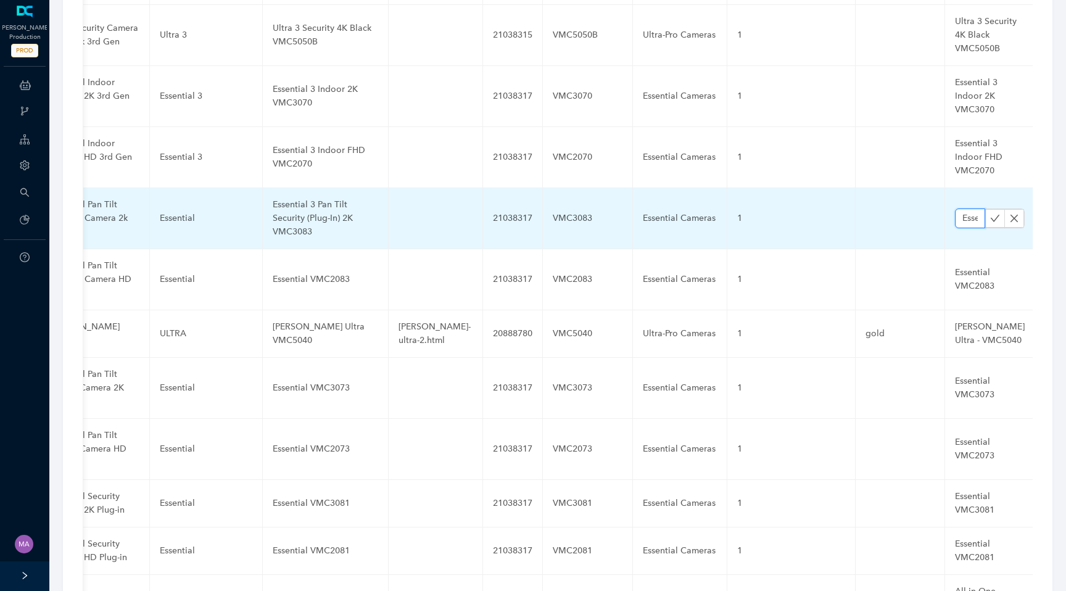
click at [955, 208] on input "Essential VMC3083" at bounding box center [970, 218] width 30 height 20
paste input "3 Pan Tilt Security (Plug-In) 2K"
type input "Essential 3 Pan Tilt Security (Plug-In) 2K VMC3083"
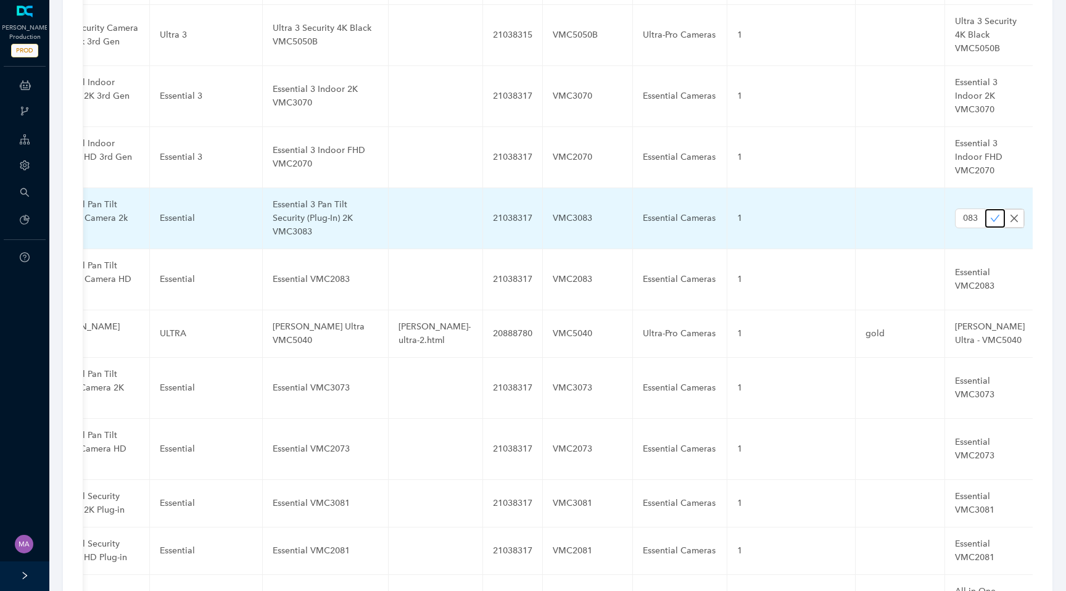
scroll to position [0, 0]
click at [990, 213] on icon "check" at bounding box center [995, 218] width 10 height 10
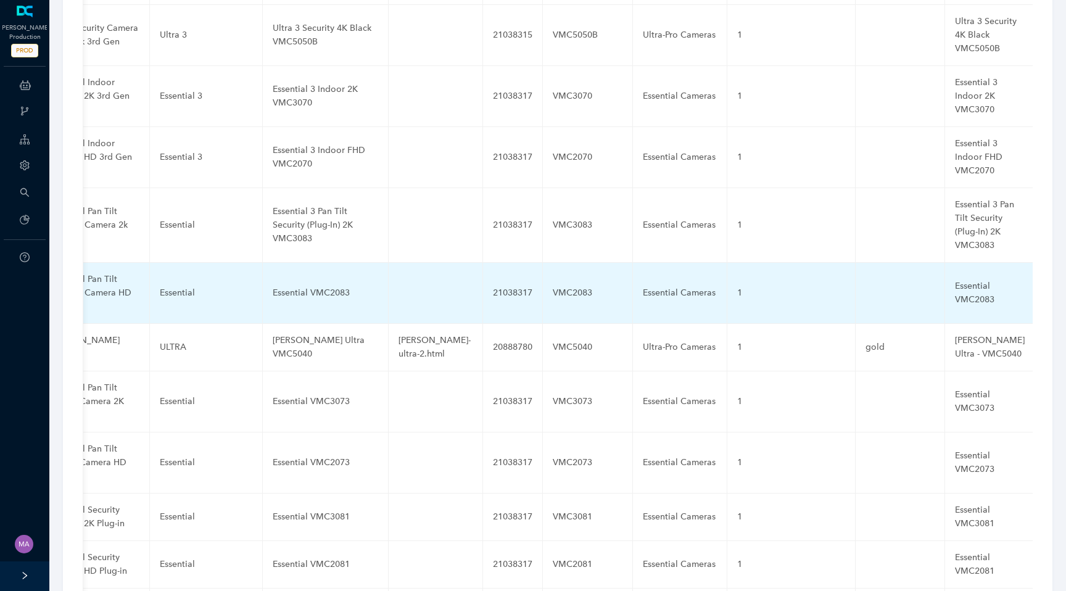
click at [289, 286] on div "Essential VMC2083" at bounding box center [325, 293] width 105 height 14
click at [289, 283] on input "Essential VMC2083" at bounding box center [306, 293] width 66 height 20
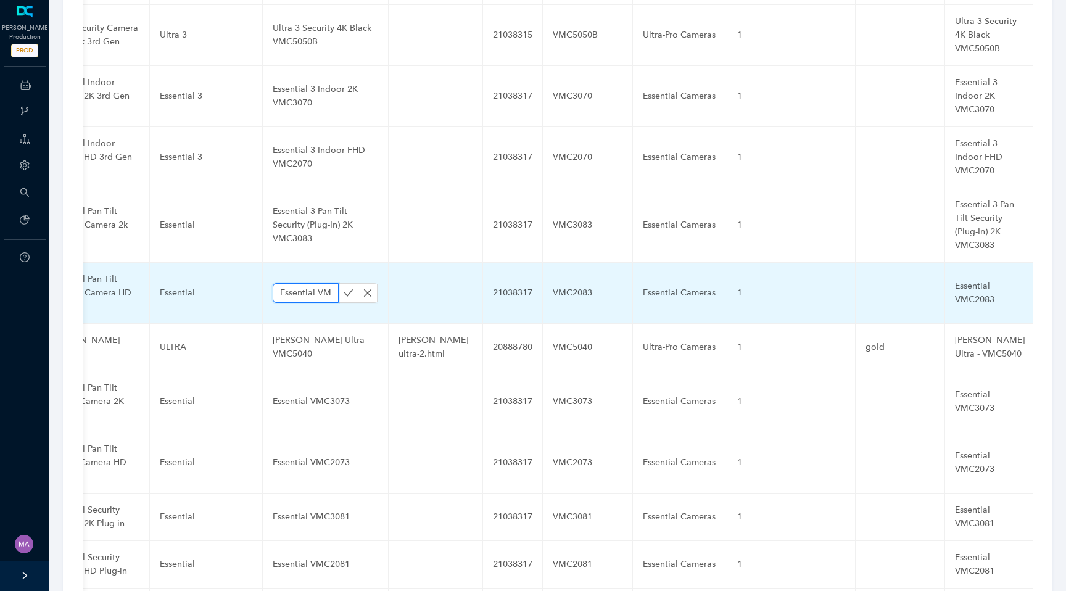
paste input "3 Pan Tilt Security (Plug-In) FHD"
type input "Essential 3 Pan Tilt Security (Plug-In) FHD VMC2083"
click at [343, 288] on icon "check" at bounding box center [348, 293] width 10 height 10
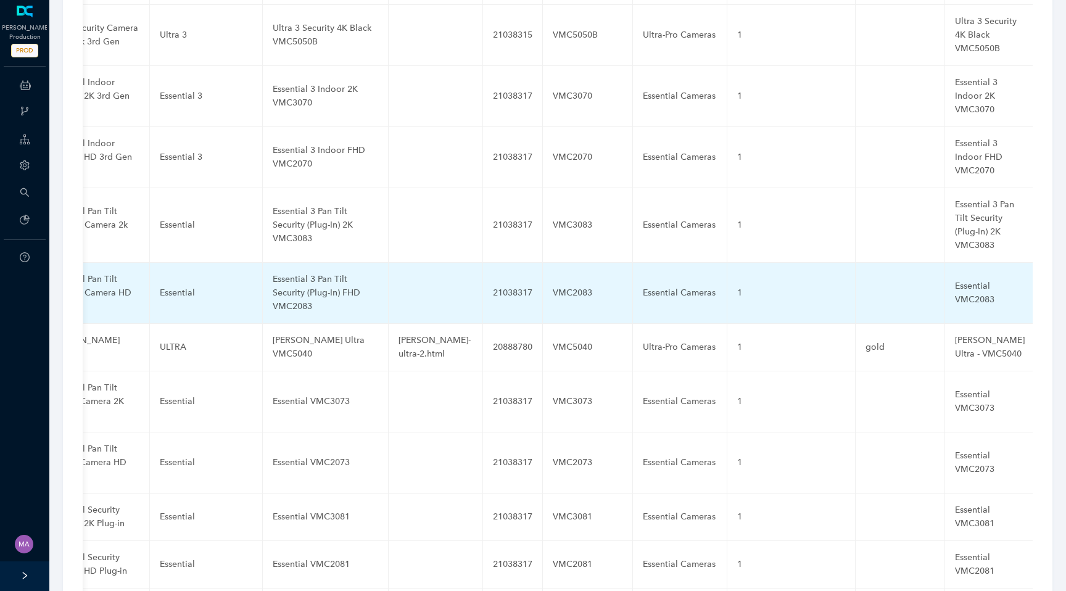
click at [955, 279] on div "Essential VMC2083" at bounding box center [990, 292] width 70 height 27
click at [955, 283] on input "Essential VMC2083" at bounding box center [970, 293] width 30 height 20
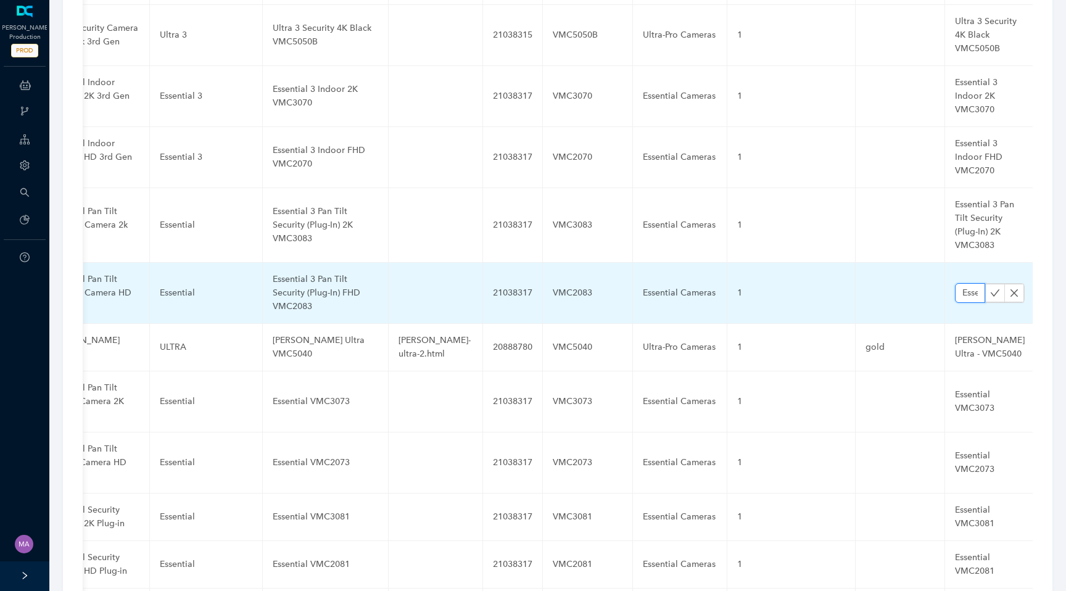
paste input "3 Pan Tilt Security (Plug-In) FHD"
type input "Essential 3 Pan Tilt Security (Plug-In) FHD VMC2083"
click at [990, 288] on icon "check" at bounding box center [995, 293] width 10 height 10
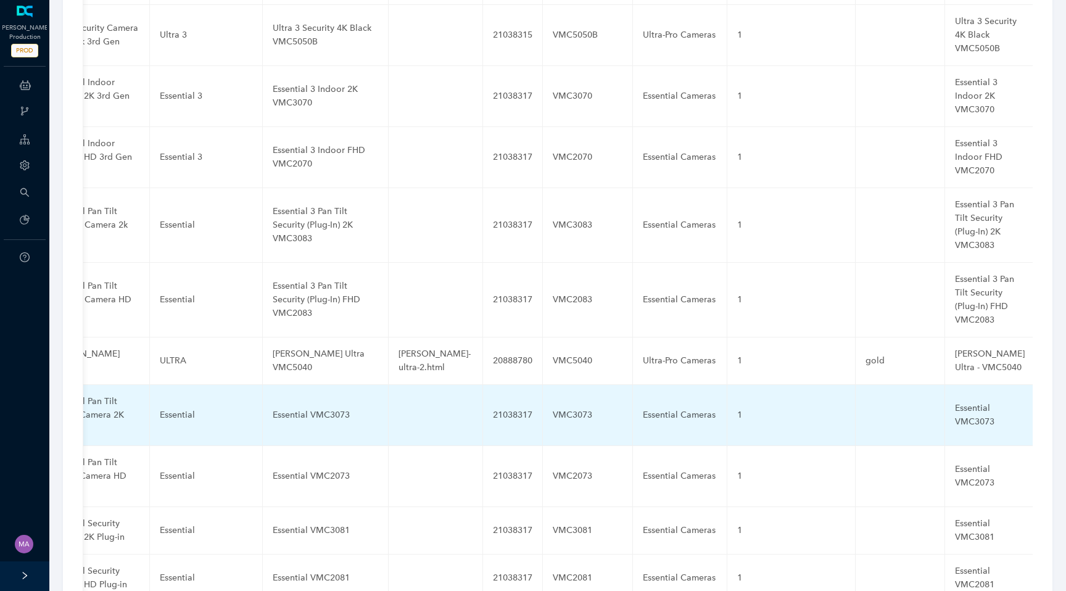
click at [302, 408] on div "Essential VMC3073" at bounding box center [325, 415] width 105 height 14
click at [302, 405] on input "Essential VMC3073" at bounding box center [306, 415] width 66 height 20
type input "Essential 3 Pan Tilt Indoor 2K VMC3073"
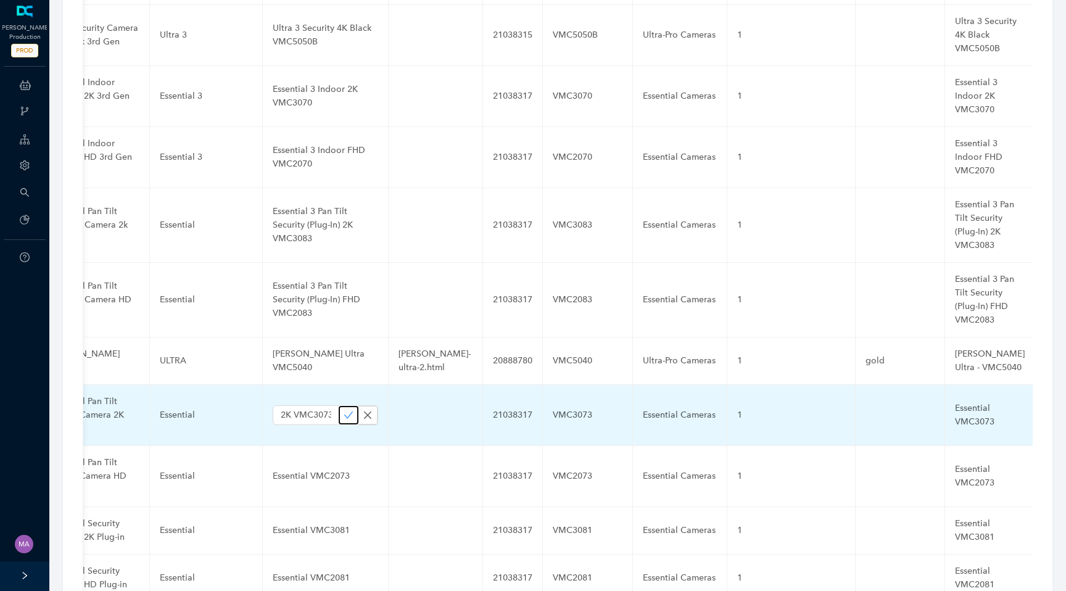
scroll to position [0, 0]
click at [343, 410] on icon "check" at bounding box center [348, 415] width 10 height 10
click at [955, 401] on div "Essential VMC3073" at bounding box center [990, 414] width 70 height 27
click at [955, 405] on input "Essential VMC3073" at bounding box center [970, 415] width 30 height 20
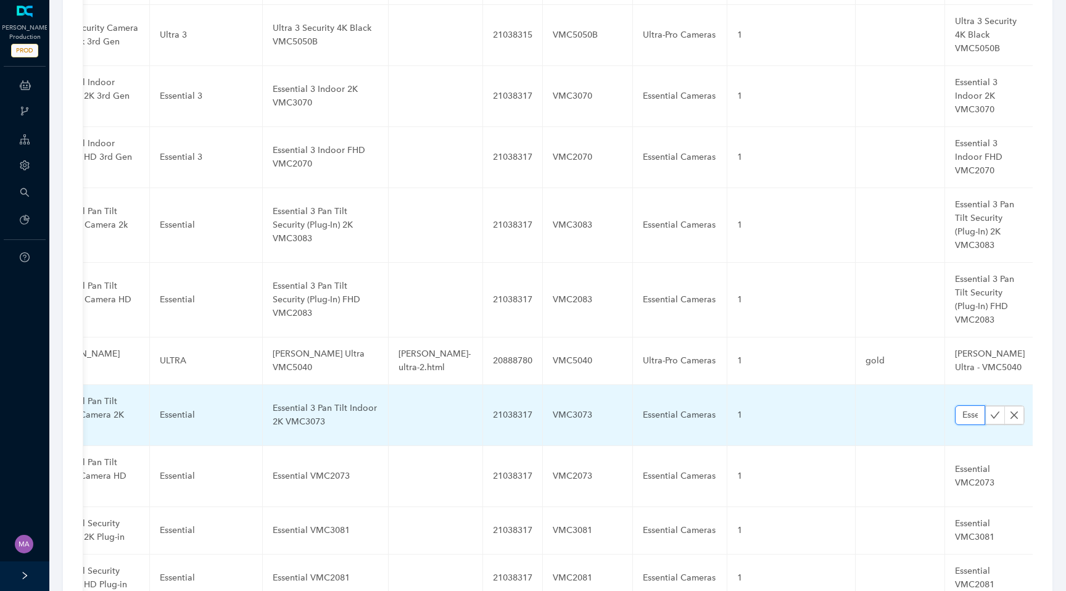
click at [955, 405] on input "Essential VMC3073" at bounding box center [970, 415] width 30 height 20
paste input "3 Pan Tilt Indoor 2K"
type input "Essential 3 Pan Tilt Indoor 2K VMC3073"
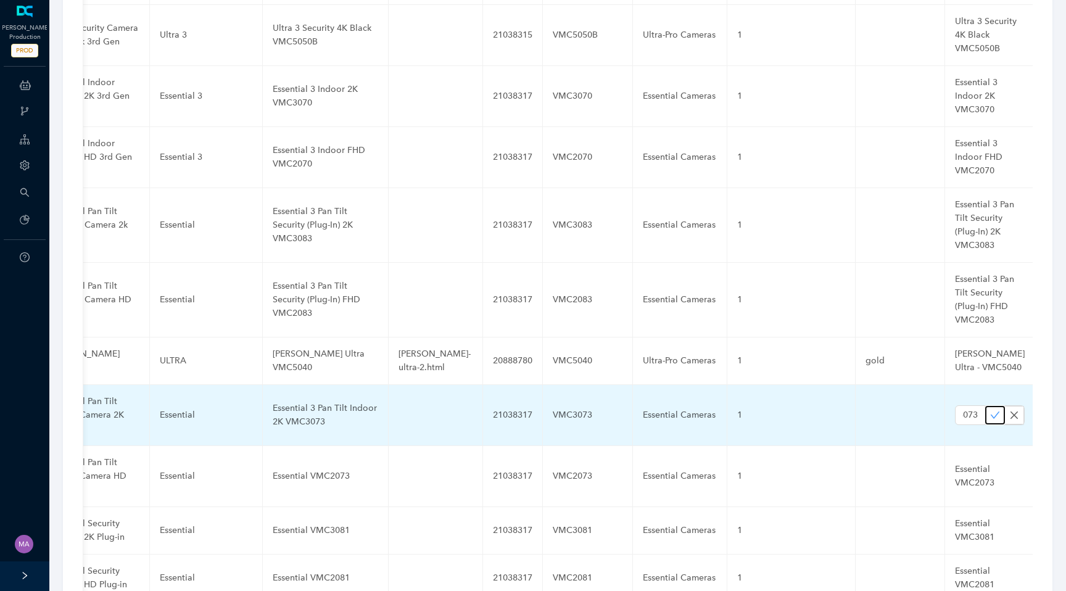
click at [990, 410] on icon "check" at bounding box center [995, 415] width 10 height 10
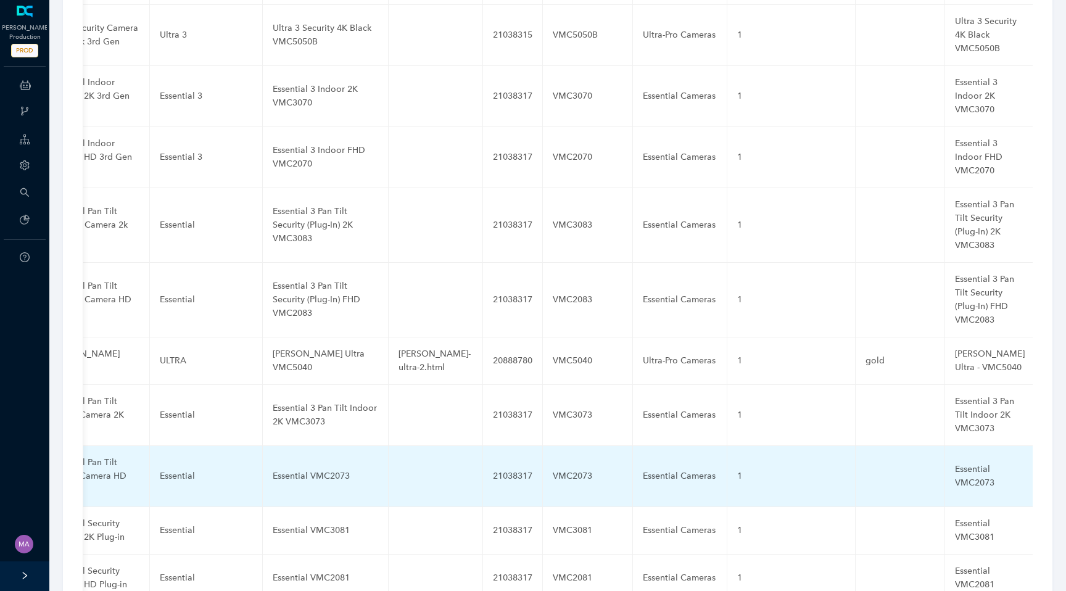
click at [310, 469] on div "Essential VMC2073" at bounding box center [325, 476] width 105 height 14
click at [310, 466] on input "Essential VMC2073" at bounding box center [306, 476] width 66 height 20
type input "Essential 3 Pan Tilt Indoor FHD VMC2073"
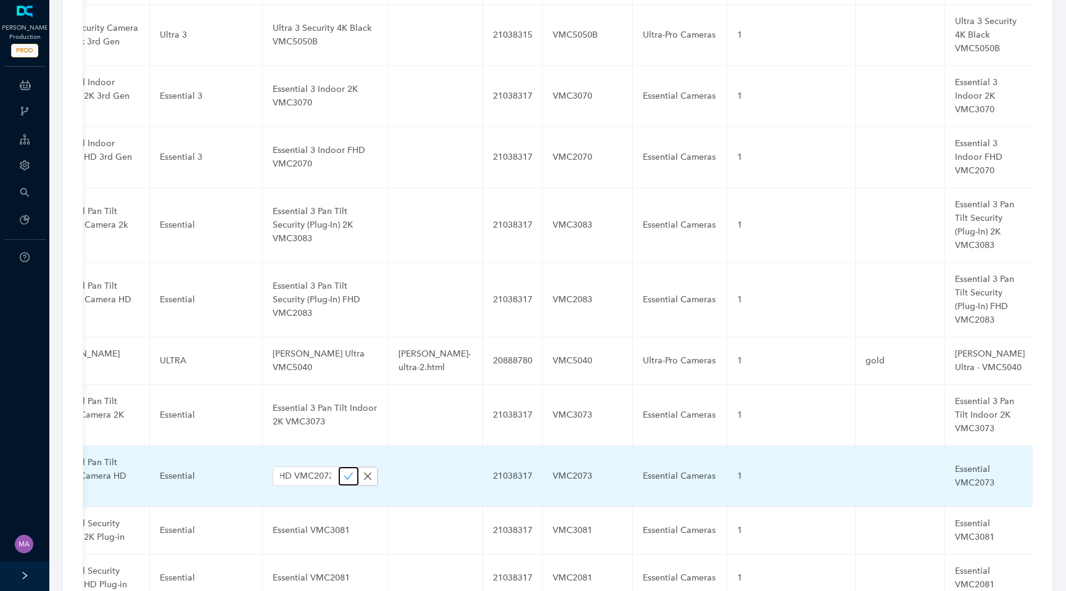
scroll to position [0, 0]
click at [343, 471] on icon "check" at bounding box center [348, 476] width 10 height 10
click at [955, 463] on div "Essential VMC2073" at bounding box center [990, 476] width 70 height 27
click at [955, 466] on input "Essential VMC2073" at bounding box center [970, 476] width 30 height 20
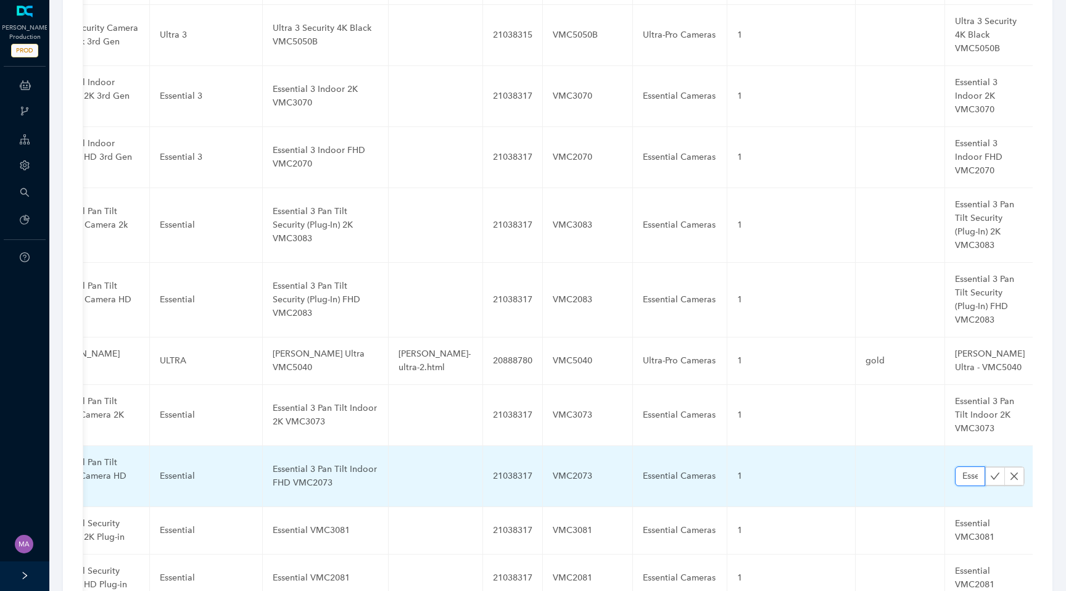
paste input "3 Pan Tilt Indoor FHD"
type input "Essential 3 Pan Tilt Indoor FHD VMC2073"
click at [990, 471] on icon "check" at bounding box center [995, 476] width 10 height 10
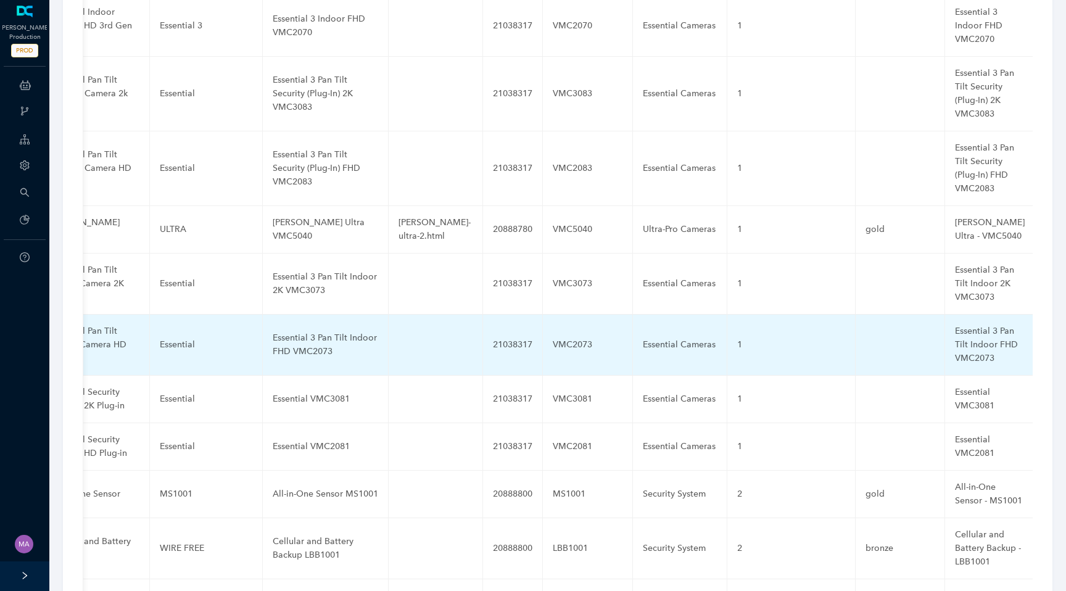
scroll to position [3807, 0]
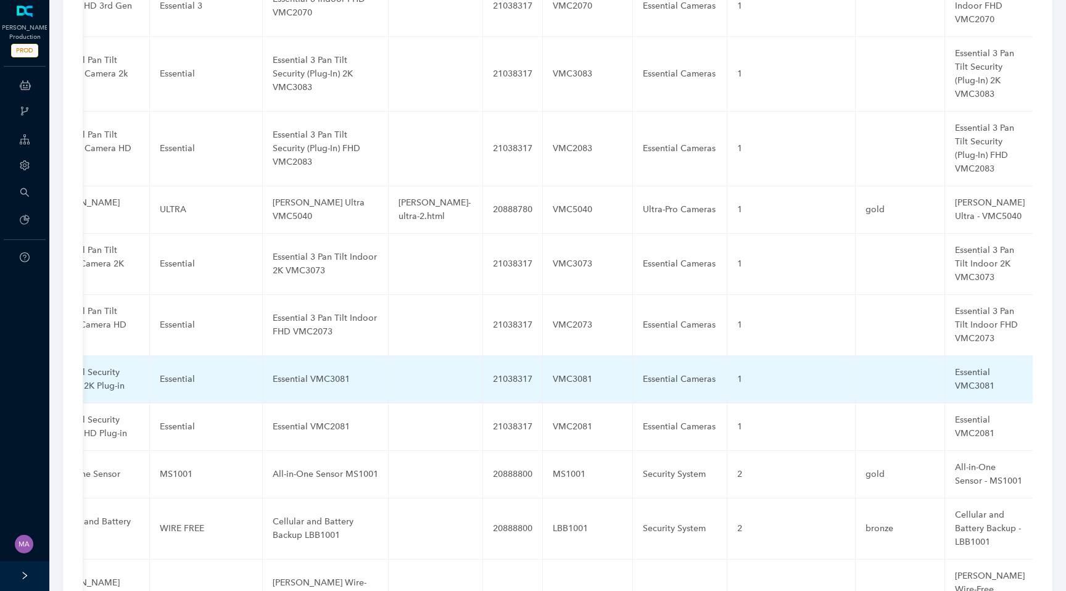
click at [316, 372] on div "Essential VMC3081" at bounding box center [325, 379] width 105 height 14
click at [293, 369] on input "Essential VMC3081" at bounding box center [306, 379] width 66 height 20
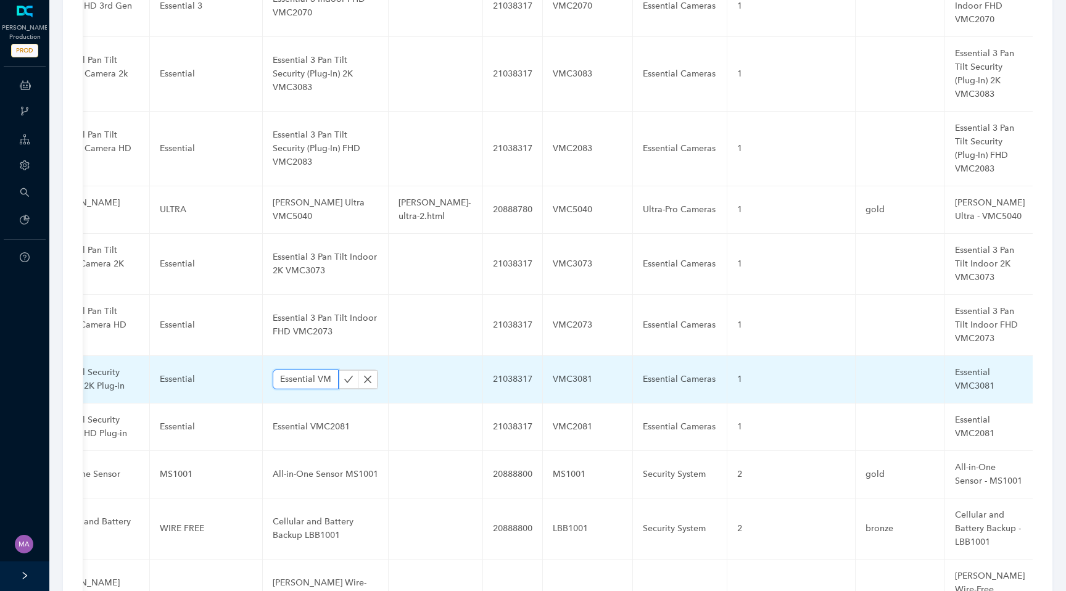
paste input "3 Security (Plug-In) 2K"
type input "Essential 3 Security (Plug-In) 2K VMC3081"
click at [343, 374] on icon "check" at bounding box center [348, 379] width 10 height 10
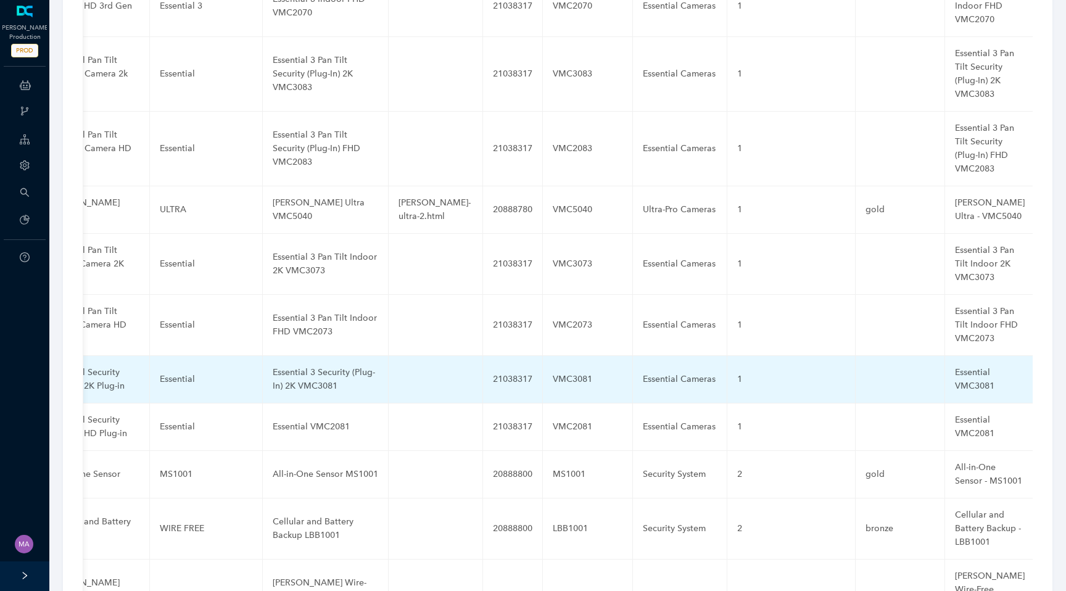
click at [955, 366] on div "Essential VMC3081" at bounding box center [990, 379] width 70 height 27
type input "Essential 3 Security (Plug-In) 2K VMC3081"
click at [990, 374] on icon "check" at bounding box center [995, 379] width 10 height 10
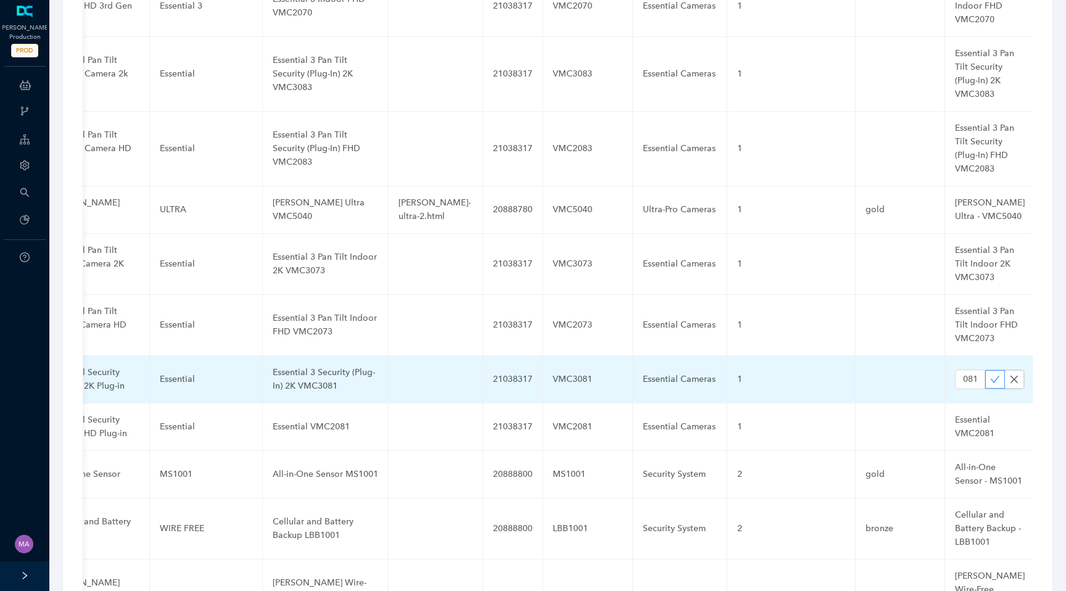
scroll to position [0, 0]
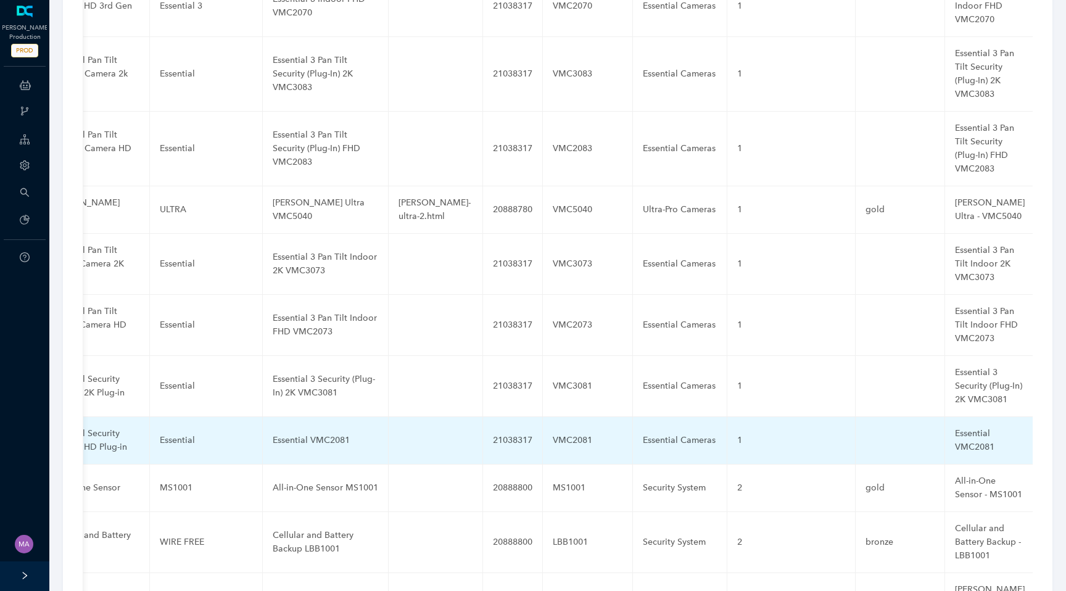
click at [300, 434] on div "Essential VMC2081" at bounding box center [325, 441] width 105 height 14
type input "Essential 3 Security (Plug-In) FHD VMC2081"
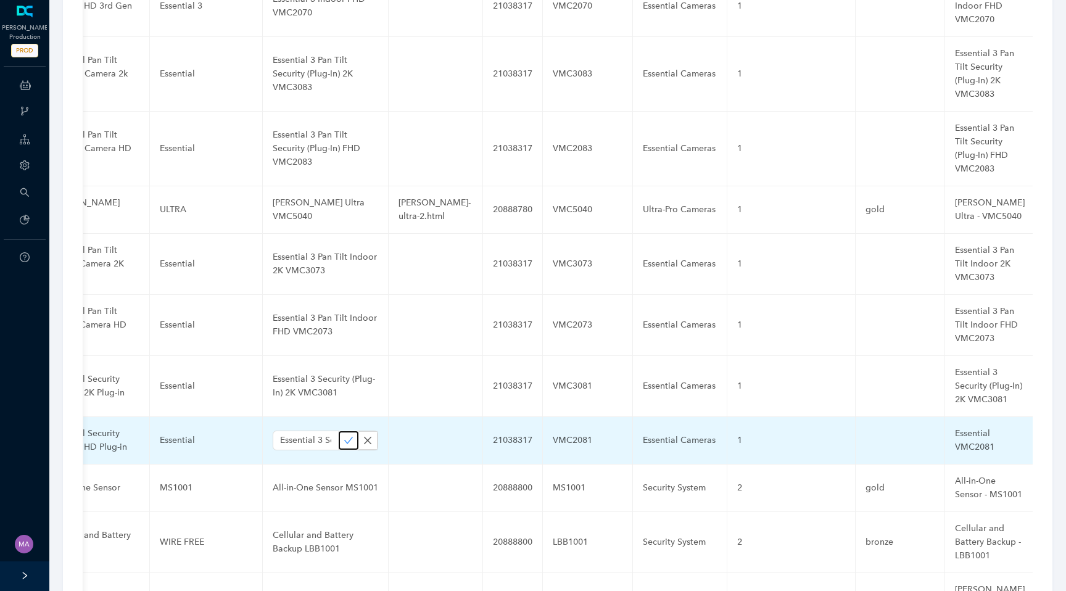
click at [343, 435] on icon "check" at bounding box center [348, 440] width 10 height 10
click at [955, 427] on div "Essential VMC2081" at bounding box center [990, 440] width 70 height 27
click at [955, 430] on input "Essential VMC2081" at bounding box center [970, 440] width 30 height 20
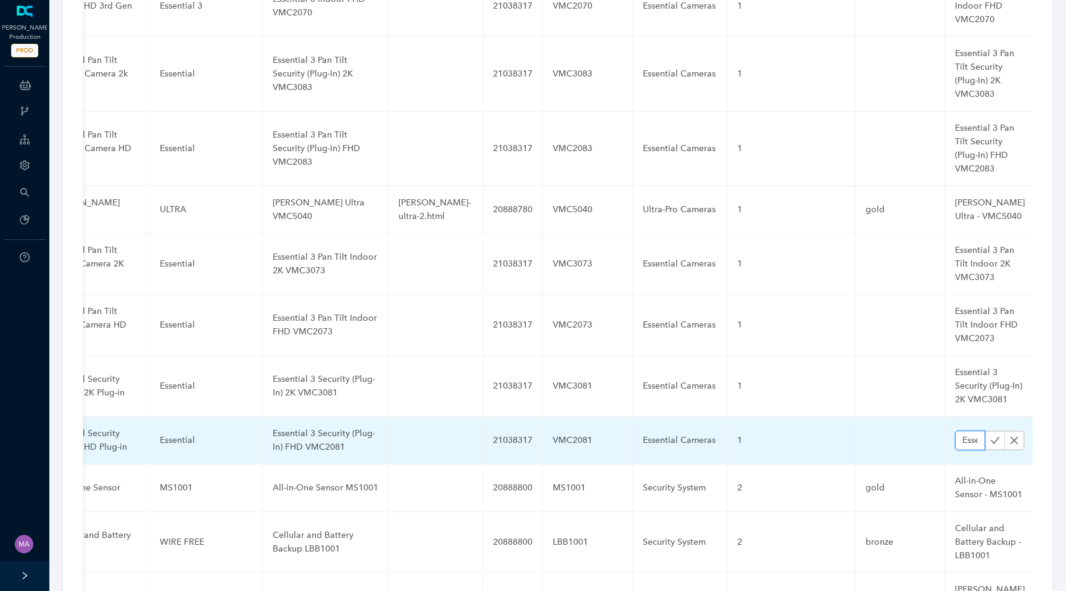
click at [955, 430] on input "Essential VMC2081" at bounding box center [970, 440] width 30 height 20
paste input "3 Security (Plug-In) FHD"
type input "Essential 3 Security (Plug-In) FHD VMC2081"
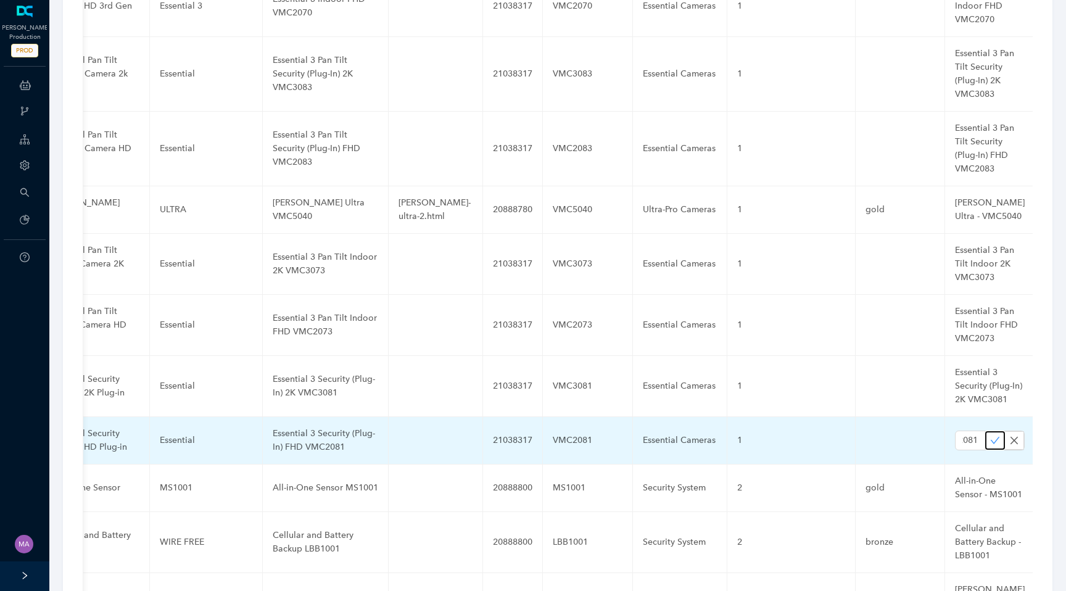
scroll to position [0, 0]
click at [985, 431] on button "button" at bounding box center [995, 440] width 20 height 19
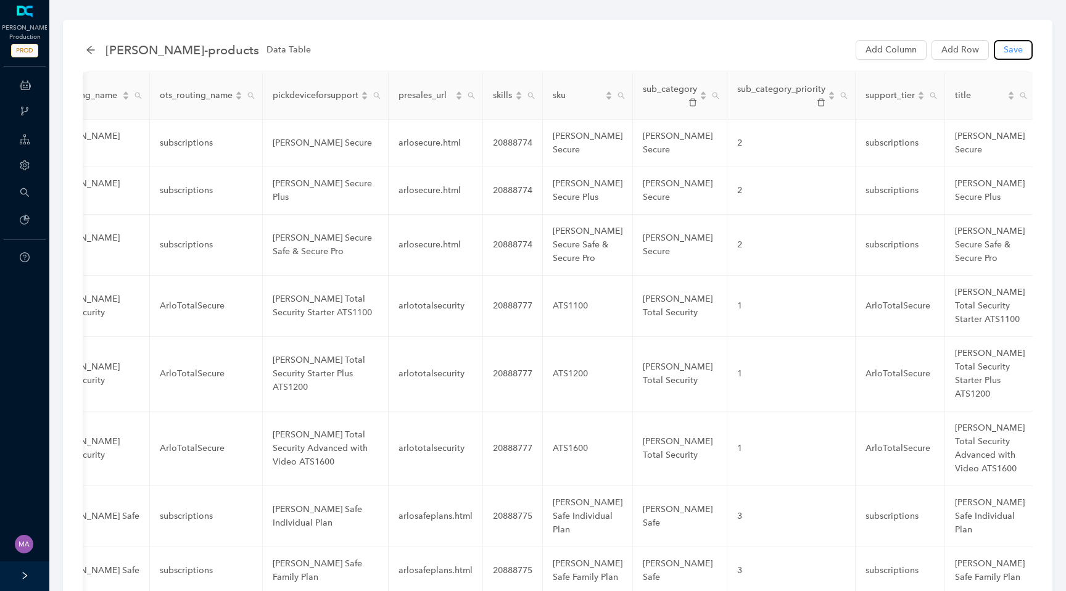
click at [1011, 55] on span "Save" at bounding box center [1012, 50] width 19 height 14
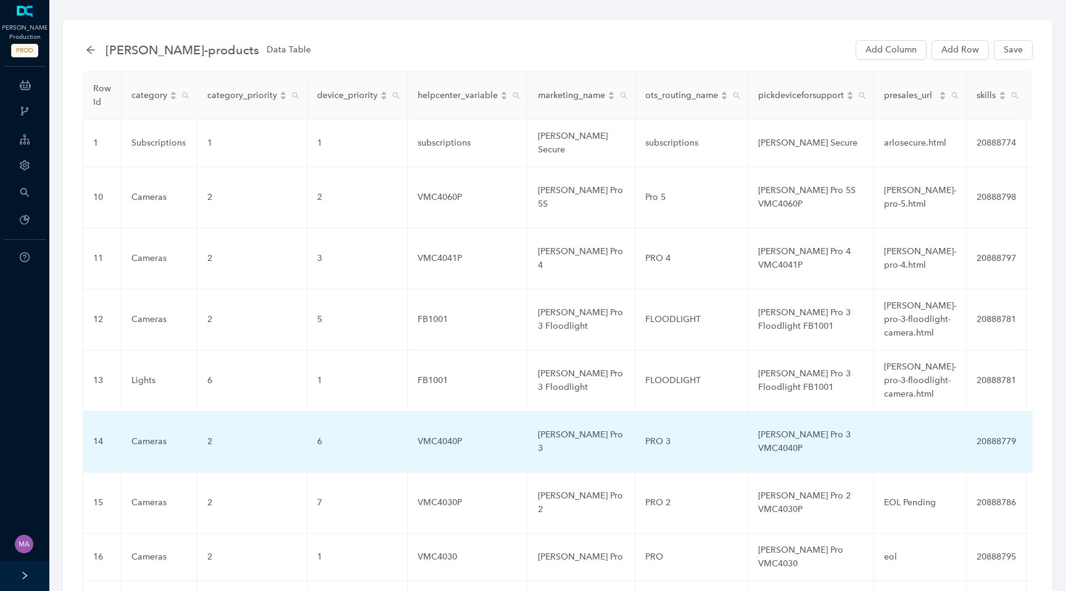
scroll to position [128, 0]
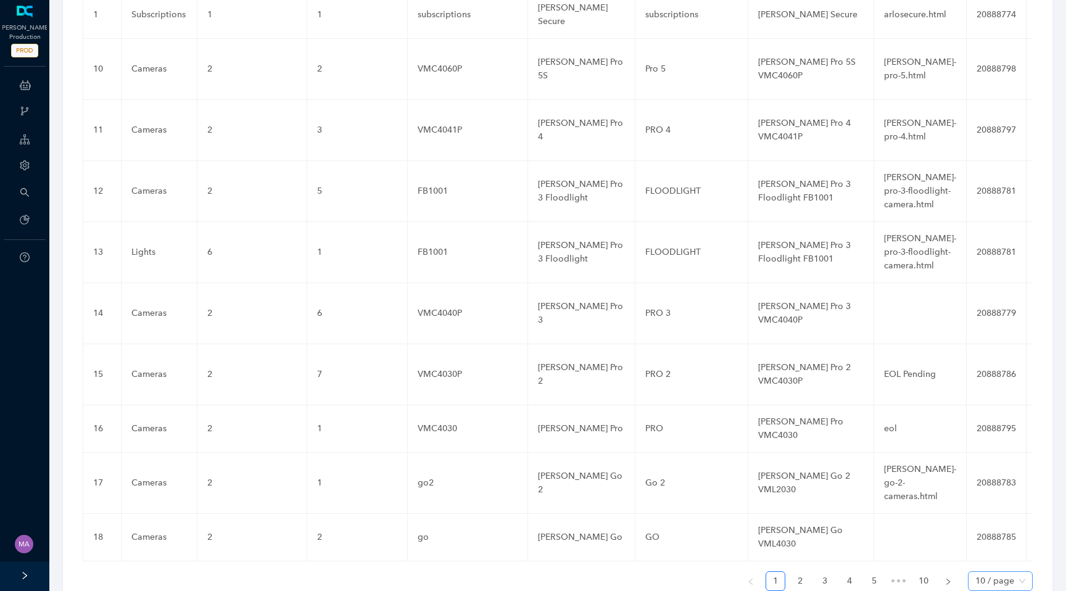
click at [1015, 572] on span "10 / page" at bounding box center [1000, 581] width 50 height 19
click at [1003, 546] on div "100 / page" at bounding box center [999, 556] width 59 height 20
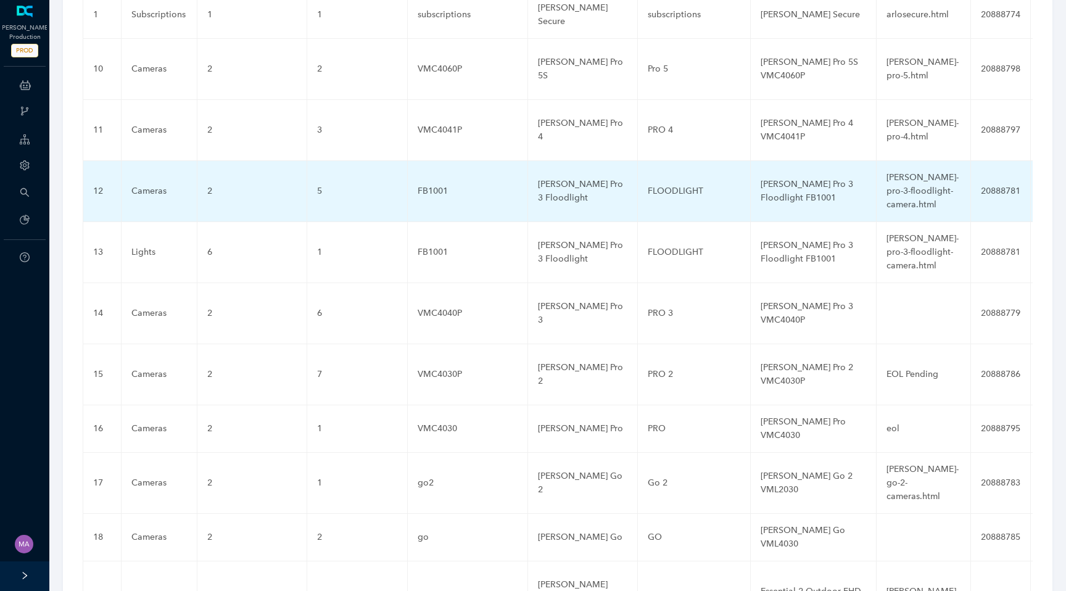
scroll to position [0, 0]
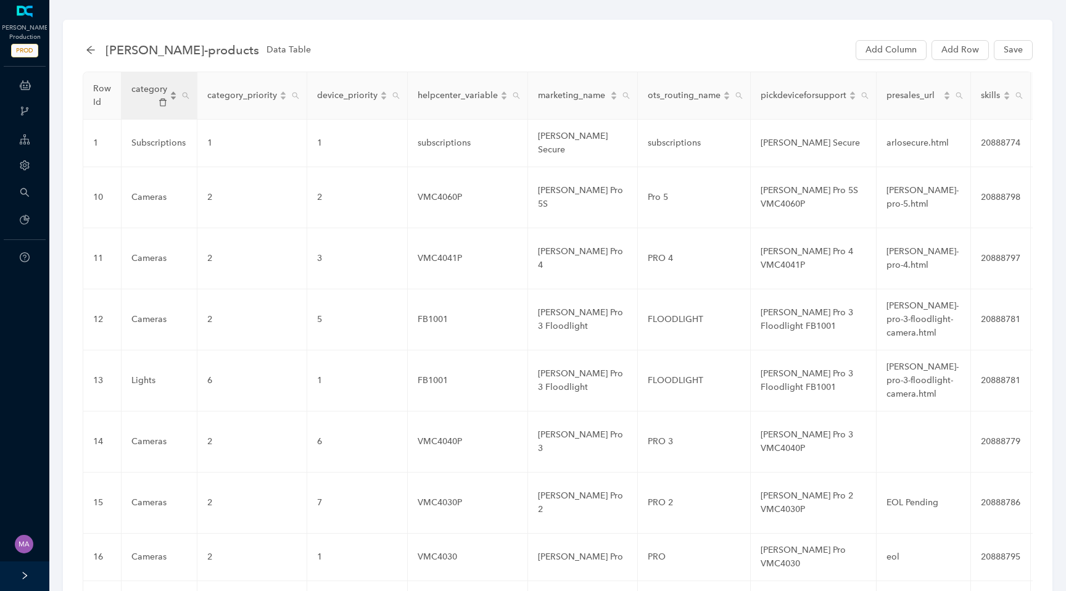
click at [175, 93] on div "category" at bounding box center [154, 96] width 46 height 26
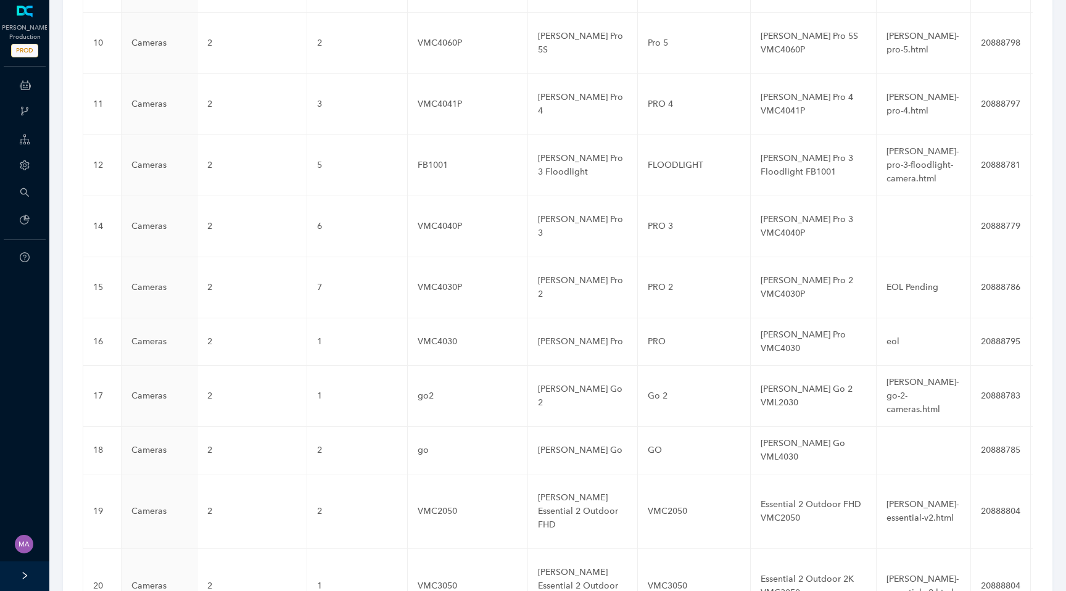
scroll to position [1633, 0]
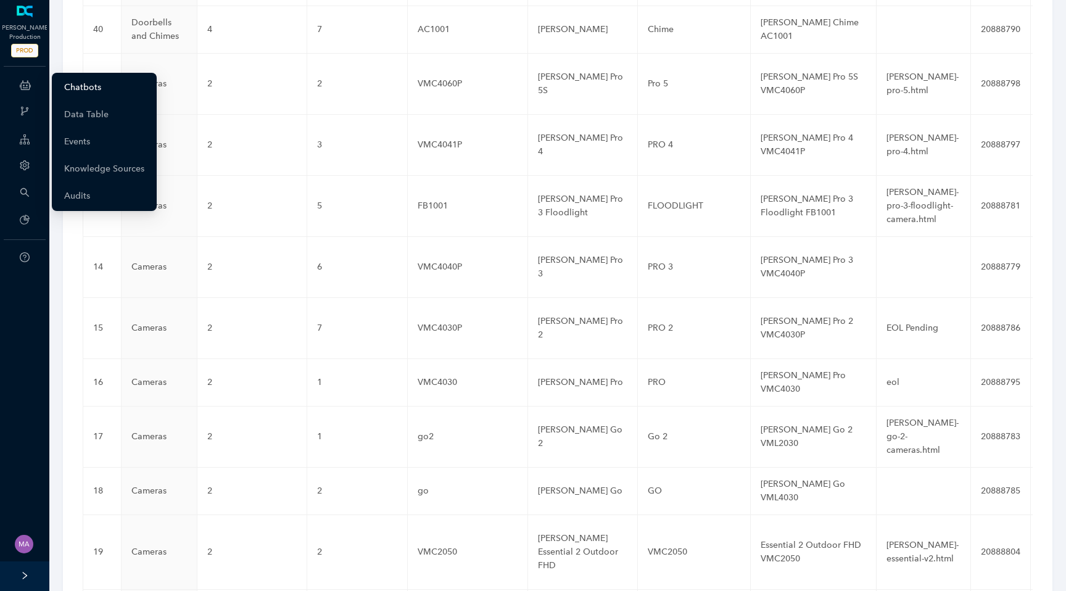
click at [78, 89] on link "Chatbots" at bounding box center [82, 87] width 37 height 25
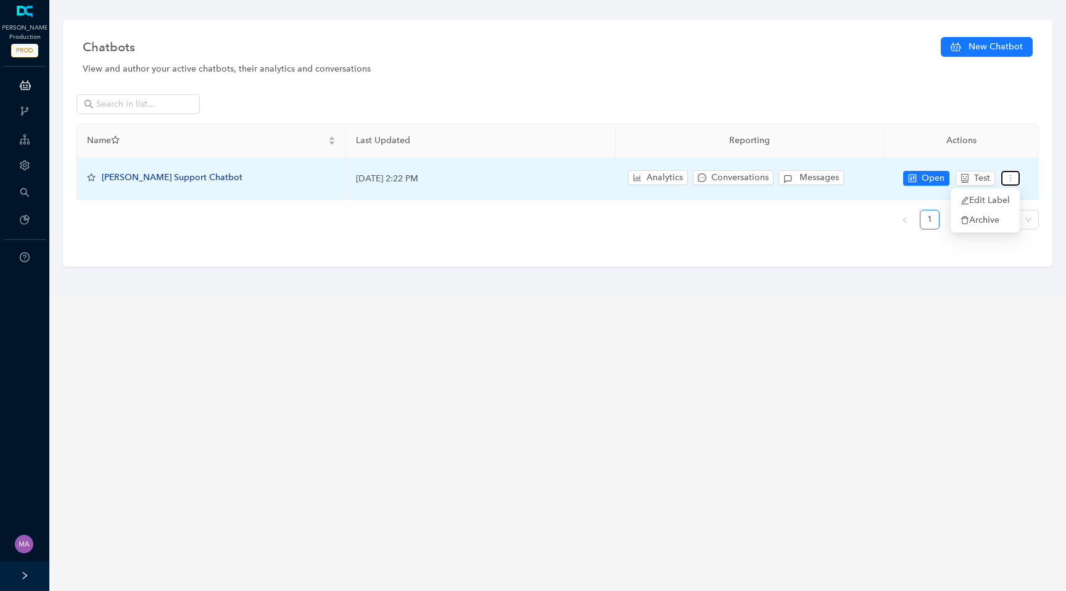
click at [1011, 183] on button "button" at bounding box center [1010, 178] width 19 height 15
click at [141, 180] on span "[PERSON_NAME] Support Chatbot" at bounding box center [172, 177] width 141 height 10
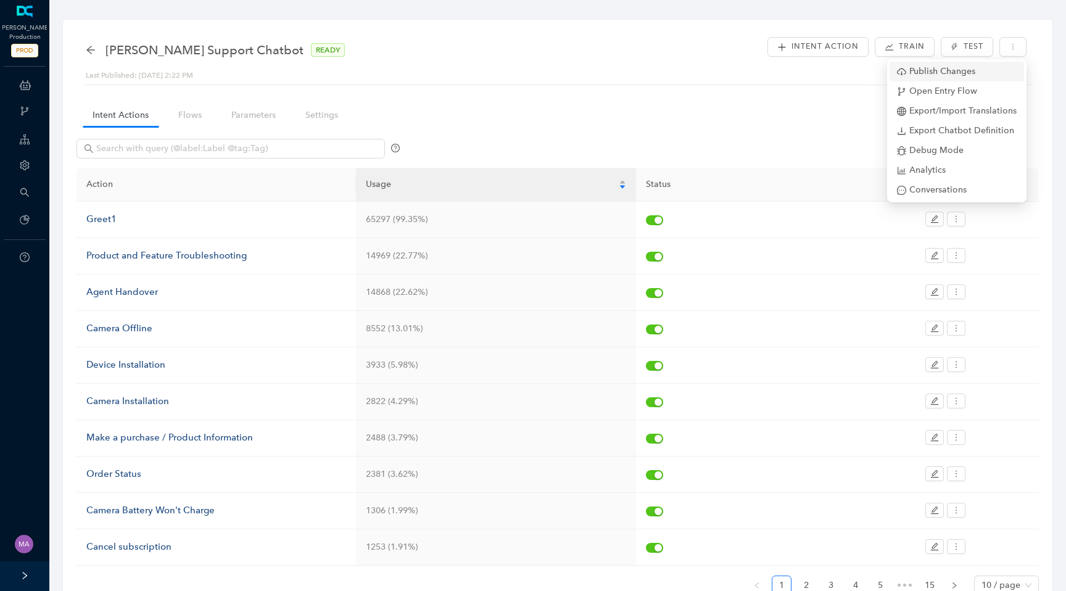
click at [966, 73] on span "Publish Changes" at bounding box center [957, 72] width 120 height 14
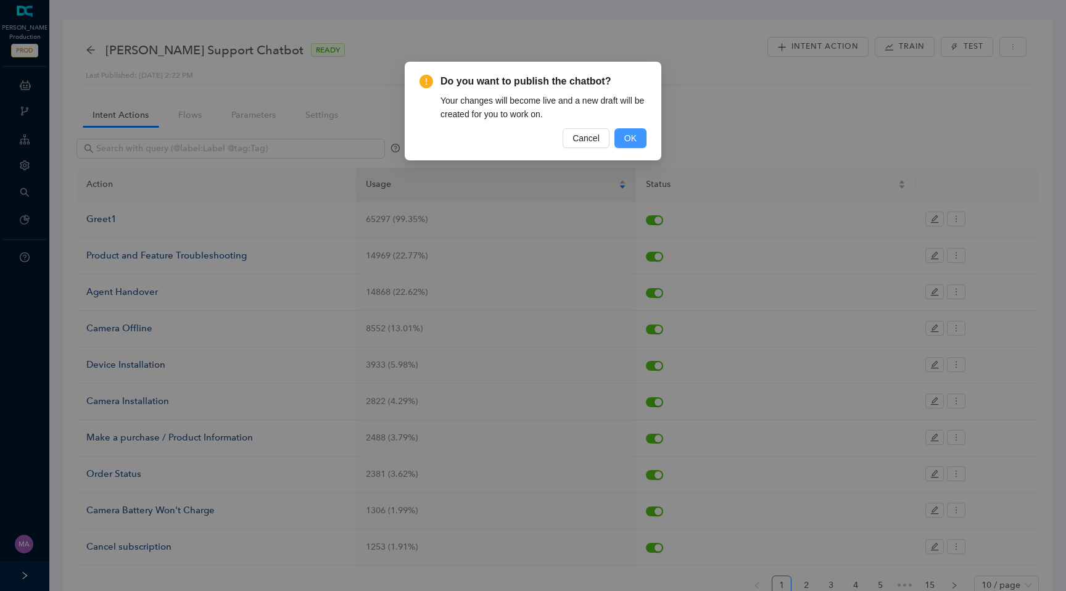
click at [633, 140] on span "OK" at bounding box center [630, 138] width 12 height 14
